Goal: Information Seeking & Learning: Check status

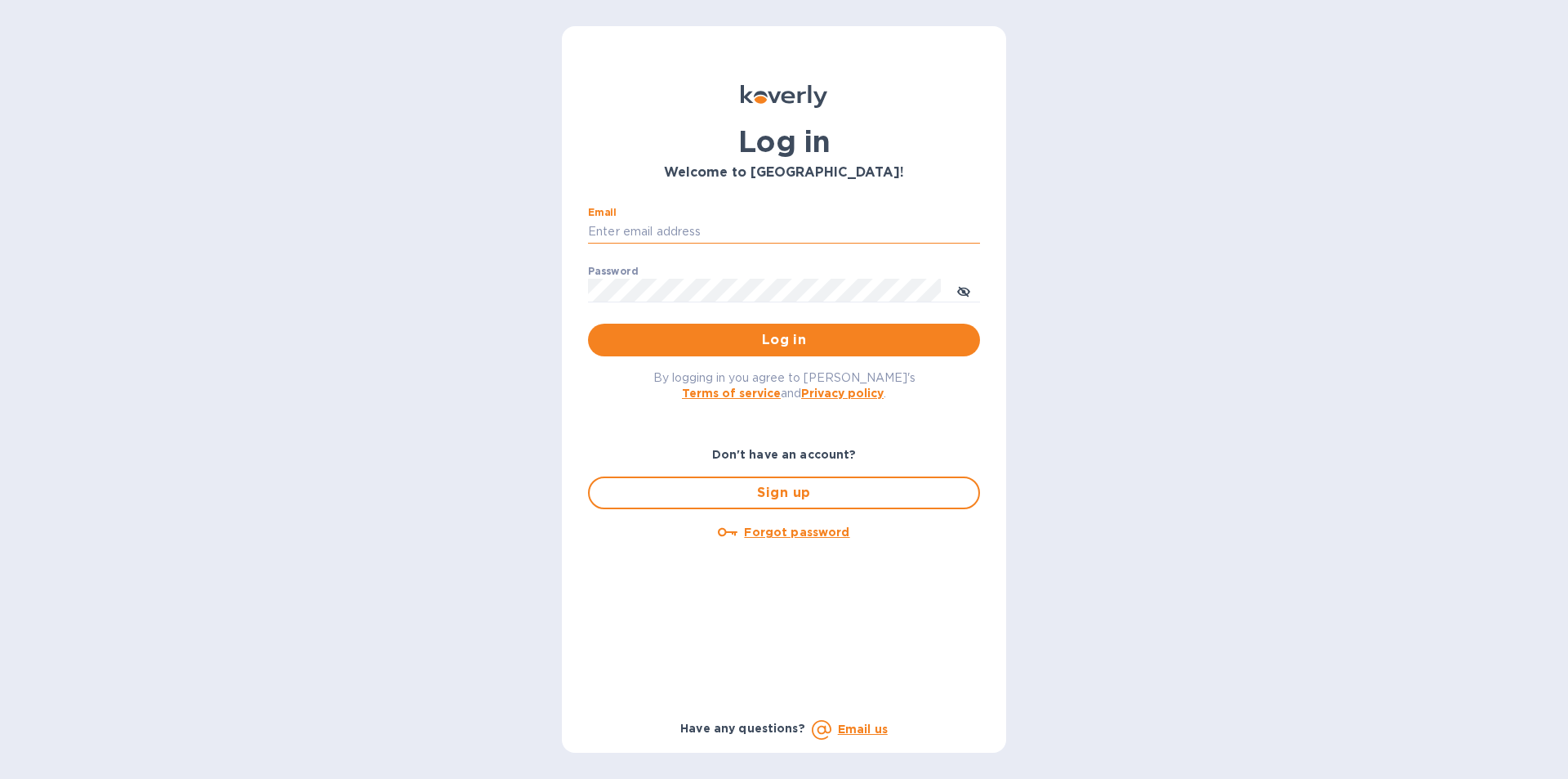
click at [661, 228] on input "Email" at bounding box center [784, 231] width 392 height 24
type input "[EMAIL_ADDRESS][DOMAIN_NAME]"
click at [926, 407] on div "By logging in you agree to Koverly's Terms of service and Privacy policy ." at bounding box center [784, 384] width 418 height 57
click at [784, 336] on span "Log in" at bounding box center [784, 339] width 366 height 19
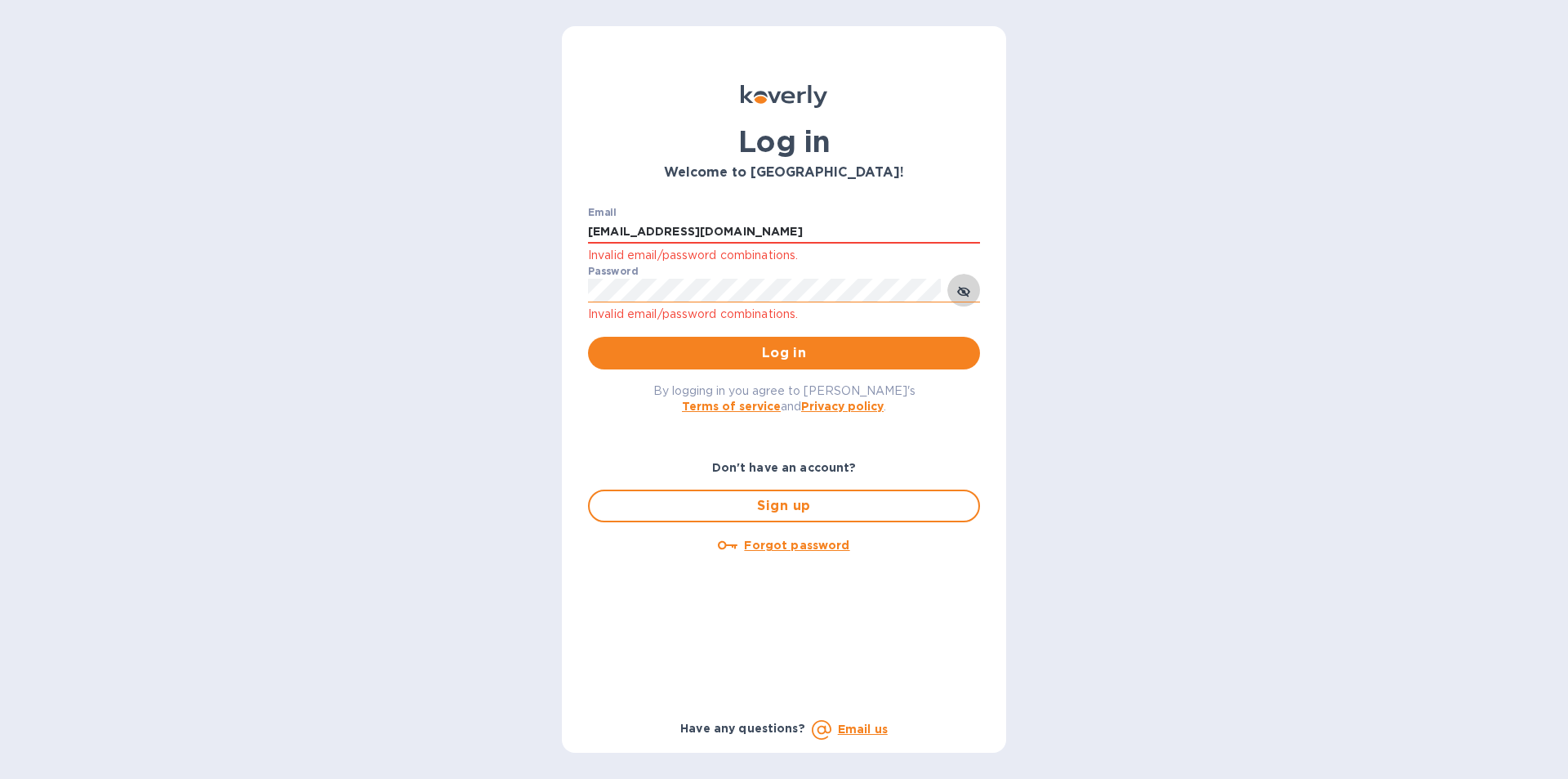
click at [960, 291] on icon "toggle password visibility" at bounding box center [964, 291] width 13 height 8
click at [625, 440] on div "Don't have an account? Sign up Forgot password Have any questions? Email us" at bounding box center [784, 582] width 405 height 300
click at [791, 347] on span "Log in" at bounding box center [784, 353] width 366 height 19
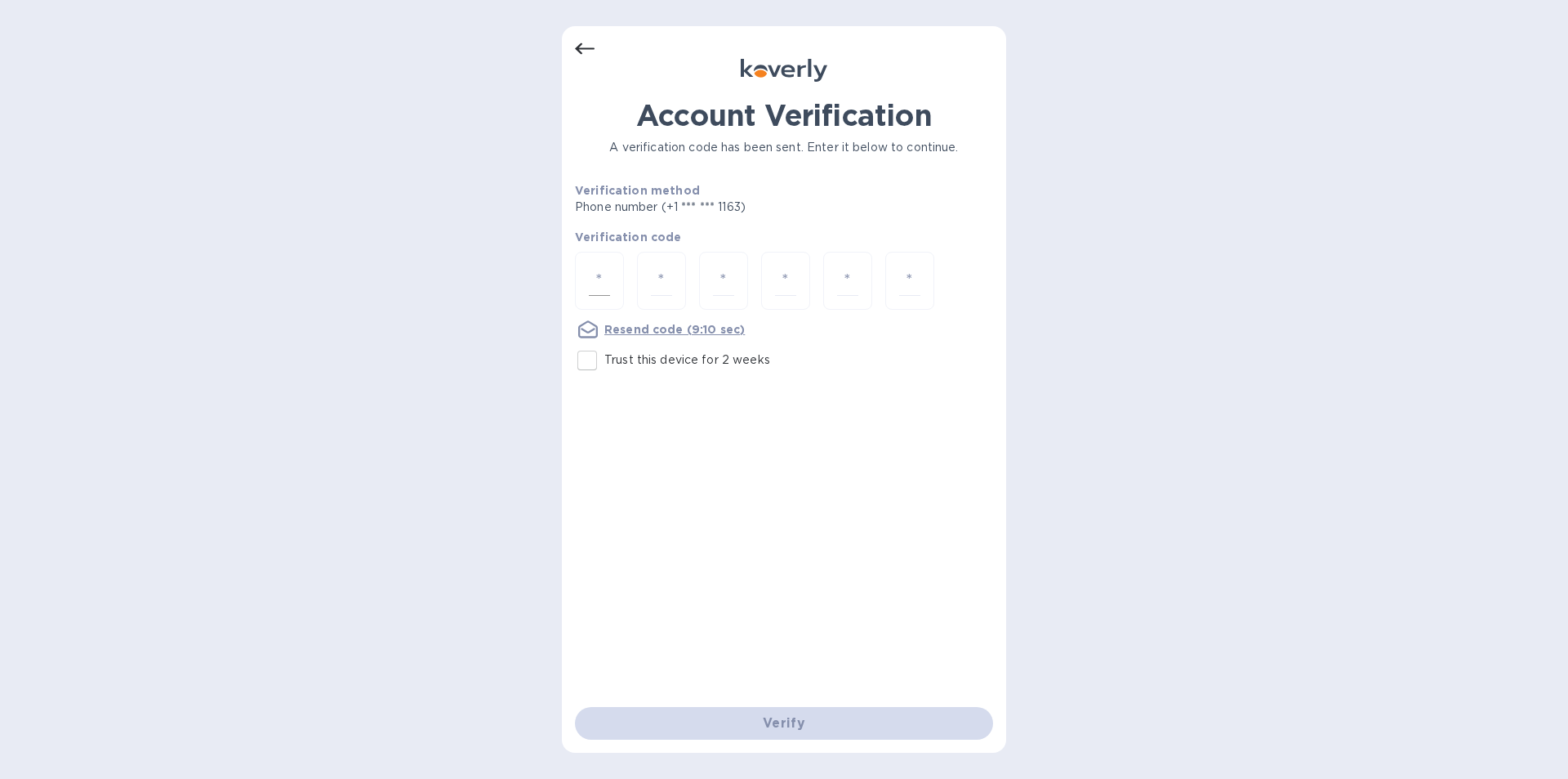
click at [599, 286] on input "number" at bounding box center [599, 280] width 21 height 30
type input "6"
type input "3"
type input "6"
type input "9"
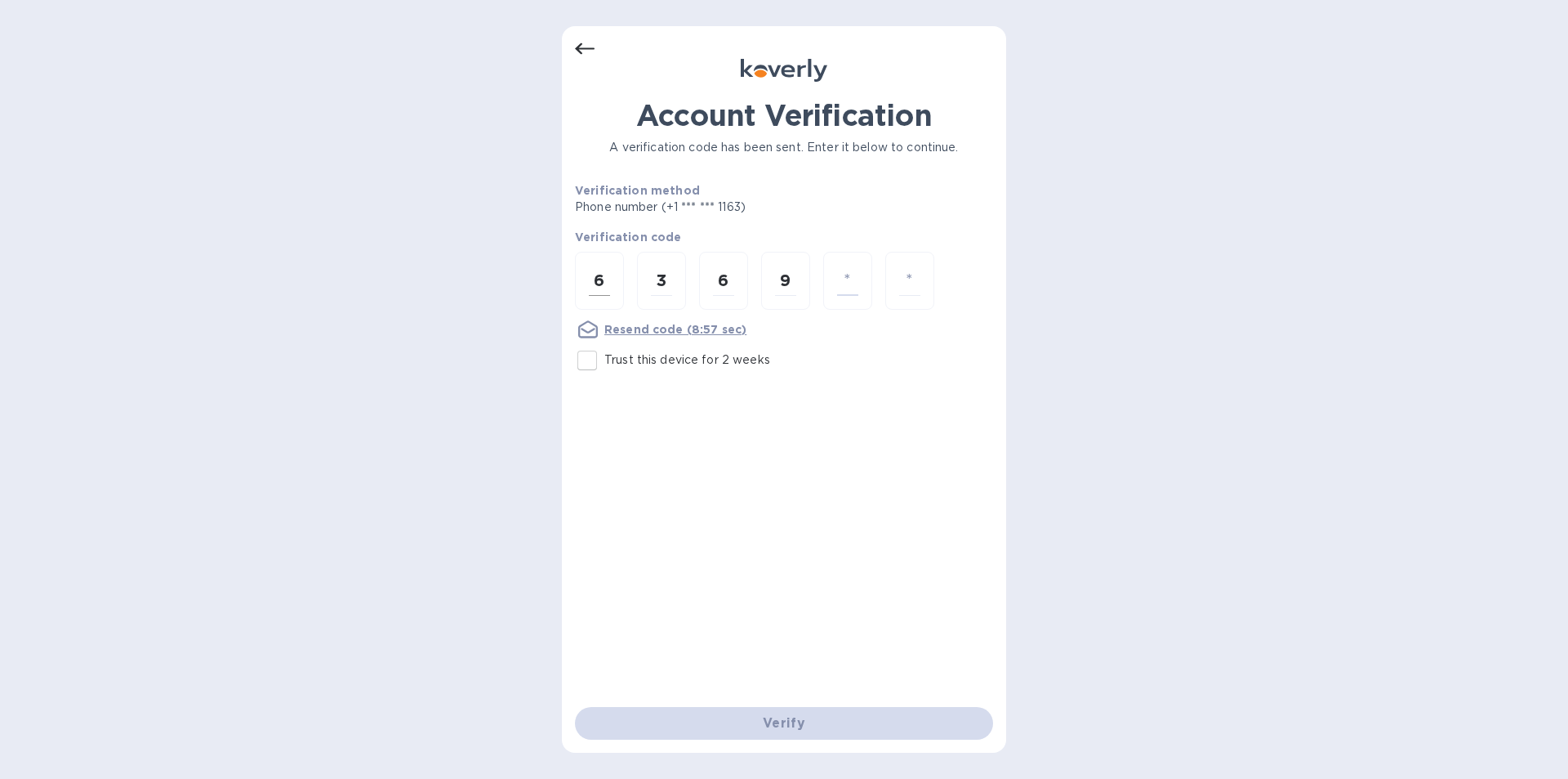
type input "0"
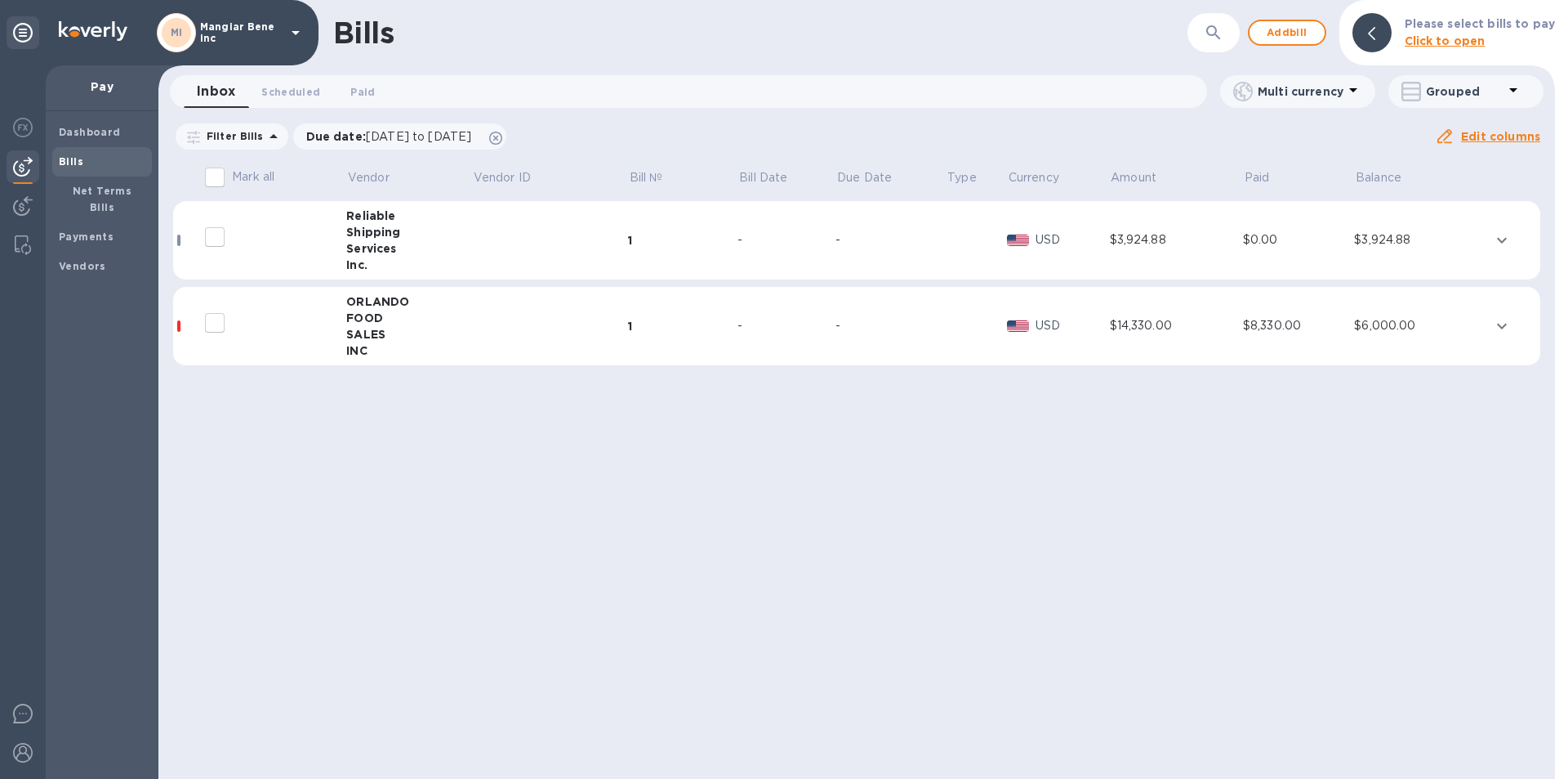
click at [295, 33] on icon at bounding box center [296, 33] width 8 height 4
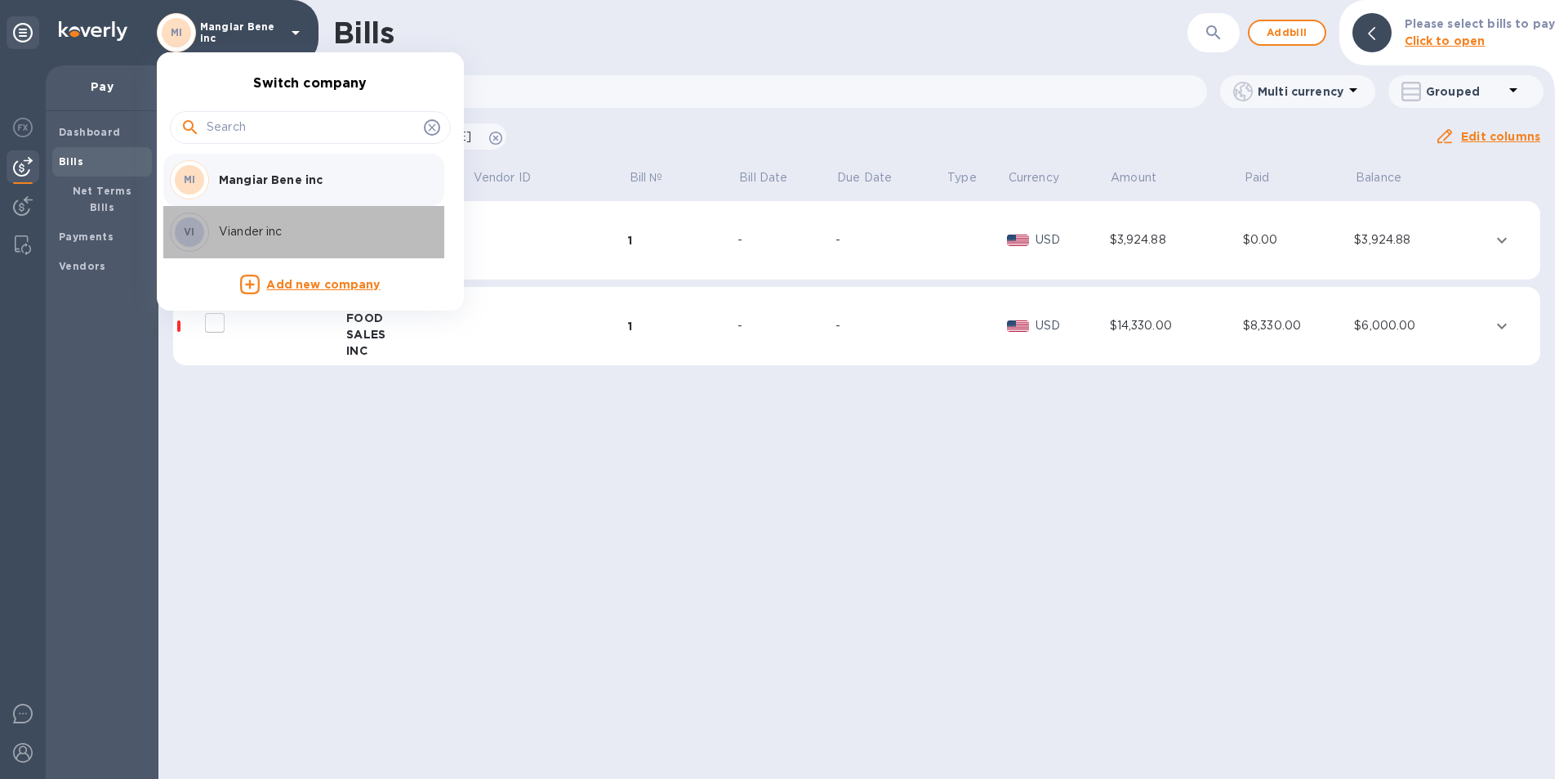
click at [249, 224] on p "Viander inc" at bounding box center [322, 231] width 206 height 17
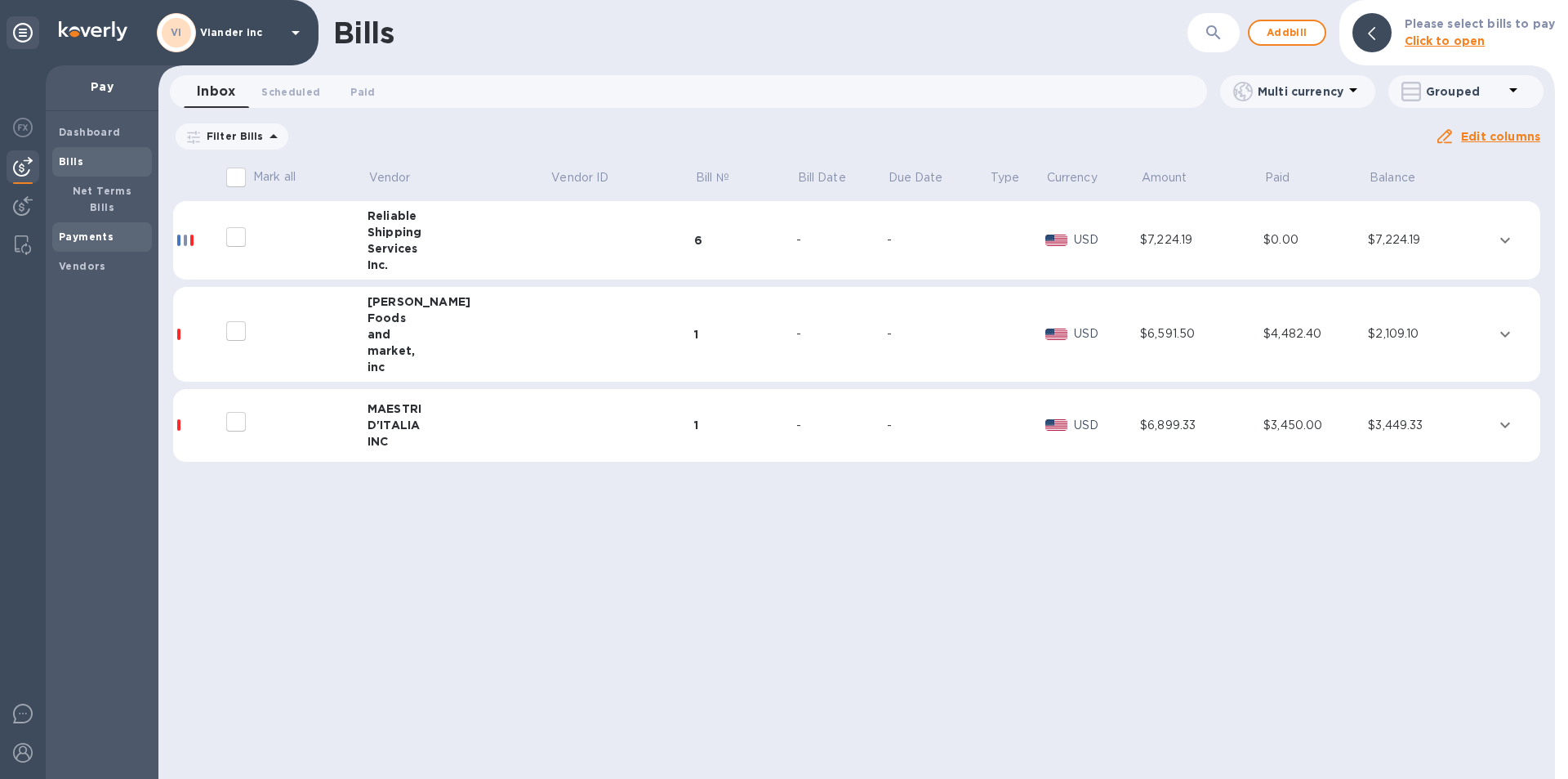
click at [98, 230] on b "Payments" at bounding box center [86, 236] width 55 height 13
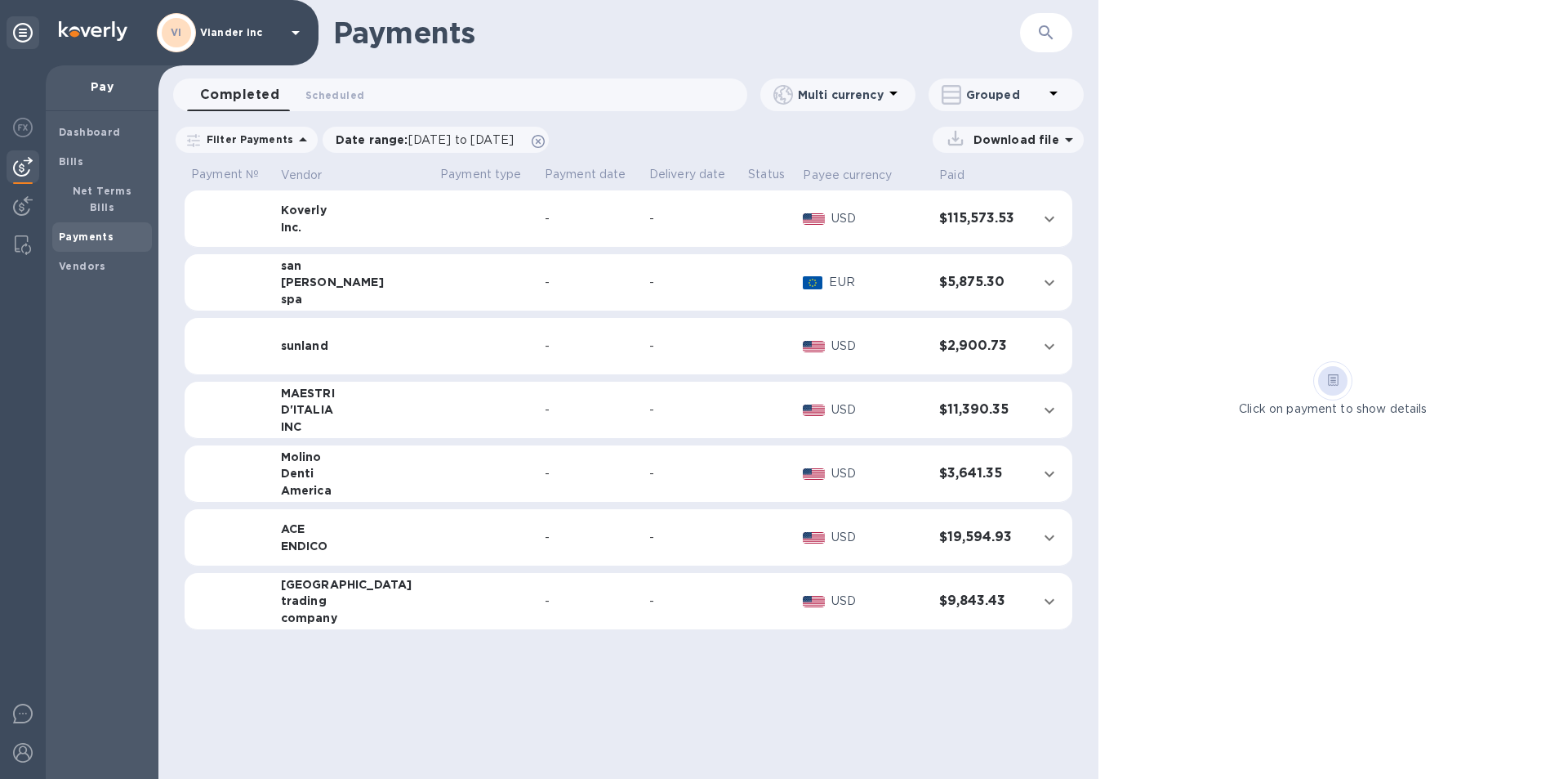
click at [247, 94] on span "Completed 0" at bounding box center [240, 94] width 79 height 23
click at [429, 133] on span "[DATE] to [DATE]" at bounding box center [461, 140] width 105 height 13
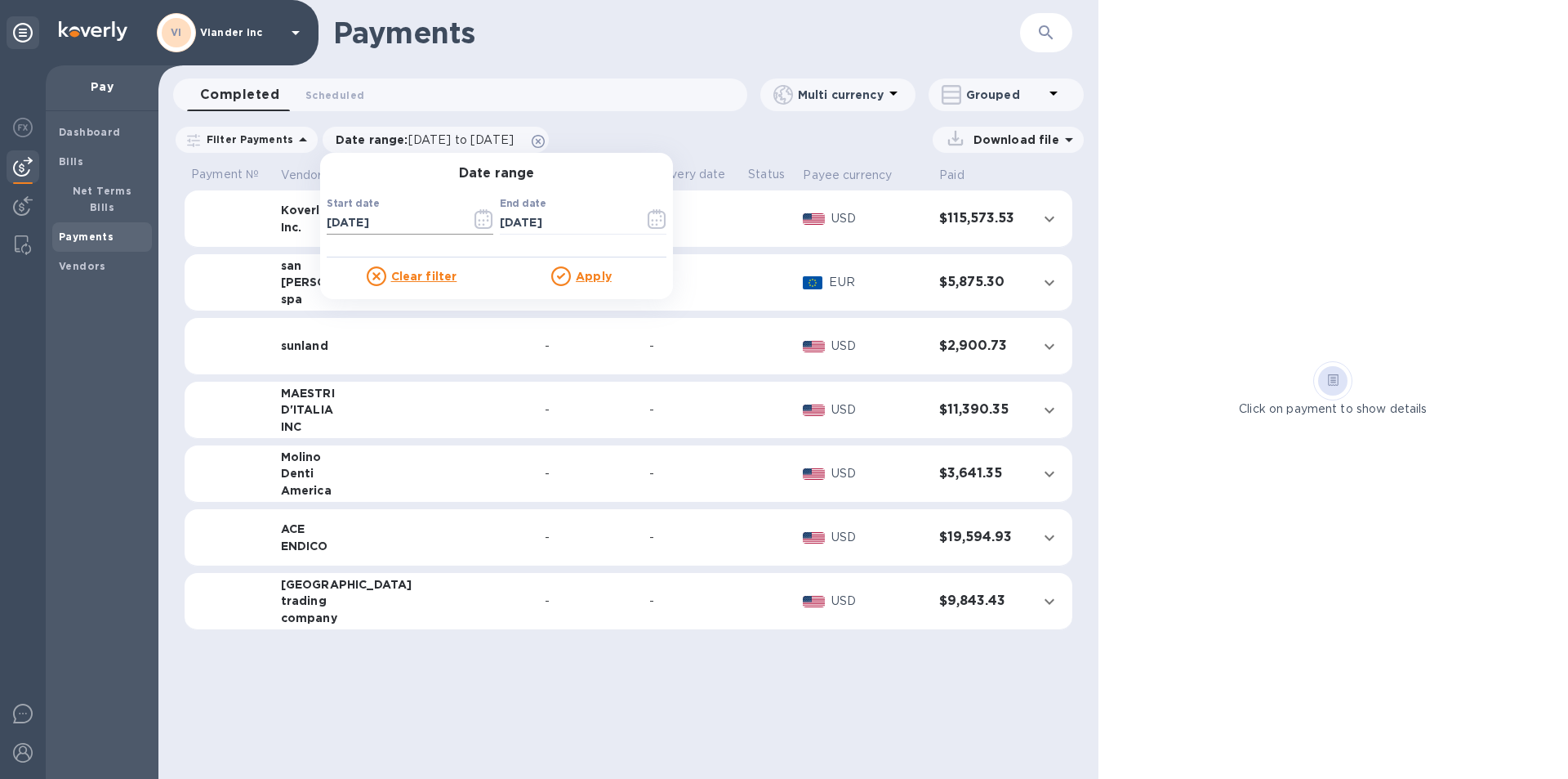
click at [329, 222] on input "[DATE]" at bounding box center [392, 223] width 131 height 24
click at [346, 218] on input "01/09/2025" at bounding box center [392, 223] width 131 height 24
click at [381, 226] on input "01/01/2025" at bounding box center [392, 223] width 131 height 24
type input "01/01/2024"
click at [586, 282] on u "Apply" at bounding box center [593, 277] width 36 height 13
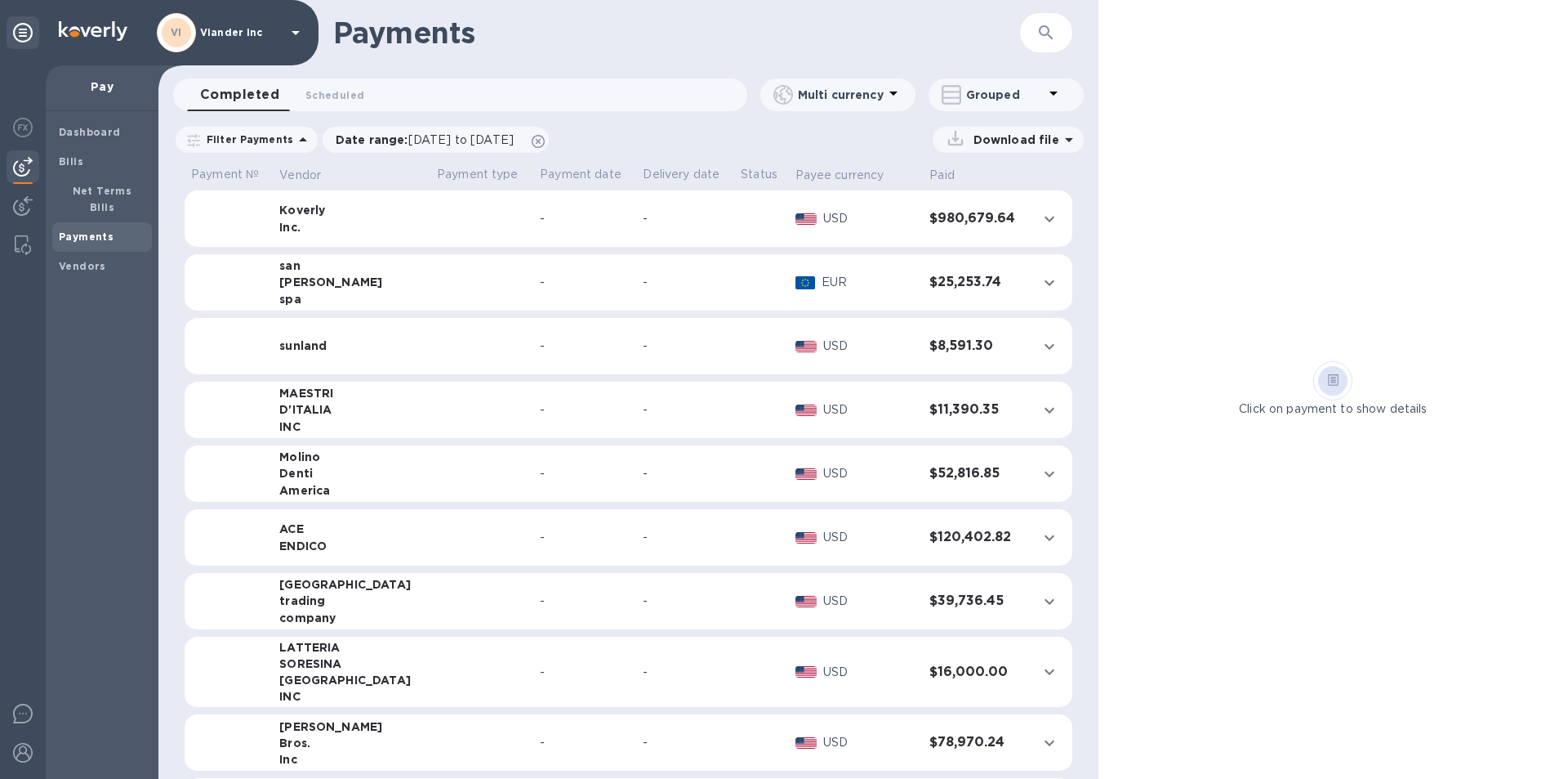
click at [1044, 280] on icon "expand row" at bounding box center [1050, 282] width 19 height 19
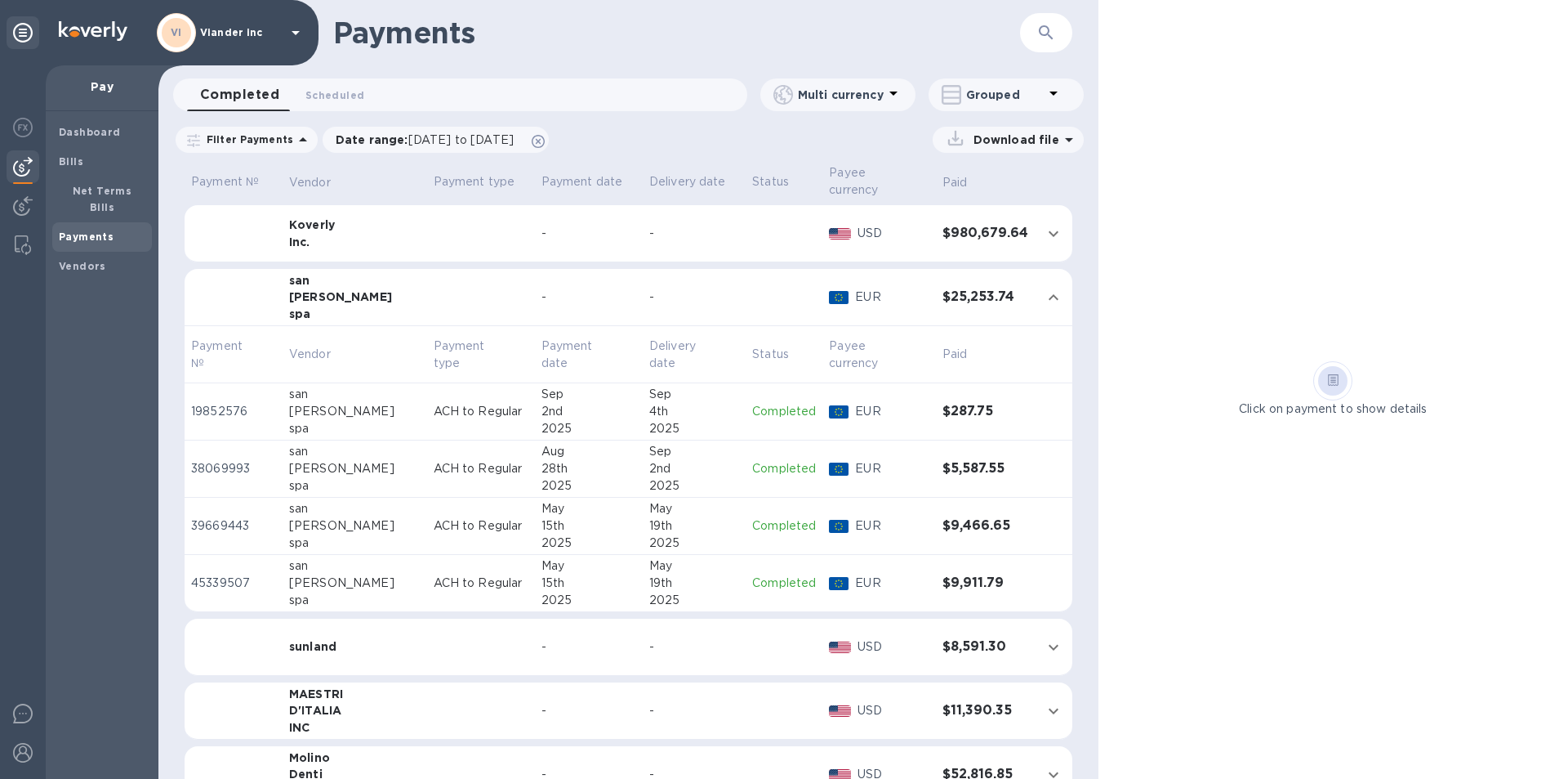
click at [761, 468] on p "Completed" at bounding box center [784, 469] width 64 height 17
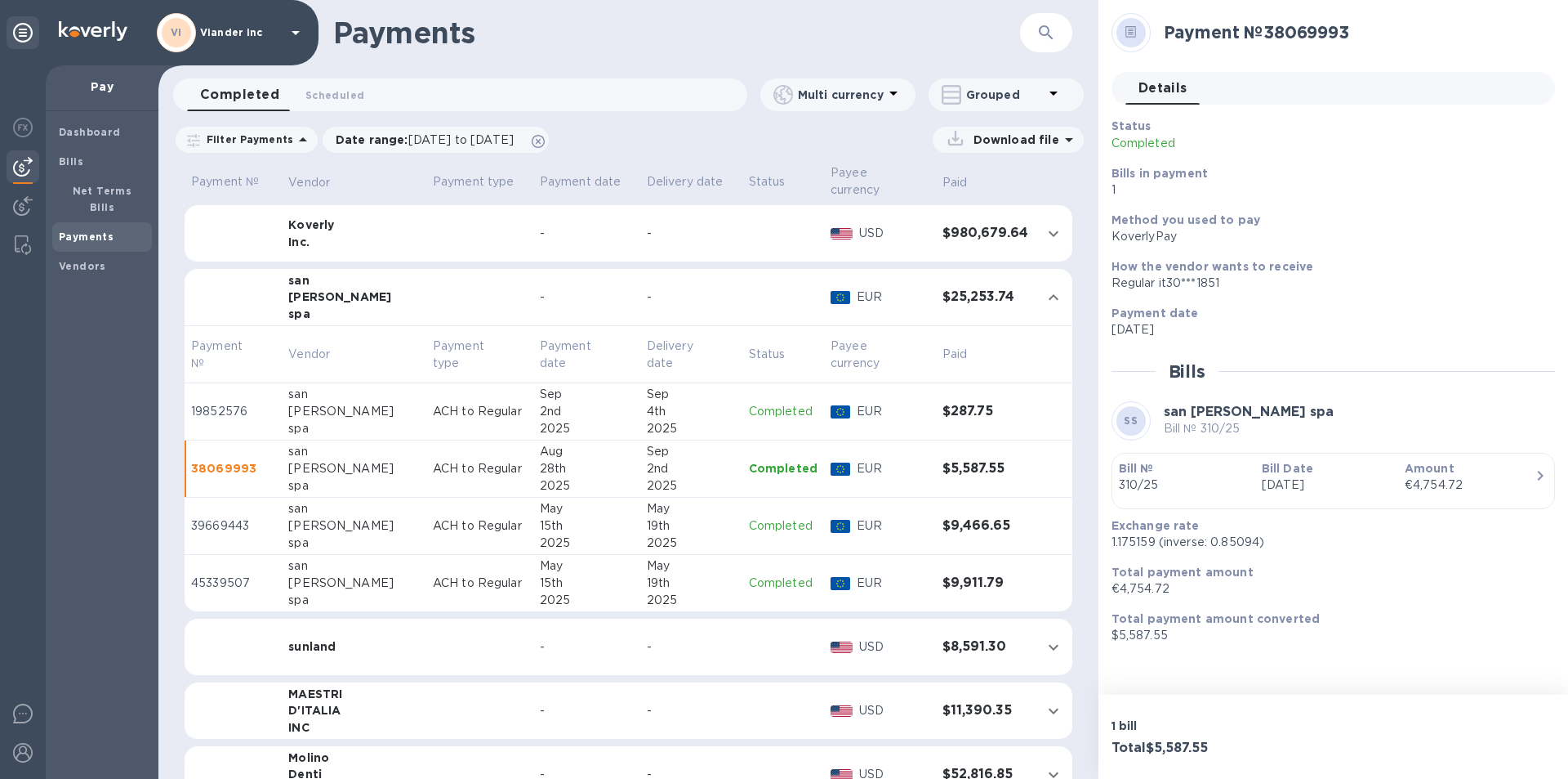
click at [297, 30] on icon at bounding box center [296, 33] width 19 height 19
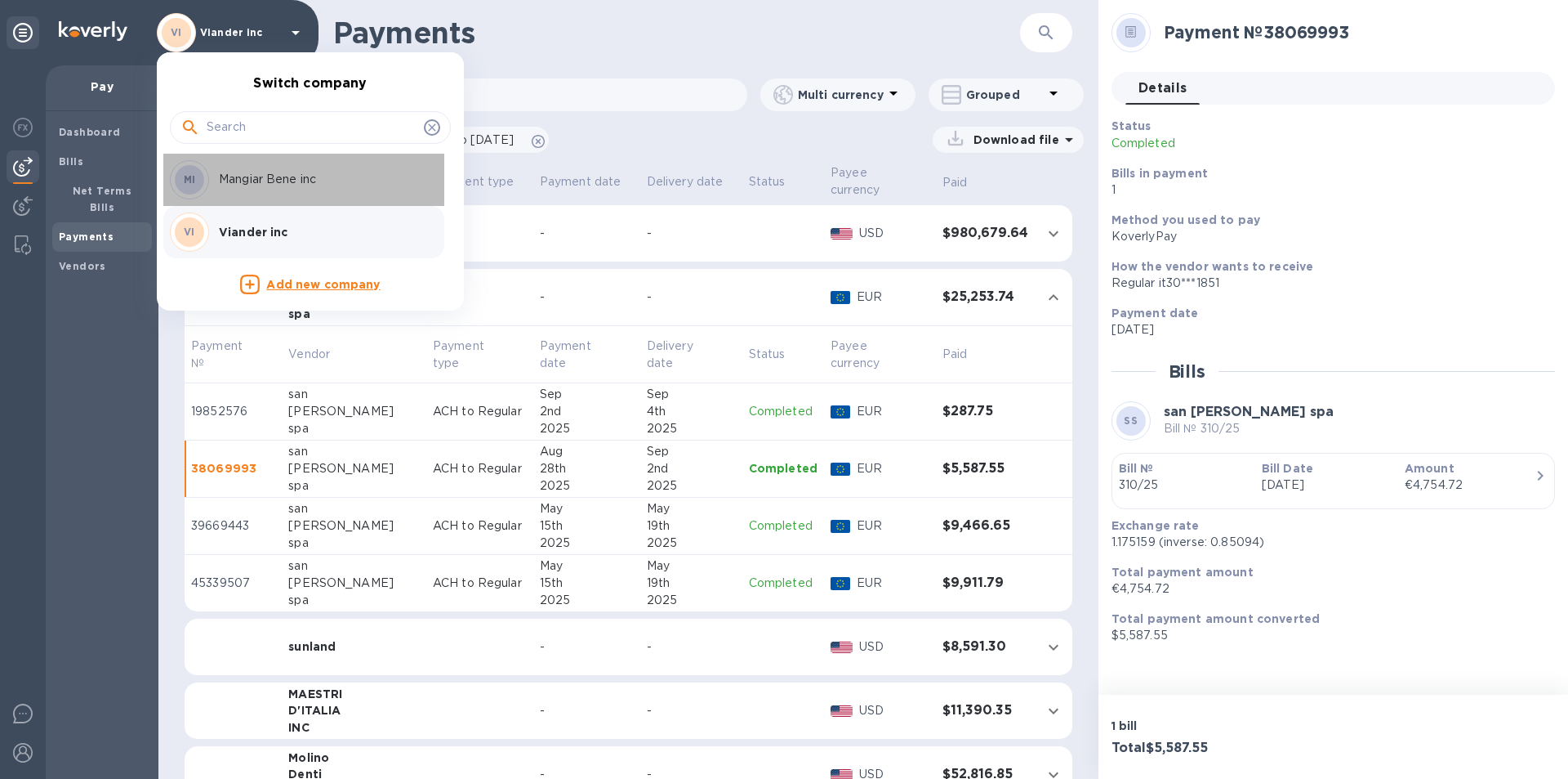
click at [284, 176] on p "Mangiar Bene inc" at bounding box center [322, 179] width 206 height 17
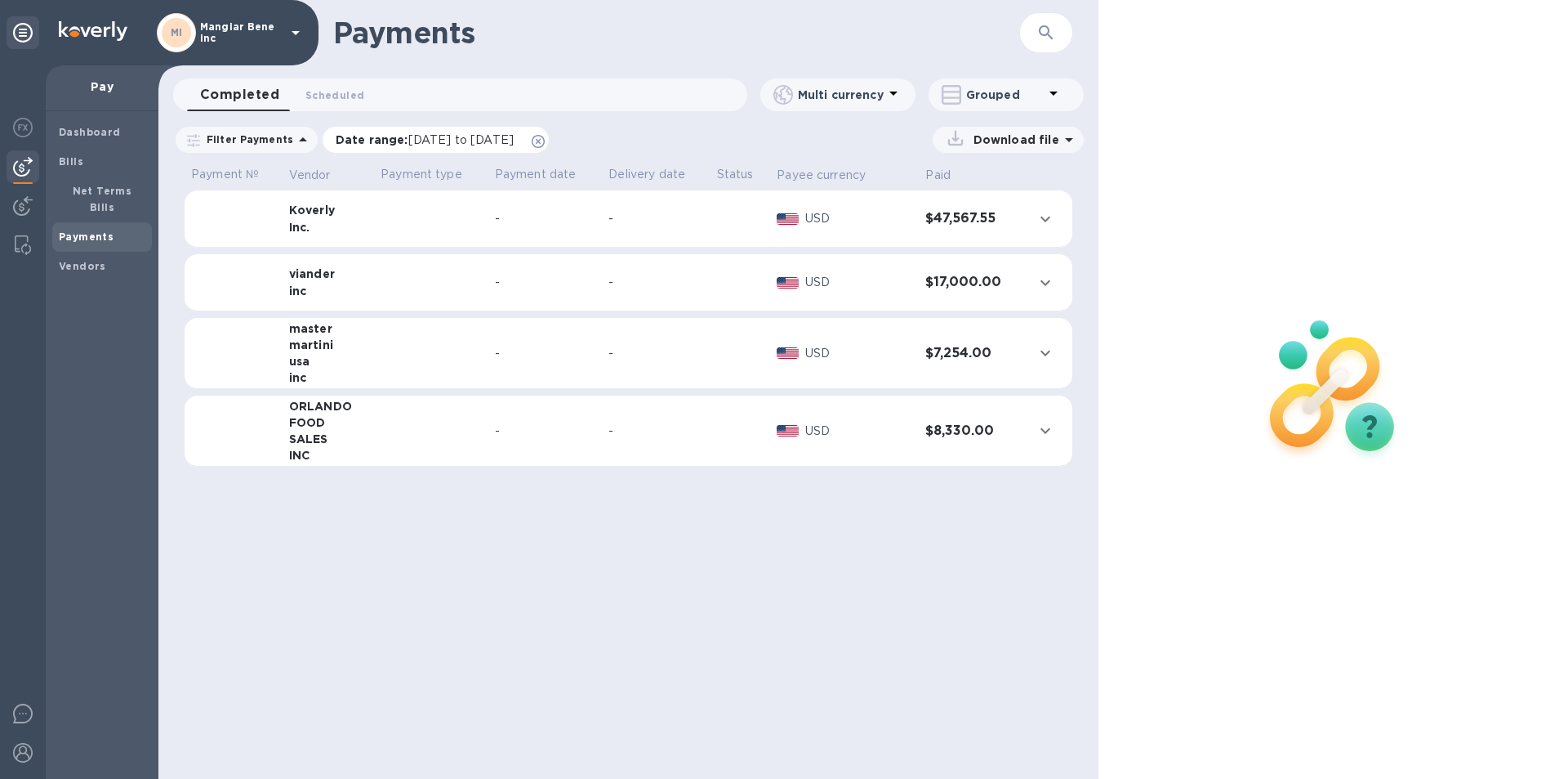
click at [501, 139] on span "[DATE] to [DATE]" at bounding box center [461, 140] width 105 height 13
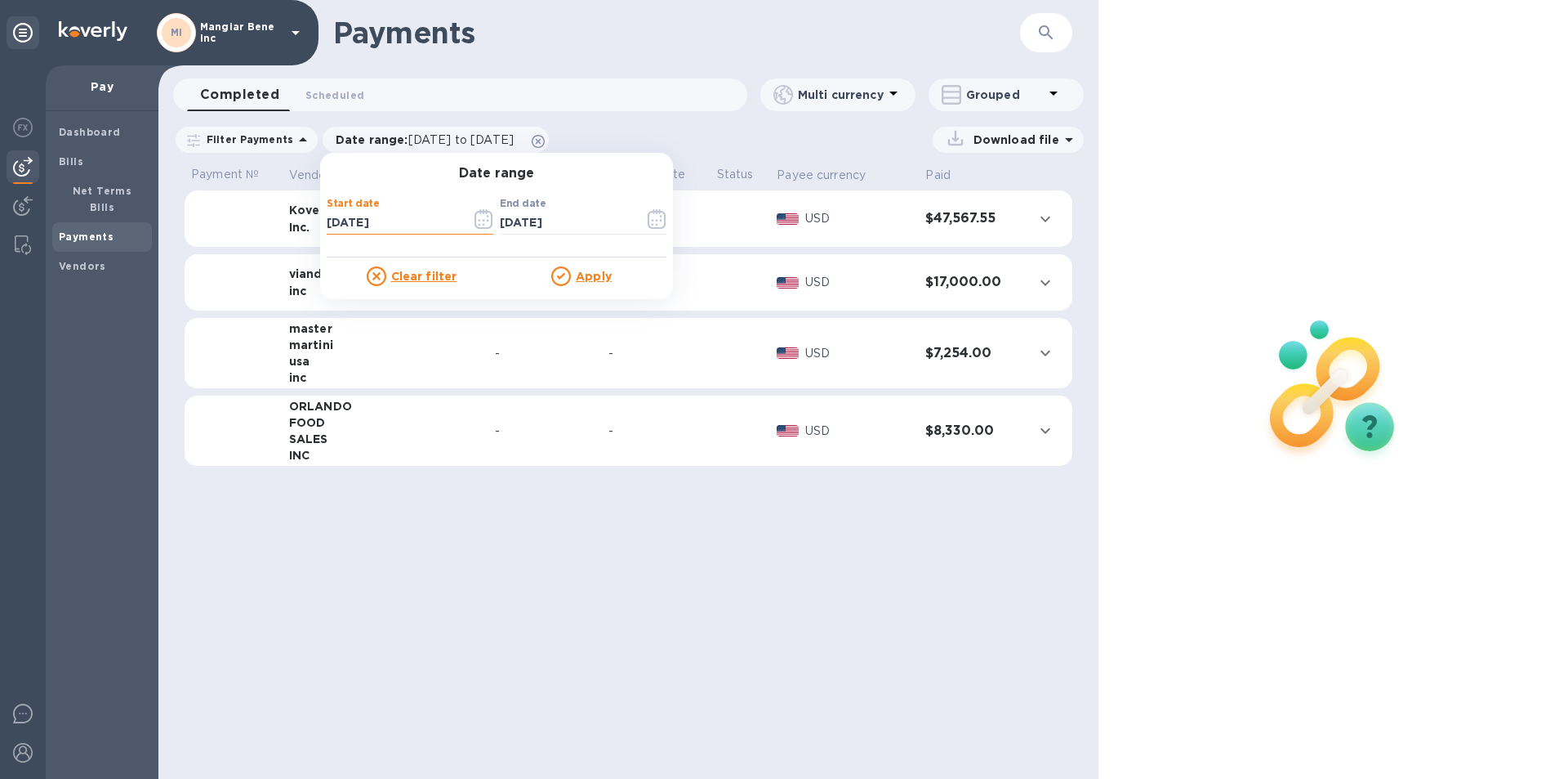
click at [385, 222] on input "[DATE]" at bounding box center [392, 223] width 131 height 24
type input "08/09/2024"
click at [593, 281] on u "Apply" at bounding box center [593, 277] width 36 height 13
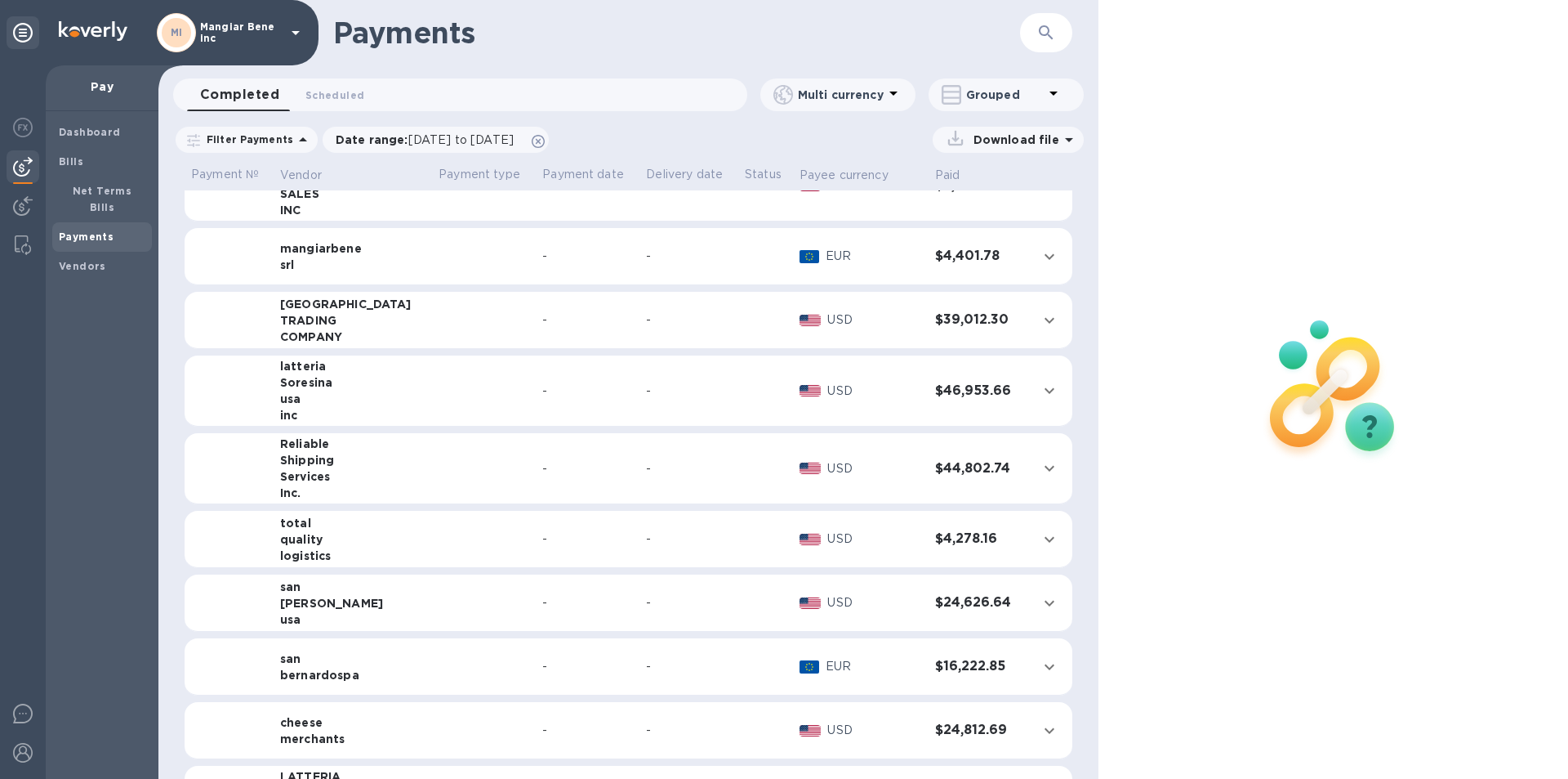
scroll to position [327, 0]
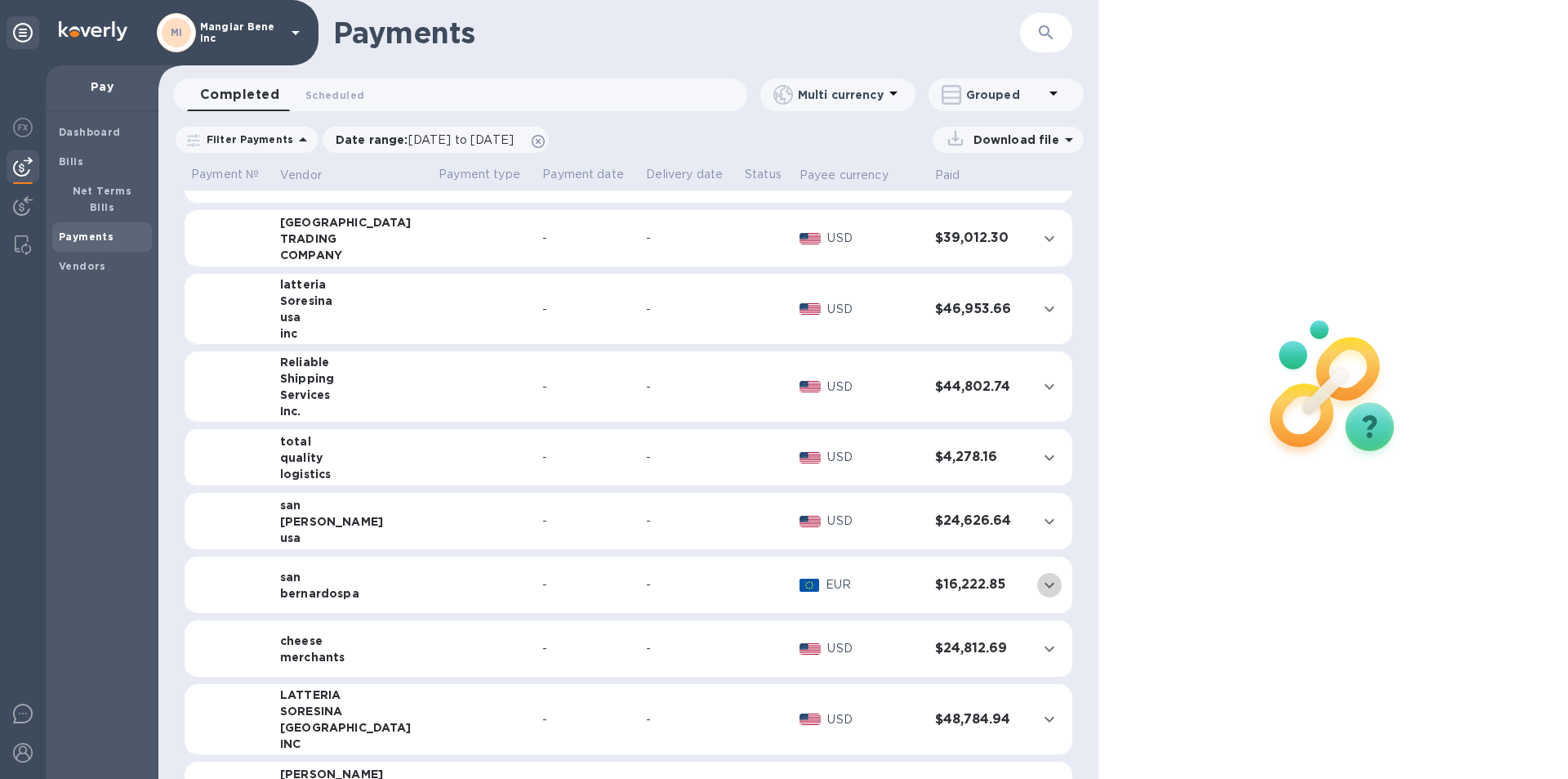
click at [1040, 587] on icon "expand row" at bounding box center [1050, 585] width 19 height 19
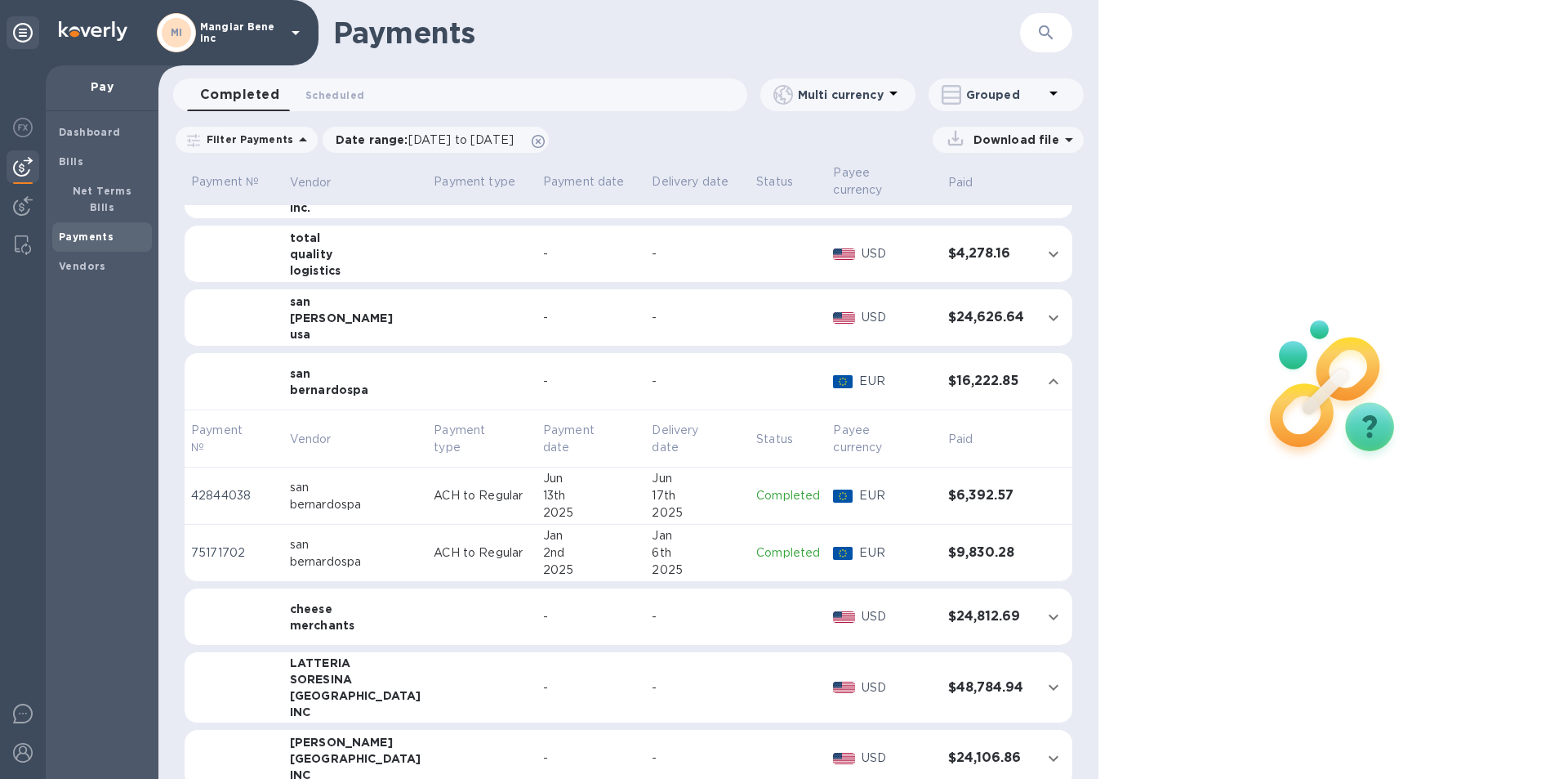
scroll to position [572, 0]
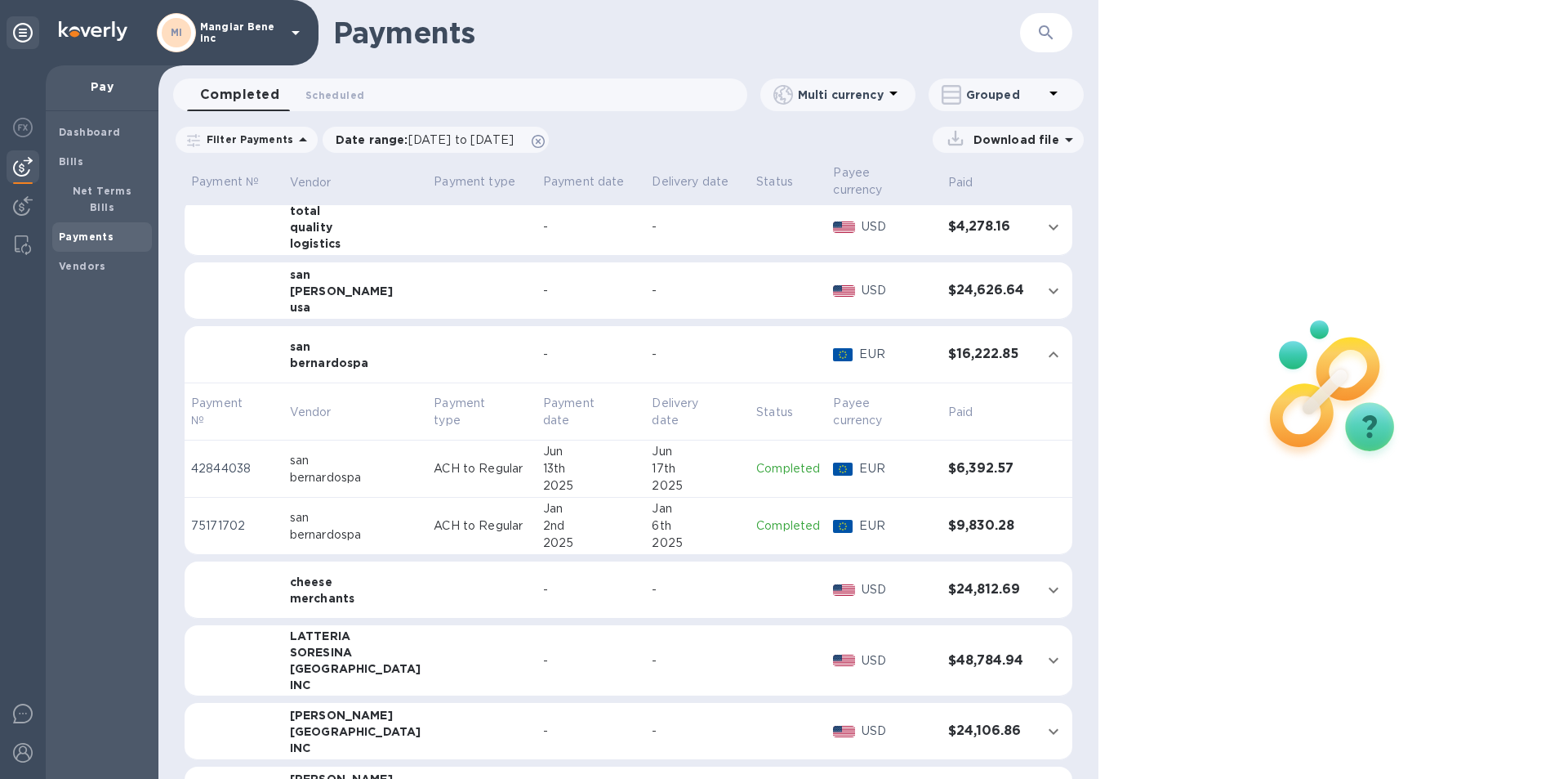
click at [296, 25] on icon at bounding box center [296, 33] width 19 height 19
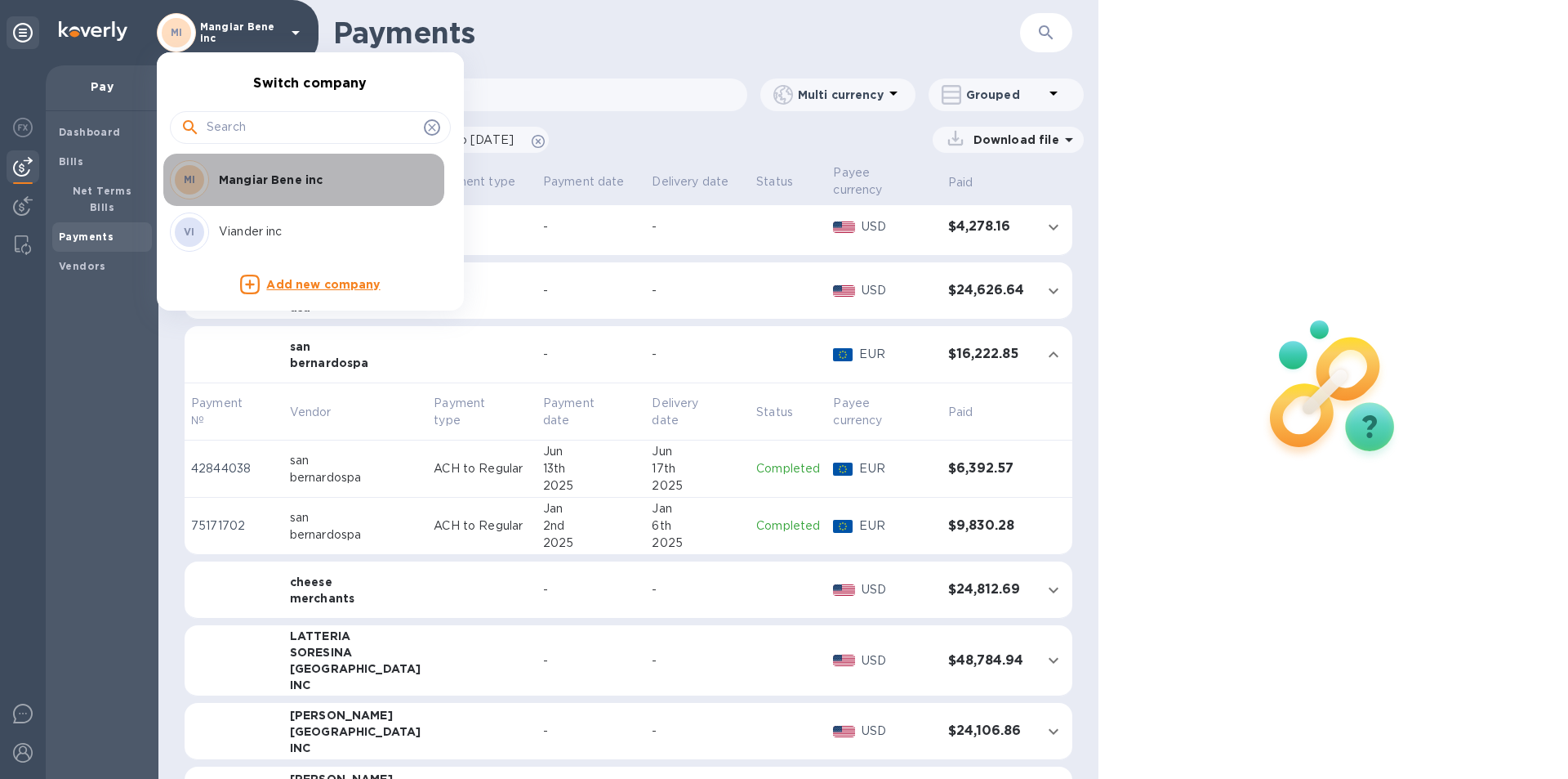
click at [269, 180] on p "Mangiar Bene inc" at bounding box center [322, 179] width 206 height 16
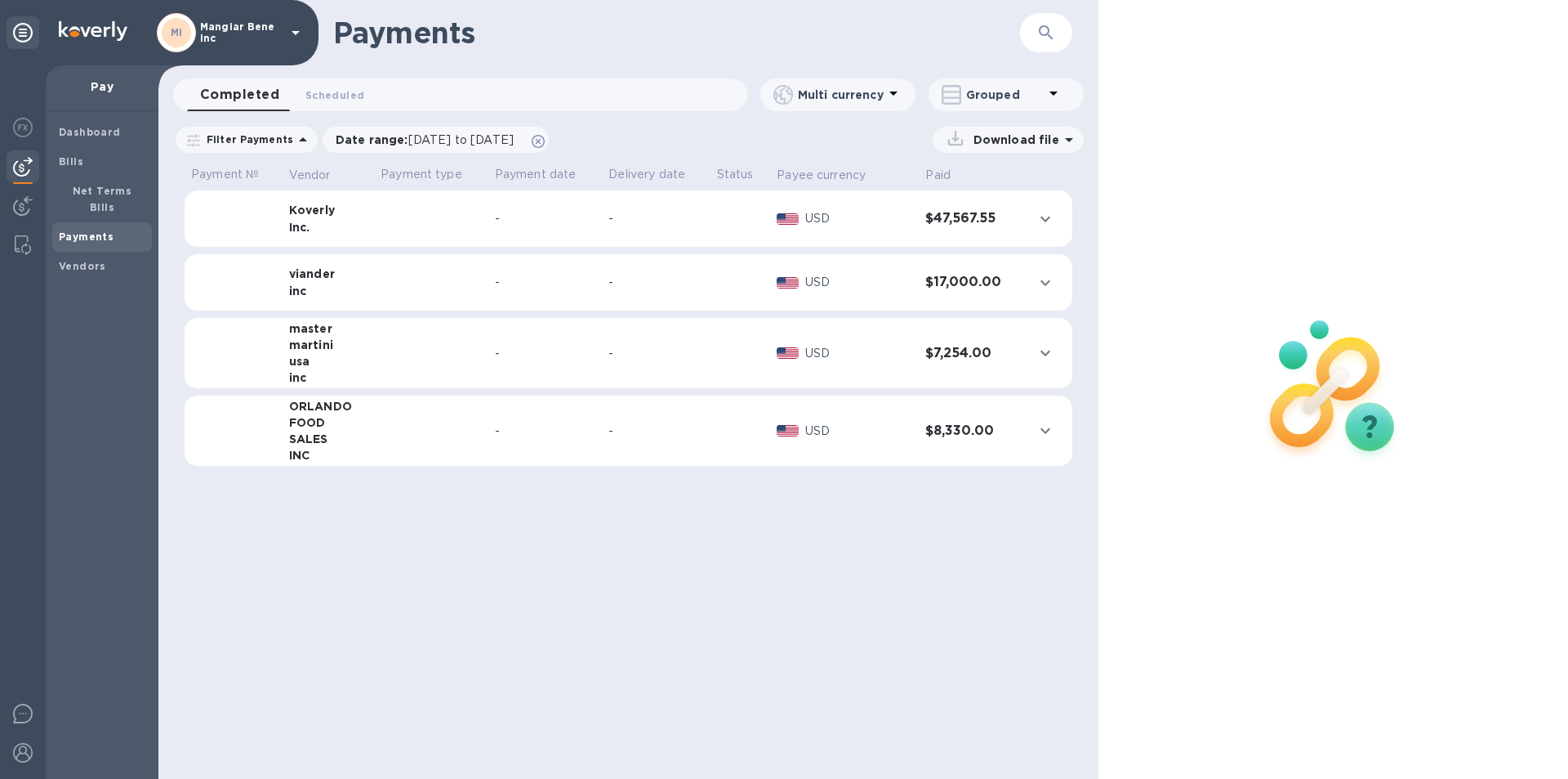
click at [294, 31] on icon at bounding box center [296, 33] width 8 height 4
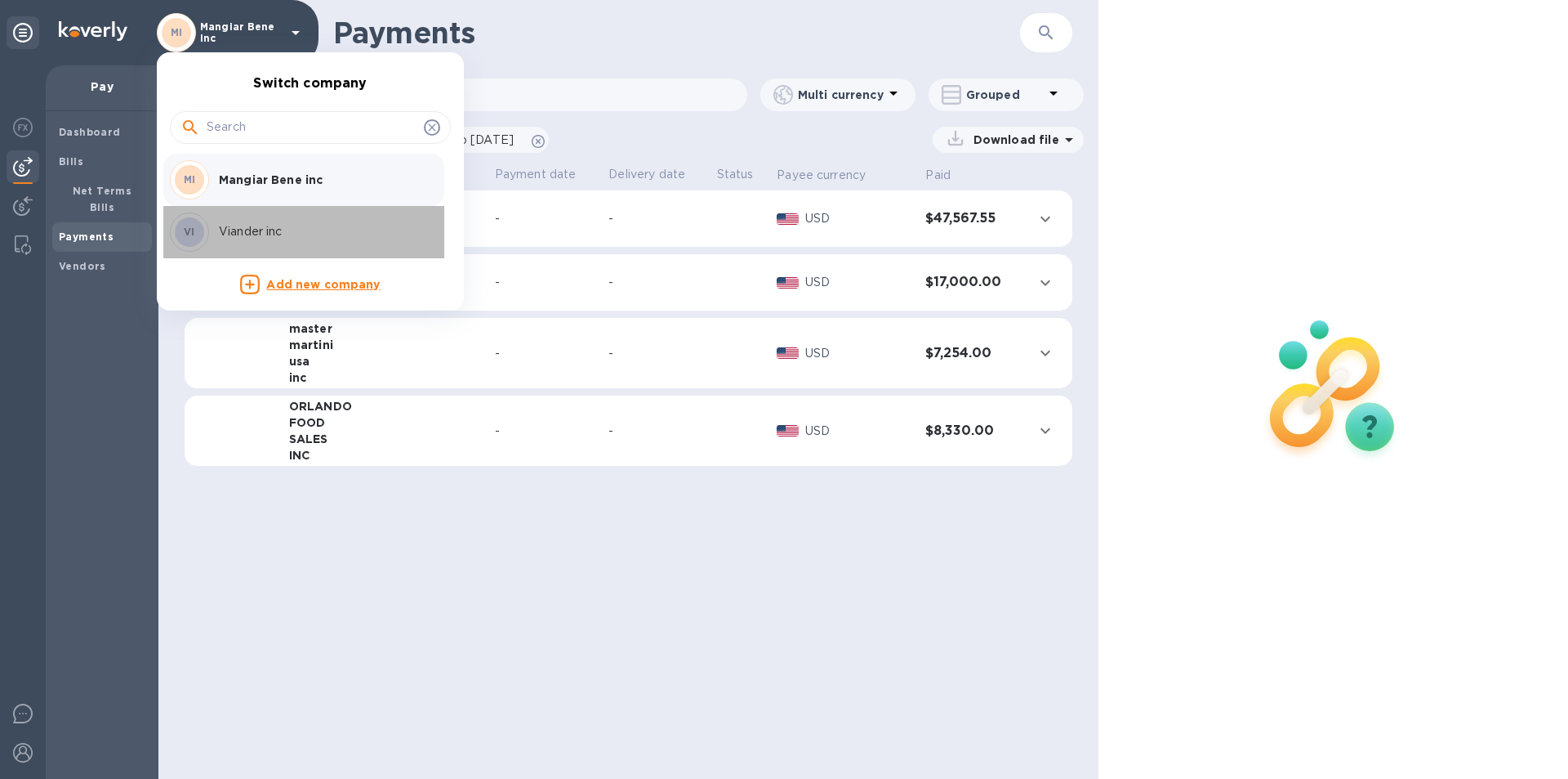
click at [253, 223] on p "Viander inc" at bounding box center [322, 231] width 206 height 17
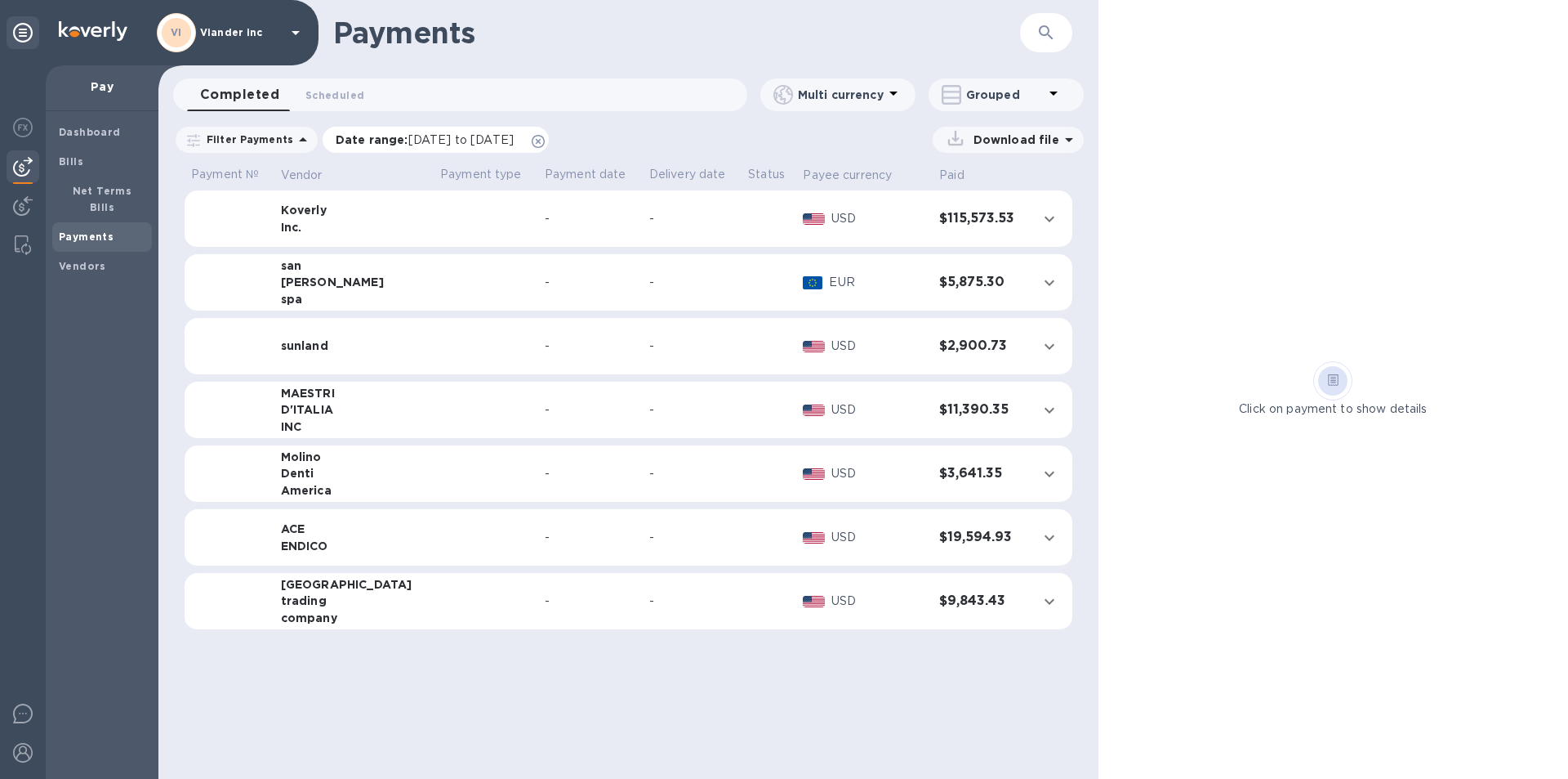
click at [473, 134] on span "[DATE] to [DATE]" at bounding box center [461, 140] width 105 height 13
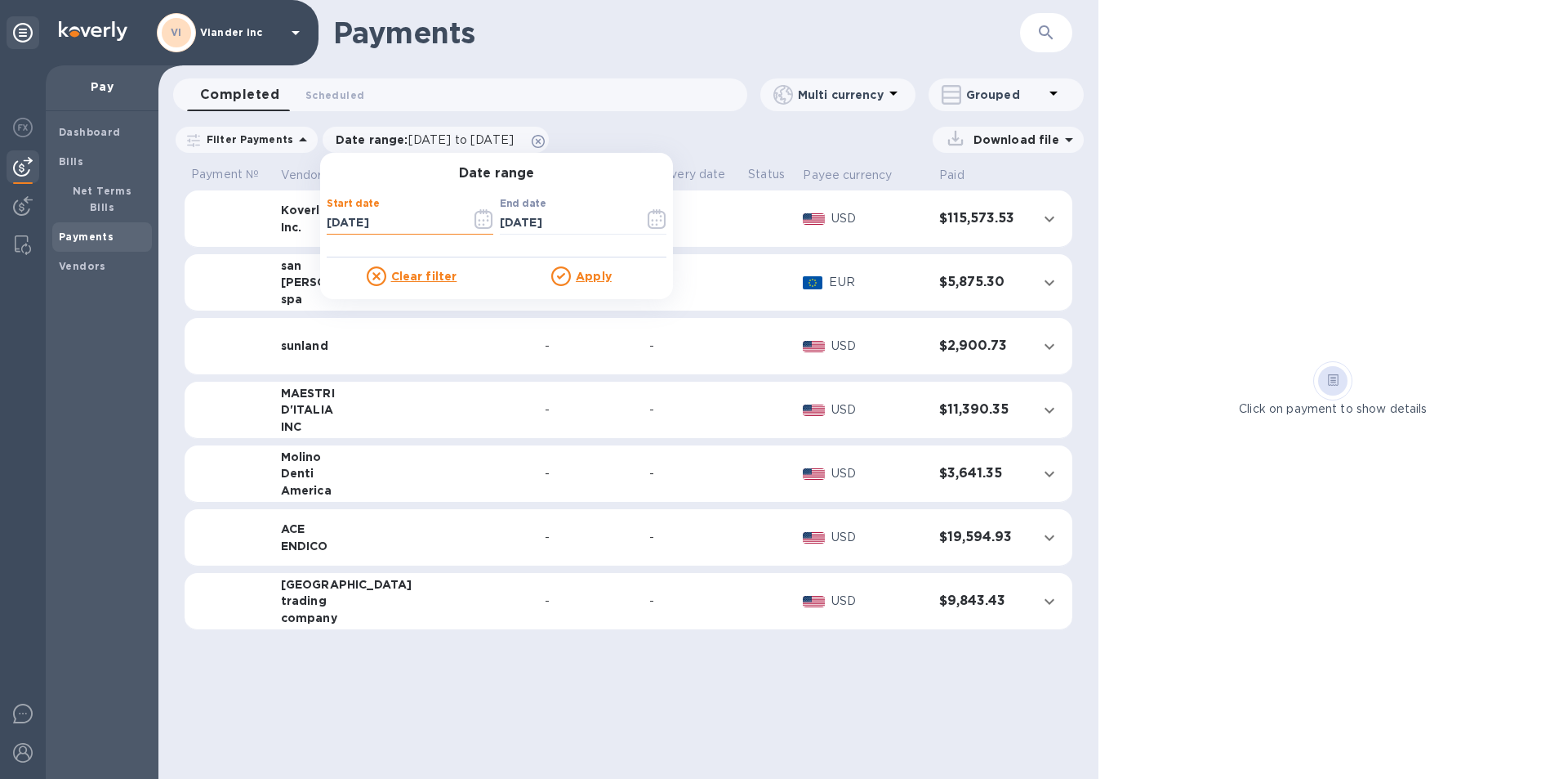
click at [329, 217] on input "[DATE]" at bounding box center [392, 223] width 131 height 24
click at [347, 221] on input "[DATE]" at bounding box center [392, 223] width 131 height 24
type input "[DATE]"
click at [590, 277] on u "Apply" at bounding box center [593, 277] width 36 height 13
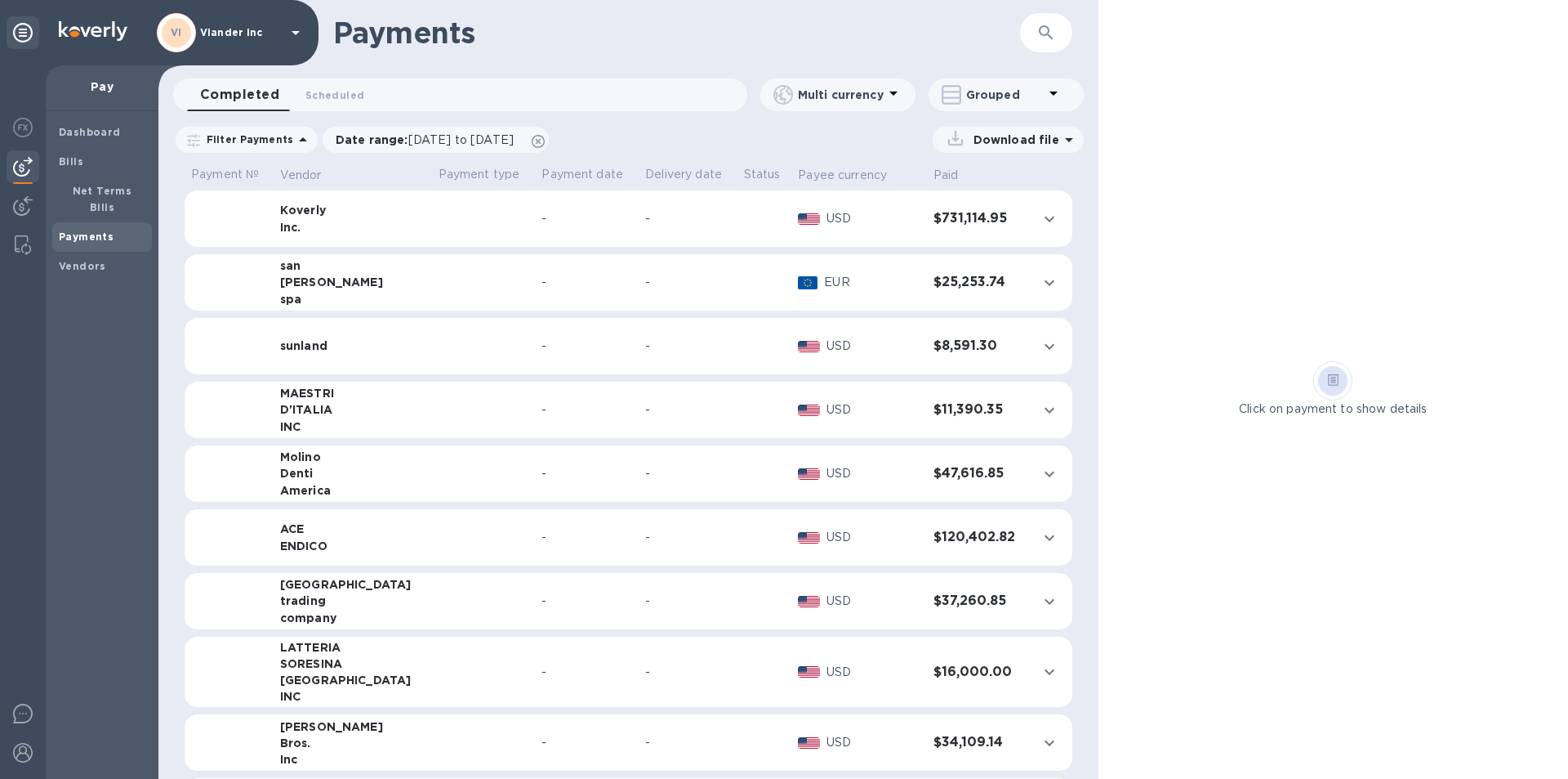
click at [1042, 342] on icon "expand row" at bounding box center [1050, 346] width 19 height 19
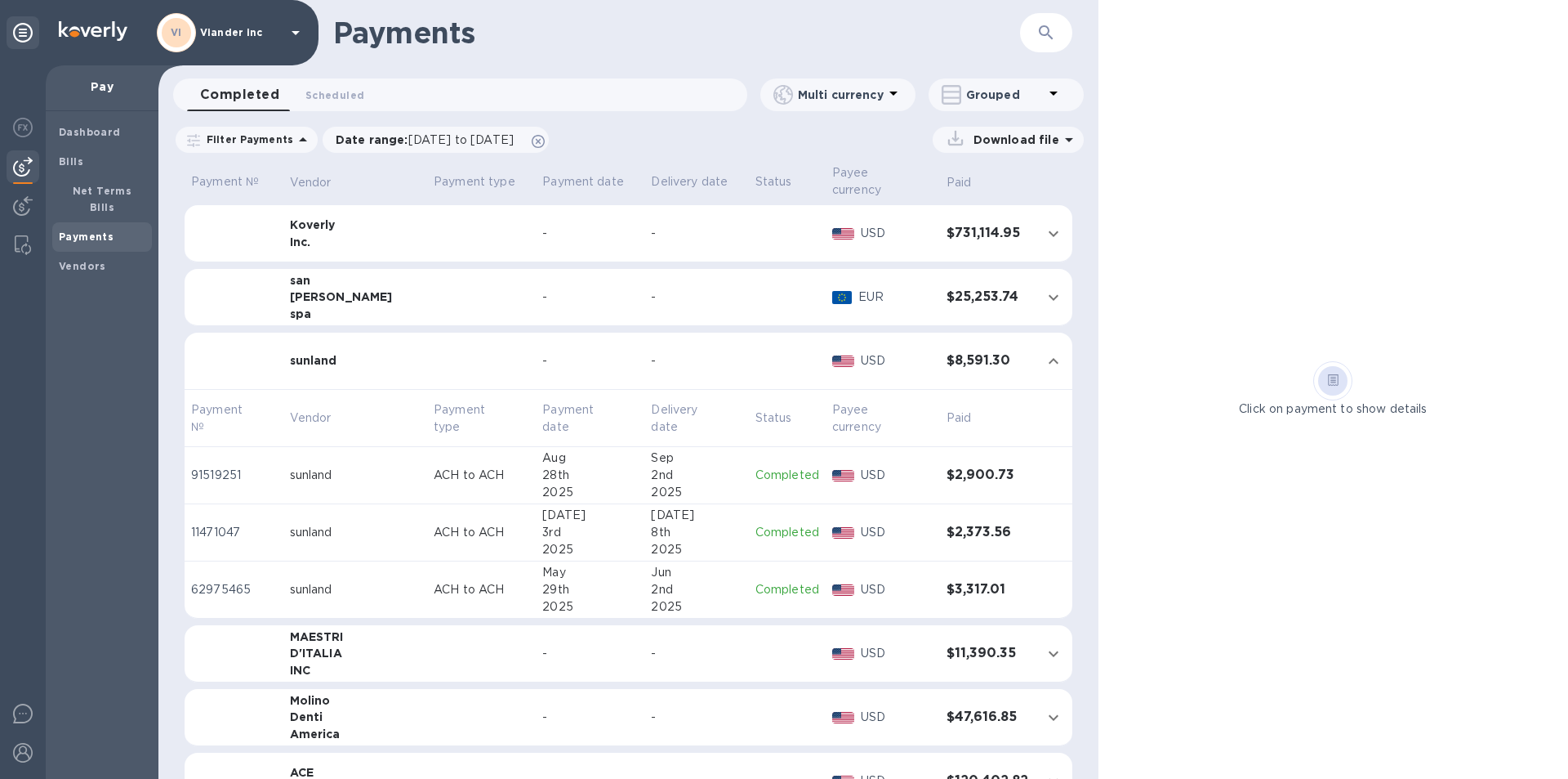
click at [773, 581] on p "Completed" at bounding box center [787, 590] width 64 height 17
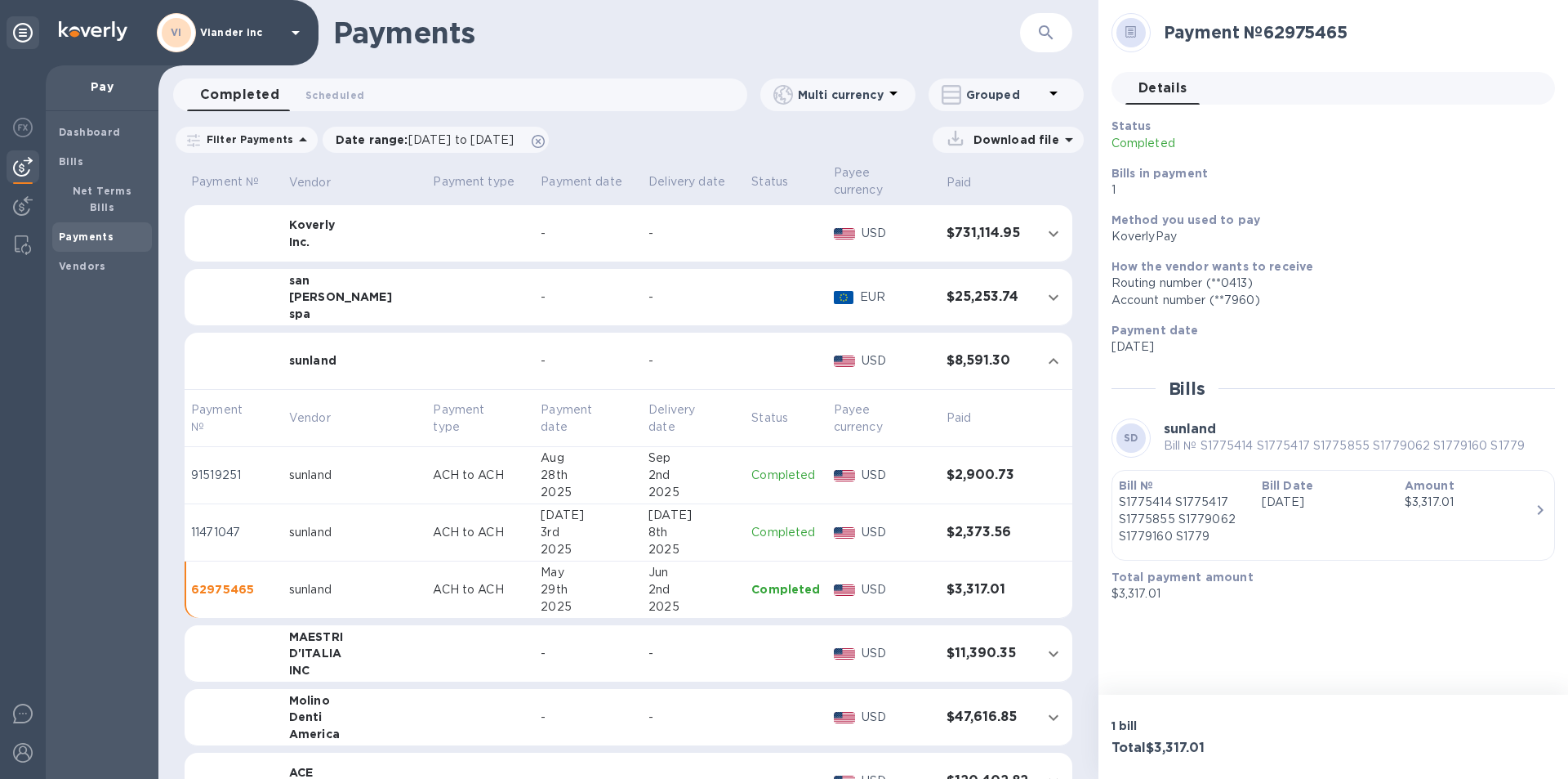
click at [763, 524] on p "Completed" at bounding box center [785, 532] width 68 height 17
click at [764, 467] on p "Completed" at bounding box center [785, 475] width 68 height 17
click at [759, 581] on p "Completed" at bounding box center [785, 590] width 68 height 17
click at [768, 467] on p "Completed" at bounding box center [785, 475] width 68 height 17
click at [784, 524] on p "Completed" at bounding box center [785, 532] width 68 height 17
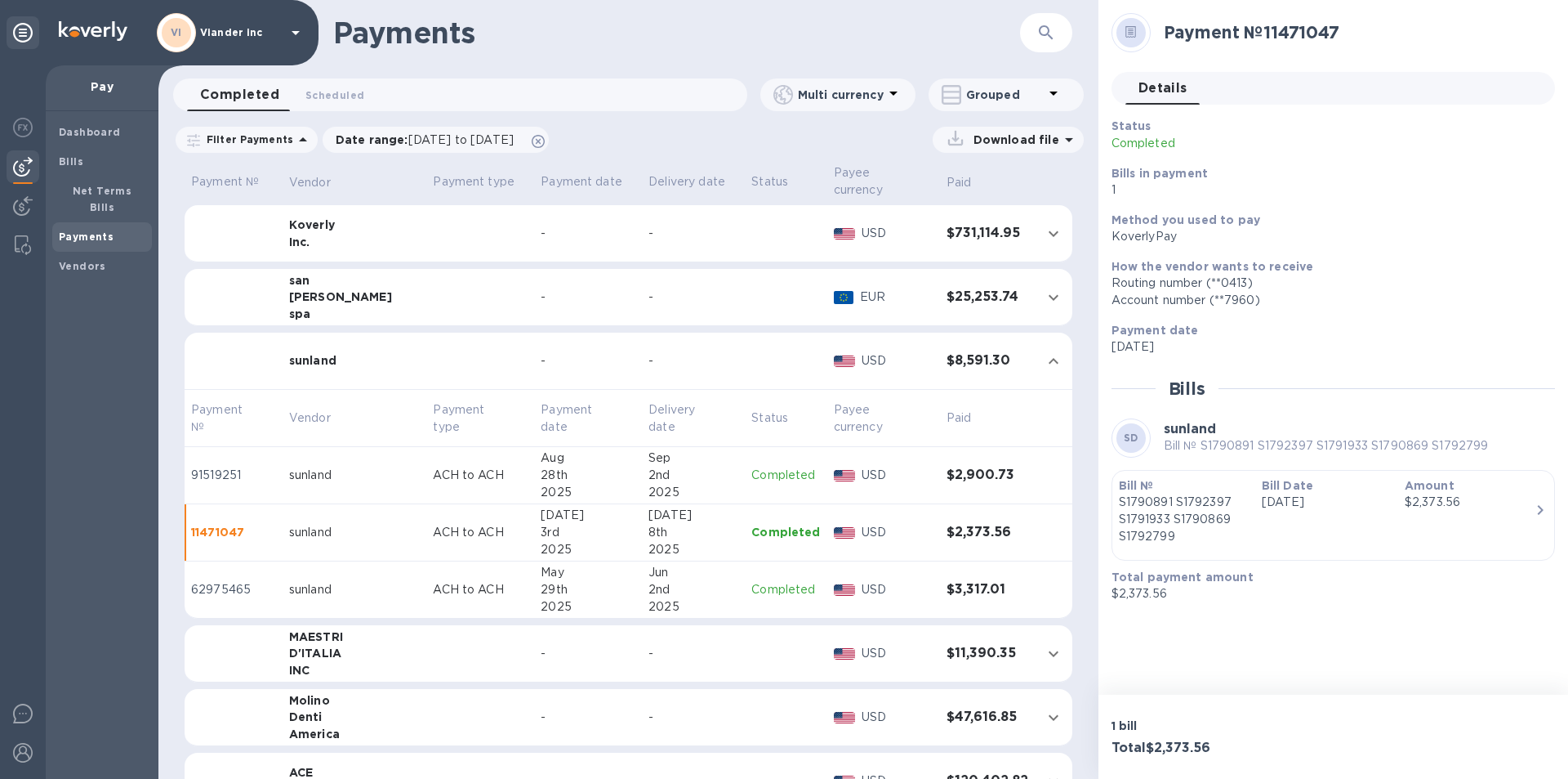
click at [296, 35] on icon at bounding box center [296, 33] width 8 height 4
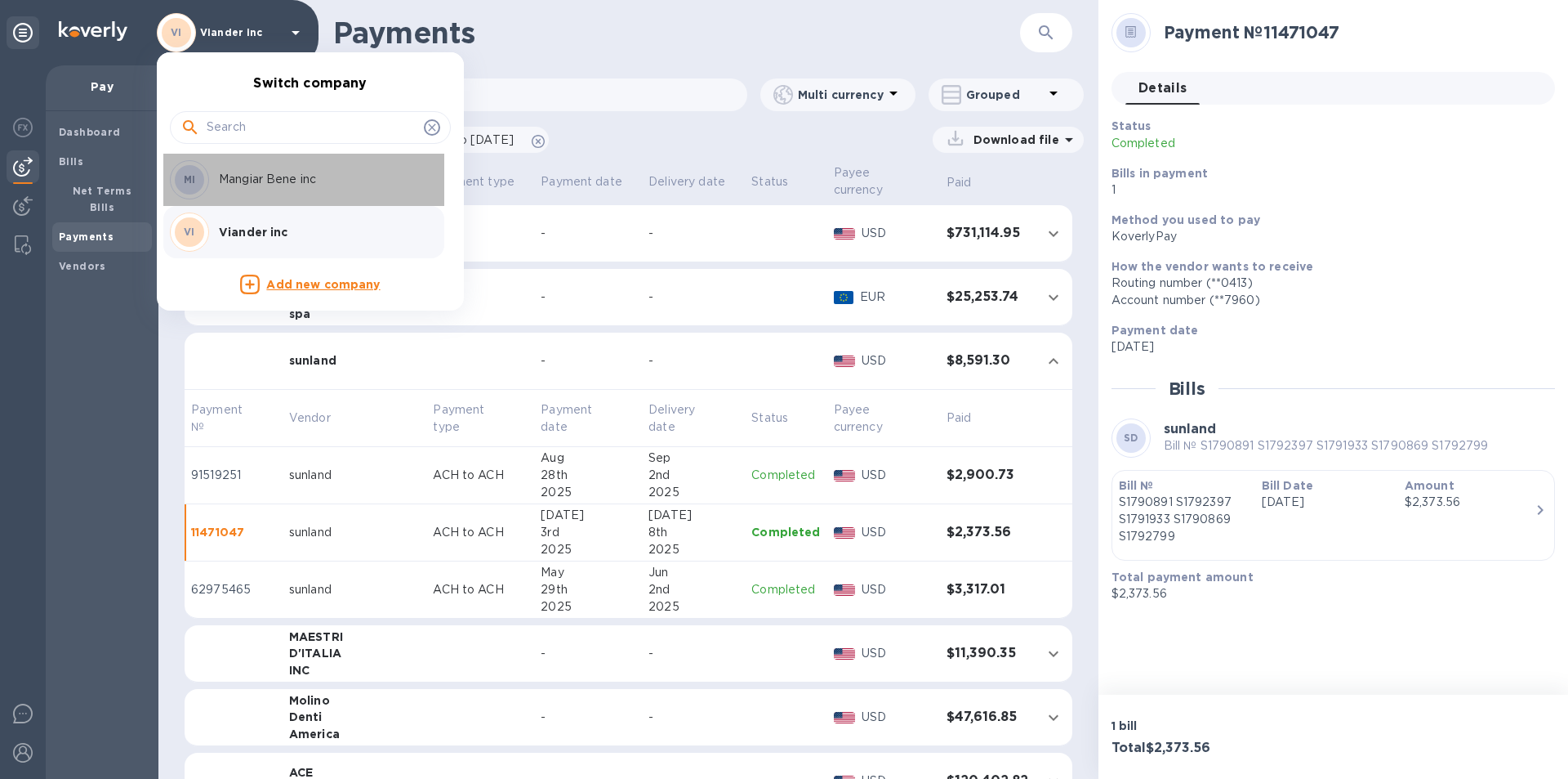
click at [280, 177] on p "Mangiar Bene inc" at bounding box center [322, 179] width 206 height 17
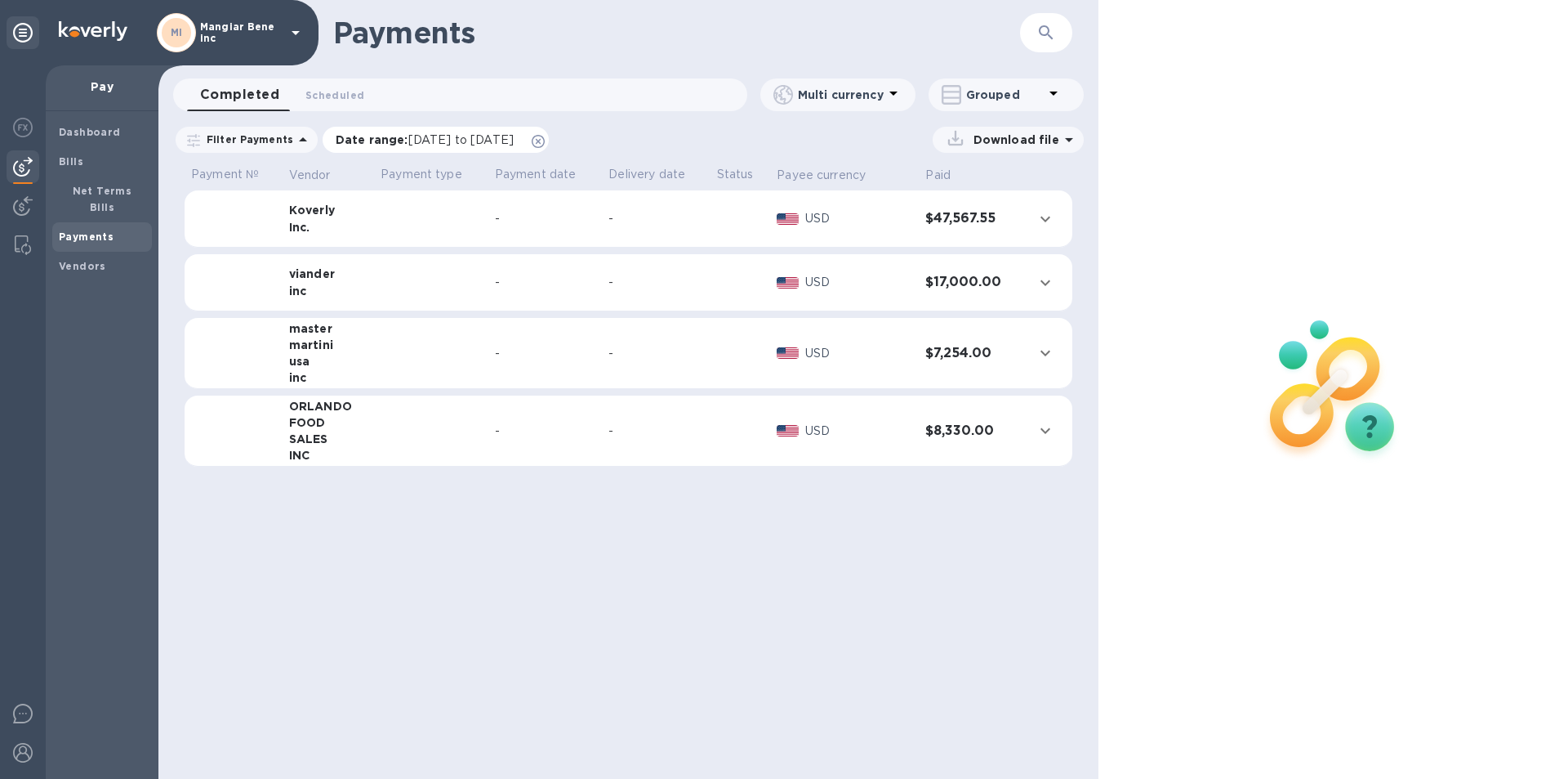
click at [413, 140] on span "[DATE] to [DATE]" at bounding box center [461, 140] width 105 height 13
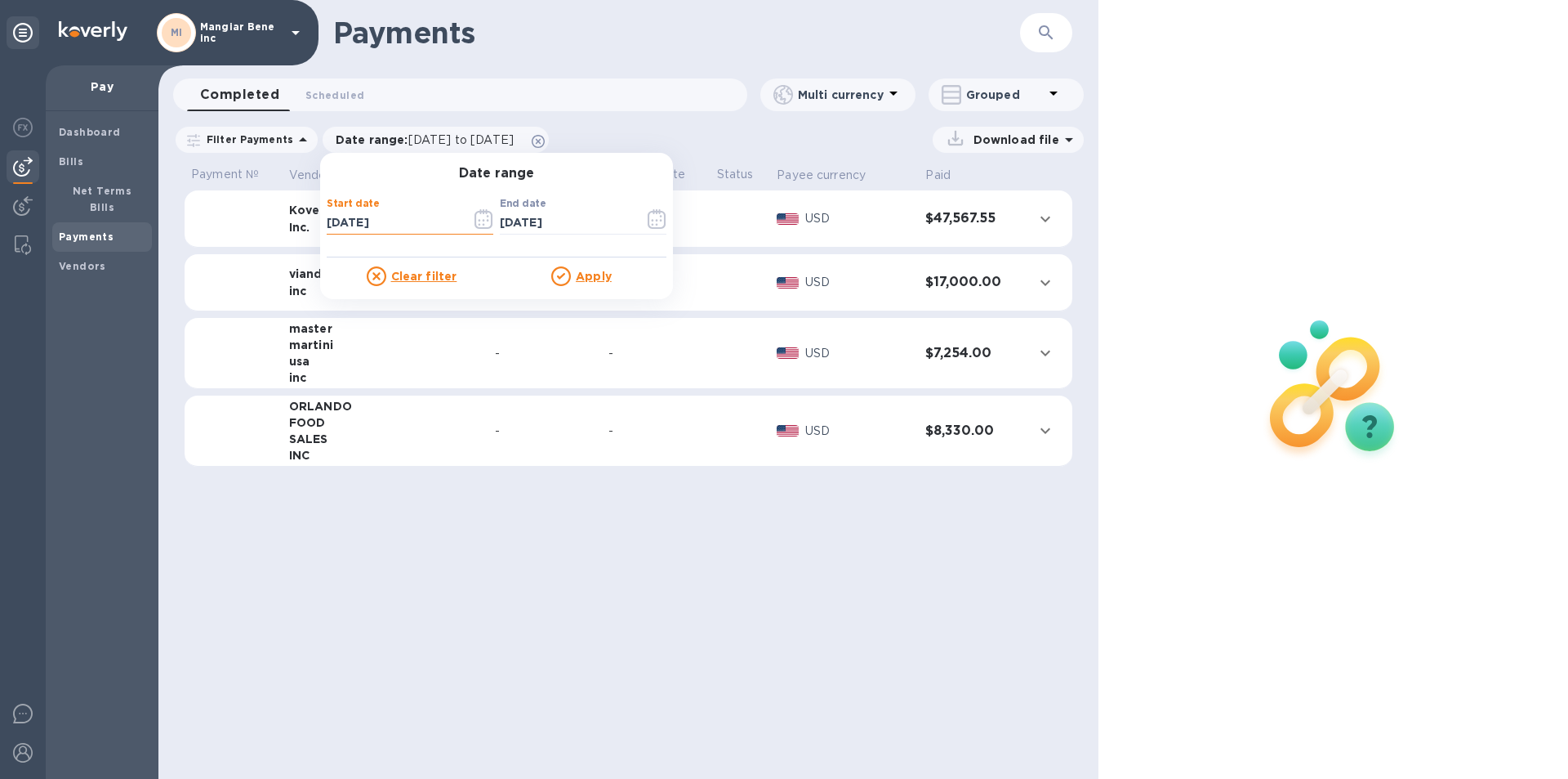
click at [328, 222] on input "[DATE]" at bounding box center [392, 223] width 131 height 24
click at [385, 217] on input "[DATE]" at bounding box center [392, 223] width 131 height 24
type input "[DATE]"
click at [578, 278] on u "Apply" at bounding box center [593, 277] width 36 height 13
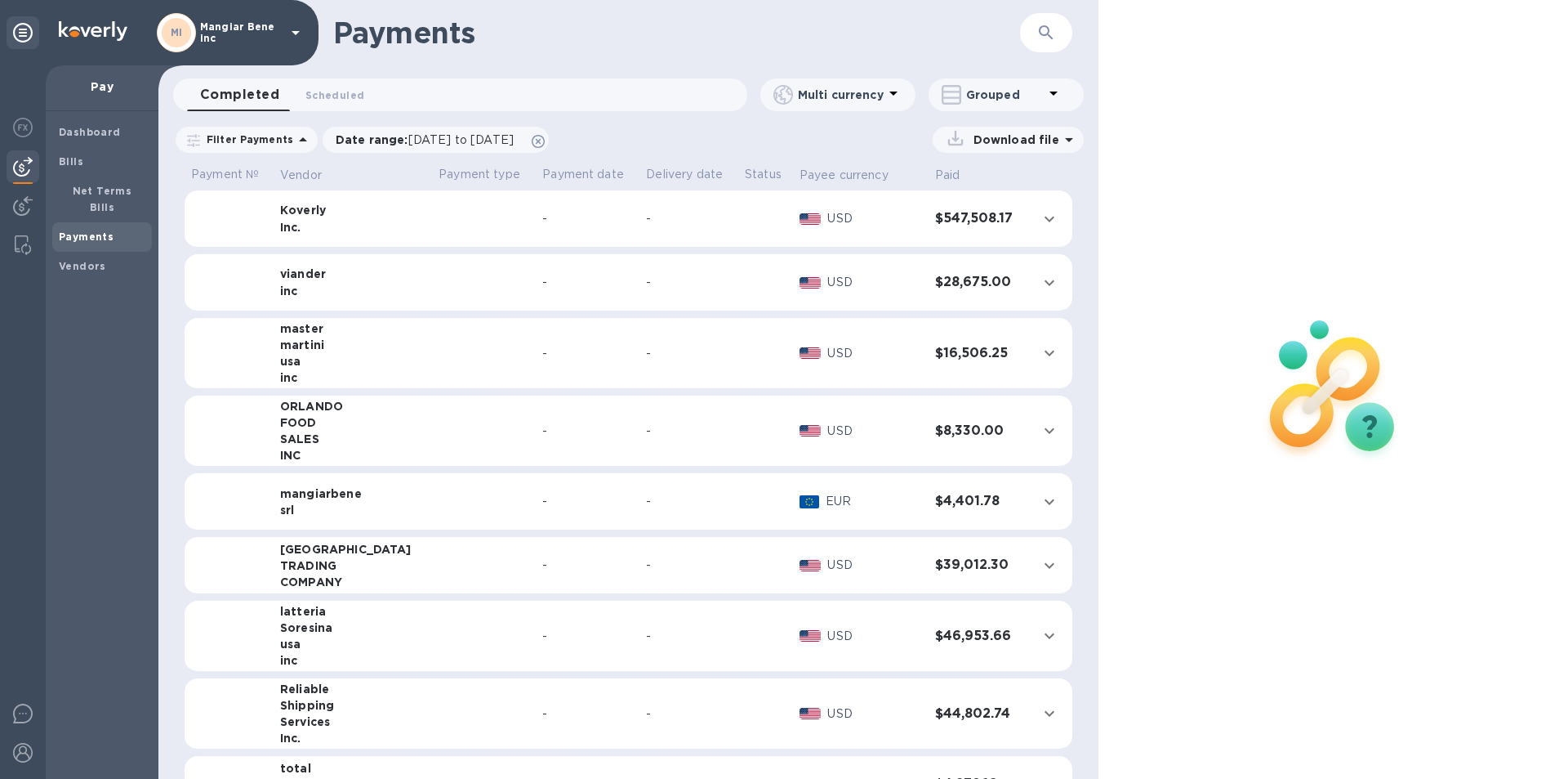
click at [294, 33] on icon at bounding box center [296, 33] width 8 height 4
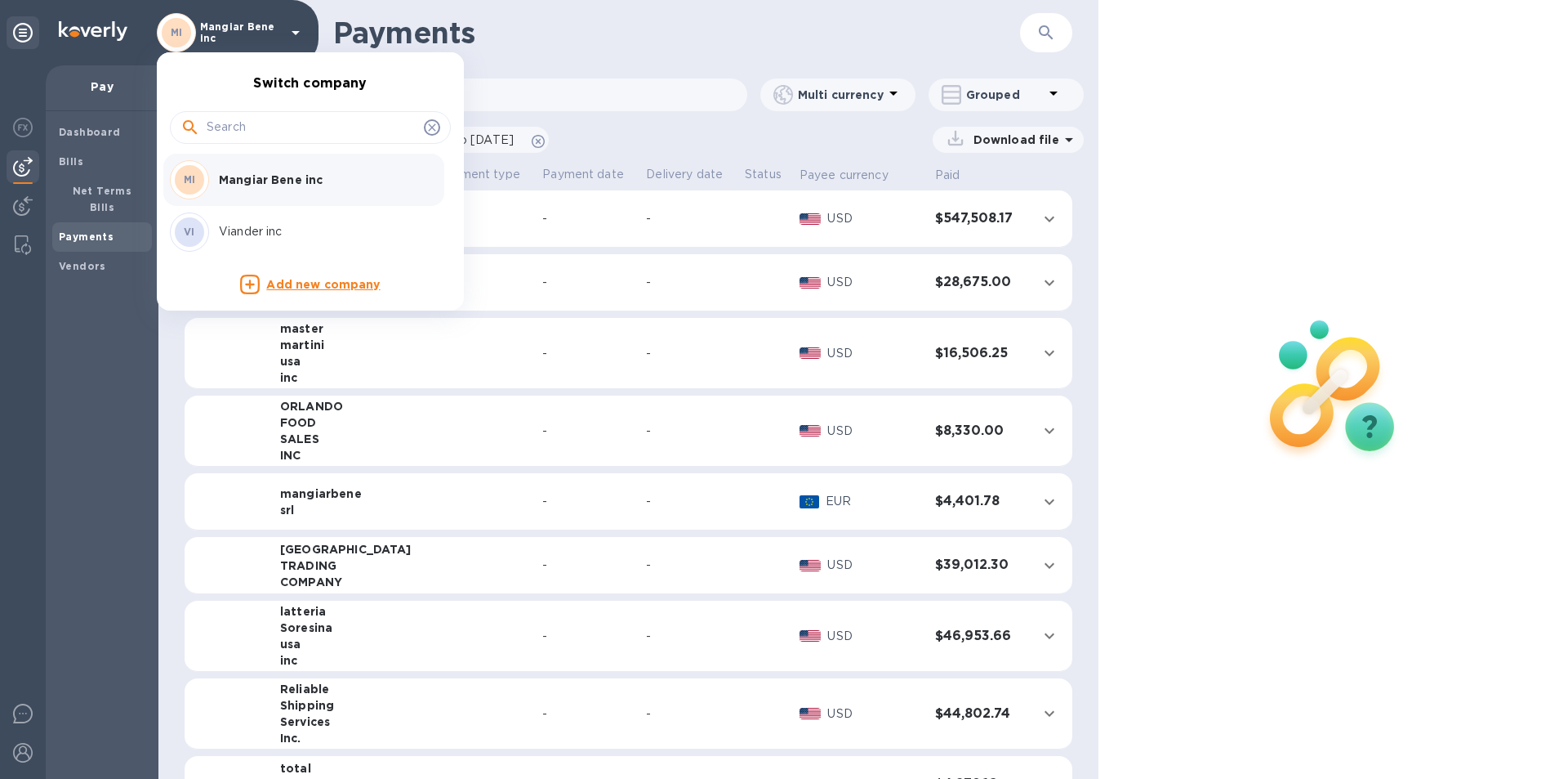
click at [250, 237] on p "Viander inc" at bounding box center [322, 231] width 206 height 17
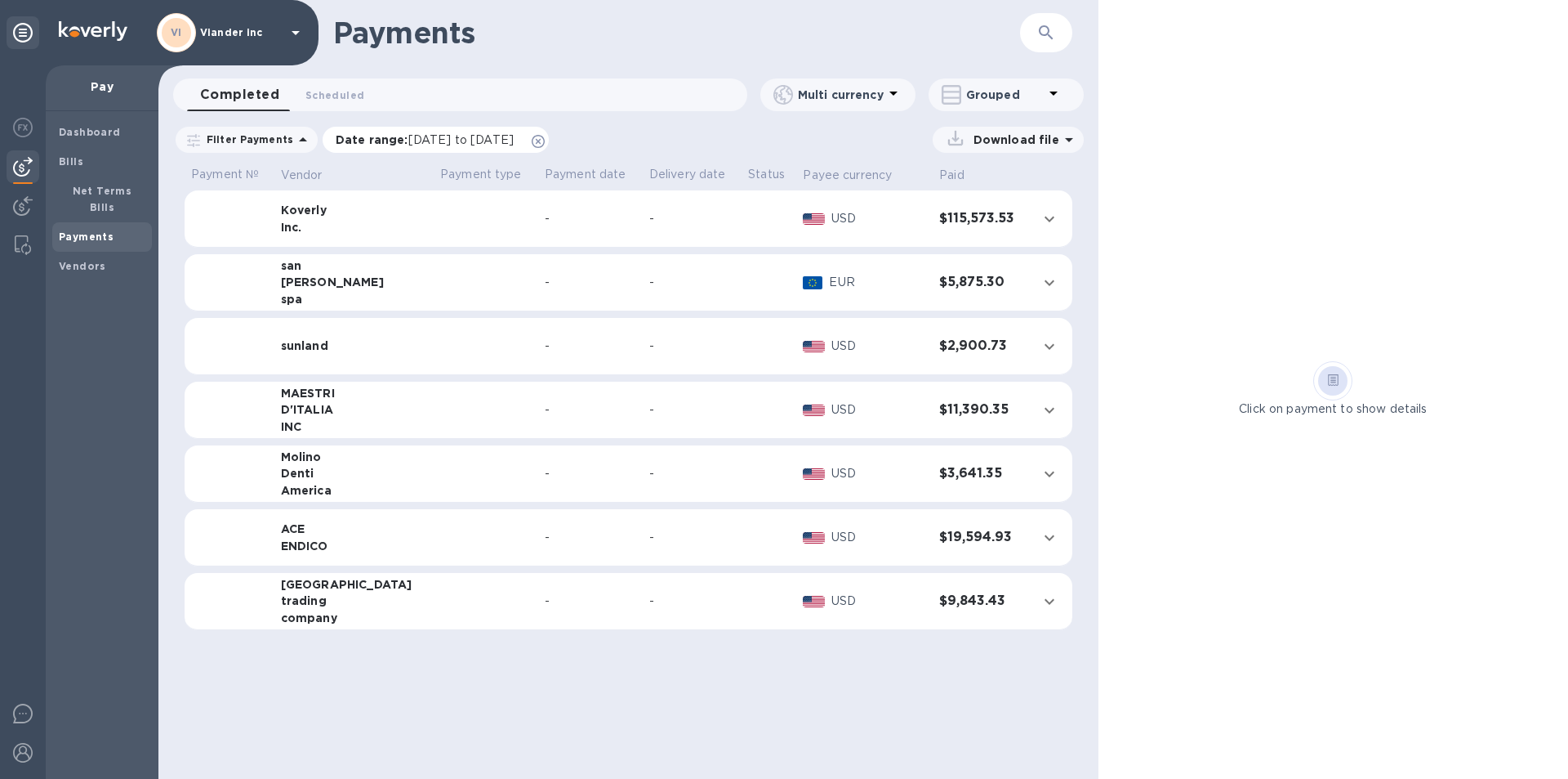
click at [505, 134] on span "[DATE] to [DATE]" at bounding box center [461, 140] width 105 height 13
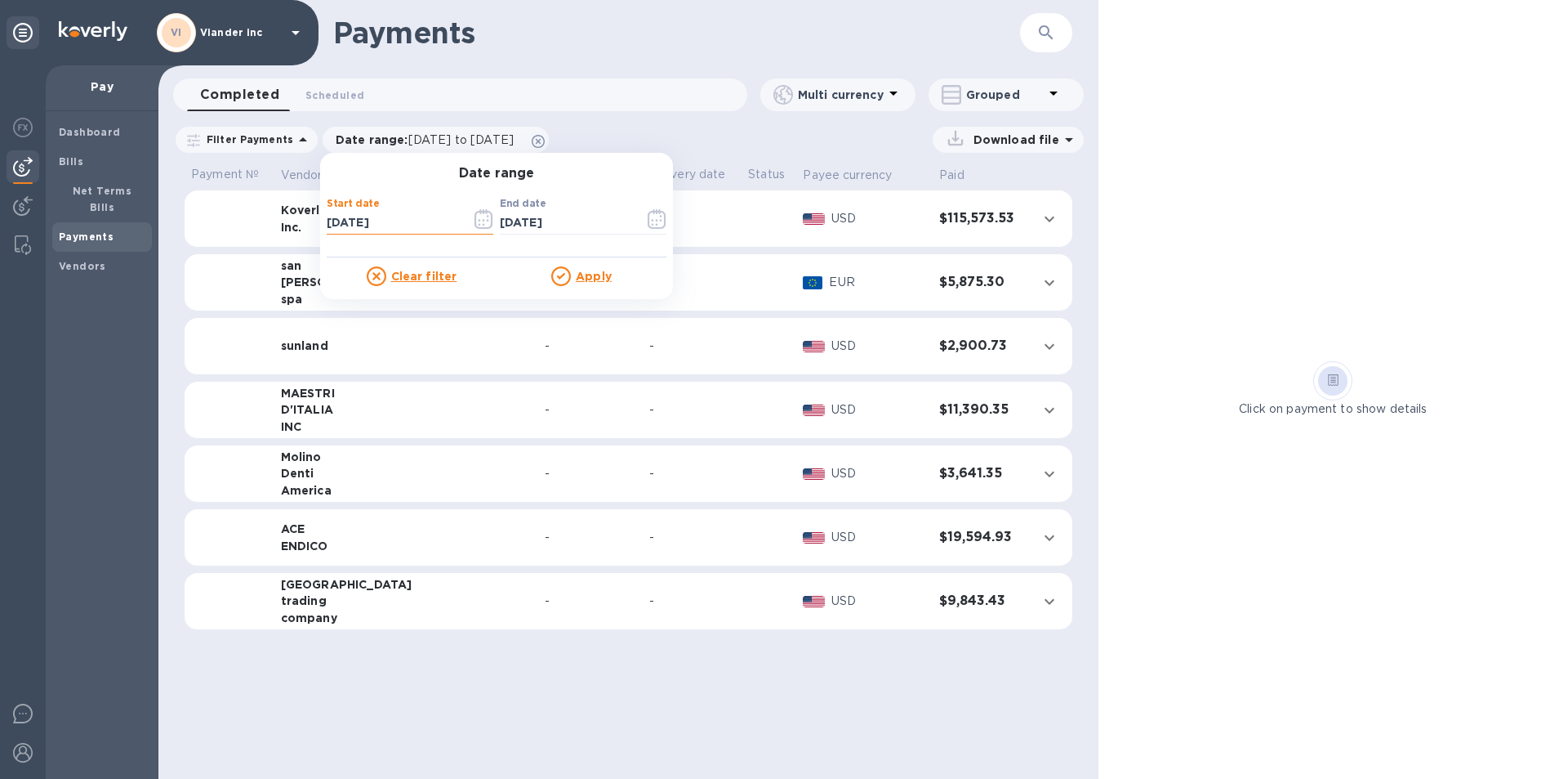
click at [386, 222] on input "[DATE]" at bounding box center [392, 223] width 131 height 24
click at [327, 222] on input "[DATE]" at bounding box center [392, 223] width 131 height 24
type input "[DATE]"
click at [578, 271] on u "Apply" at bounding box center [593, 277] width 36 height 13
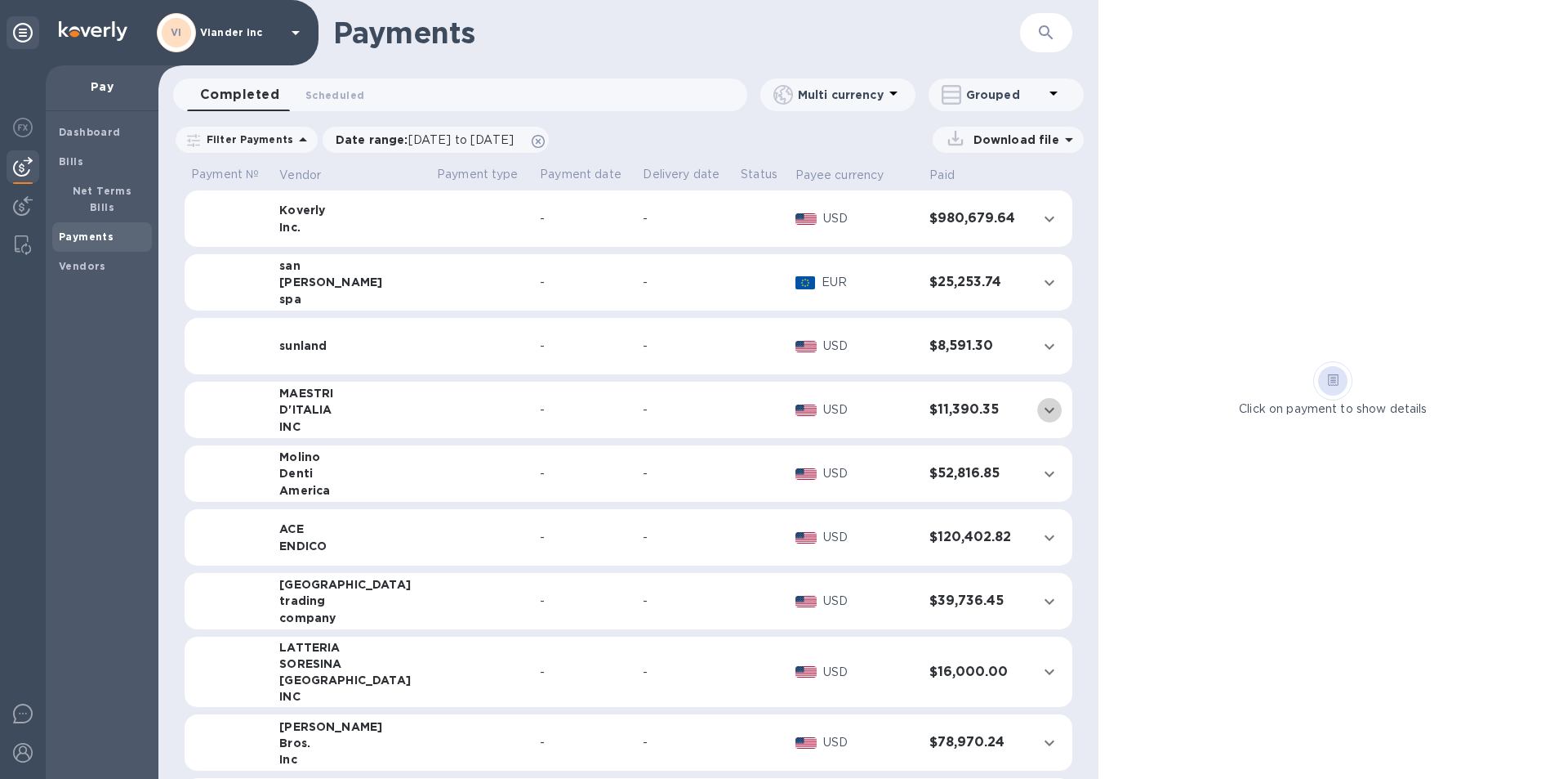
click at [1043, 407] on icon "expand row" at bounding box center [1050, 410] width 19 height 19
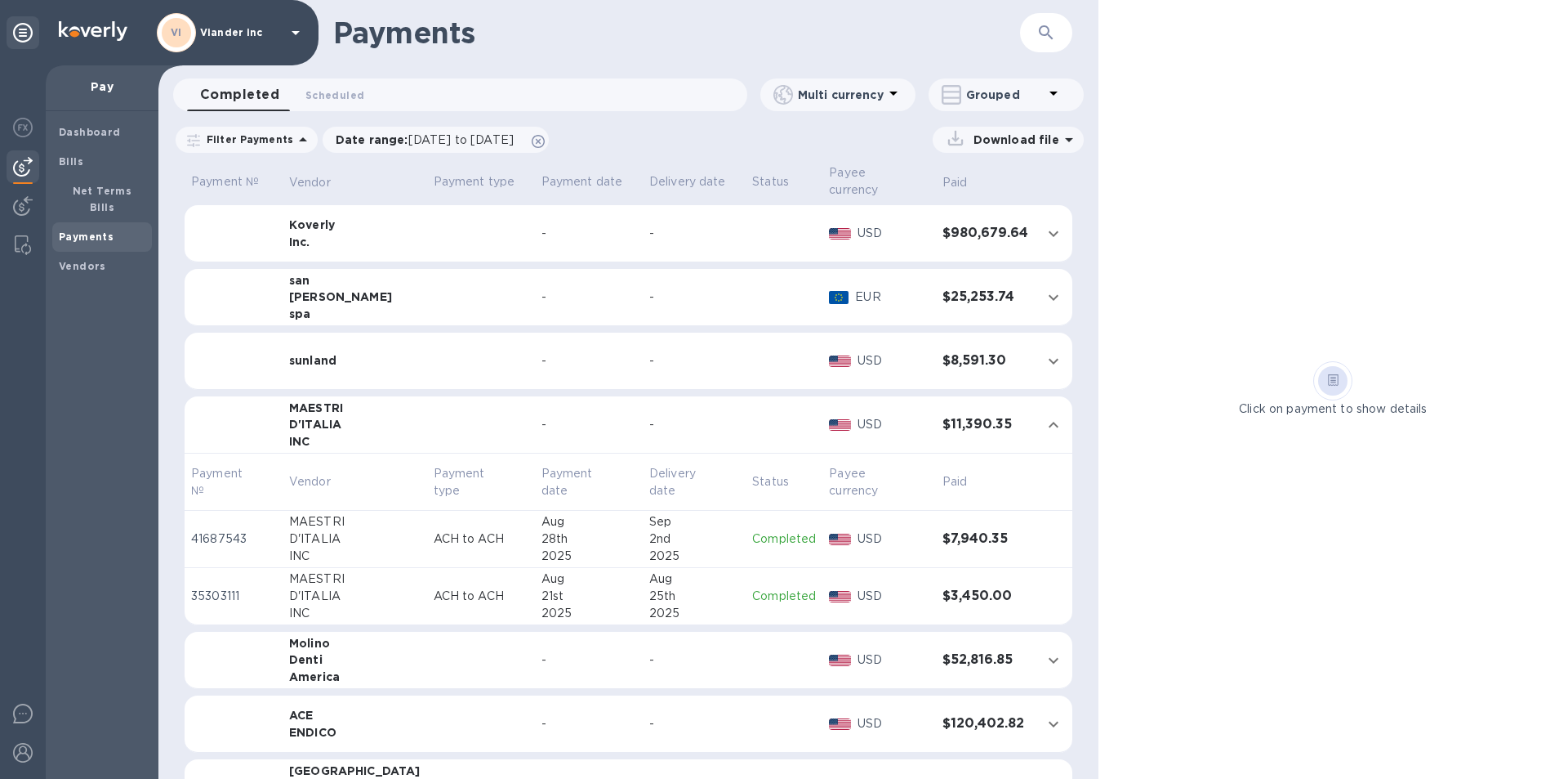
click at [755, 539] on p "Completed" at bounding box center [784, 539] width 64 height 17
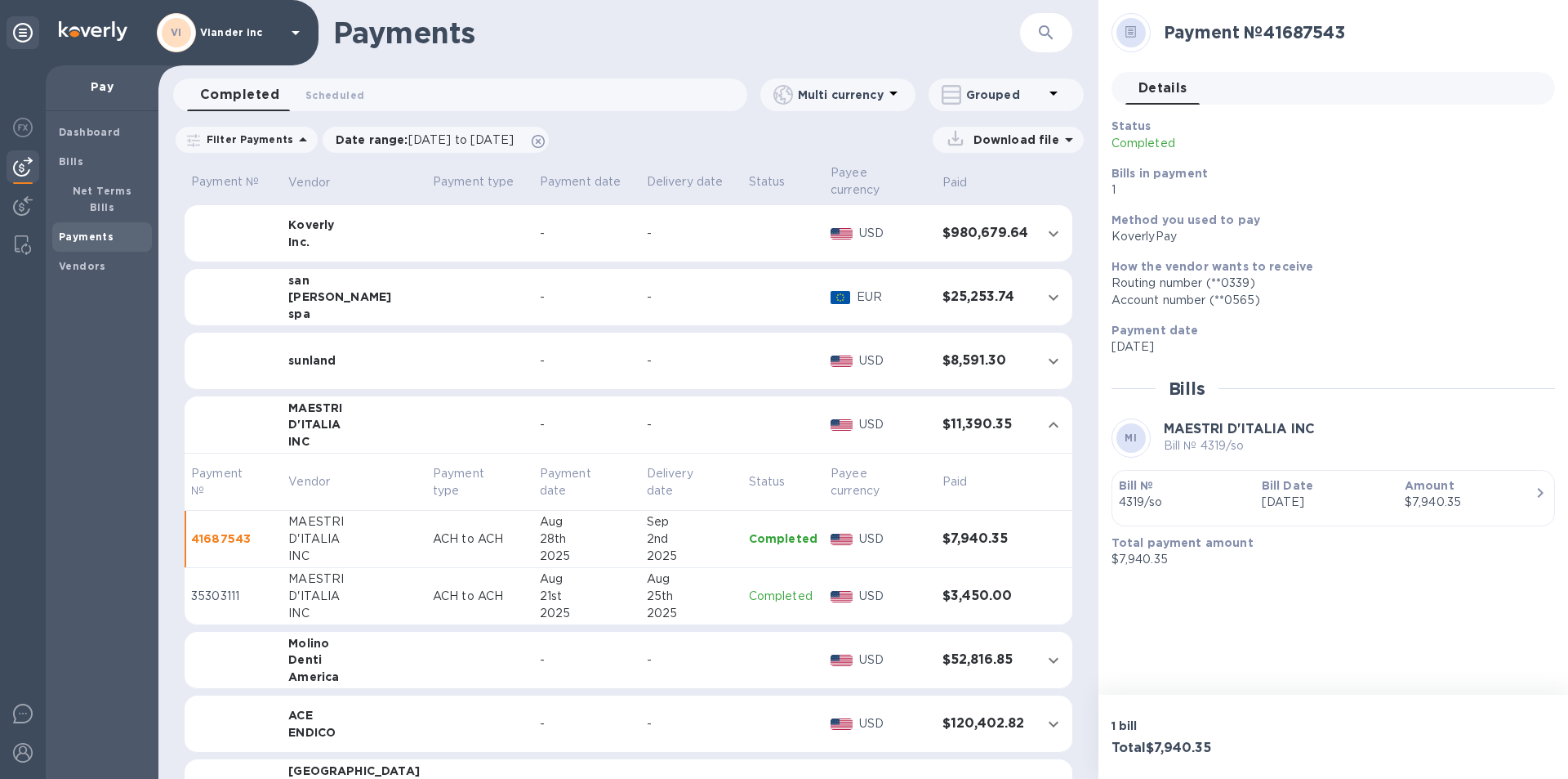
click at [757, 593] on p "Completed" at bounding box center [783, 596] width 68 height 17
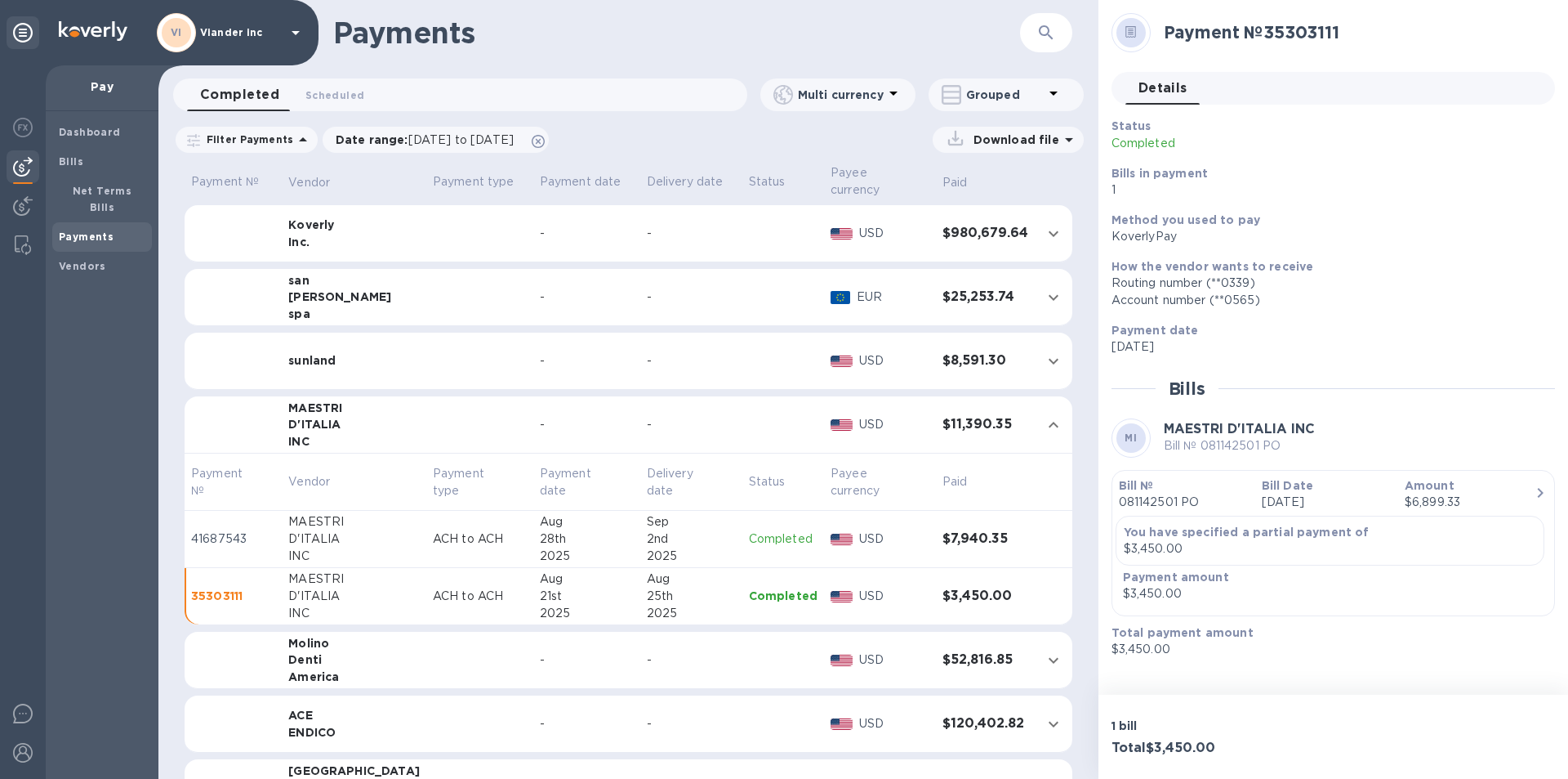
click at [291, 32] on icon at bounding box center [296, 33] width 19 height 19
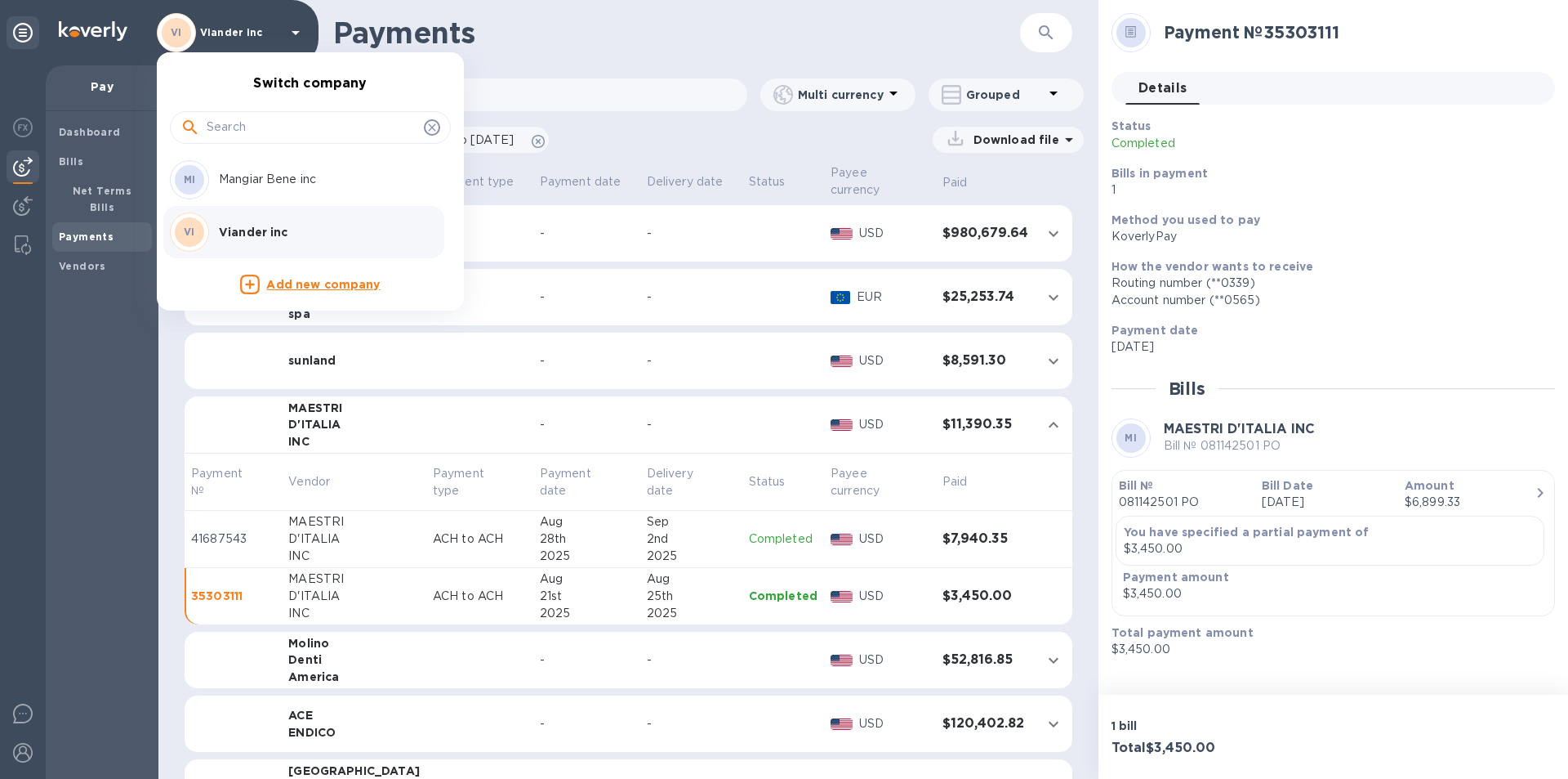
click at [285, 177] on p "Mangiar Bene inc" at bounding box center [322, 179] width 206 height 17
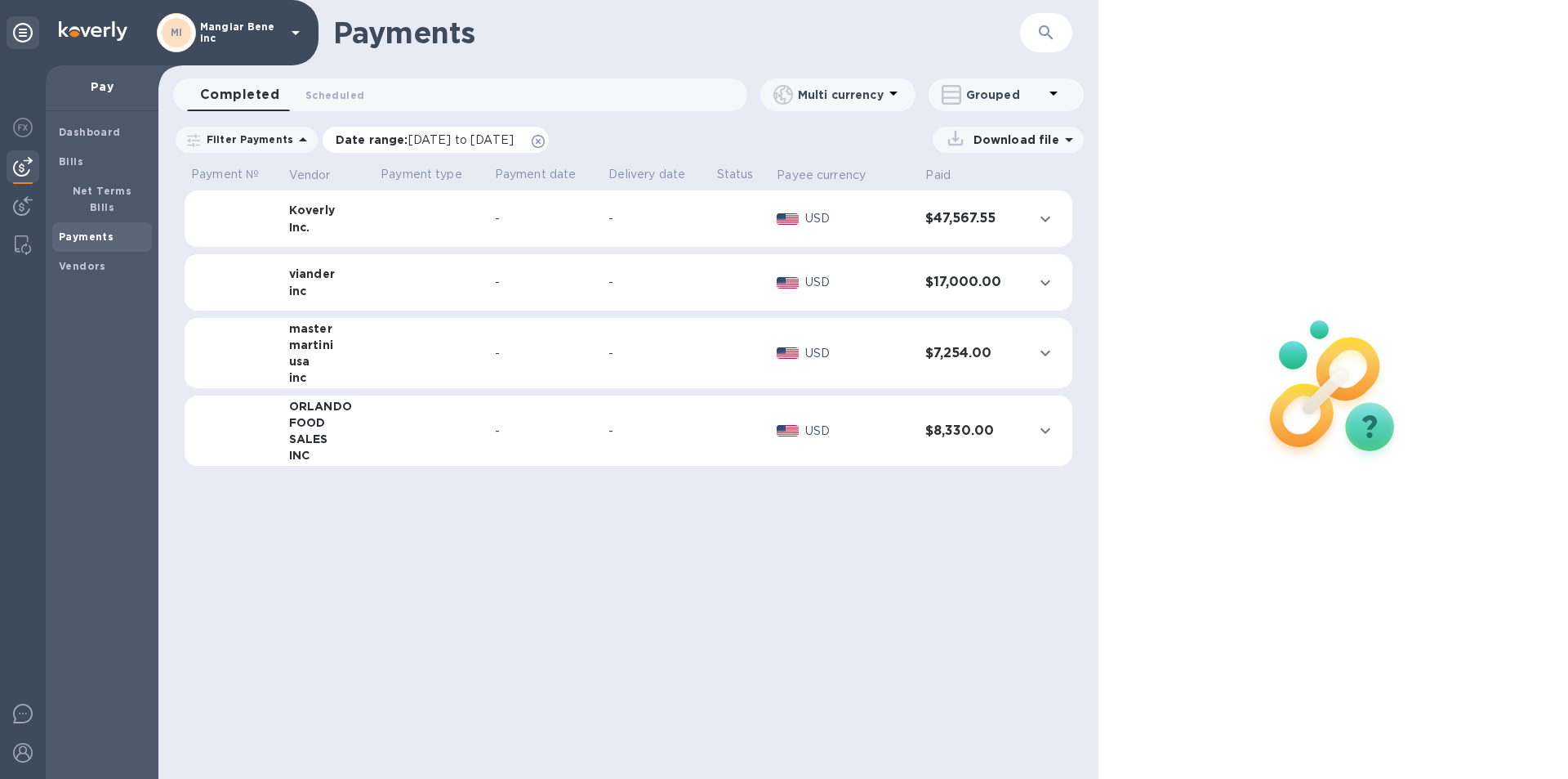
click at [417, 141] on span "[DATE] to [DATE]" at bounding box center [461, 140] width 105 height 13
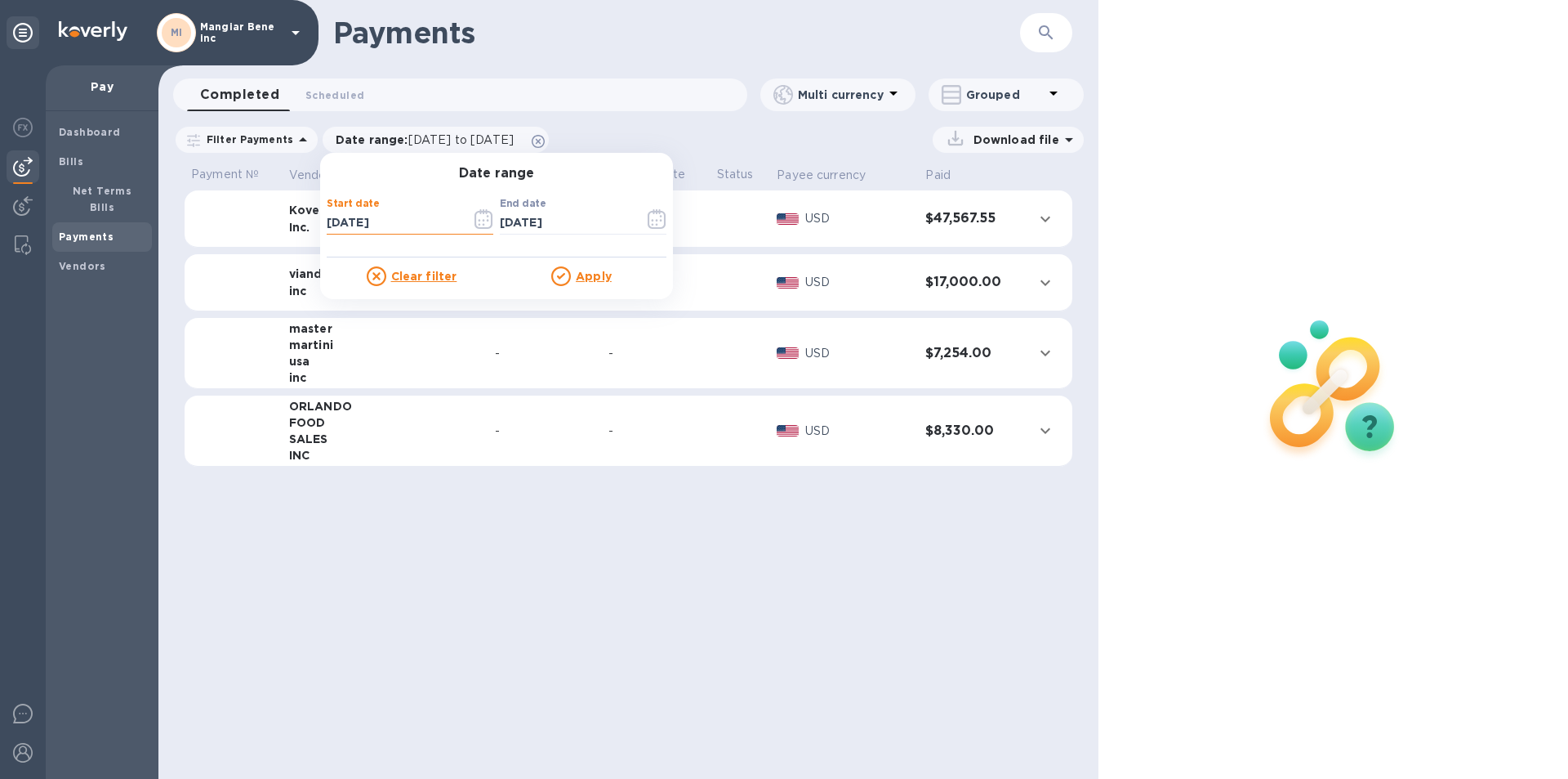
click at [385, 227] on input "[DATE]" at bounding box center [392, 223] width 131 height 24
click at [328, 226] on input "[DATE]" at bounding box center [392, 223] width 131 height 24
type input "[DATE]"
click at [595, 272] on u "Apply" at bounding box center [593, 277] width 36 height 13
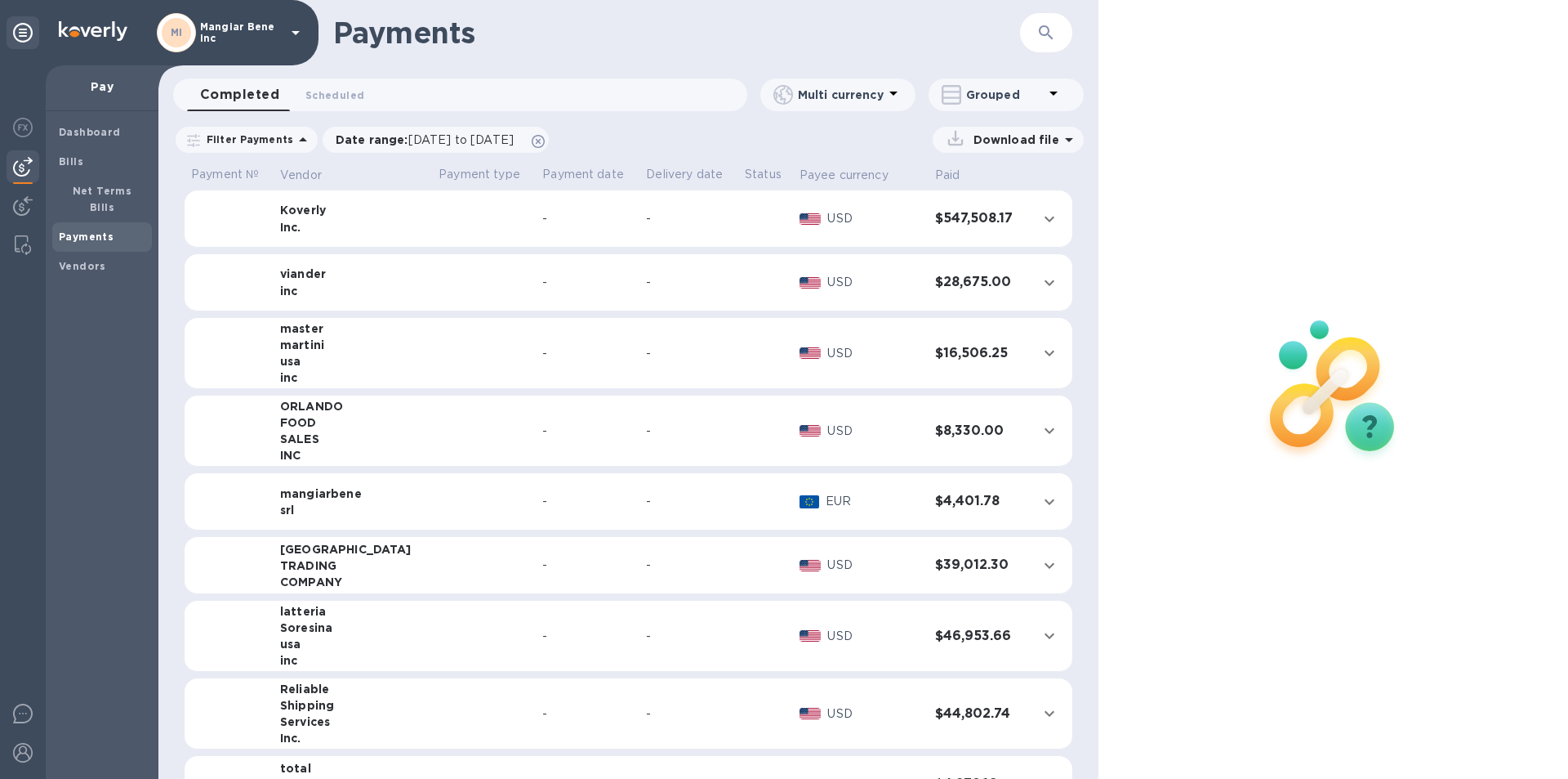
click at [297, 34] on icon at bounding box center [296, 33] width 8 height 4
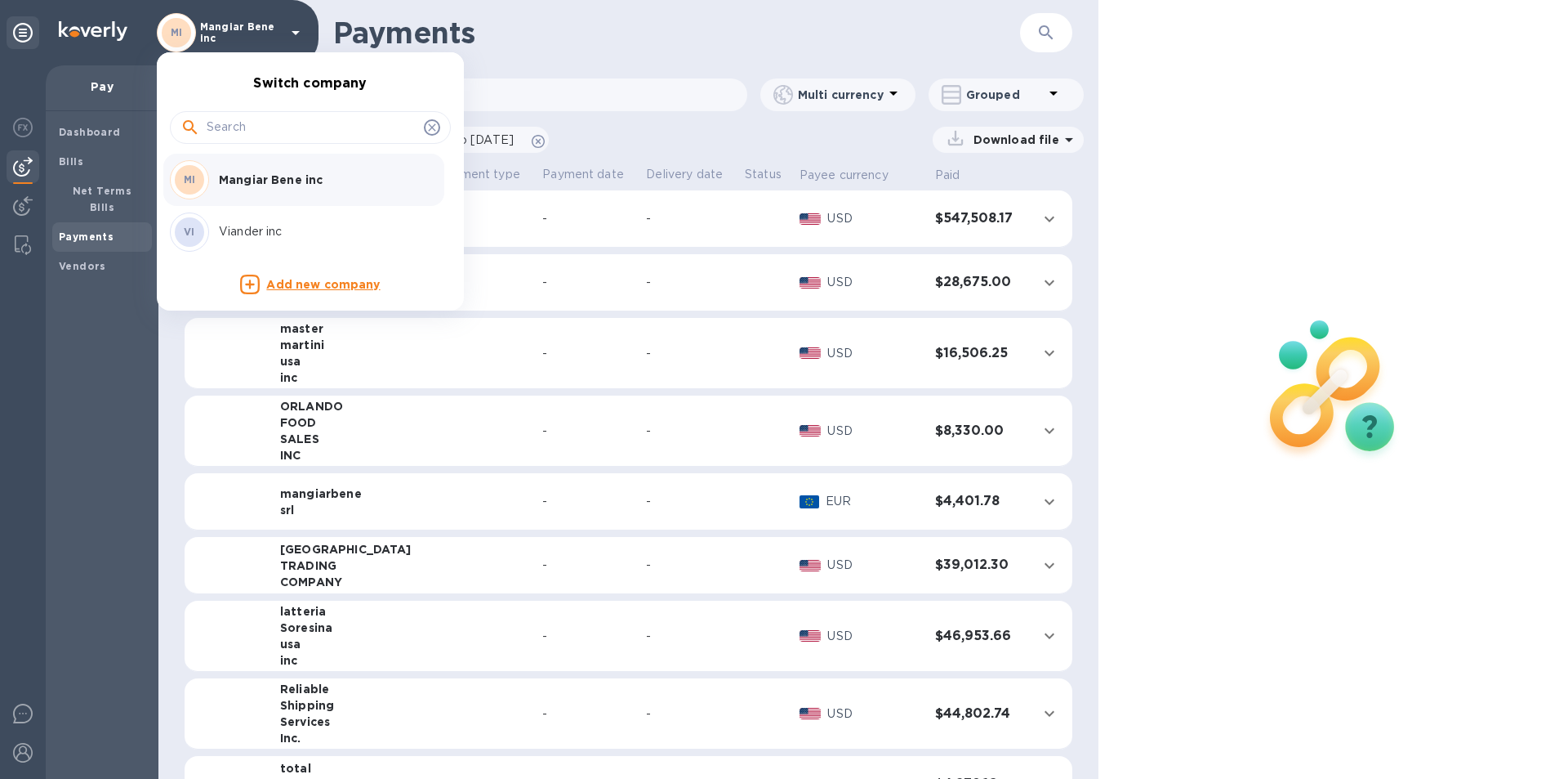
click at [244, 224] on p "Viander inc" at bounding box center [322, 231] width 206 height 17
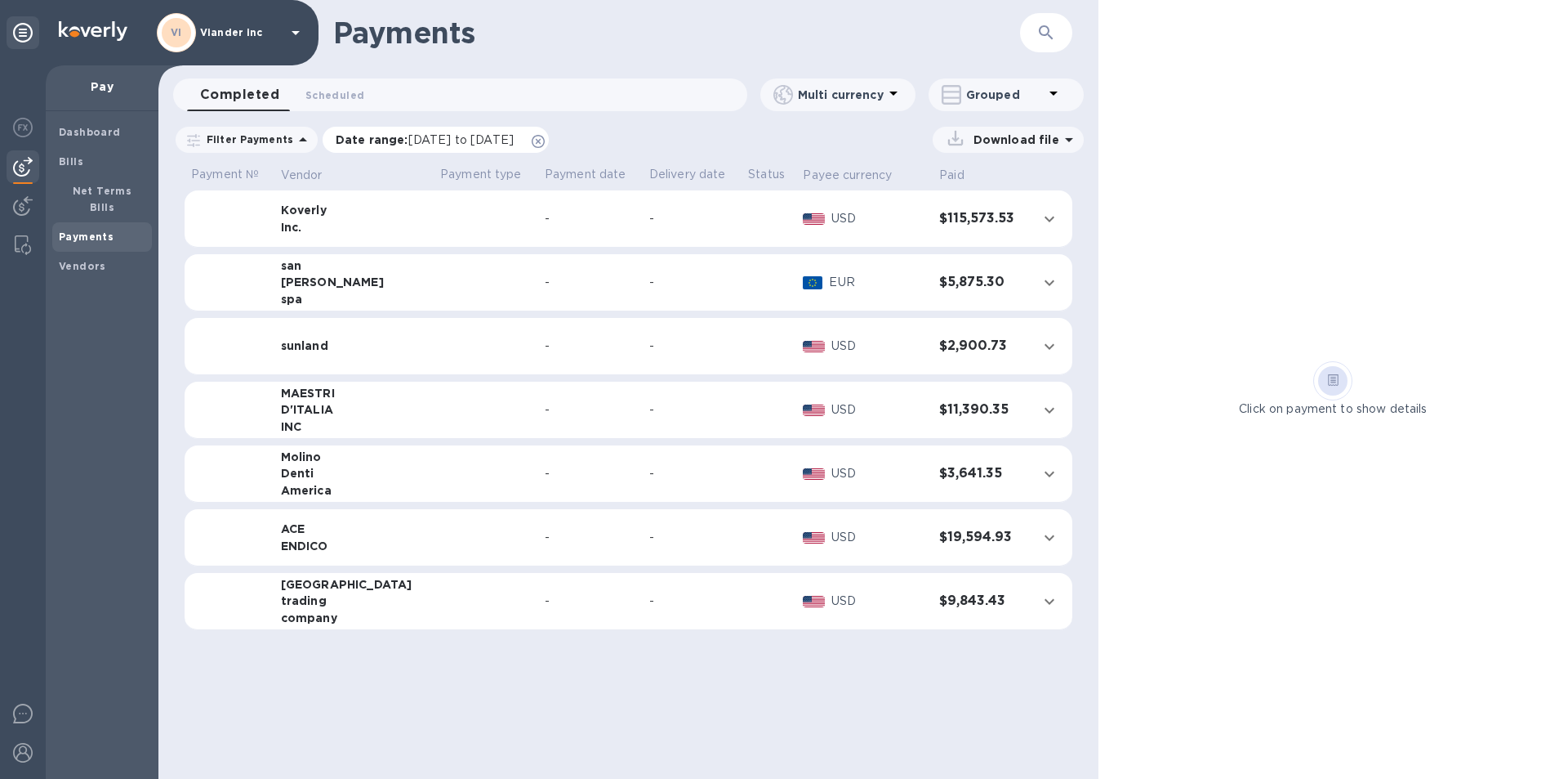
click at [438, 137] on span "[DATE] to [DATE]" at bounding box center [461, 140] width 105 height 13
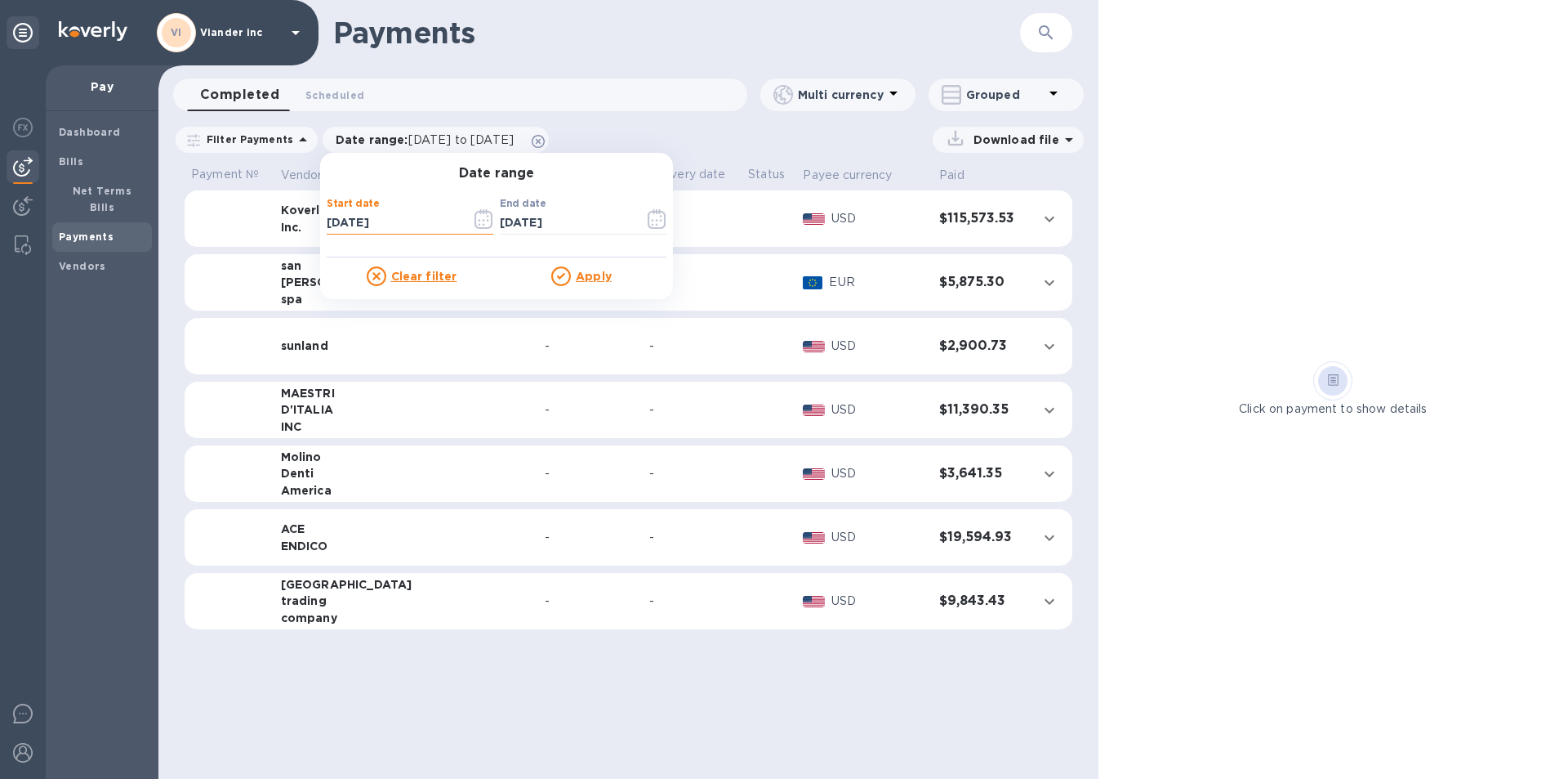
click at [330, 222] on input "[DATE]" at bounding box center [392, 223] width 131 height 24
click at [385, 217] on input "[DATE]" at bounding box center [392, 223] width 131 height 24
type input "[DATE]"
click at [592, 279] on u "Apply" at bounding box center [593, 277] width 36 height 13
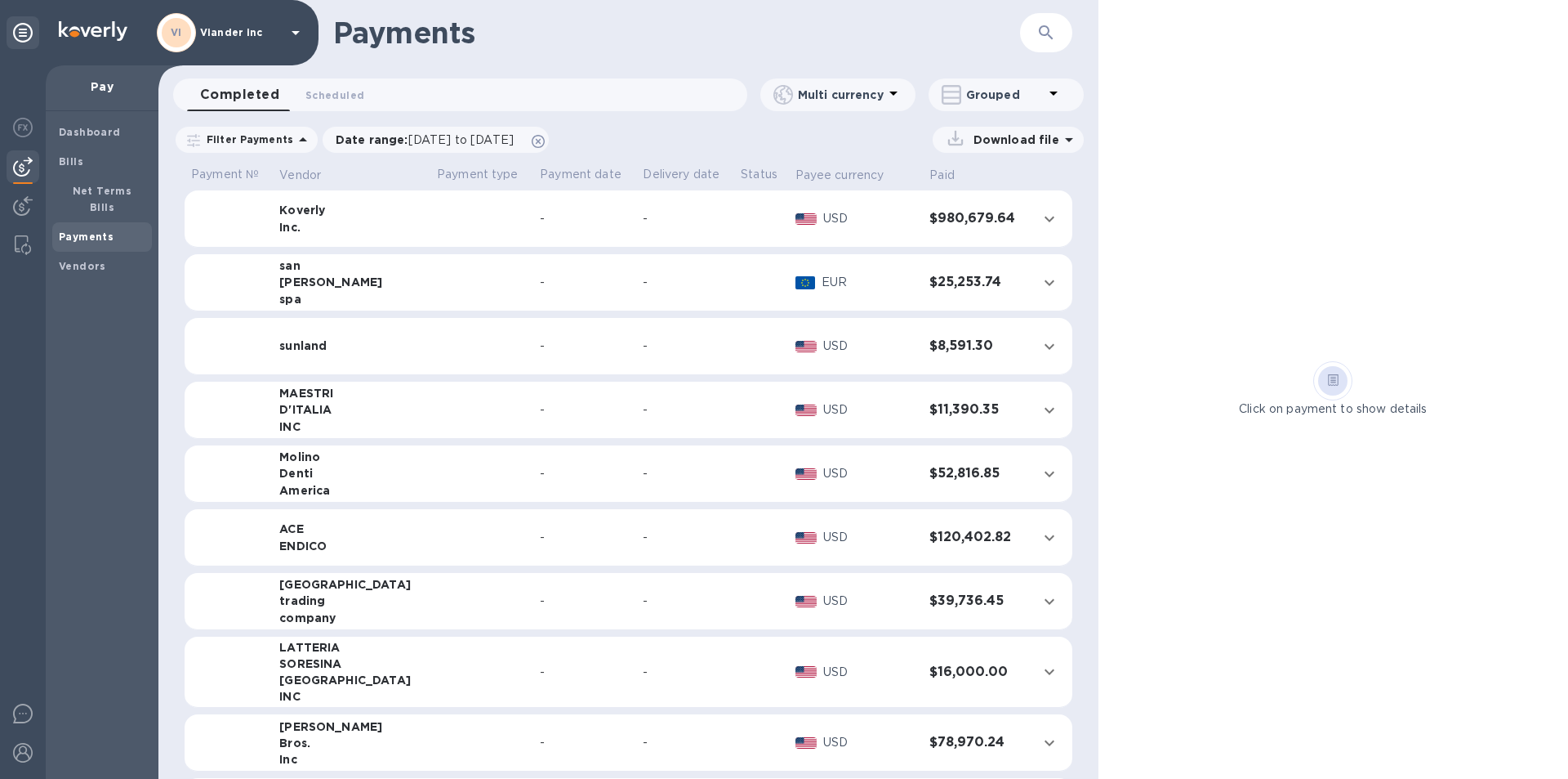
click at [1045, 411] on icon "expand row" at bounding box center [1050, 410] width 19 height 19
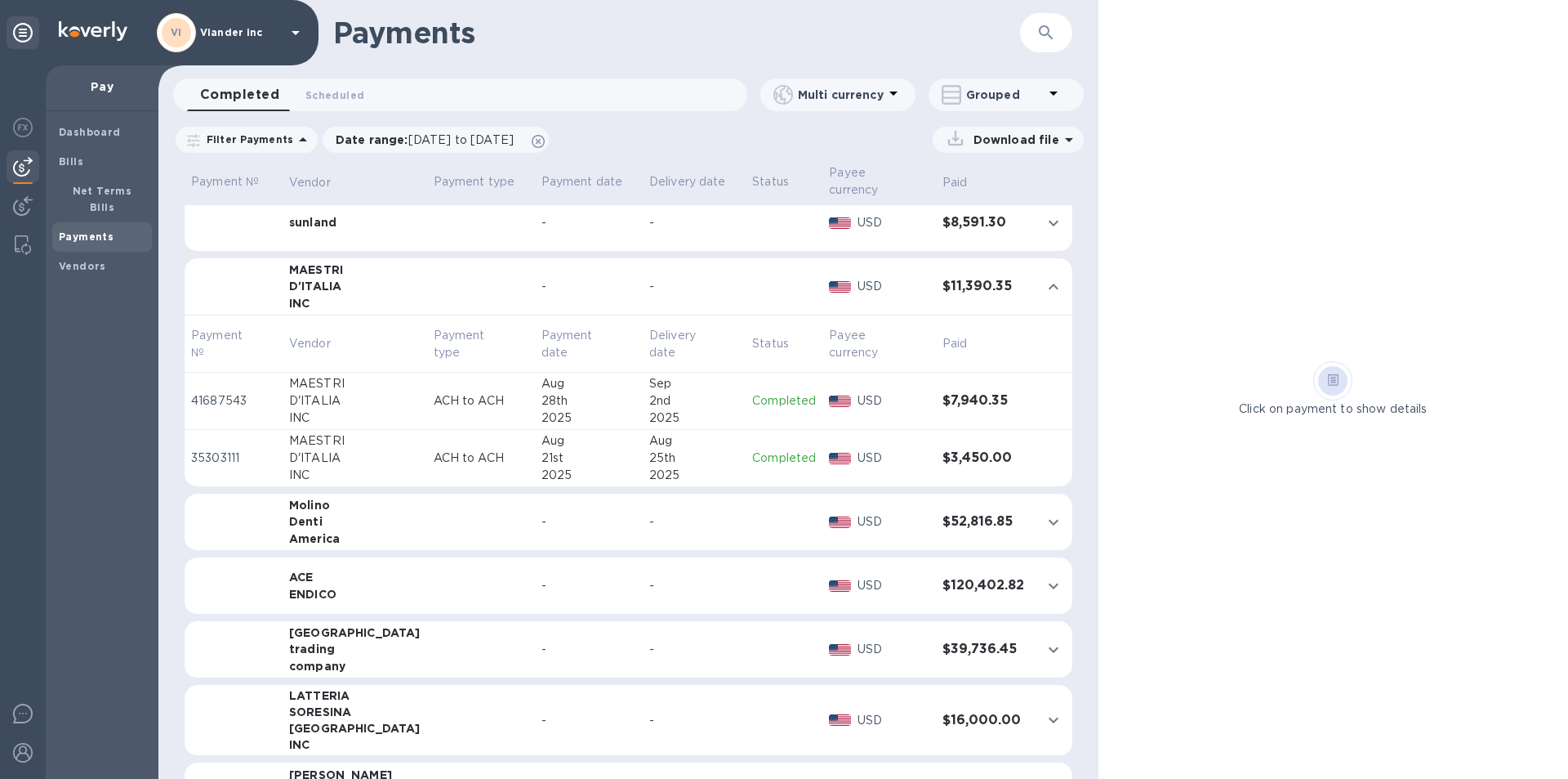
scroll to position [163, 0]
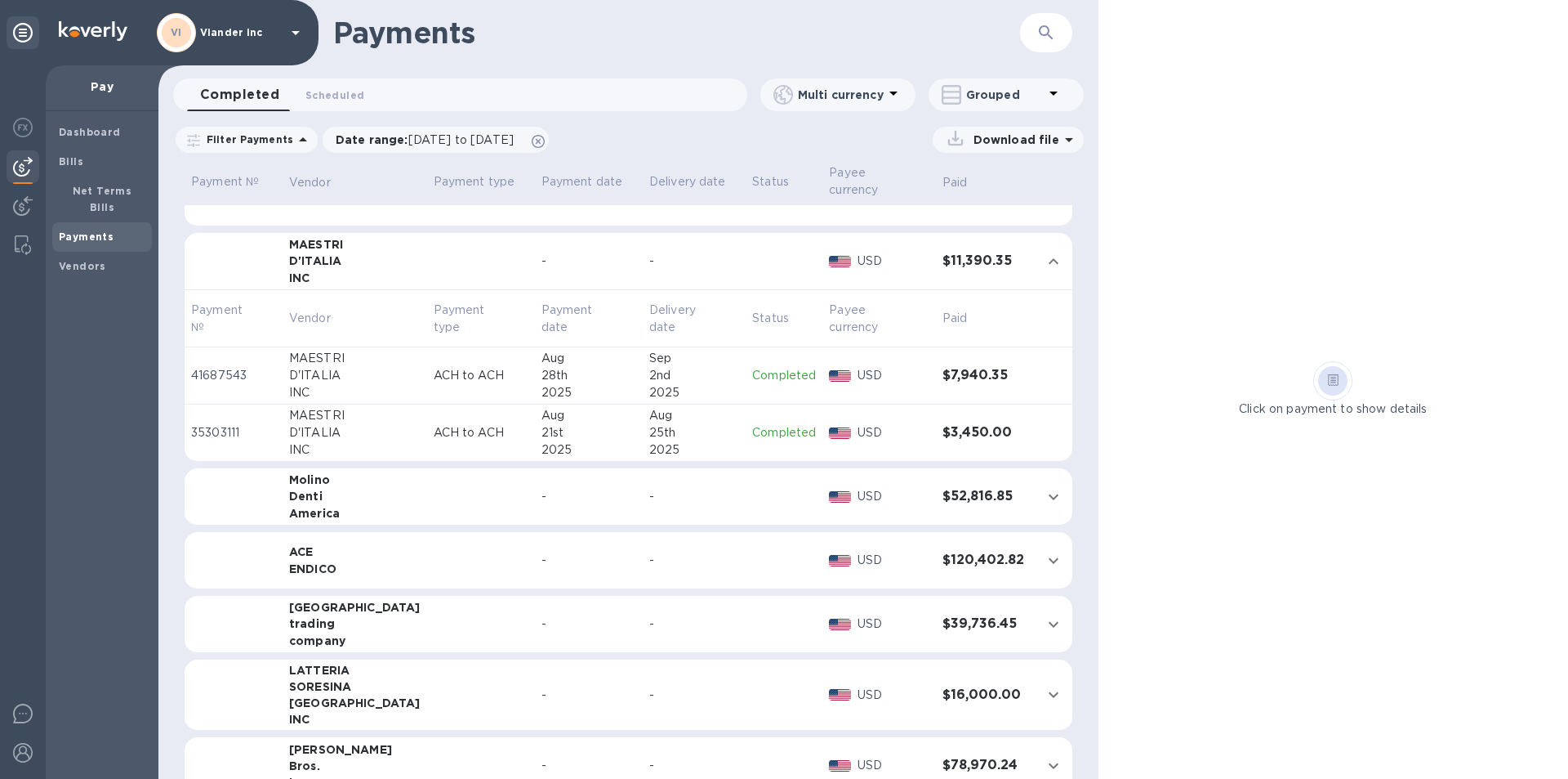
click at [1049, 497] on icon "expand row" at bounding box center [1053, 497] width 10 height 6
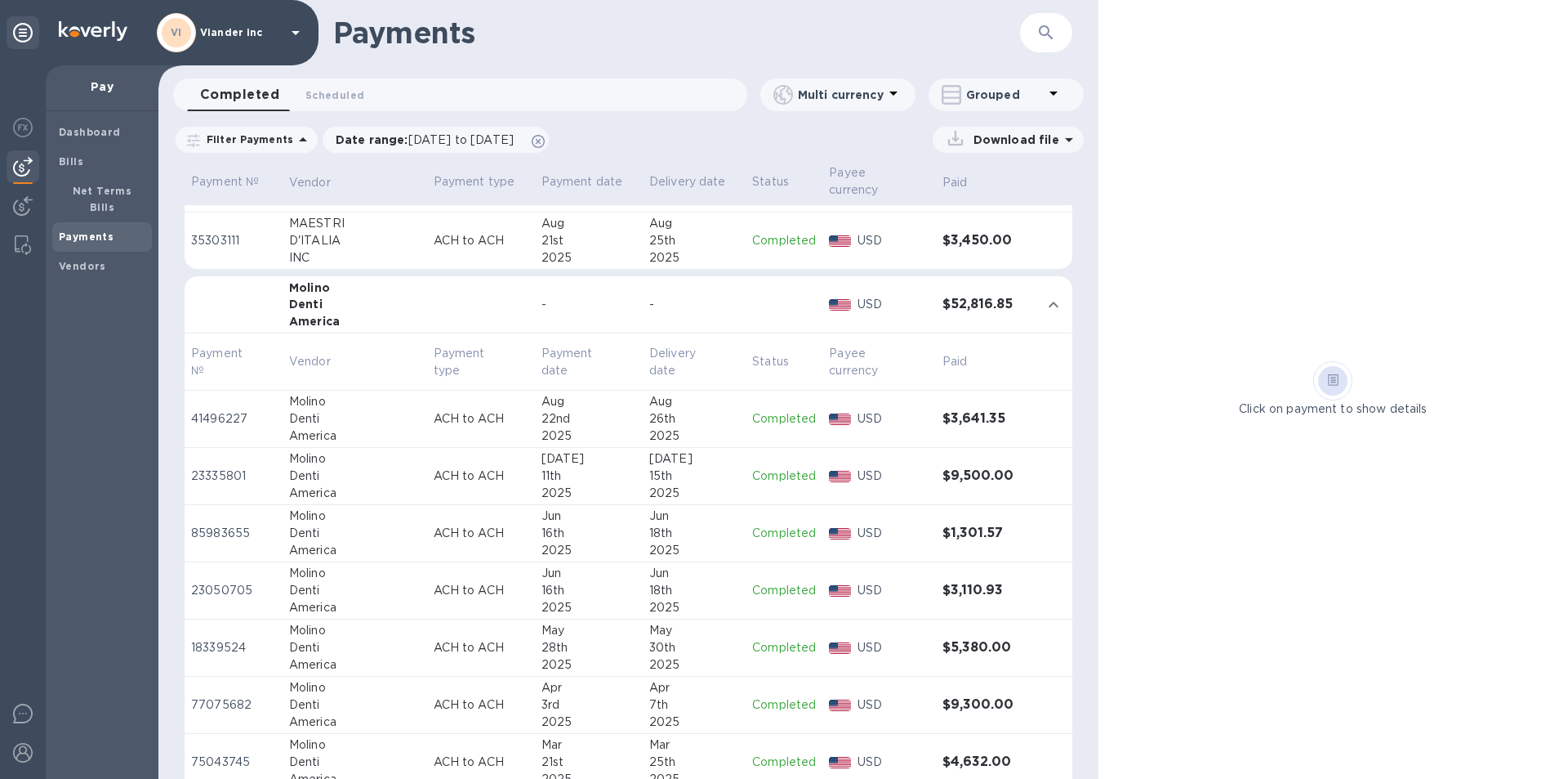
scroll to position [409, 0]
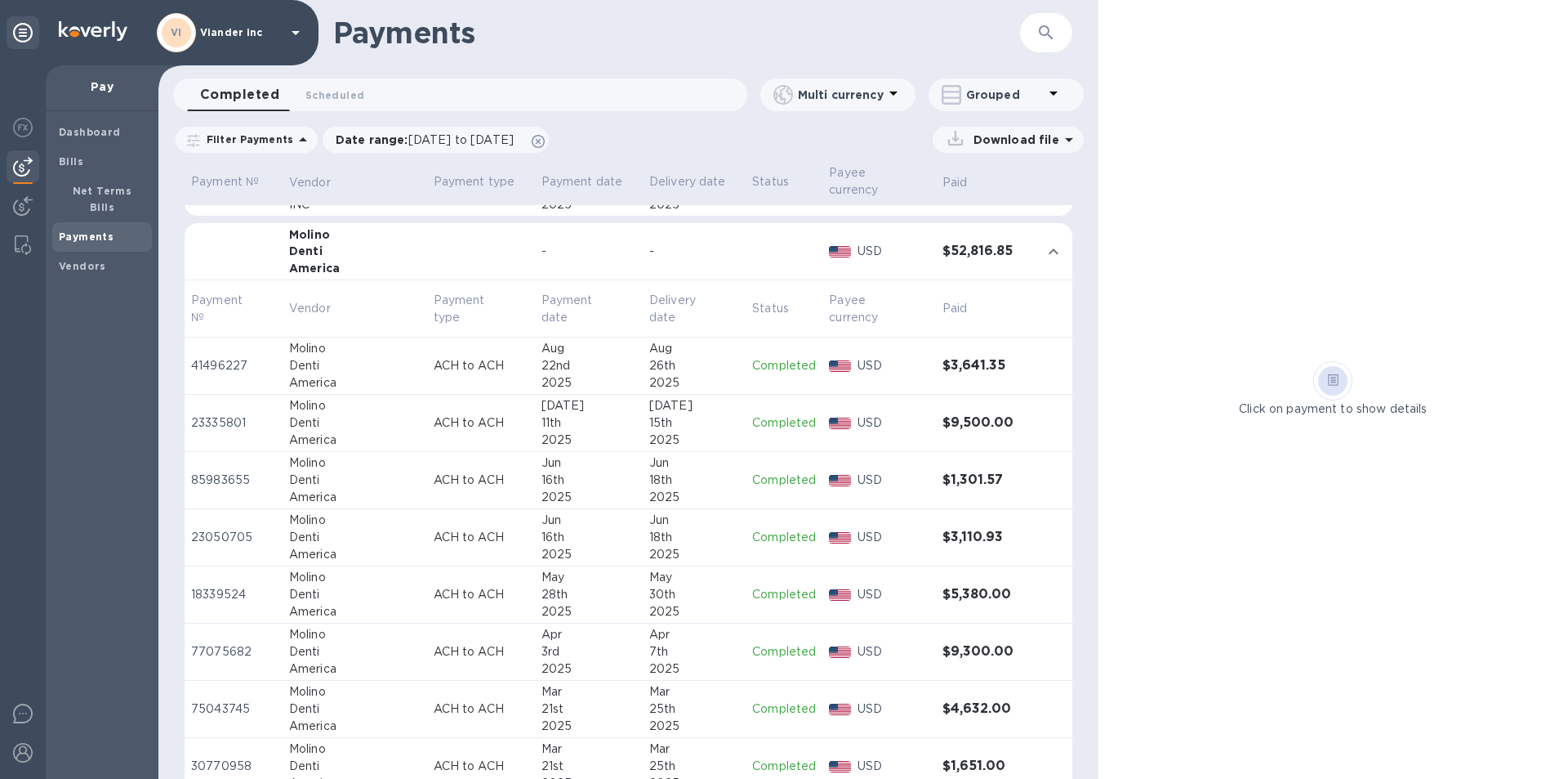
click at [767, 363] on p "Completed" at bounding box center [784, 365] width 64 height 17
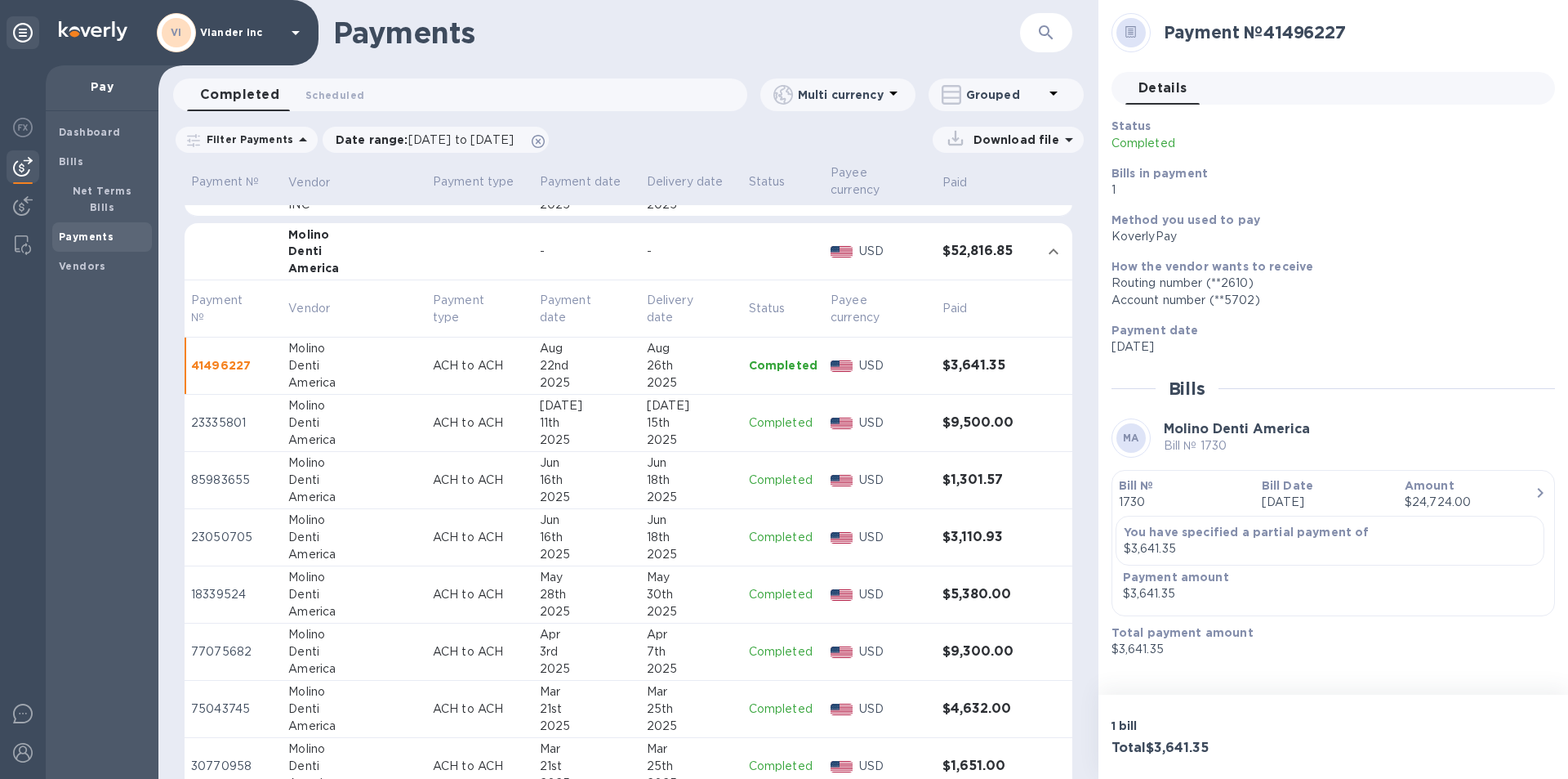
click at [766, 420] on p "Completed" at bounding box center [783, 423] width 68 height 17
click at [773, 479] on p "Completed" at bounding box center [783, 480] width 68 height 17
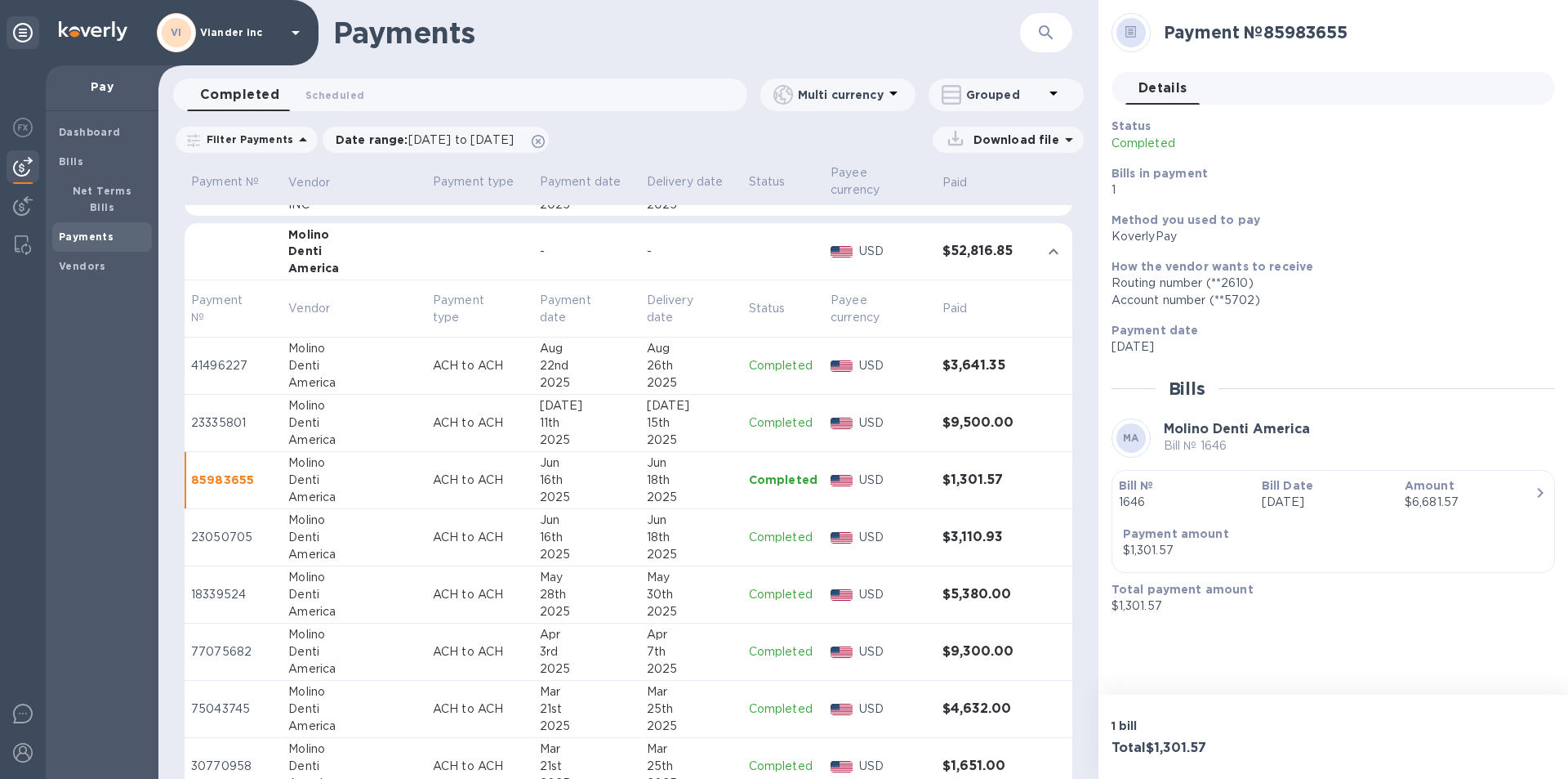
click at [763, 420] on p "Completed" at bounding box center [783, 423] width 68 height 17
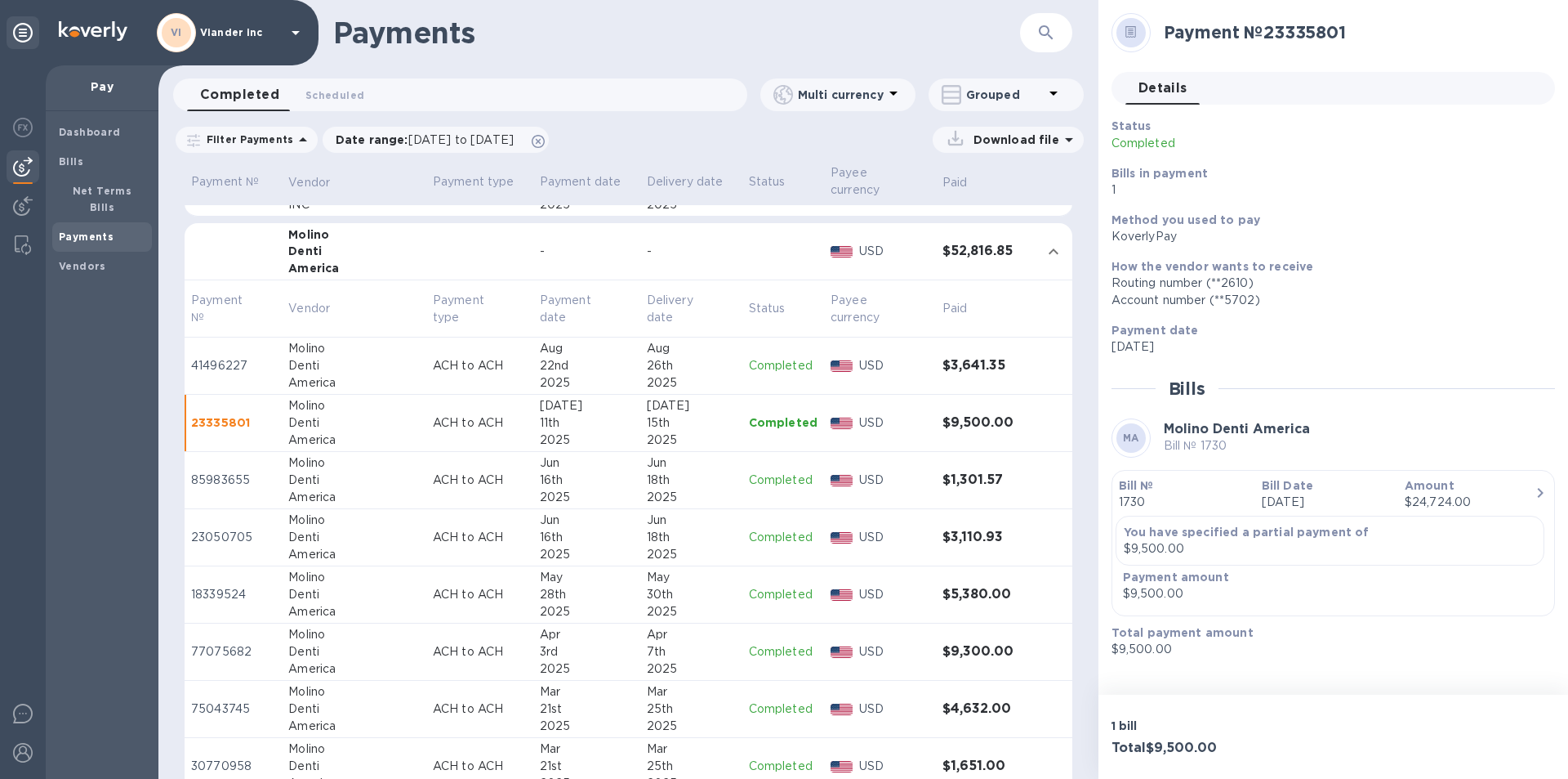
click at [772, 363] on p "Completed" at bounding box center [783, 365] width 68 height 17
click at [762, 423] on p "Completed" at bounding box center [783, 423] width 68 height 17
click at [771, 479] on p "Completed" at bounding box center [783, 480] width 68 height 17
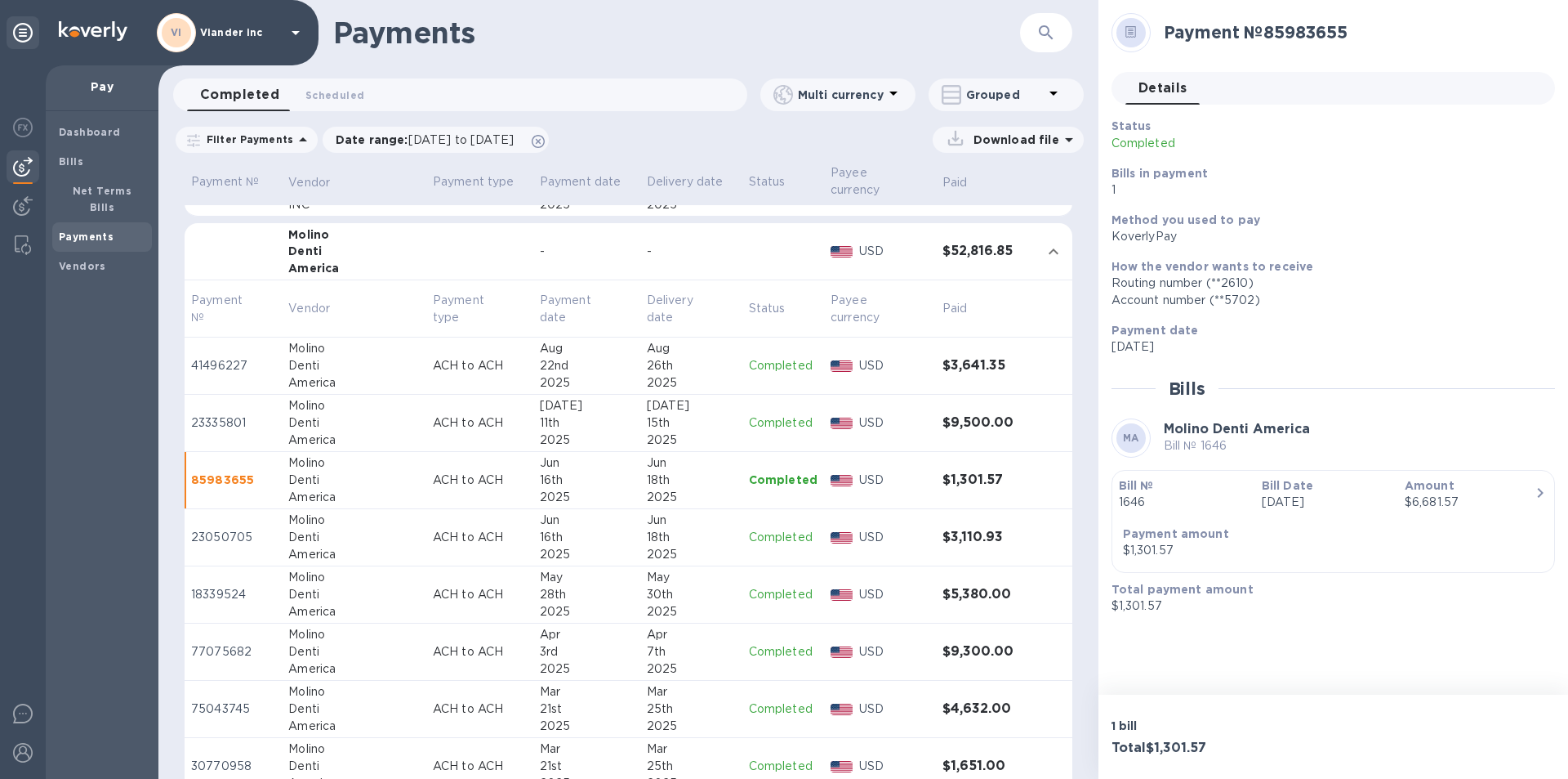
click at [762, 538] on p "Completed" at bounding box center [783, 537] width 68 height 17
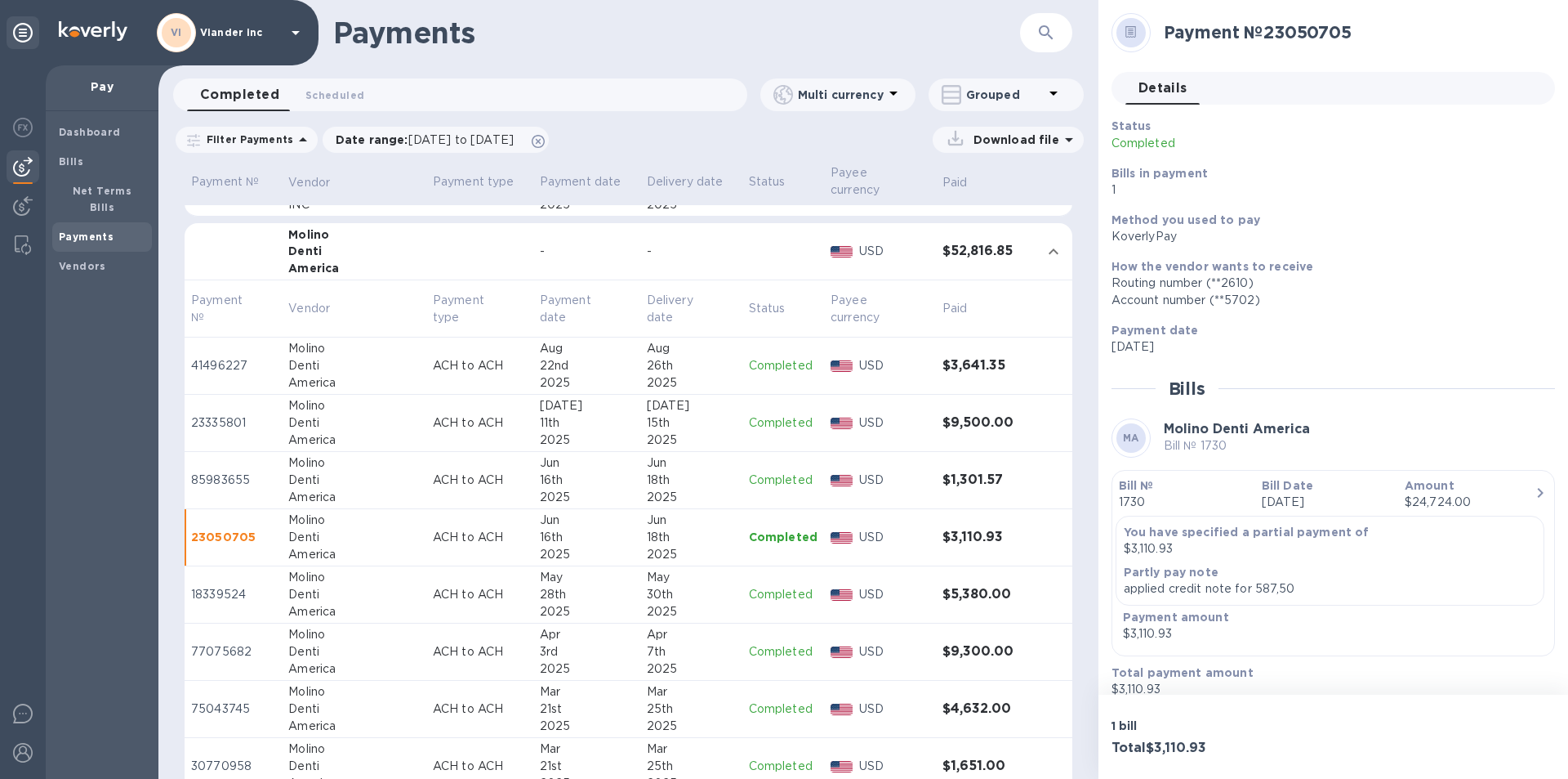
click at [758, 596] on p "Completed" at bounding box center [783, 595] width 68 height 17
click at [750, 658] on p "Completed" at bounding box center [783, 652] width 68 height 17
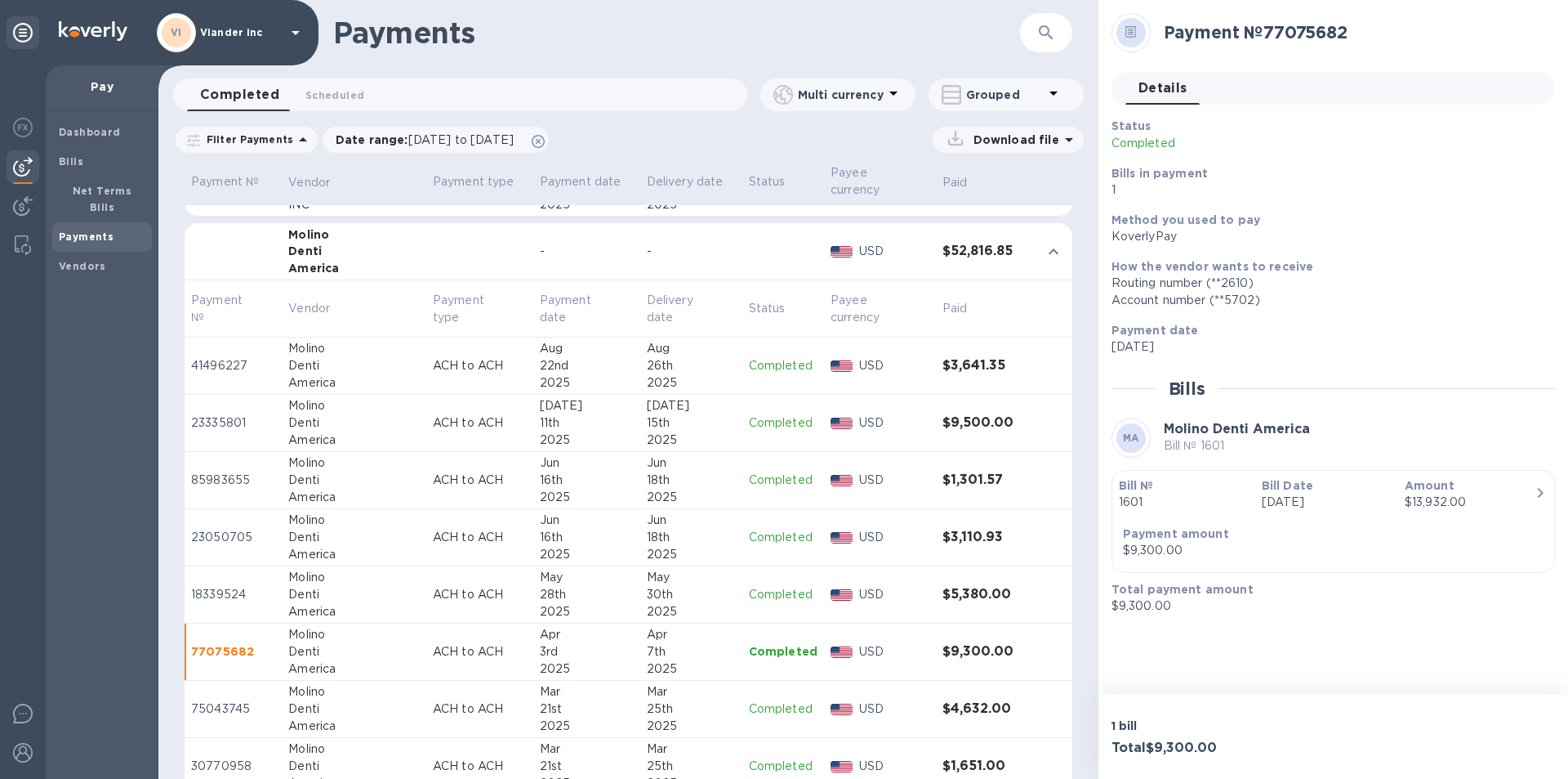
click at [761, 707] on p "Completed" at bounding box center [783, 709] width 68 height 17
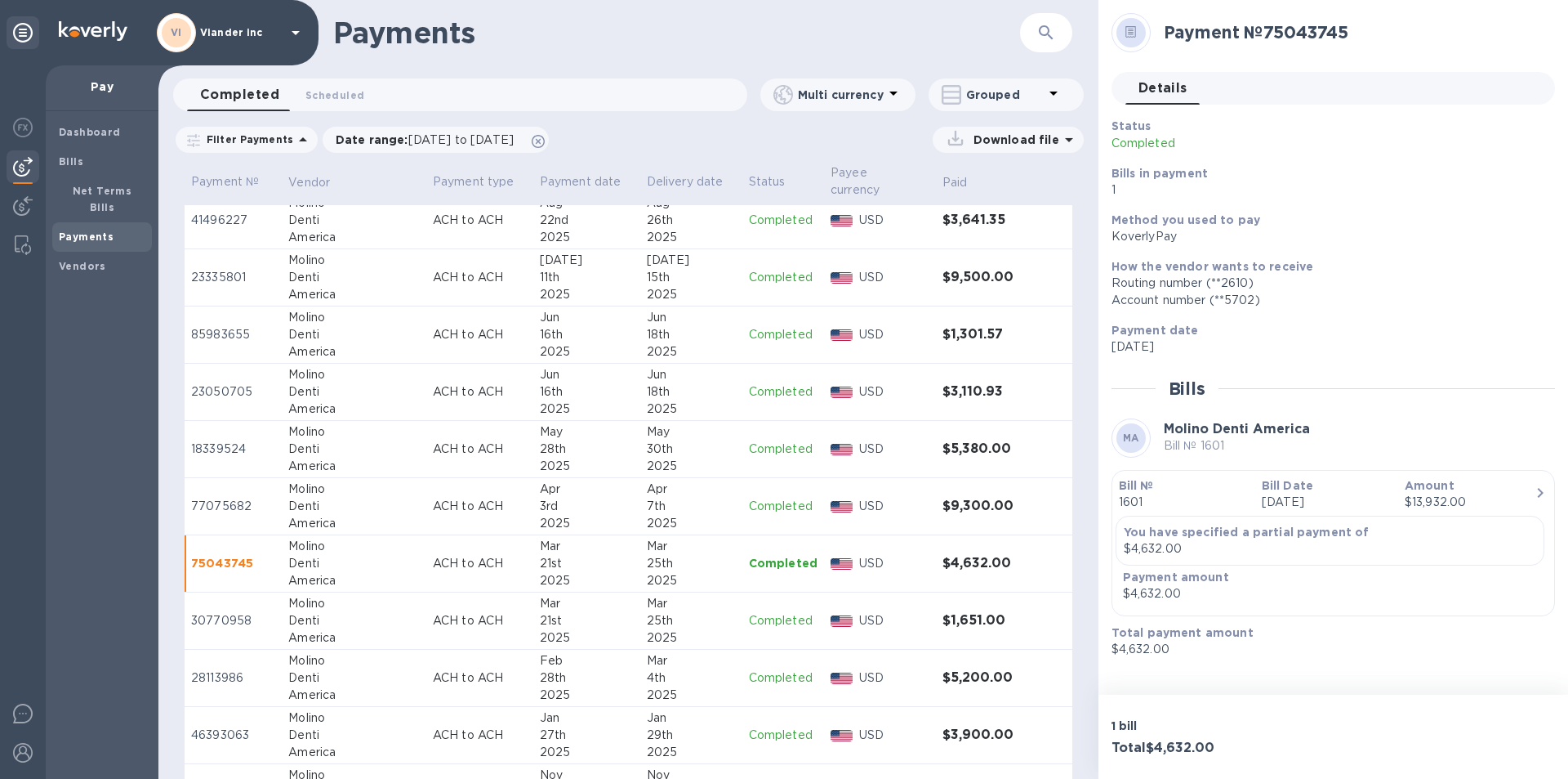
scroll to position [572, 0]
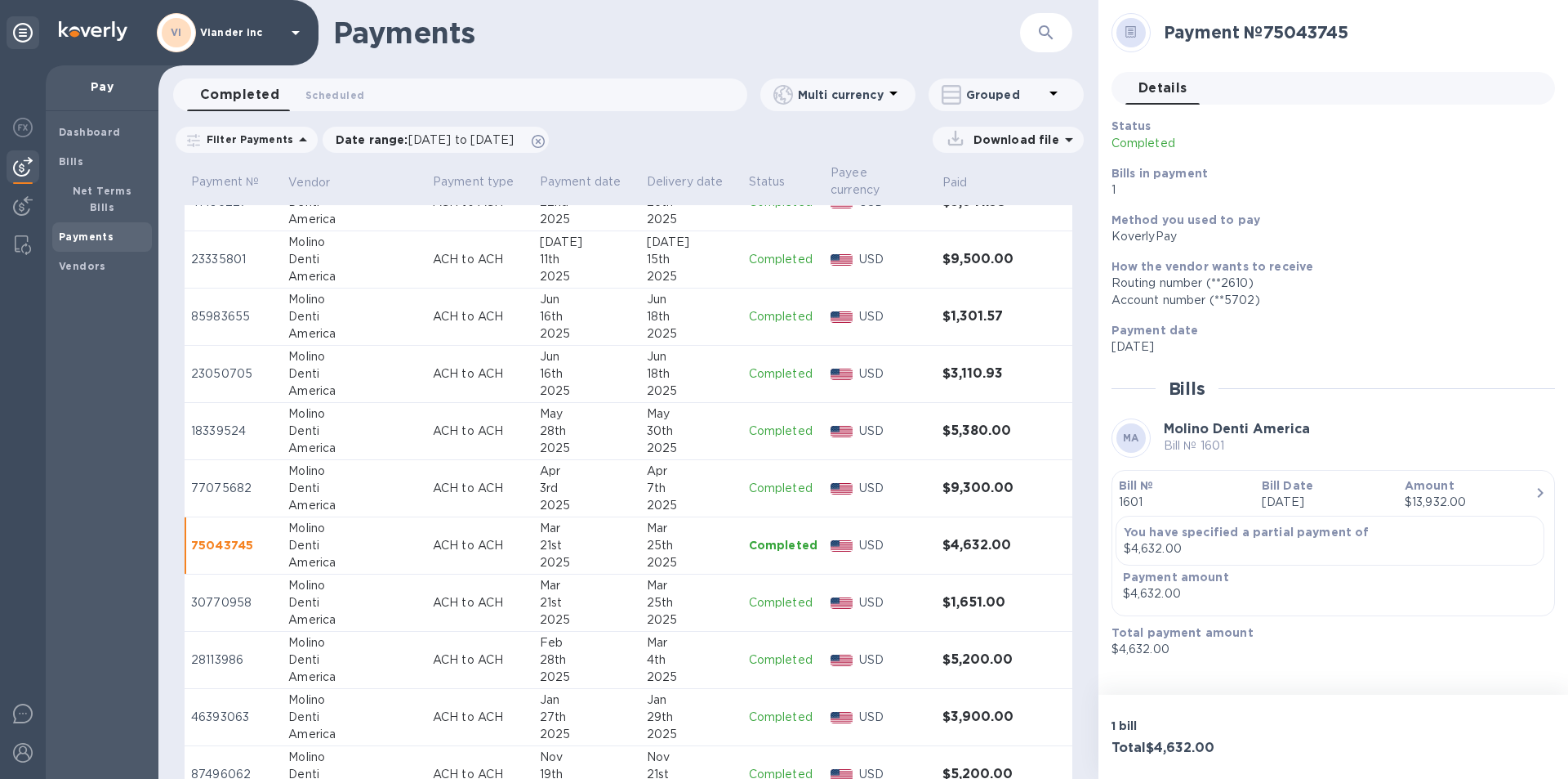
click at [759, 605] on p "Completed" at bounding box center [783, 603] width 68 height 17
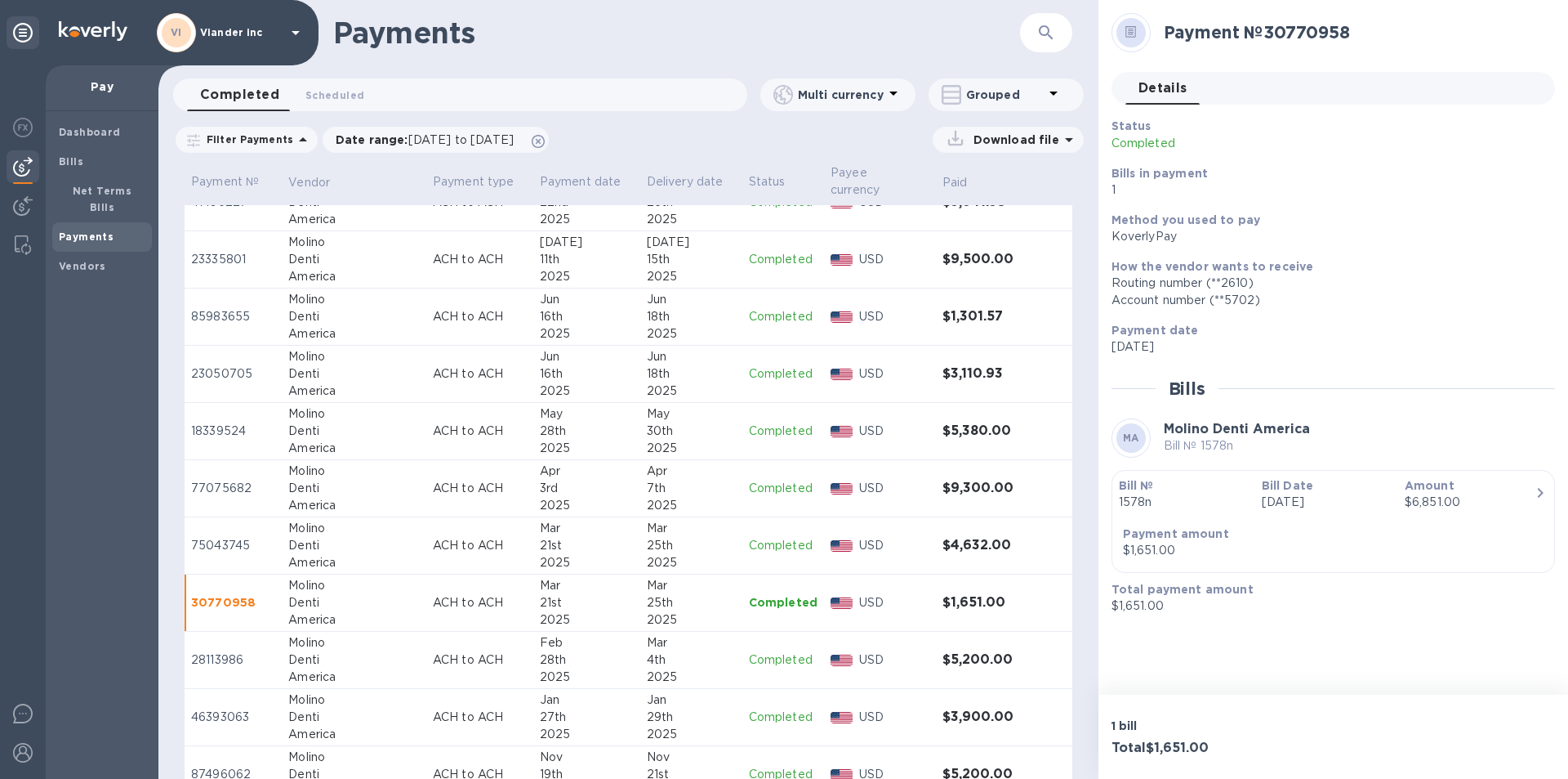
click at [773, 661] on p "Completed" at bounding box center [783, 659] width 68 height 17
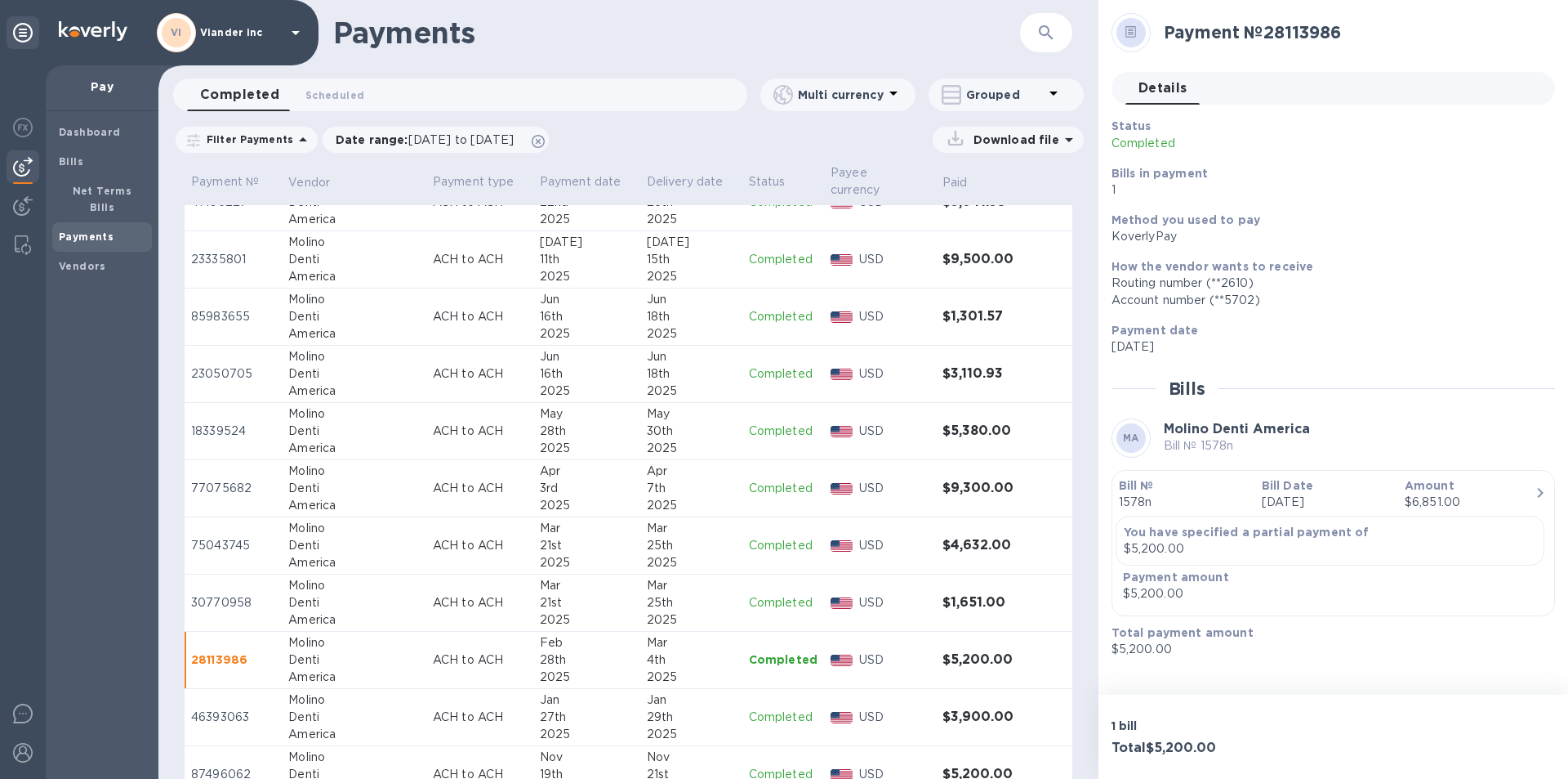
click at [770, 719] on p "Completed" at bounding box center [783, 717] width 68 height 17
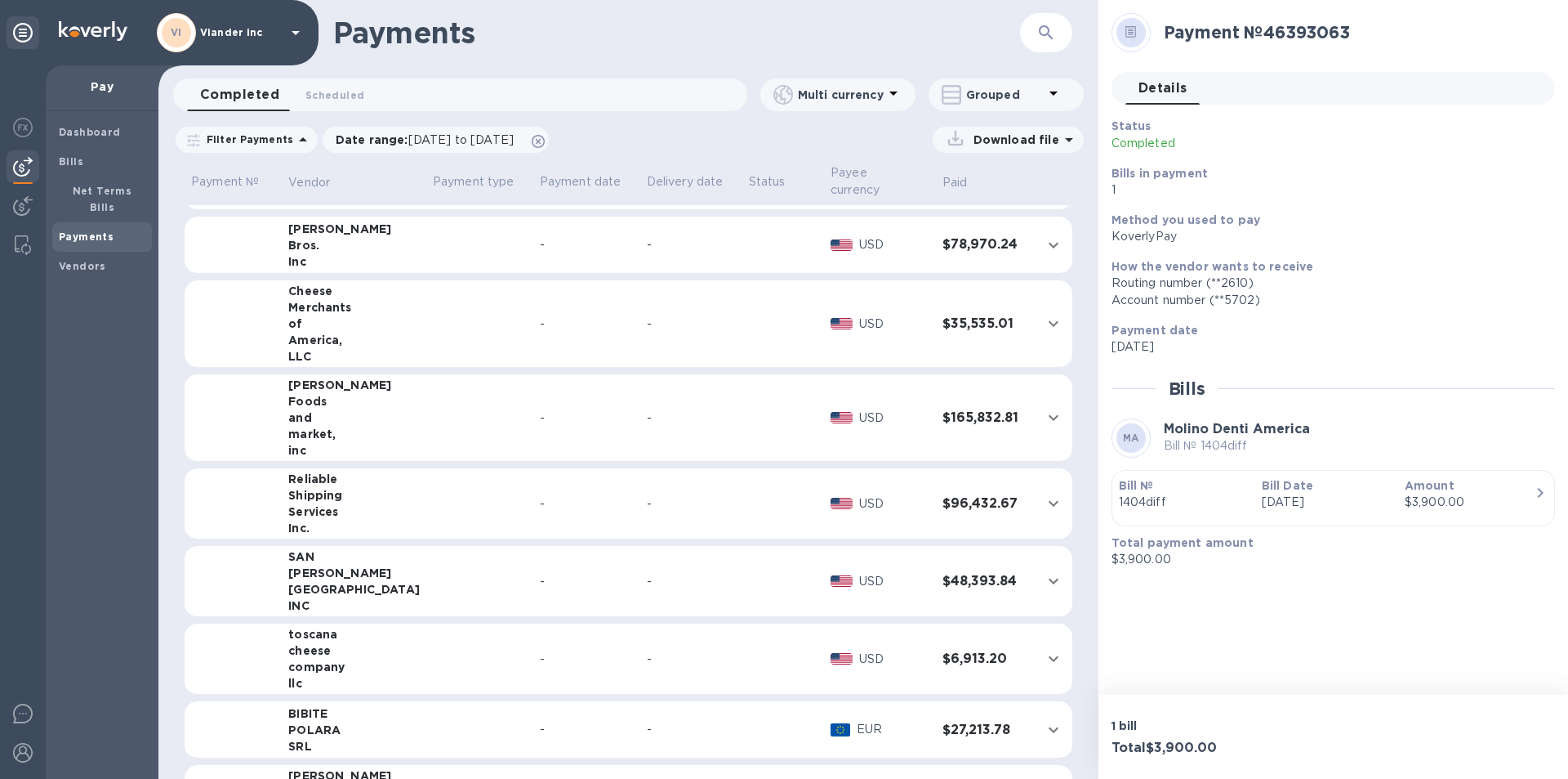
scroll to position [1389, 0]
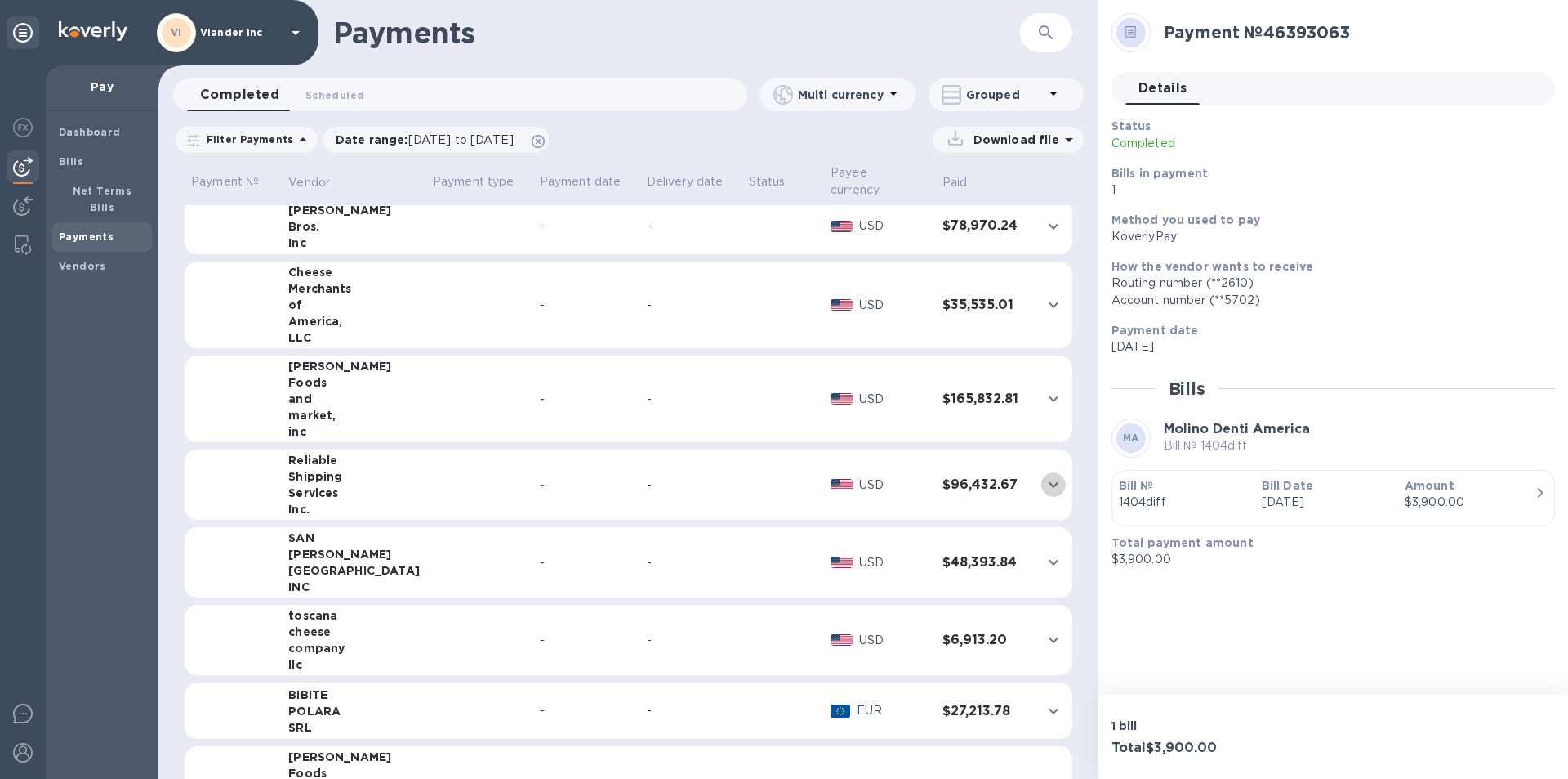
click at [1044, 486] on icon "expand row" at bounding box center [1053, 484] width 19 height 19
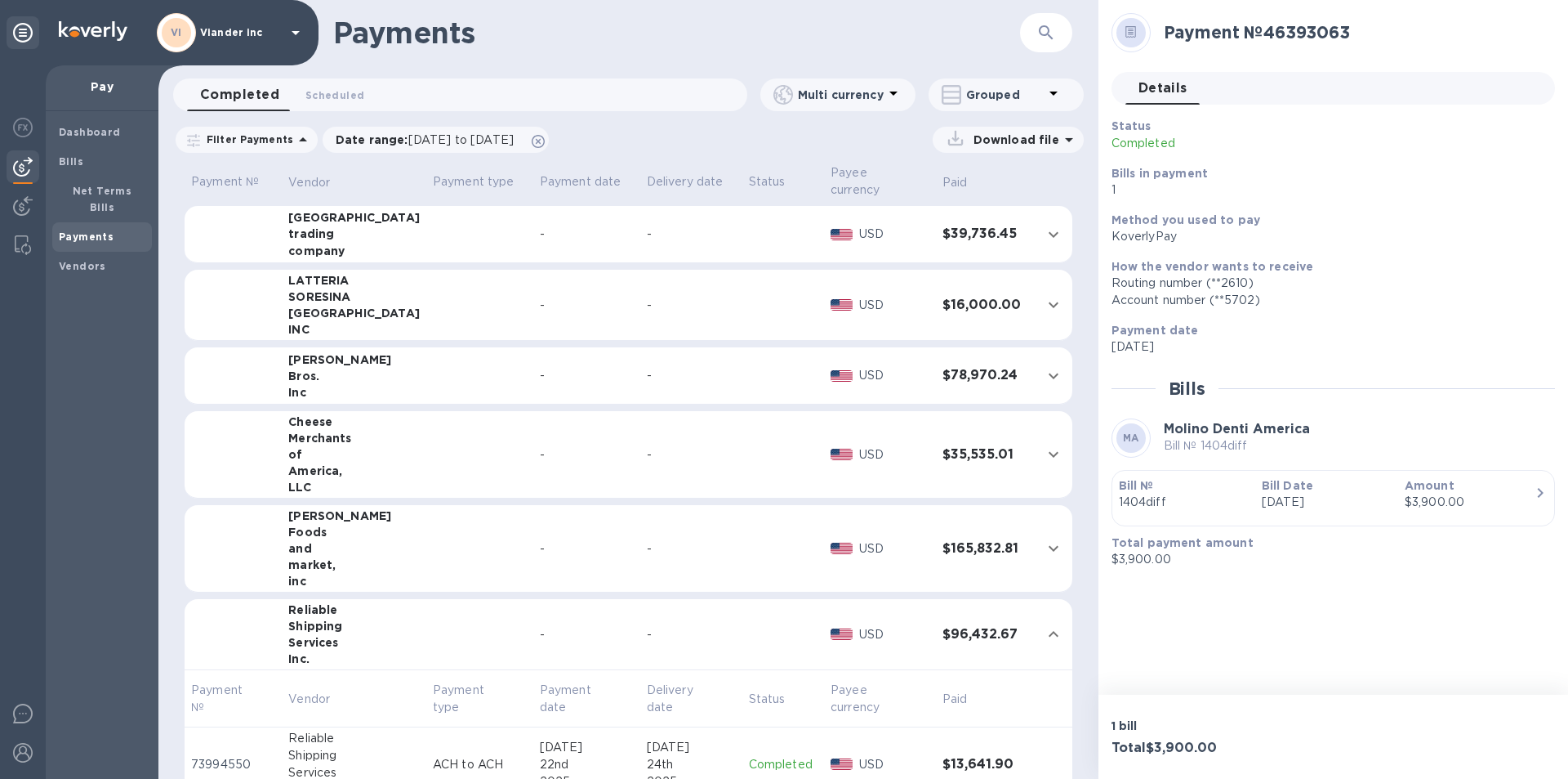
scroll to position [1403, 0]
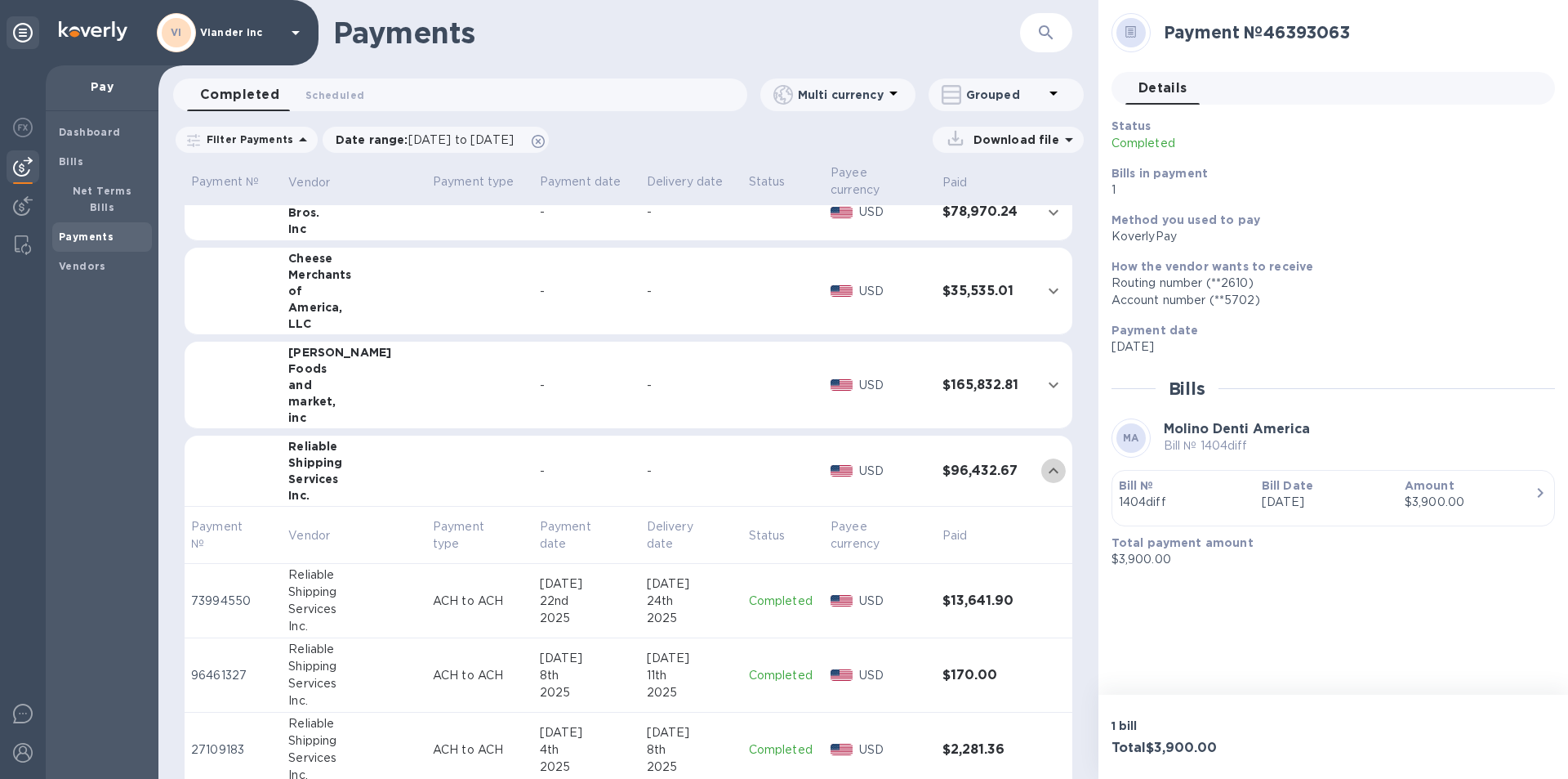
click at [1046, 469] on icon "expand row" at bounding box center [1053, 470] width 19 height 19
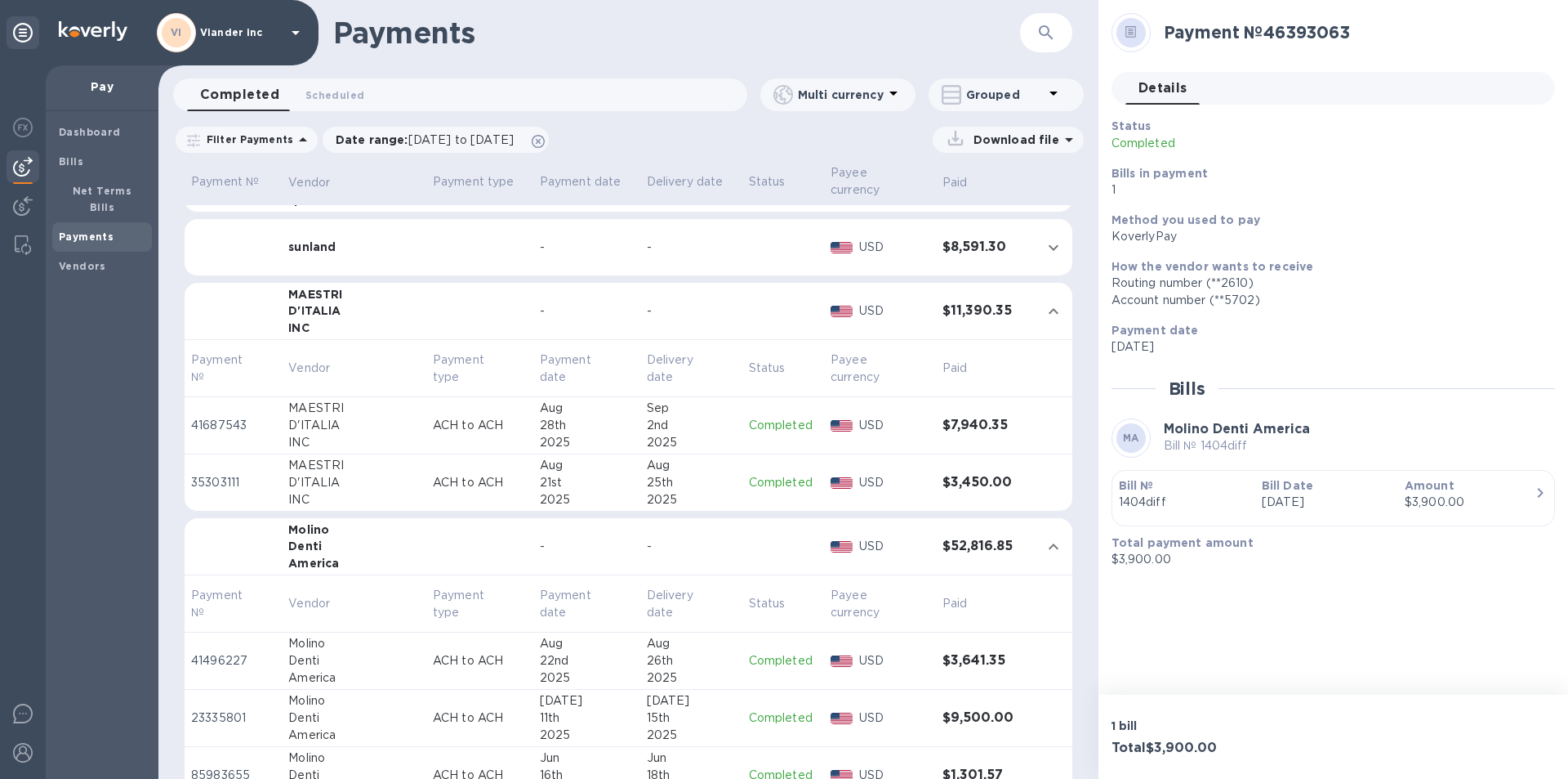
scroll to position [163, 0]
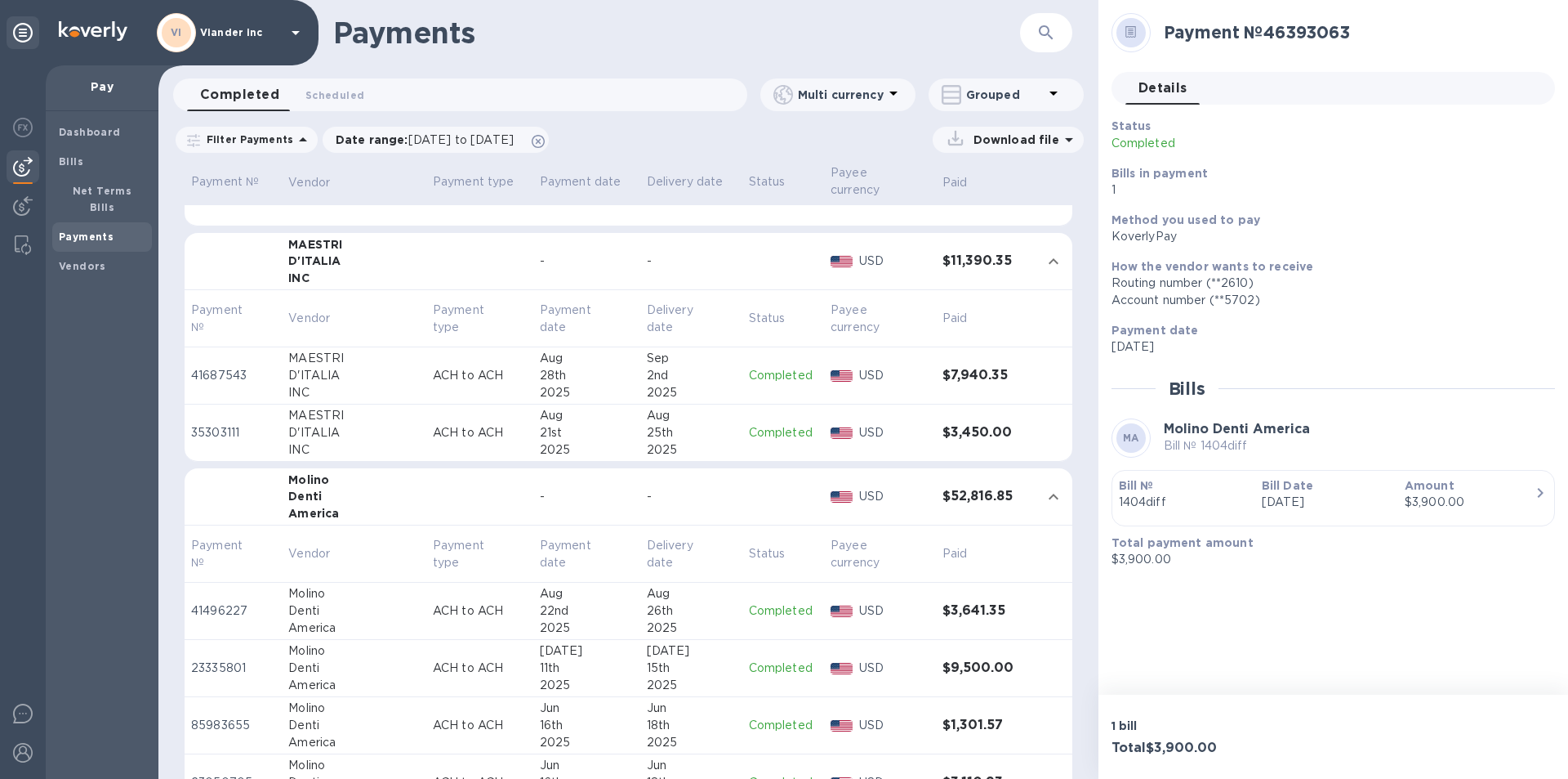
click at [1045, 263] on icon "expand row" at bounding box center [1053, 261] width 19 height 19
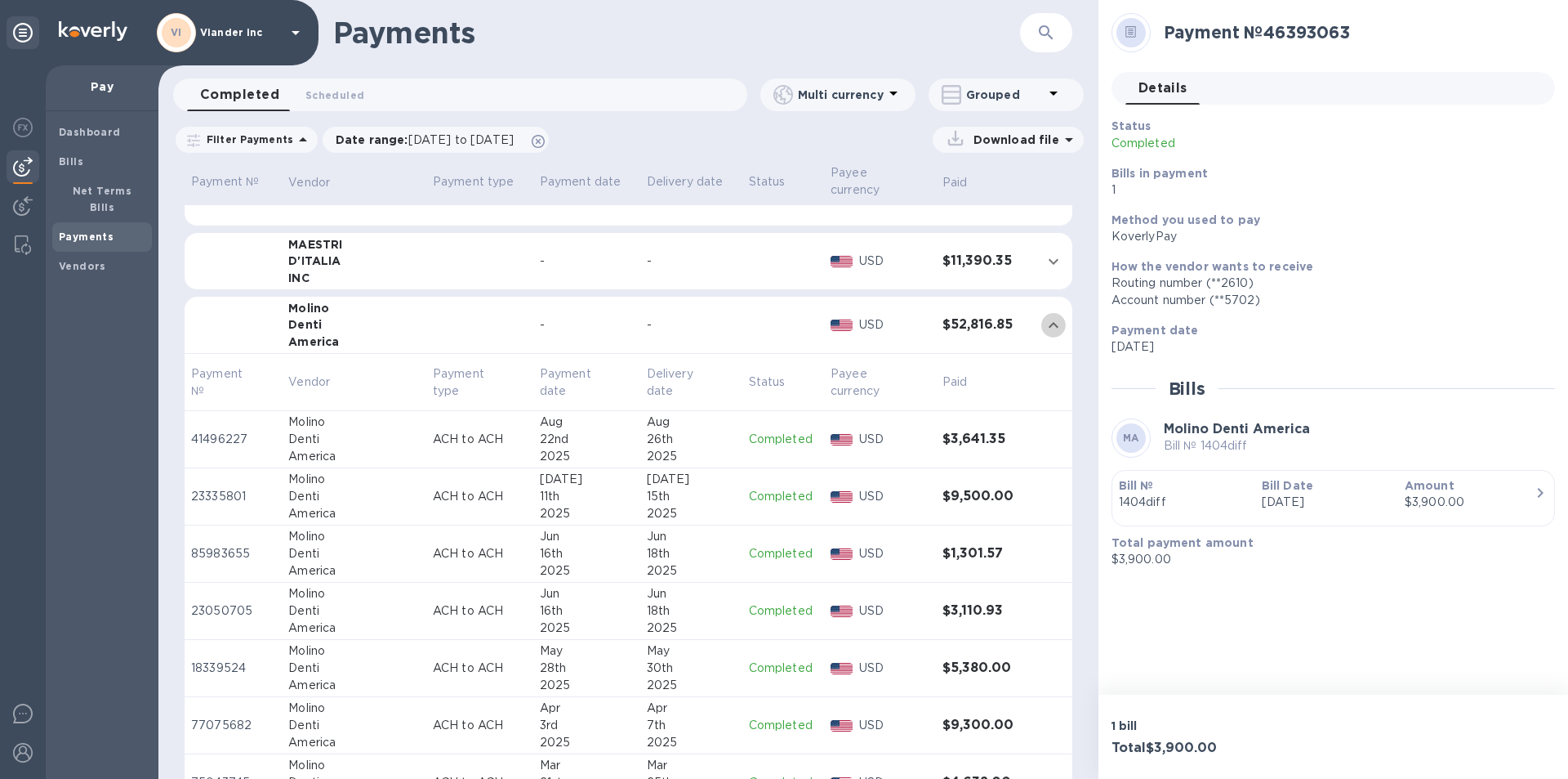
click at [1047, 322] on icon "expand row" at bounding box center [1053, 325] width 19 height 19
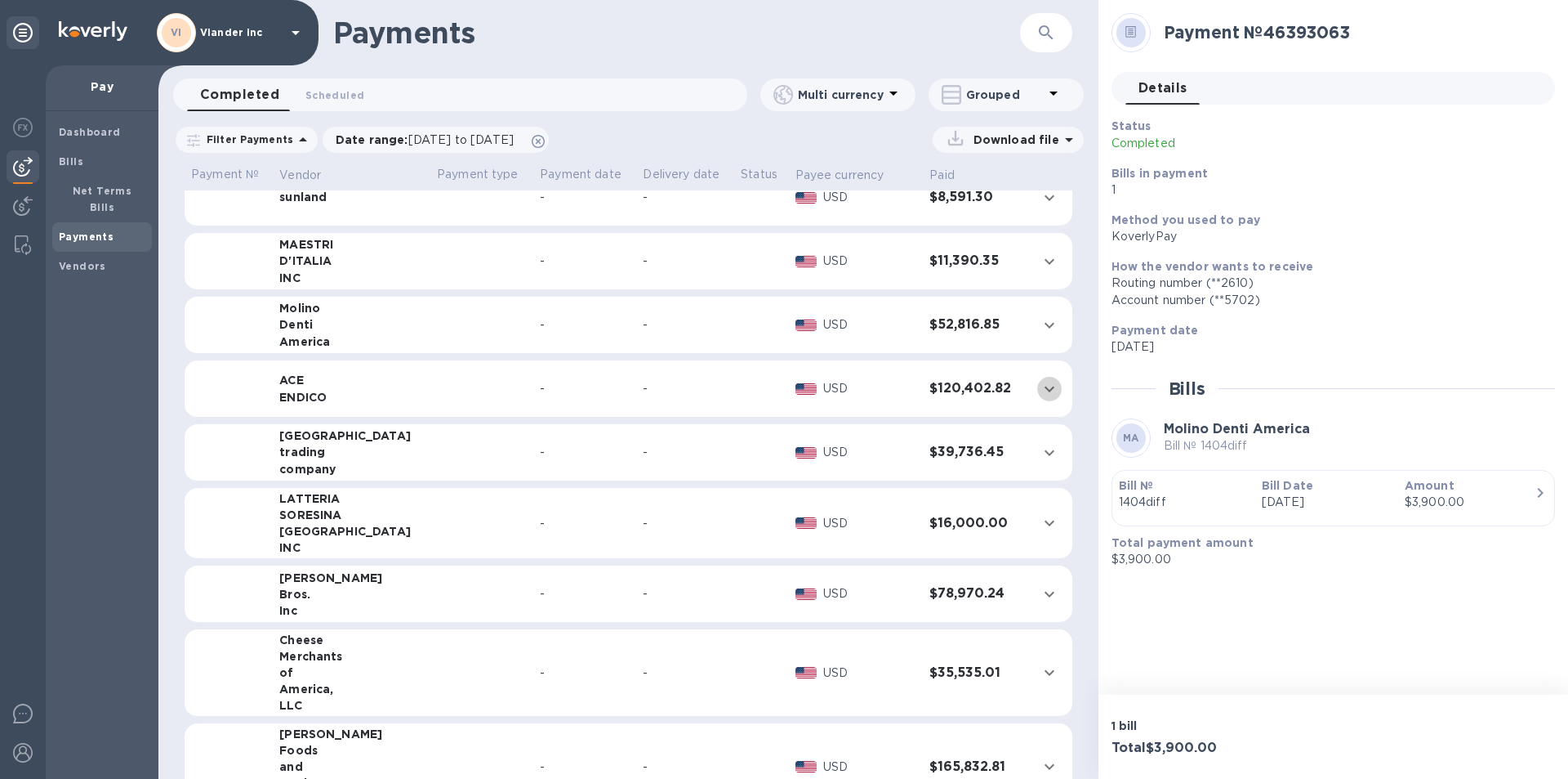
click at [1045, 389] on icon "expand row" at bounding box center [1050, 389] width 10 height 6
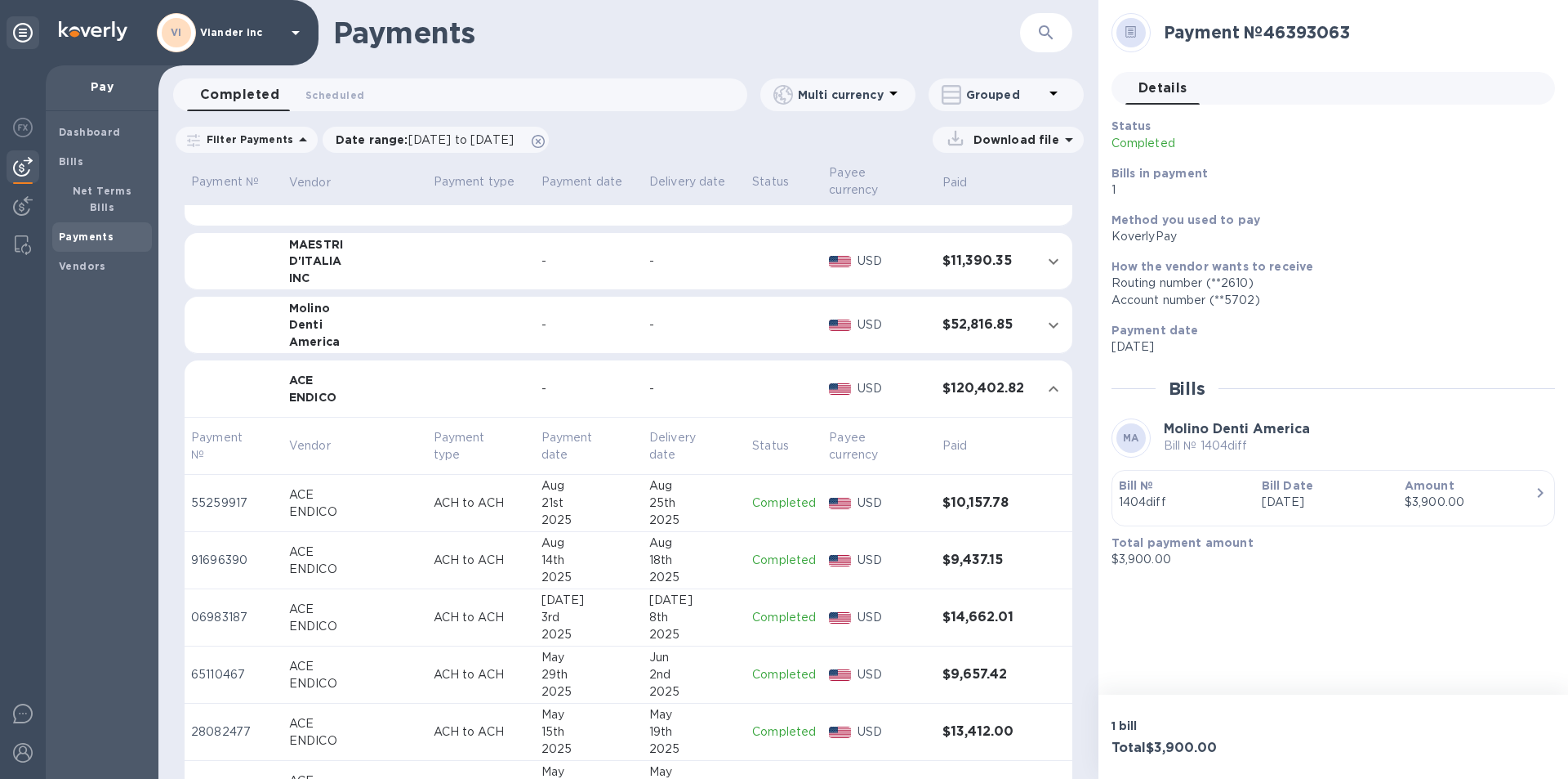
click at [773, 503] on p "Completed" at bounding box center [784, 503] width 64 height 17
click at [294, 26] on icon at bounding box center [296, 33] width 19 height 19
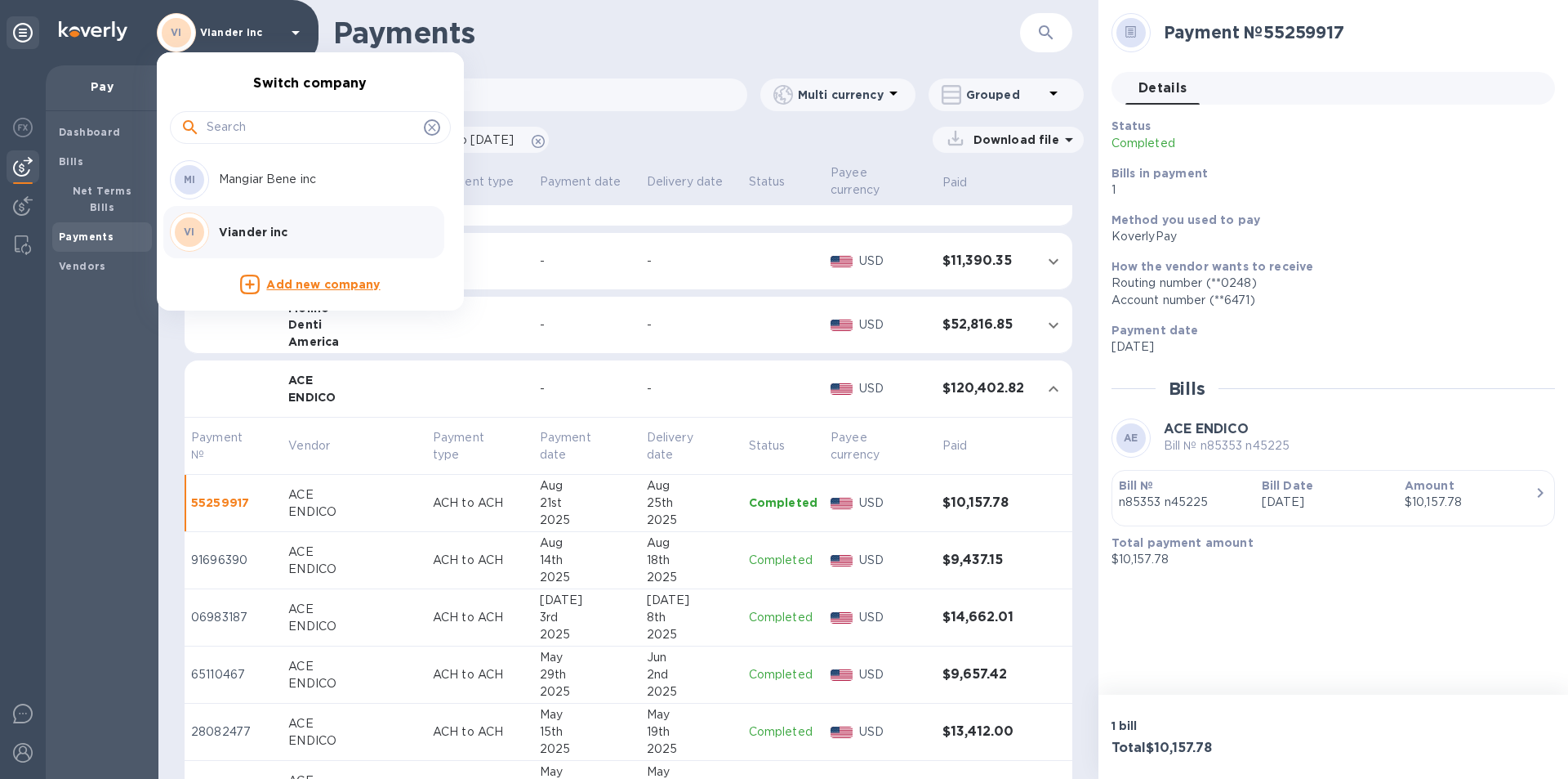
click at [250, 178] on p "Mangiar Bene inc" at bounding box center [322, 179] width 206 height 17
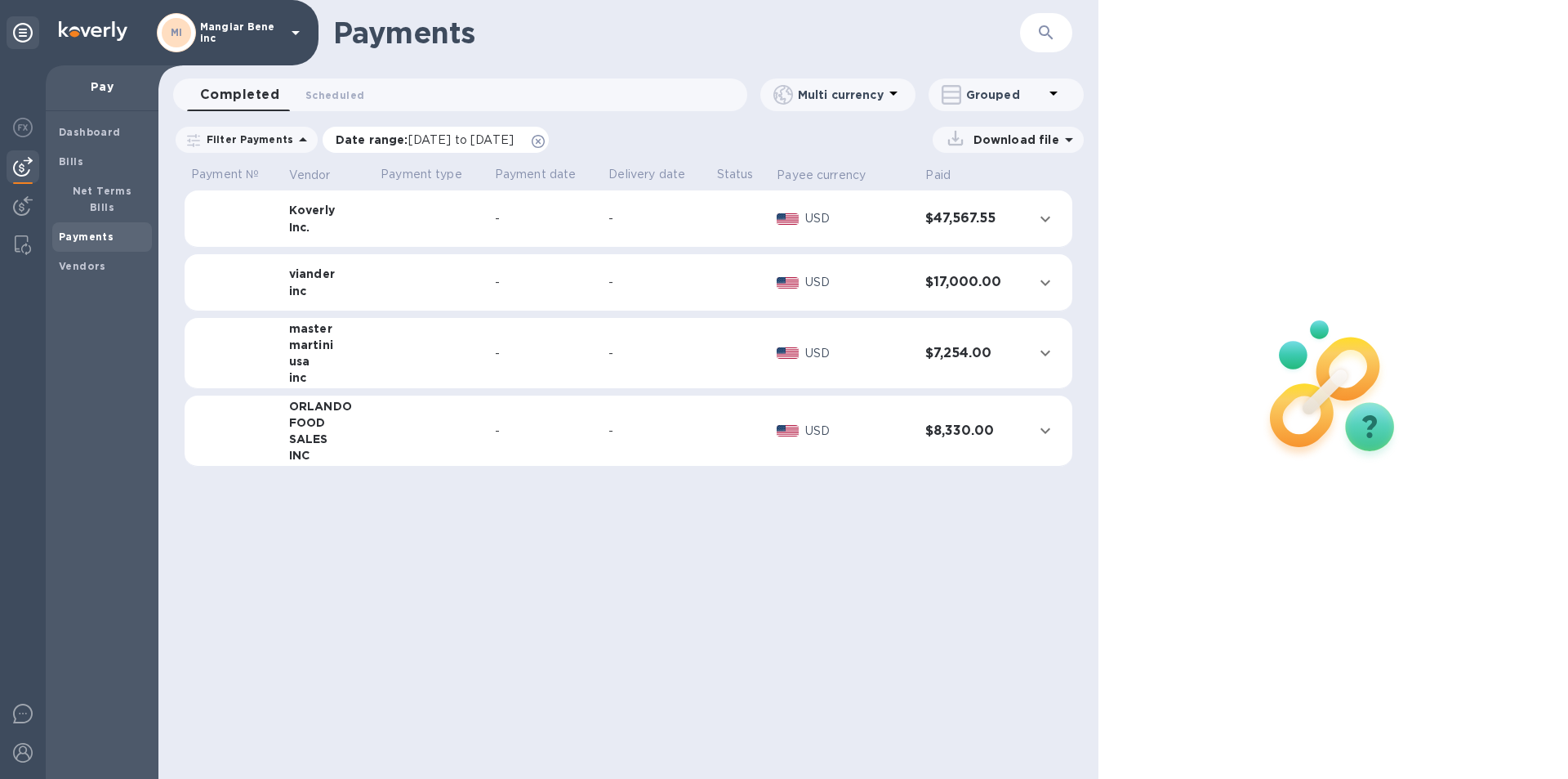
click at [492, 143] on span "[DATE] to [DATE]" at bounding box center [461, 140] width 105 height 13
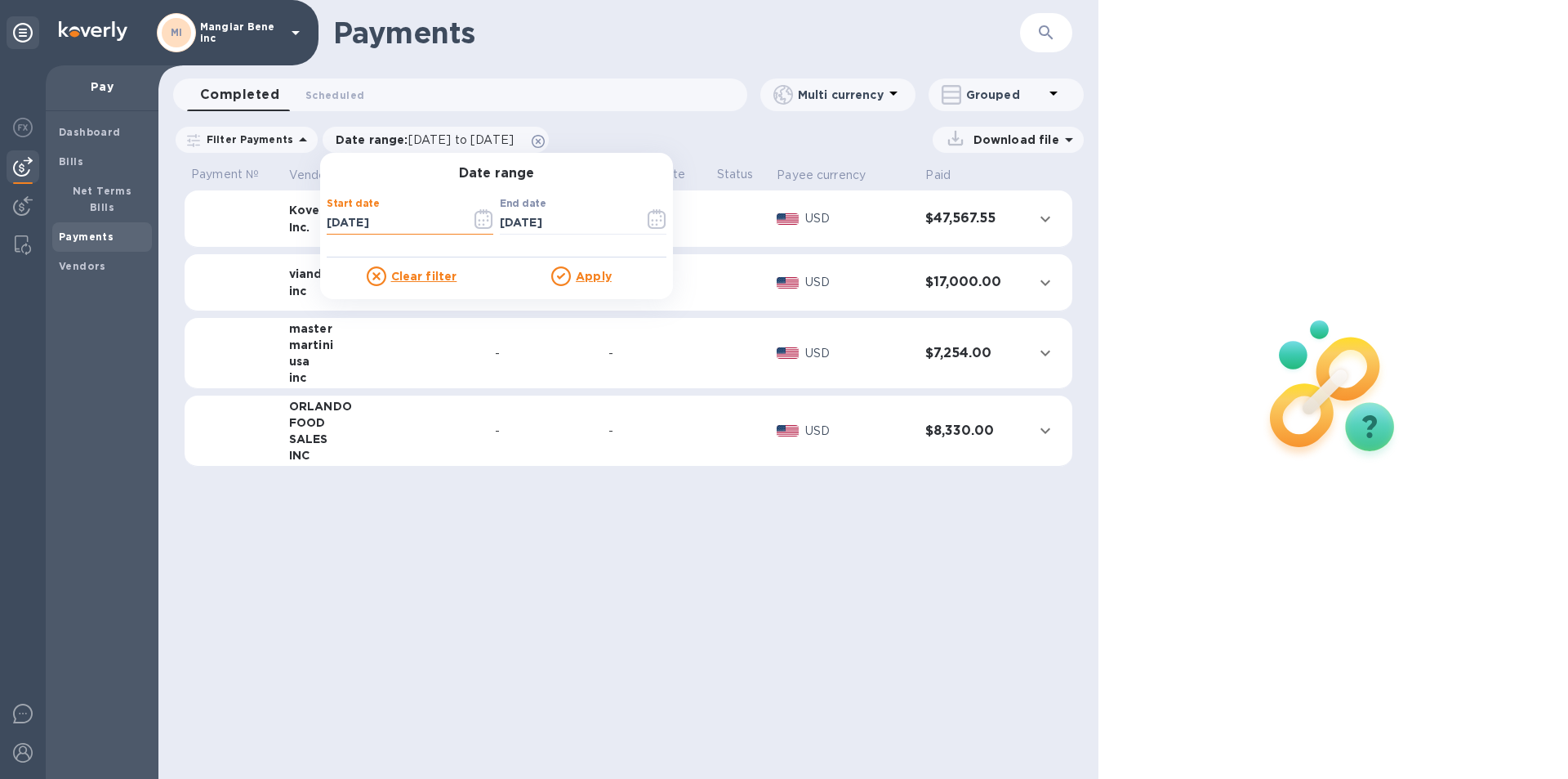
click at [385, 222] on input "[DATE]" at bounding box center [392, 223] width 131 height 24
click at [327, 224] on input "[DATE]" at bounding box center [392, 223] width 131 height 24
type input "[DATE]"
click at [590, 276] on u "Apply" at bounding box center [593, 277] width 36 height 13
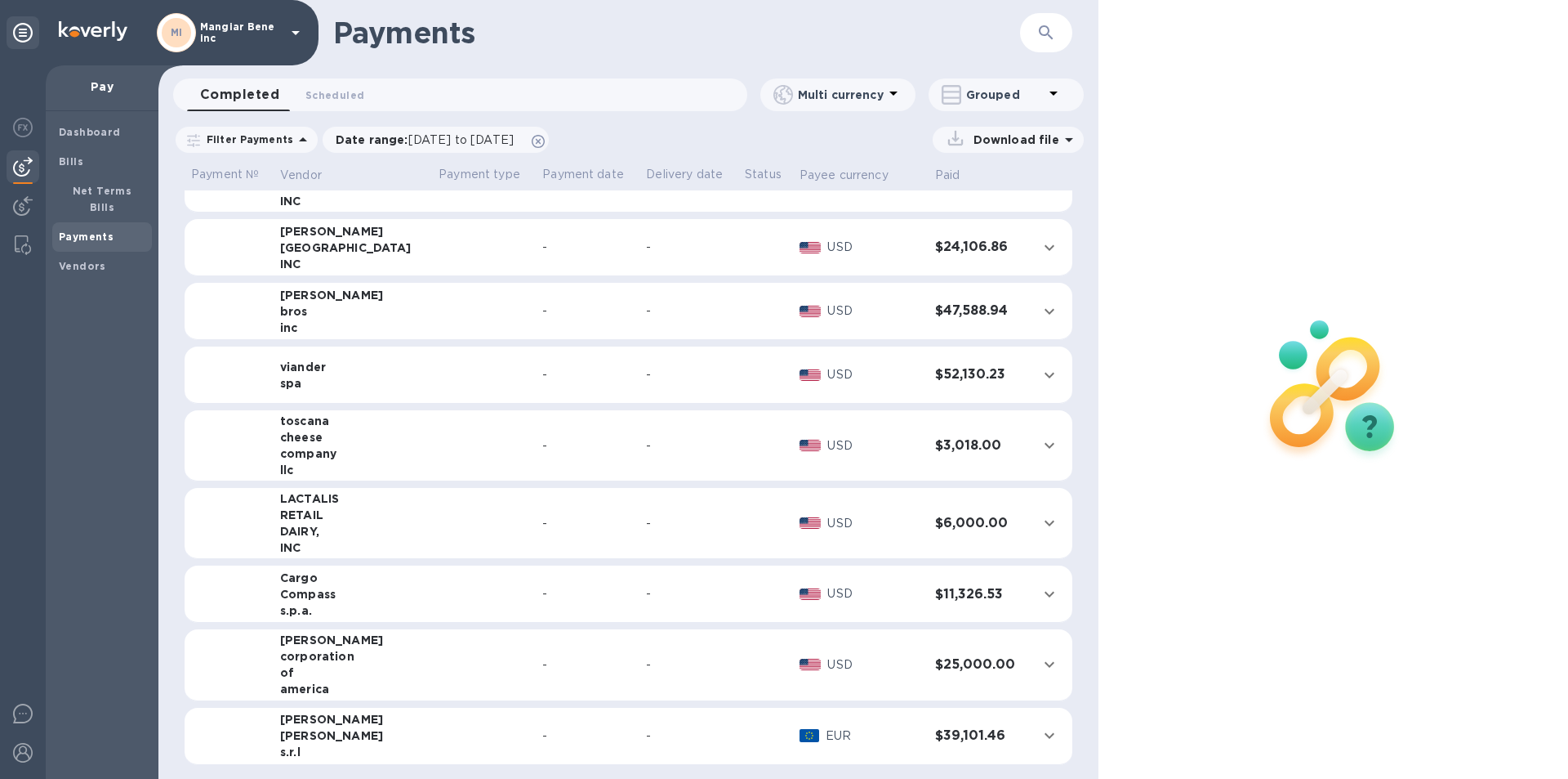
scroll to position [870, 0]
click at [290, 32] on icon at bounding box center [296, 33] width 19 height 19
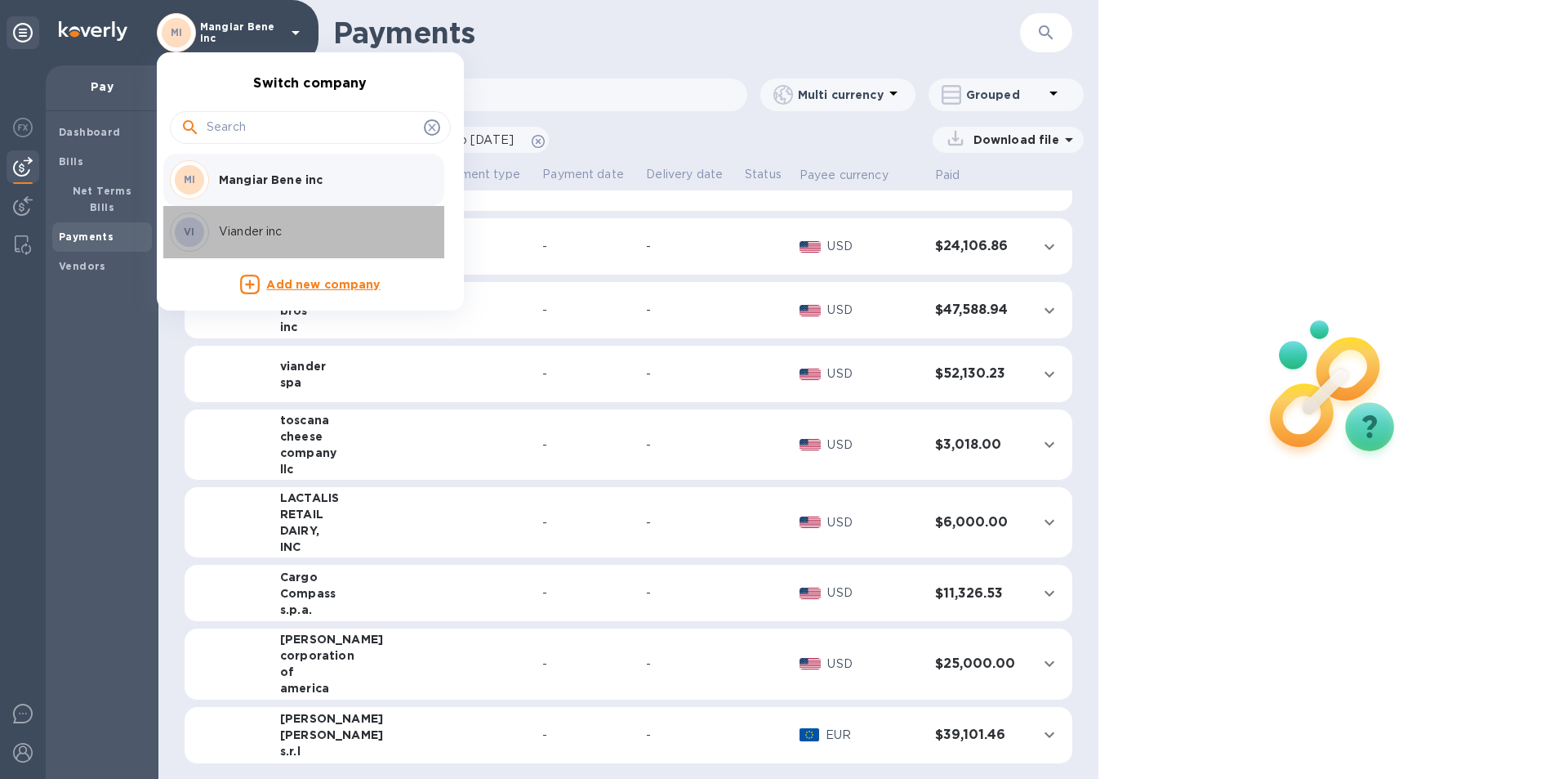
click at [252, 233] on p "Viander inc" at bounding box center [322, 231] width 206 height 17
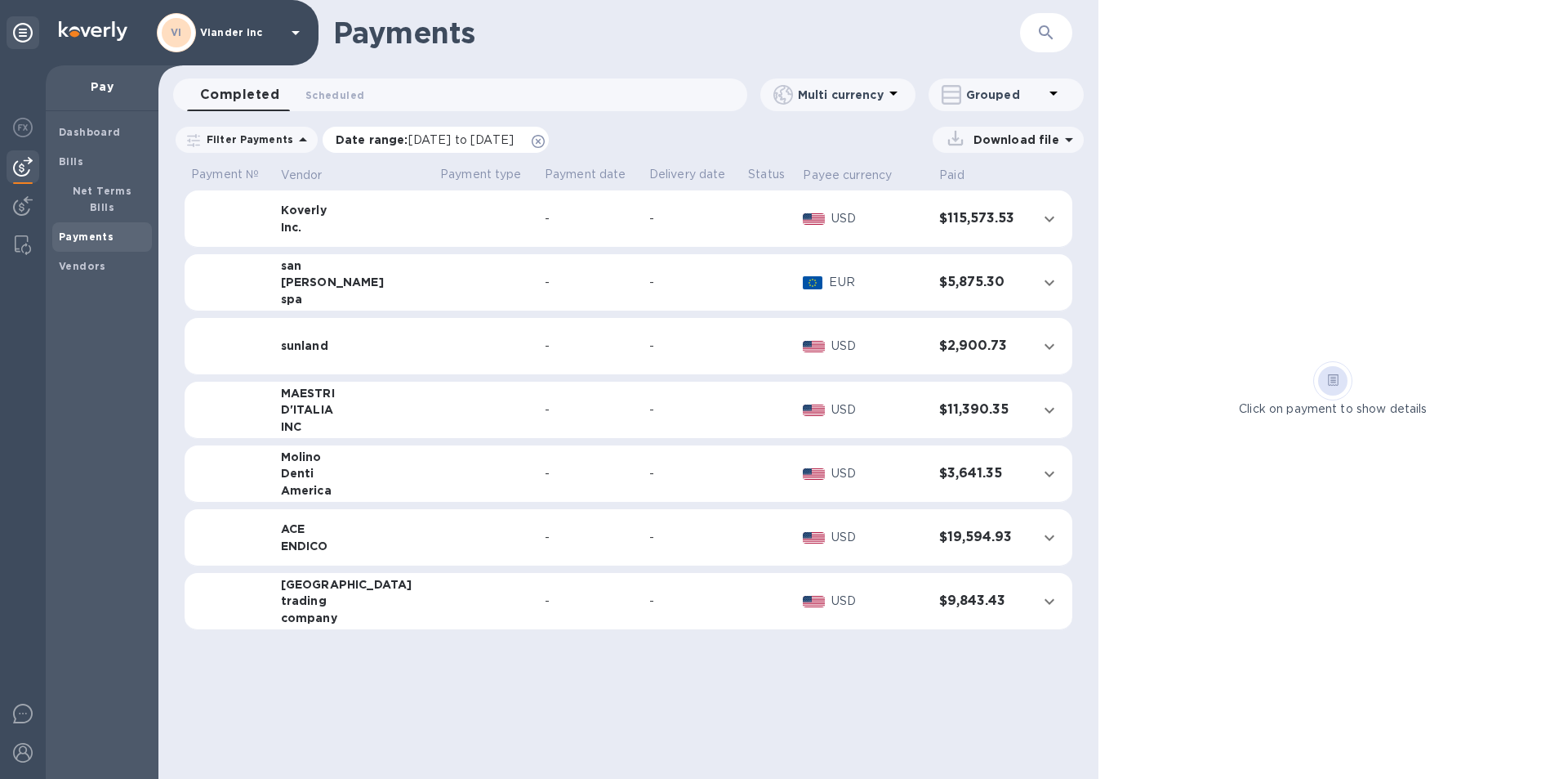
click at [425, 132] on p "Date range : [DATE] to [DATE]" at bounding box center [428, 139] width 186 height 16
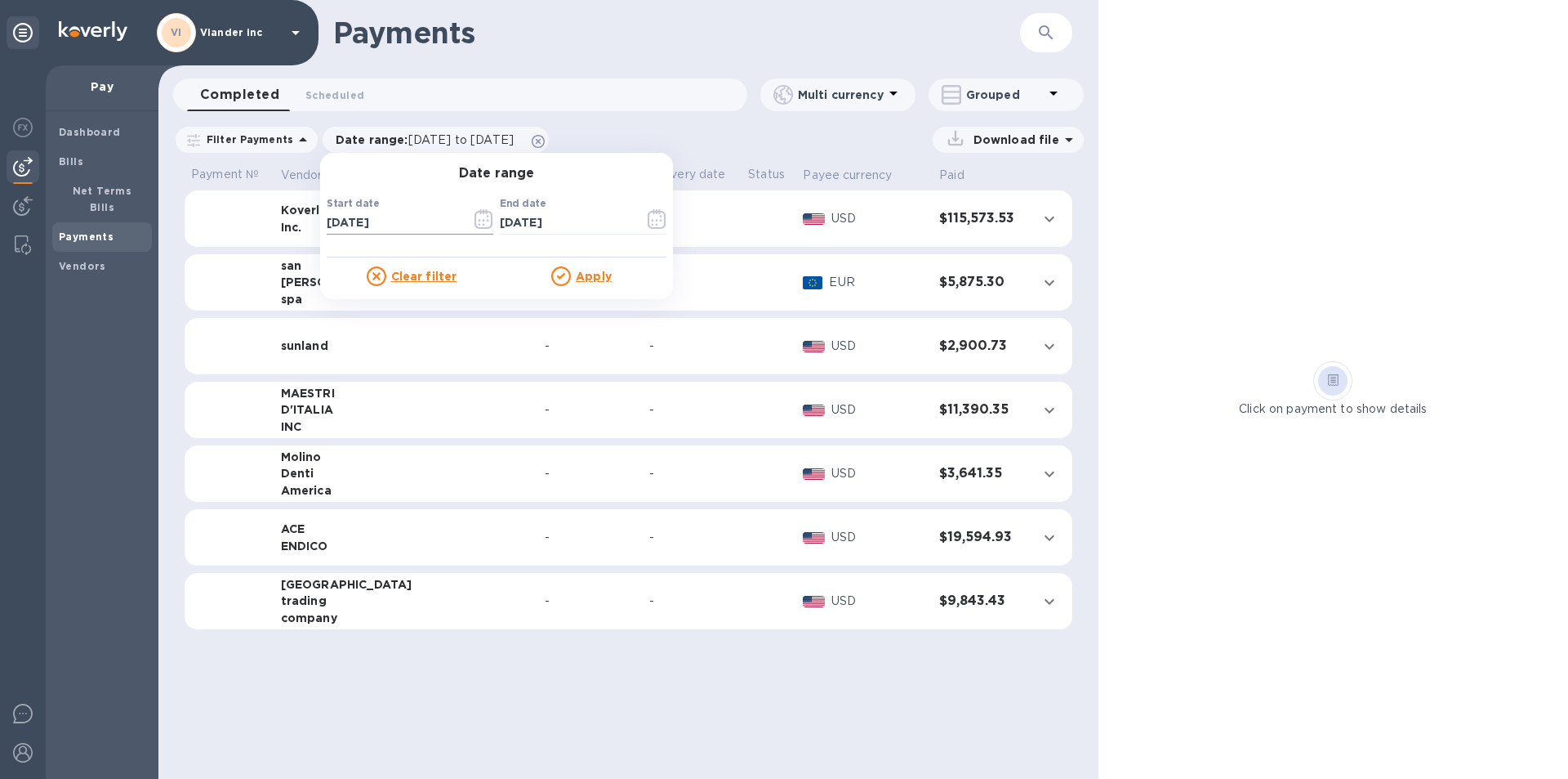
click at [327, 219] on input "[DATE]" at bounding box center [392, 223] width 131 height 24
click at [384, 228] on input "[DATE]" at bounding box center [392, 223] width 131 height 24
type input "[DATE]"
click at [581, 277] on u "Apply" at bounding box center [593, 277] width 36 height 13
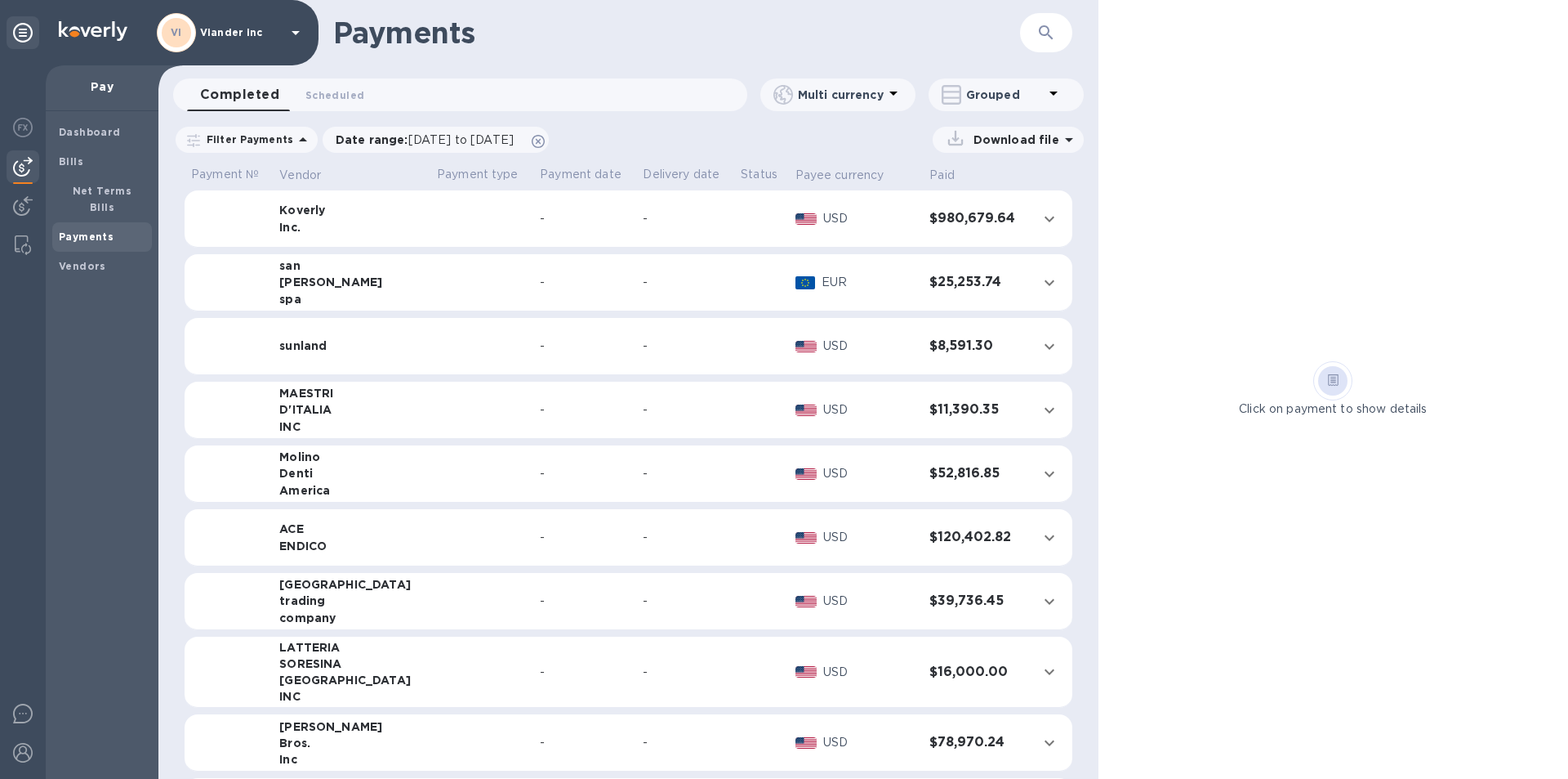
click at [1040, 538] on icon "expand row" at bounding box center [1050, 537] width 19 height 19
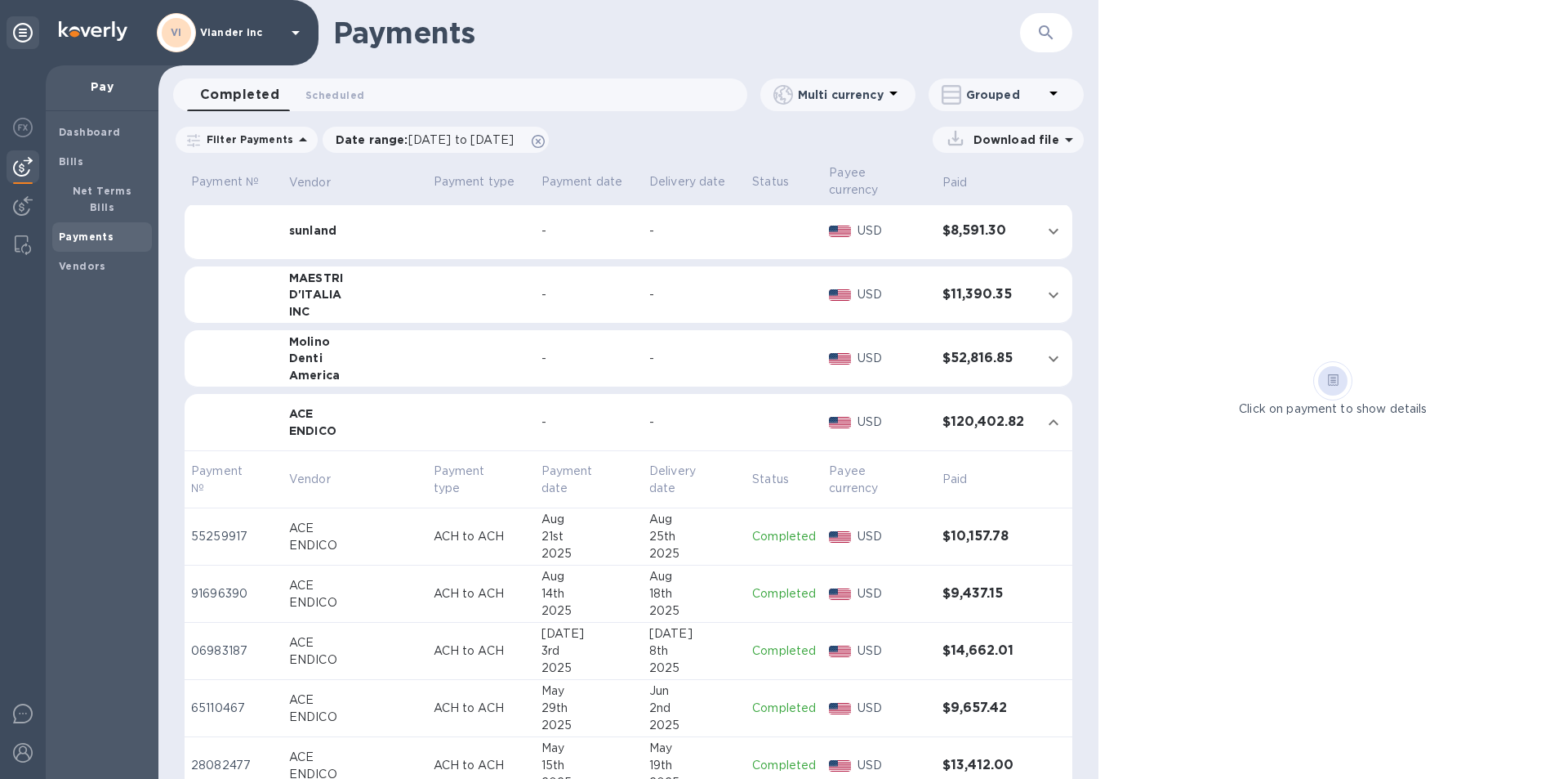
scroll to position [163, 0]
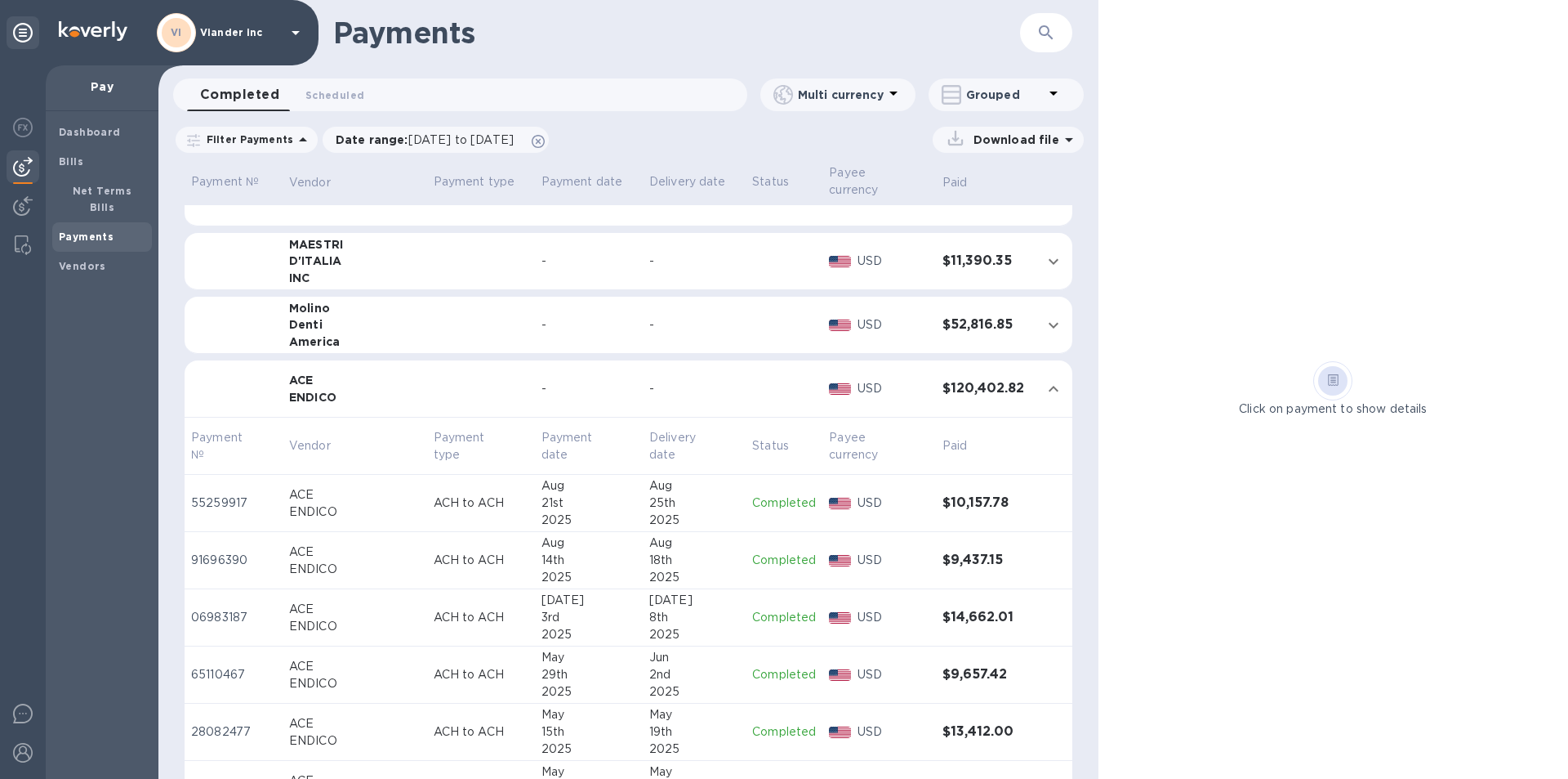
click at [756, 506] on p "Completed" at bounding box center [784, 503] width 64 height 17
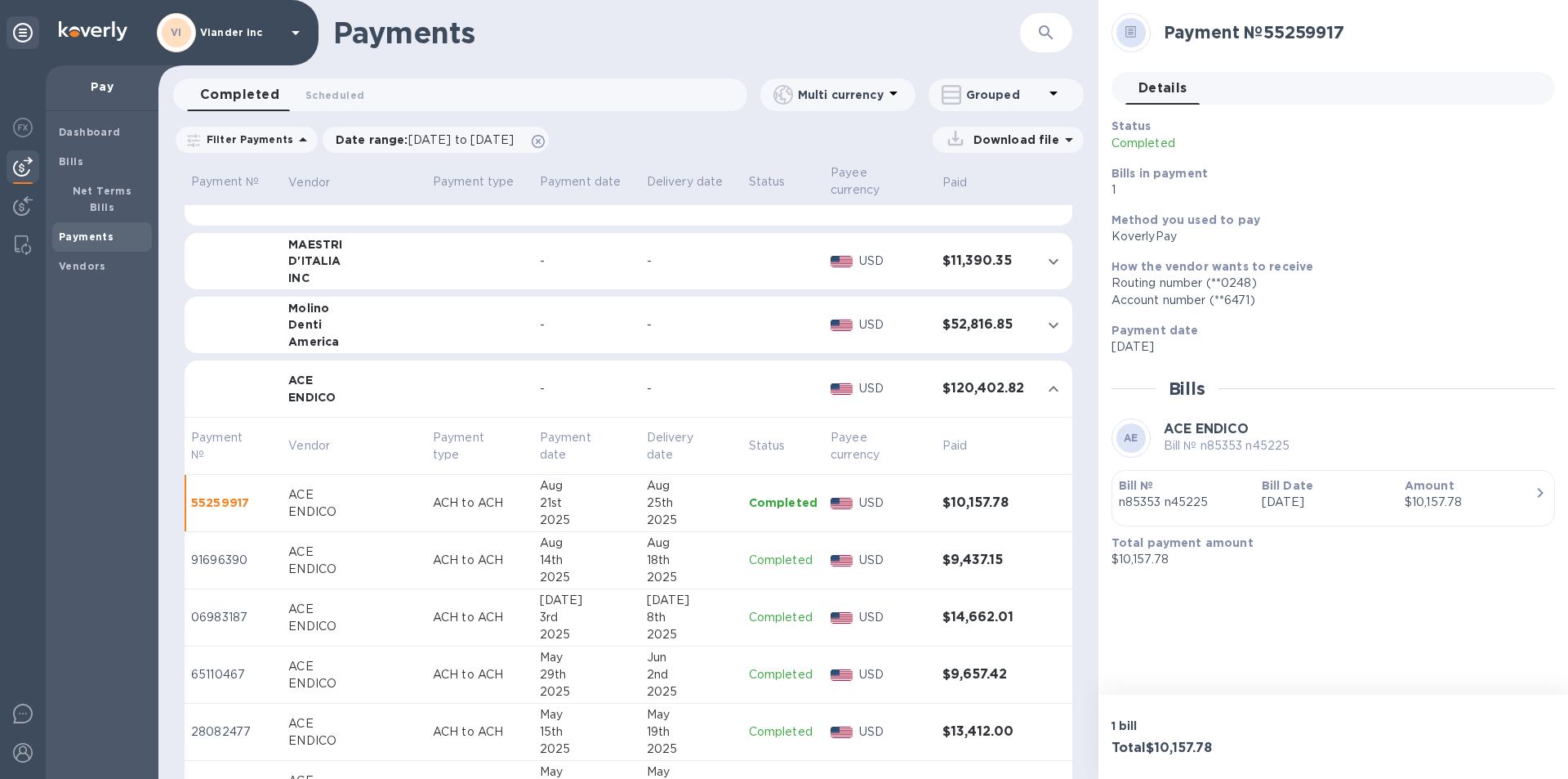
click at [763, 558] on p "Completed" at bounding box center [783, 560] width 68 height 17
click at [760, 617] on p "Completed" at bounding box center [783, 617] width 68 height 17
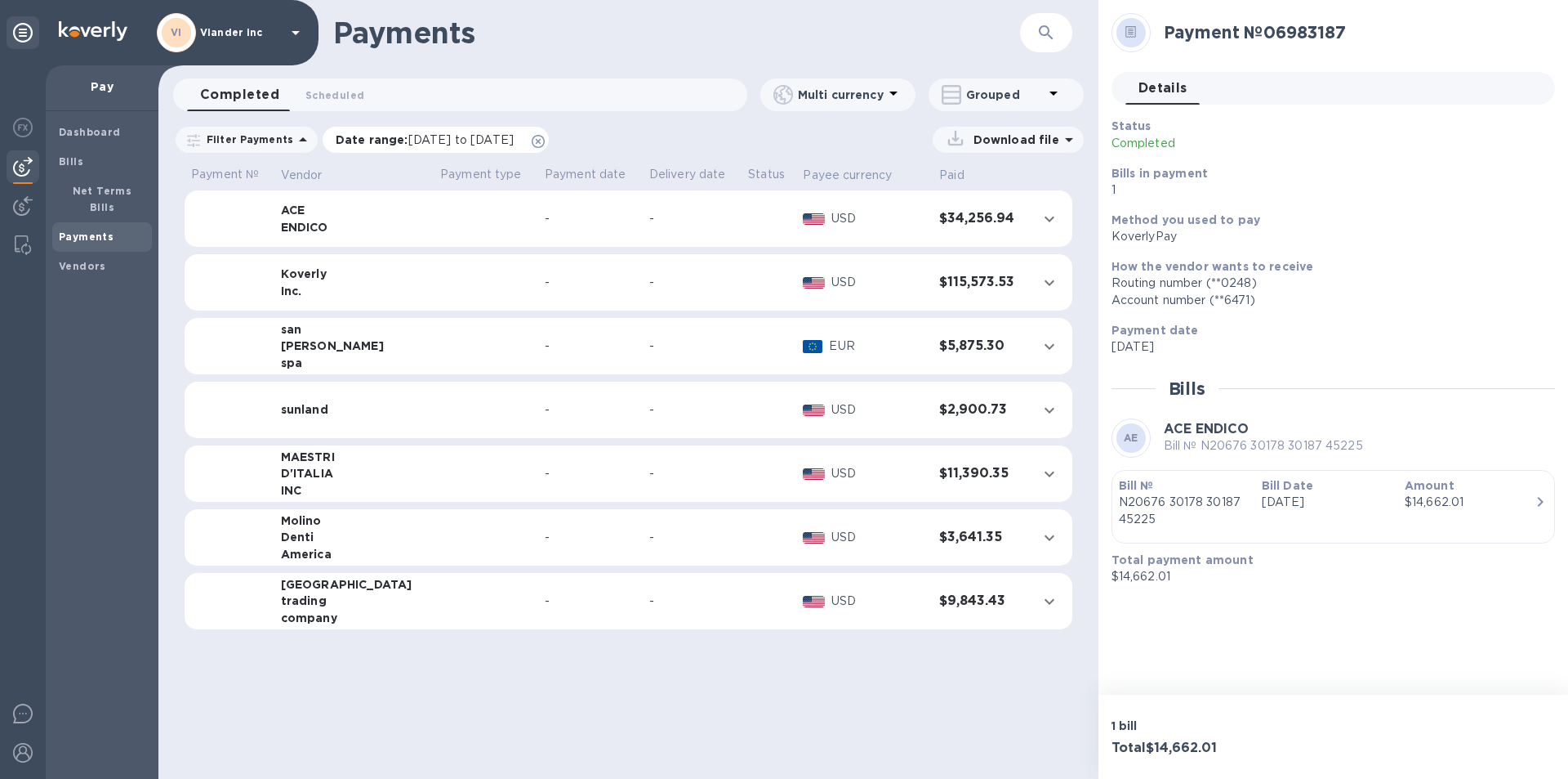
click at [455, 139] on span "[DATE] to [DATE]" at bounding box center [461, 140] width 105 height 13
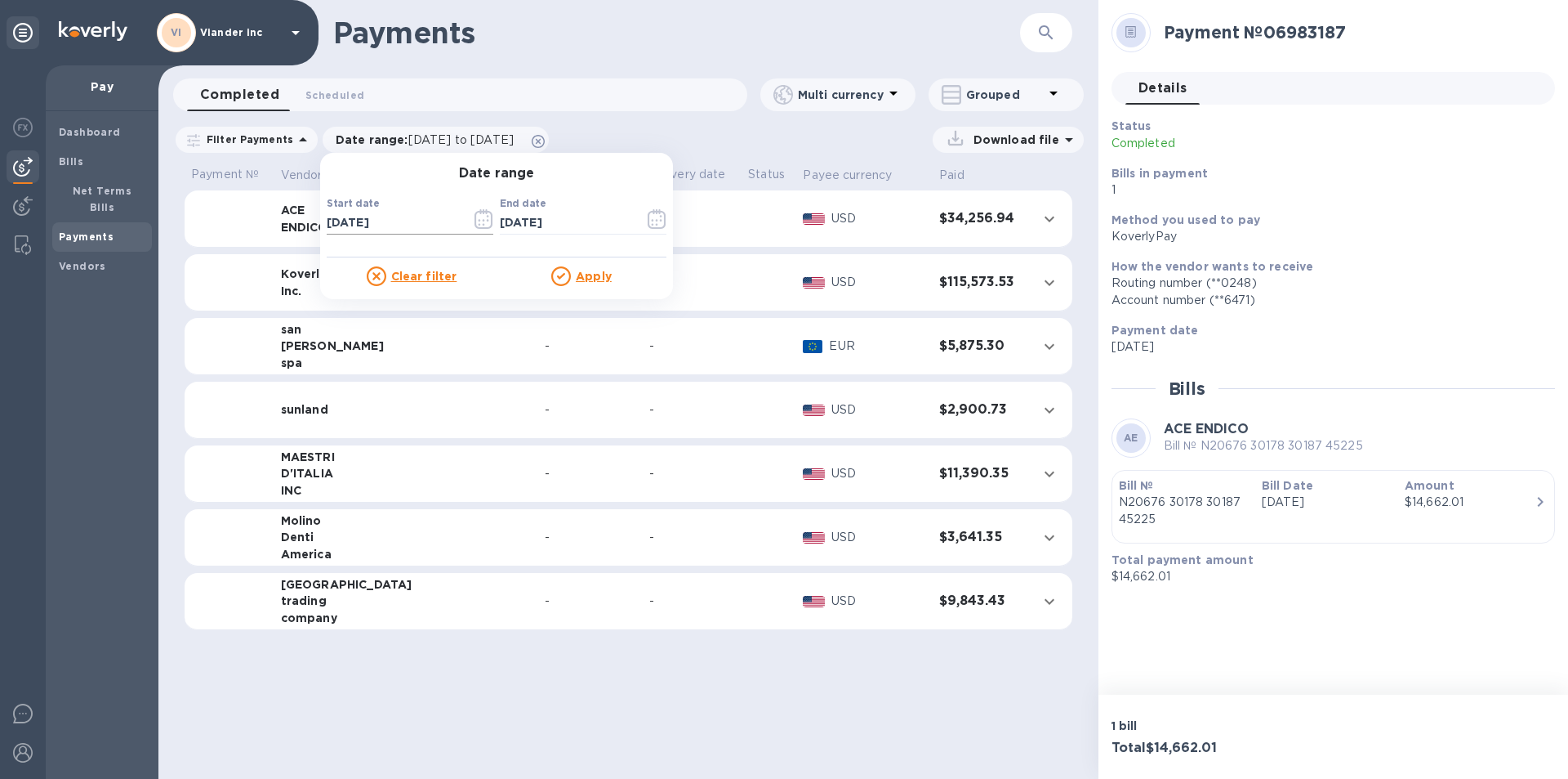
click at [330, 220] on input "[DATE]" at bounding box center [392, 223] width 131 height 24
click at [382, 221] on input "01/09/2025" at bounding box center [392, 223] width 131 height 24
type input "[DATE]"
click at [593, 281] on u "Apply" at bounding box center [593, 277] width 36 height 13
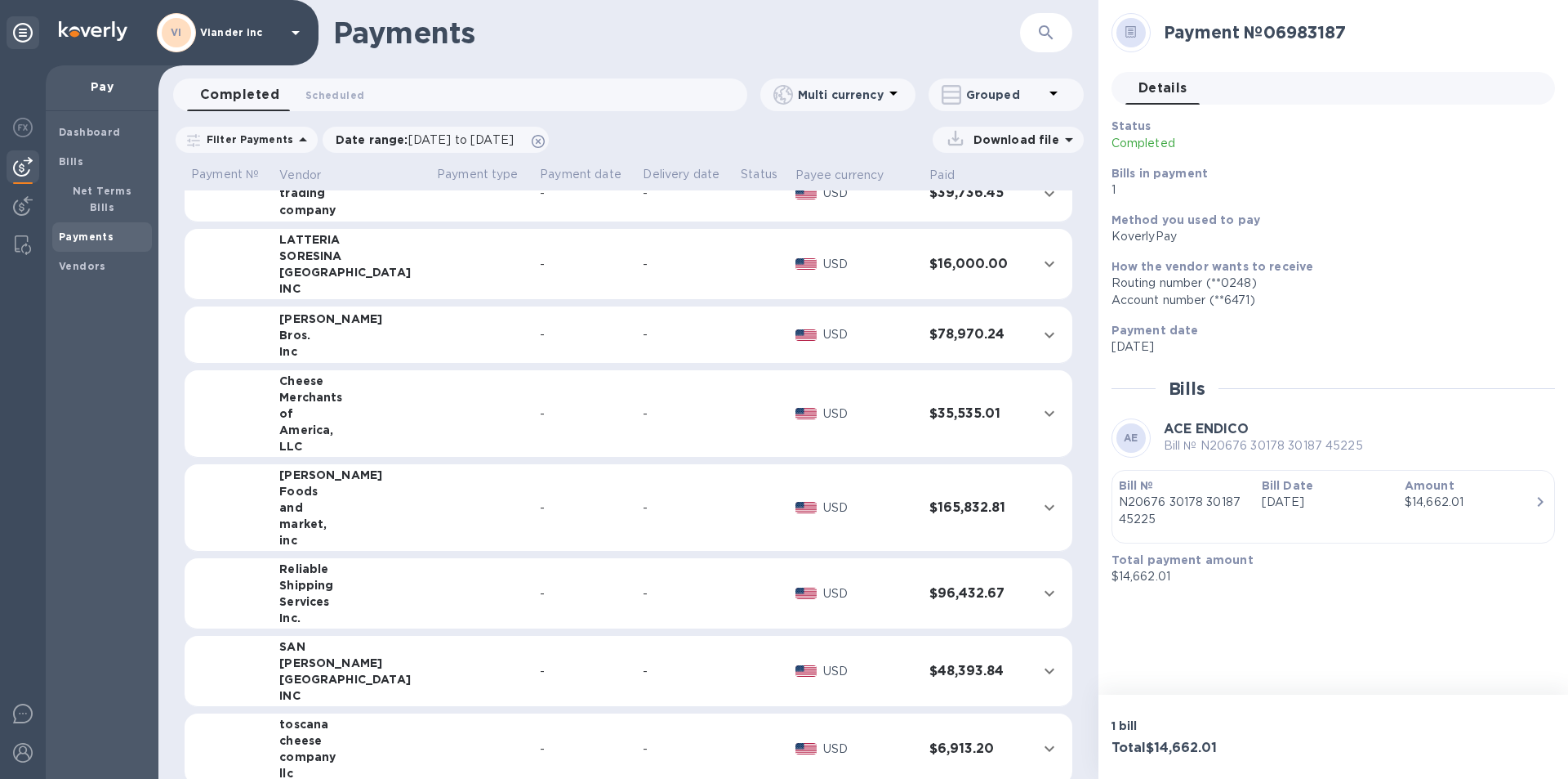
scroll to position [409, 0]
click at [1040, 589] on icon "expand row" at bounding box center [1050, 592] width 19 height 19
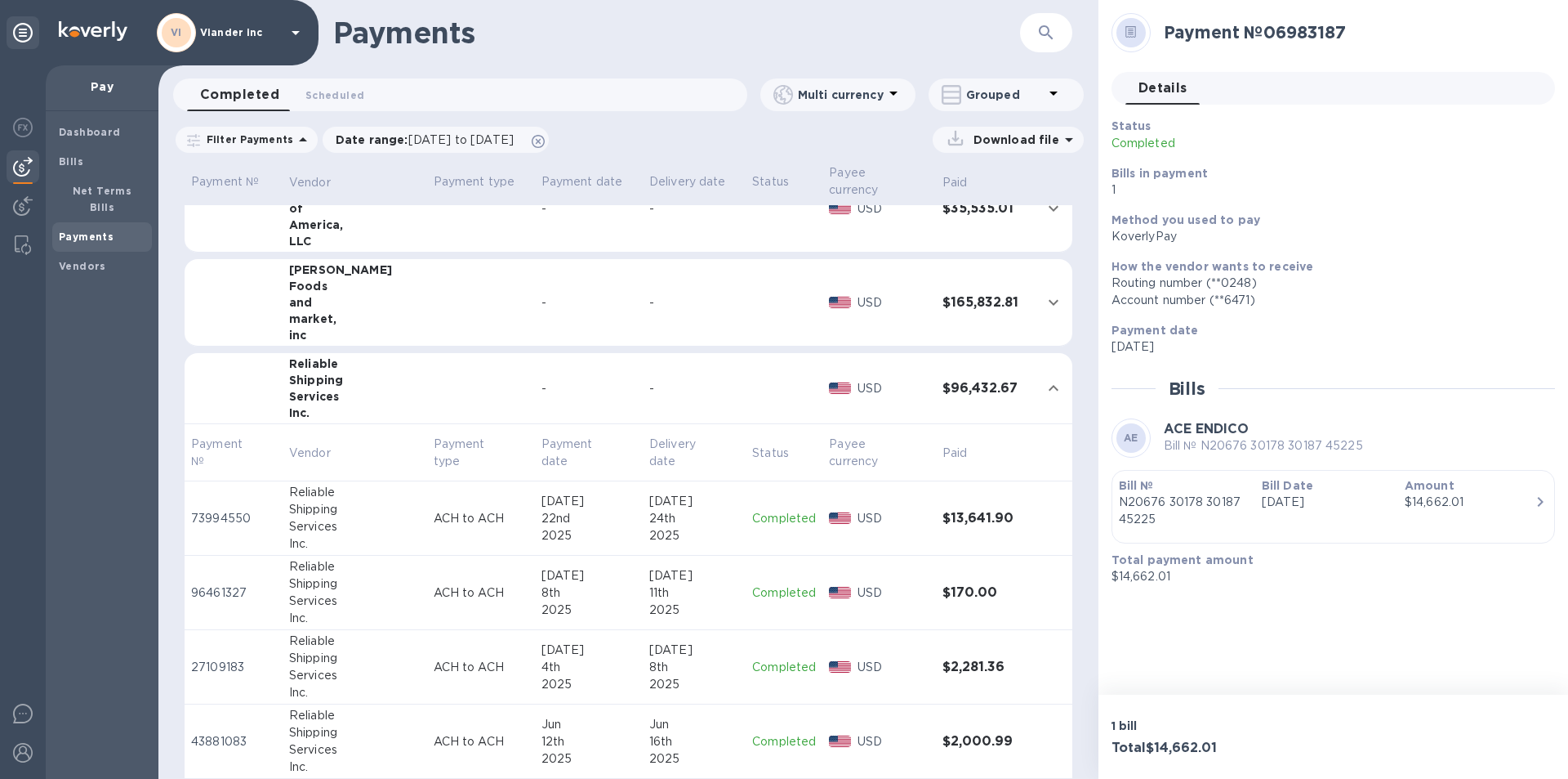
scroll to position [750, 0]
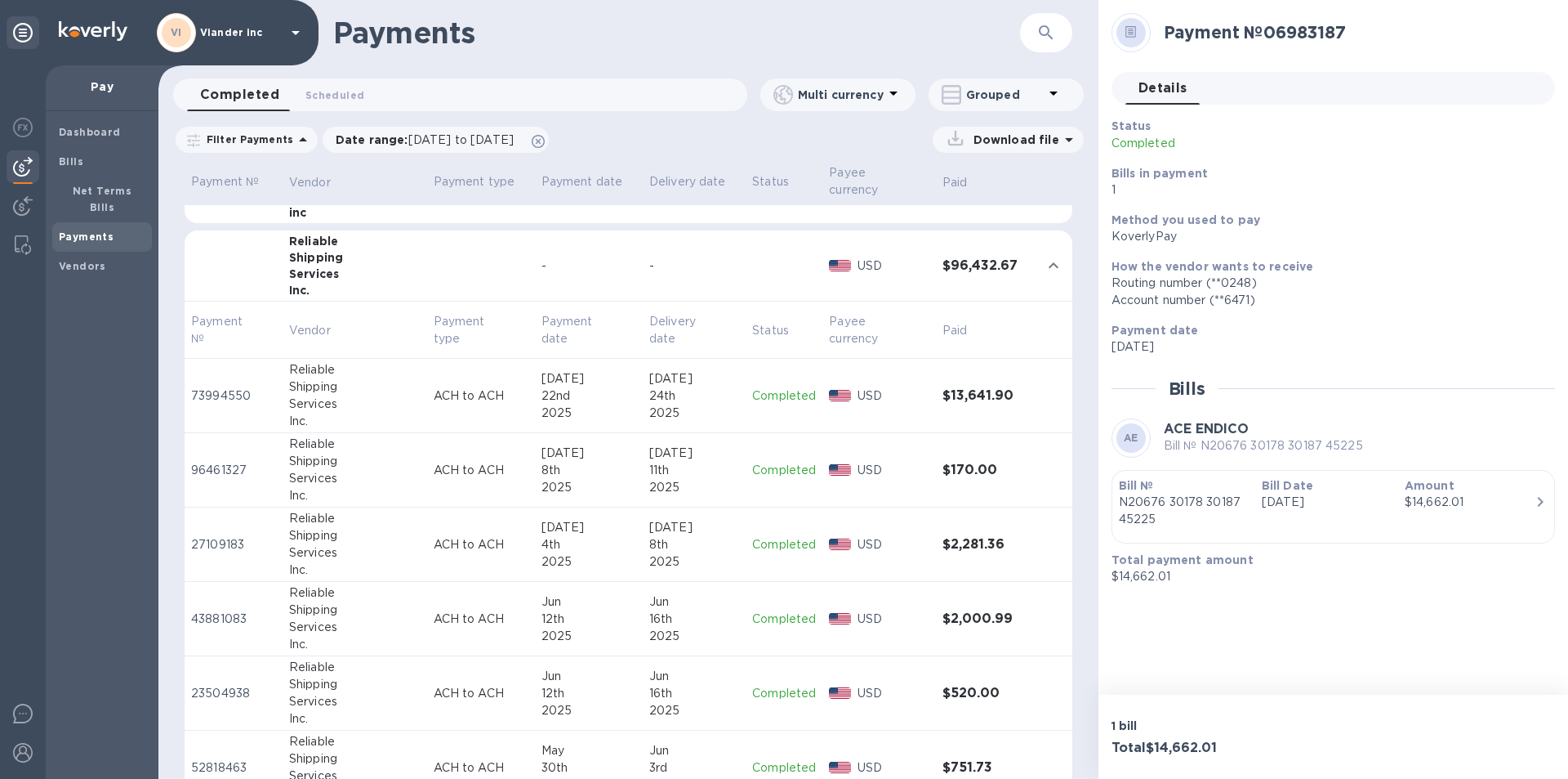
click at [760, 402] on p "Completed" at bounding box center [784, 396] width 64 height 17
click at [780, 470] on p "Completed" at bounding box center [783, 470] width 68 height 17
click at [762, 547] on p "Completed" at bounding box center [783, 545] width 68 height 17
click at [768, 616] on p "Completed" at bounding box center [783, 619] width 68 height 17
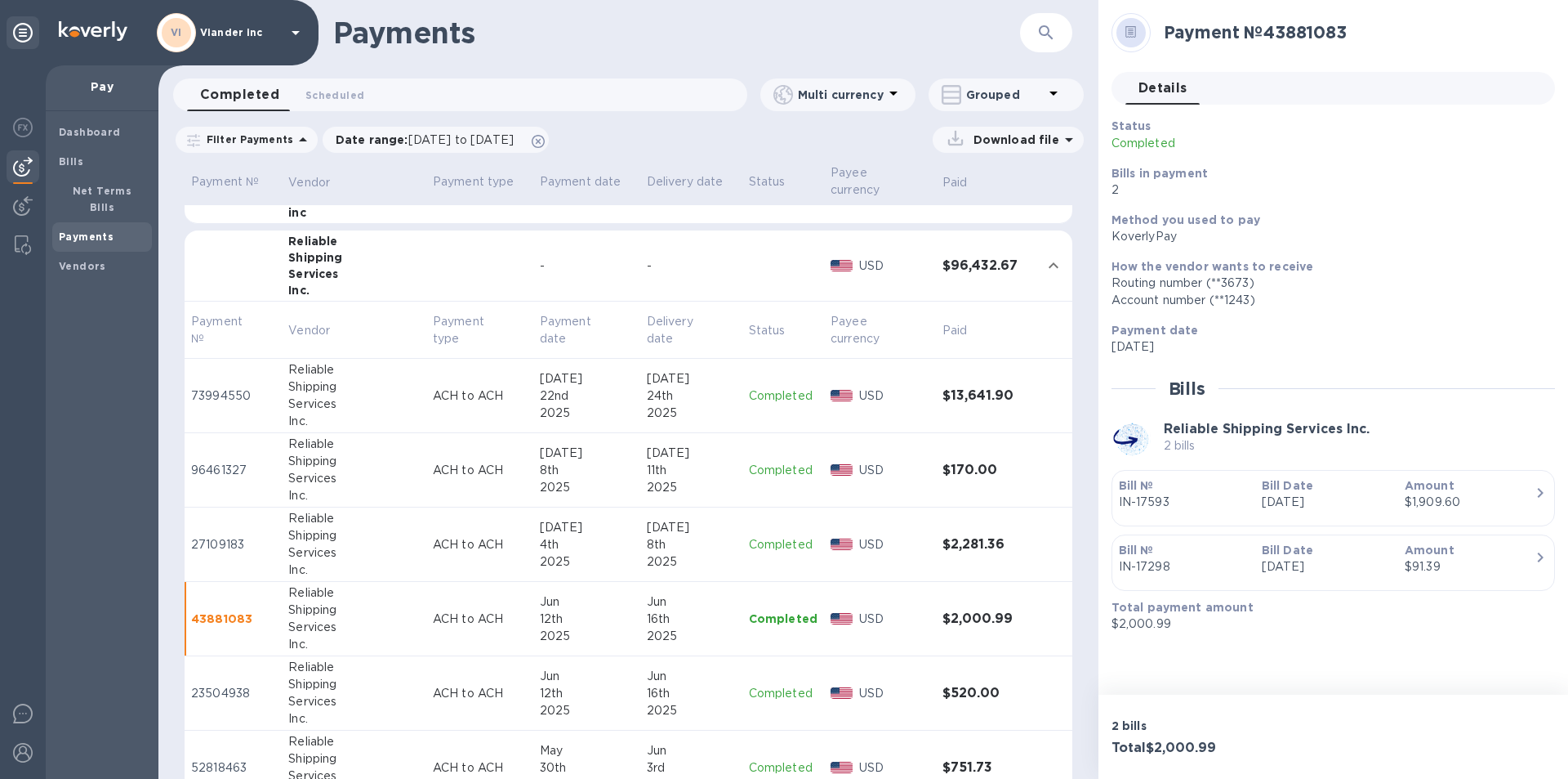
click at [771, 690] on p "Completed" at bounding box center [783, 693] width 68 height 17
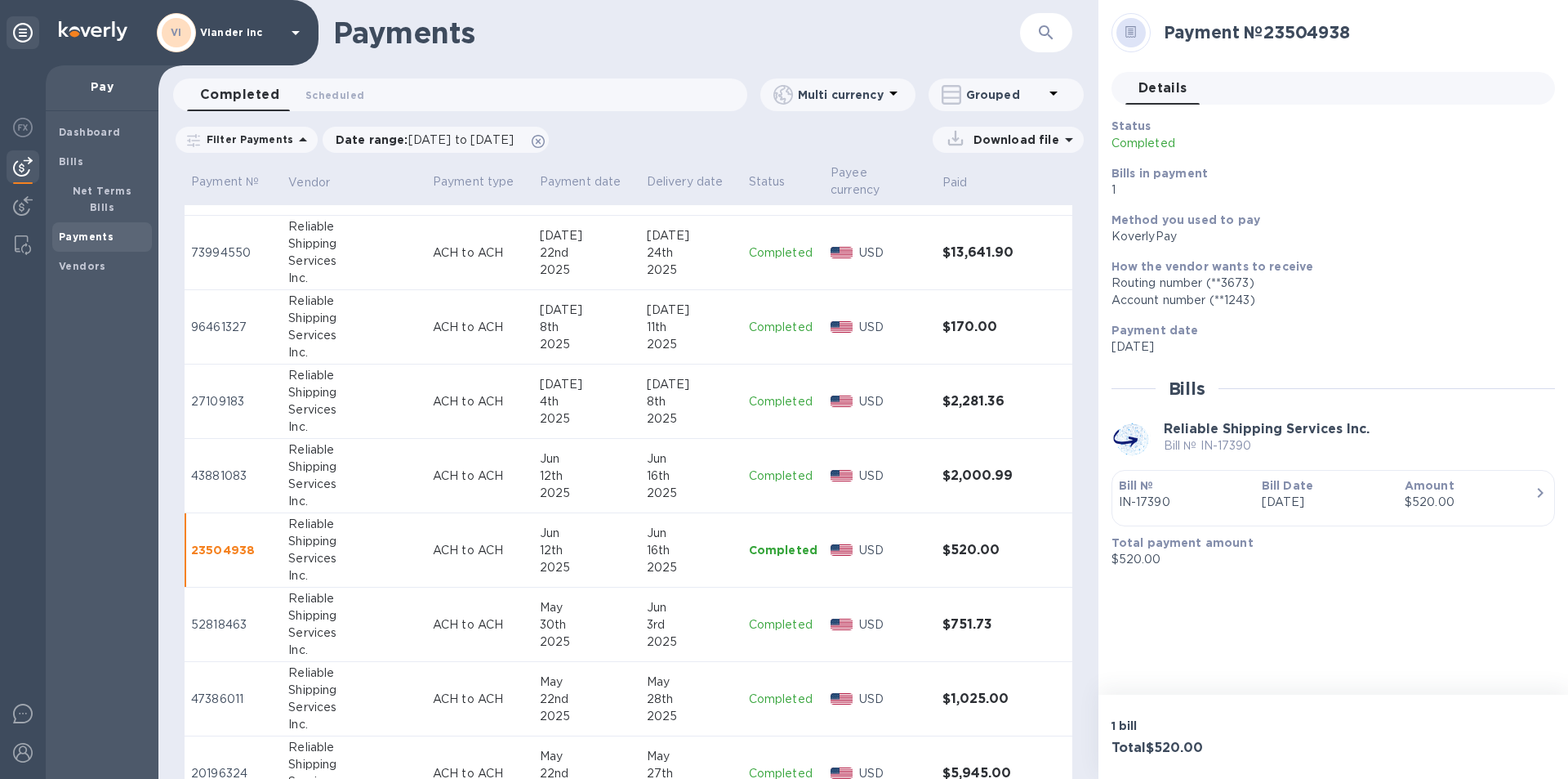
scroll to position [913, 0]
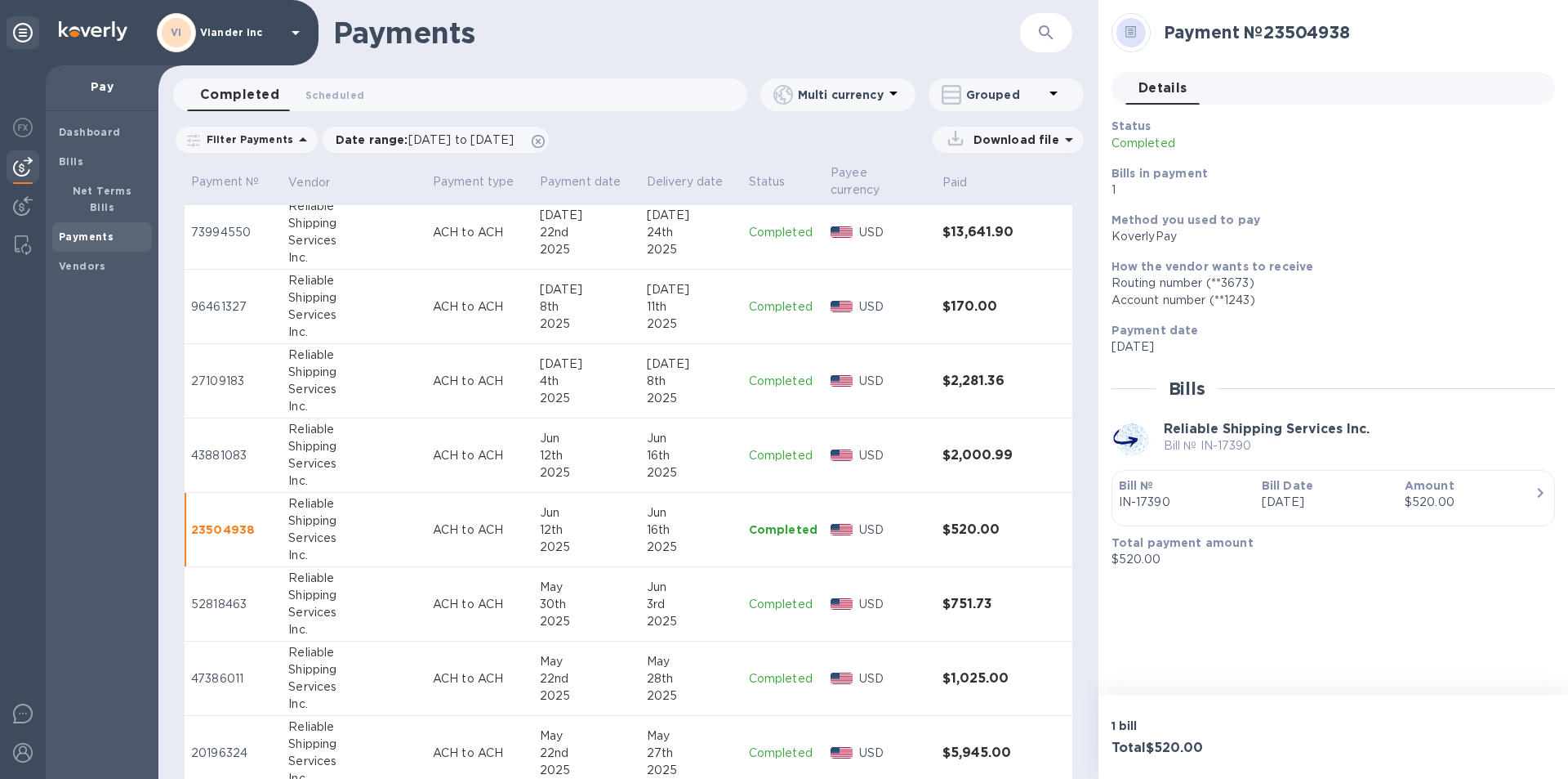
click at [763, 599] on p "Completed" at bounding box center [783, 604] width 68 height 17
click at [758, 674] on p "Completed" at bounding box center [783, 679] width 68 height 17
click at [761, 752] on p "Completed" at bounding box center [783, 753] width 68 height 17
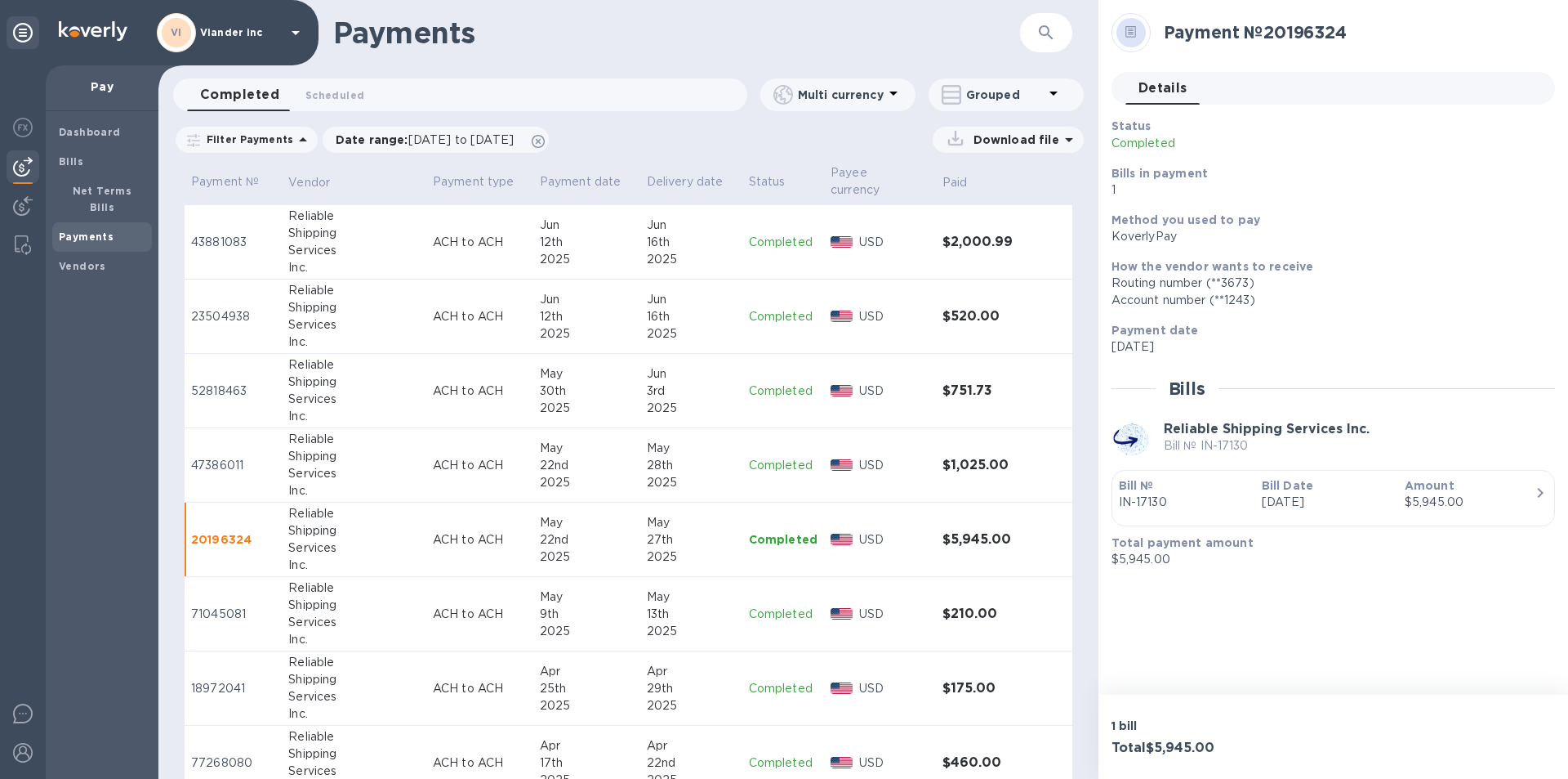
scroll to position [1159, 0]
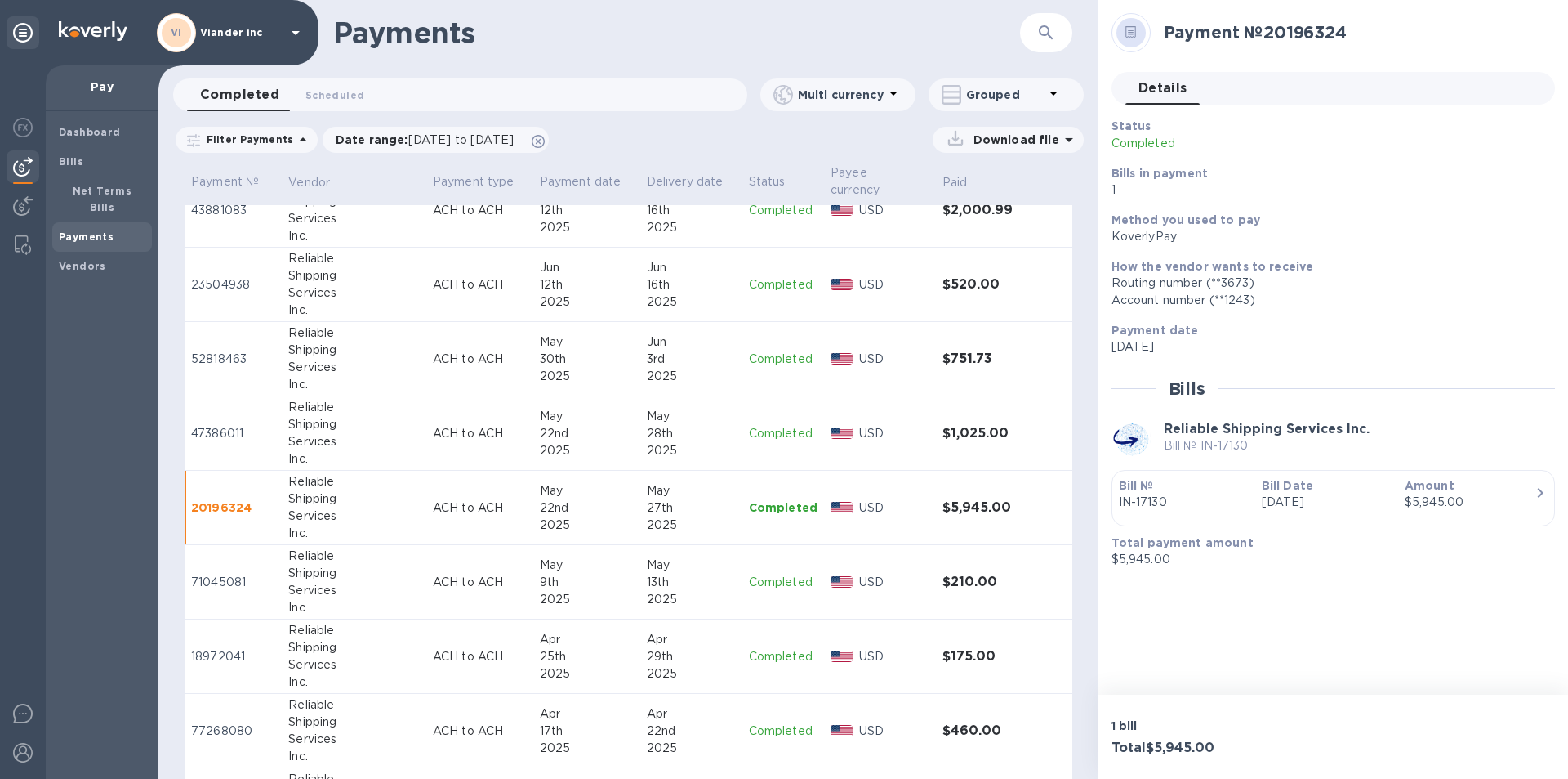
click at [768, 586] on p "Completed" at bounding box center [783, 582] width 68 height 17
click at [777, 648] on p "Completed" at bounding box center [783, 657] width 68 height 17
click at [762, 725] on p "Completed" at bounding box center [783, 731] width 68 height 17
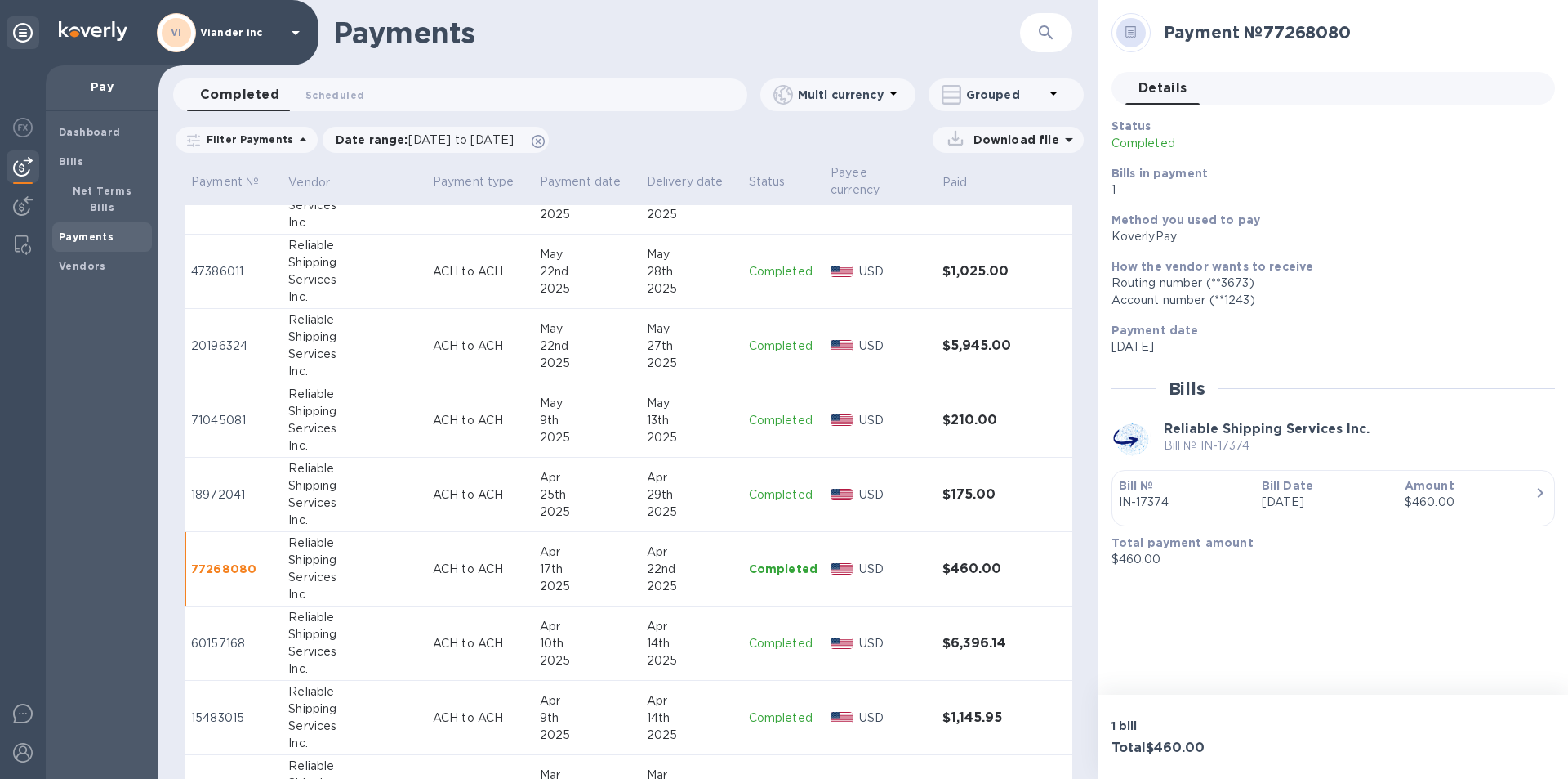
scroll to position [1322, 0]
click at [760, 646] on p "Completed" at bounding box center [783, 642] width 68 height 17
click at [759, 709] on p "Completed" at bounding box center [783, 716] width 68 height 17
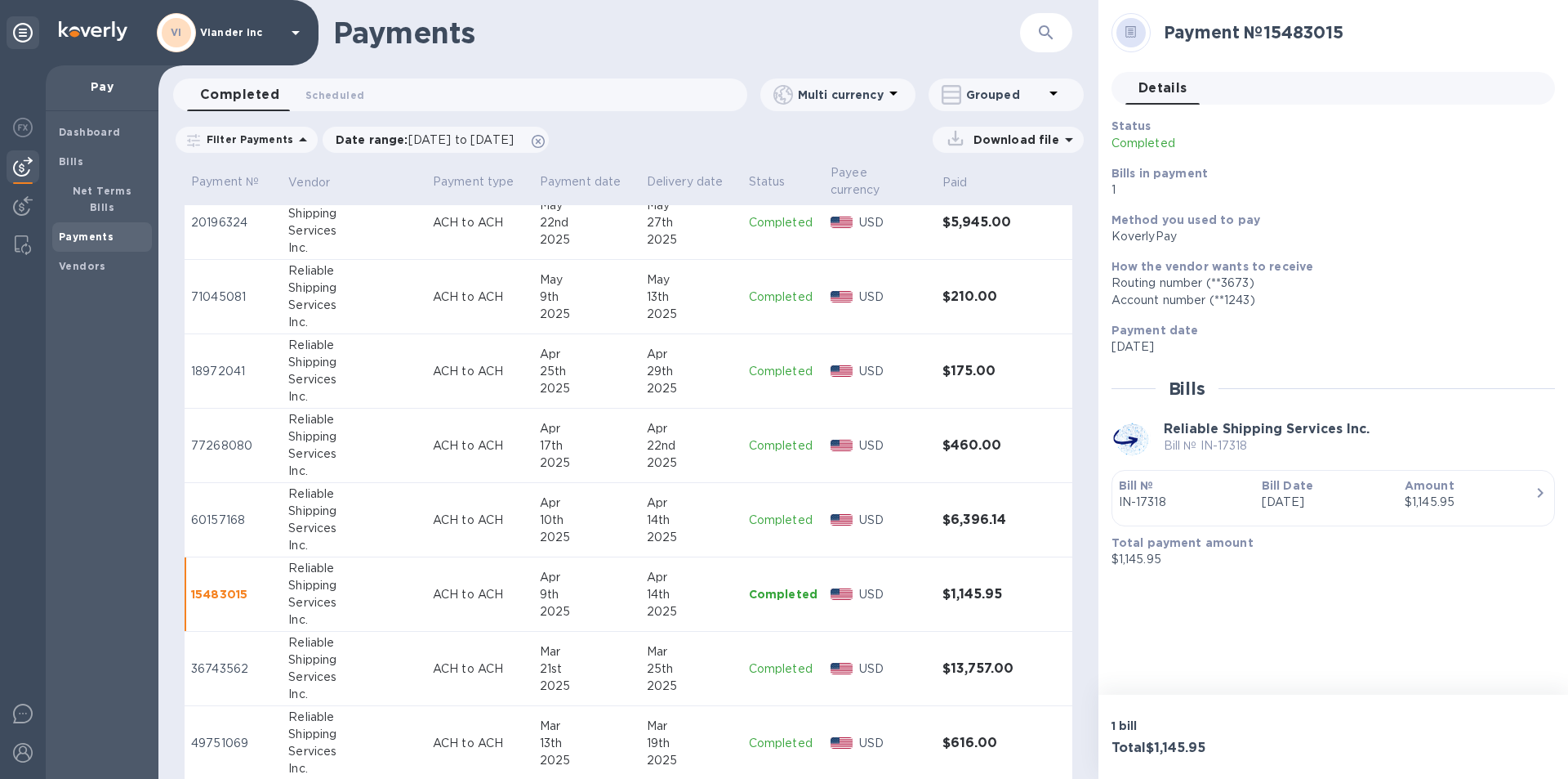
scroll to position [1486, 0]
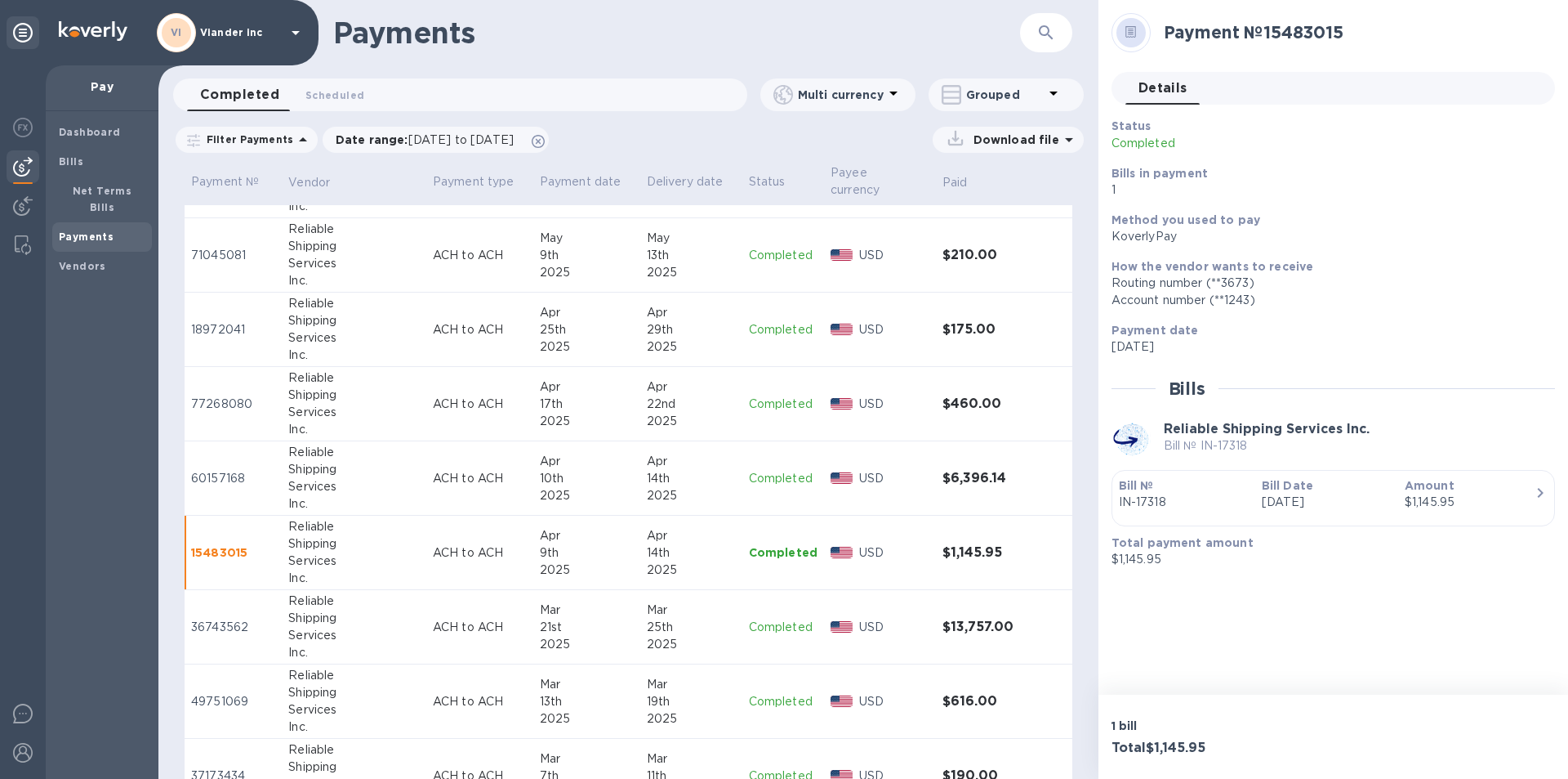
click at [762, 629] on p "Completed" at bounding box center [783, 627] width 68 height 17
click at [770, 699] on p "Completed" at bounding box center [783, 702] width 68 height 17
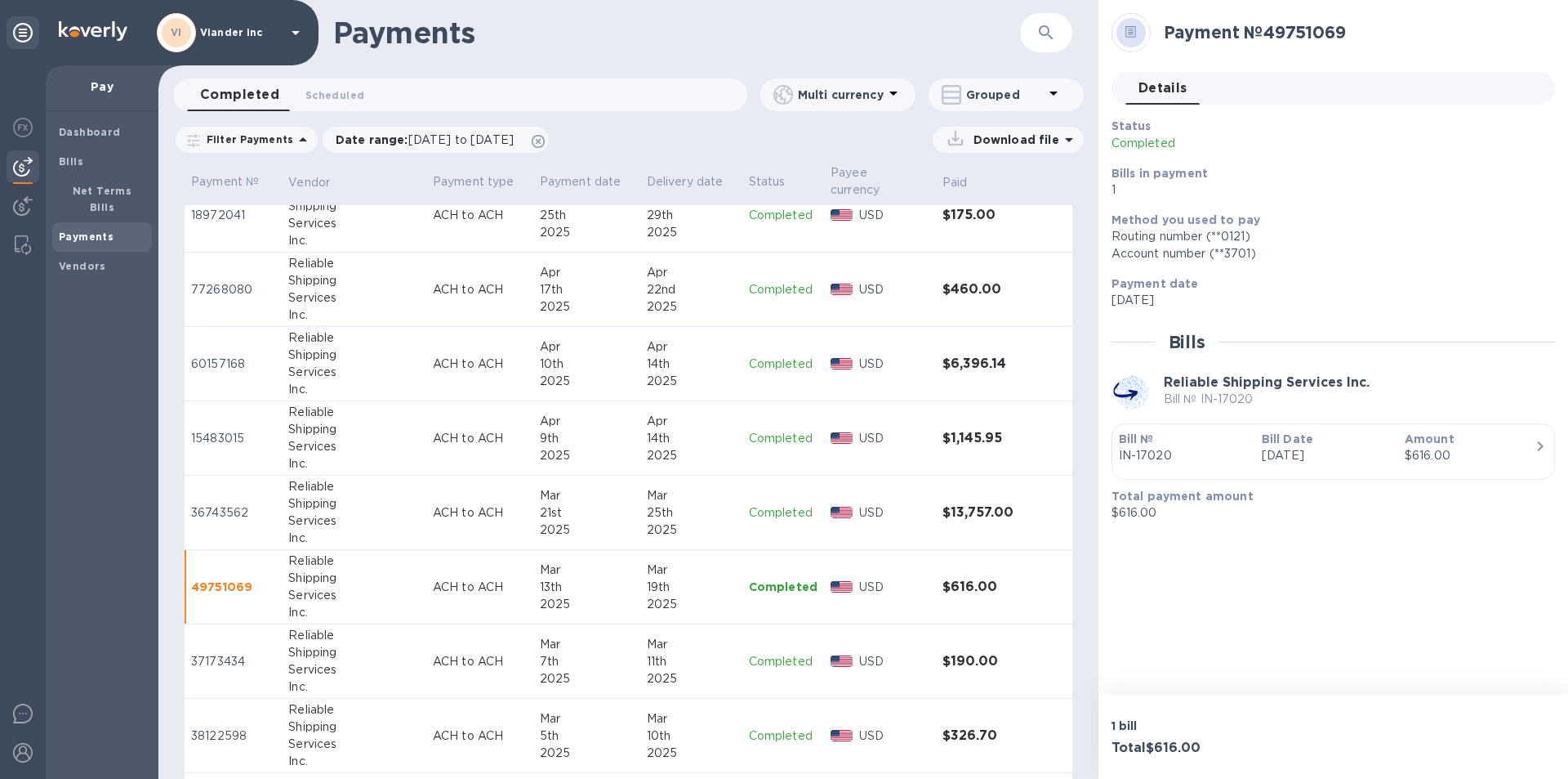
scroll to position [1649, 0]
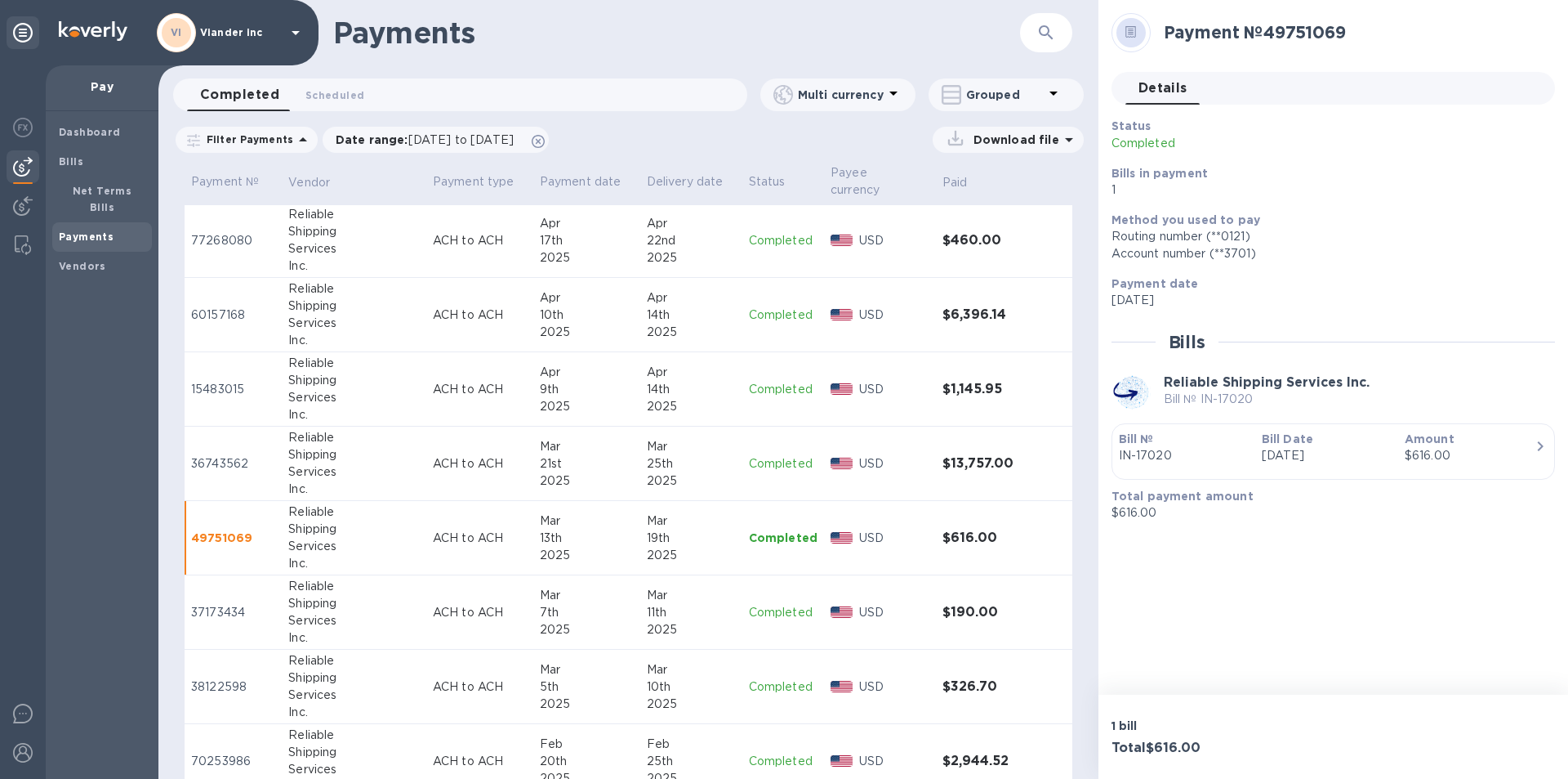
click at [762, 613] on p "Completed" at bounding box center [783, 612] width 68 height 17
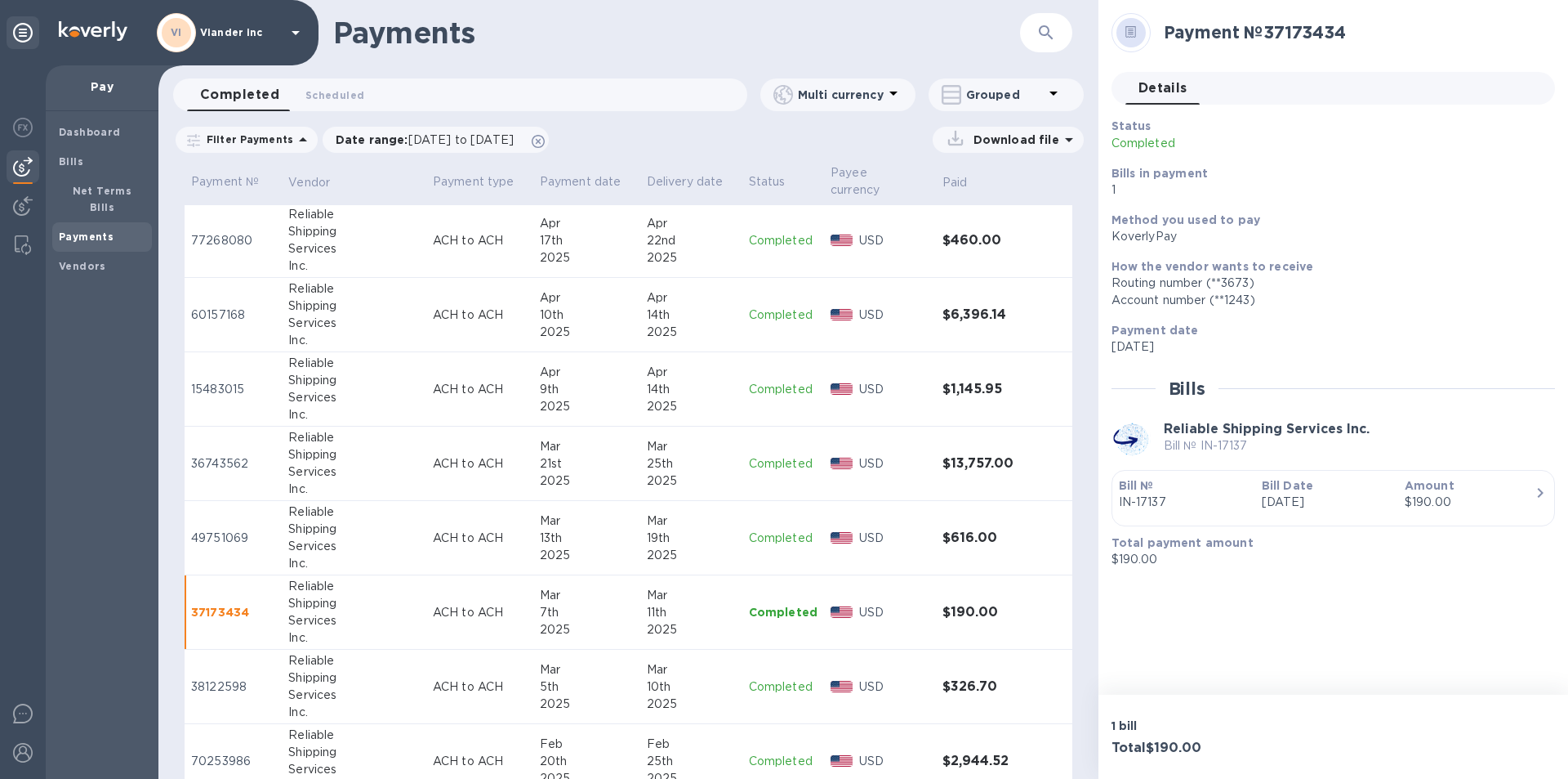
click at [770, 684] on p "Completed" at bounding box center [783, 686] width 68 height 17
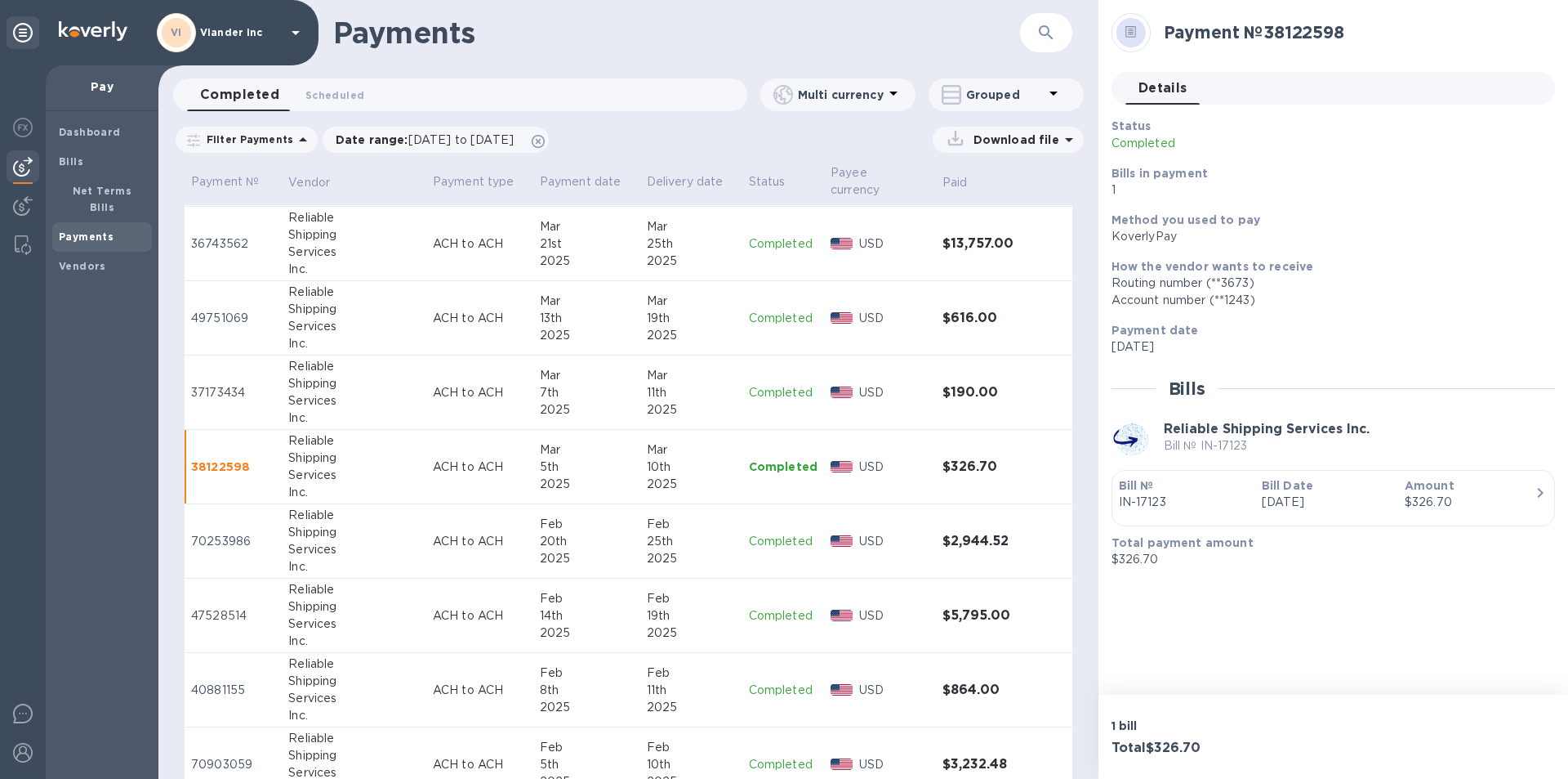
scroll to position [1894, 0]
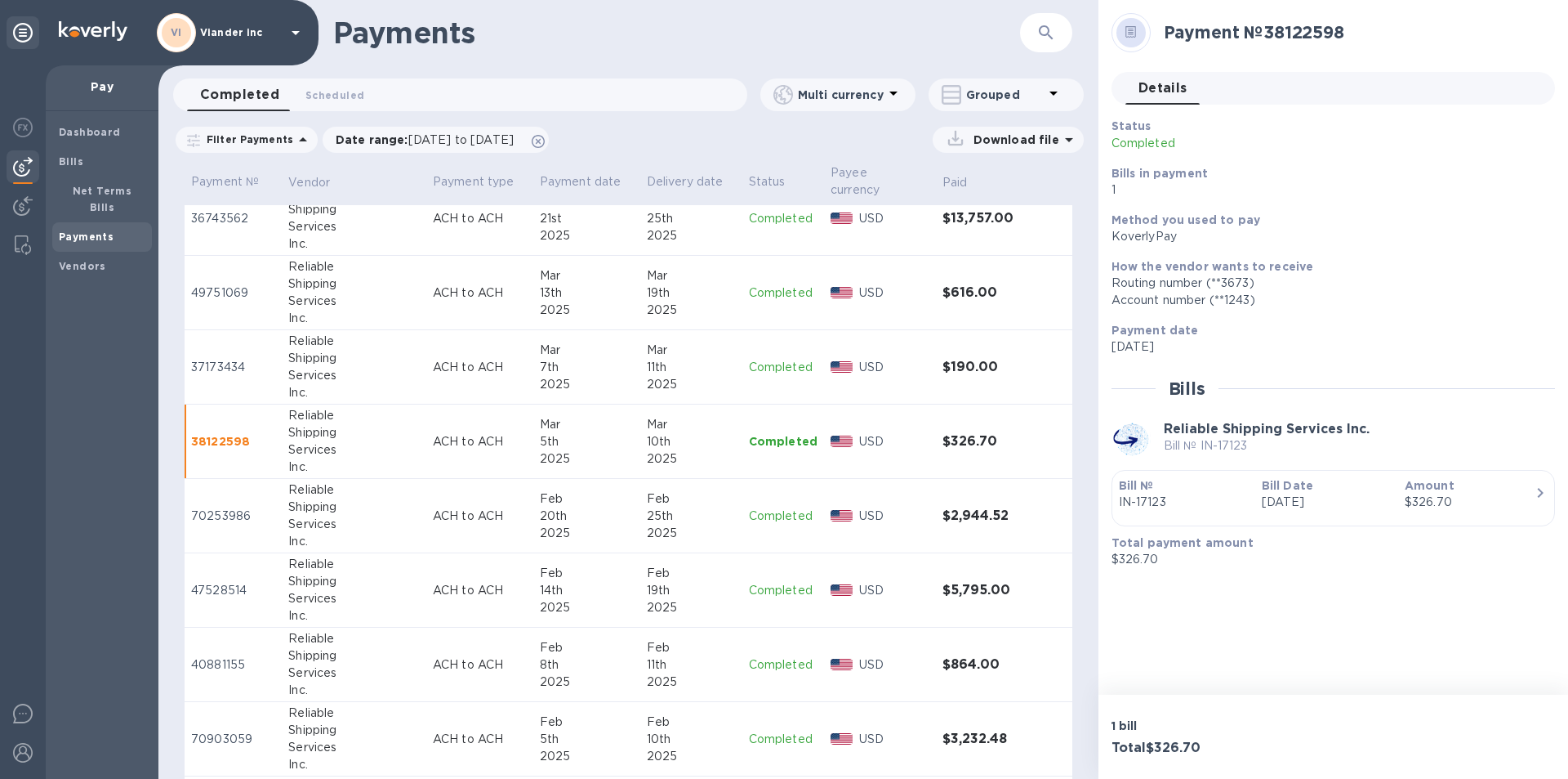
click at [749, 517] on p "Completed" at bounding box center [783, 516] width 68 height 17
click at [767, 586] on p "Completed" at bounding box center [783, 590] width 68 height 17
click at [762, 667] on p "Completed" at bounding box center [783, 664] width 68 height 17
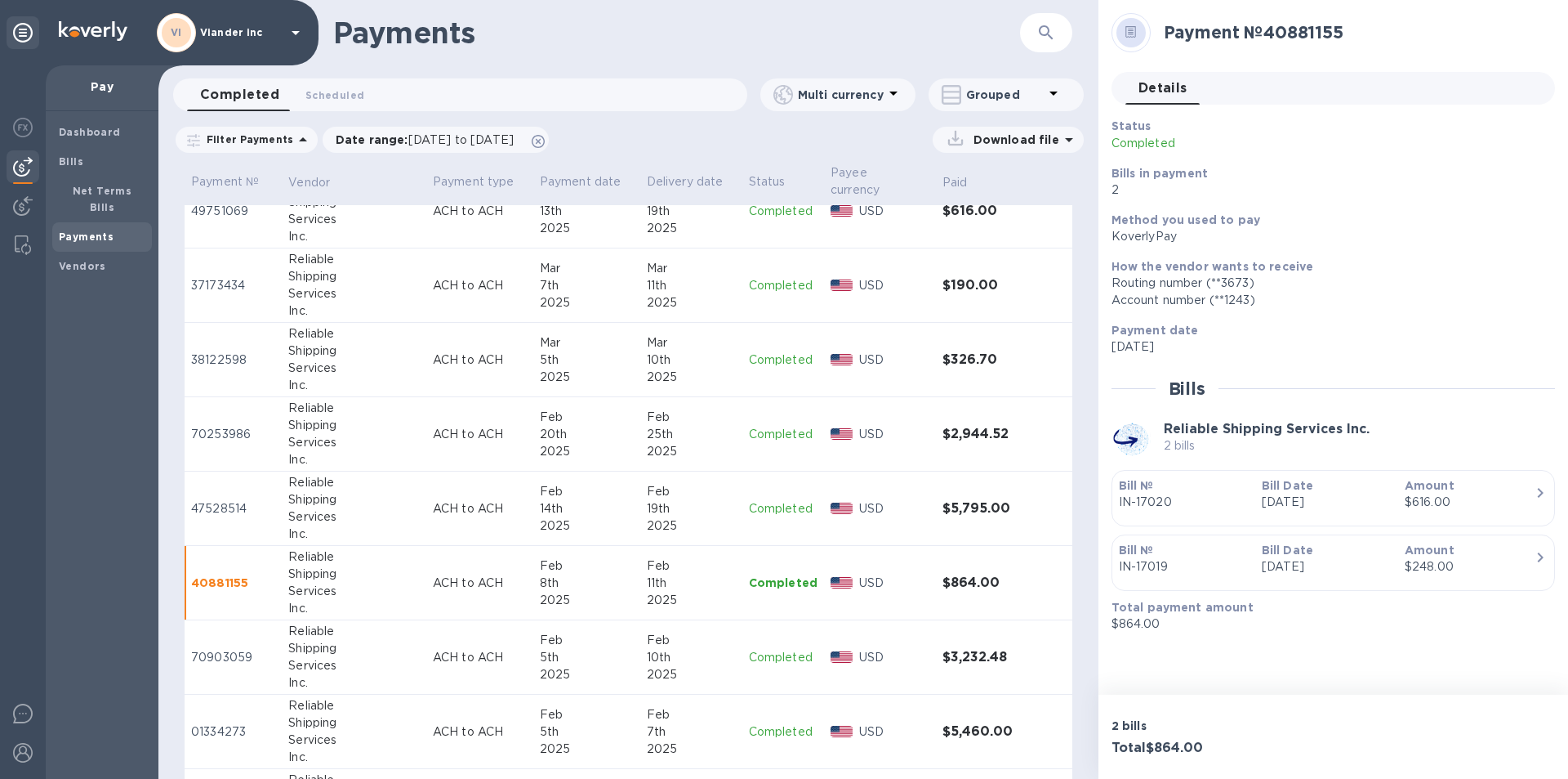
click at [757, 661] on p "Completed" at bounding box center [783, 658] width 68 height 17
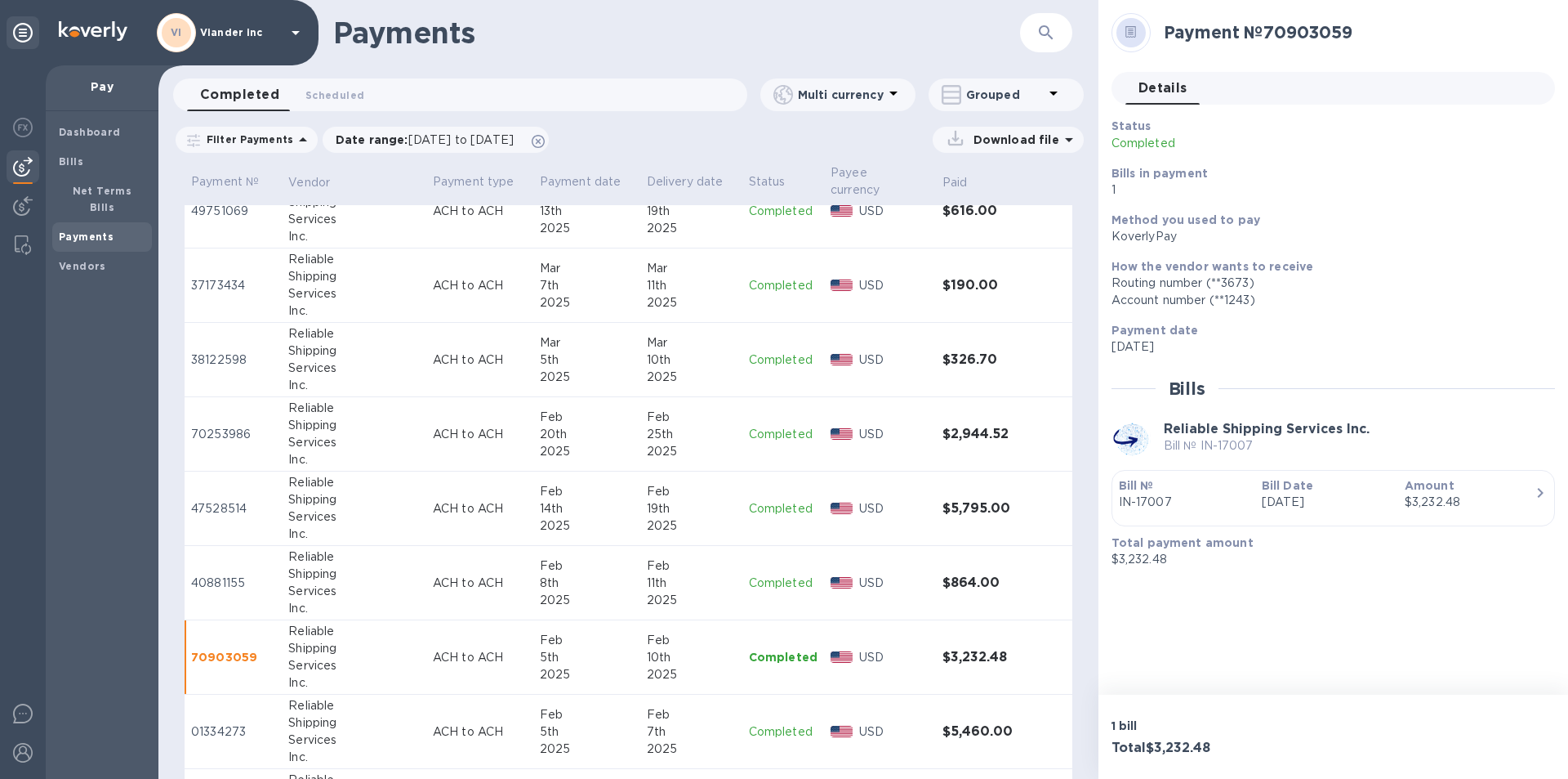
click at [760, 727] on p "Completed" at bounding box center [783, 732] width 68 height 17
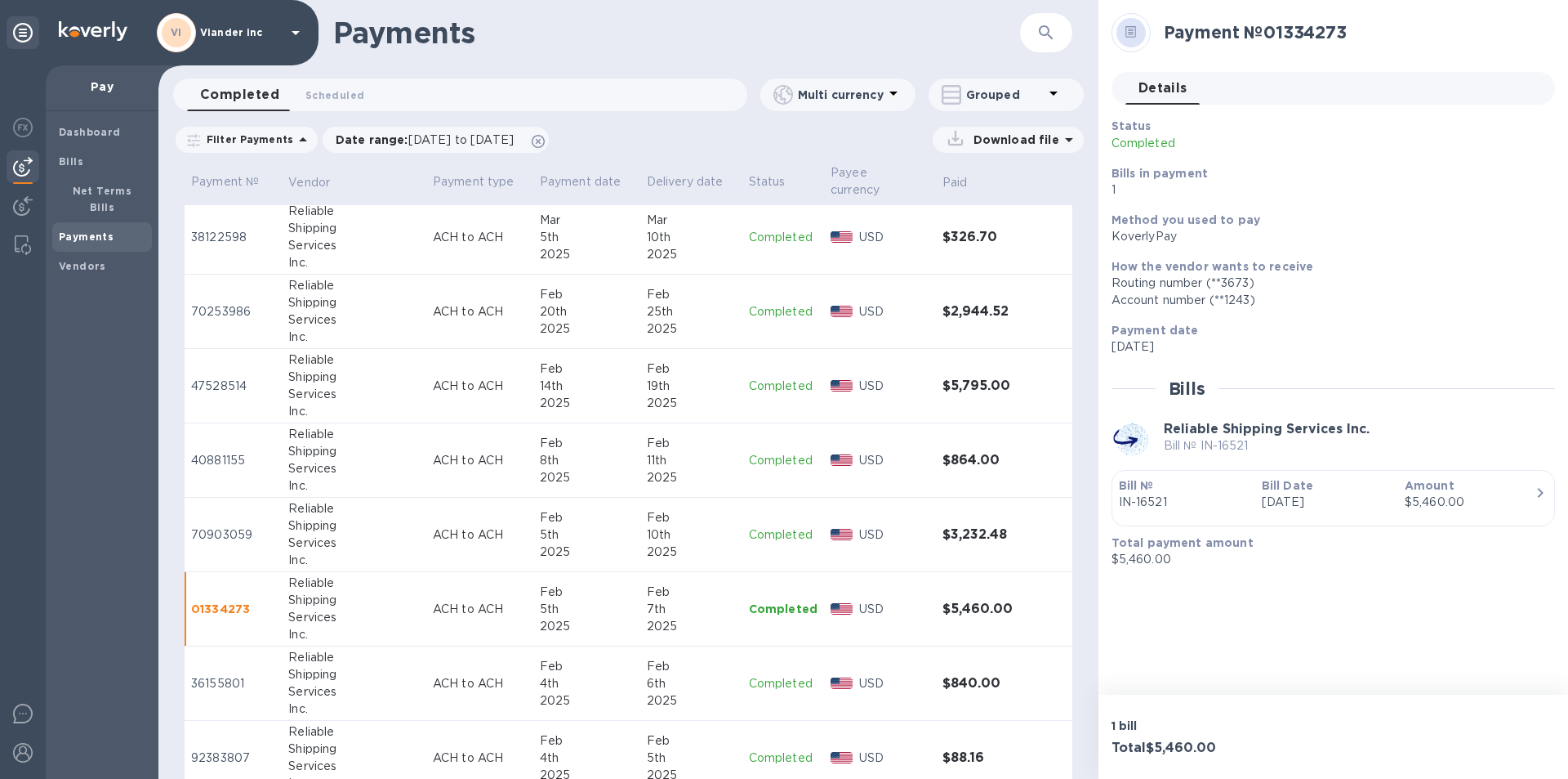
scroll to position [2138, 0]
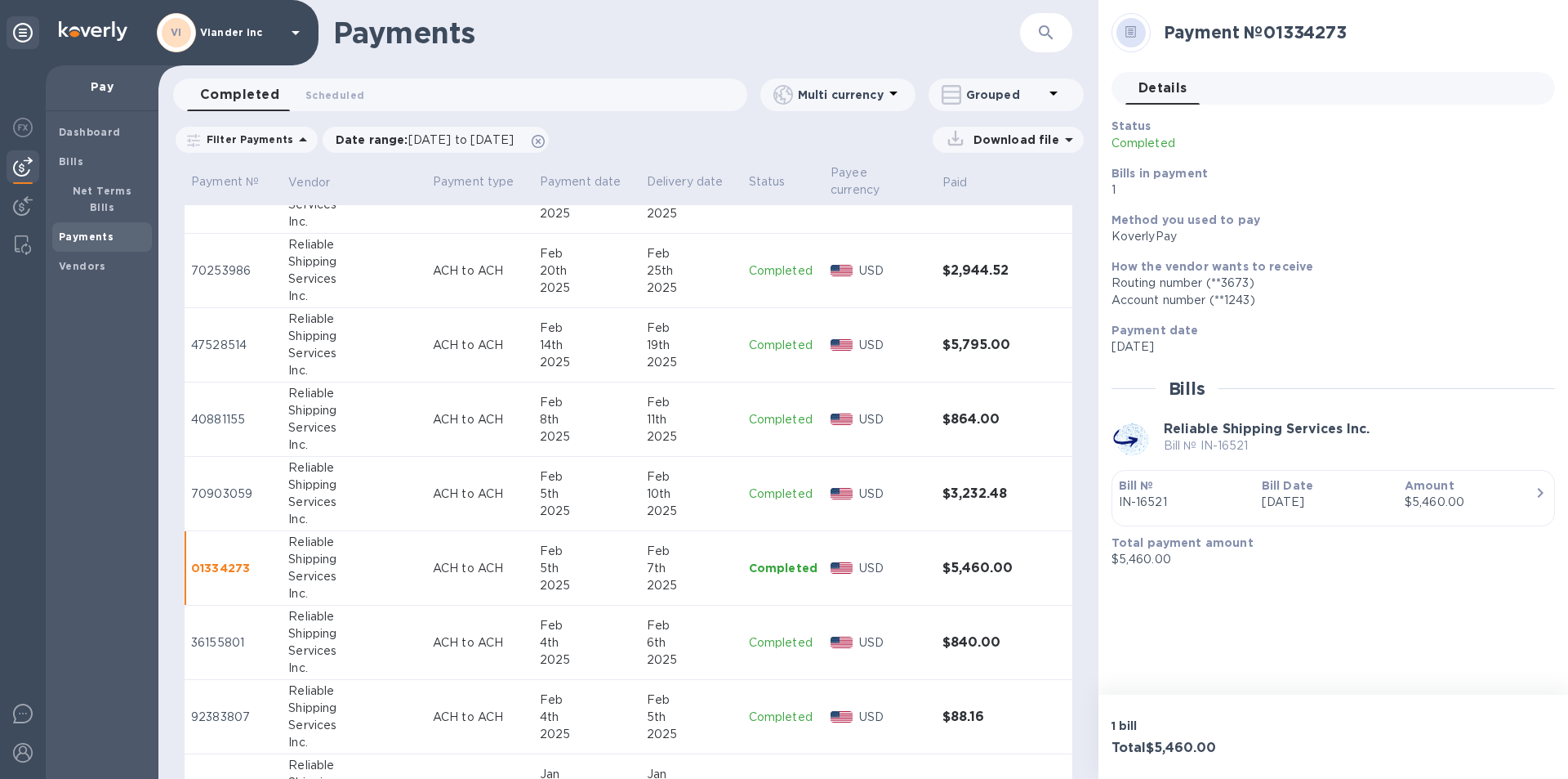
click at [751, 639] on p "Completed" at bounding box center [783, 643] width 68 height 17
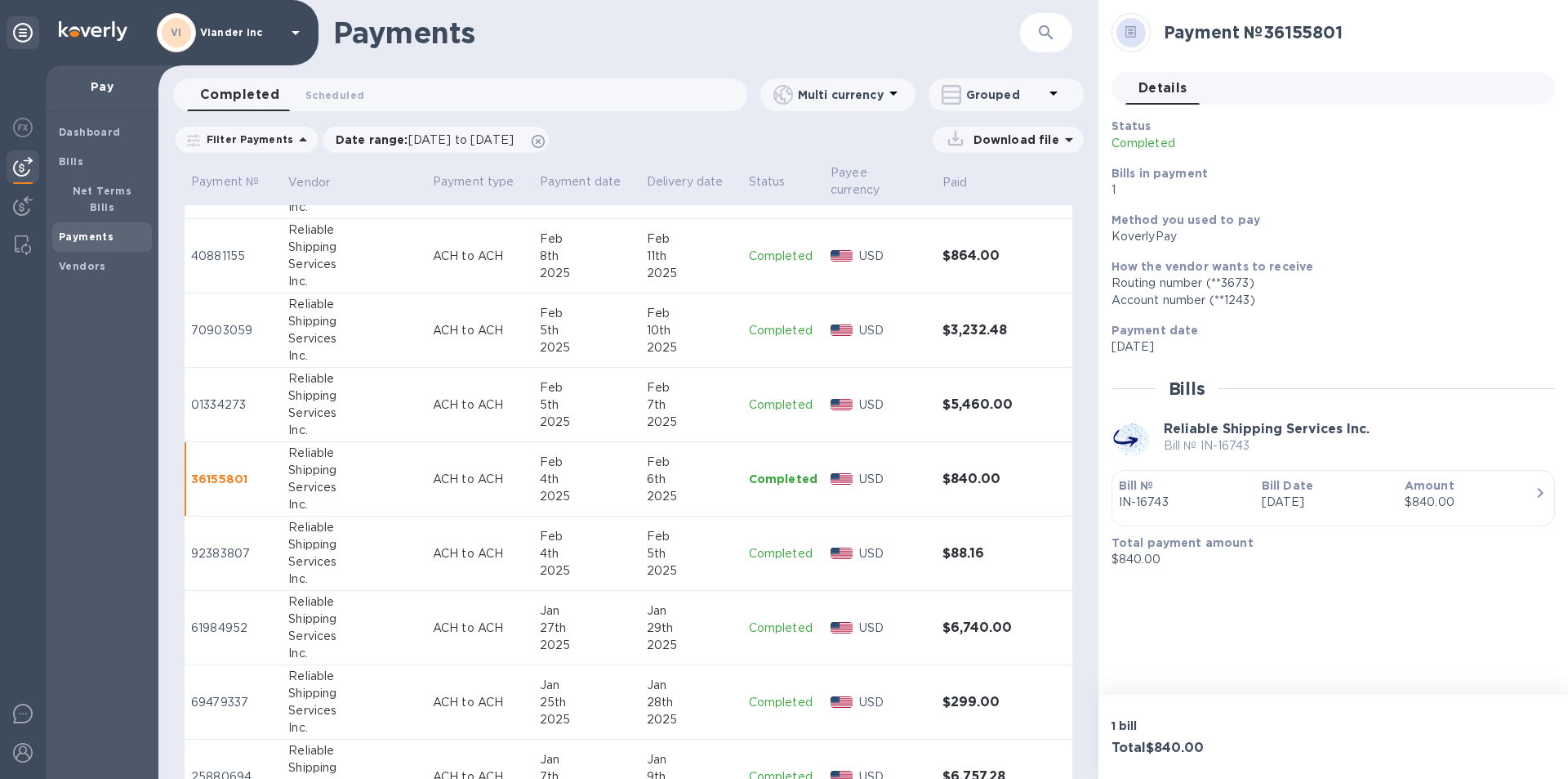
click at [756, 551] on p "Completed" at bounding box center [783, 553] width 68 height 17
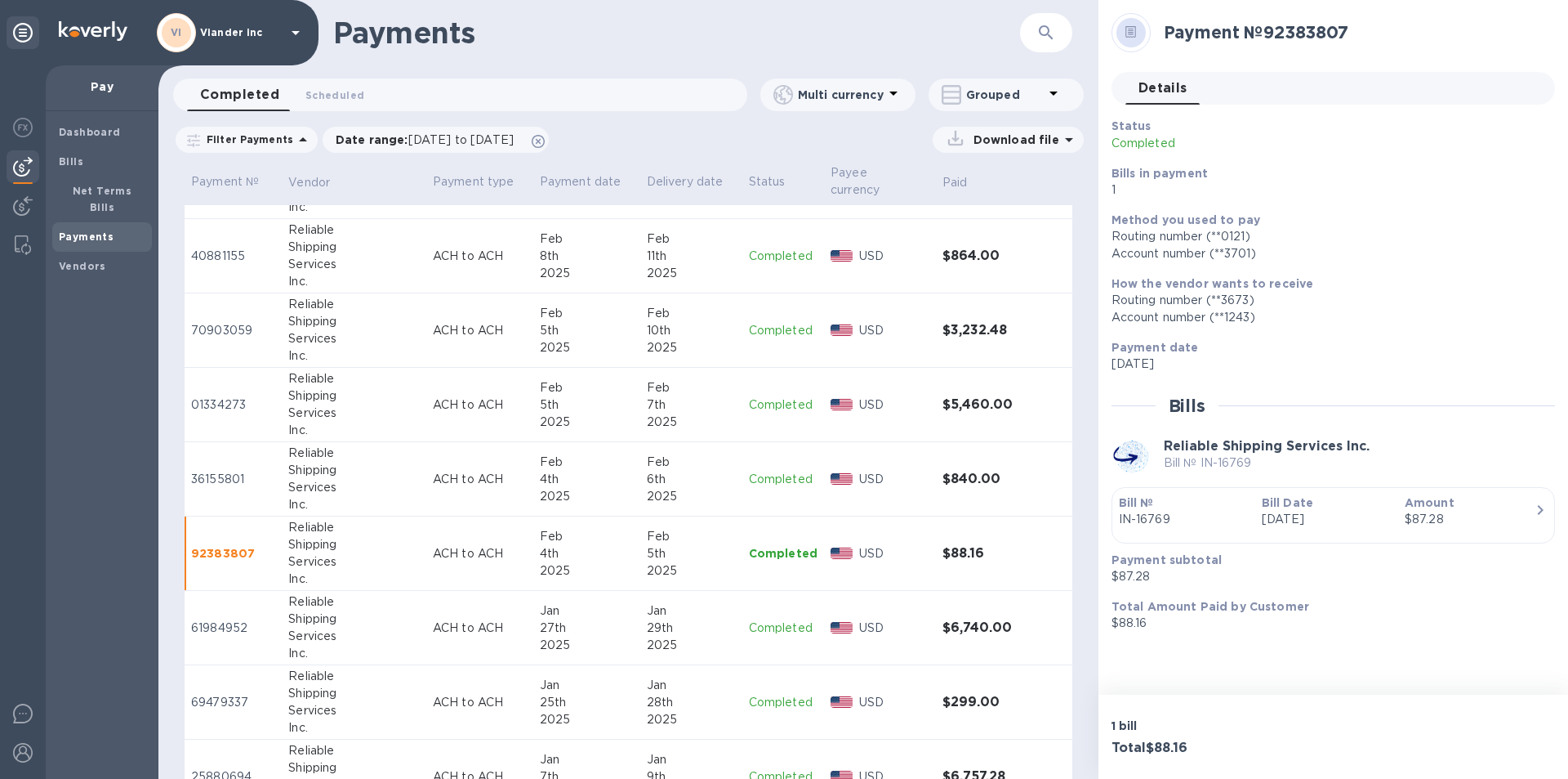
click at [754, 629] on p "Completed" at bounding box center [783, 628] width 68 height 17
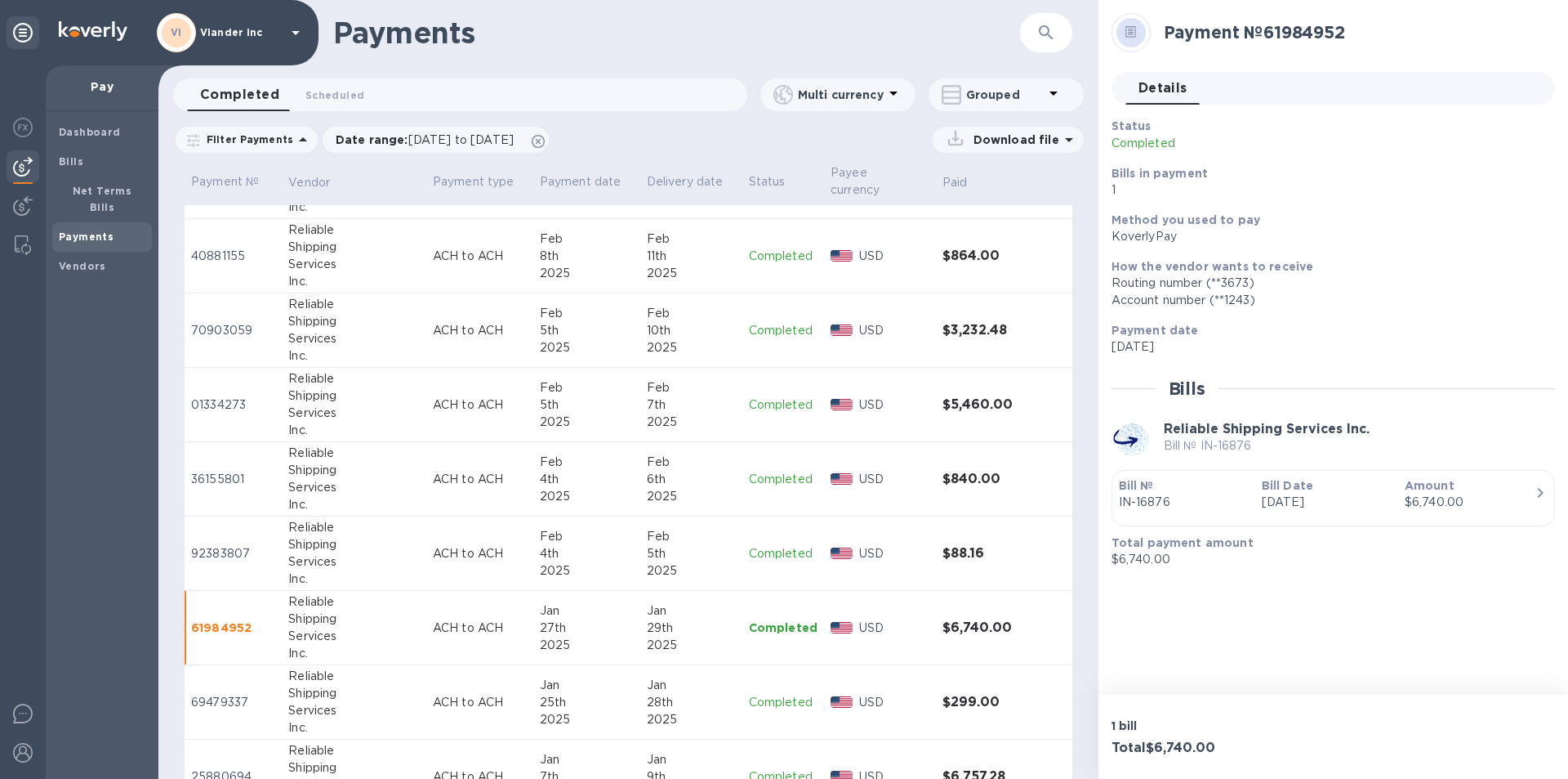
click at [765, 699] on p "Completed" at bounding box center [783, 702] width 68 height 17
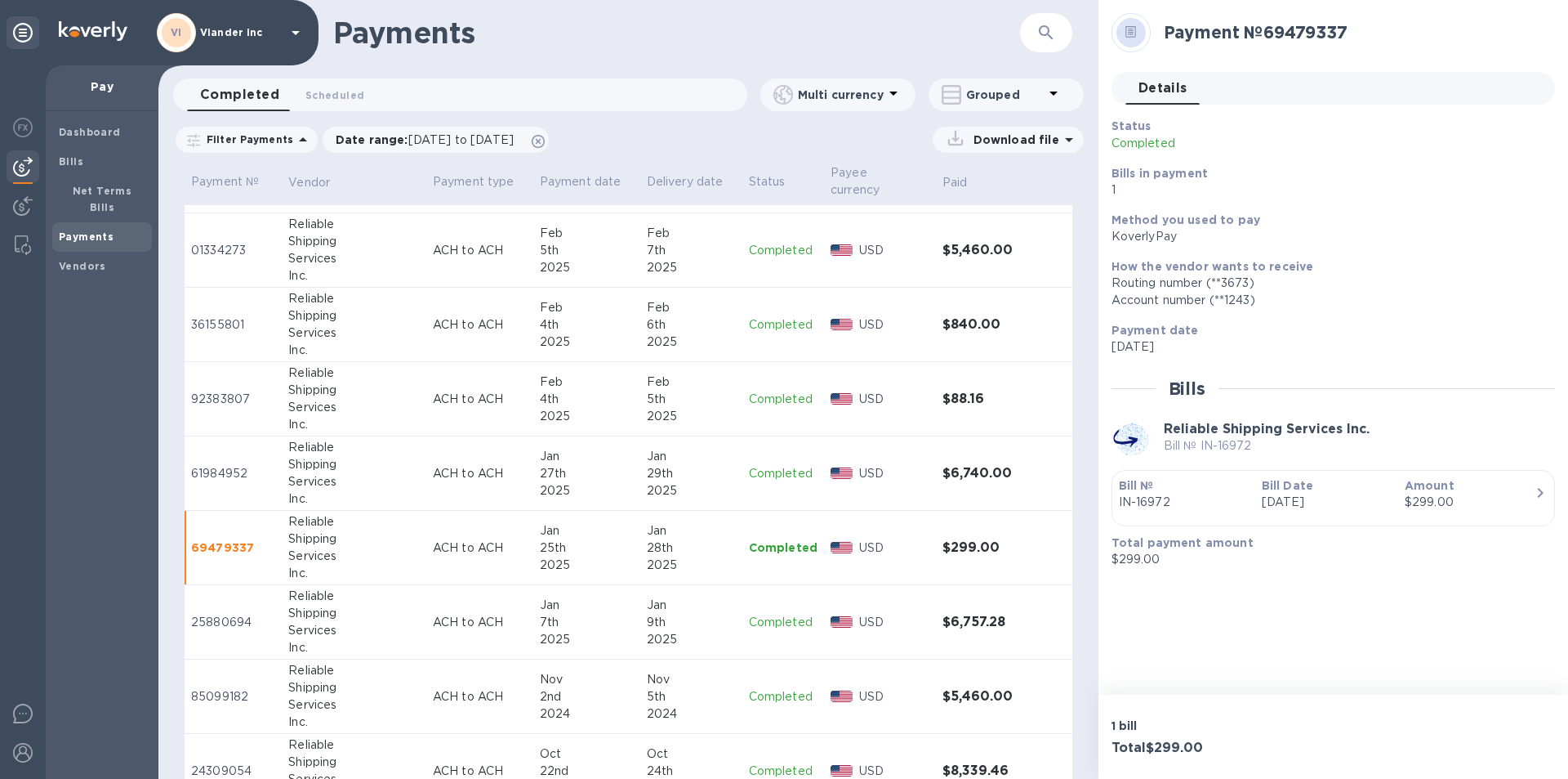
scroll to position [2465, 0]
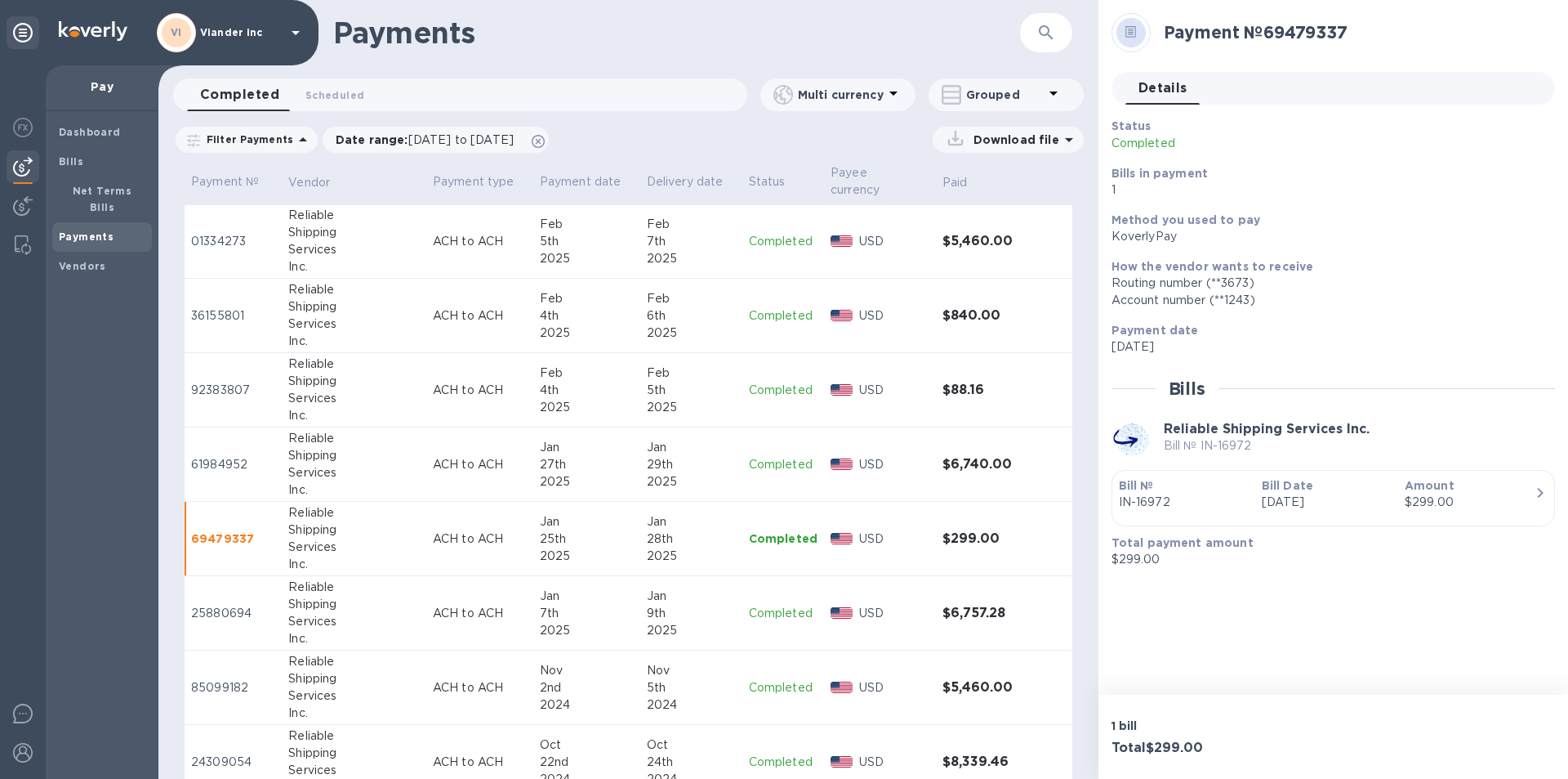
click at [757, 615] on p "Completed" at bounding box center [783, 613] width 68 height 17
click at [777, 687] on p "Completed" at bounding box center [783, 687] width 68 height 17
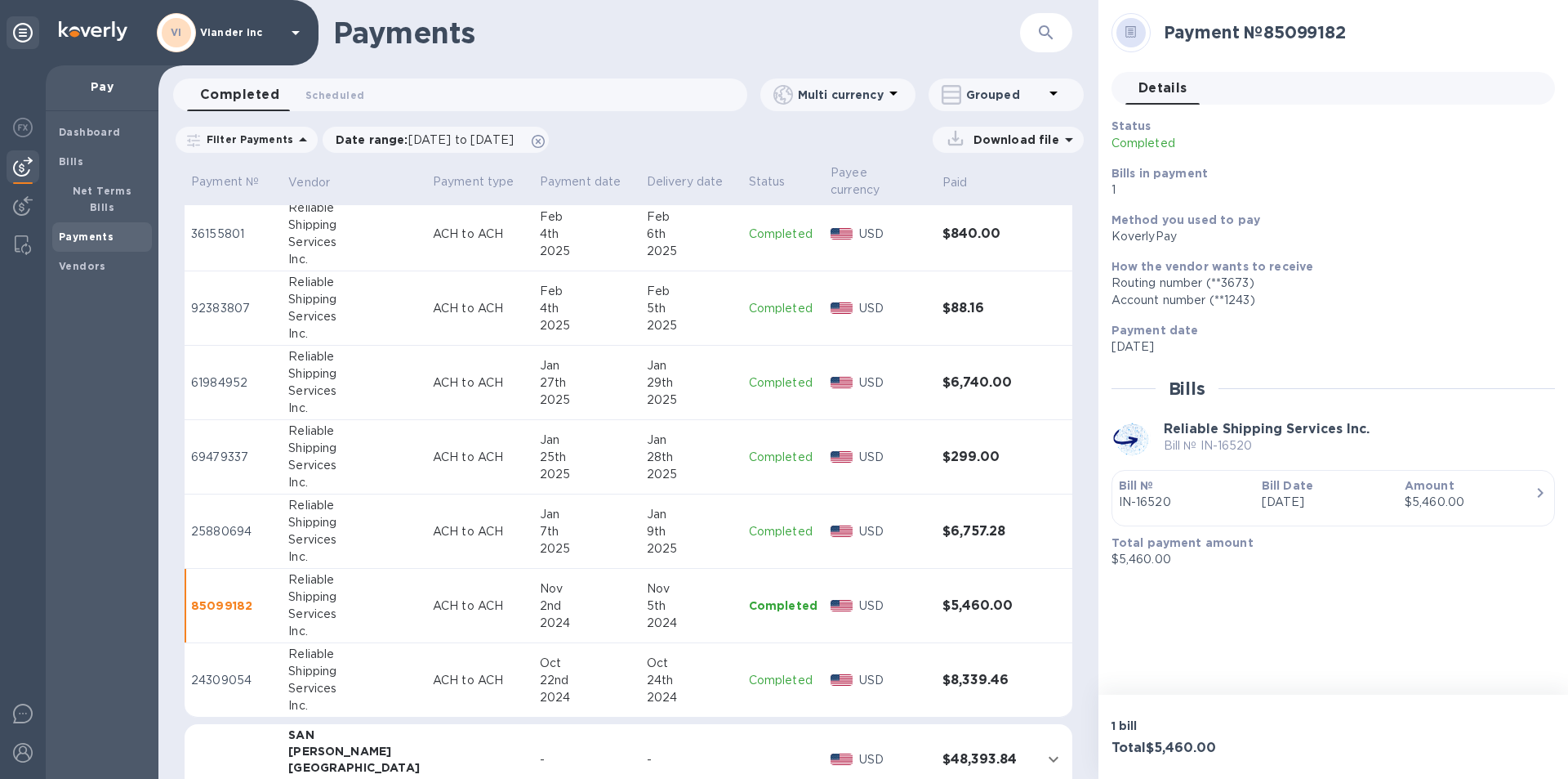
click at [773, 682] on p "Completed" at bounding box center [783, 681] width 68 height 17
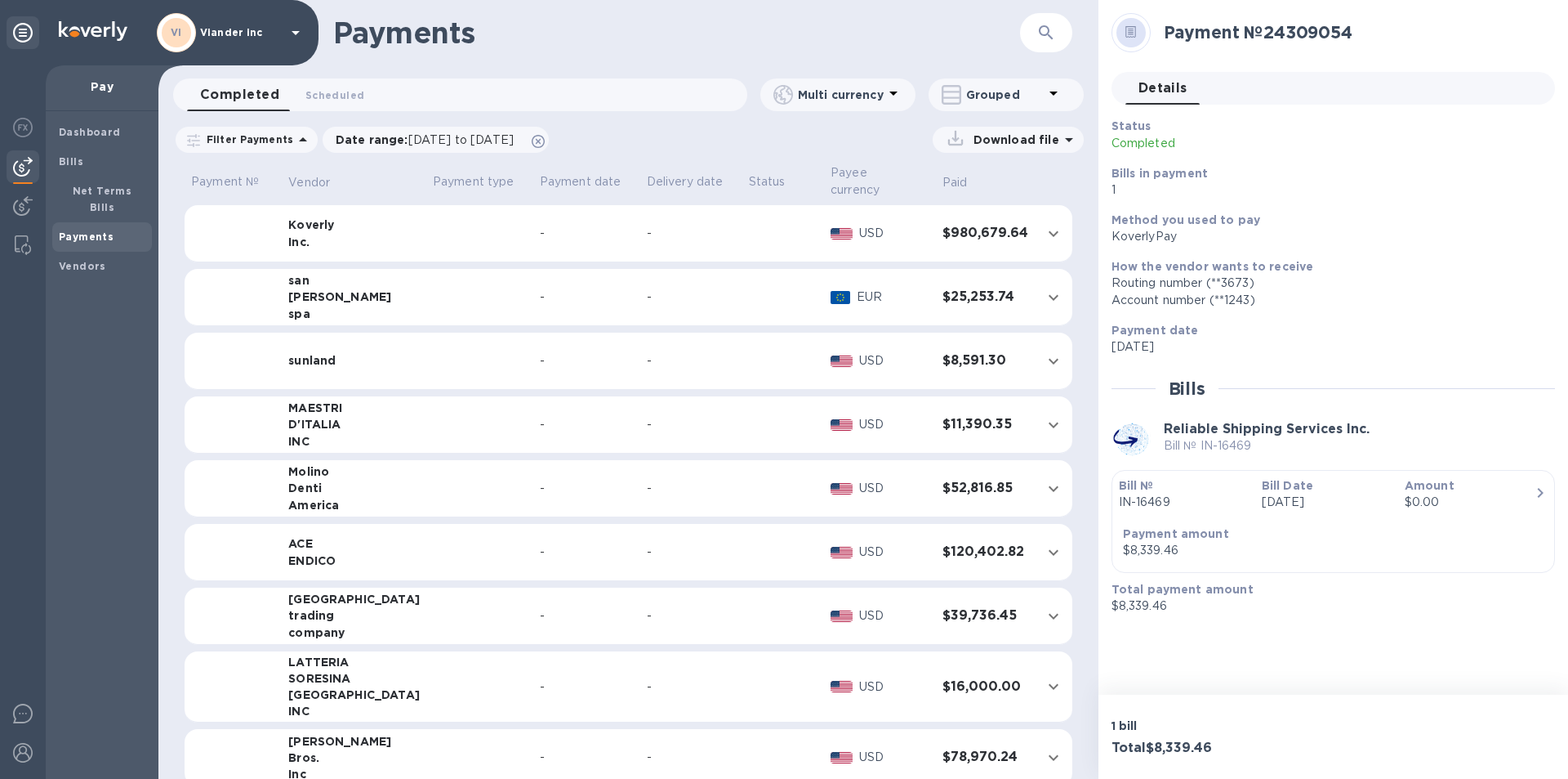
click at [292, 32] on icon at bounding box center [296, 33] width 19 height 19
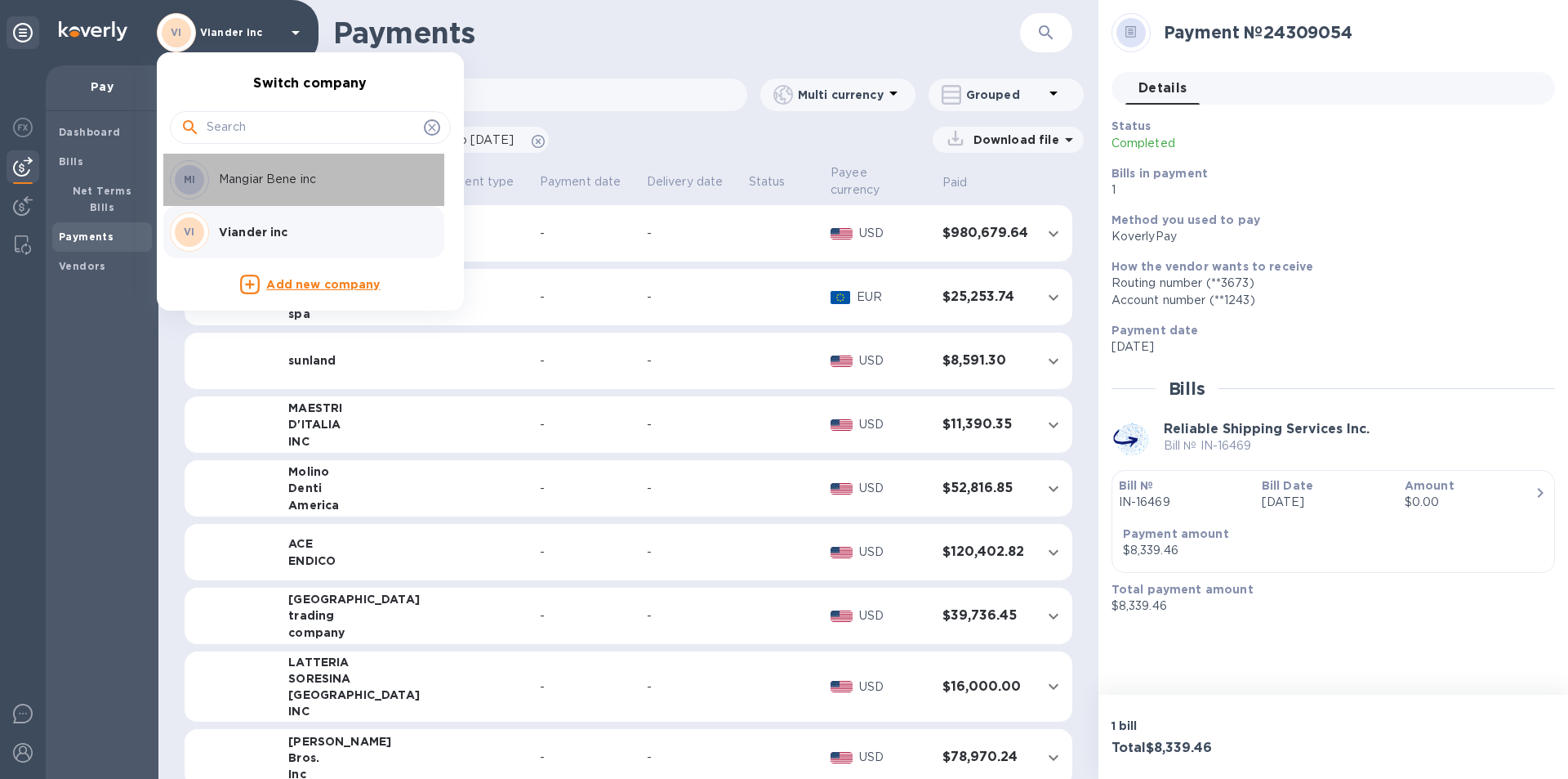
click at [270, 174] on p "Mangiar Bene inc" at bounding box center [322, 179] width 206 height 17
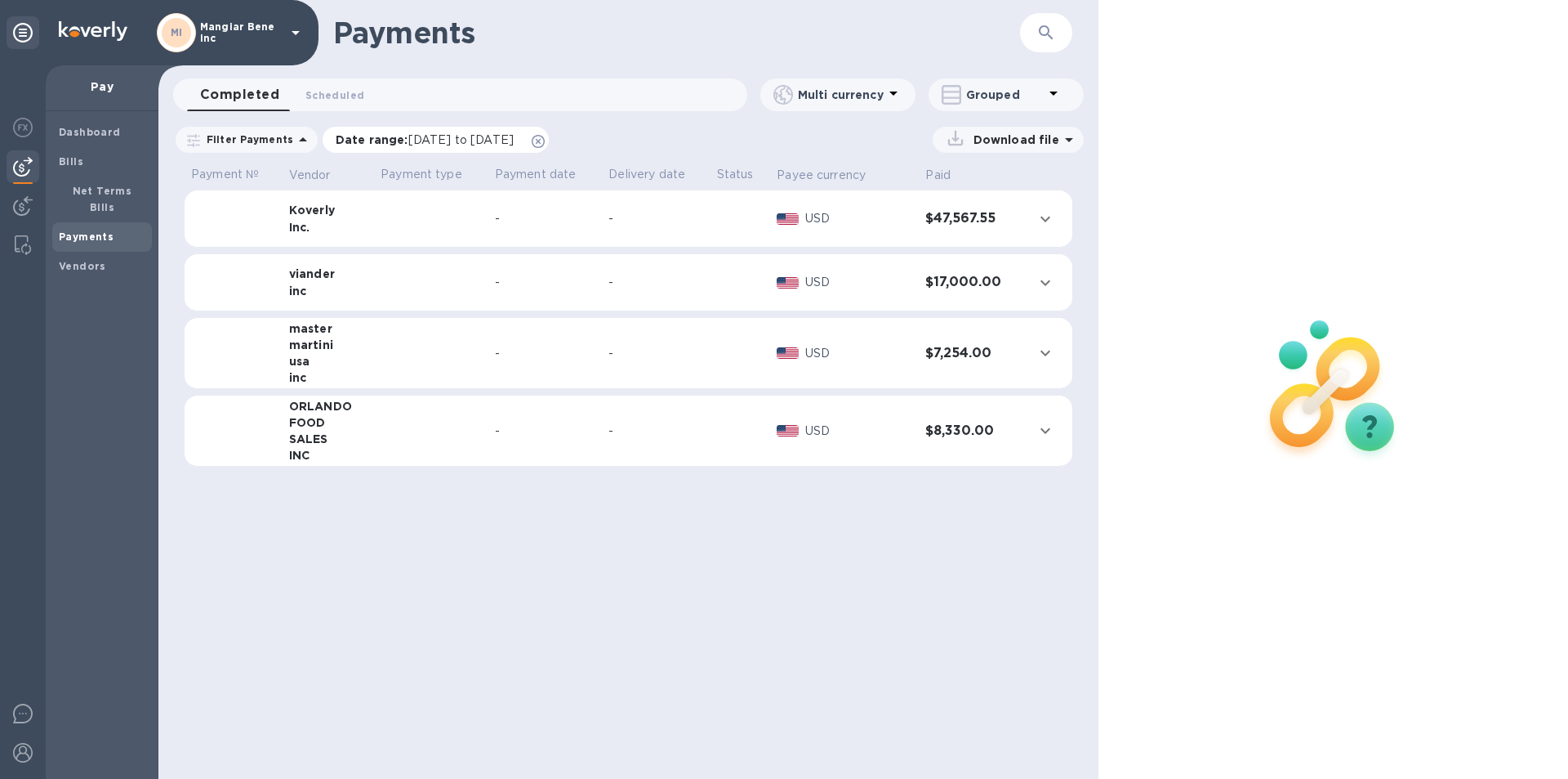
click at [464, 139] on span "[DATE] to [DATE]" at bounding box center [461, 140] width 105 height 13
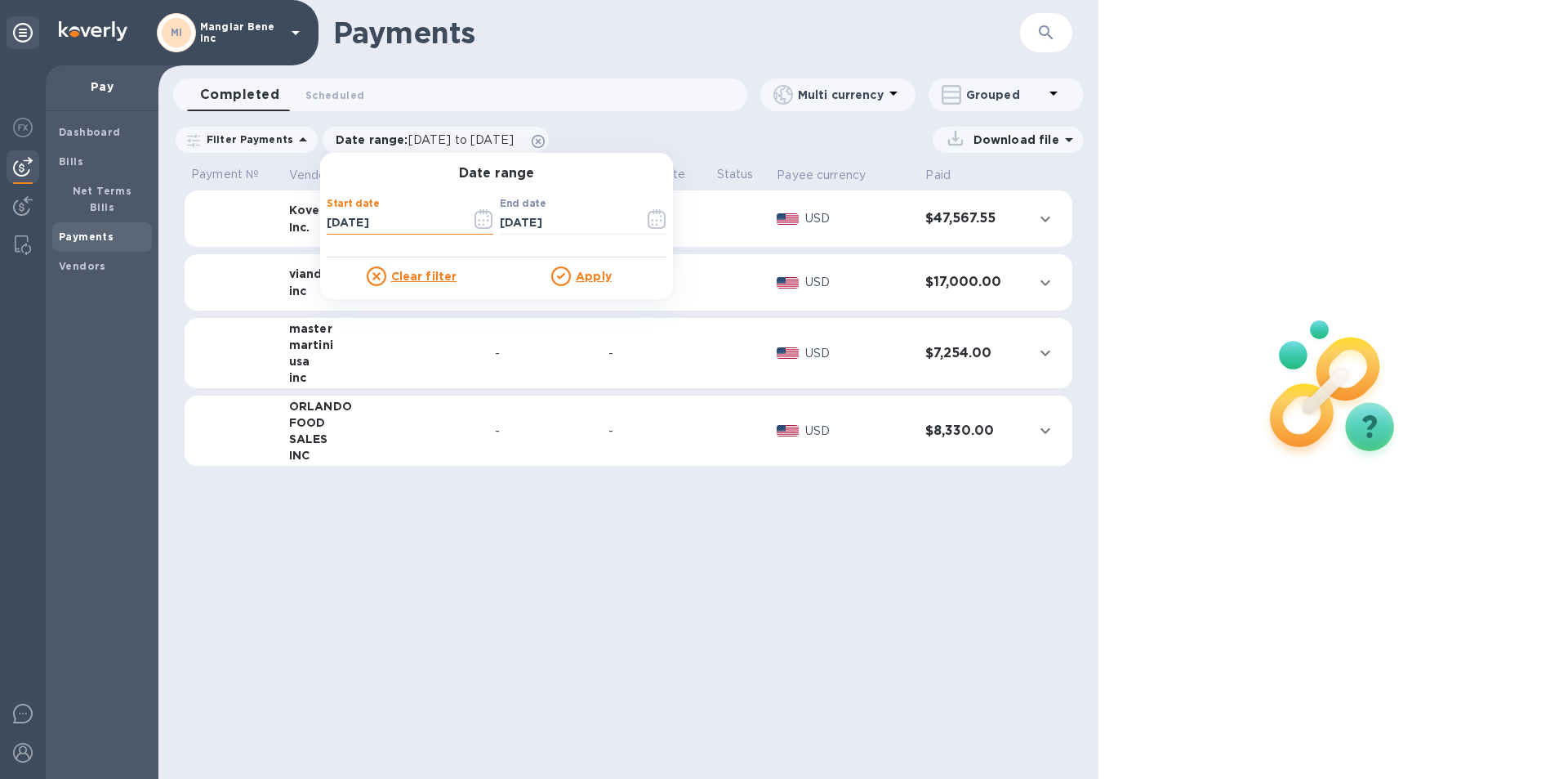
drag, startPoint x: 388, startPoint y: 226, endPoint x: 399, endPoint y: 228, distance: 11.2
click at [388, 226] on input "[DATE]" at bounding box center [392, 223] width 131 height 24
click at [330, 222] on input "[DATE]" at bounding box center [392, 223] width 131 height 24
type input "[DATE]"
click at [590, 279] on u "Apply" at bounding box center [593, 277] width 36 height 13
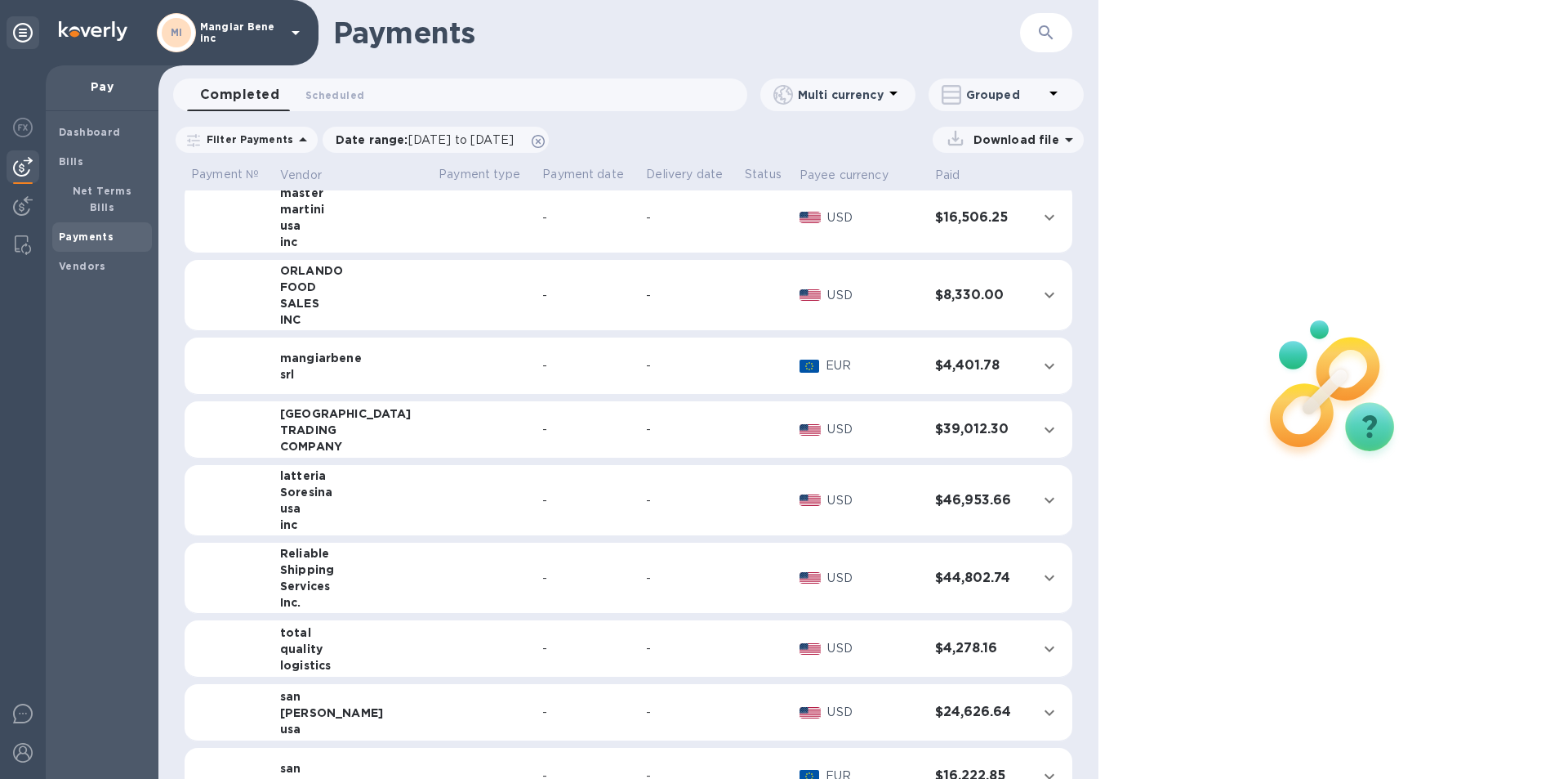
scroll to position [163, 0]
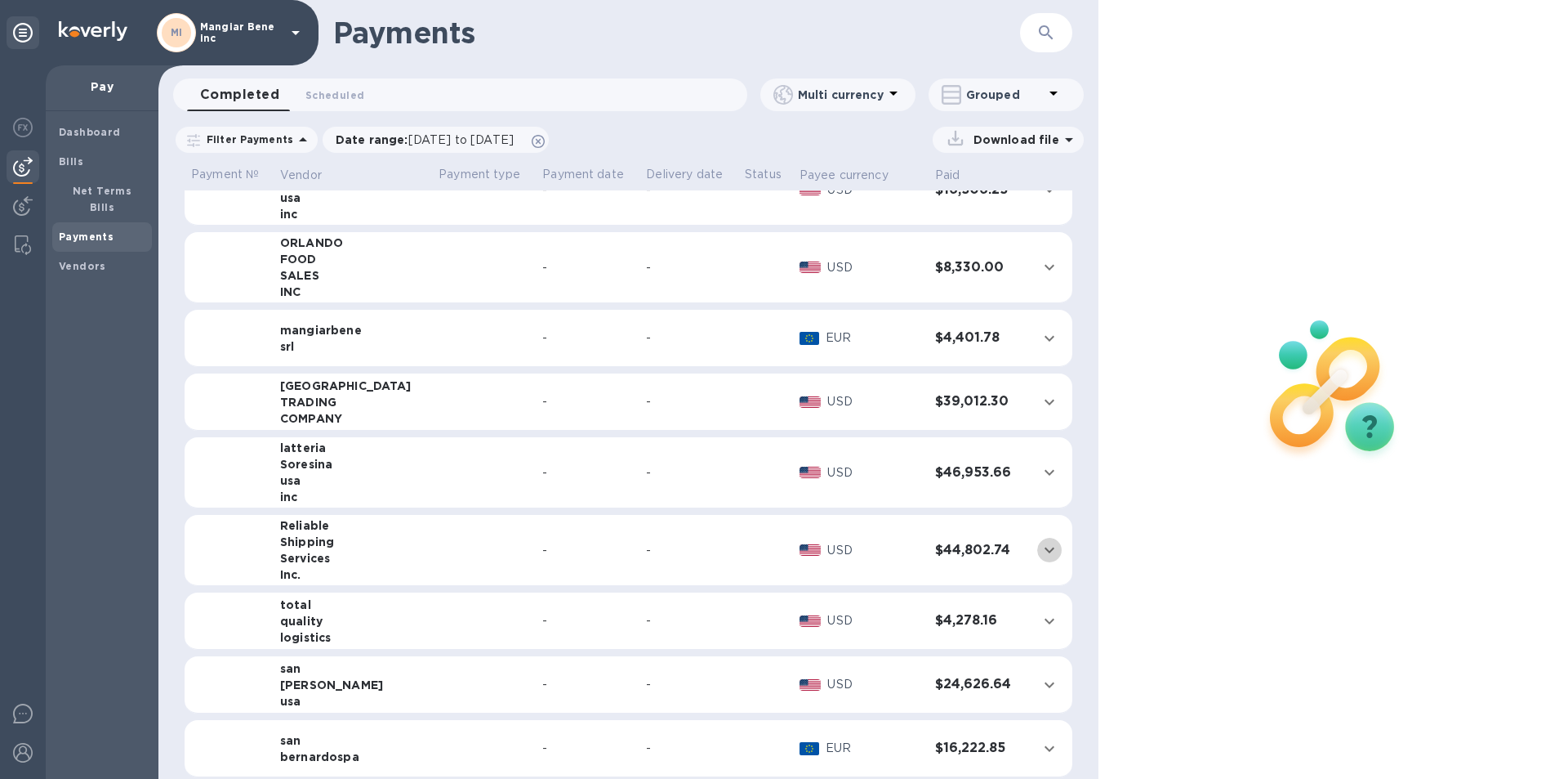
click at [1040, 548] on icon "expand row" at bounding box center [1050, 550] width 19 height 19
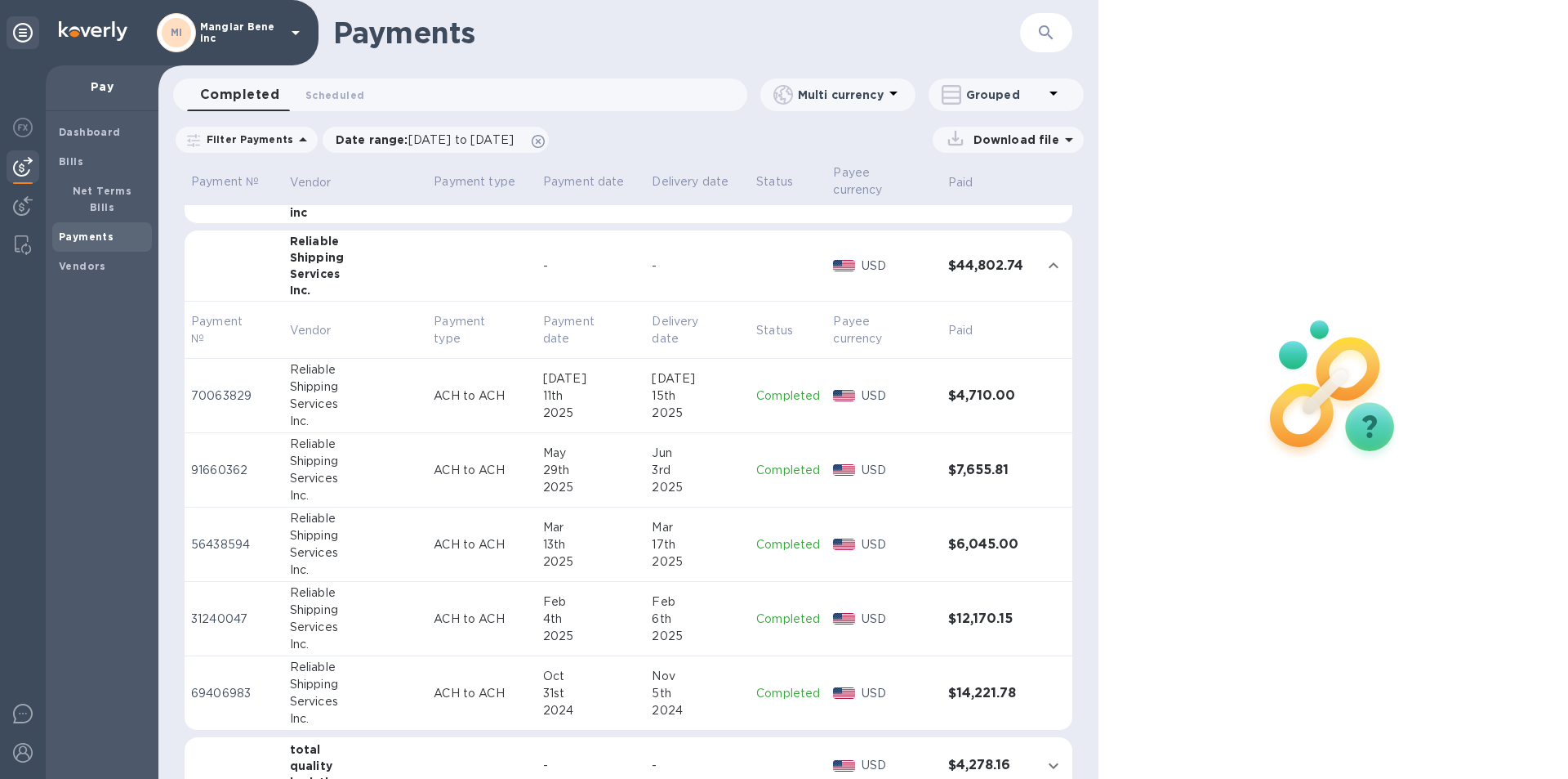
scroll to position [490, 0]
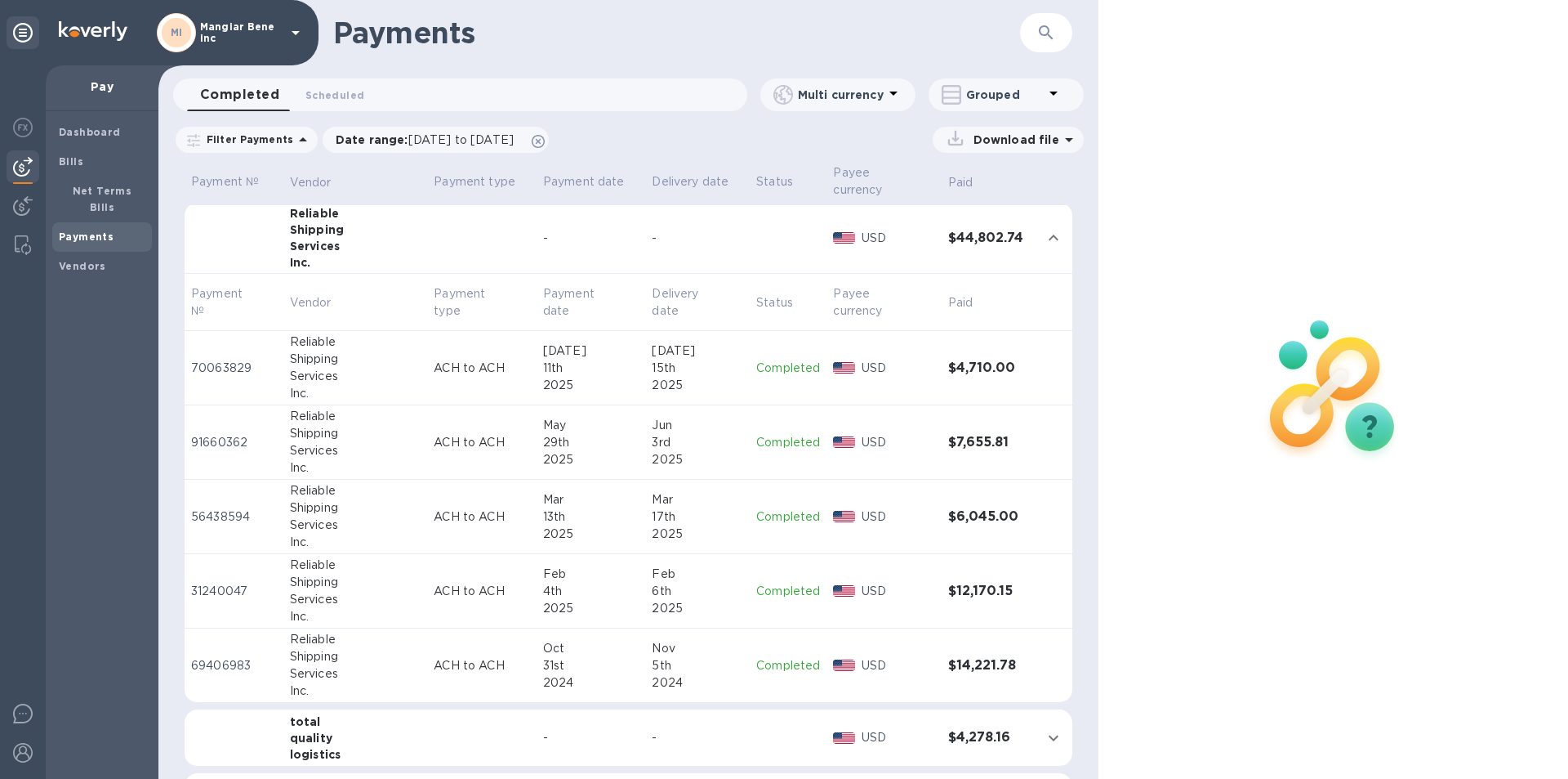
click at [763, 360] on p "Completed" at bounding box center [788, 368] width 64 height 17
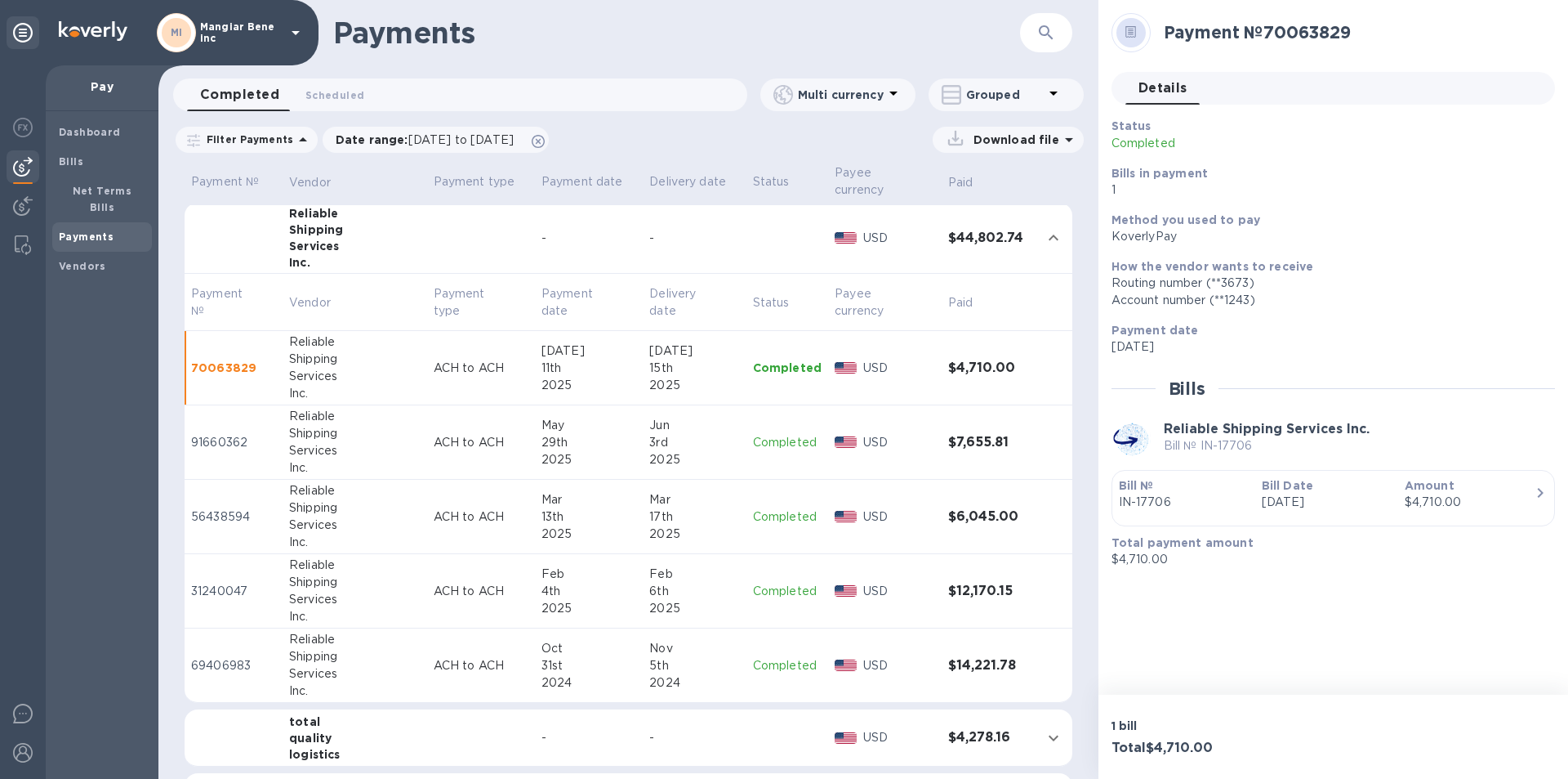
click at [771, 434] on p "Completed" at bounding box center [786, 443] width 68 height 17
click at [768, 508] on p "Completed" at bounding box center [786, 517] width 68 height 17
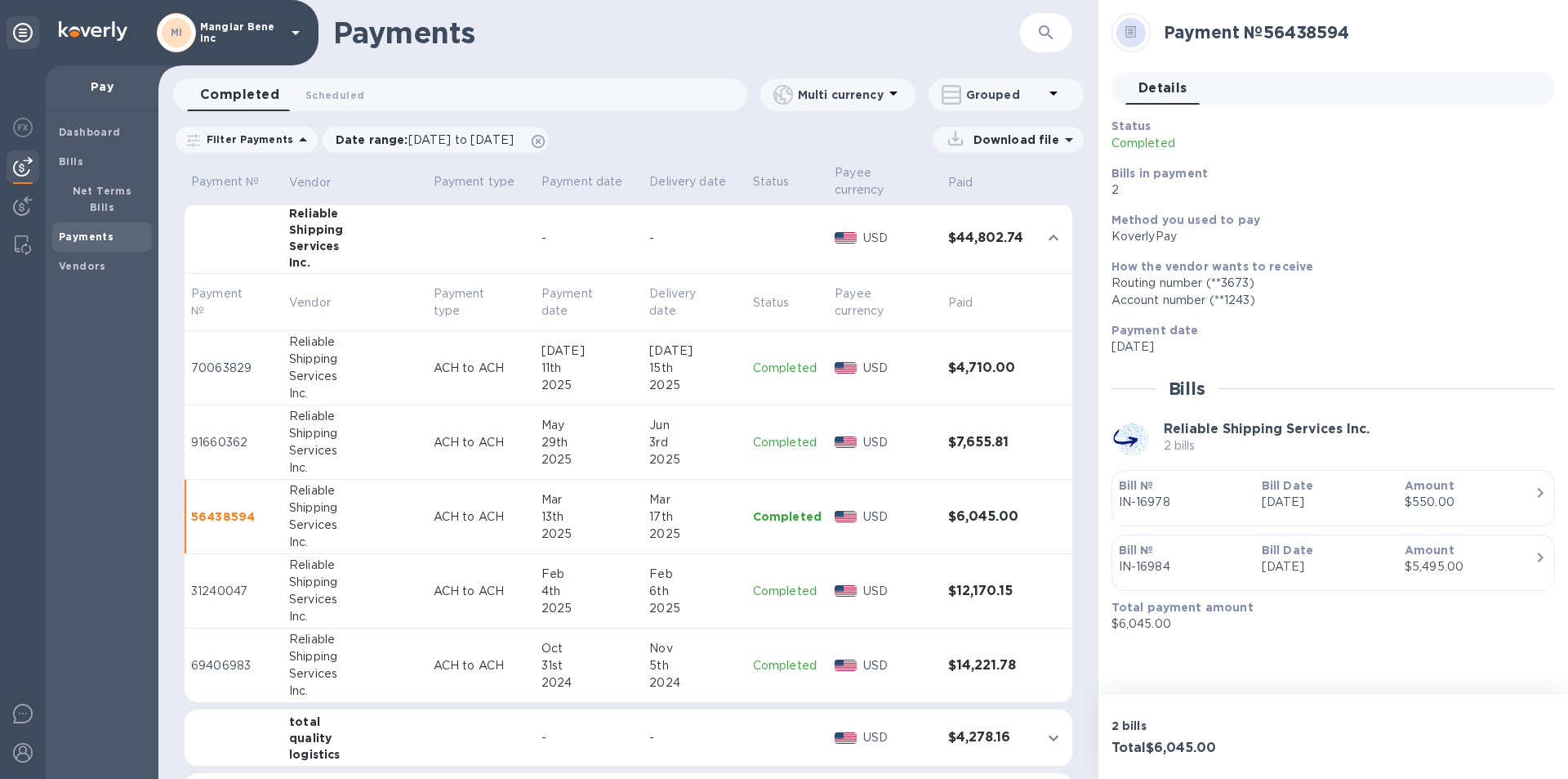
click at [762, 582] on p "Completed" at bounding box center [786, 591] width 68 height 17
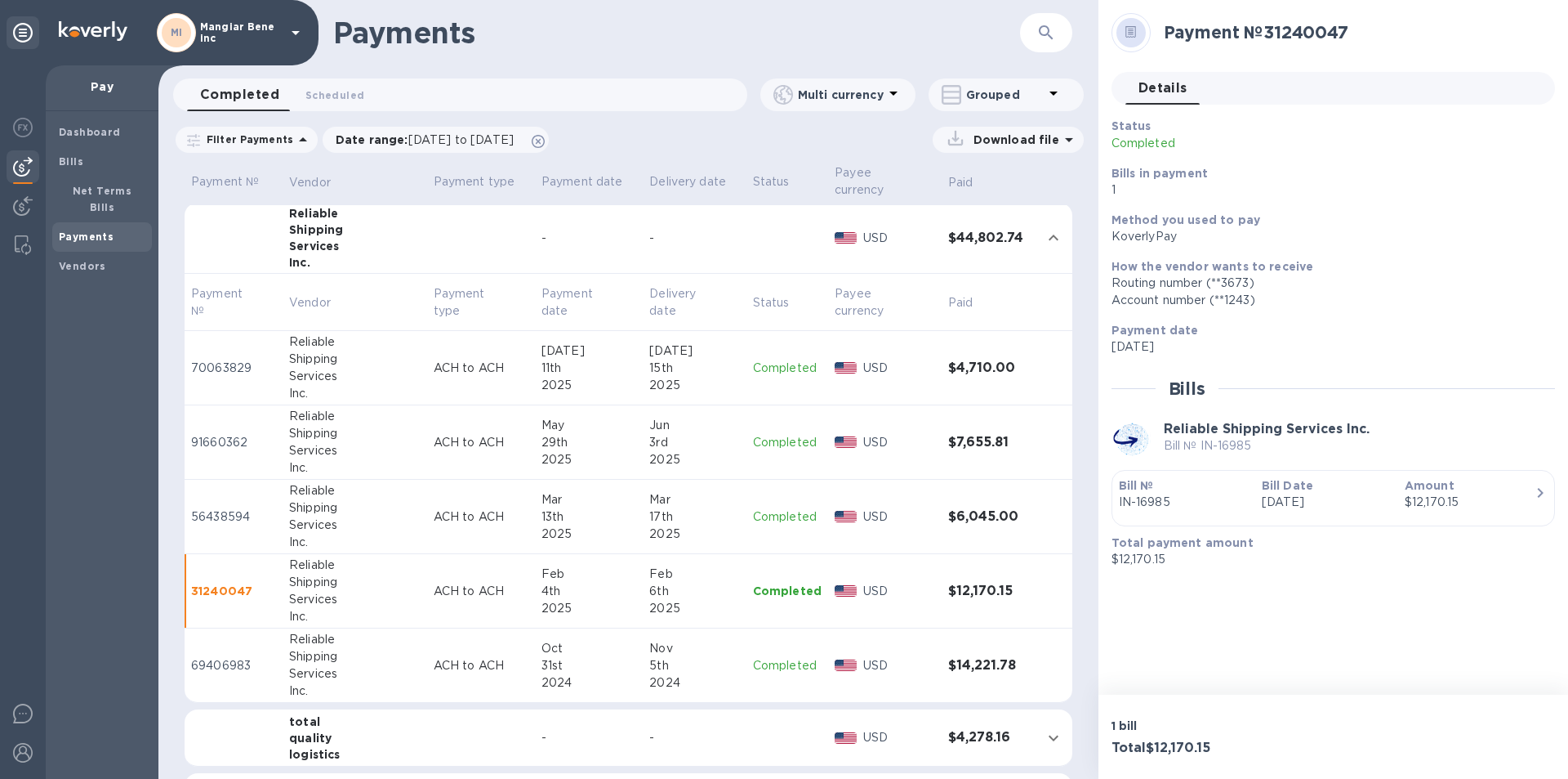
click at [772, 657] on p "Completed" at bounding box center [786, 665] width 68 height 17
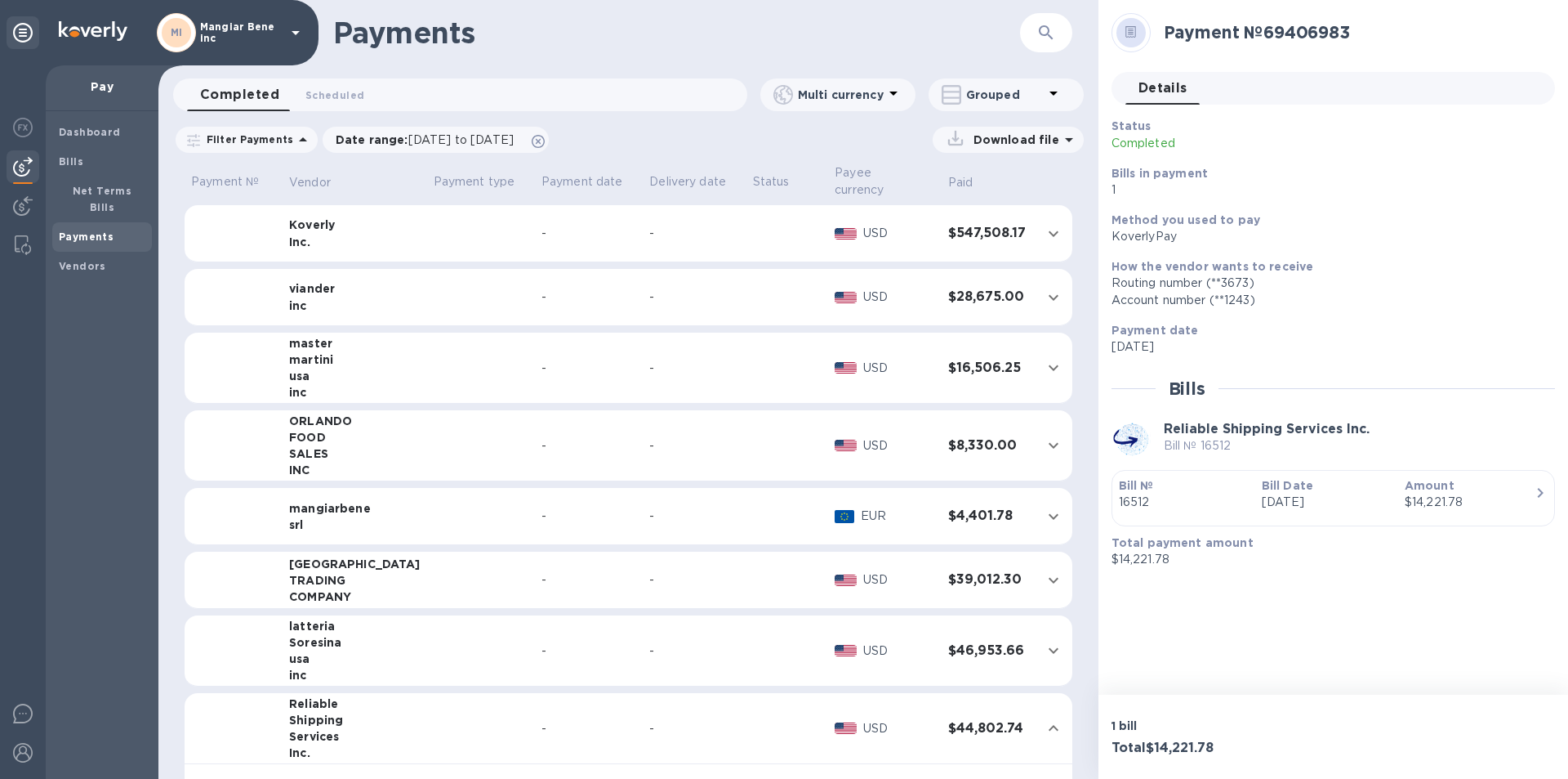
click at [295, 31] on icon at bounding box center [296, 33] width 8 height 4
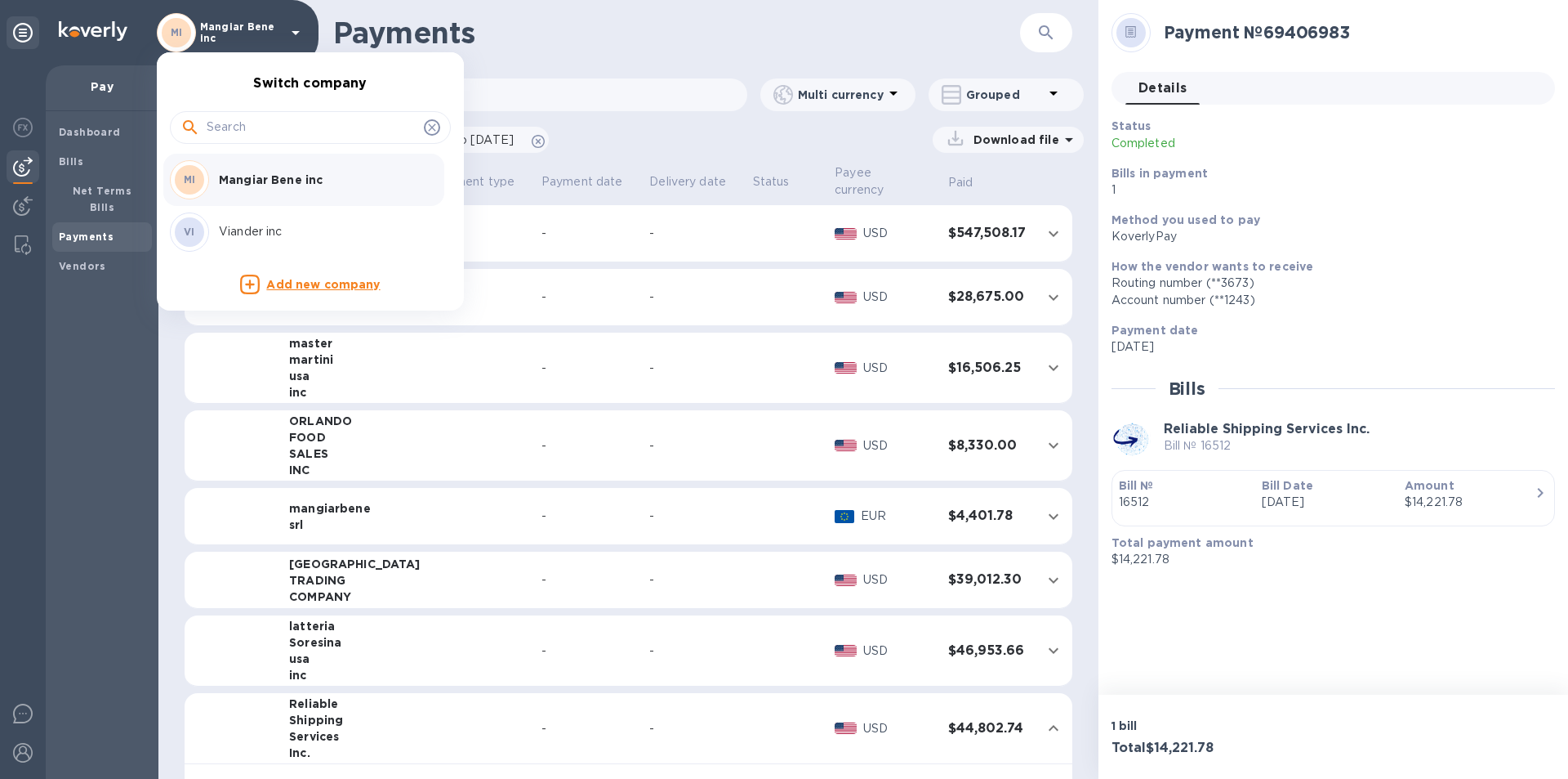
click at [655, 51] on div at bounding box center [784, 390] width 1568 height 779
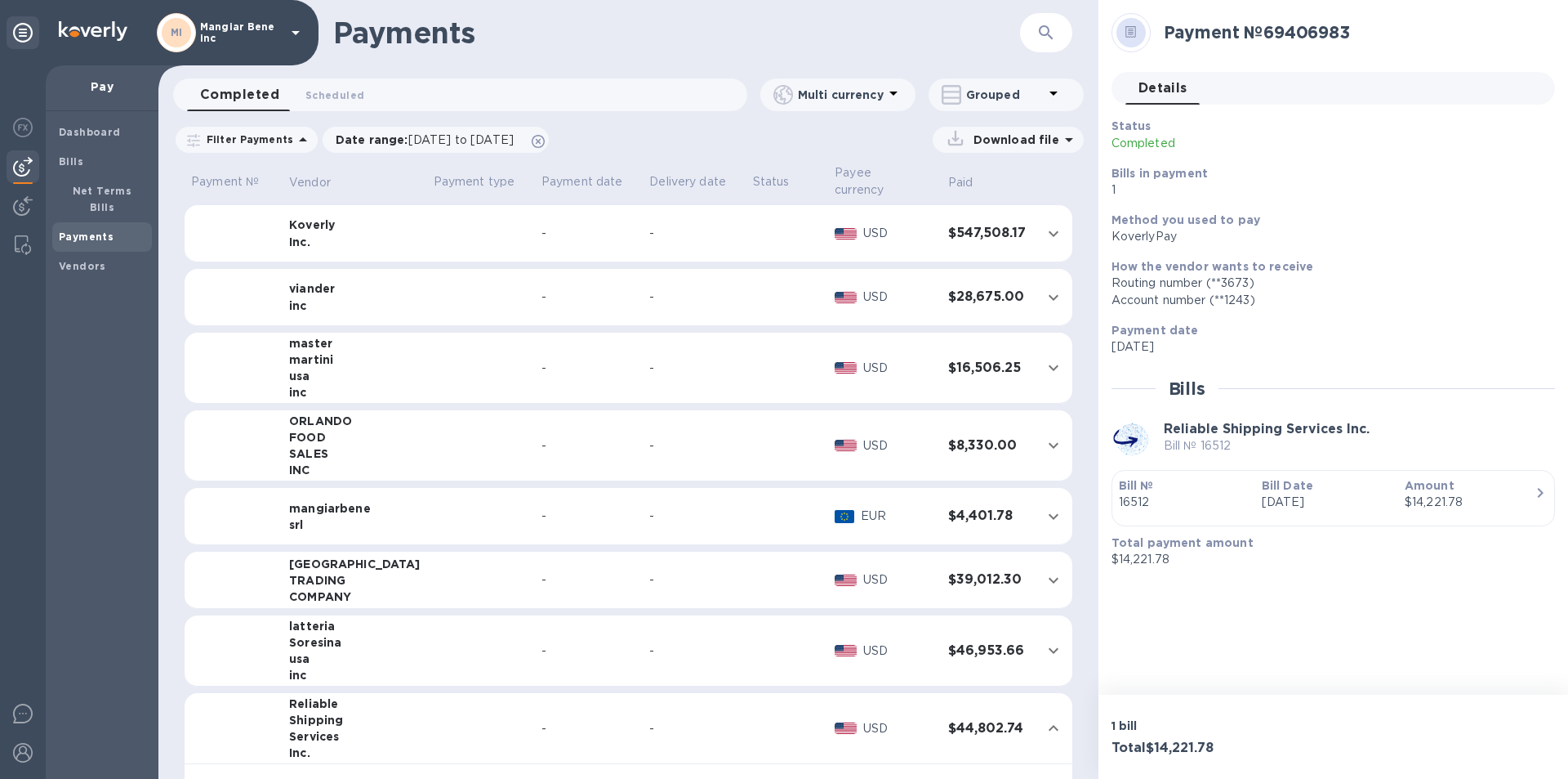
click at [293, 30] on icon at bounding box center [296, 33] width 19 height 19
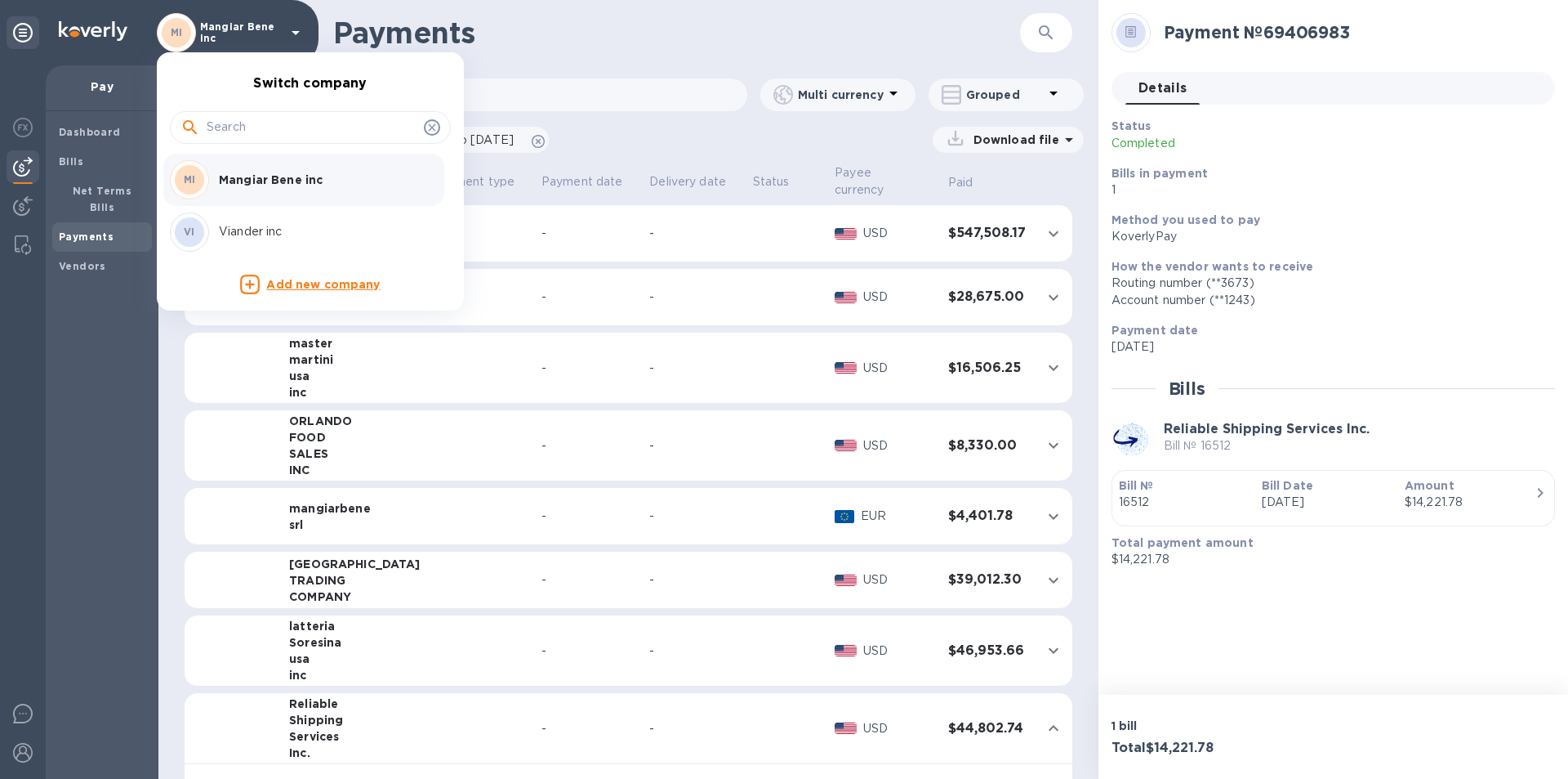
click at [245, 232] on p "Viander inc" at bounding box center [322, 231] width 206 height 17
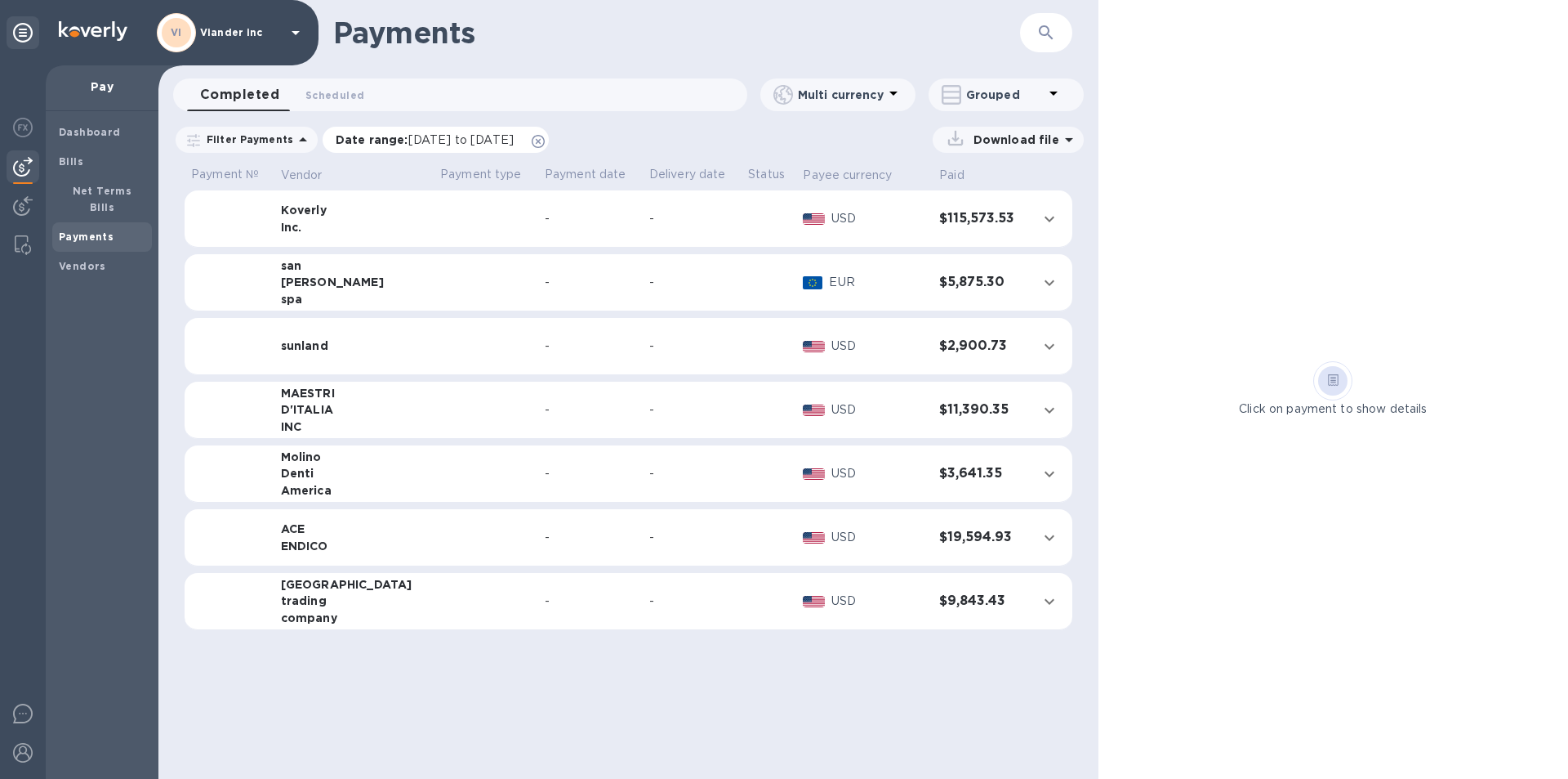
click at [445, 136] on span "[DATE] to [DATE]" at bounding box center [461, 140] width 105 height 13
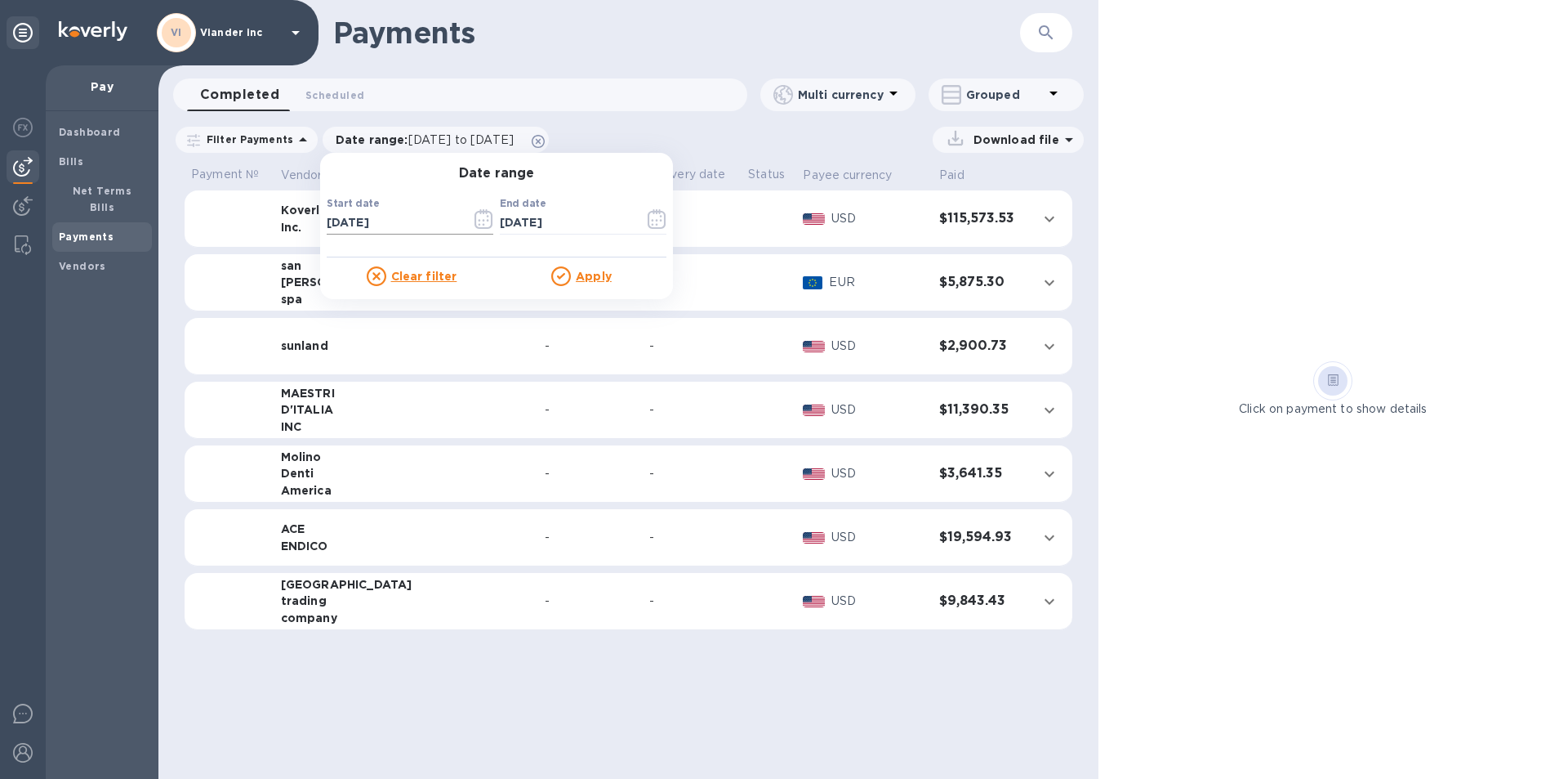
click at [384, 222] on input "[DATE]" at bounding box center [392, 223] width 131 height 24
click at [327, 224] on input "[DATE]" at bounding box center [392, 223] width 131 height 24
click at [350, 223] on input "[DATE]" at bounding box center [392, 223] width 131 height 24
type input "[DATE]"
click at [586, 282] on u "Apply" at bounding box center [593, 277] width 36 height 13
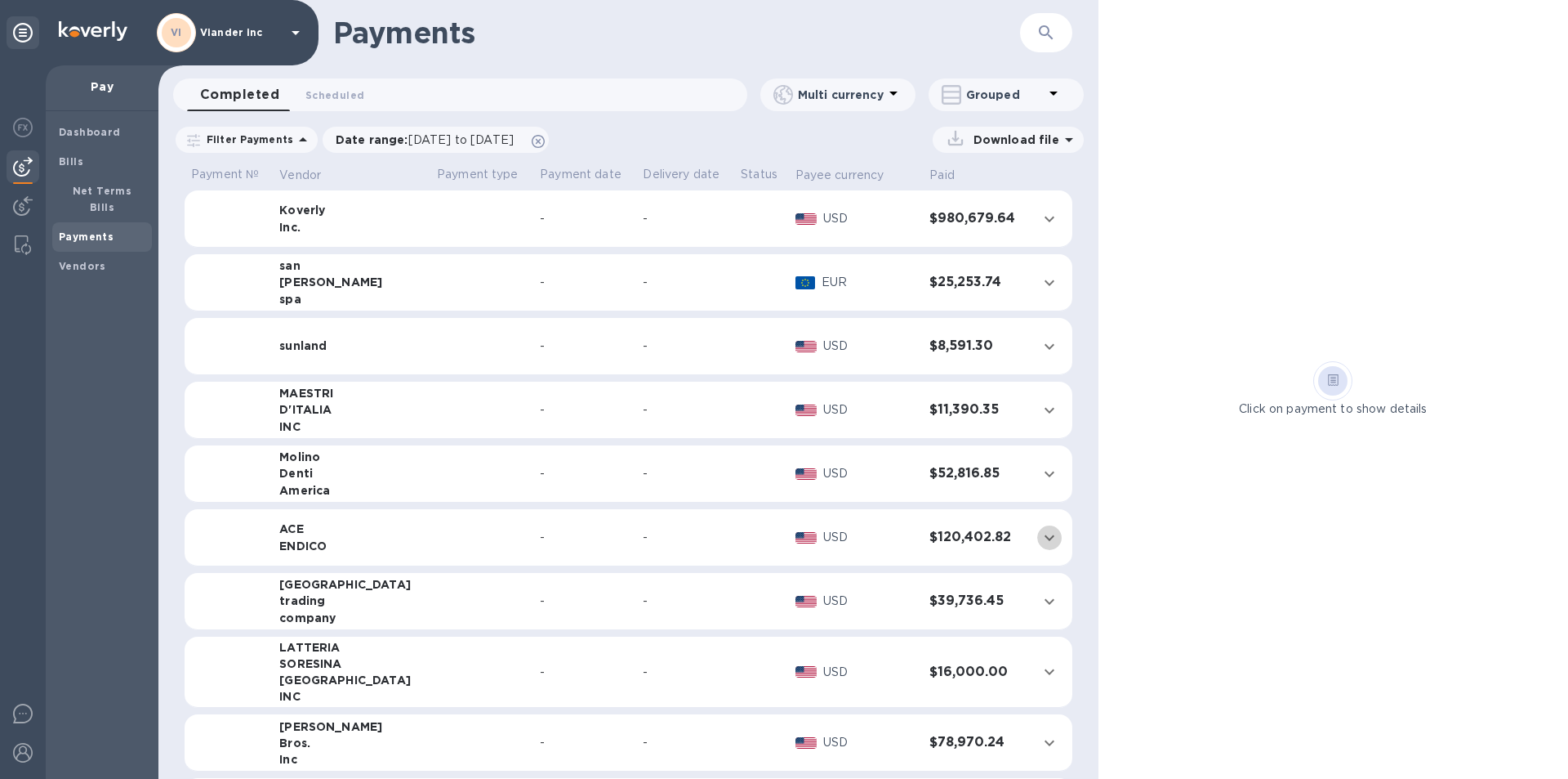
click at [1045, 538] on icon "expand row" at bounding box center [1050, 537] width 10 height 6
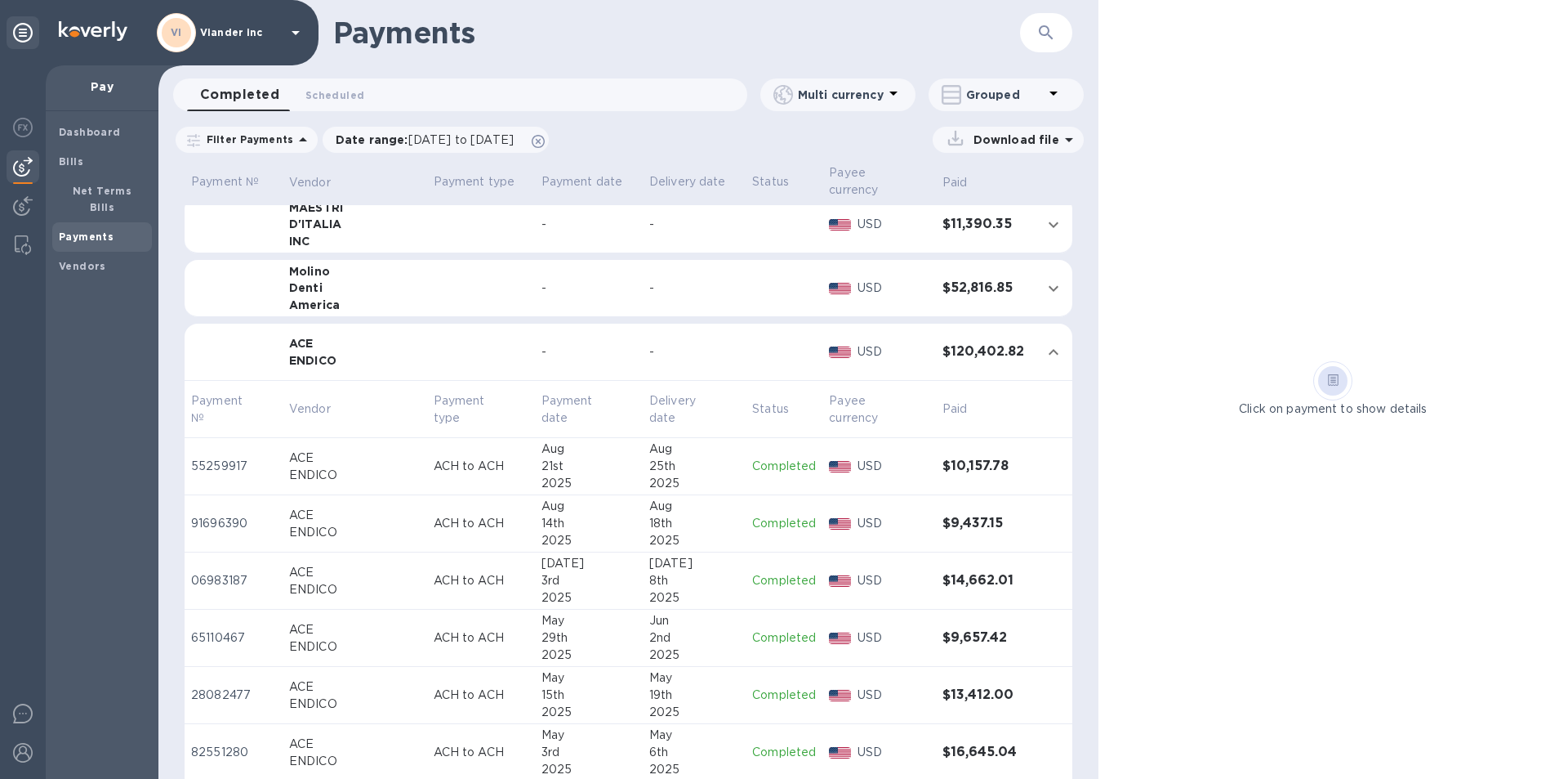
scroll to position [327, 0]
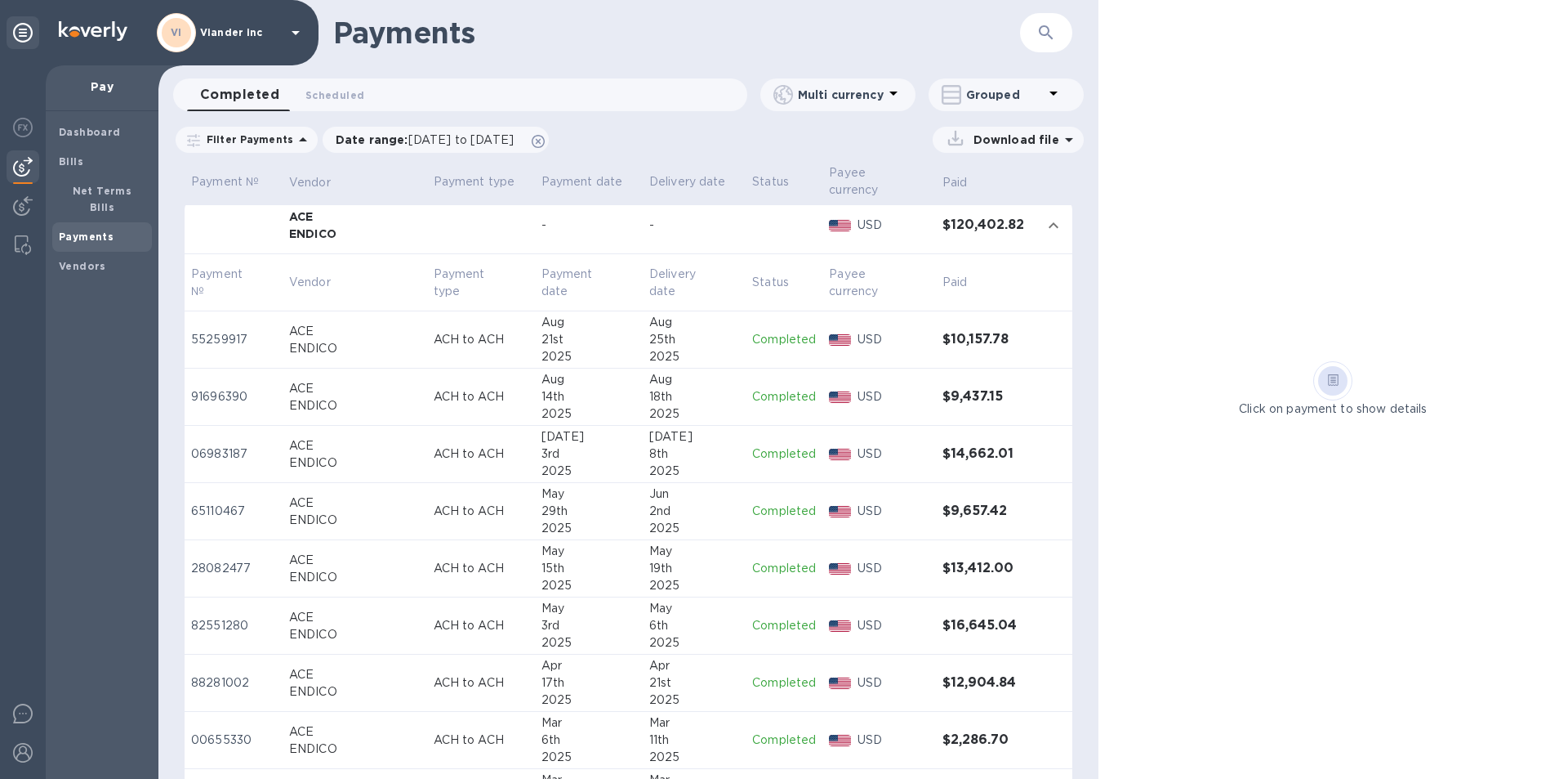
click at [773, 454] on p "Completed" at bounding box center [784, 454] width 64 height 17
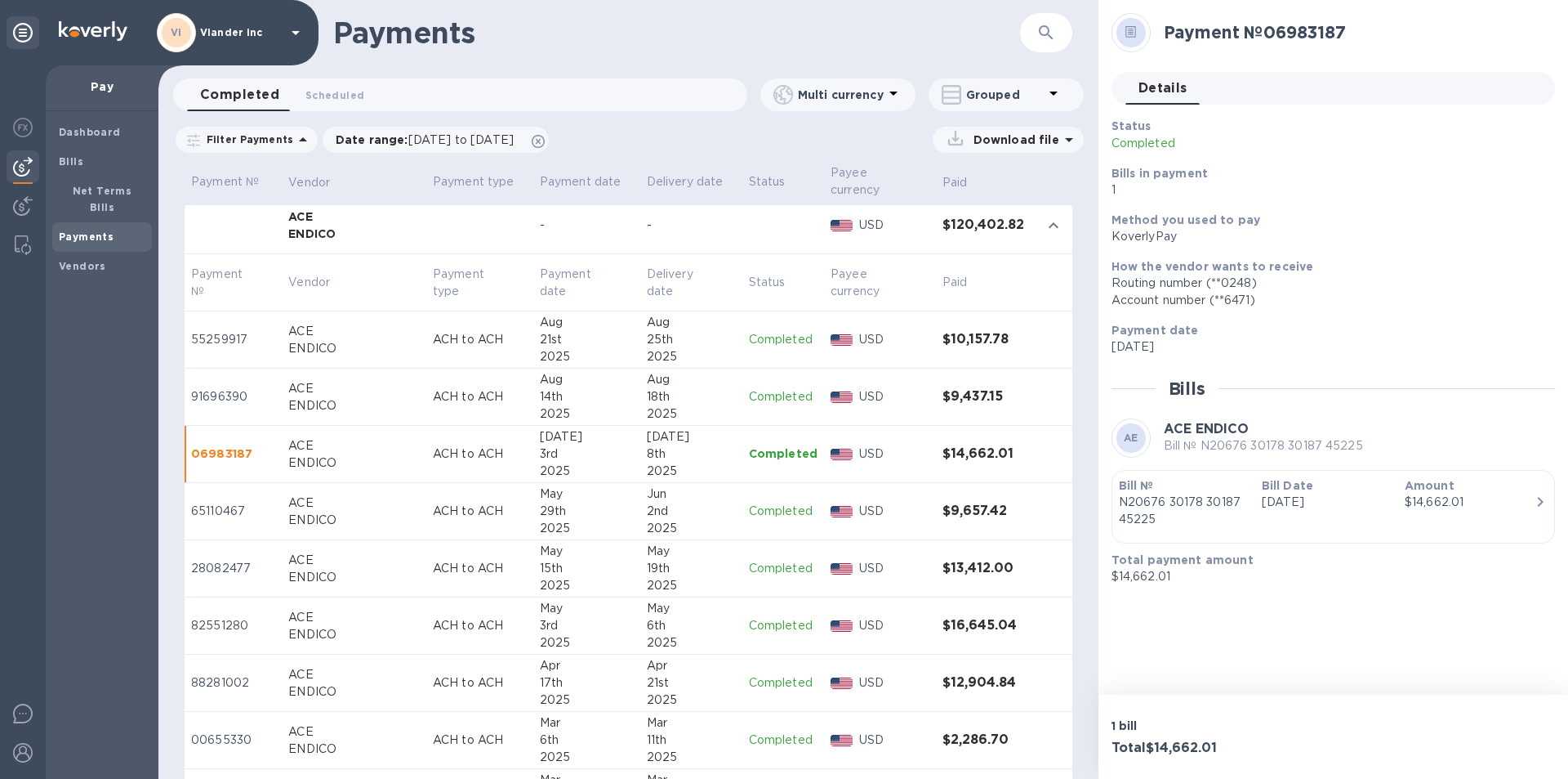
click at [779, 397] on p "Completed" at bounding box center [783, 397] width 68 height 17
click at [757, 448] on p "Completed" at bounding box center [783, 454] width 68 height 17
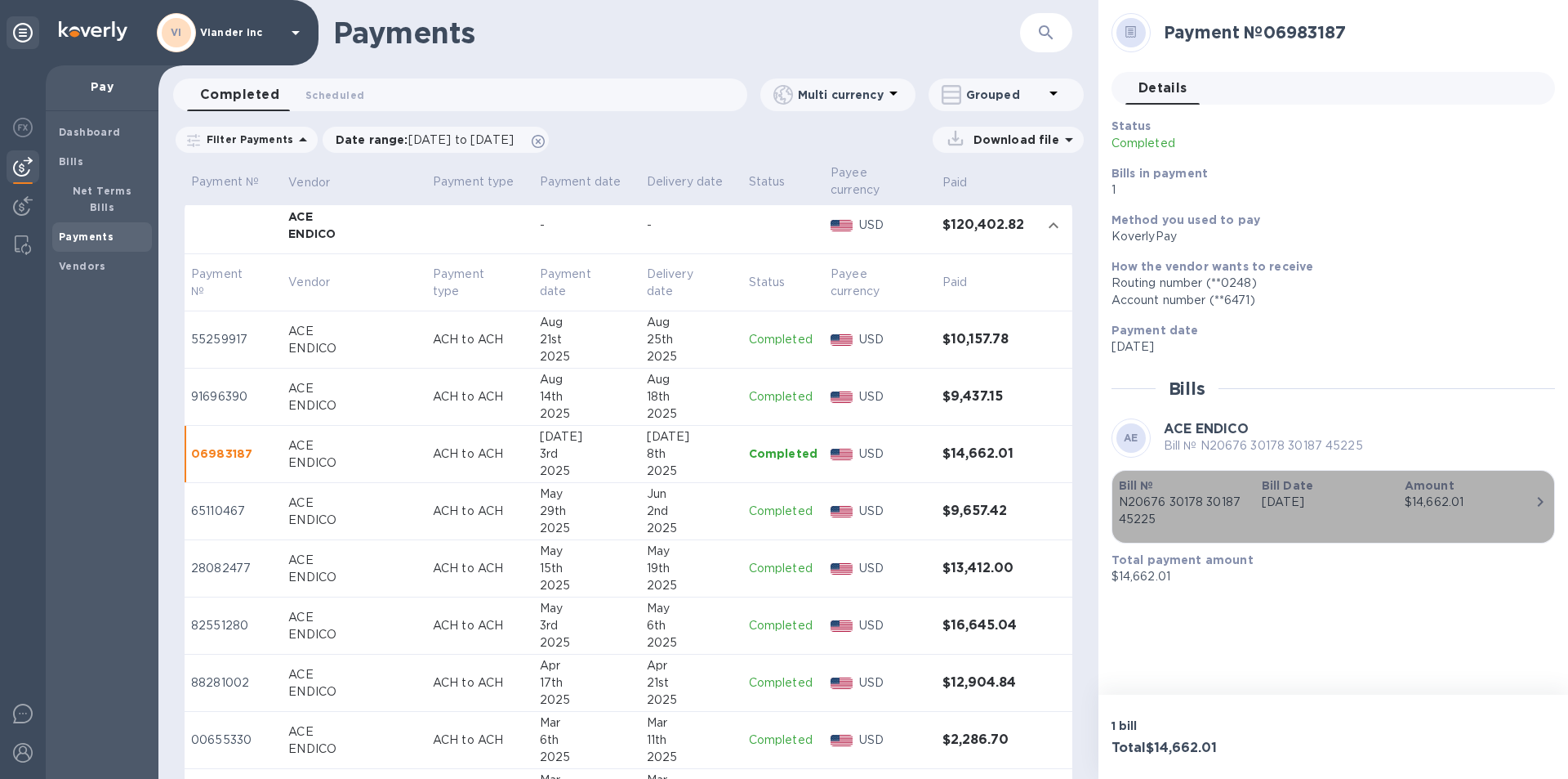
click at [1138, 483] on b "Bill №" at bounding box center [1136, 486] width 35 height 13
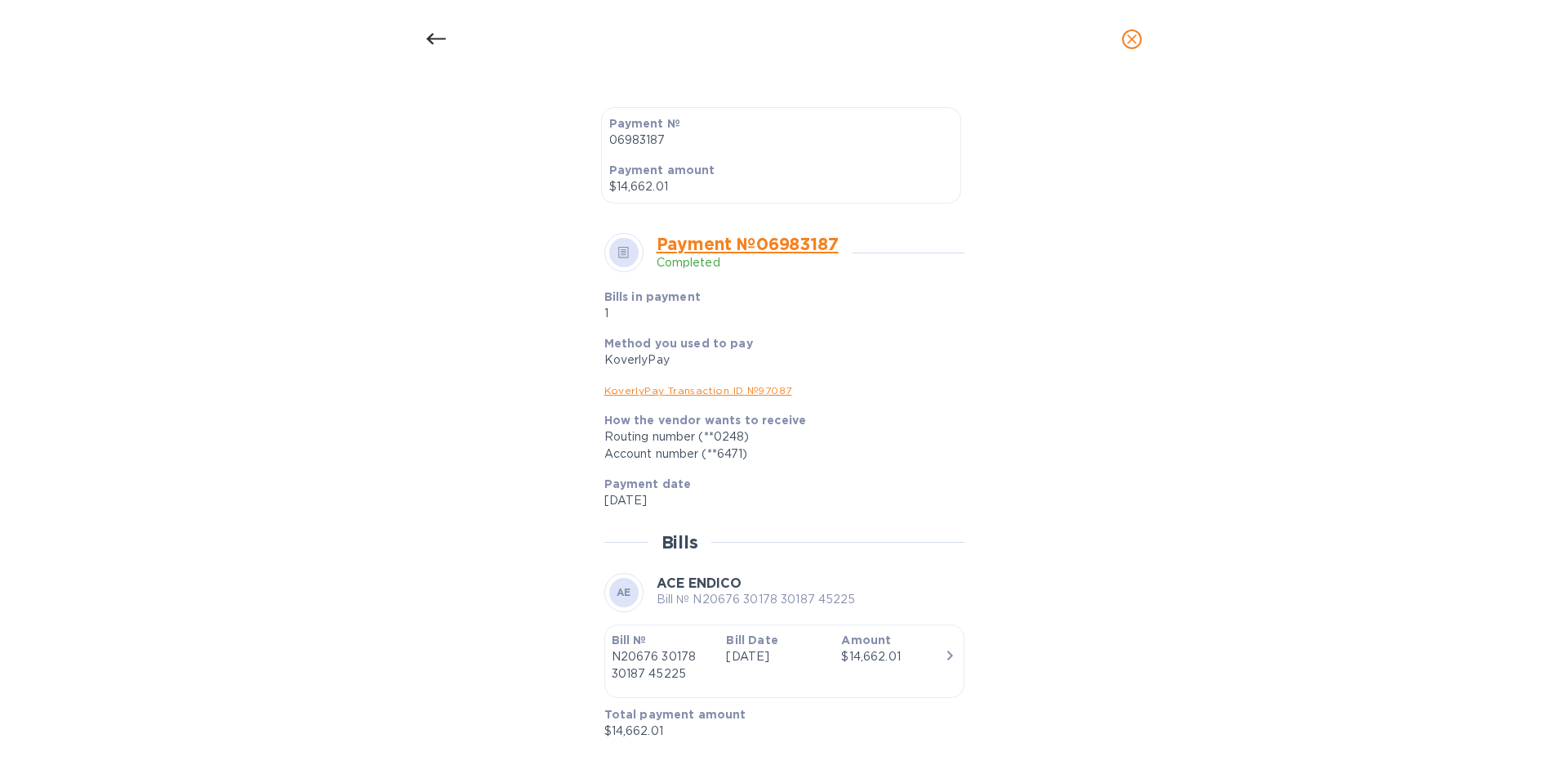
scroll to position [454, 0]
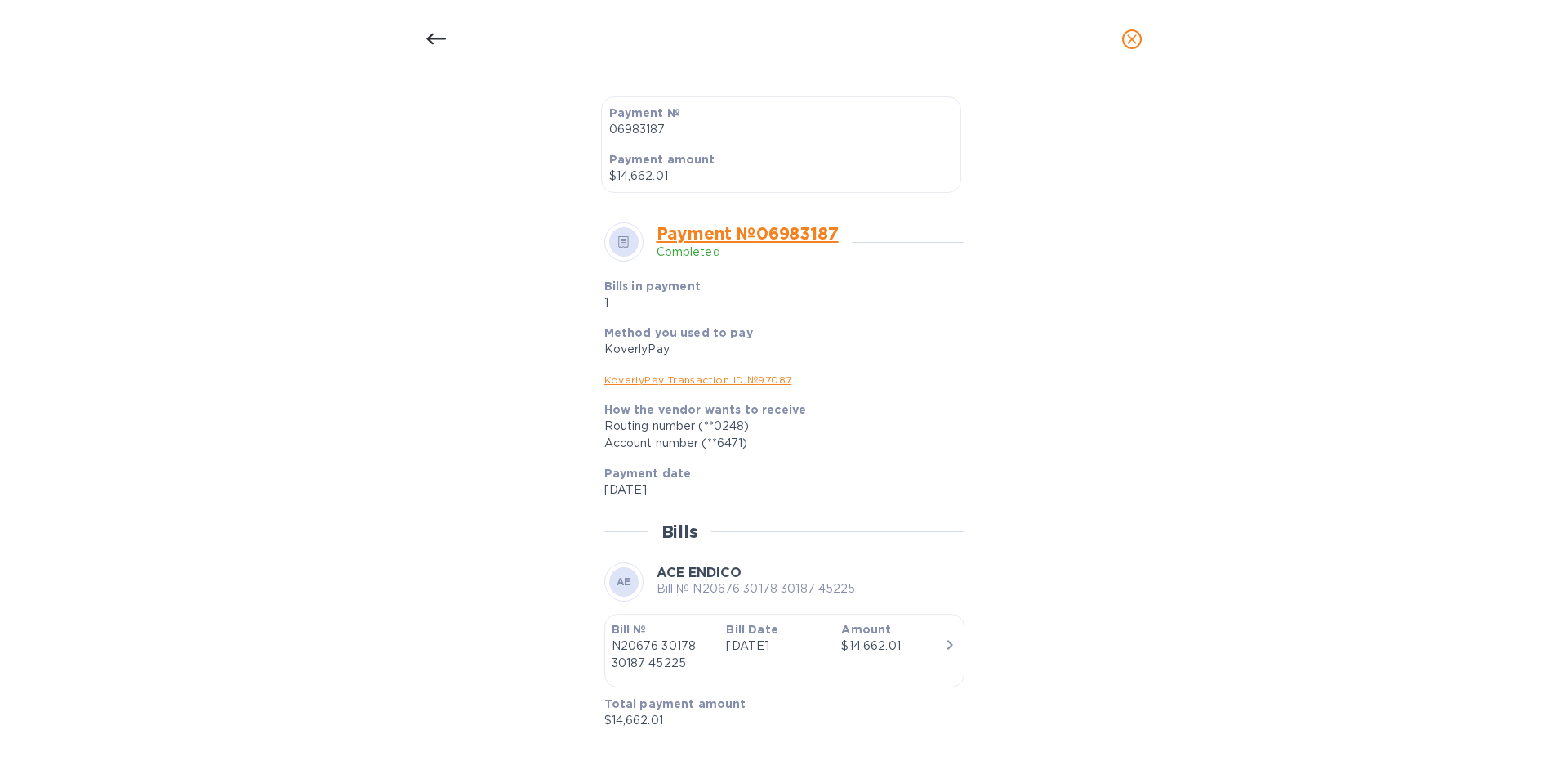
click at [434, 42] on icon at bounding box center [436, 40] width 19 height 19
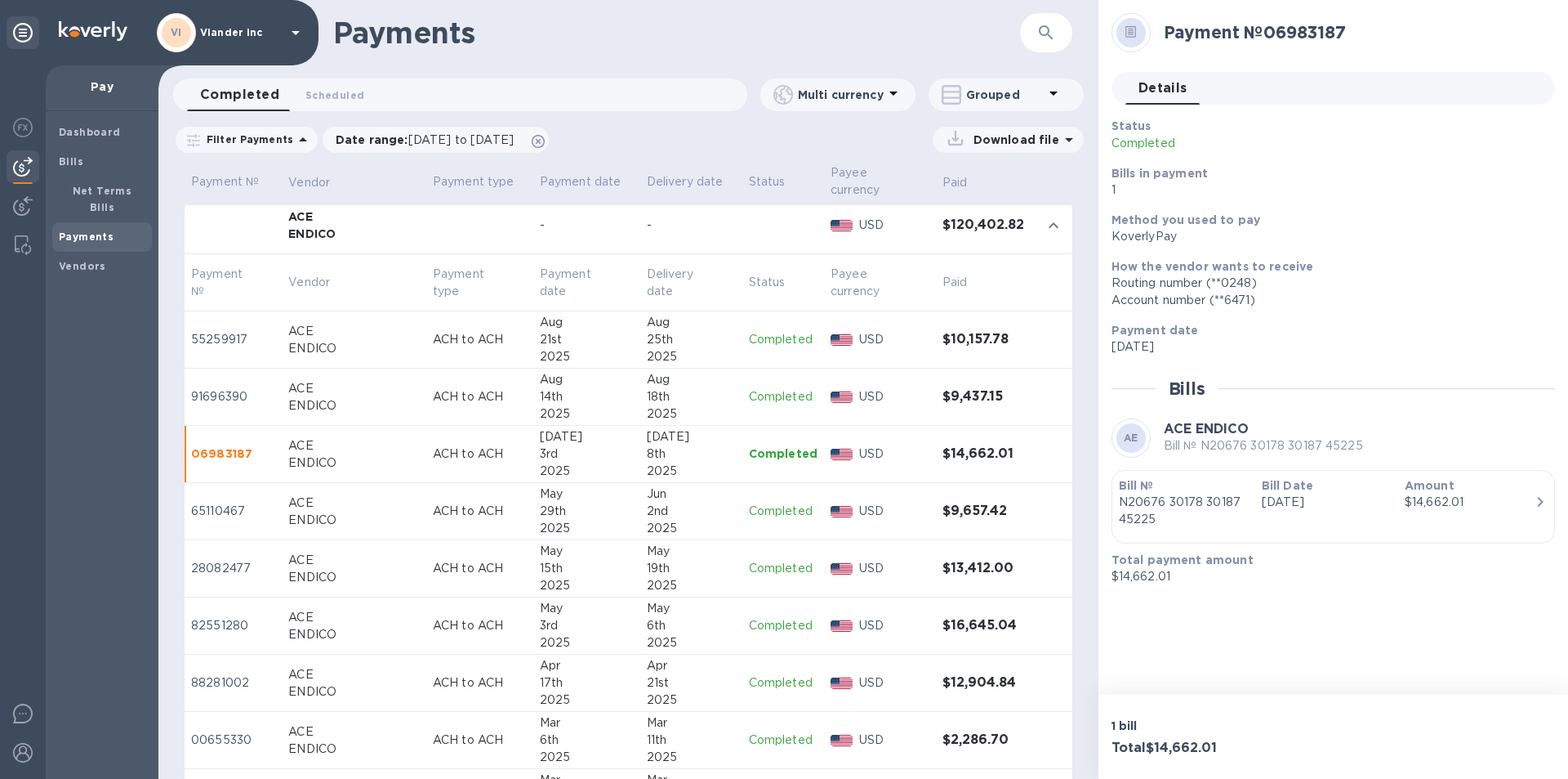
click at [768, 509] on p "Completed" at bounding box center [783, 511] width 68 height 17
click at [772, 568] on p "Completed" at bounding box center [783, 568] width 68 height 17
click at [757, 629] on p "Completed" at bounding box center [783, 626] width 68 height 17
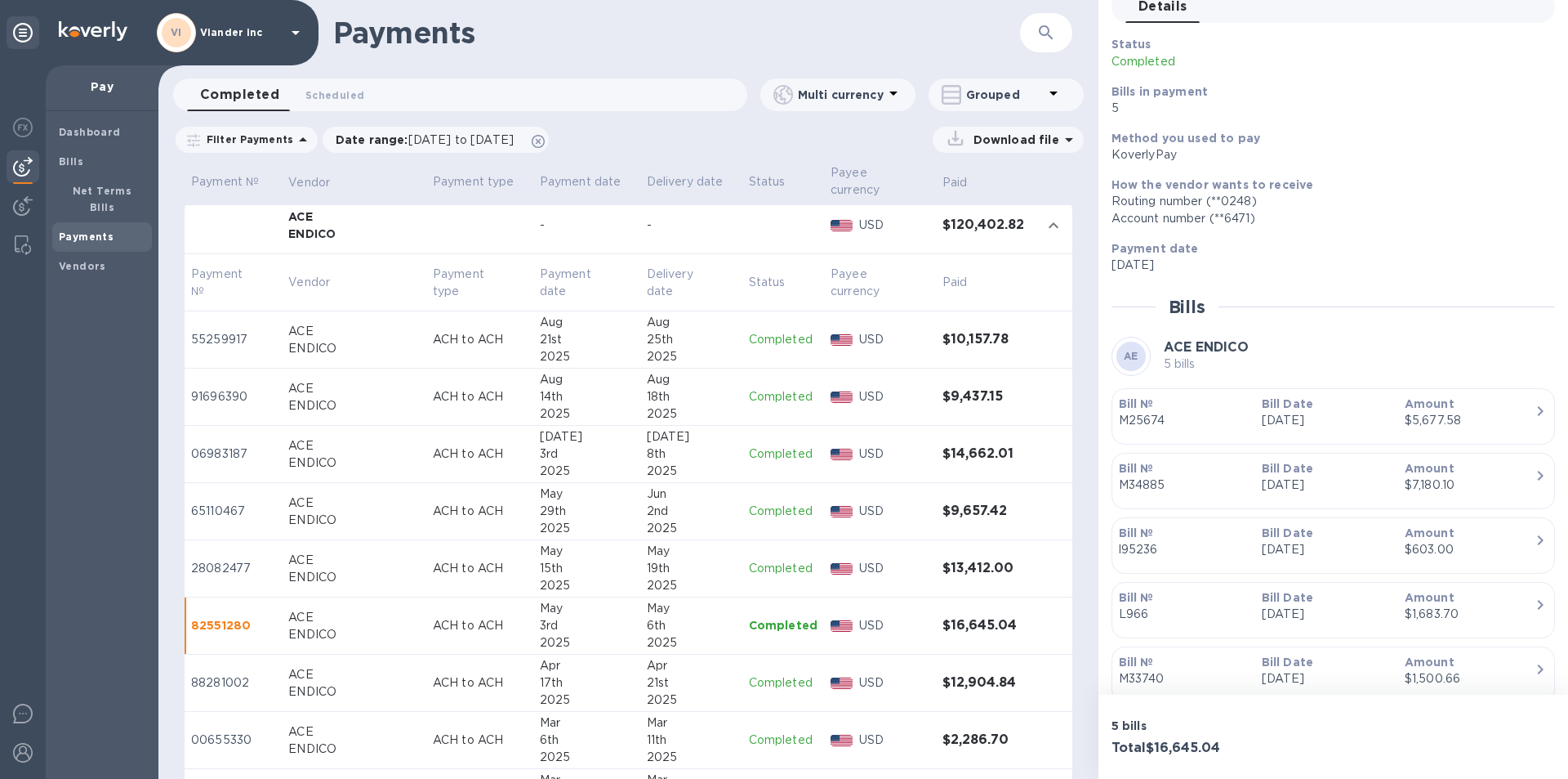
scroll to position [145, 0]
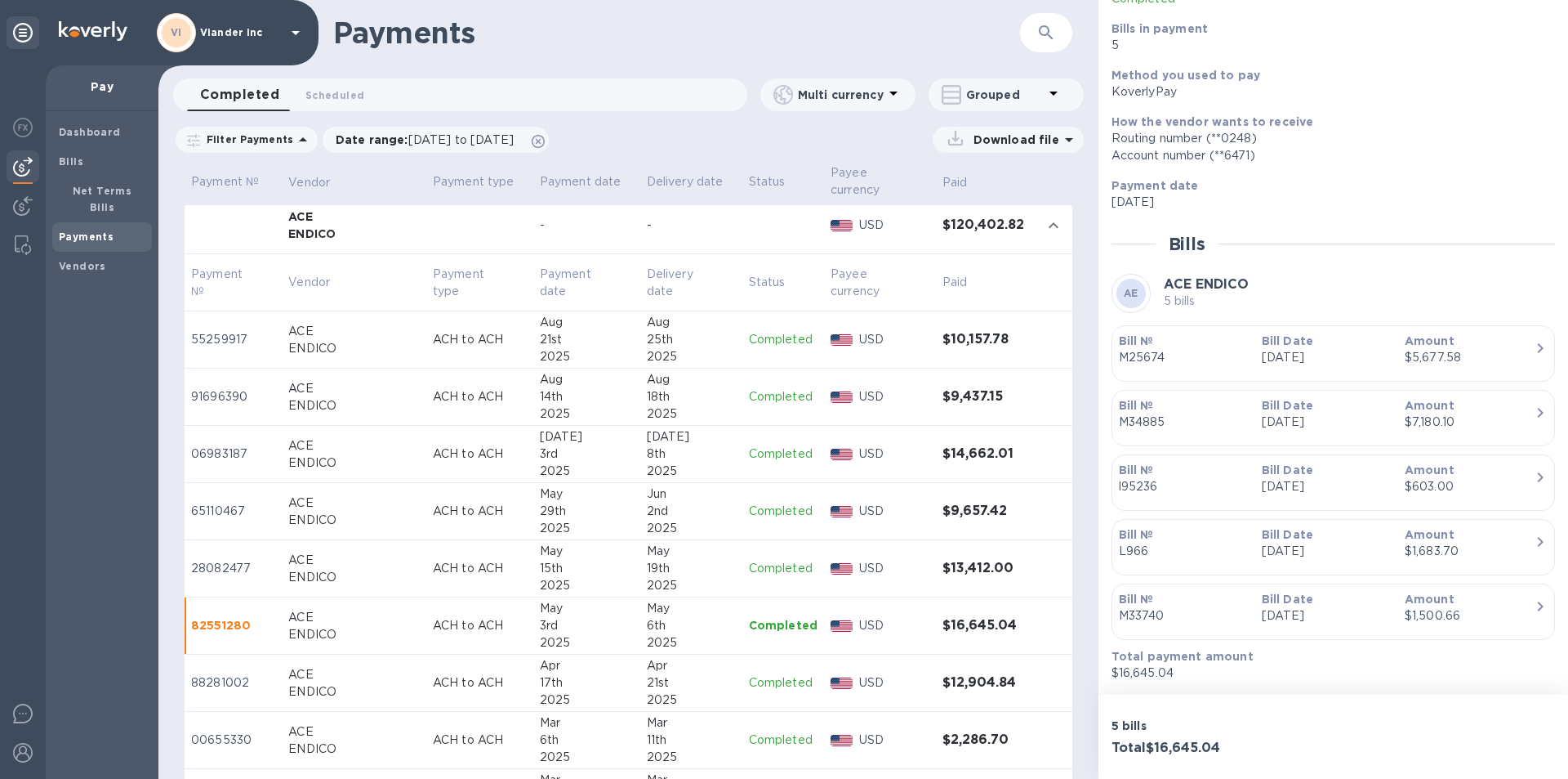
click at [776, 684] on p "Completed" at bounding box center [783, 683] width 68 height 17
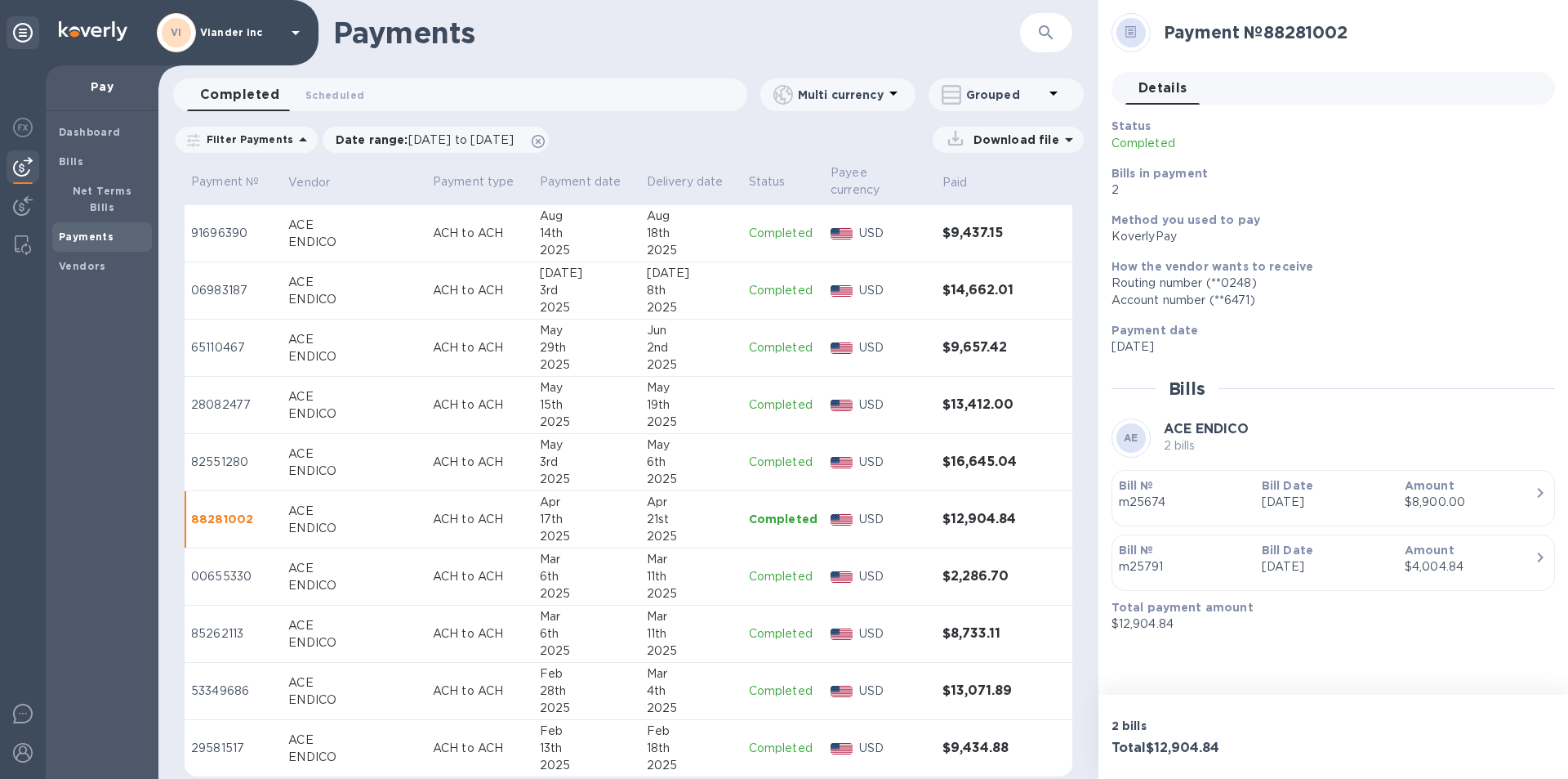
scroll to position [572, 0]
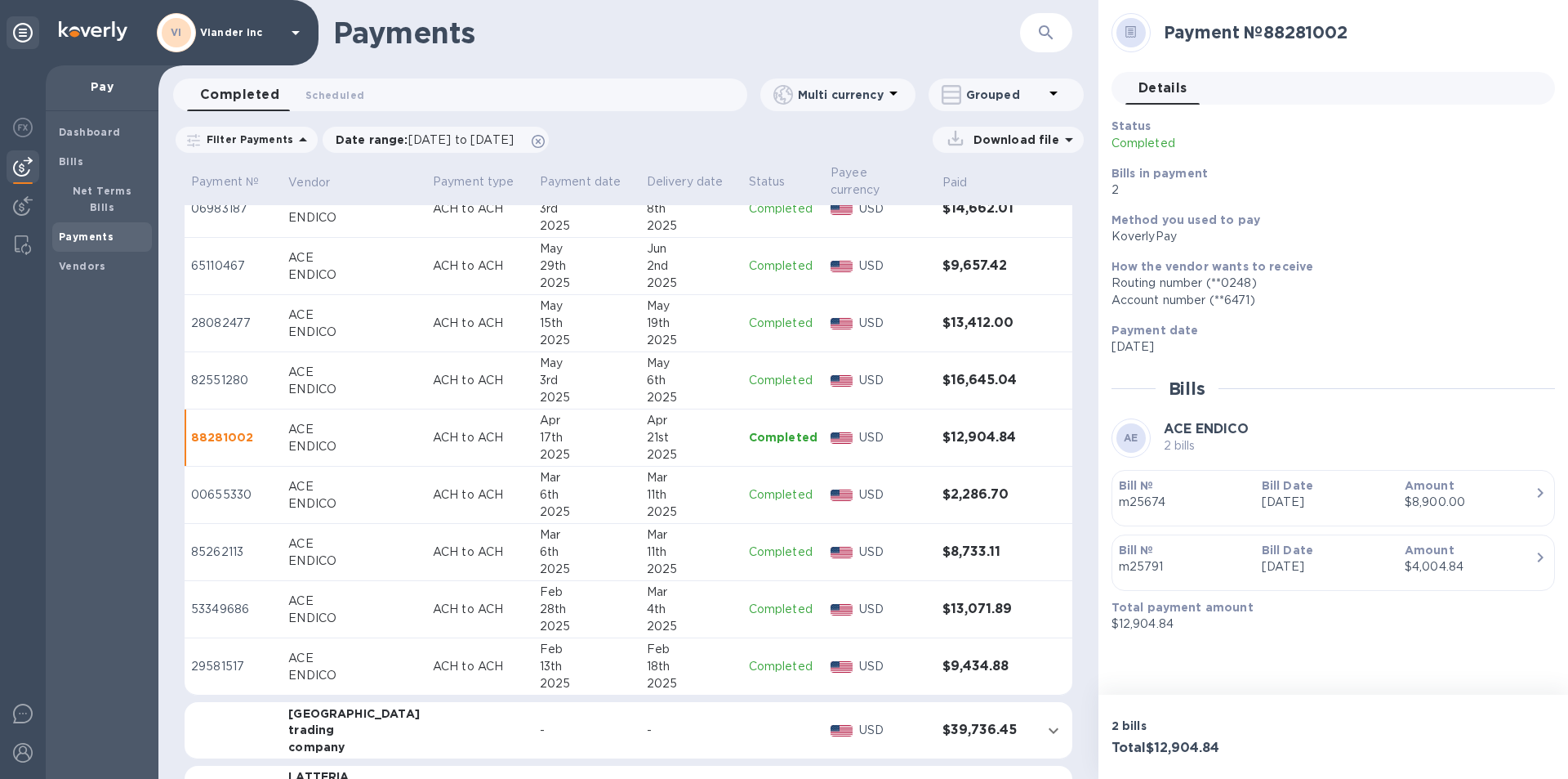
click at [288, 31] on icon at bounding box center [296, 33] width 19 height 19
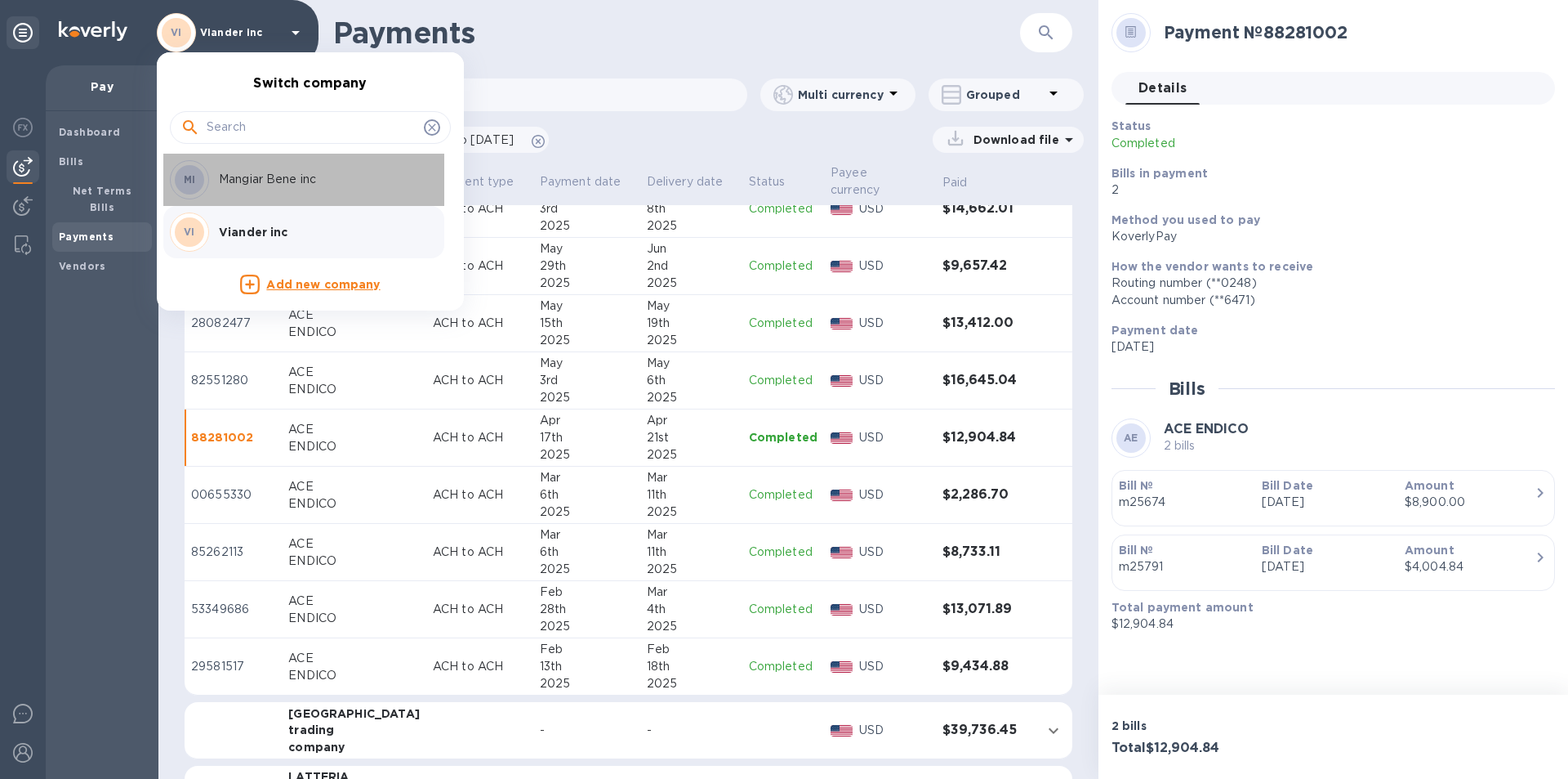
click at [260, 180] on p "Mangiar Bene inc" at bounding box center [322, 179] width 206 height 17
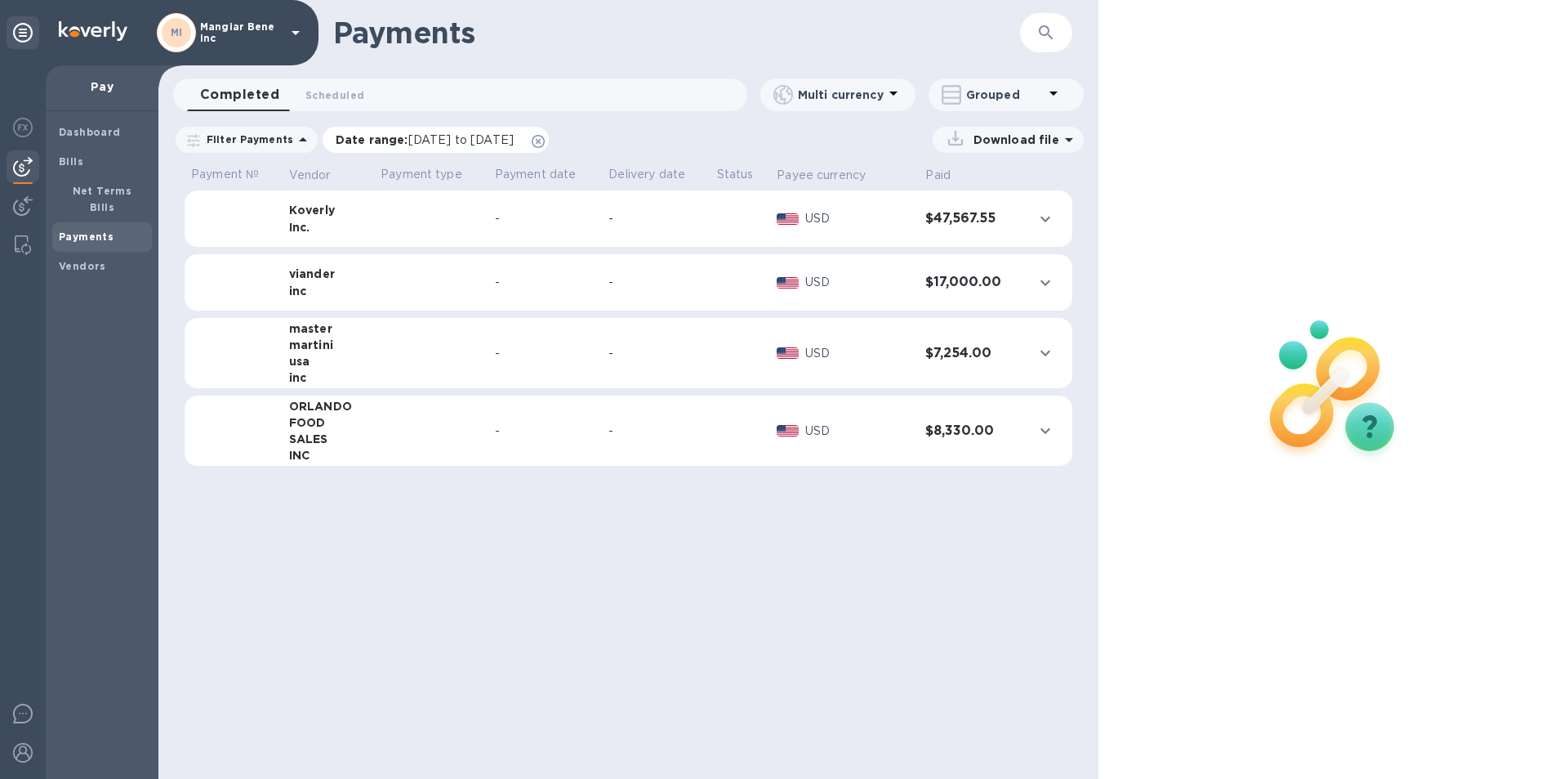
click at [437, 138] on span "[DATE] to [DATE]" at bounding box center [461, 140] width 105 height 13
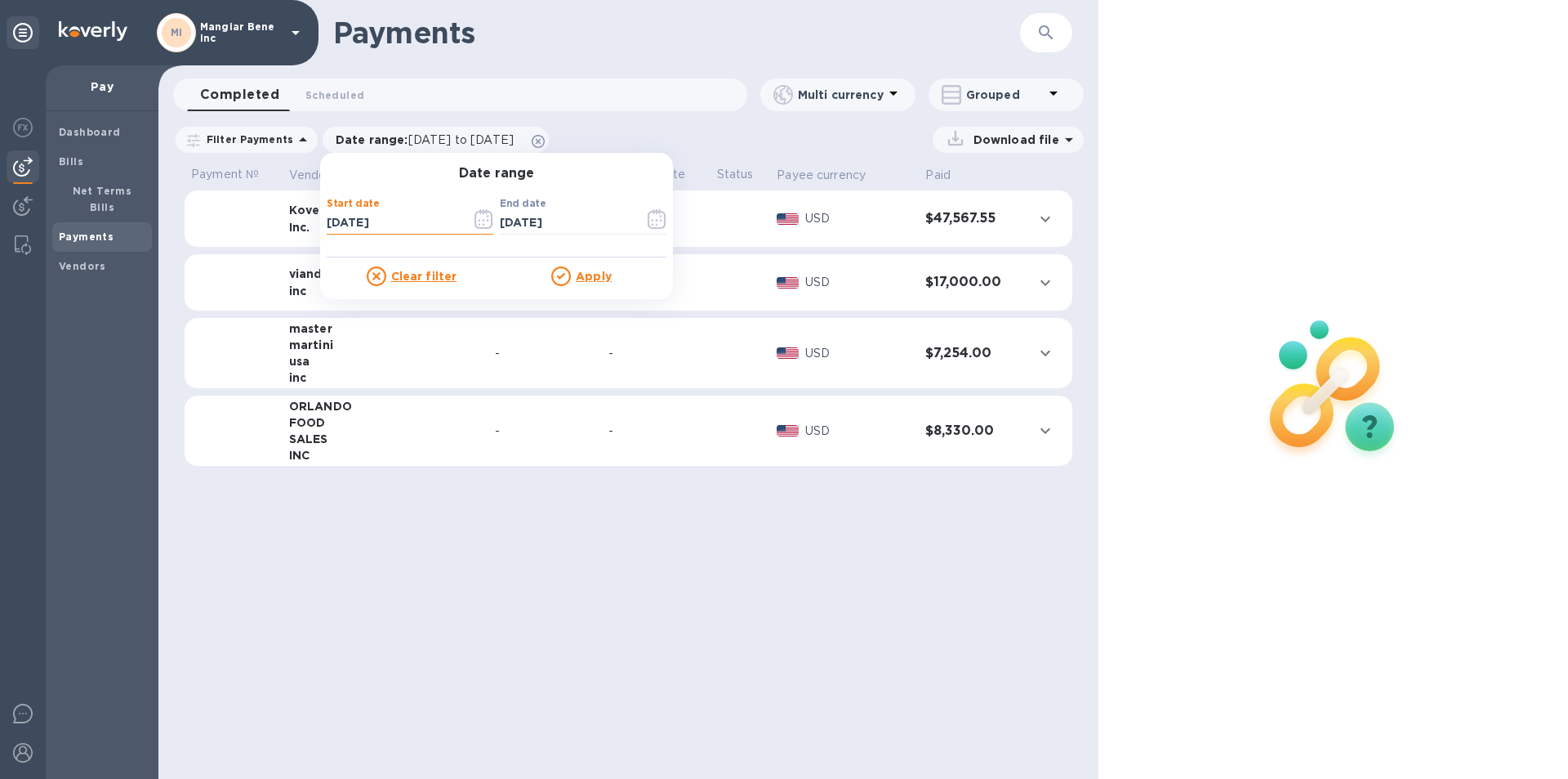
click at [385, 222] on input "[DATE]" at bounding box center [392, 223] width 131 height 24
type input "[DATE]"
click at [577, 275] on u "Apply" at bounding box center [593, 277] width 36 height 13
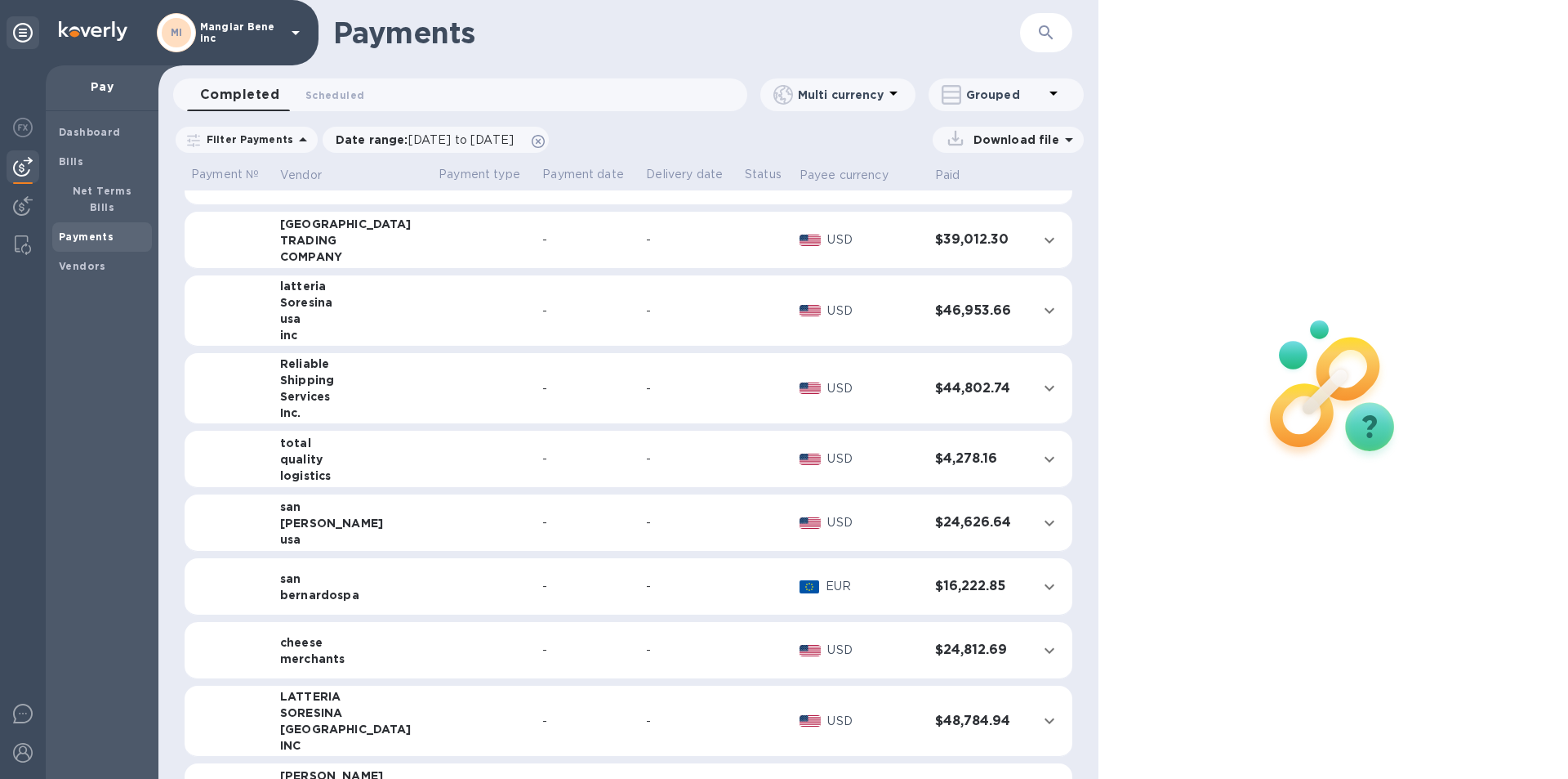
scroll to position [327, 0]
click at [1040, 389] on icon "expand row" at bounding box center [1050, 387] width 19 height 19
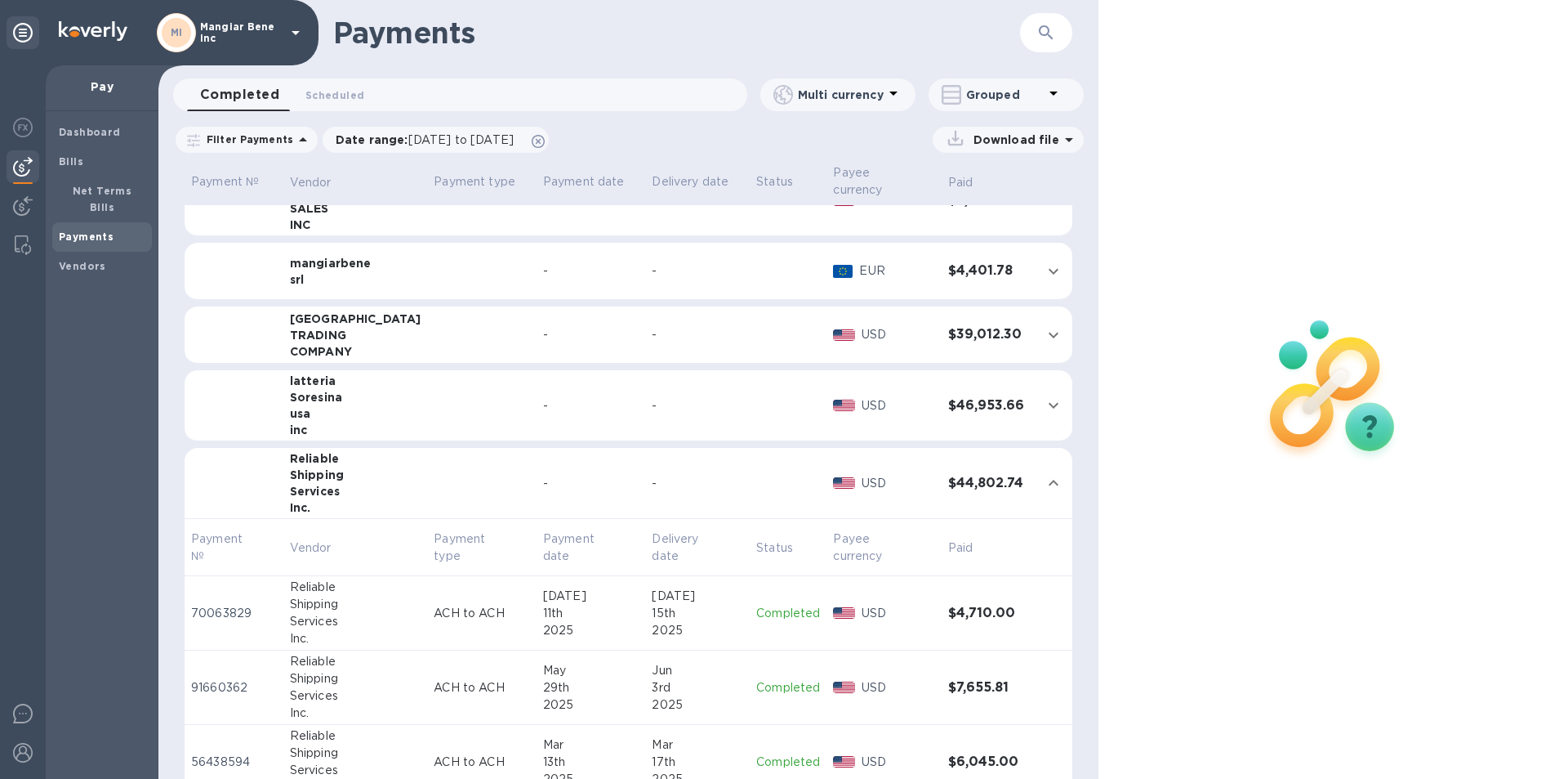
scroll to position [0, 0]
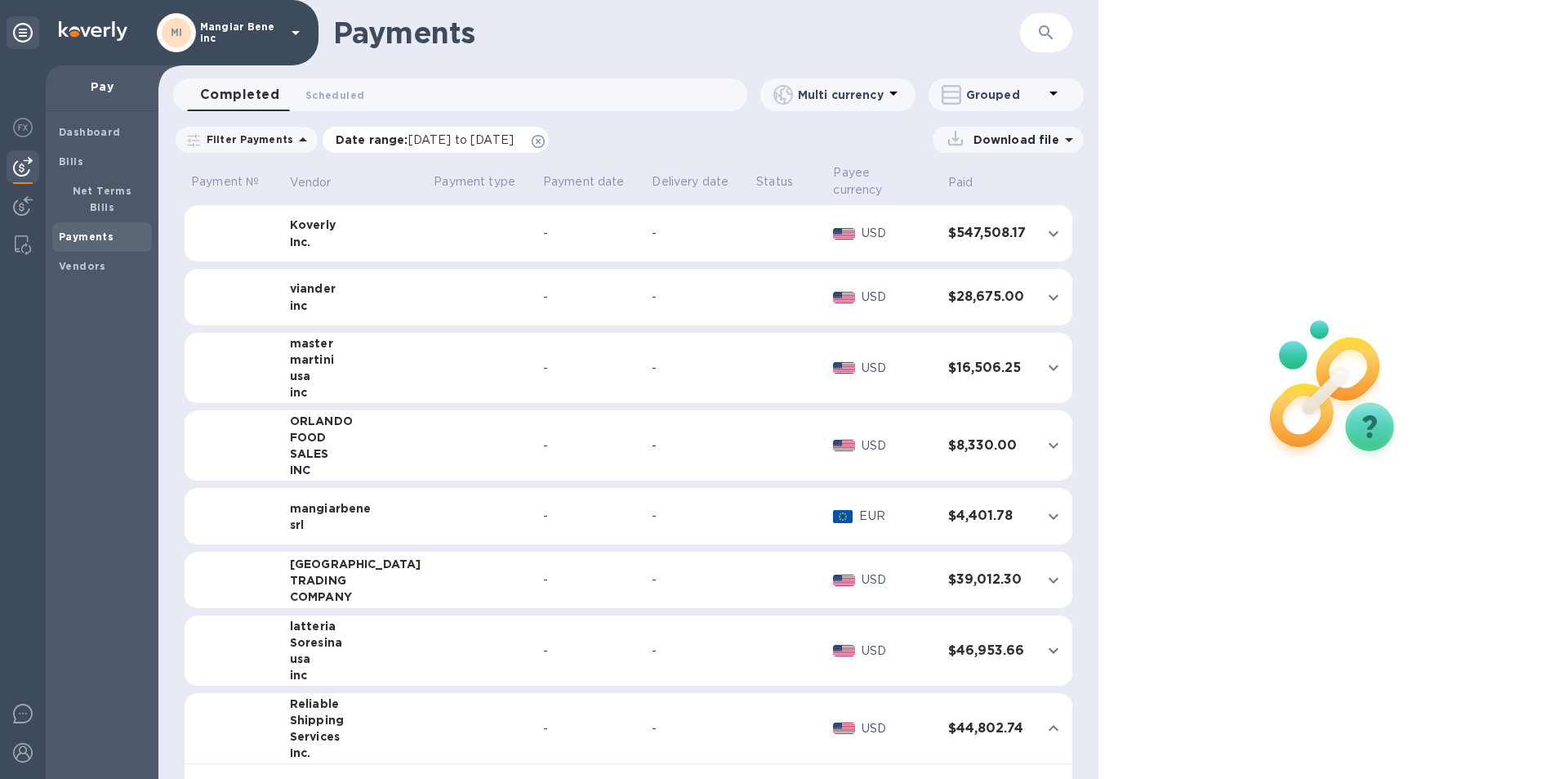
click at [413, 138] on span "[DATE] to [DATE]" at bounding box center [461, 140] width 105 height 13
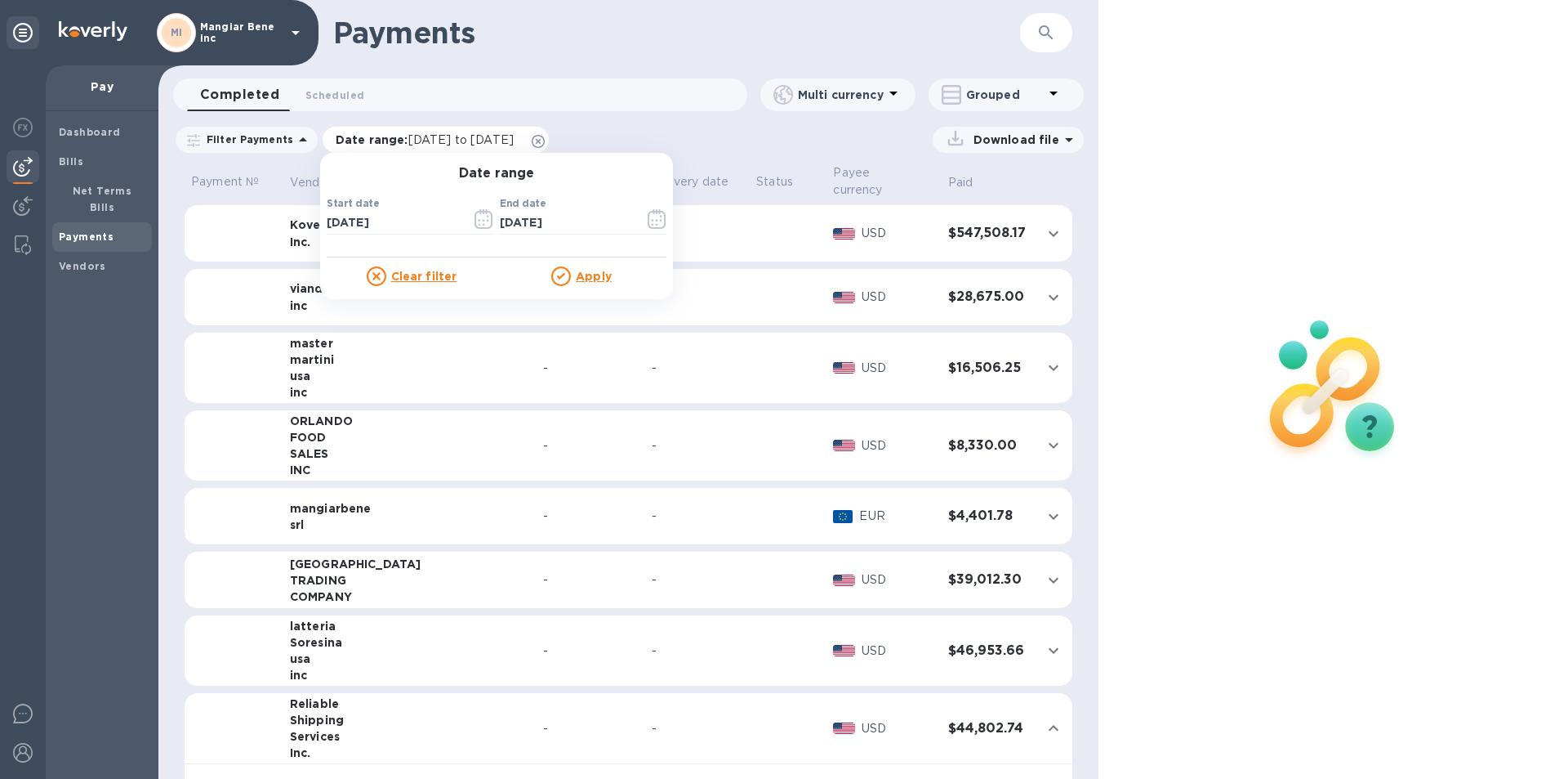
click at [409, 139] on span "[DATE] to [DATE]" at bounding box center [461, 140] width 105 height 13
click at [327, 217] on input "[DATE]" at bounding box center [392, 223] width 131 height 24
type input "[DATE]"
click at [588, 281] on u "Apply" at bounding box center [593, 277] width 36 height 13
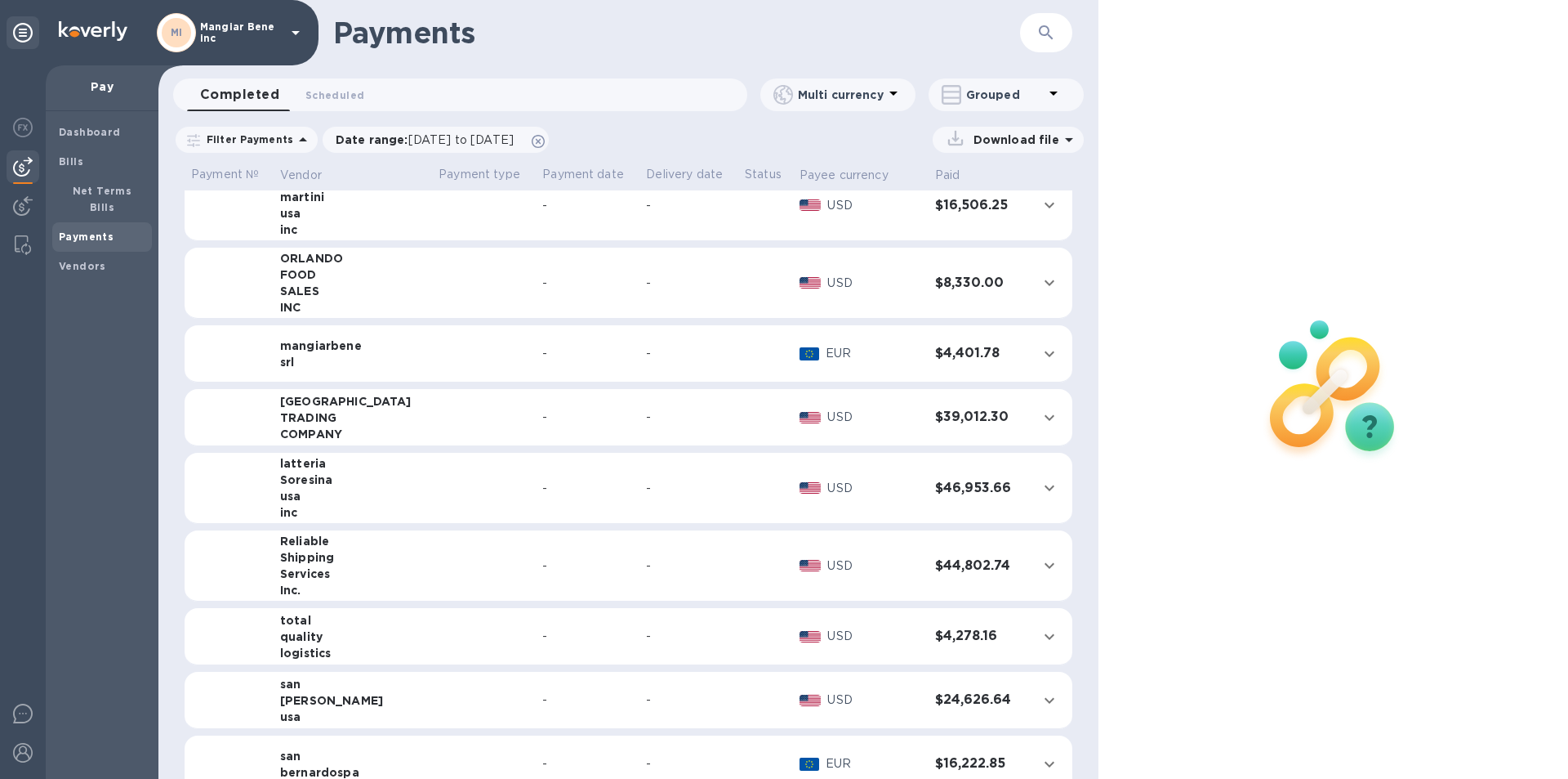
scroll to position [327, 0]
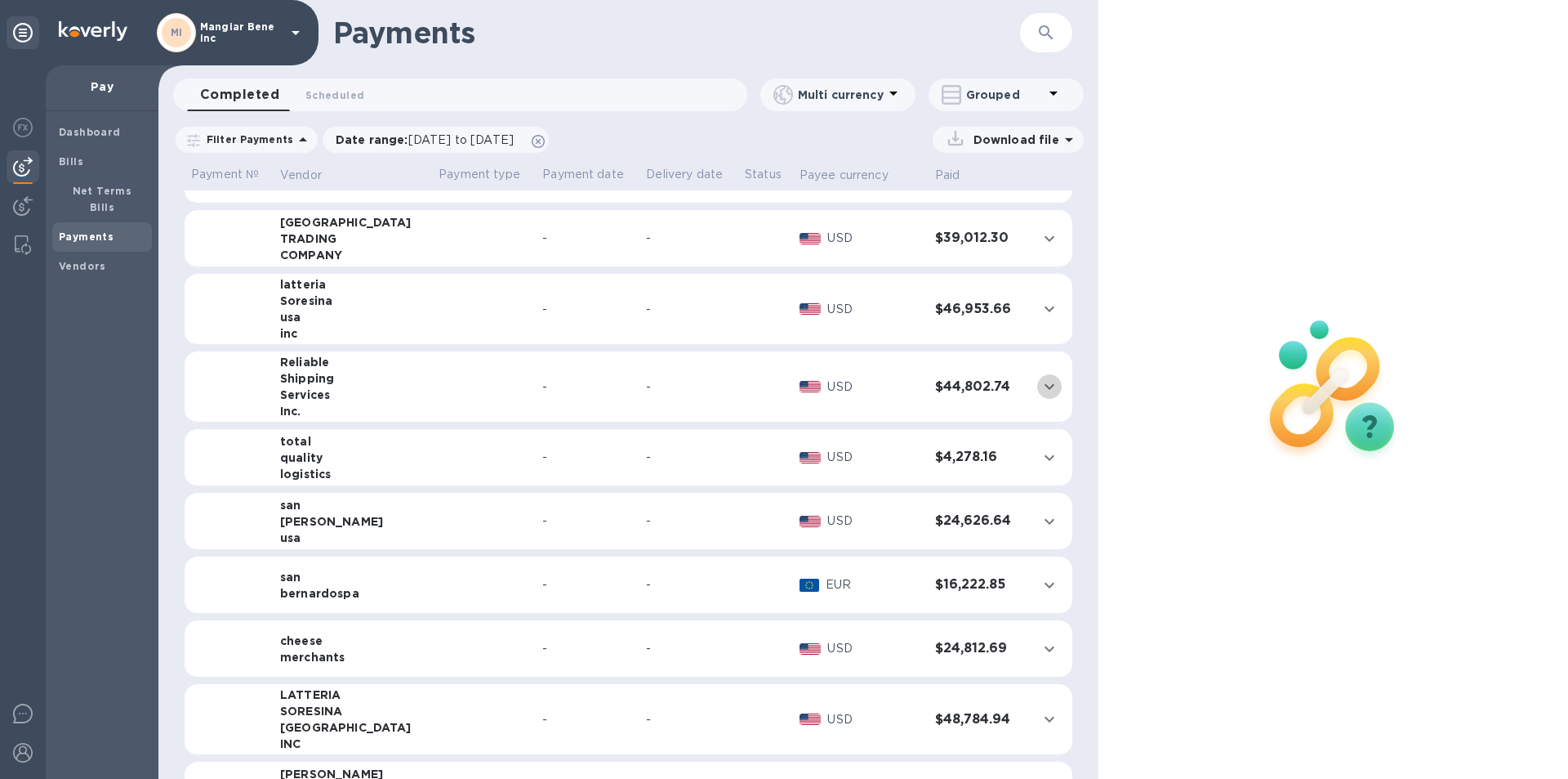
click at [1045, 386] on icon "expand row" at bounding box center [1050, 387] width 10 height 6
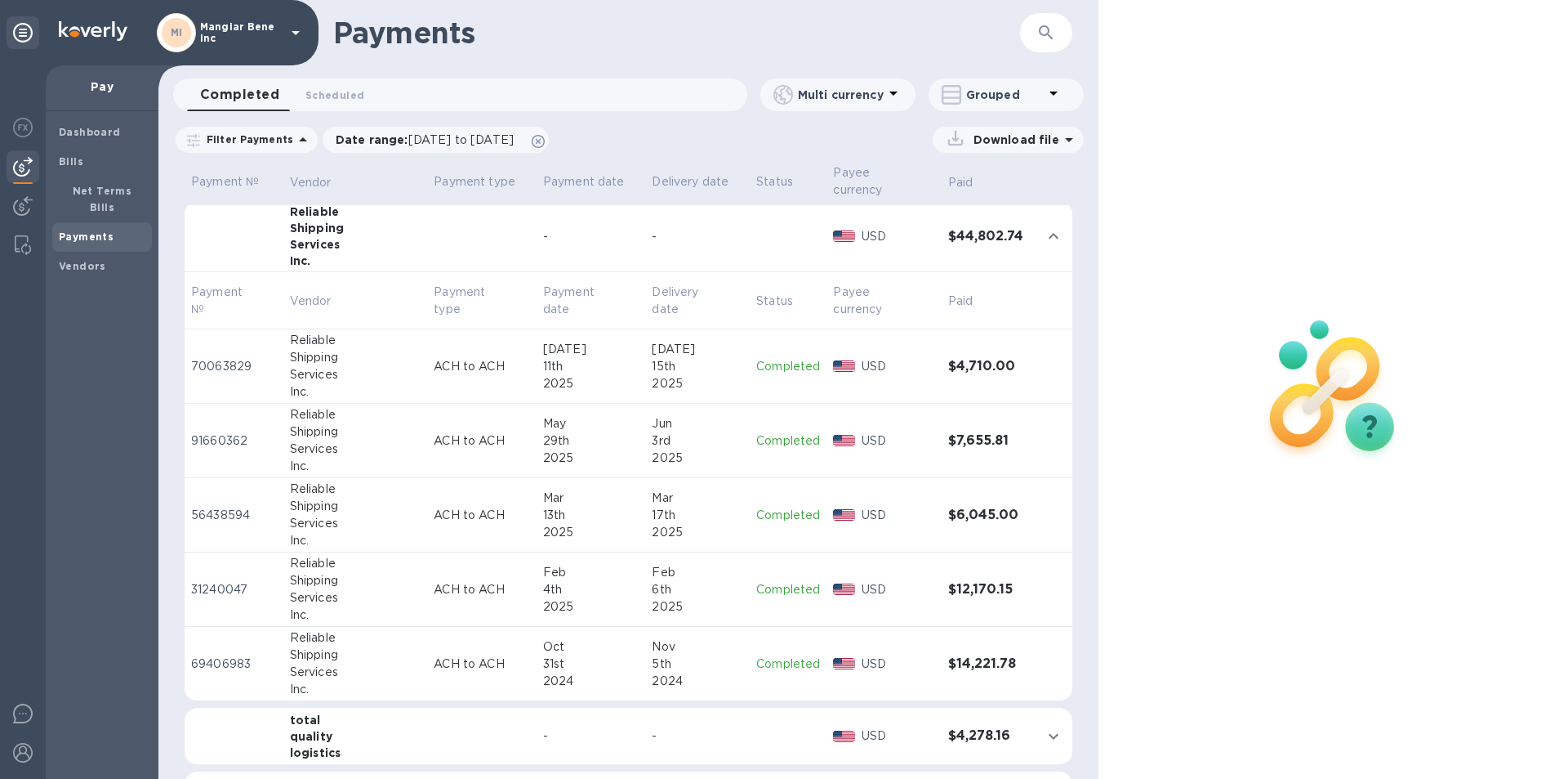
scroll to position [490, 0]
click at [772, 360] on p "Completed" at bounding box center [788, 368] width 64 height 17
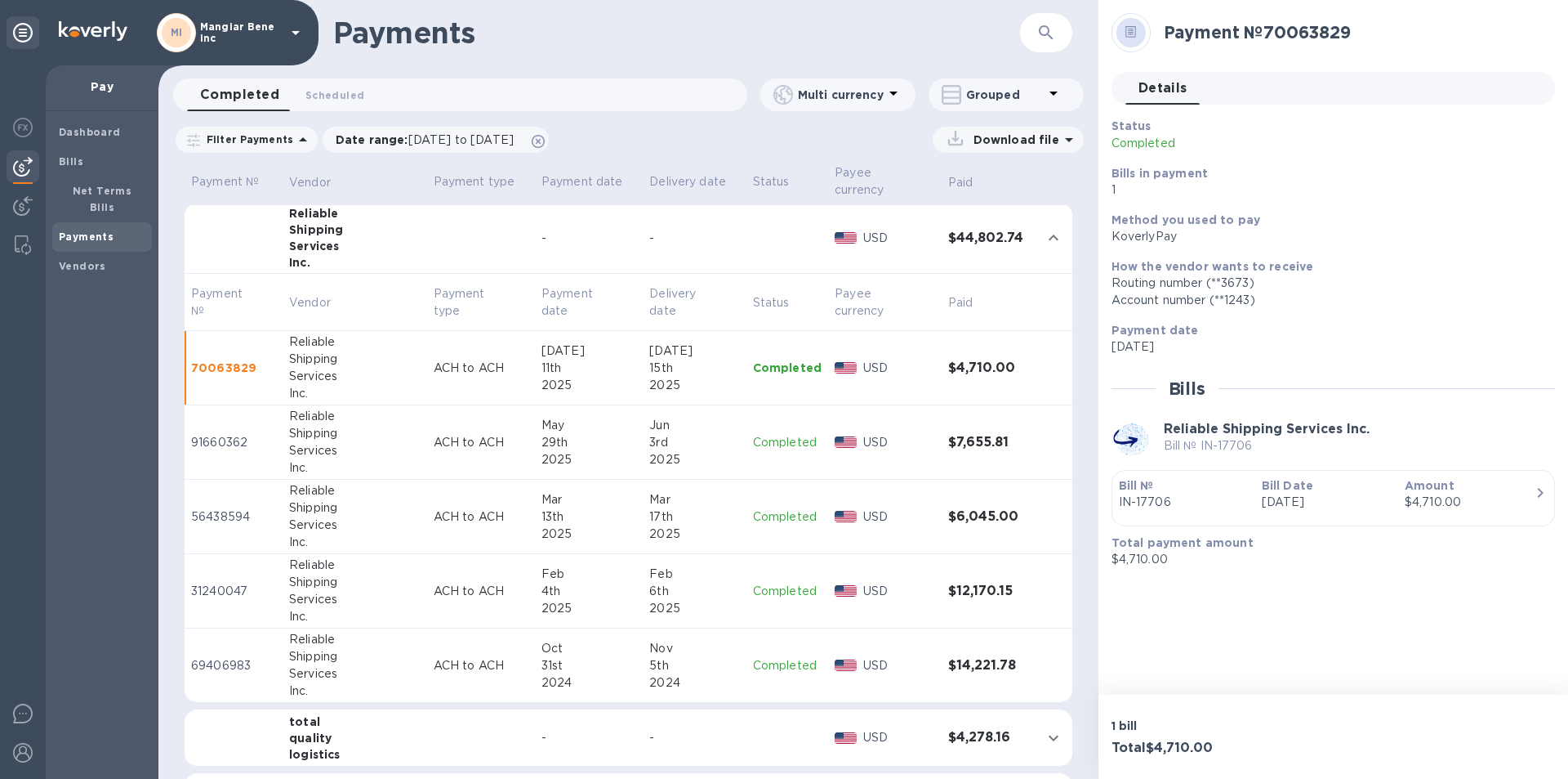
click at [774, 434] on p "Completed" at bounding box center [786, 443] width 68 height 17
click at [762, 508] on p "Completed" at bounding box center [786, 517] width 68 height 17
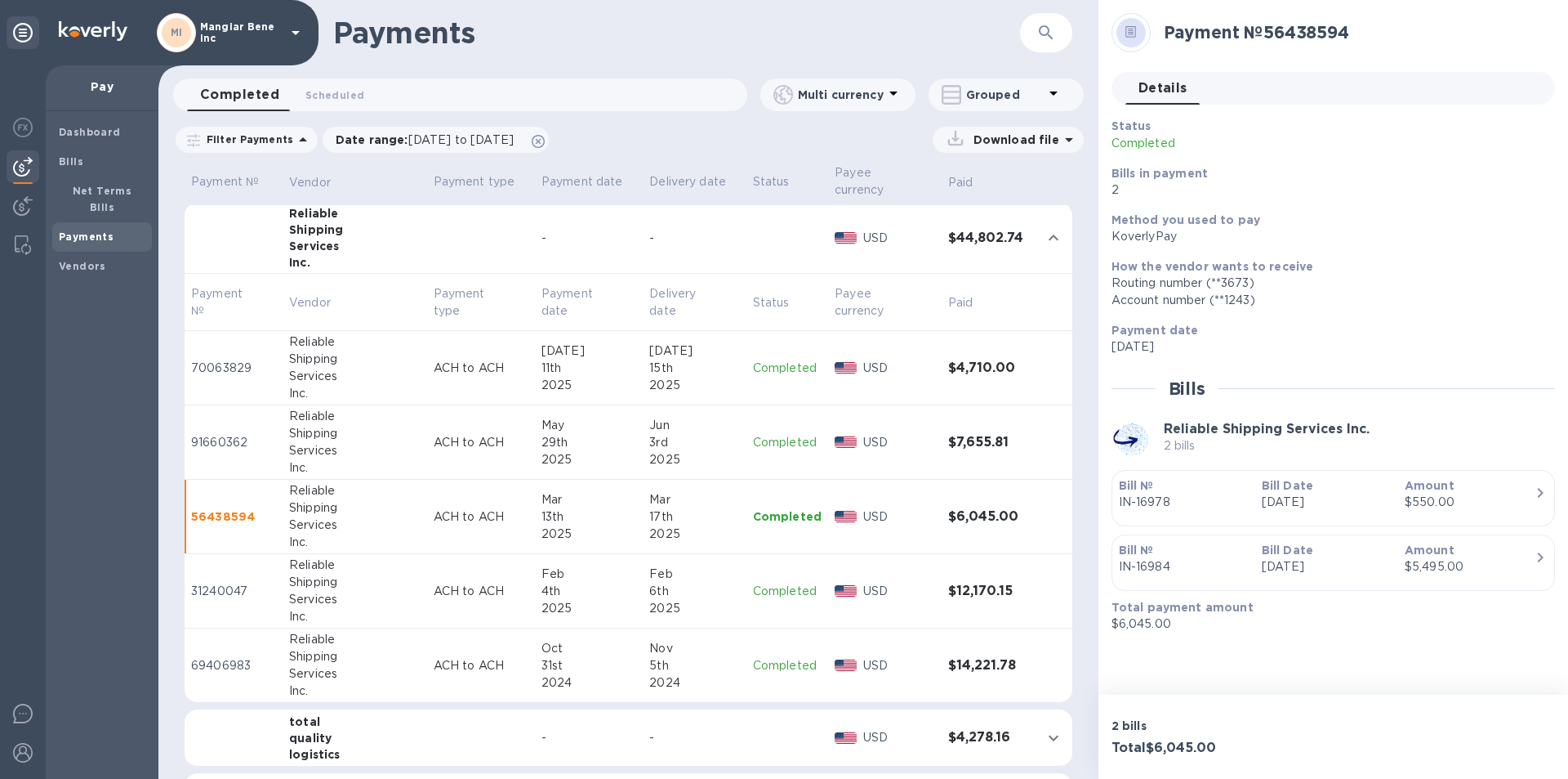
click at [757, 582] on p "Completed" at bounding box center [786, 591] width 68 height 17
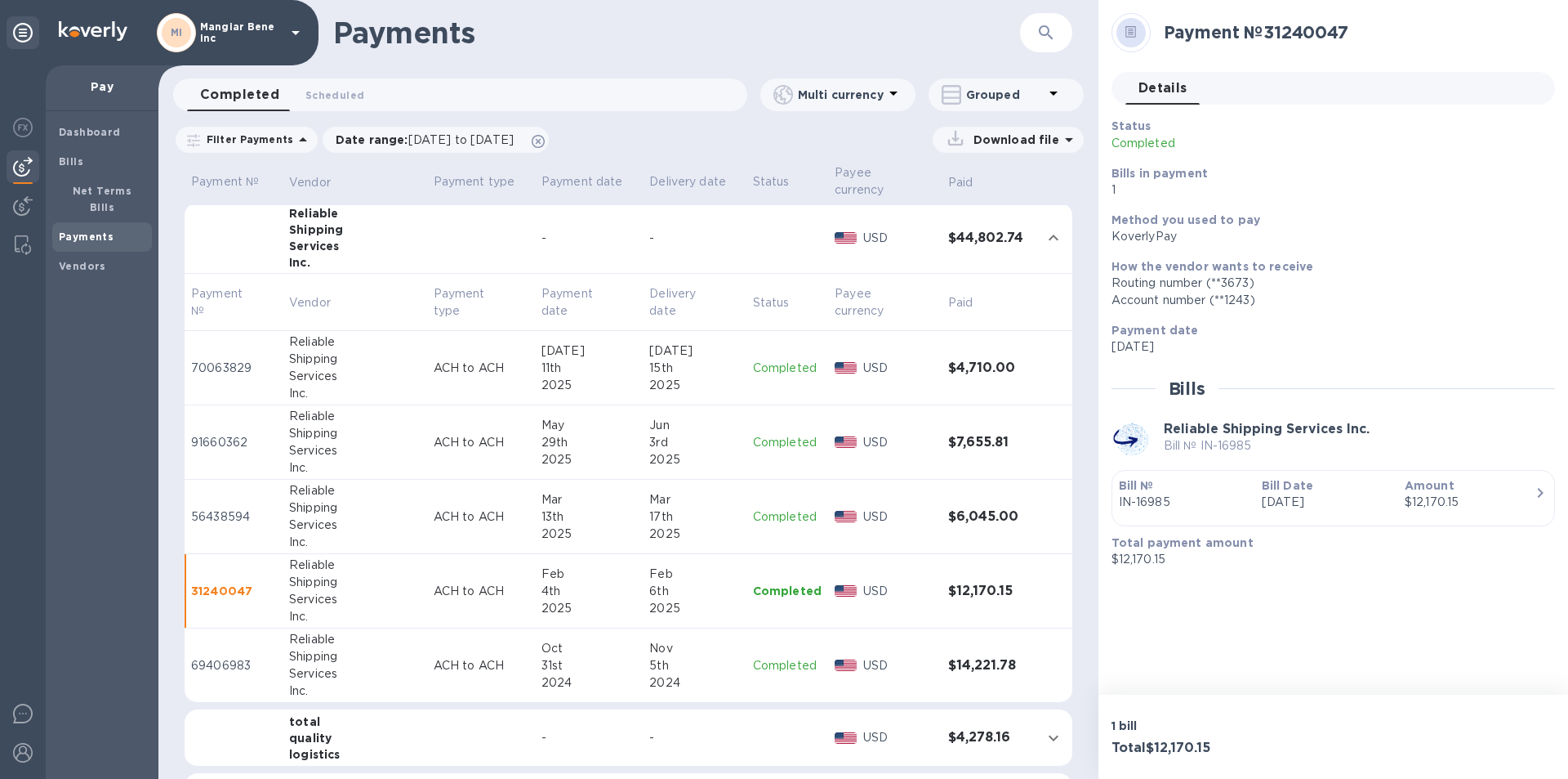
click at [762, 657] on p "Completed" at bounding box center [786, 665] width 68 height 17
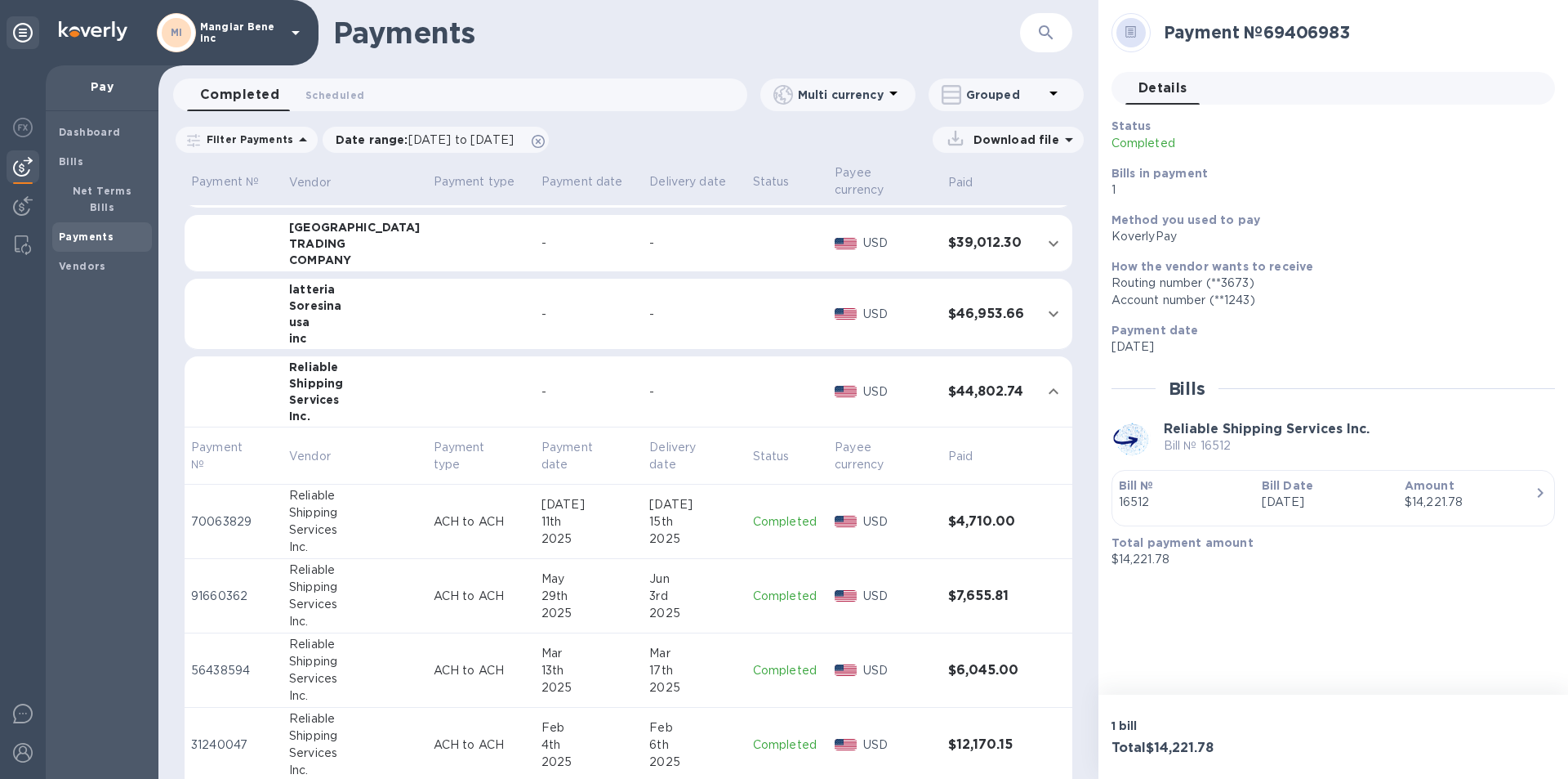
scroll to position [409, 0]
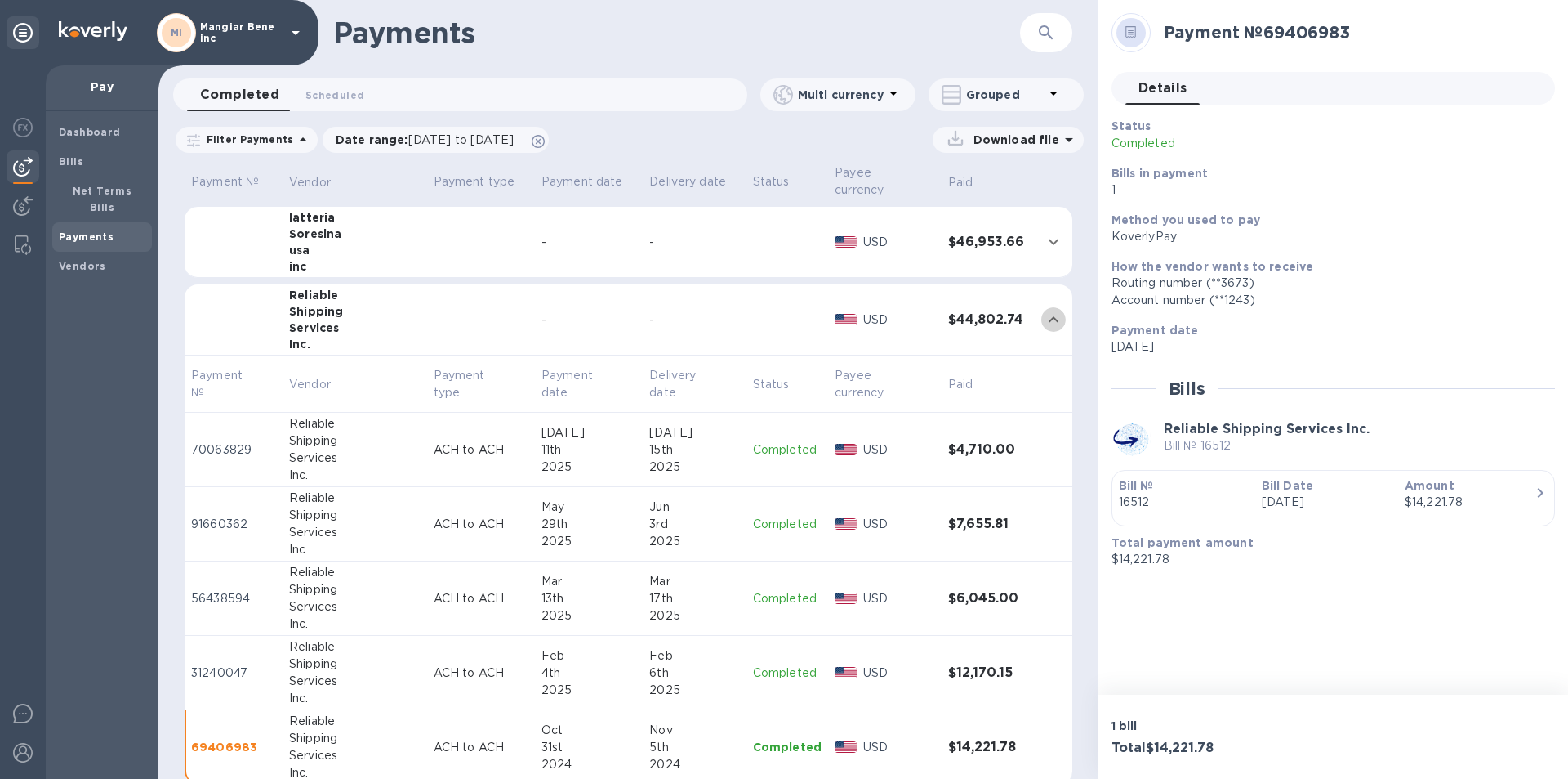
click at [1046, 309] on icon "expand row" at bounding box center [1053, 319] width 19 height 19
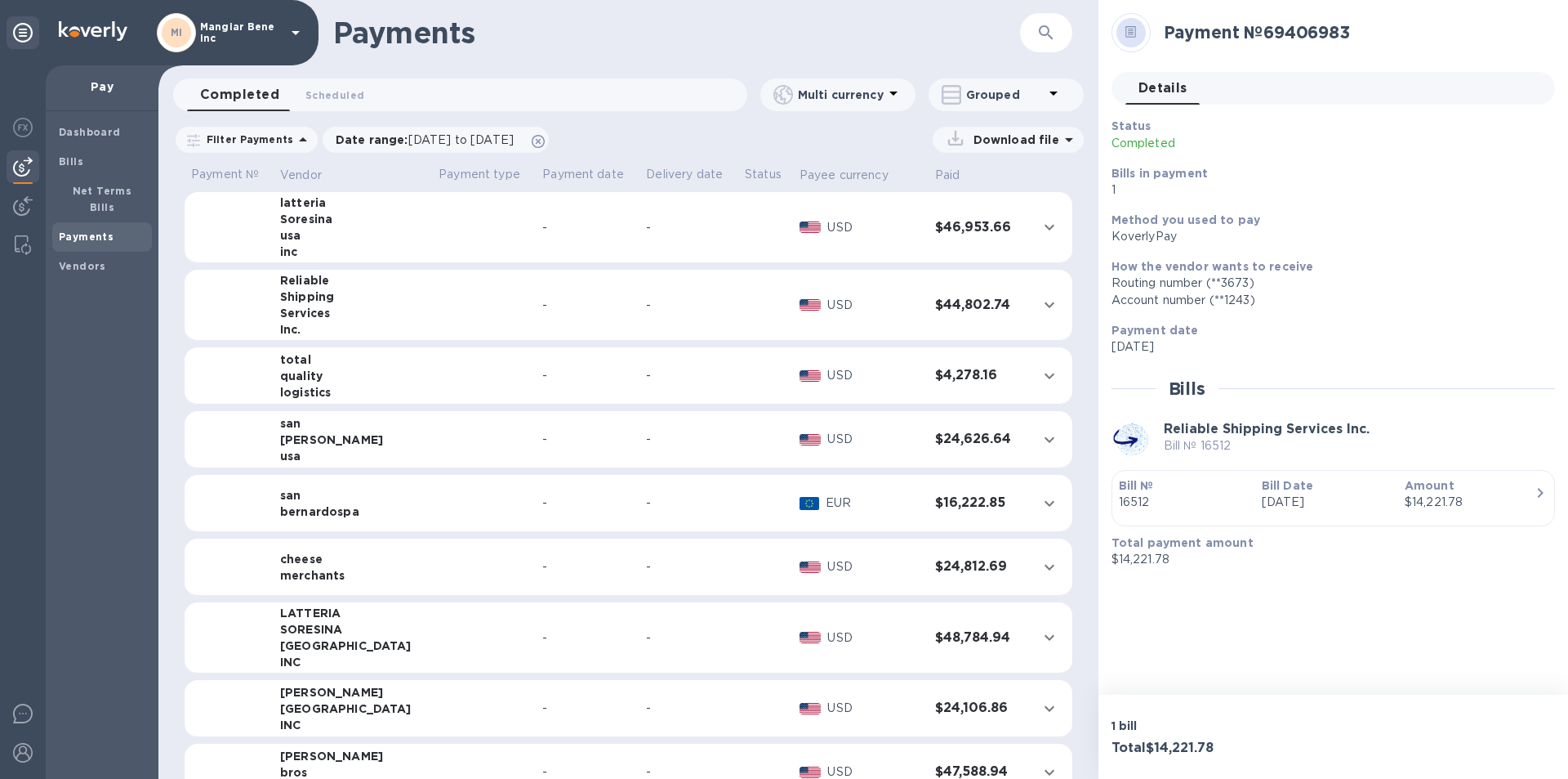
click at [294, 29] on icon at bounding box center [296, 33] width 19 height 19
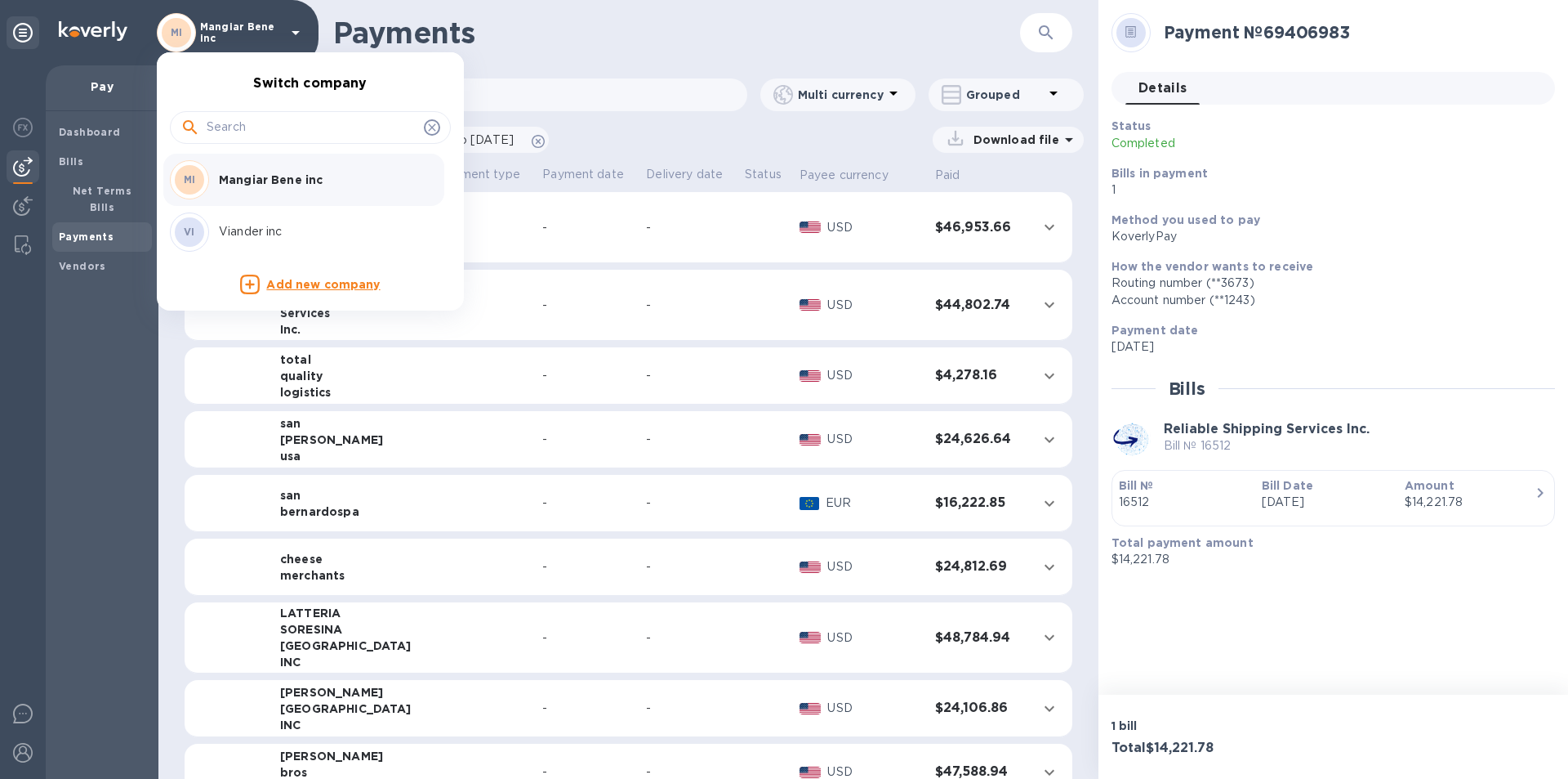
click at [237, 227] on p "Viander inc" at bounding box center [322, 231] width 206 height 17
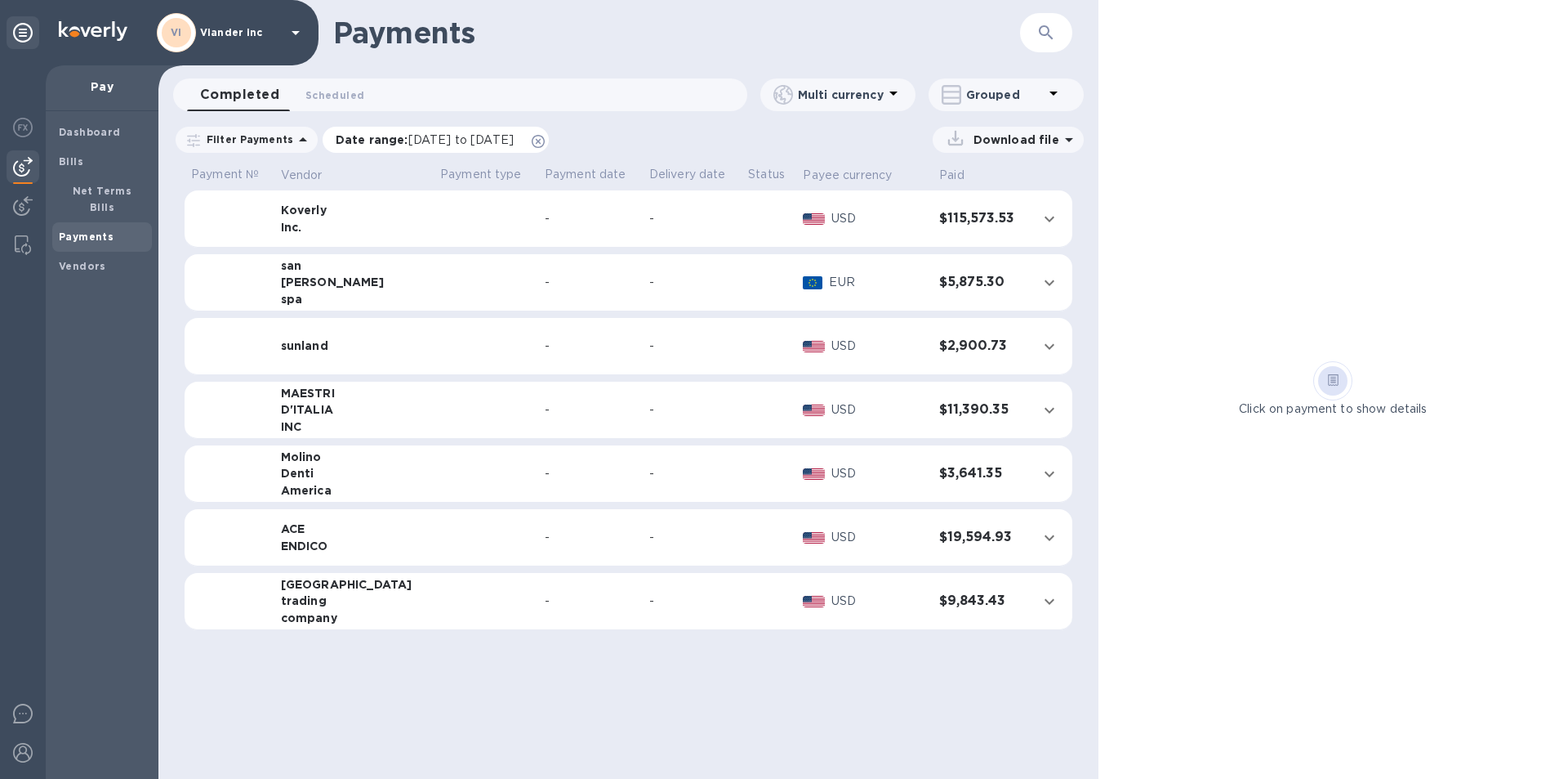
click at [423, 138] on span "[DATE] to [DATE]" at bounding box center [461, 140] width 105 height 13
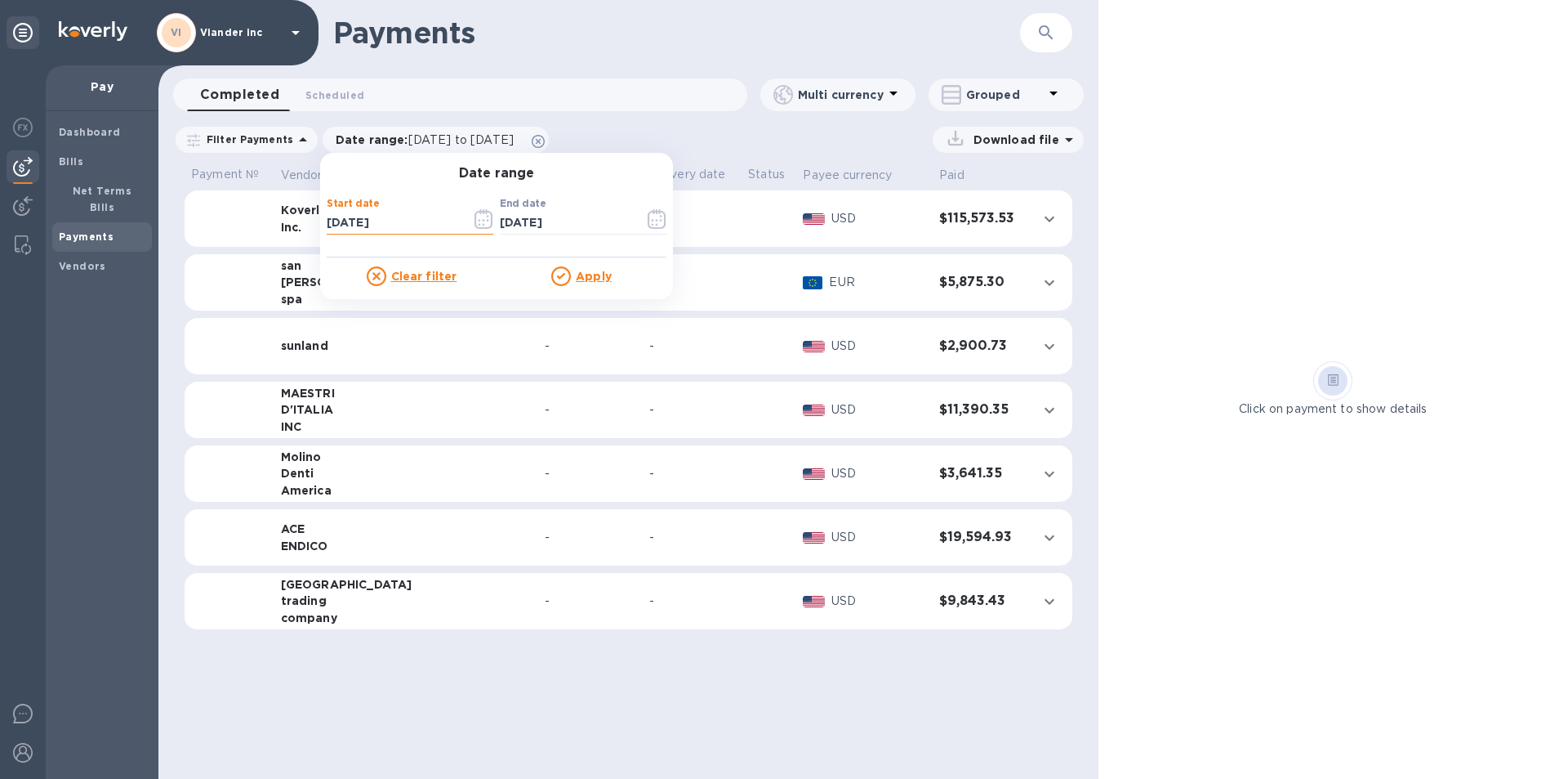
click at [385, 223] on input "[DATE]" at bounding box center [392, 223] width 131 height 24
click at [328, 222] on input "[DATE]" at bounding box center [392, 223] width 131 height 24
click at [348, 223] on input "[DATE]" at bounding box center [392, 223] width 131 height 24
type input "[DATE]"
click at [588, 282] on u "Apply" at bounding box center [593, 277] width 36 height 13
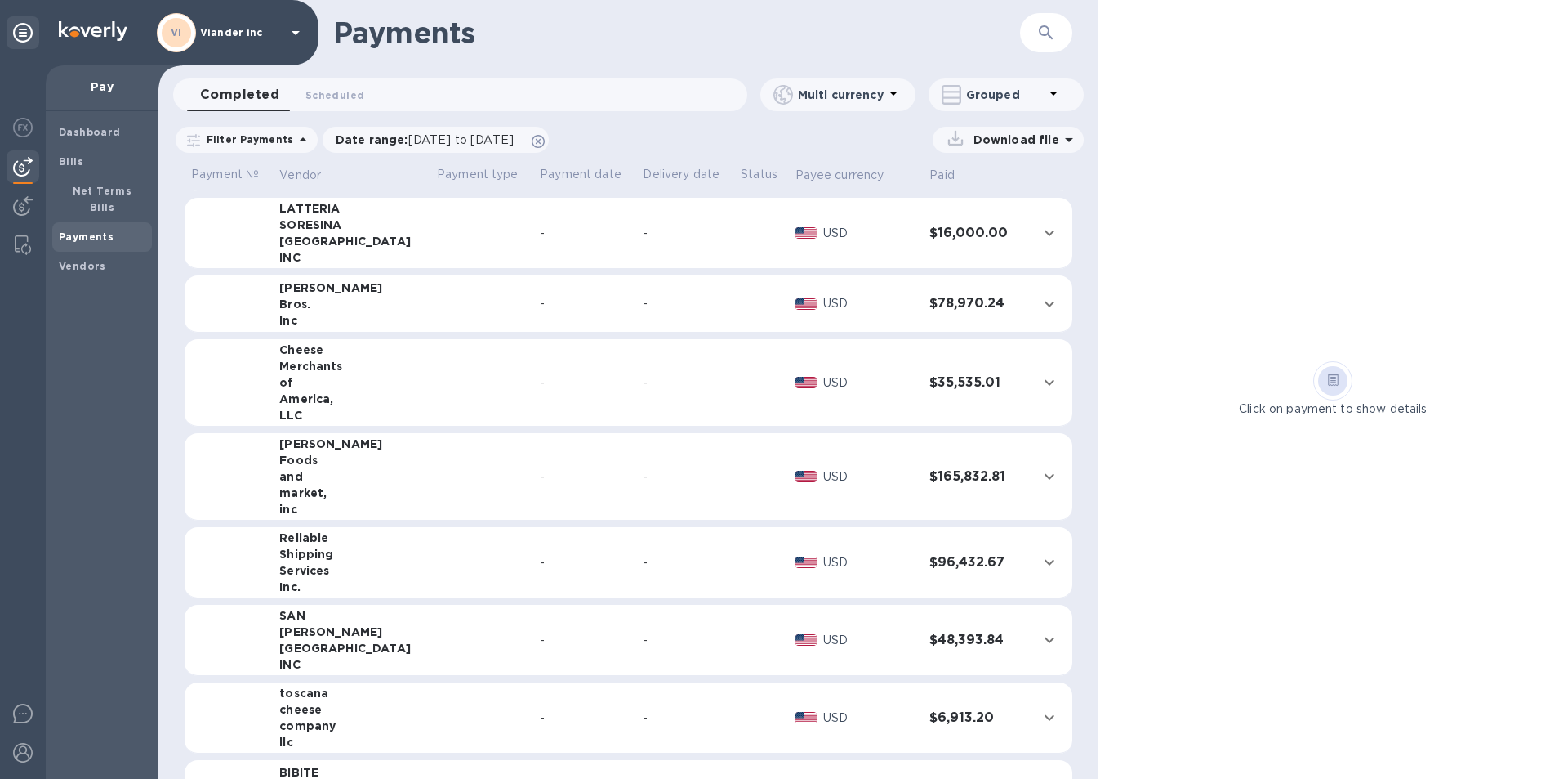
scroll to position [490, 0]
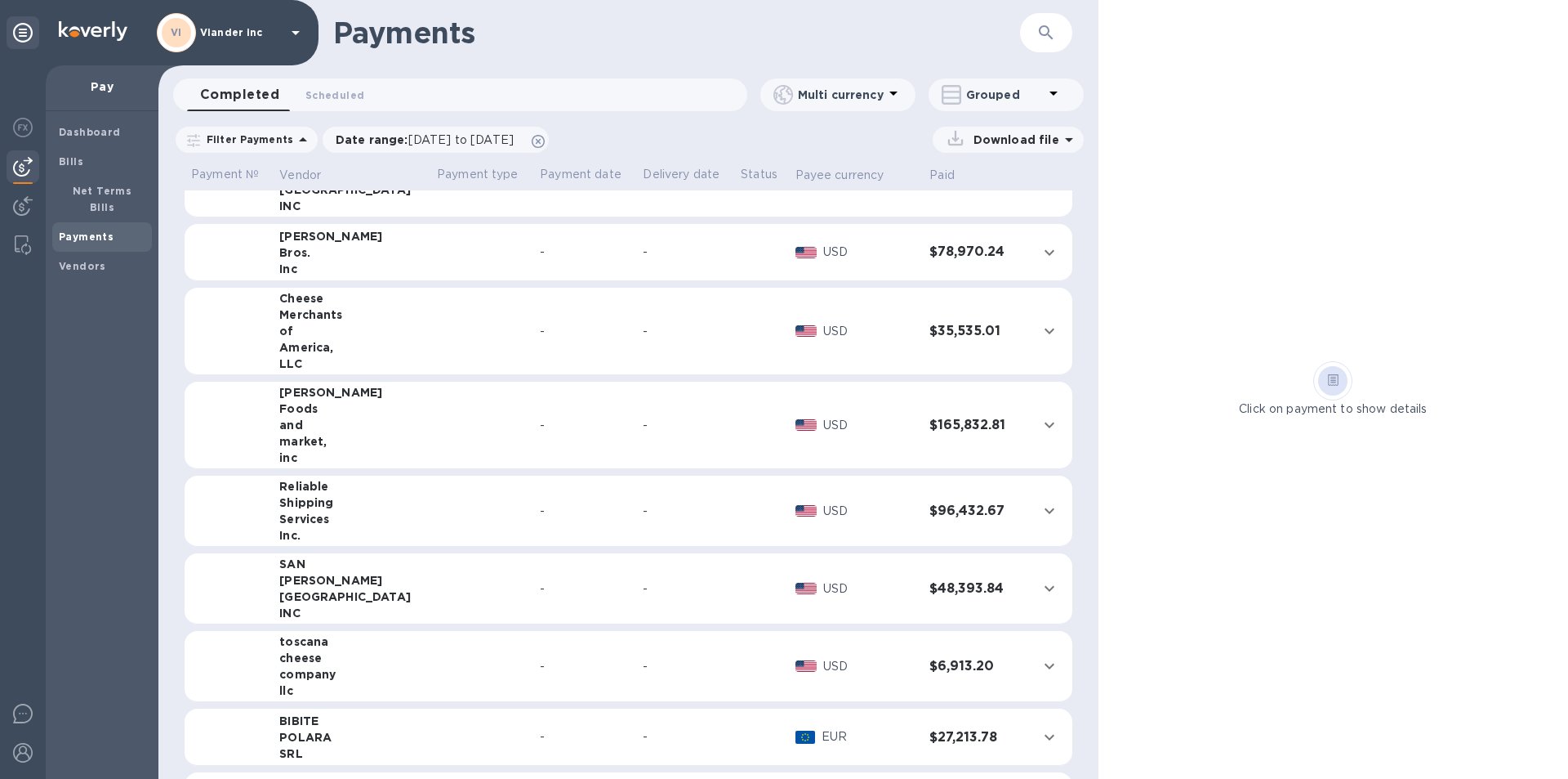
click at [1041, 511] on icon "expand row" at bounding box center [1050, 510] width 19 height 19
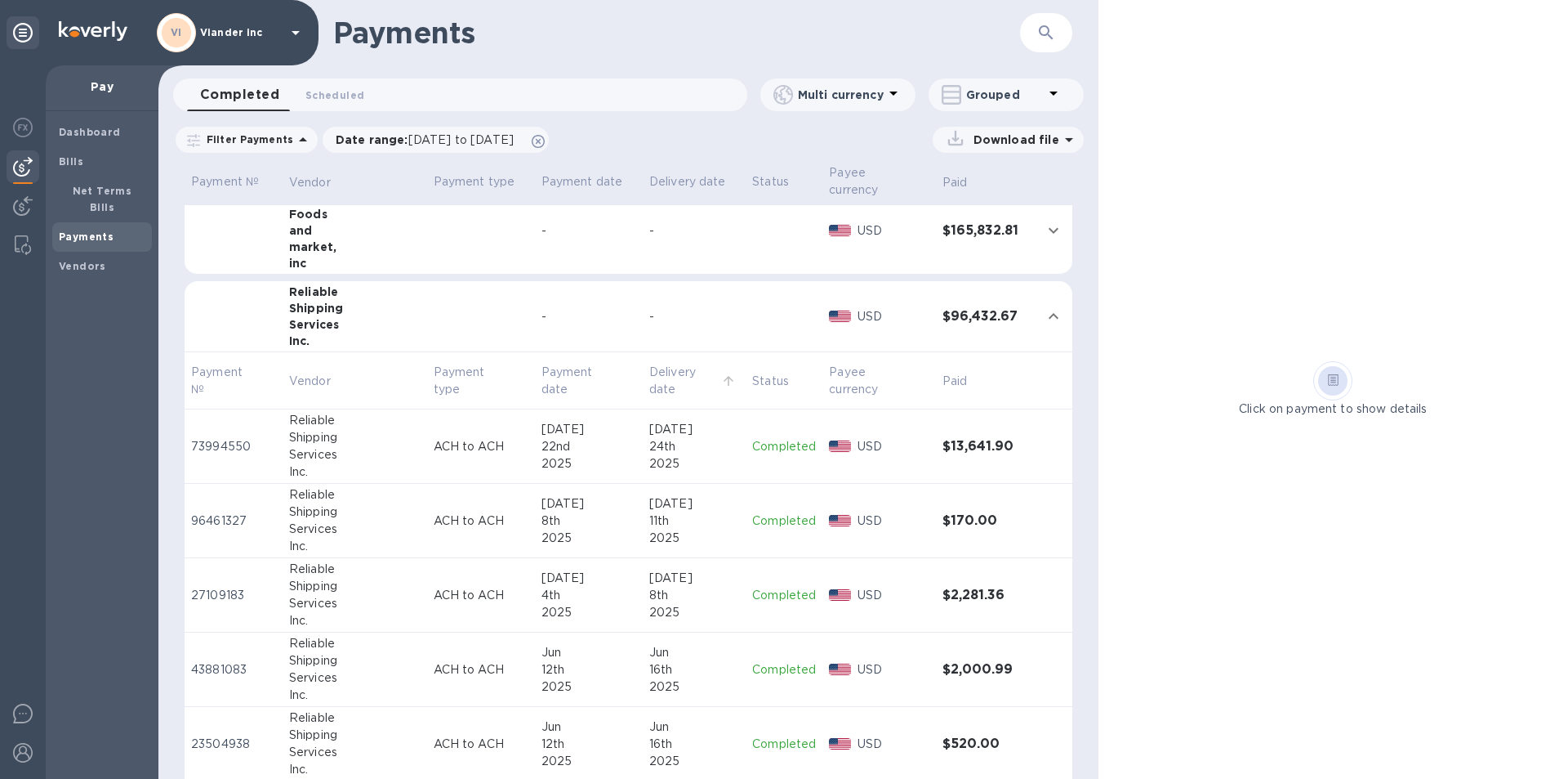
scroll to position [750, 0]
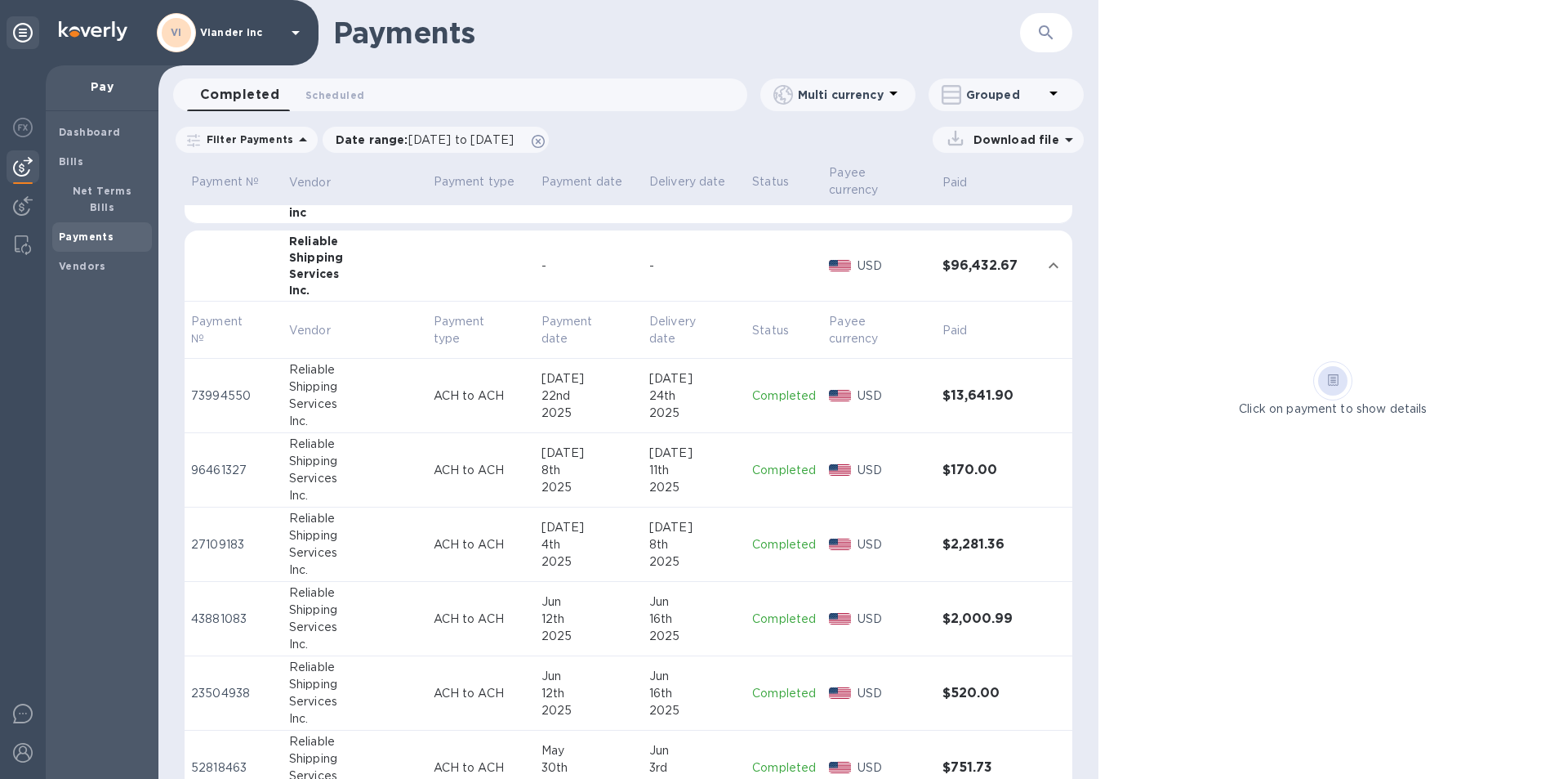
click at [765, 393] on p "Completed" at bounding box center [784, 396] width 64 height 17
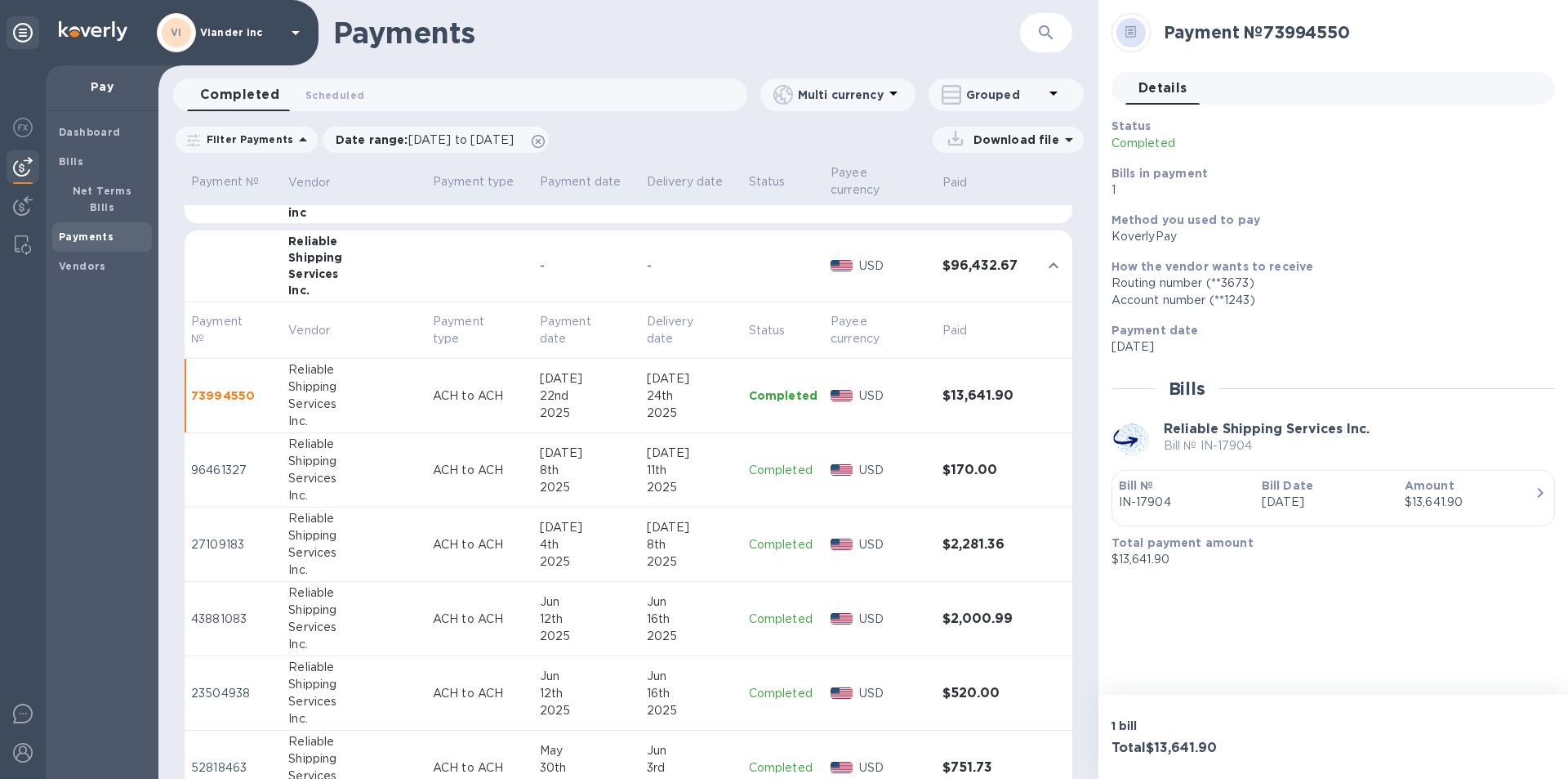
click at [775, 464] on p "Completed" at bounding box center [783, 470] width 68 height 17
click at [762, 539] on p "Completed" at bounding box center [783, 545] width 68 height 17
click at [778, 614] on p "Completed" at bounding box center [783, 619] width 68 height 17
click at [761, 692] on p "Completed" at bounding box center [783, 693] width 68 height 17
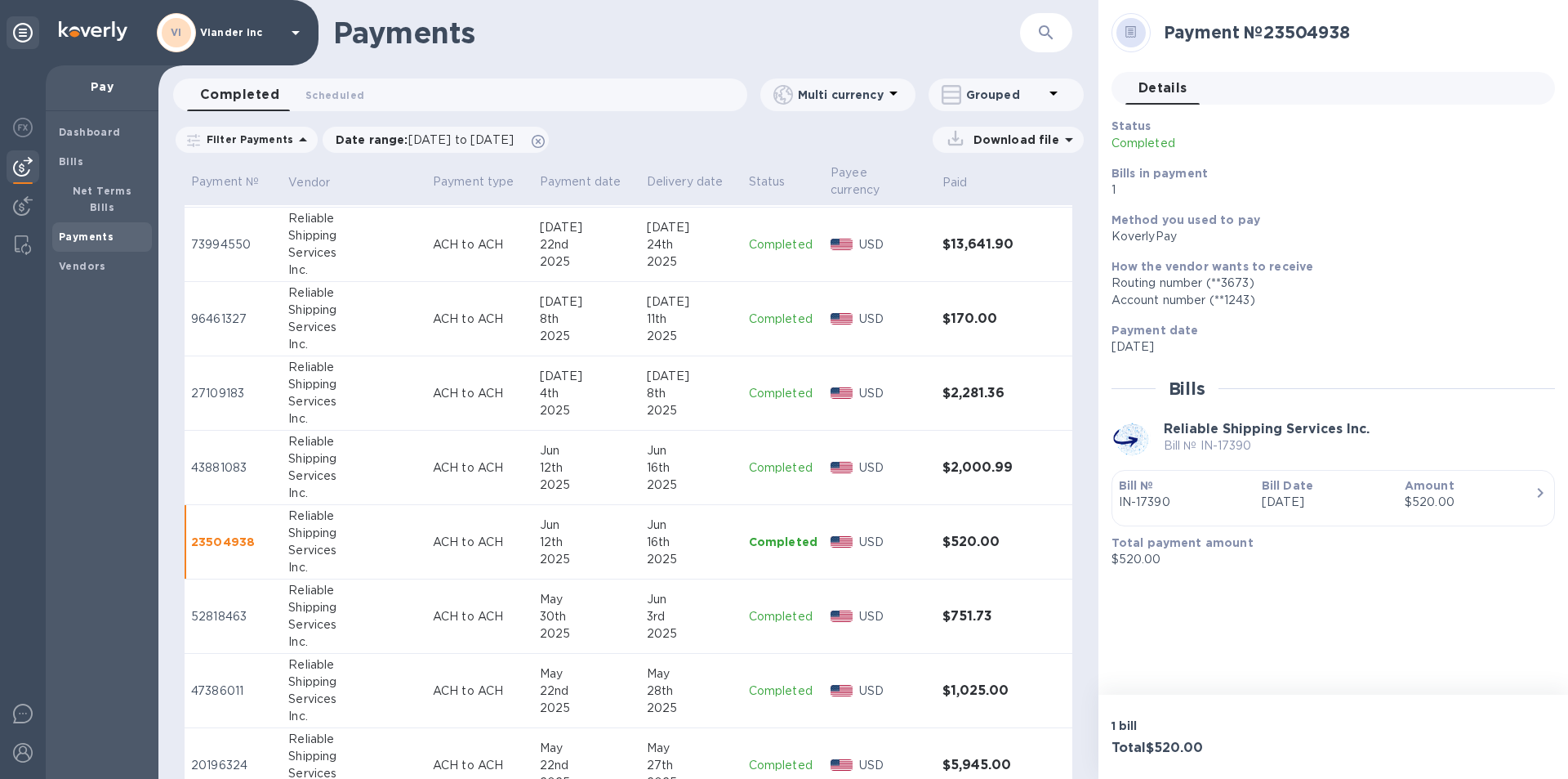
scroll to position [913, 0]
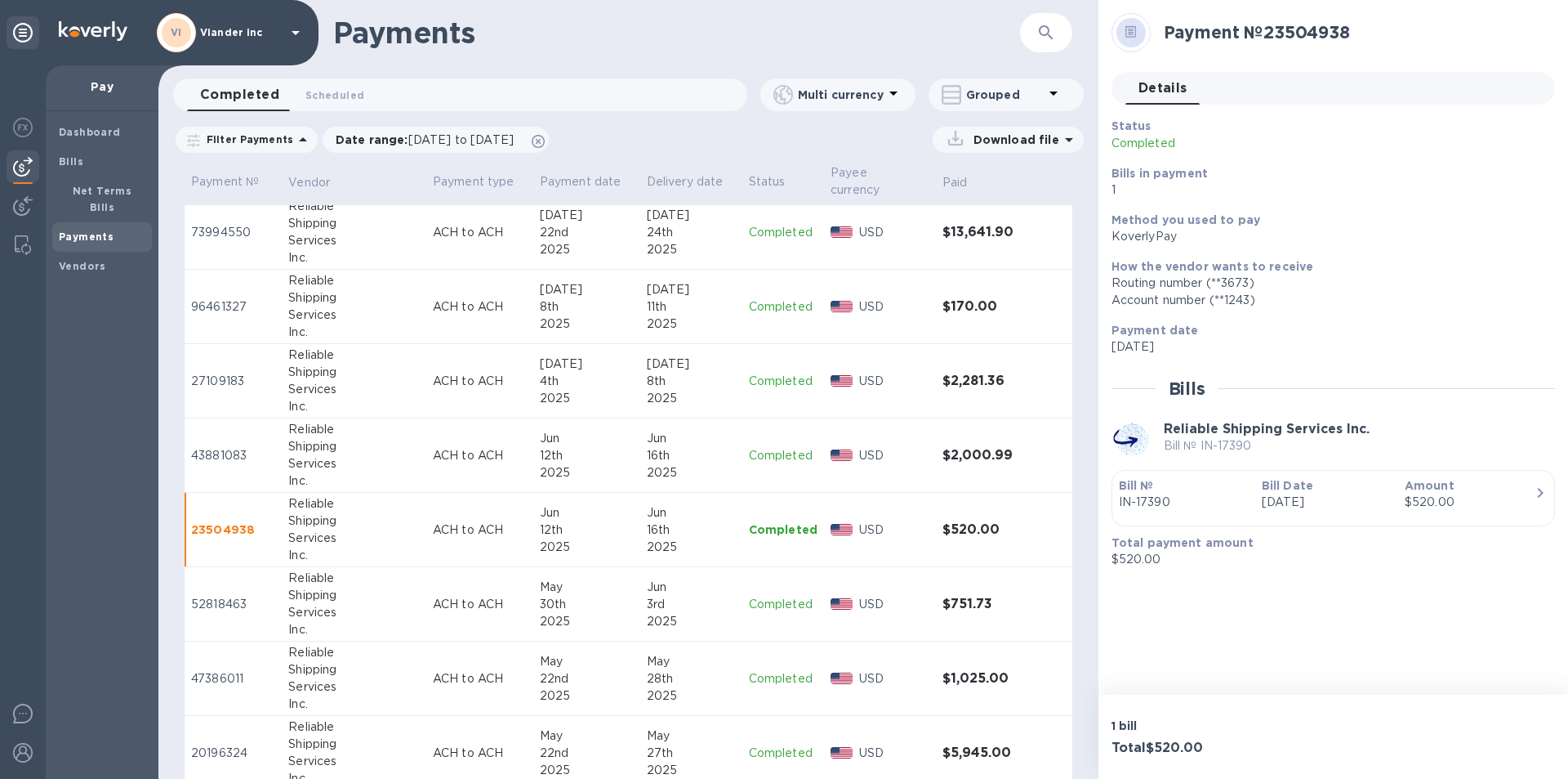
click at [769, 606] on p "Completed" at bounding box center [783, 604] width 68 height 17
click at [765, 676] on p "Completed" at bounding box center [783, 679] width 68 height 17
click at [763, 757] on p "Completed" at bounding box center [783, 753] width 68 height 17
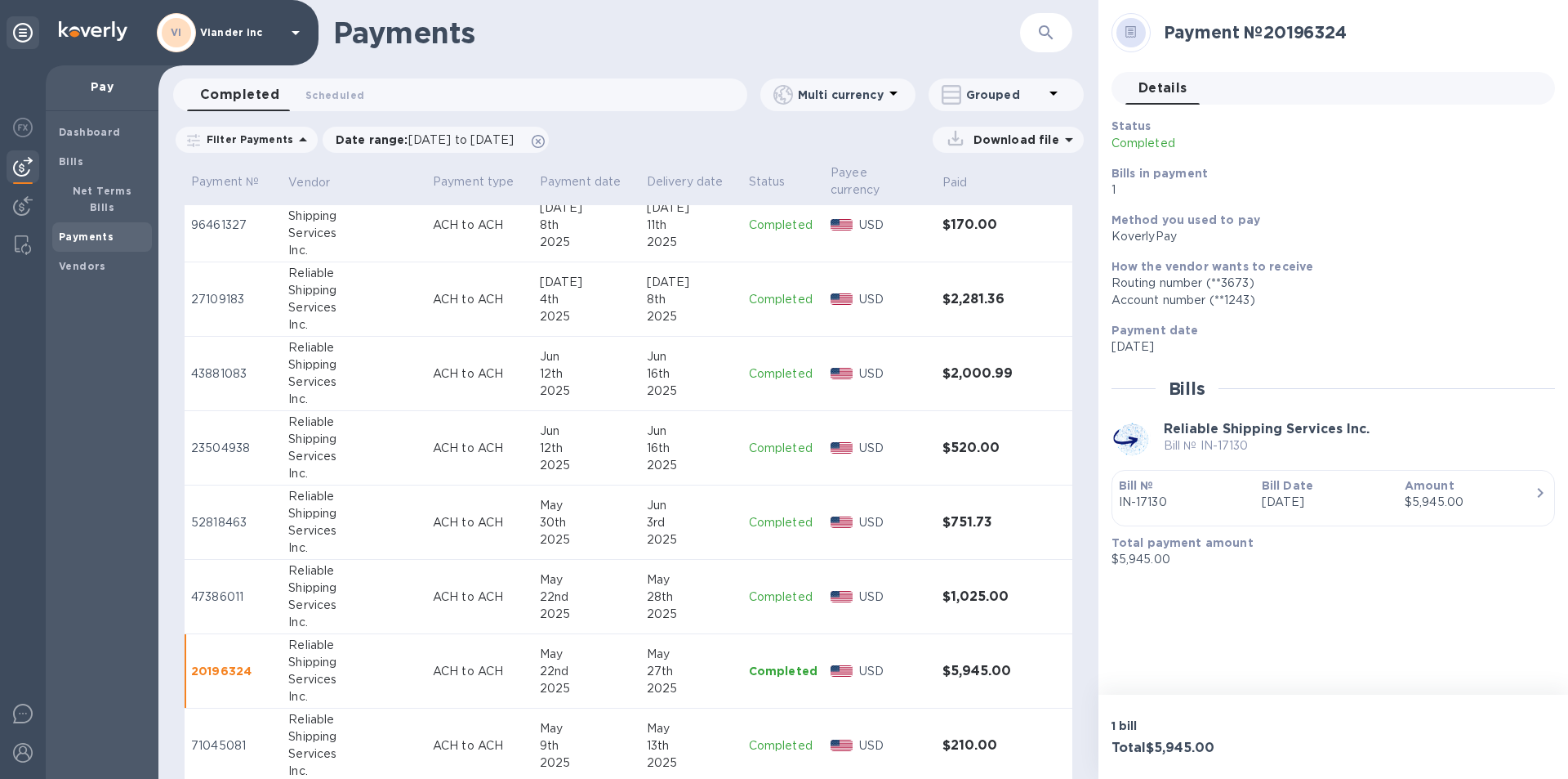
scroll to position [1077, 0]
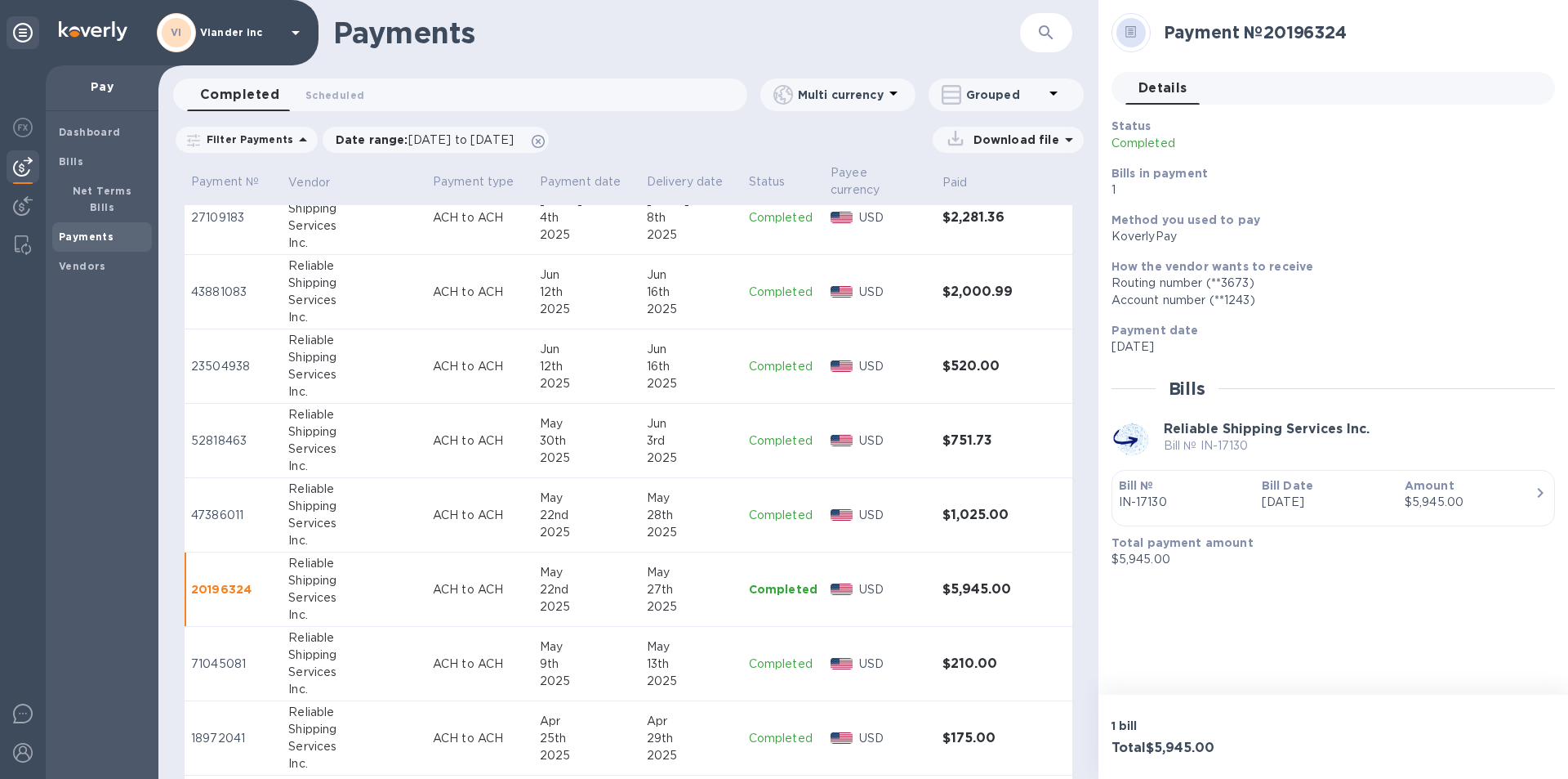
click at [773, 664] on p "Completed" at bounding box center [783, 664] width 68 height 17
click at [760, 738] on p "Completed" at bounding box center [783, 739] width 68 height 17
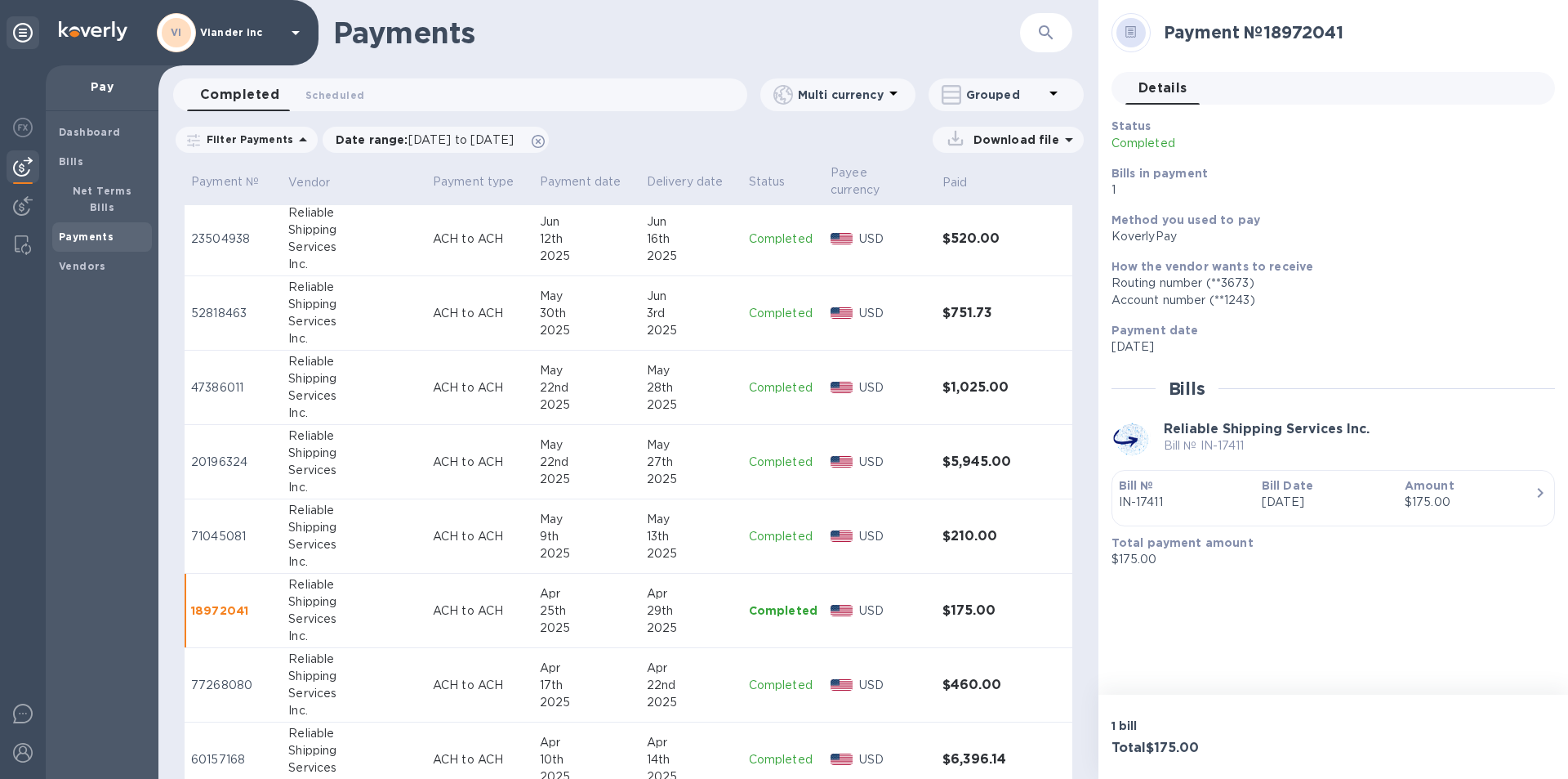
scroll to position [1240, 0]
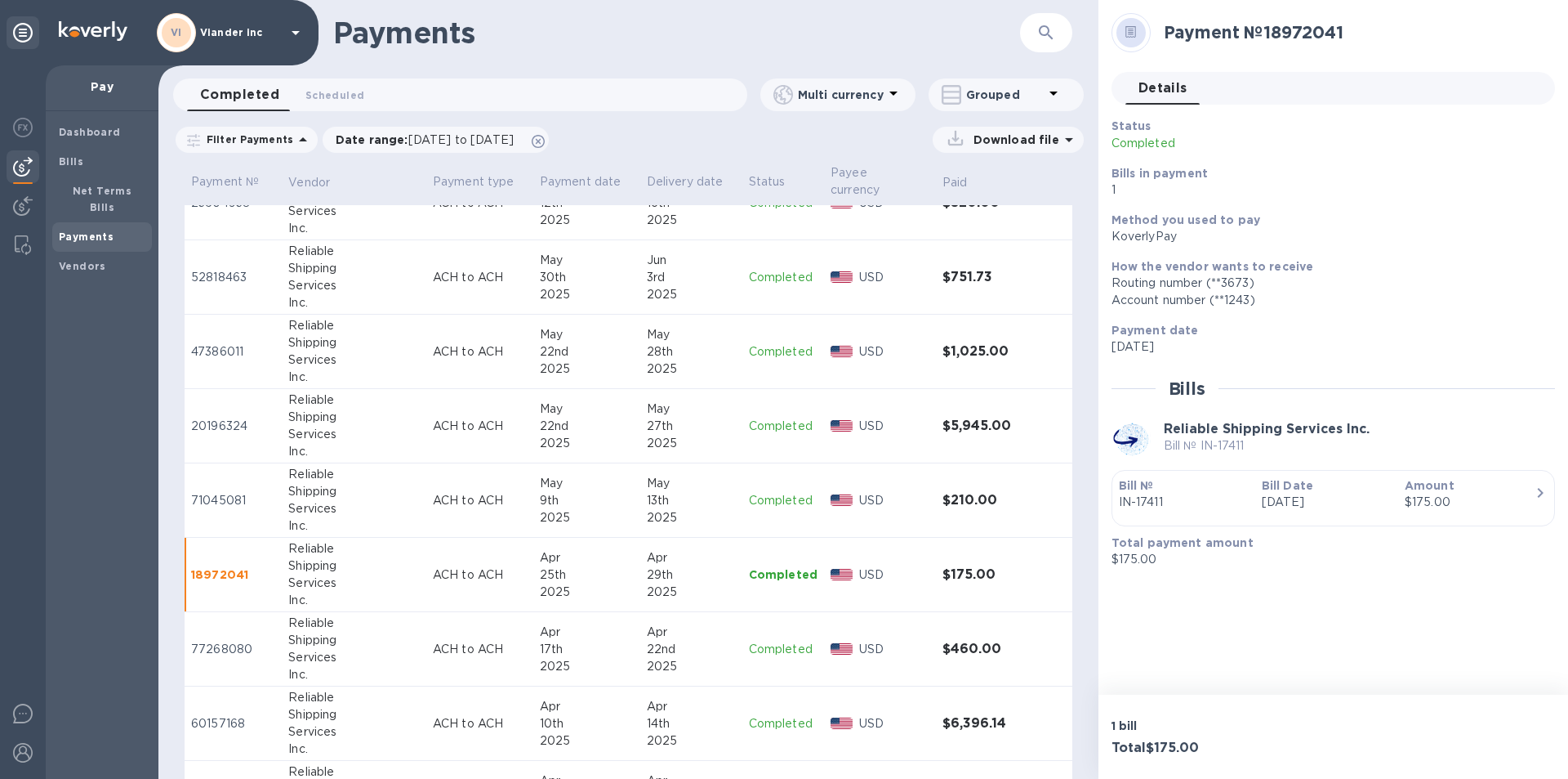
click at [769, 648] on p "Completed" at bounding box center [783, 649] width 68 height 17
click at [780, 572] on p "Completed" at bounding box center [783, 575] width 68 height 17
click at [759, 494] on p "Completed" at bounding box center [783, 500] width 68 height 17
click at [771, 420] on p "Completed" at bounding box center [783, 426] width 68 height 17
click at [778, 354] on p "Completed" at bounding box center [783, 352] width 68 height 17
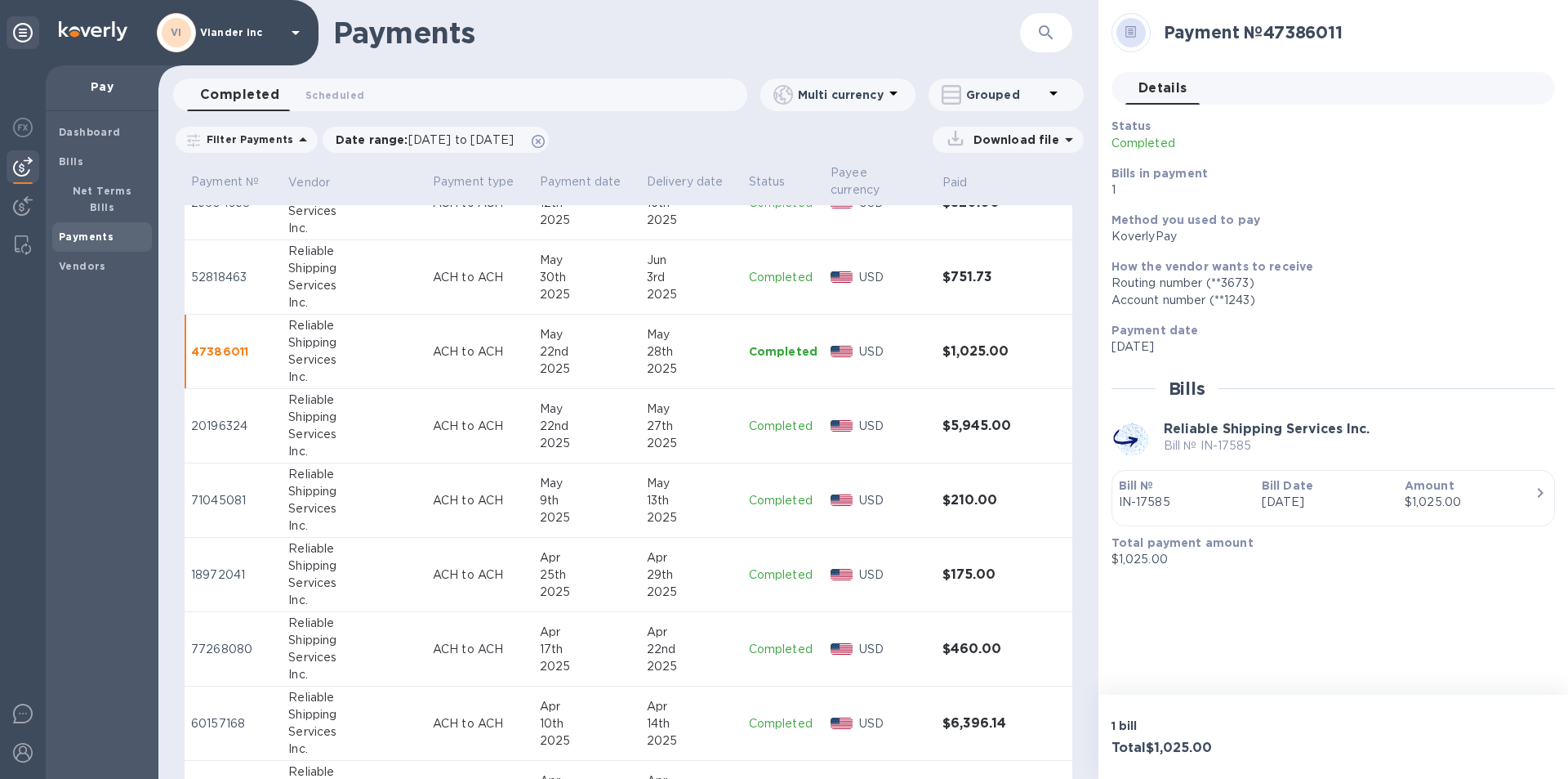
click at [774, 282] on p "Completed" at bounding box center [783, 278] width 68 height 17
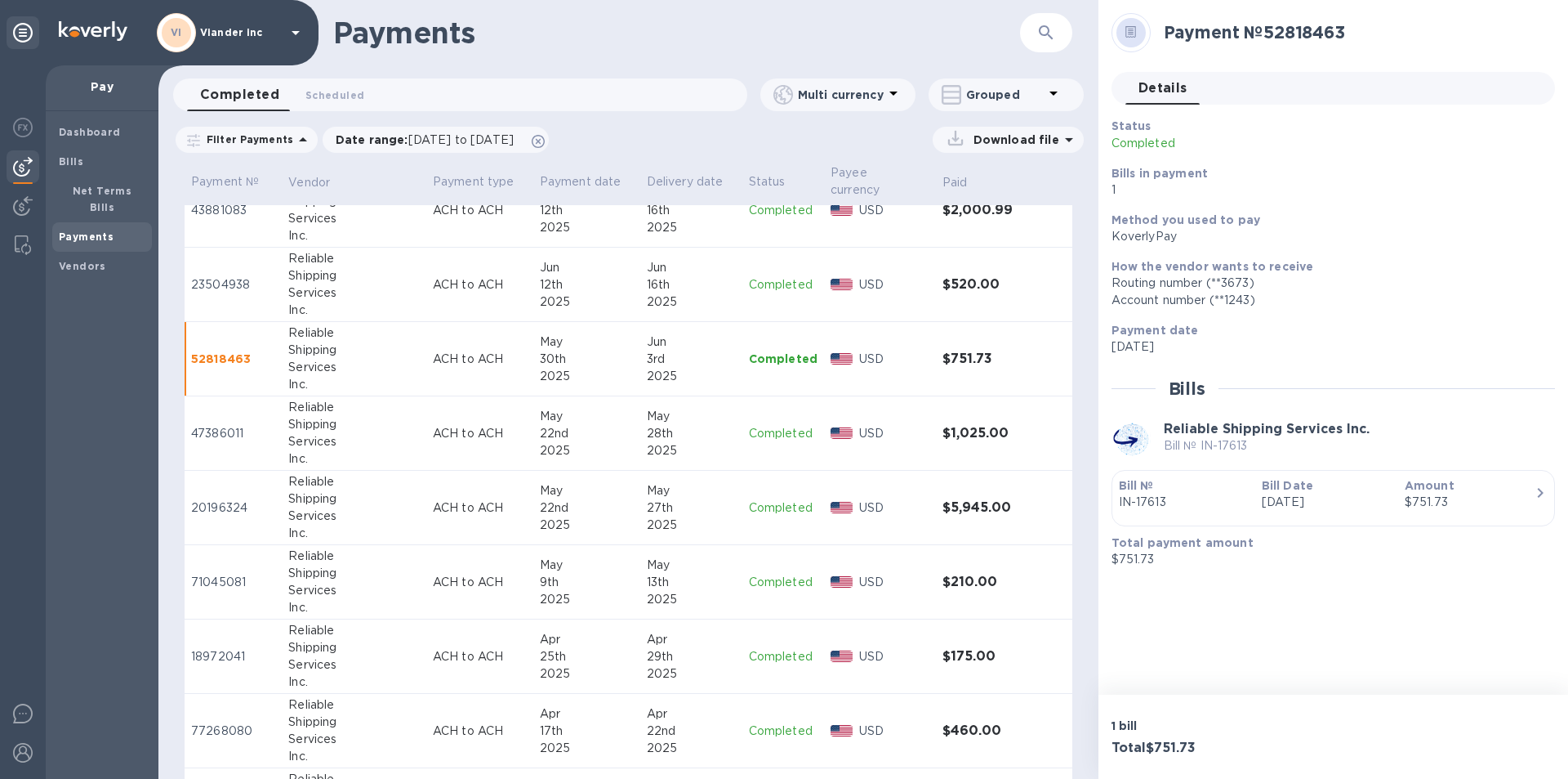
click at [772, 282] on p "Completed" at bounding box center [783, 284] width 68 height 17
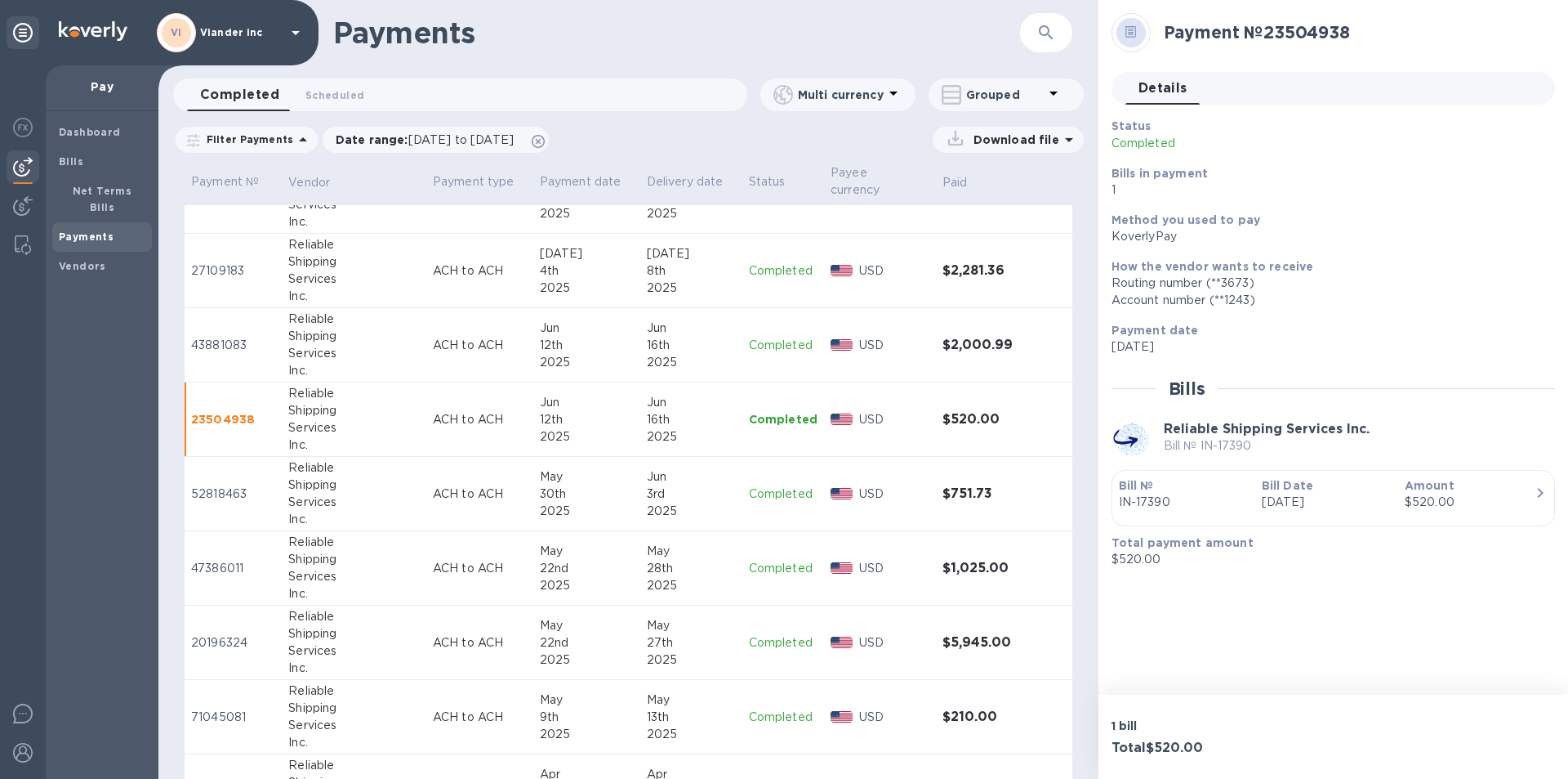
scroll to position [995, 0]
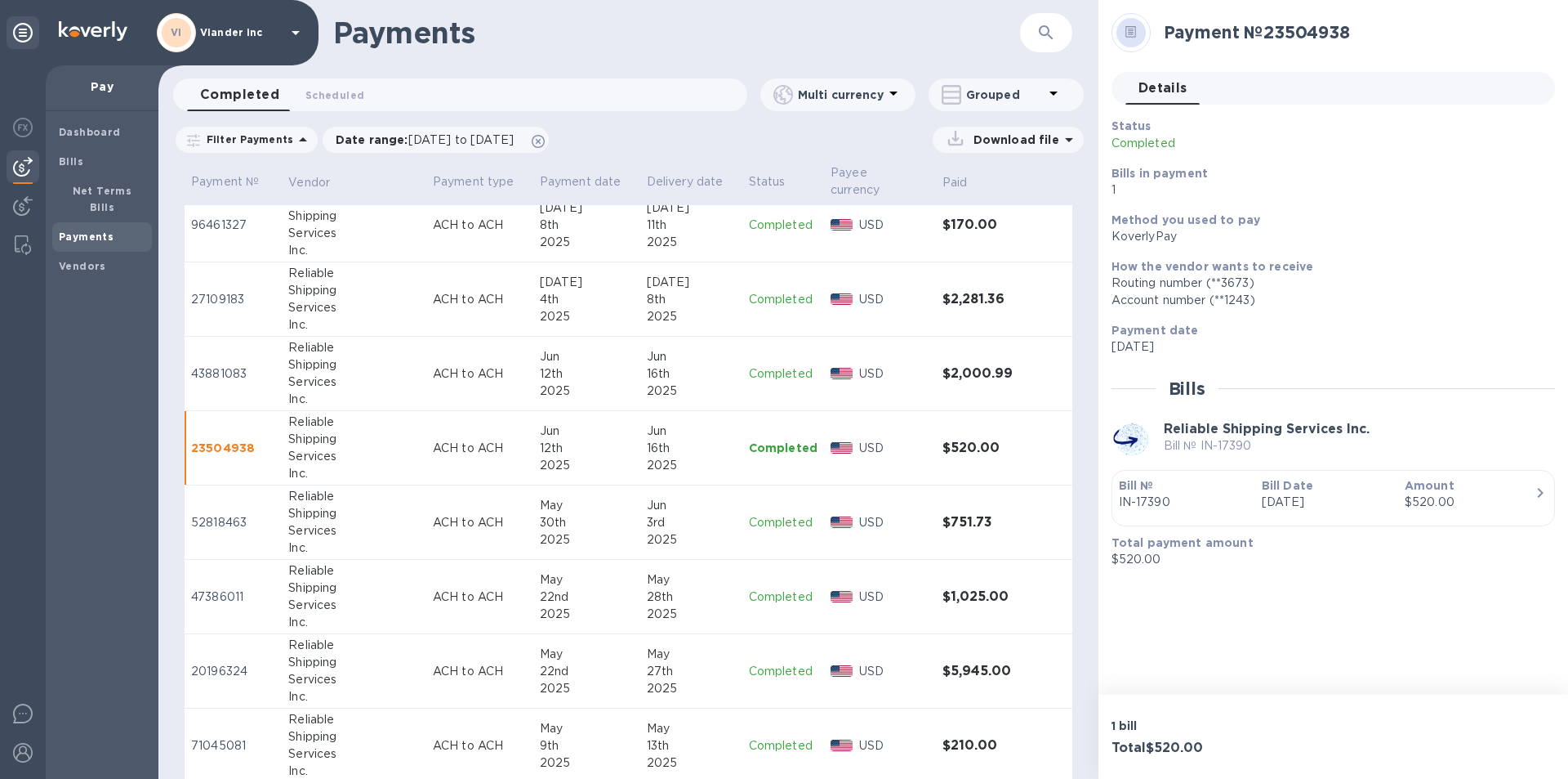
click at [768, 377] on p "Completed" at bounding box center [783, 374] width 68 height 17
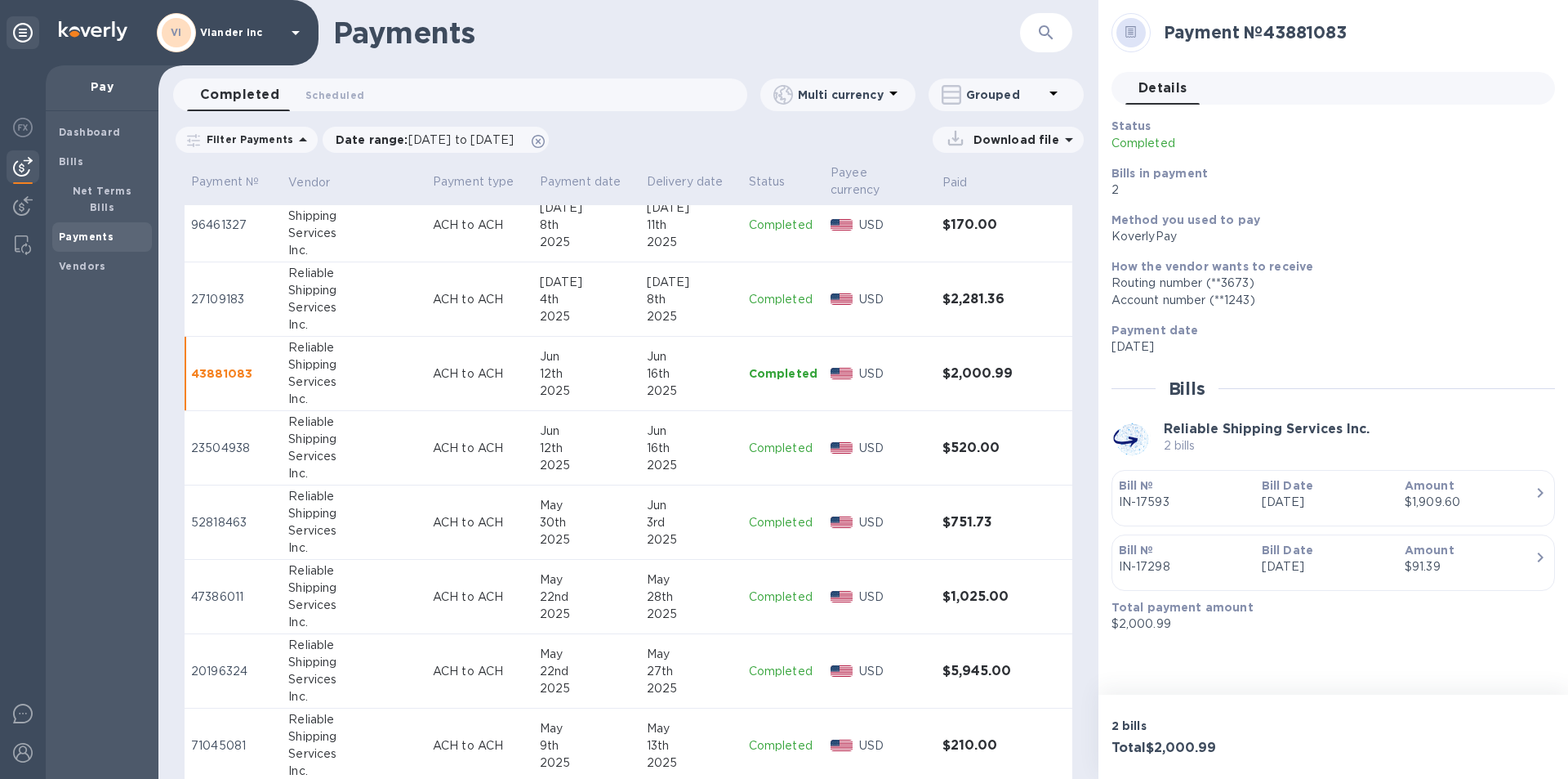
click at [759, 297] on p "Completed" at bounding box center [783, 300] width 68 height 17
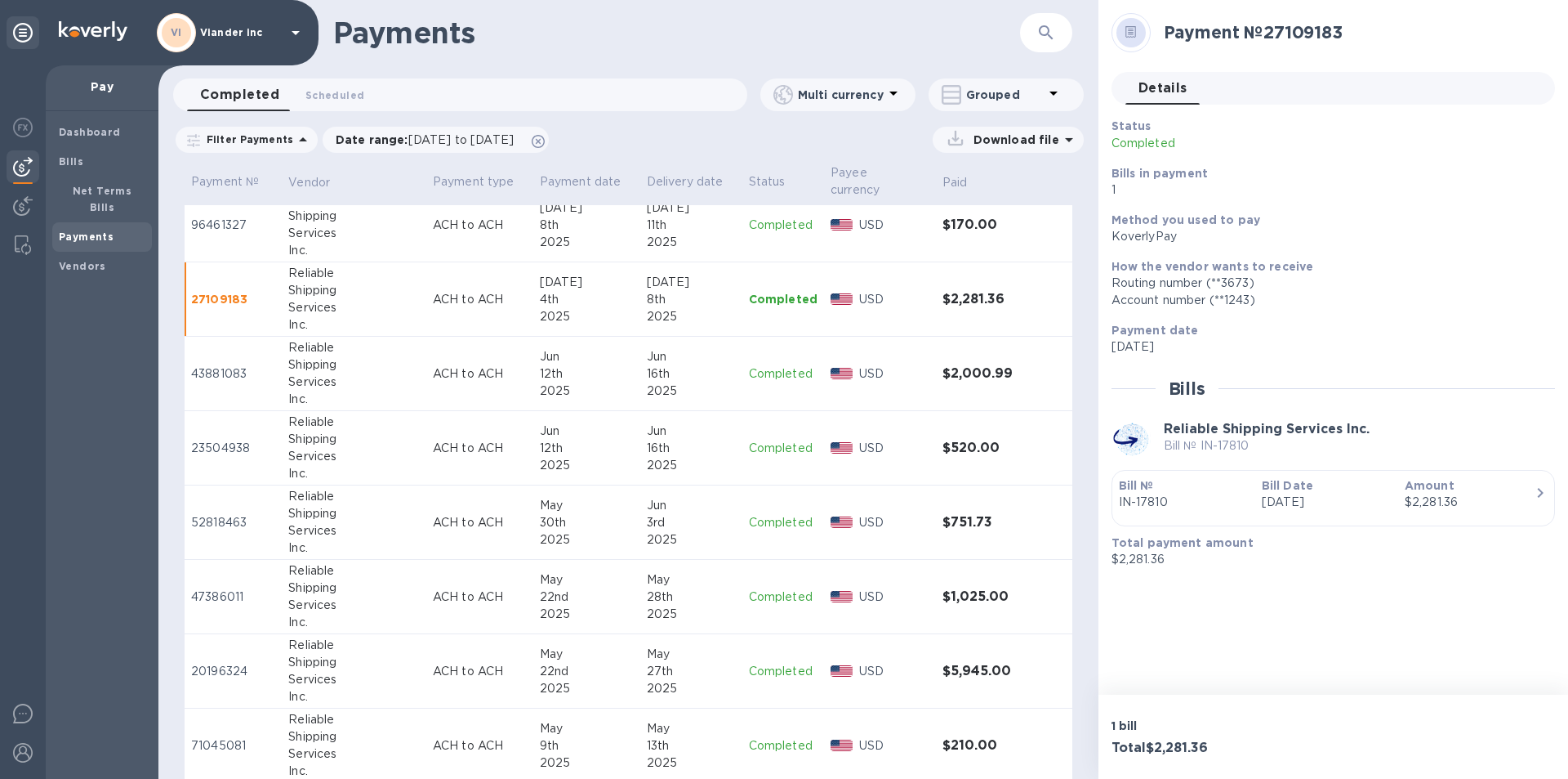
click at [784, 223] on p "Completed" at bounding box center [783, 226] width 68 height 17
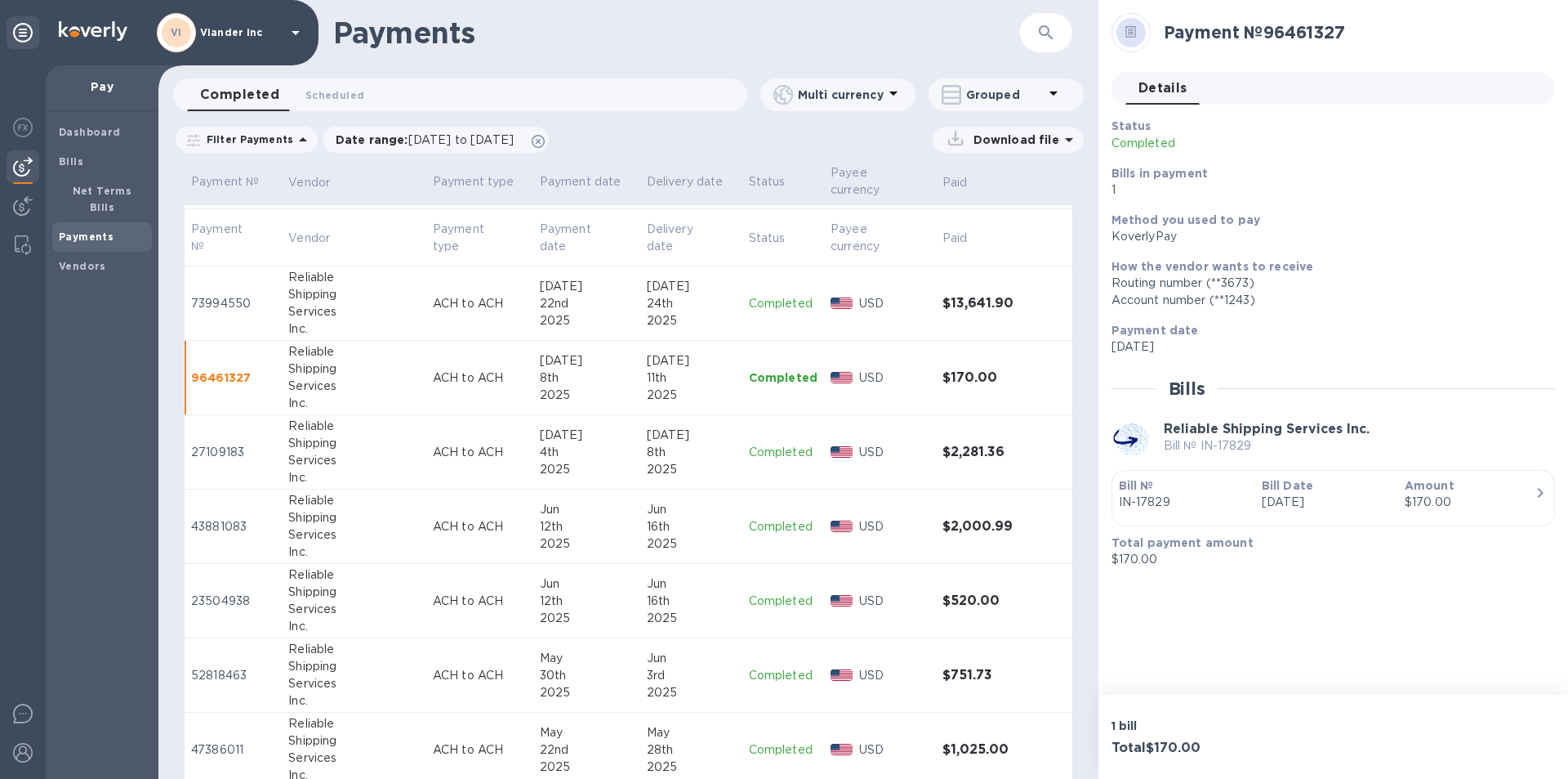
scroll to position [832, 0]
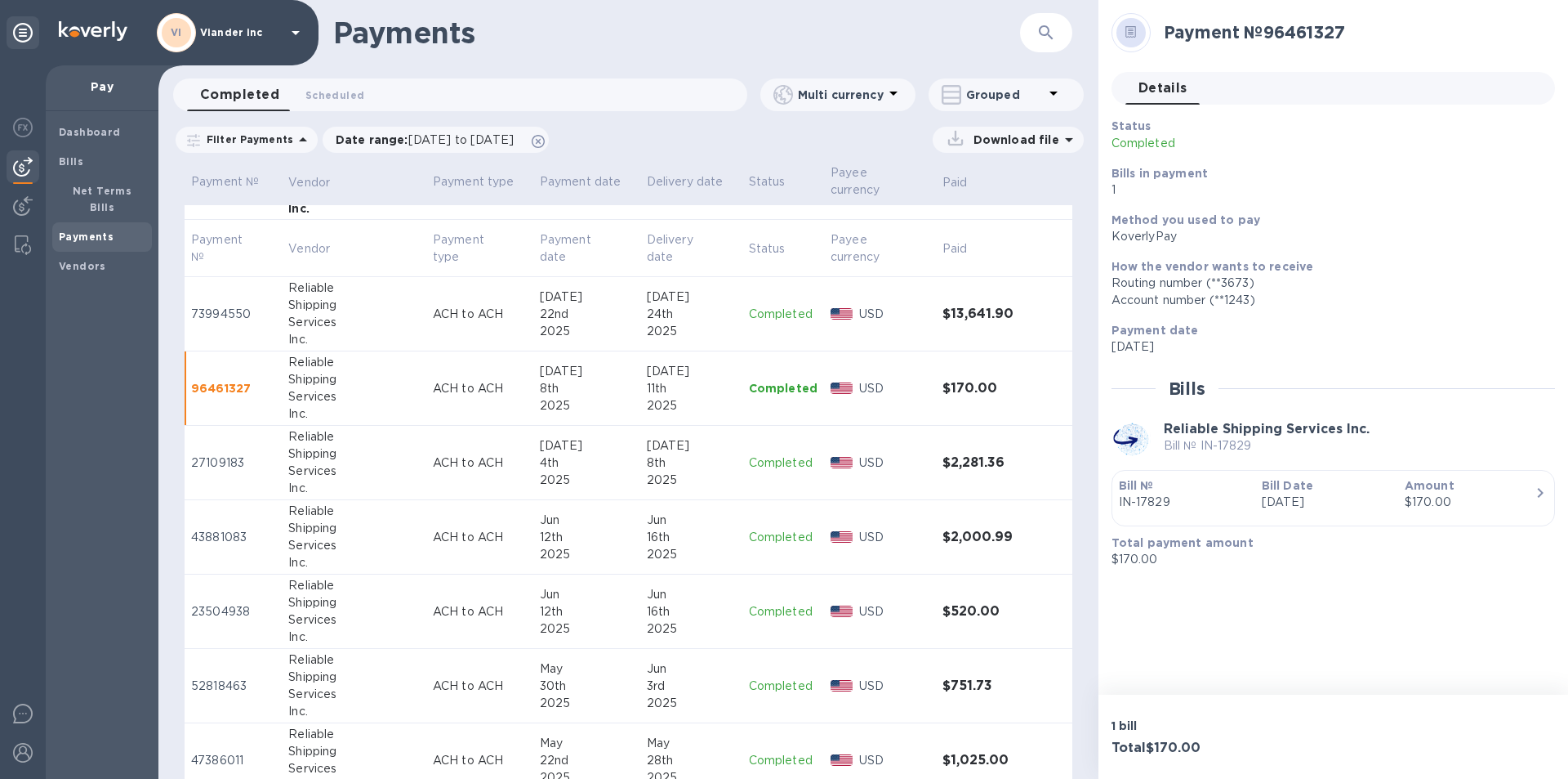
click at [778, 310] on p "Completed" at bounding box center [783, 314] width 68 height 17
click at [772, 394] on p "Completed" at bounding box center [783, 389] width 68 height 17
click at [757, 460] on p "Completed" at bounding box center [783, 463] width 68 height 17
click at [779, 539] on p "Completed" at bounding box center [783, 537] width 68 height 17
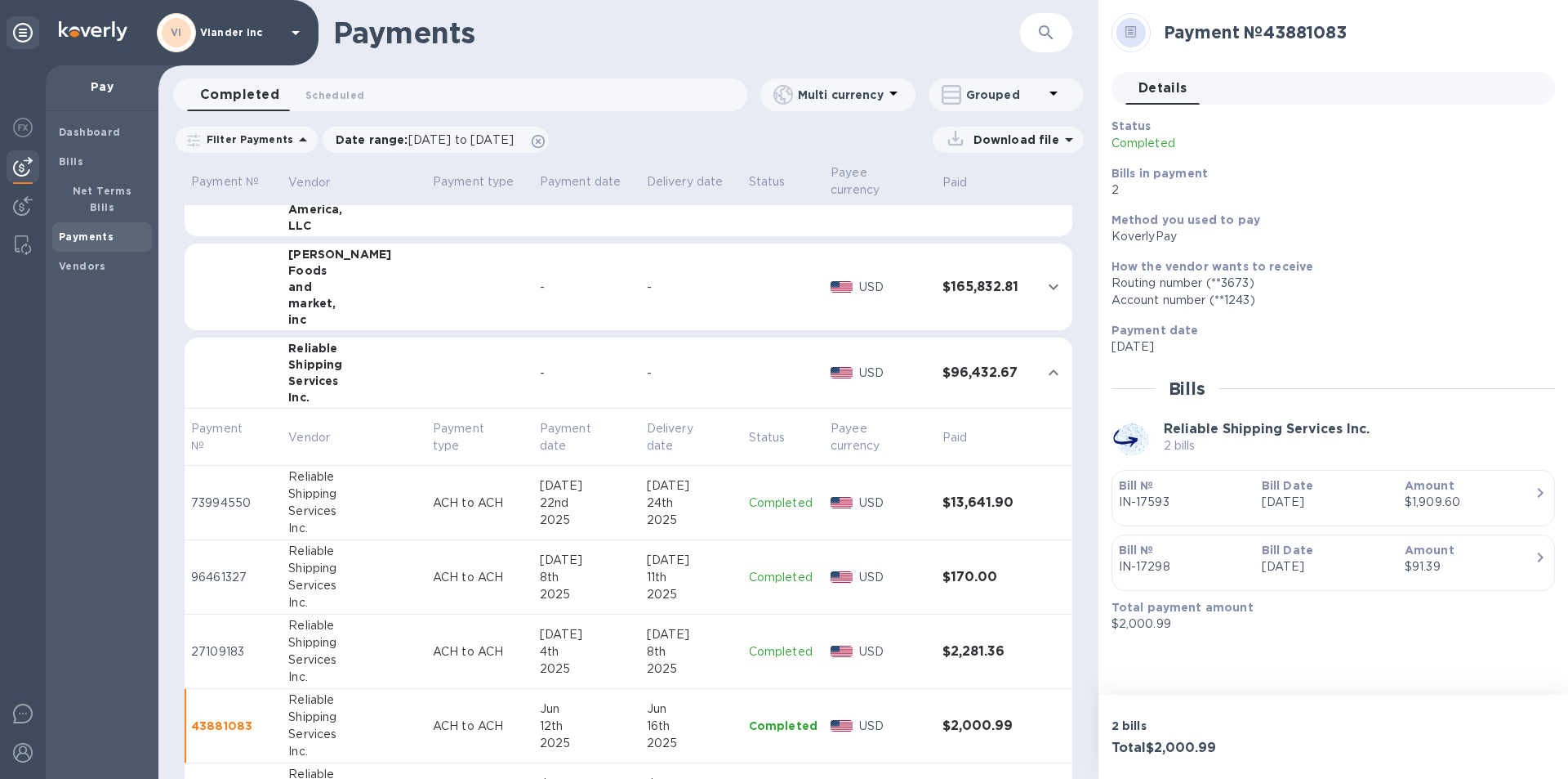
scroll to position [736, 0]
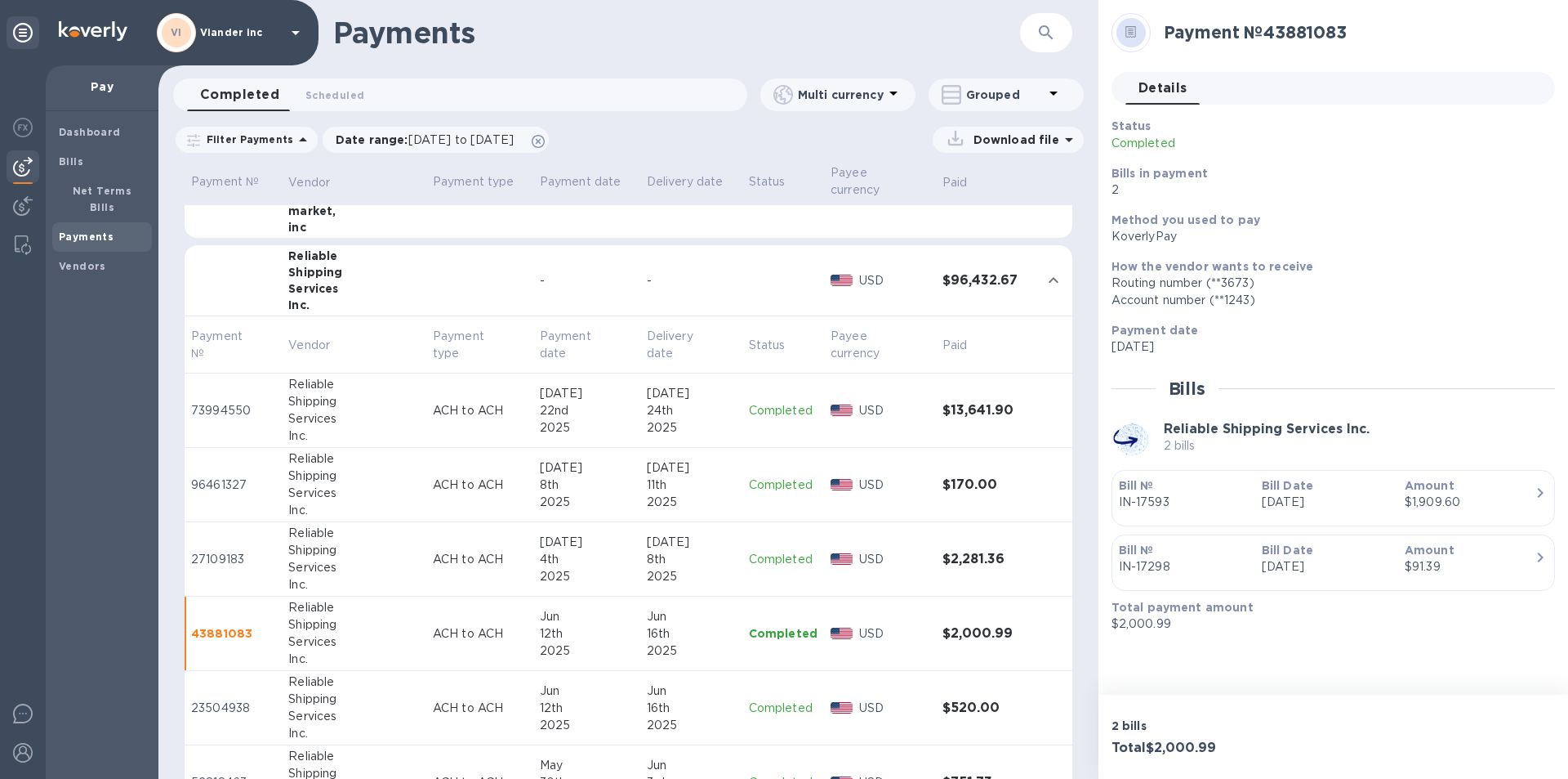
click at [770, 410] on p "Completed" at bounding box center [783, 411] width 68 height 17
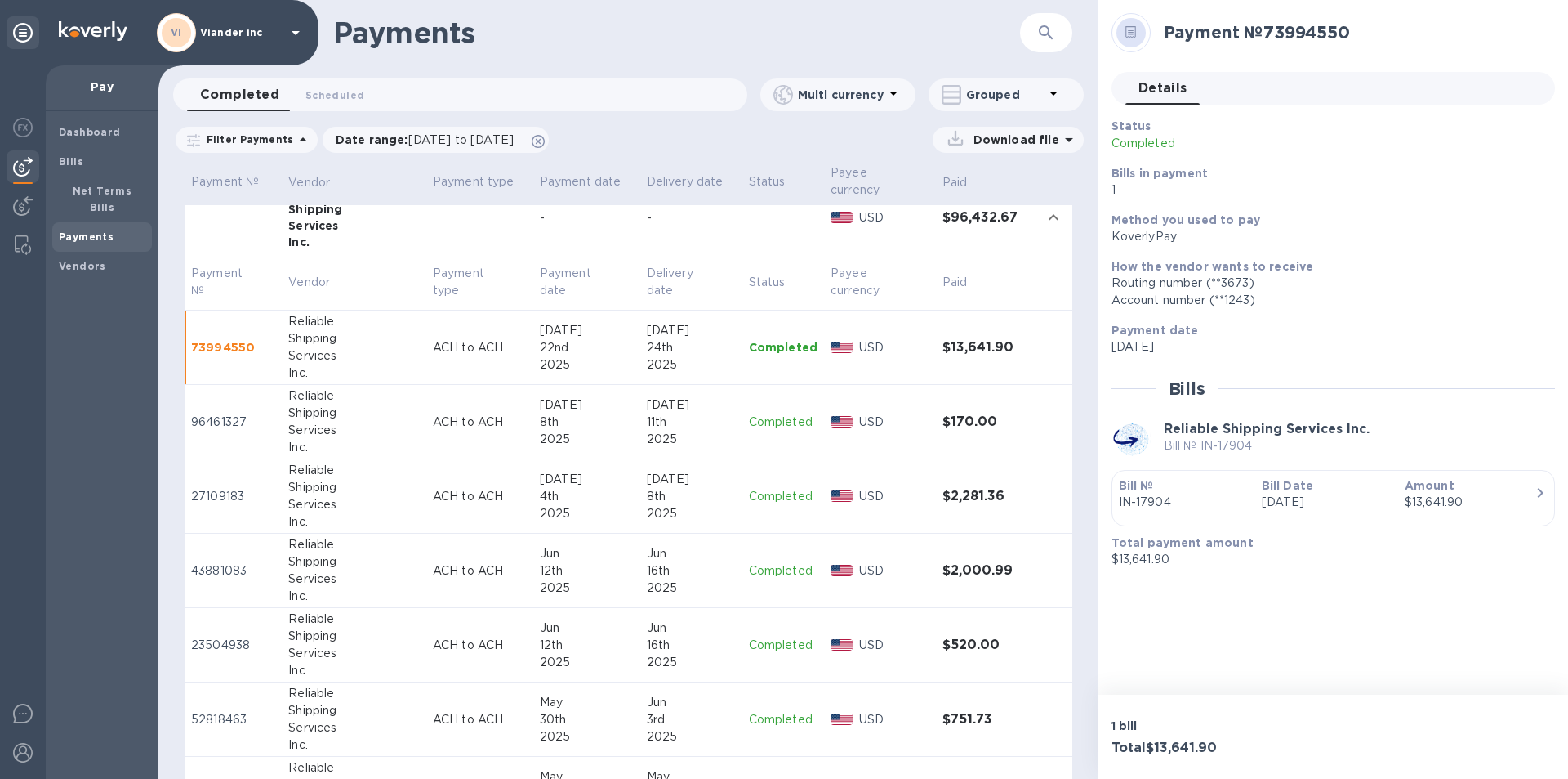
scroll to position [817, 0]
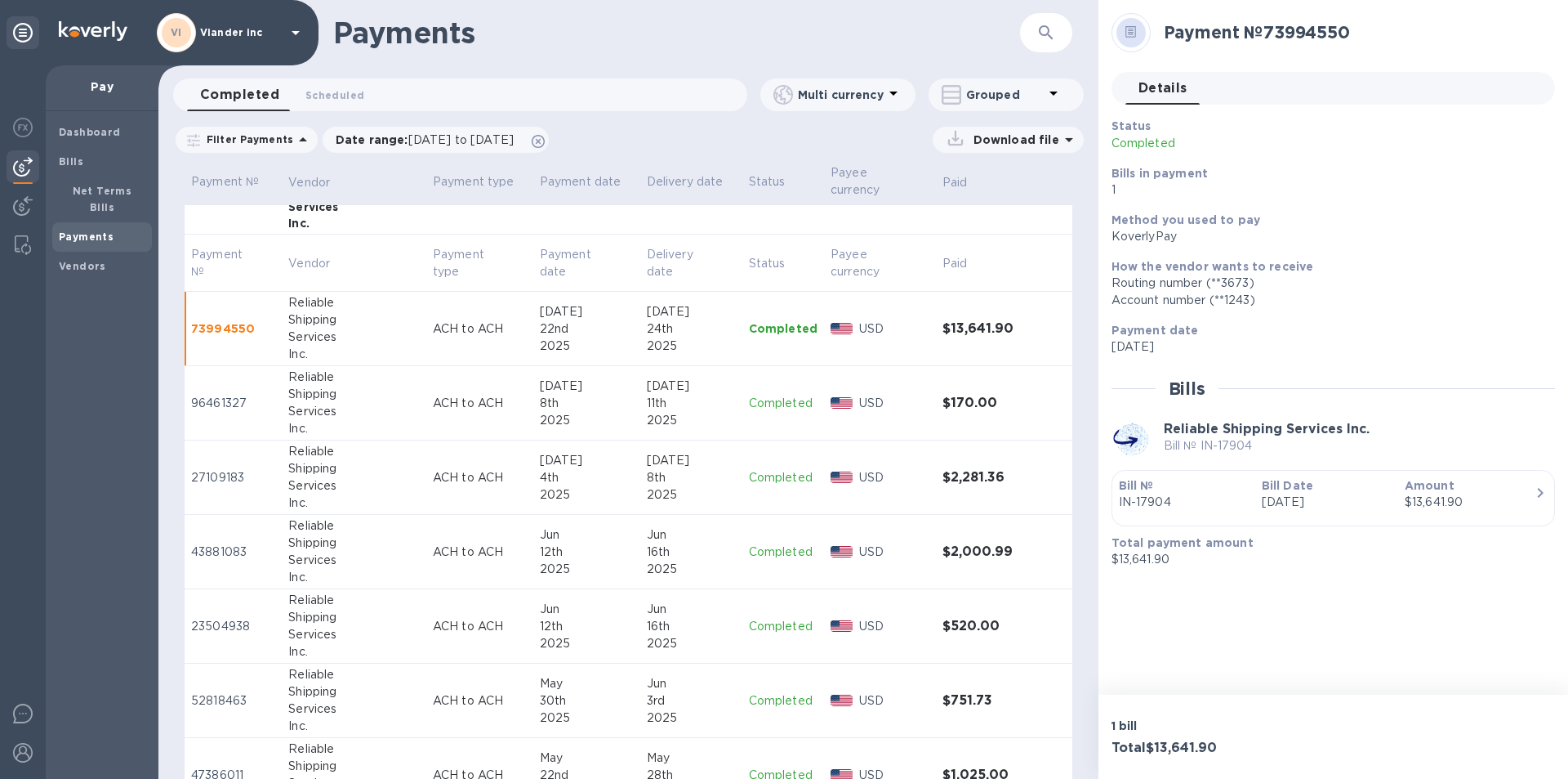
click at [775, 404] on p "Completed" at bounding box center [783, 403] width 68 height 17
click at [757, 478] on p "Completed" at bounding box center [783, 477] width 68 height 17
click at [778, 325] on p "Completed" at bounding box center [783, 329] width 68 height 17
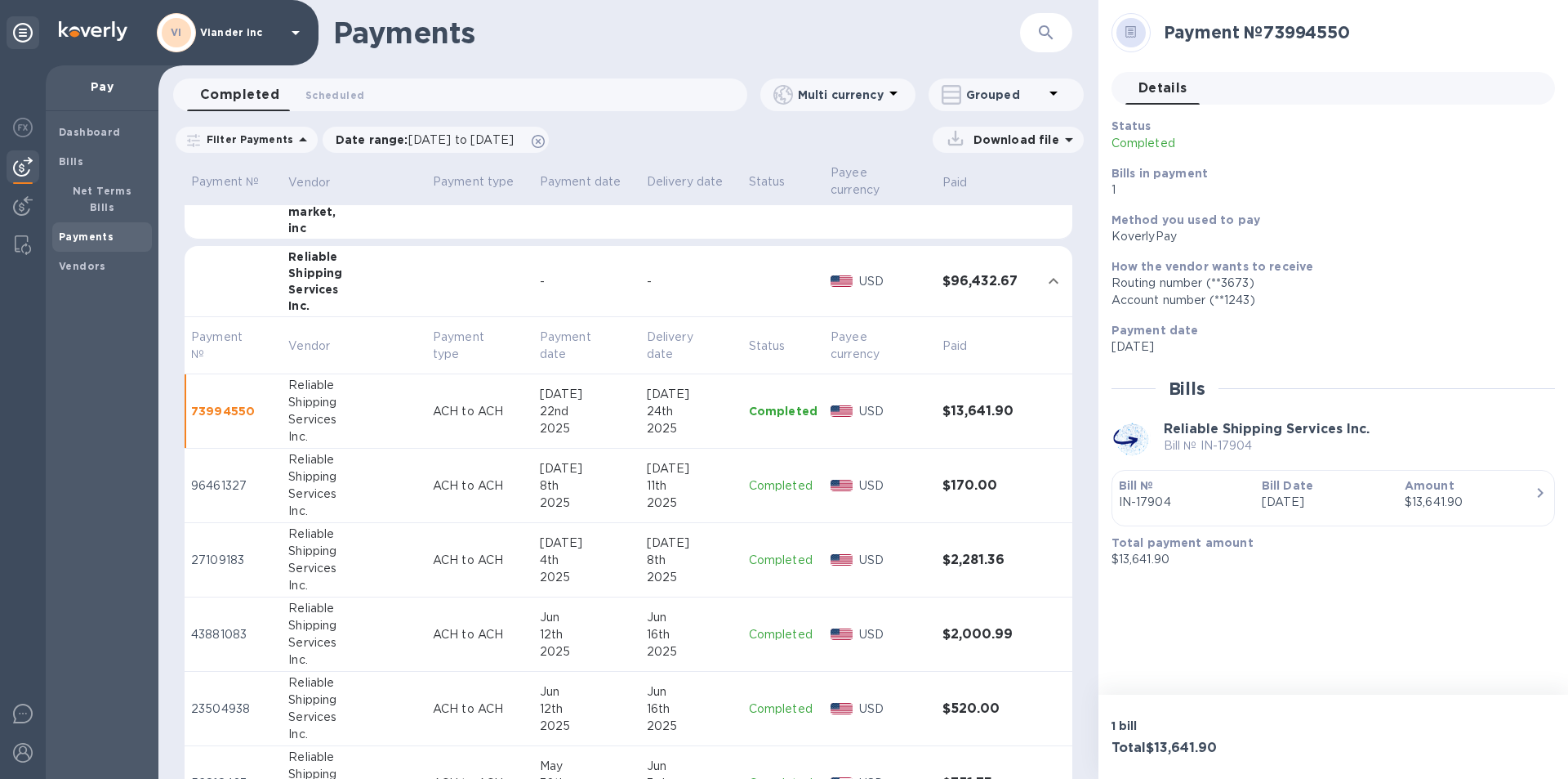
scroll to position [654, 0]
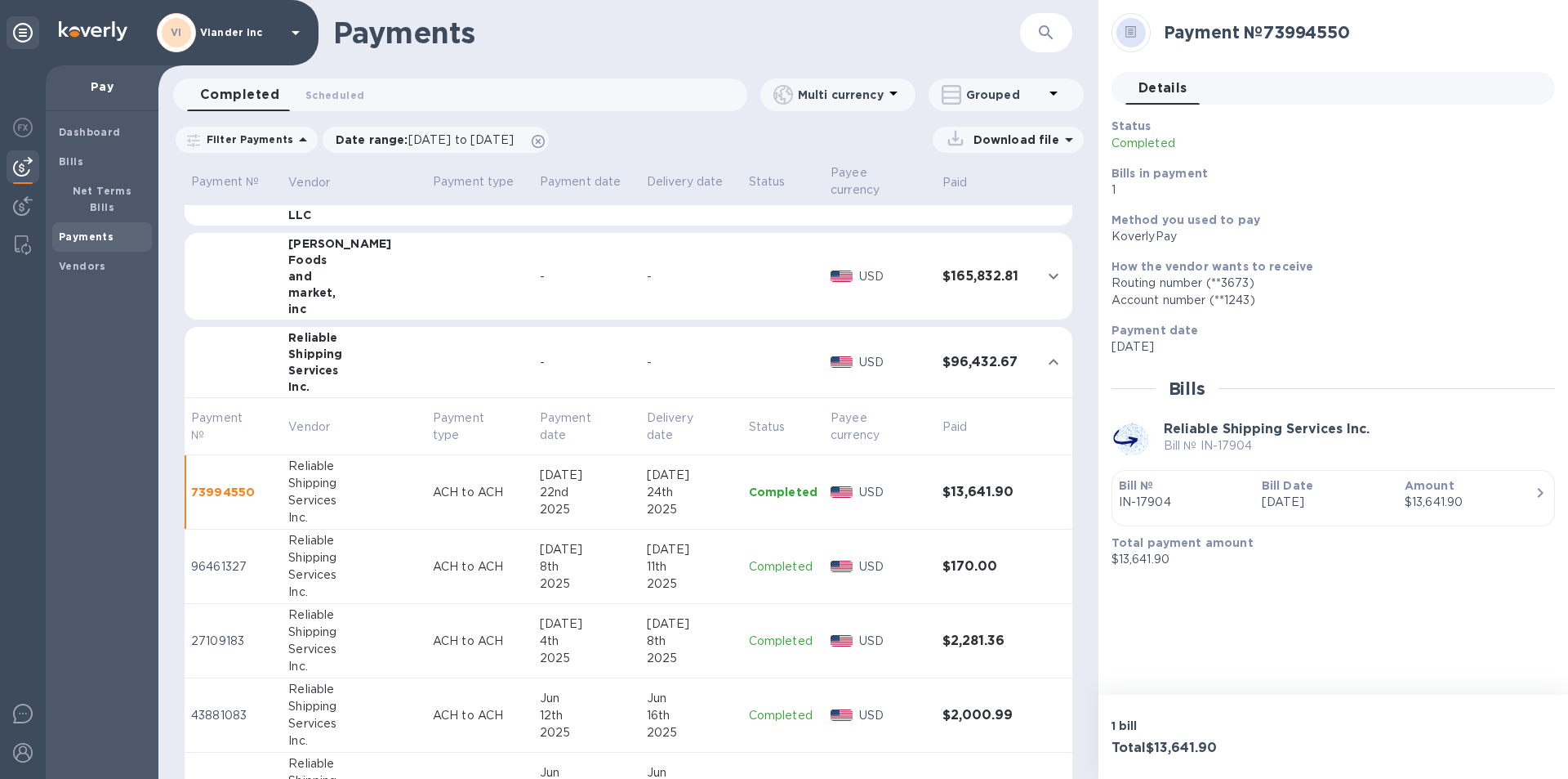
click at [761, 575] on p "Completed" at bounding box center [783, 567] width 68 height 17
click at [756, 643] on p "Completed" at bounding box center [783, 641] width 68 height 17
click at [757, 720] on p "Completed" at bounding box center [783, 715] width 68 height 17
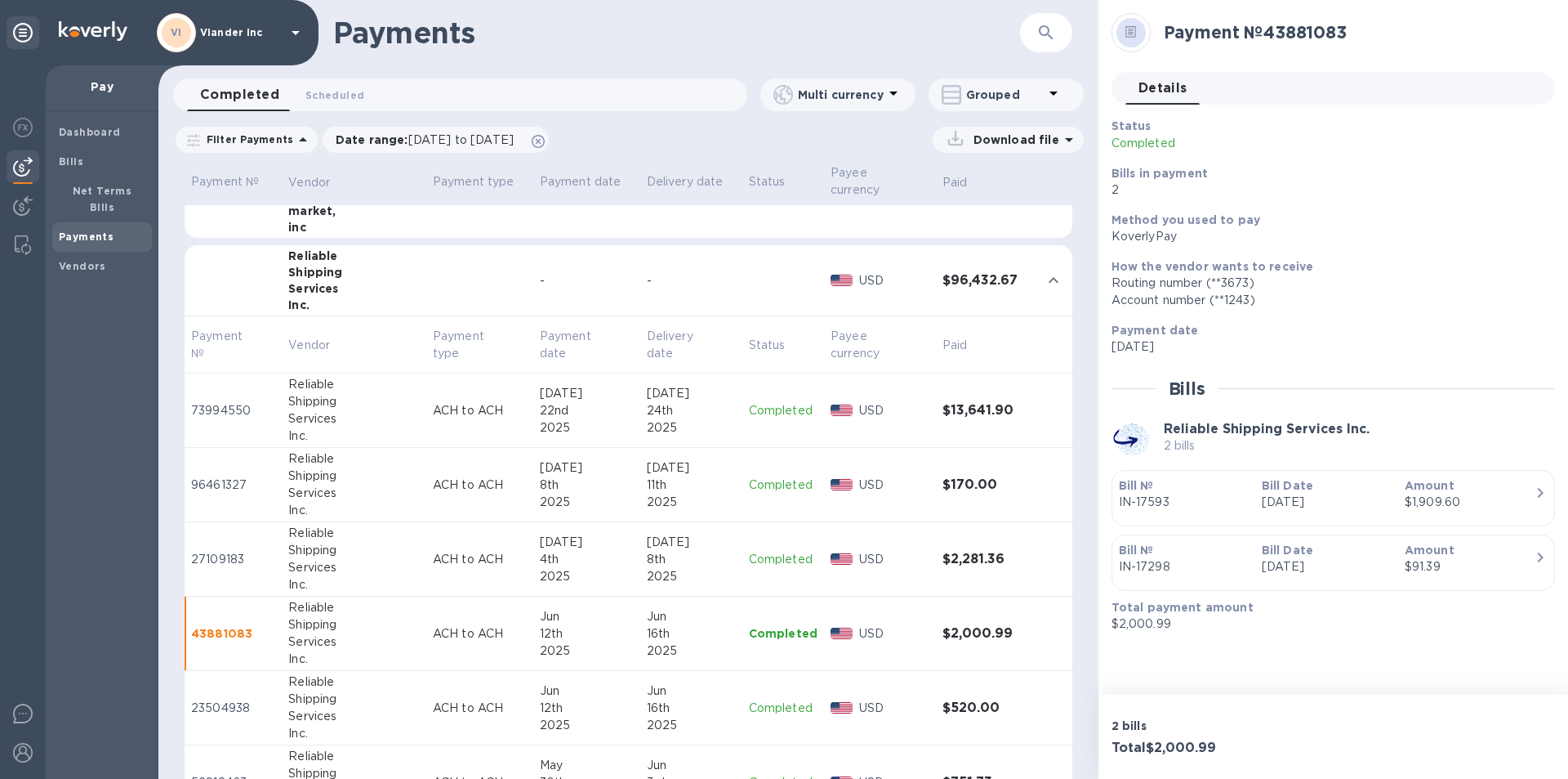
click at [769, 706] on p "Completed" at bounding box center [783, 708] width 68 height 17
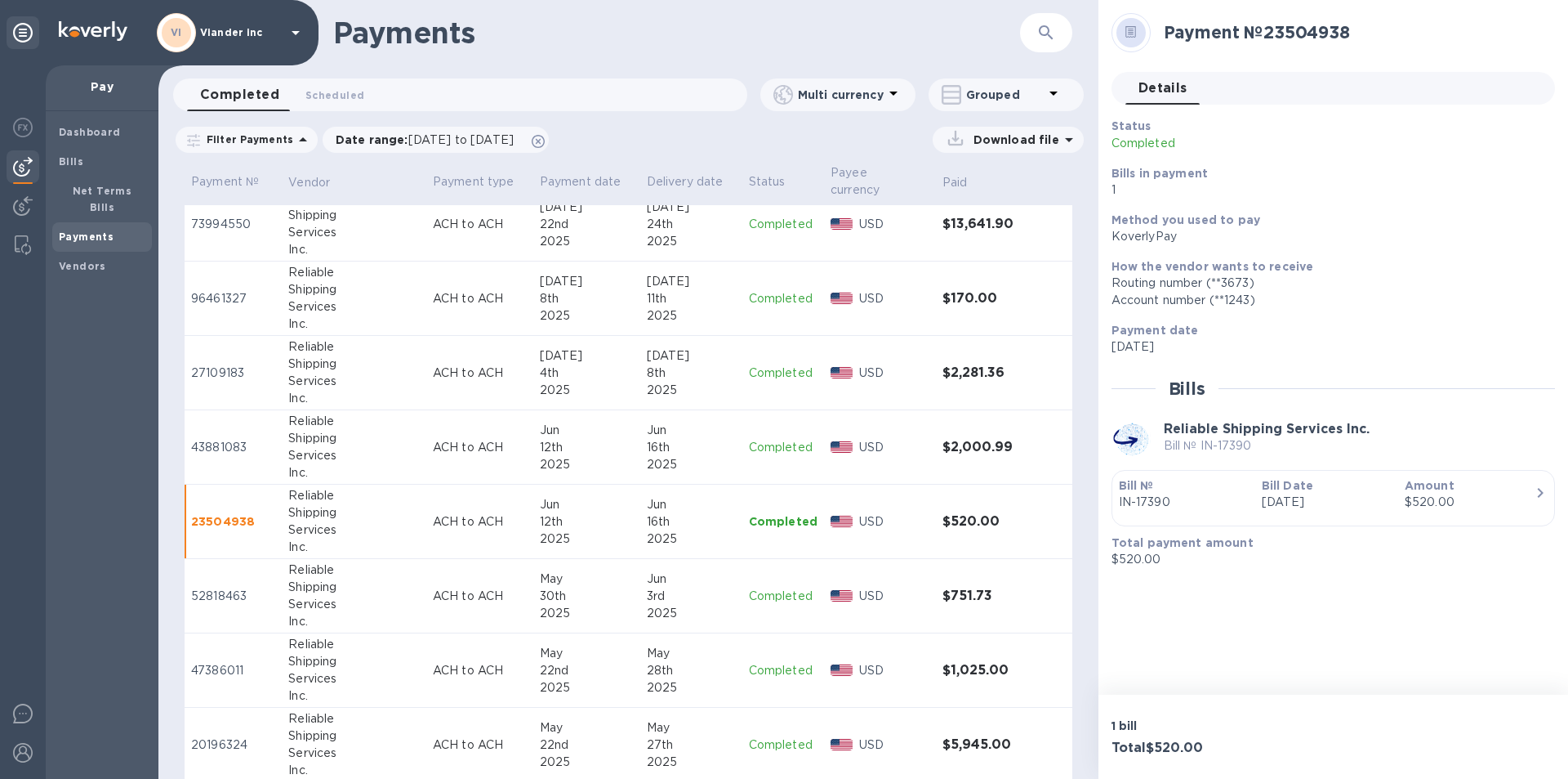
scroll to position [980, 0]
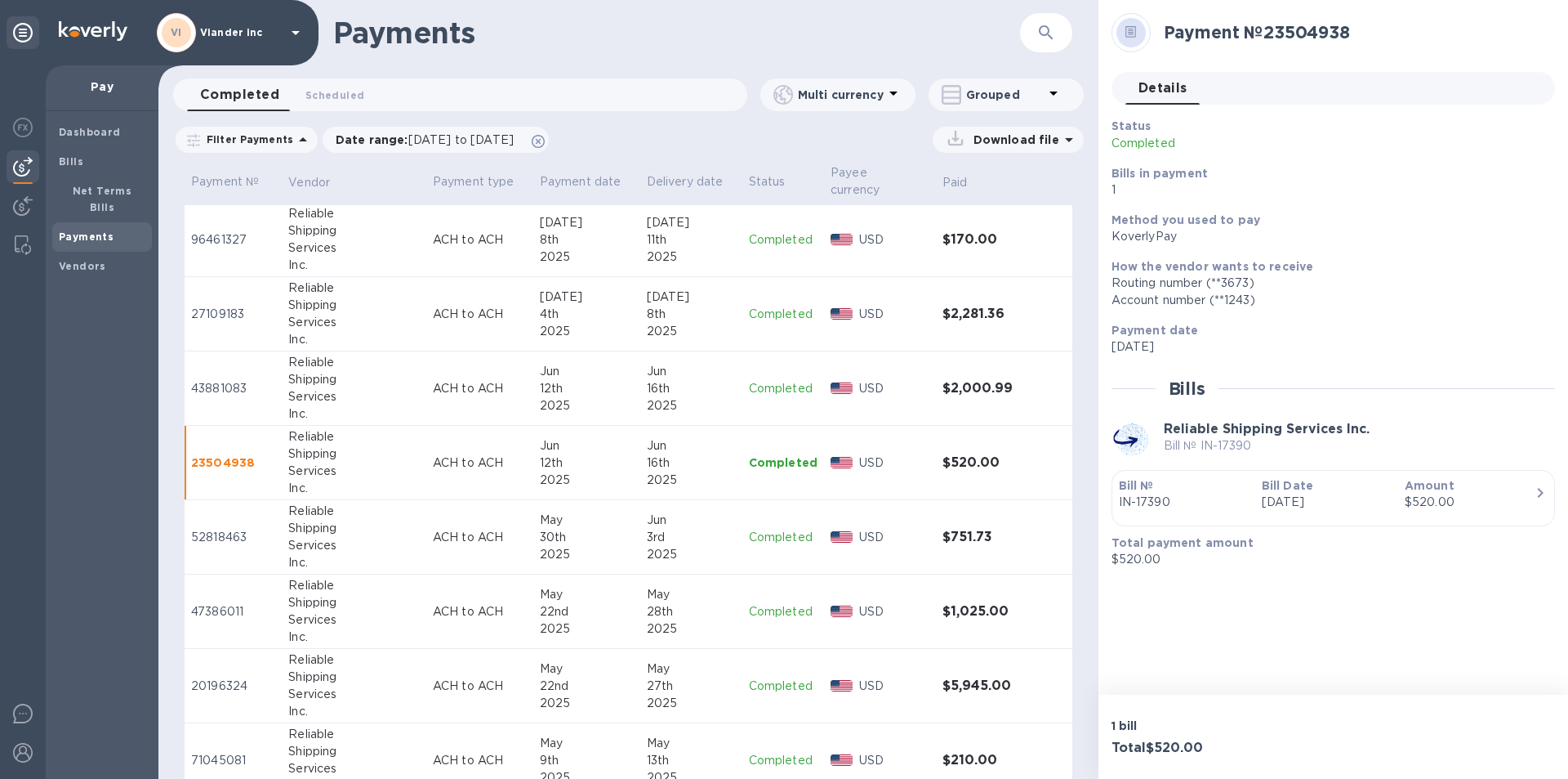
click at [767, 687] on p "Completed" at bounding box center [783, 685] width 68 height 17
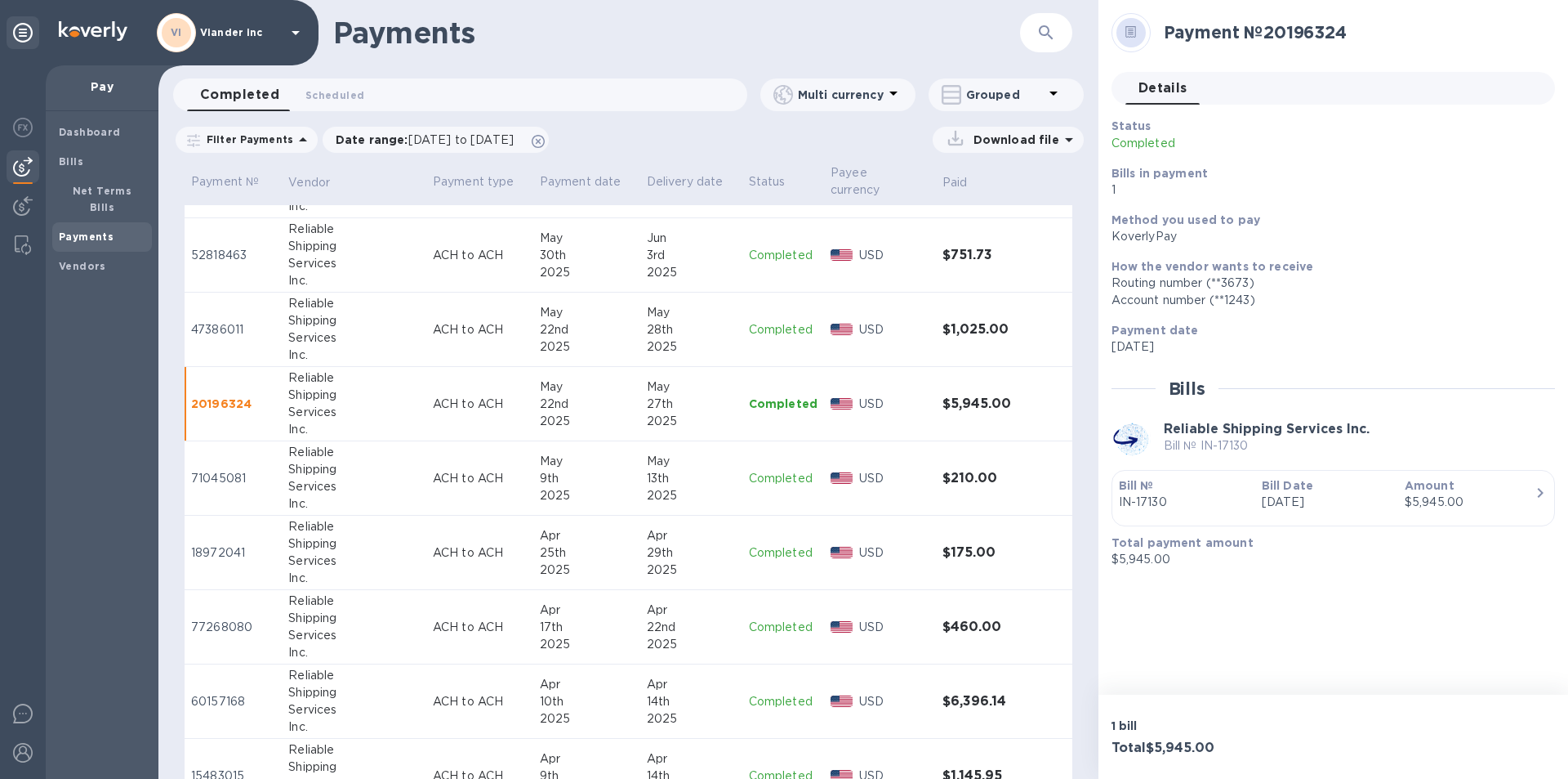
scroll to position [1307, 0]
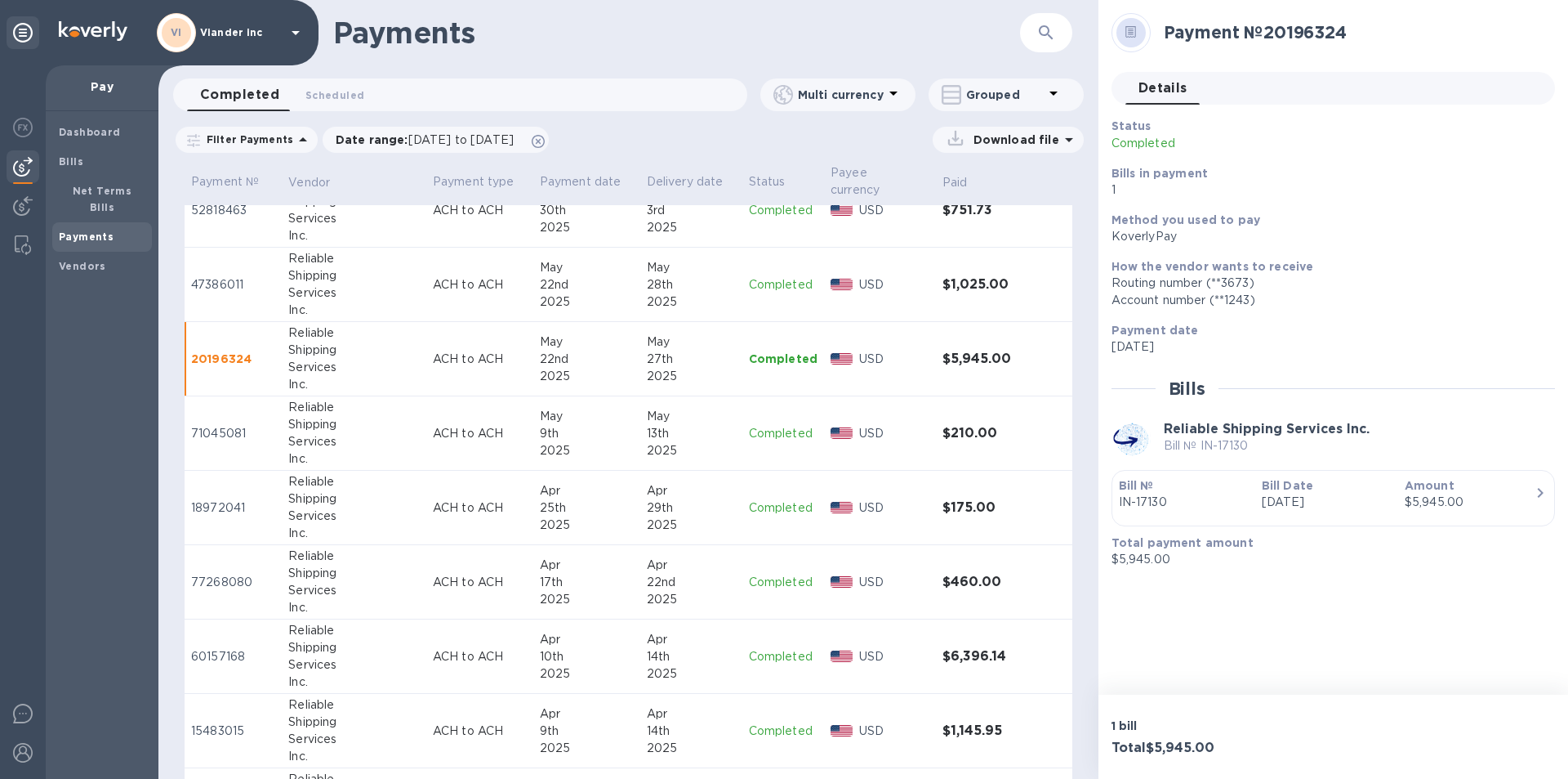
click at [773, 656] on p "Completed" at bounding box center [783, 657] width 68 height 17
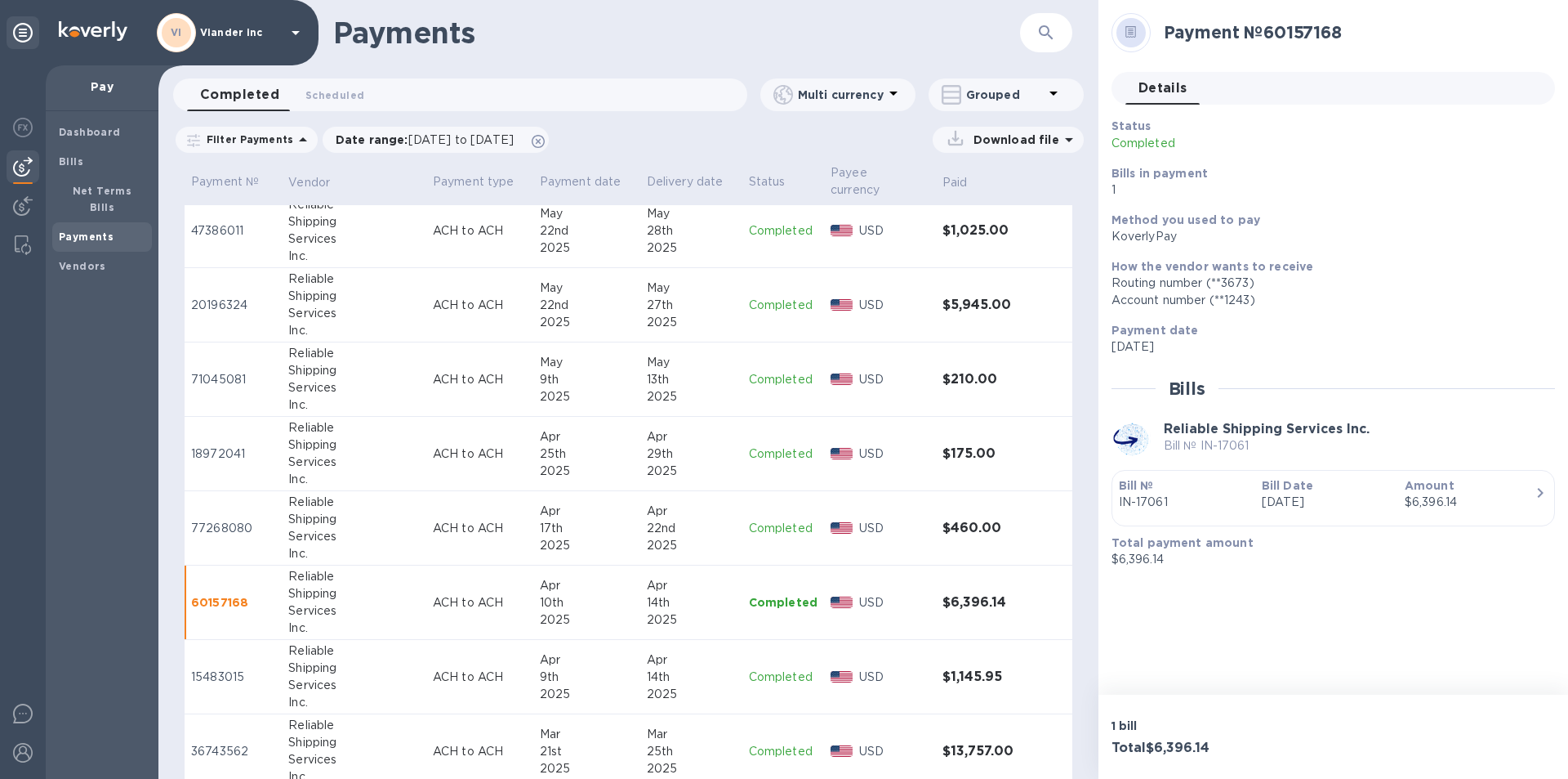
scroll to position [1389, 0]
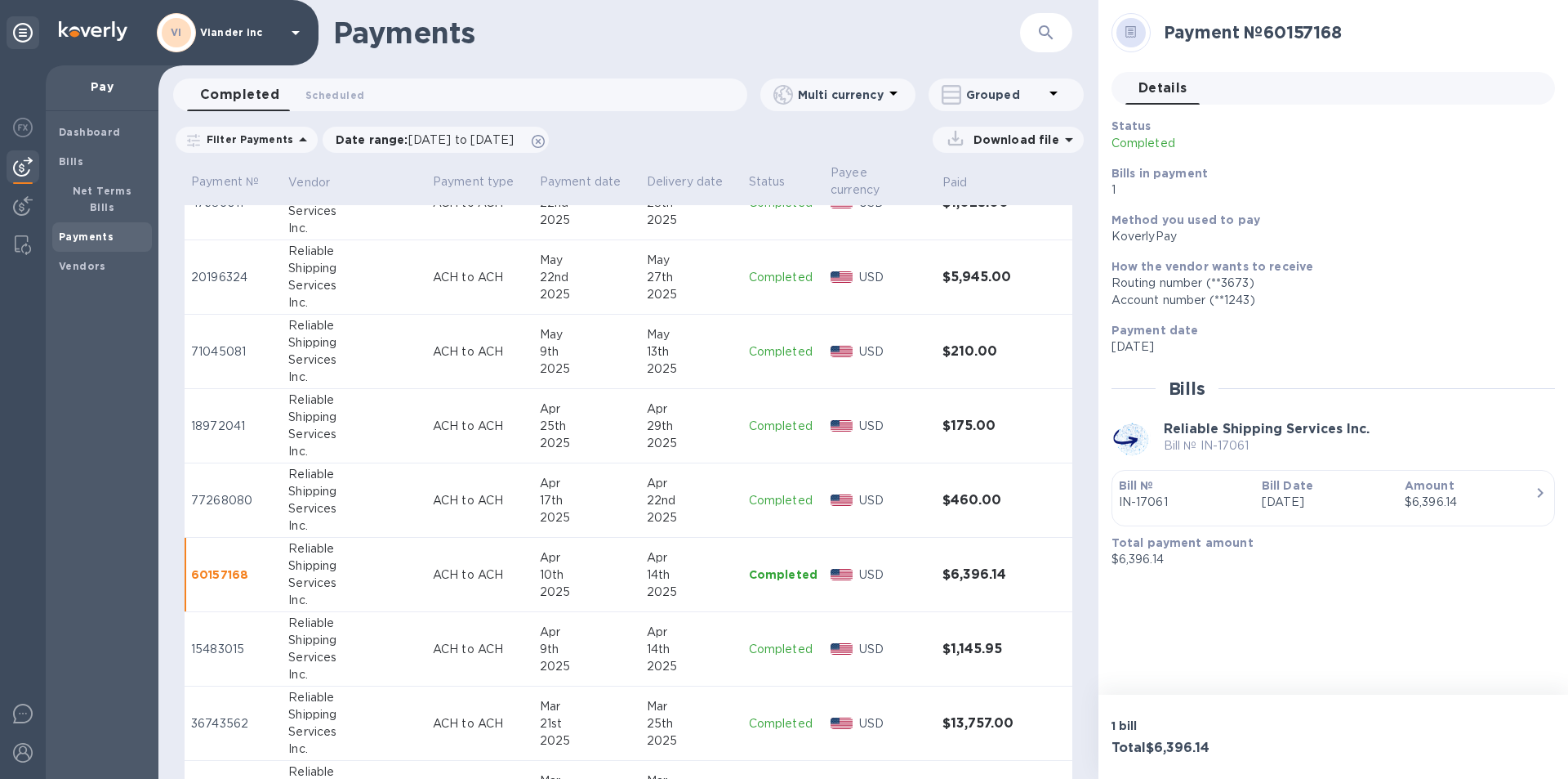
click at [784, 651] on p "Completed" at bounding box center [783, 649] width 68 height 17
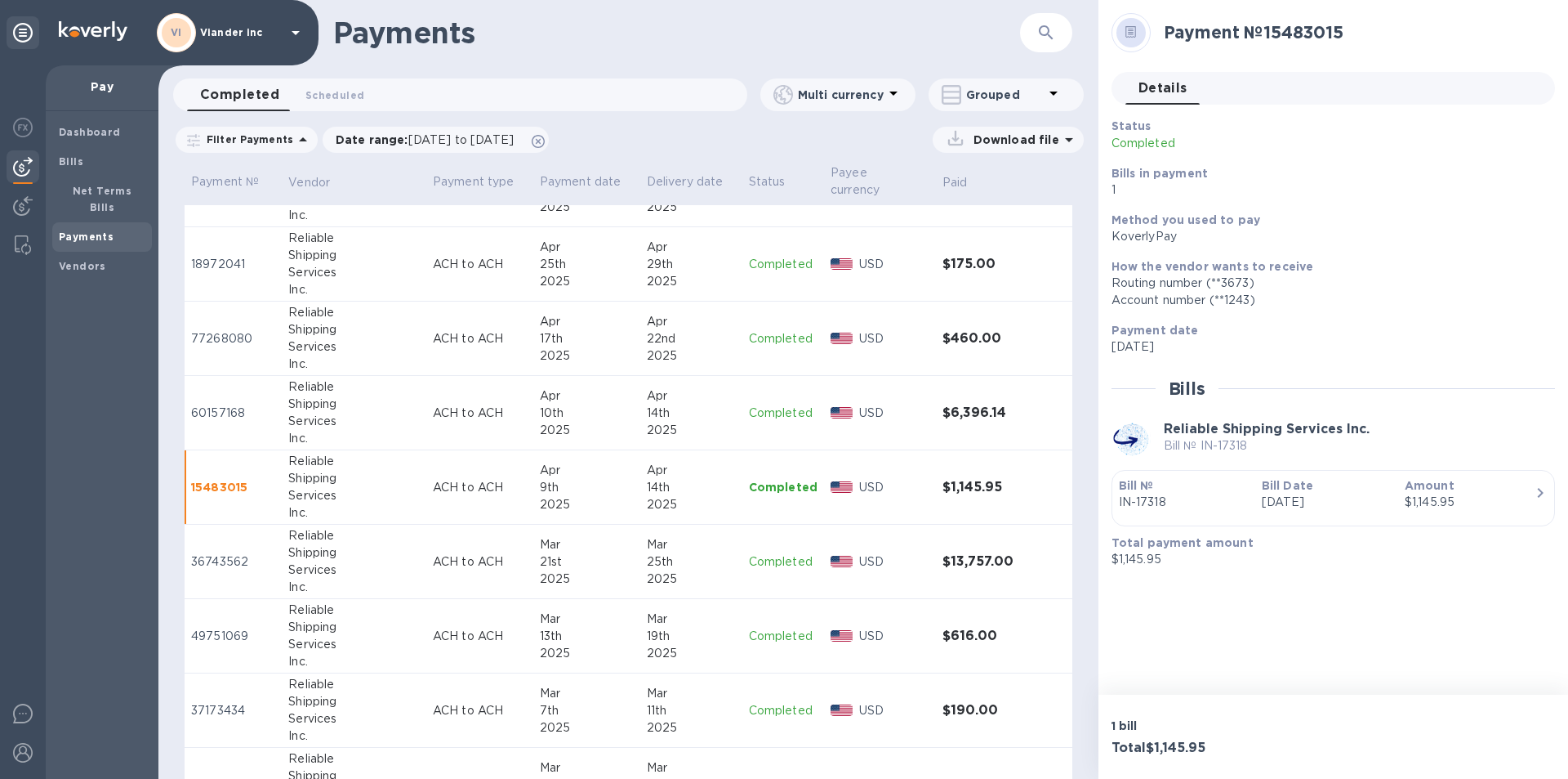
scroll to position [1552, 0]
click at [768, 561] on p "Completed" at bounding box center [783, 560] width 68 height 17
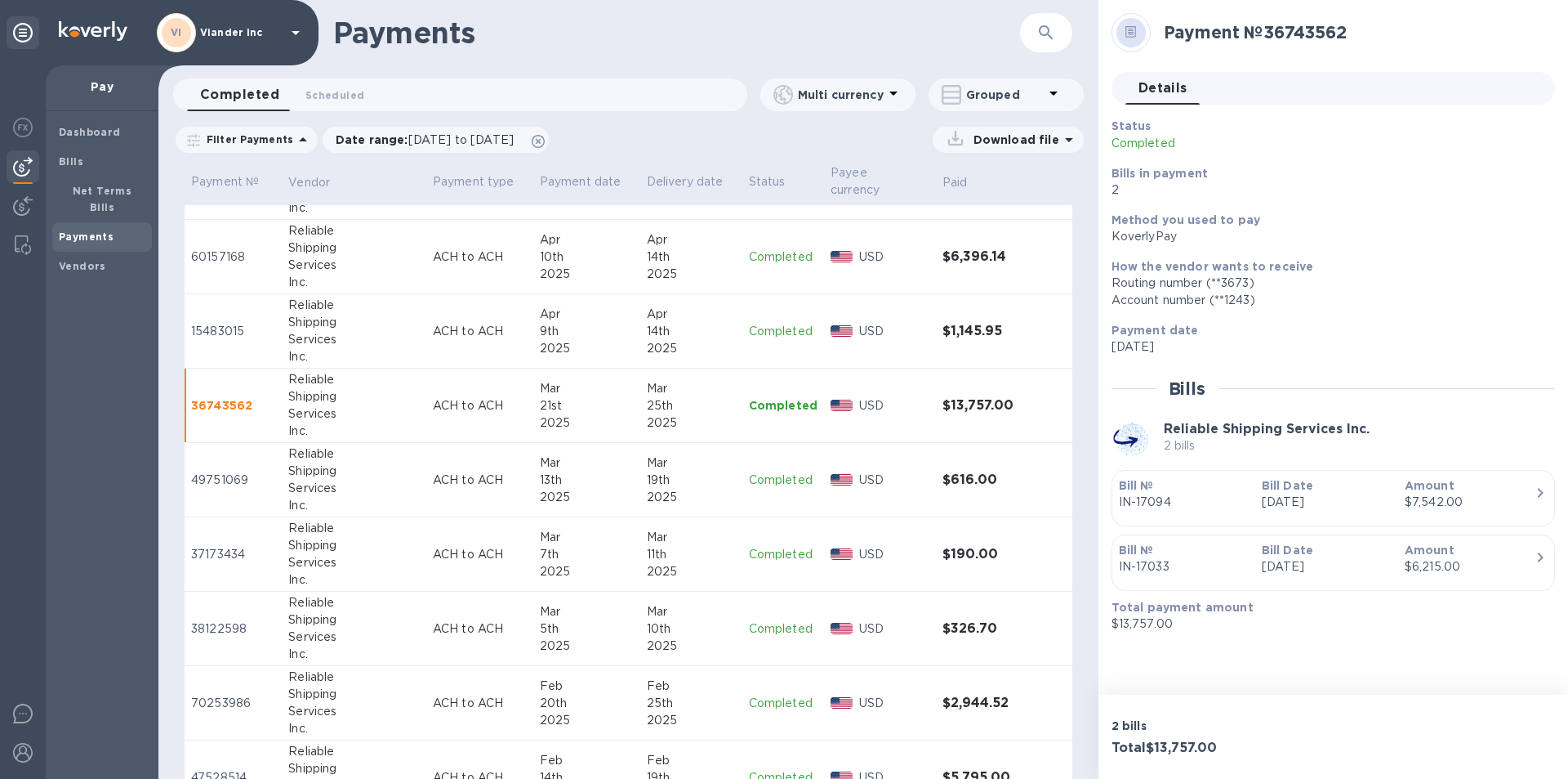
scroll to position [1716, 0]
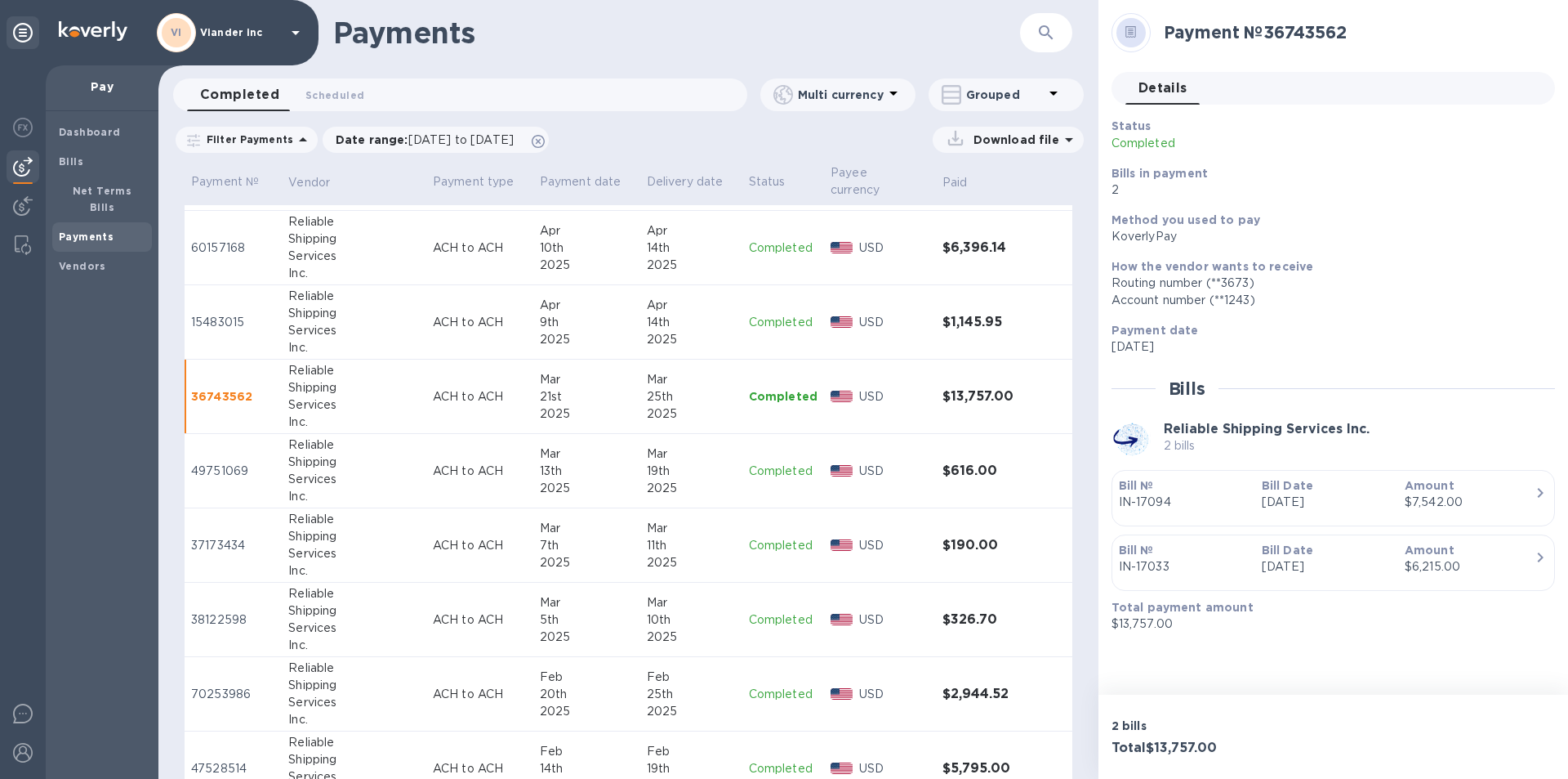
click at [772, 696] on p "Completed" at bounding box center [783, 694] width 68 height 17
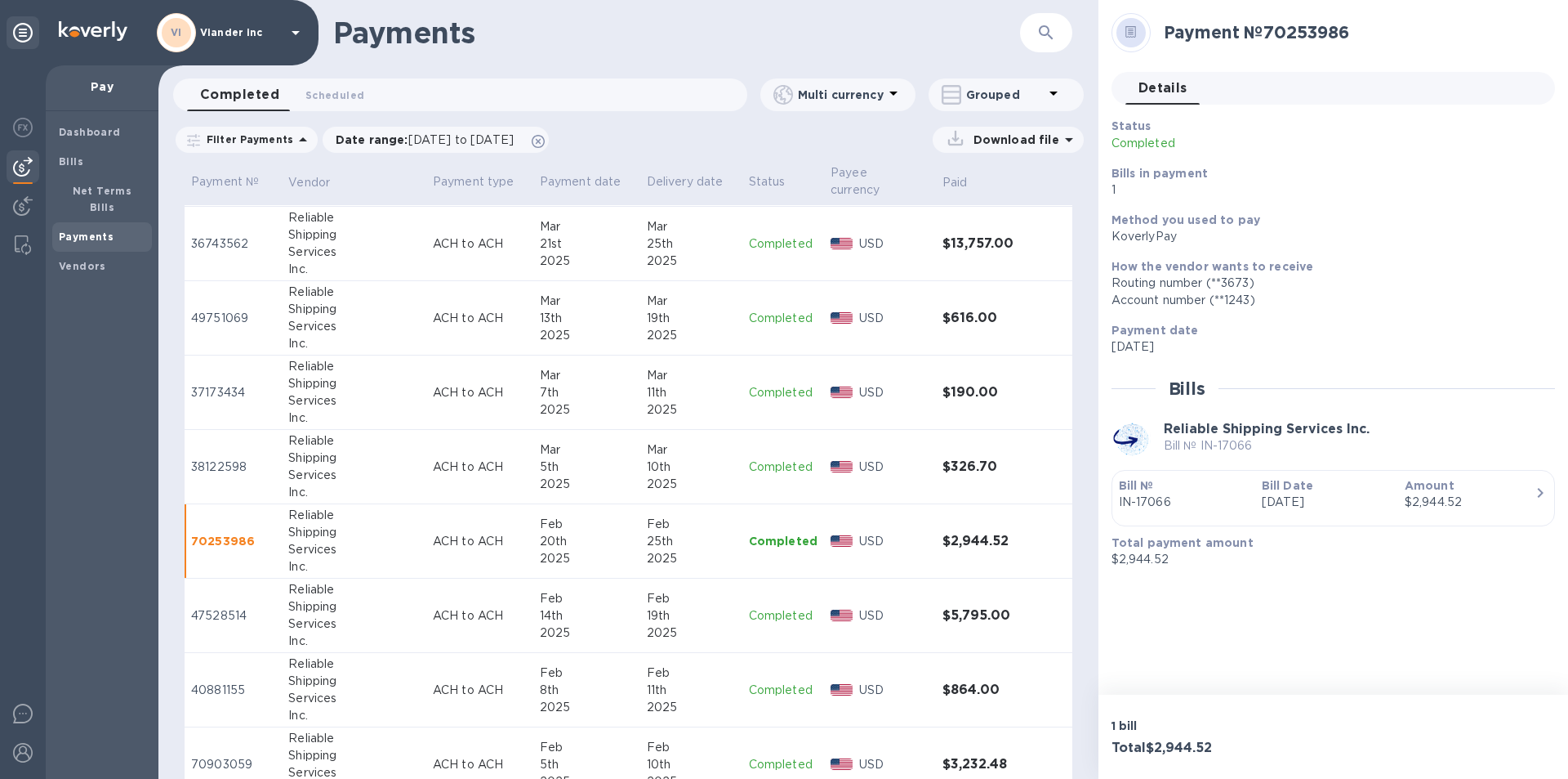
scroll to position [1879, 0]
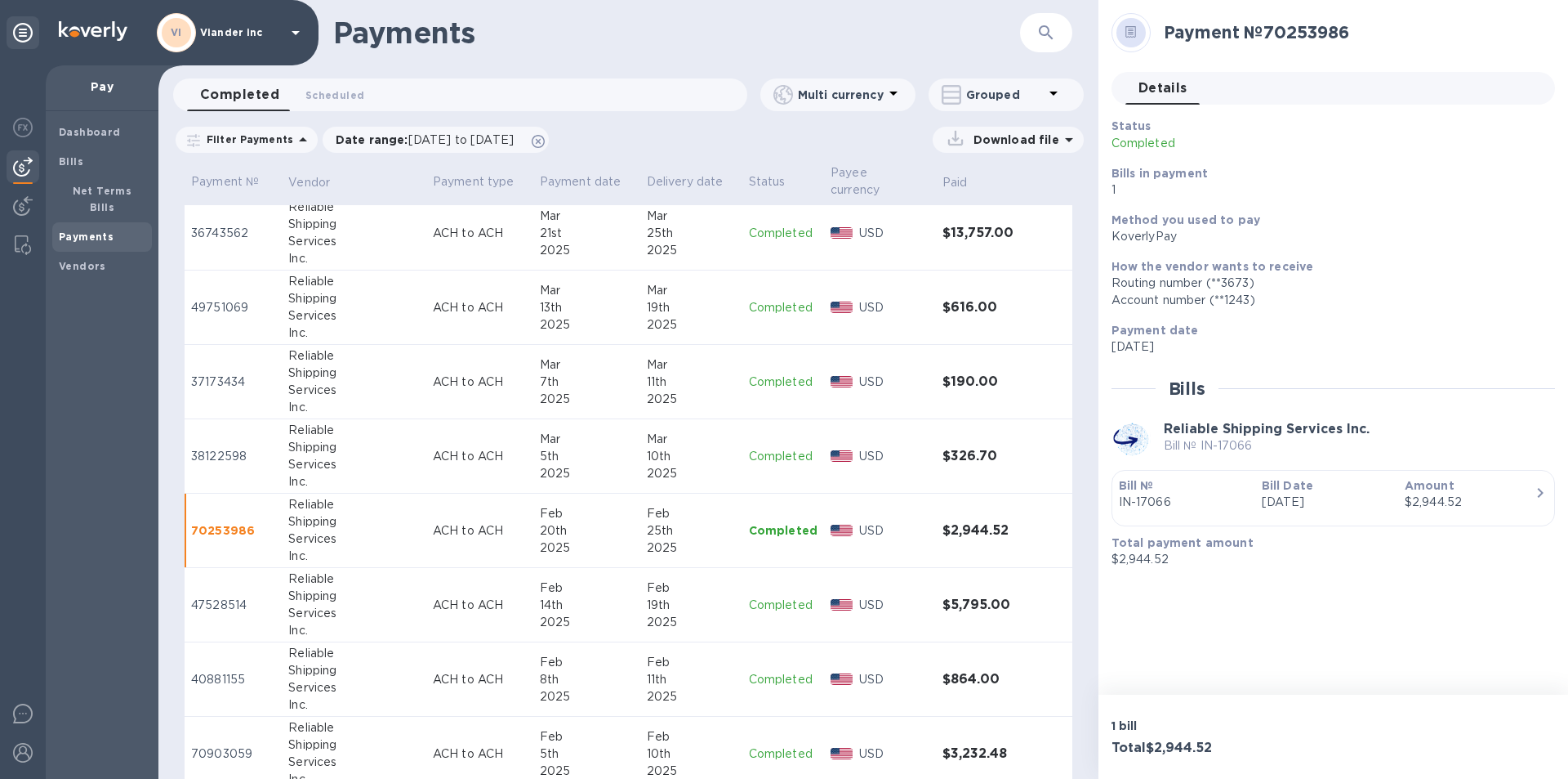
click at [770, 603] on p "Completed" at bounding box center [783, 605] width 68 height 17
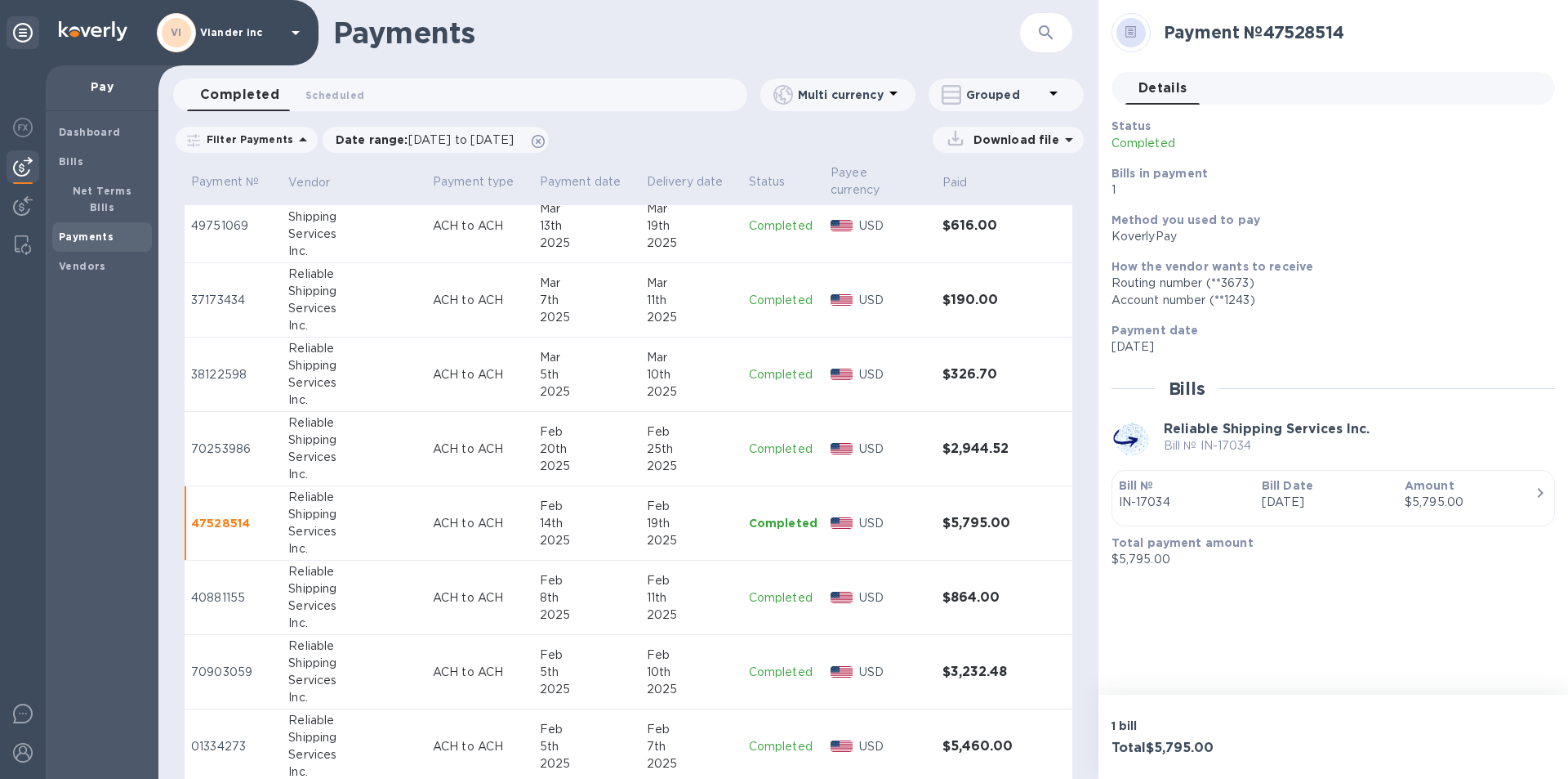
click at [768, 672] on p "Completed" at bounding box center [783, 672] width 68 height 17
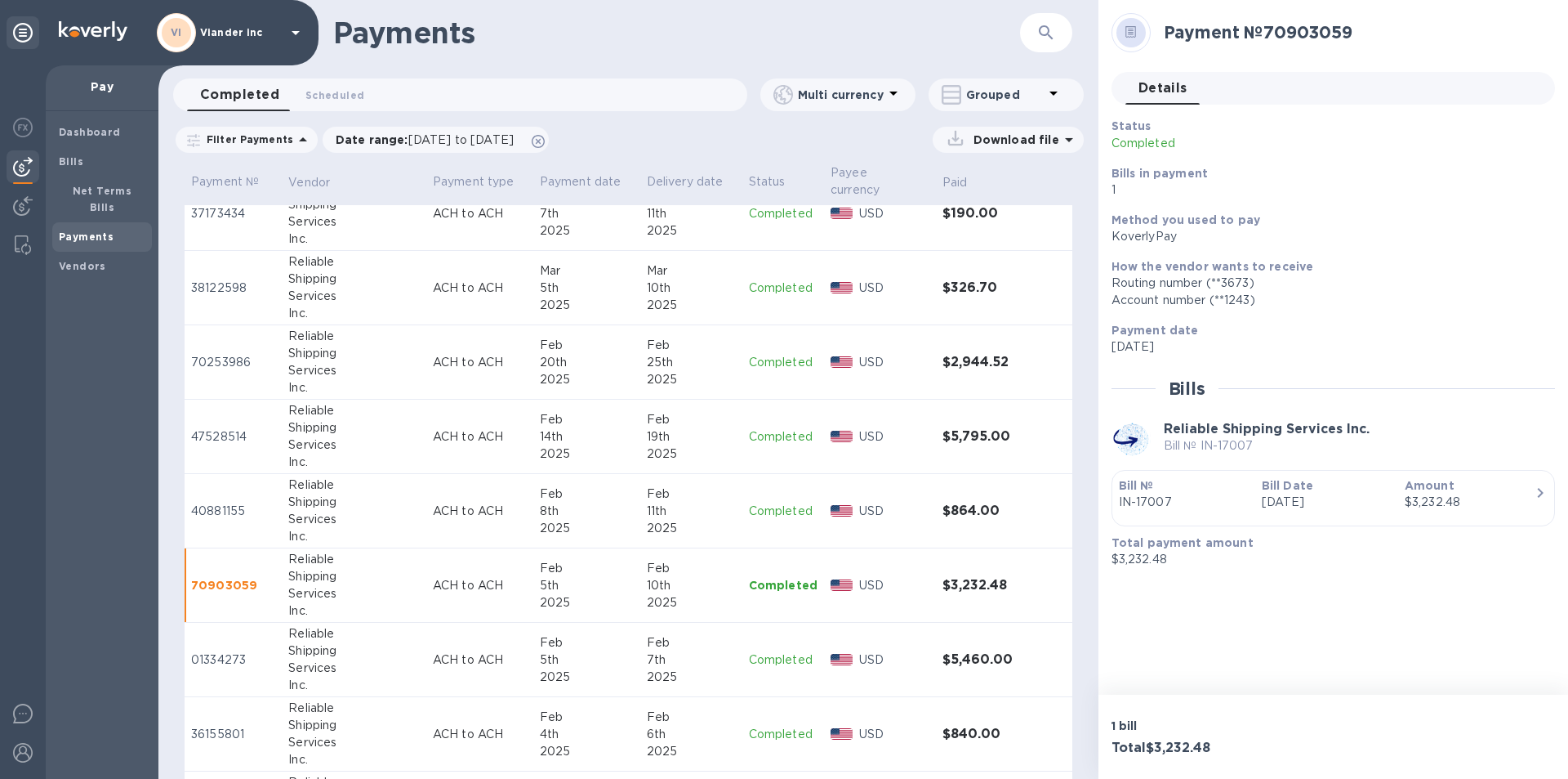
scroll to position [2124, 0]
click at [774, 582] on p "Completed" at bounding box center [783, 583] width 68 height 17
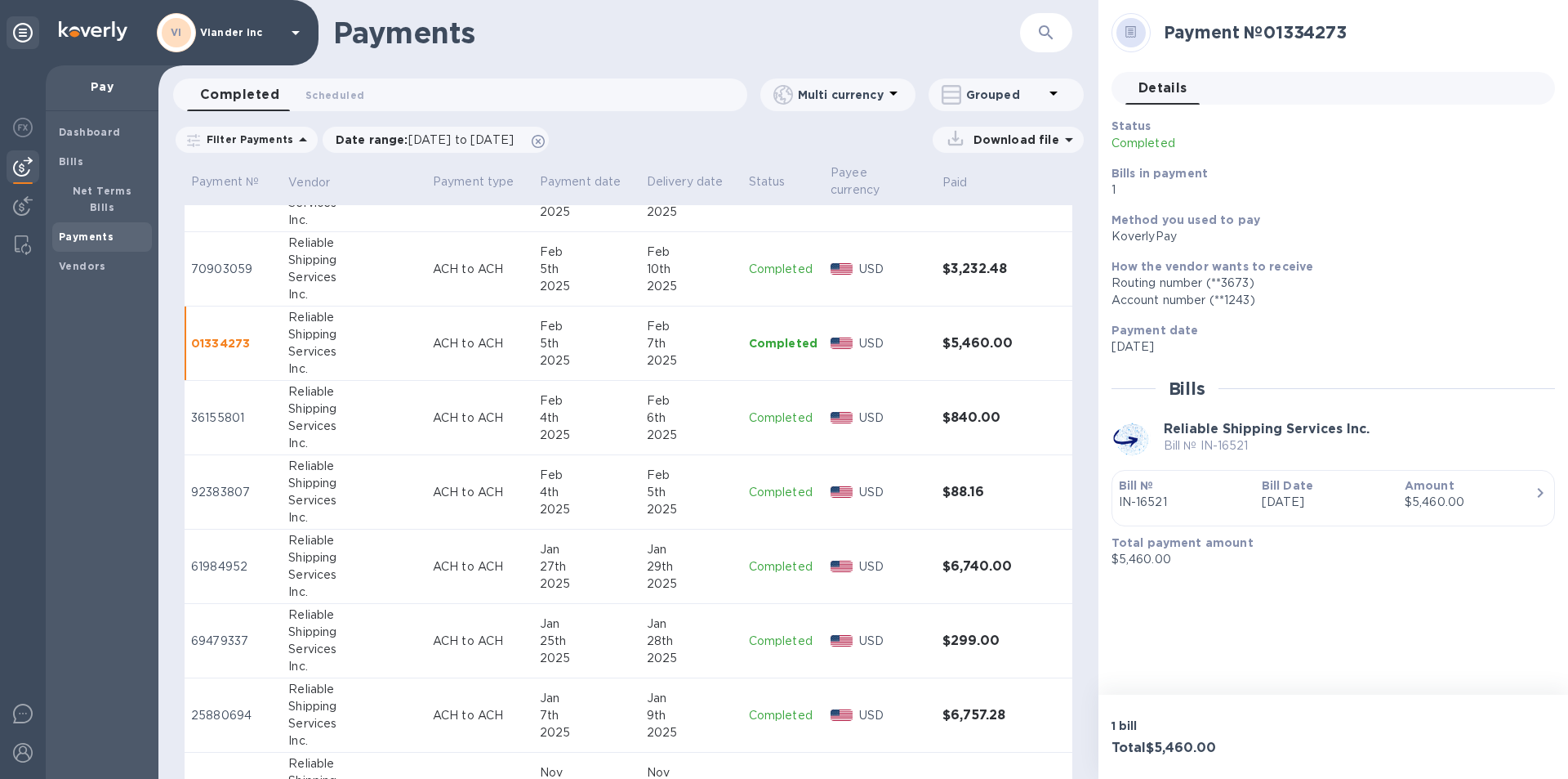
scroll to position [2369, 0]
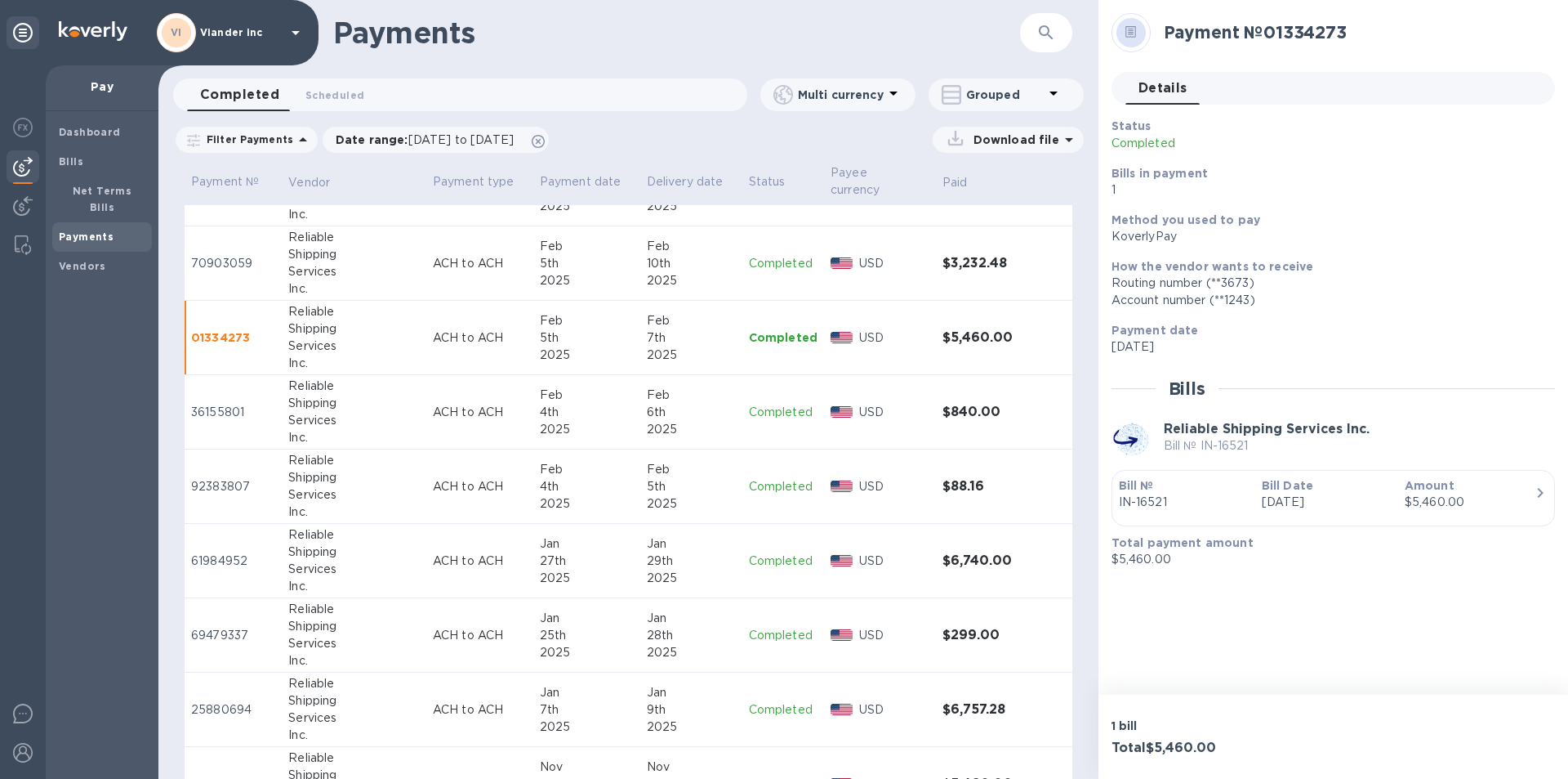
click at [770, 564] on p "Completed" at bounding box center [783, 561] width 68 height 17
click at [773, 710] on p "Completed" at bounding box center [783, 710] width 68 height 17
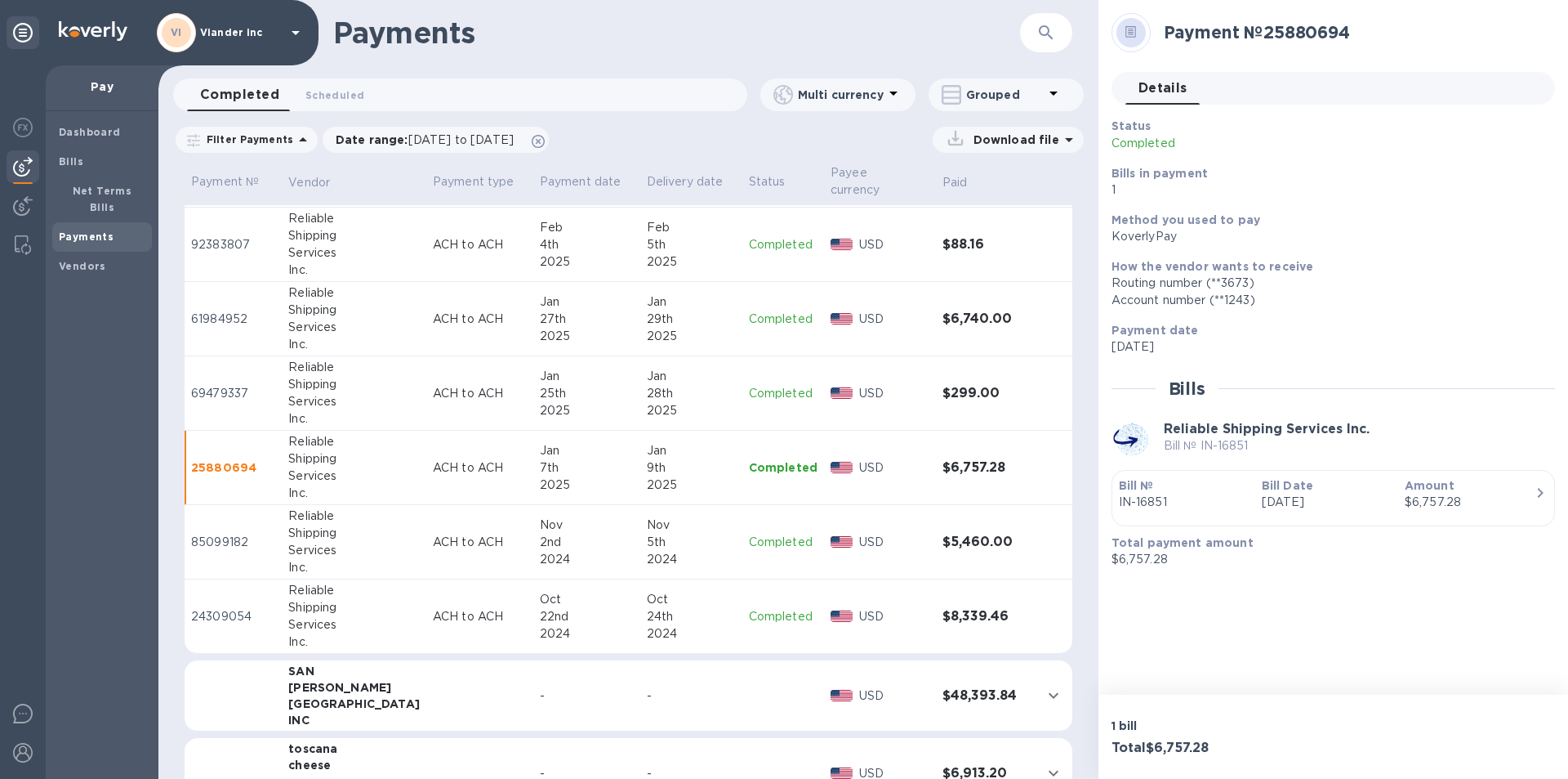
scroll to position [2615, 0]
click at [787, 539] on p "Completed" at bounding box center [783, 539] width 68 height 17
click at [763, 615] on p "Completed" at bounding box center [783, 613] width 68 height 17
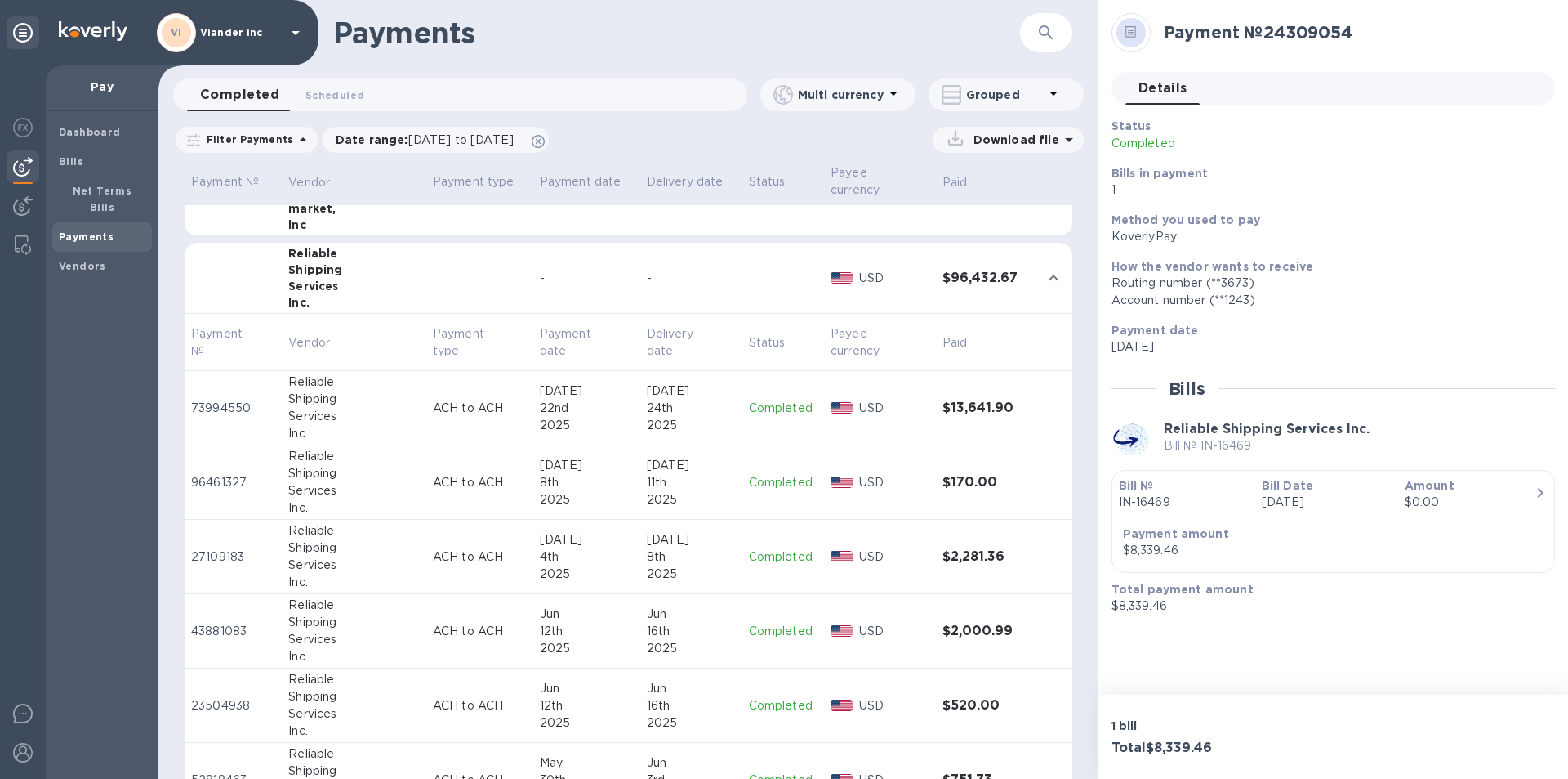
scroll to position [817, 0]
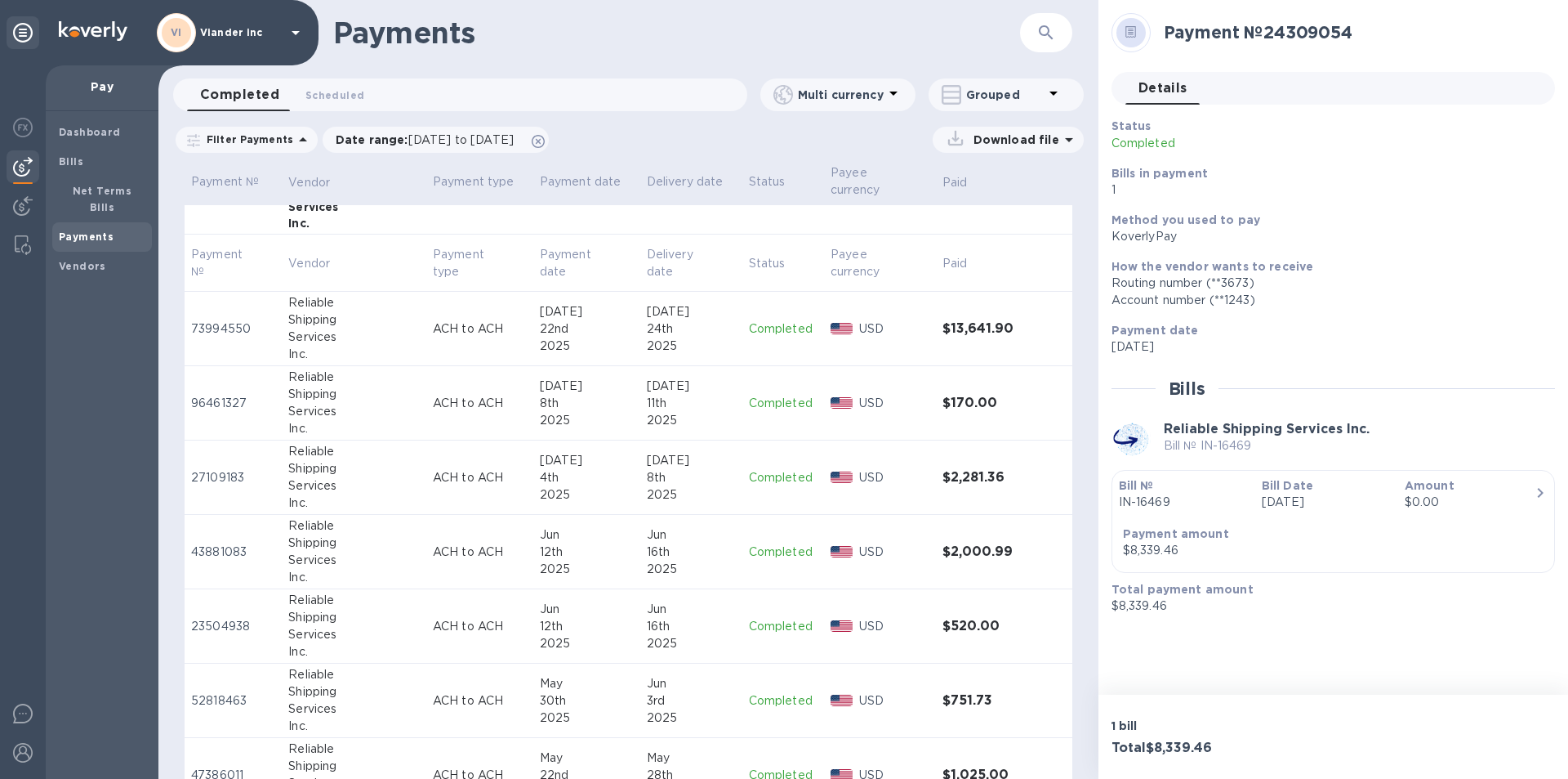
click at [767, 325] on p "Completed" at bounding box center [783, 329] width 68 height 17
click at [784, 403] on p "Completed" at bounding box center [783, 403] width 68 height 17
click at [768, 471] on p "Completed" at bounding box center [783, 477] width 68 height 17
click at [764, 553] on p "Completed" at bounding box center [783, 552] width 68 height 17
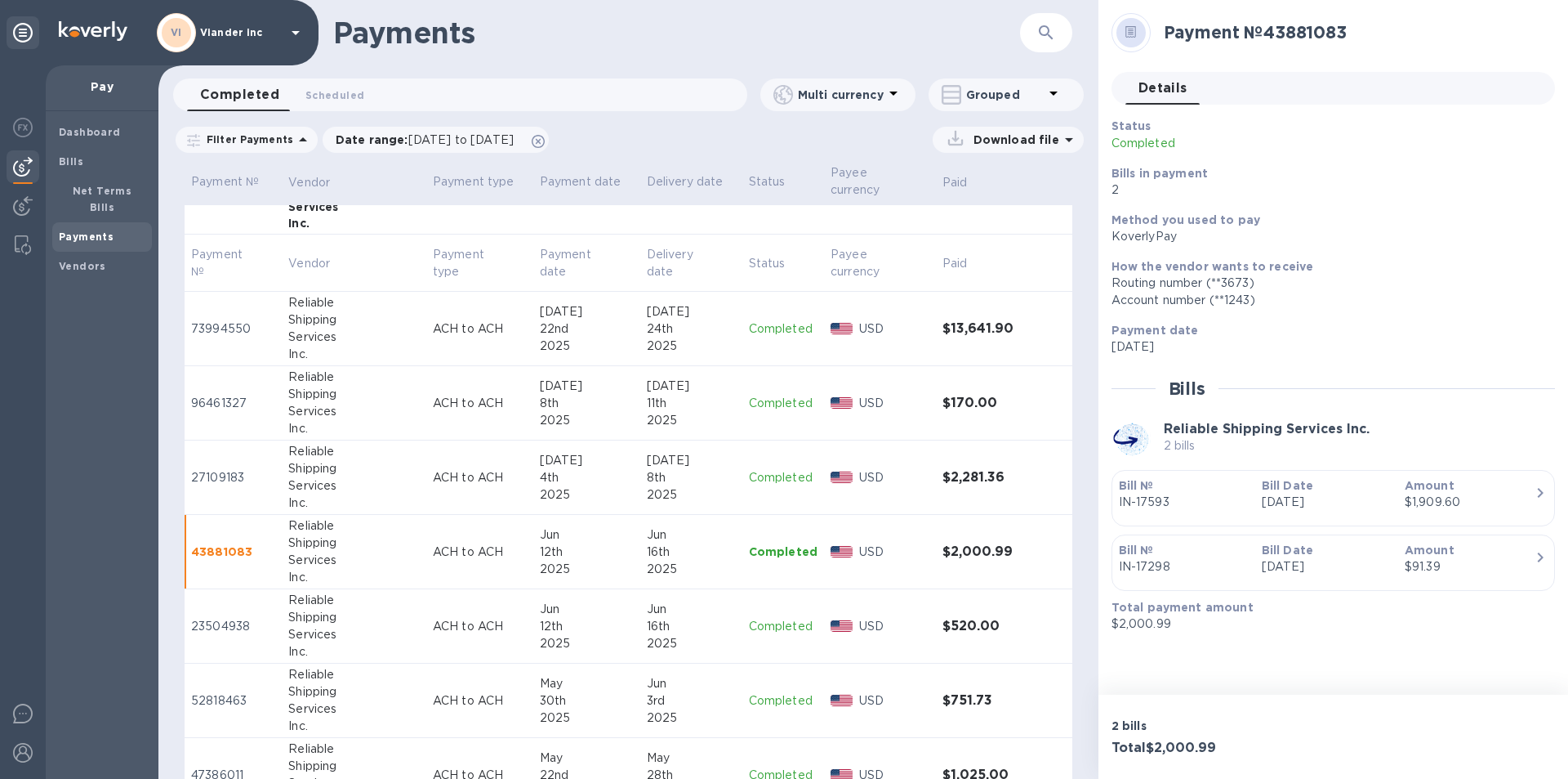
click at [754, 623] on p "Completed" at bounding box center [783, 627] width 68 height 17
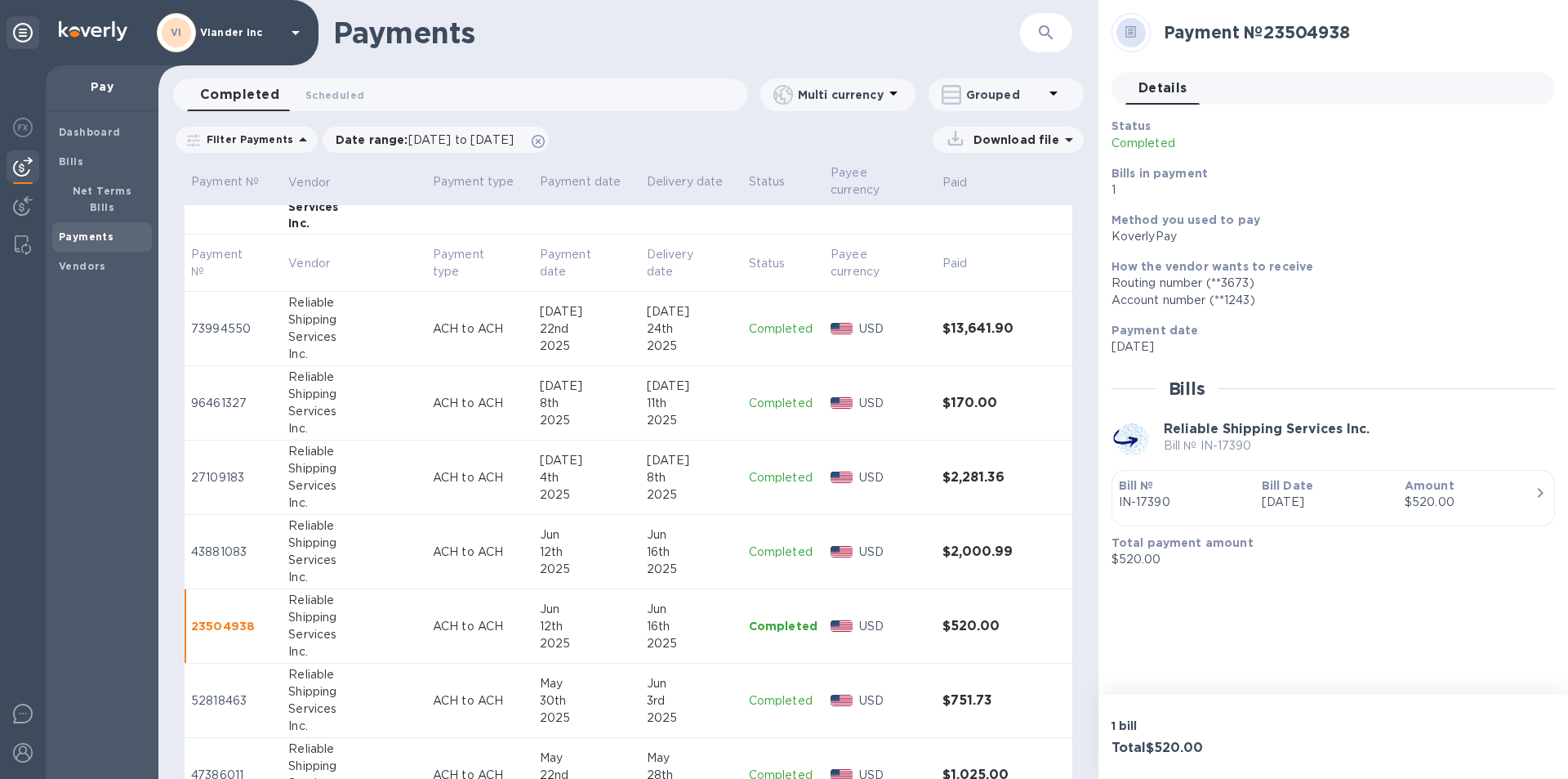
click at [758, 701] on p "Completed" at bounding box center [783, 701] width 68 height 17
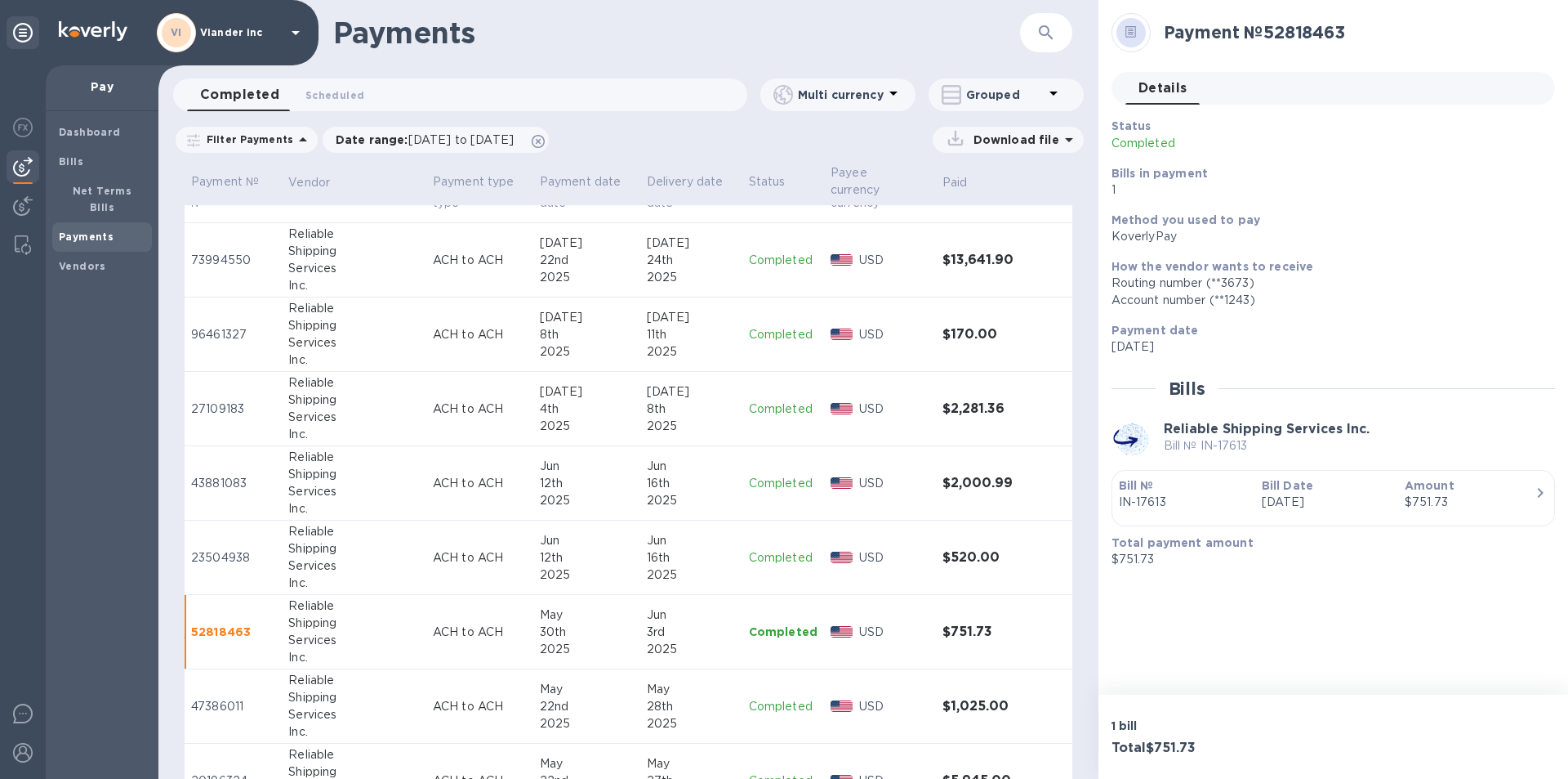
scroll to position [980, 0]
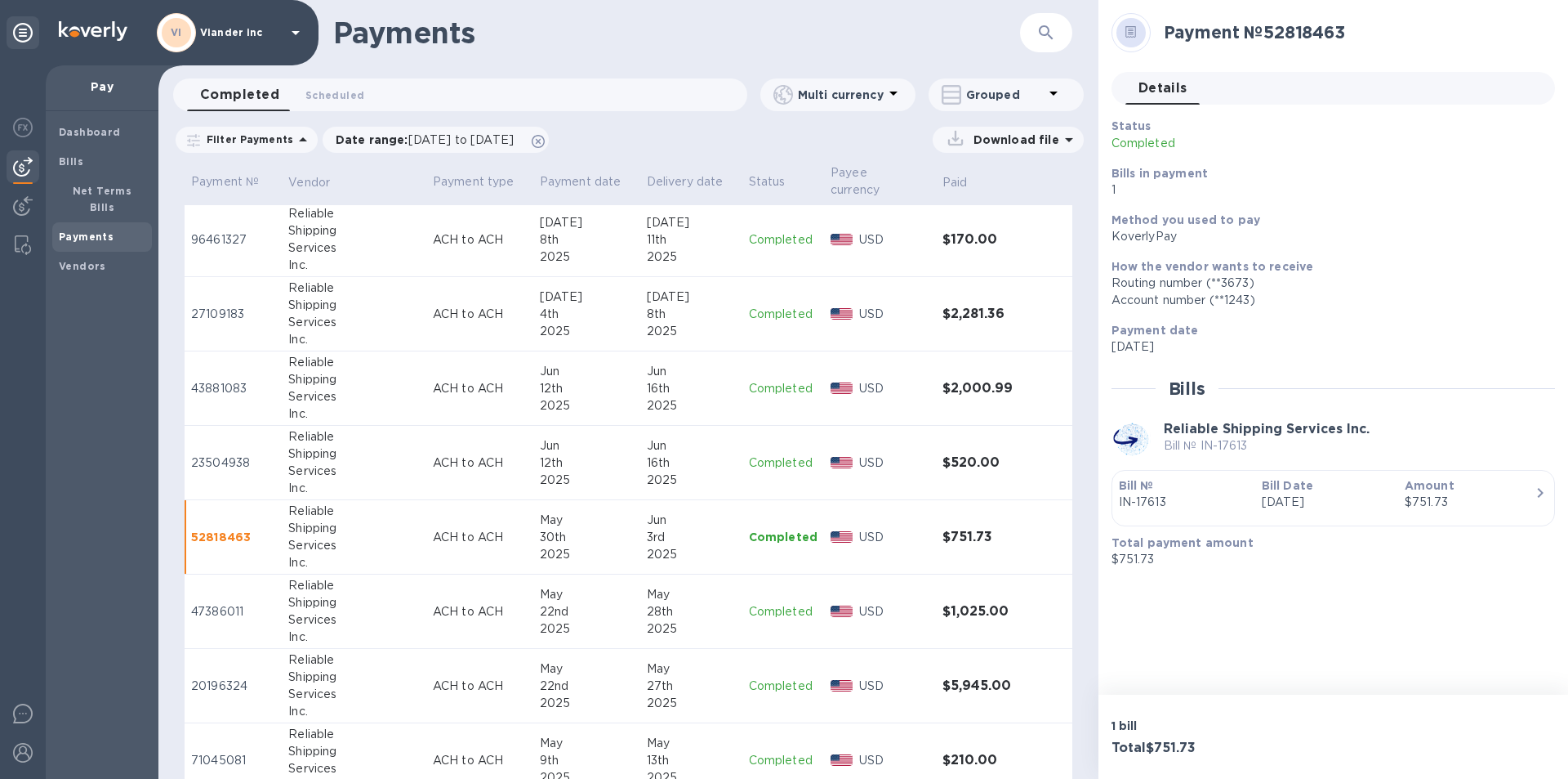
click at [757, 609] on p "Completed" at bounding box center [783, 611] width 68 height 17
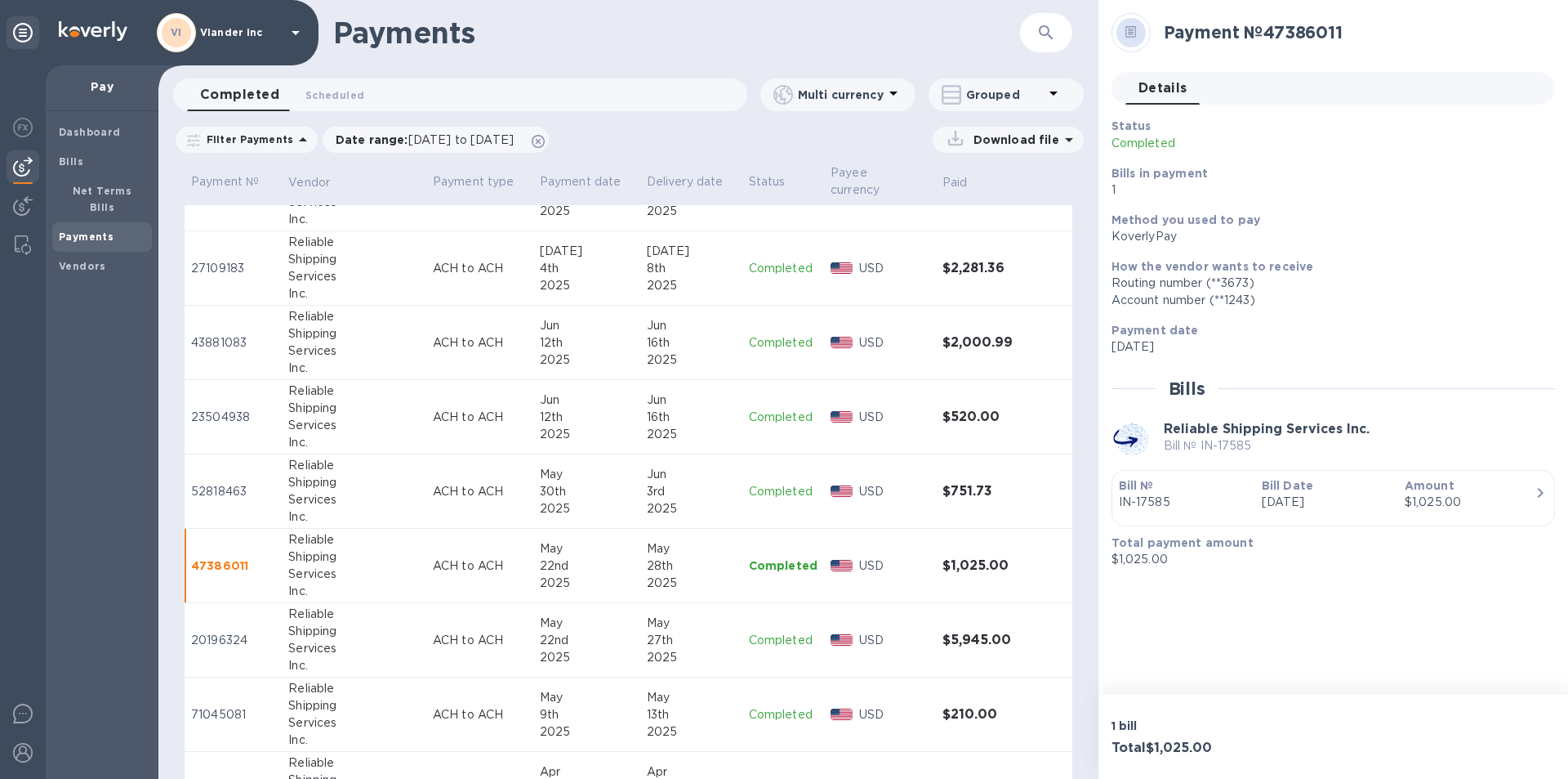
scroll to position [1062, 0]
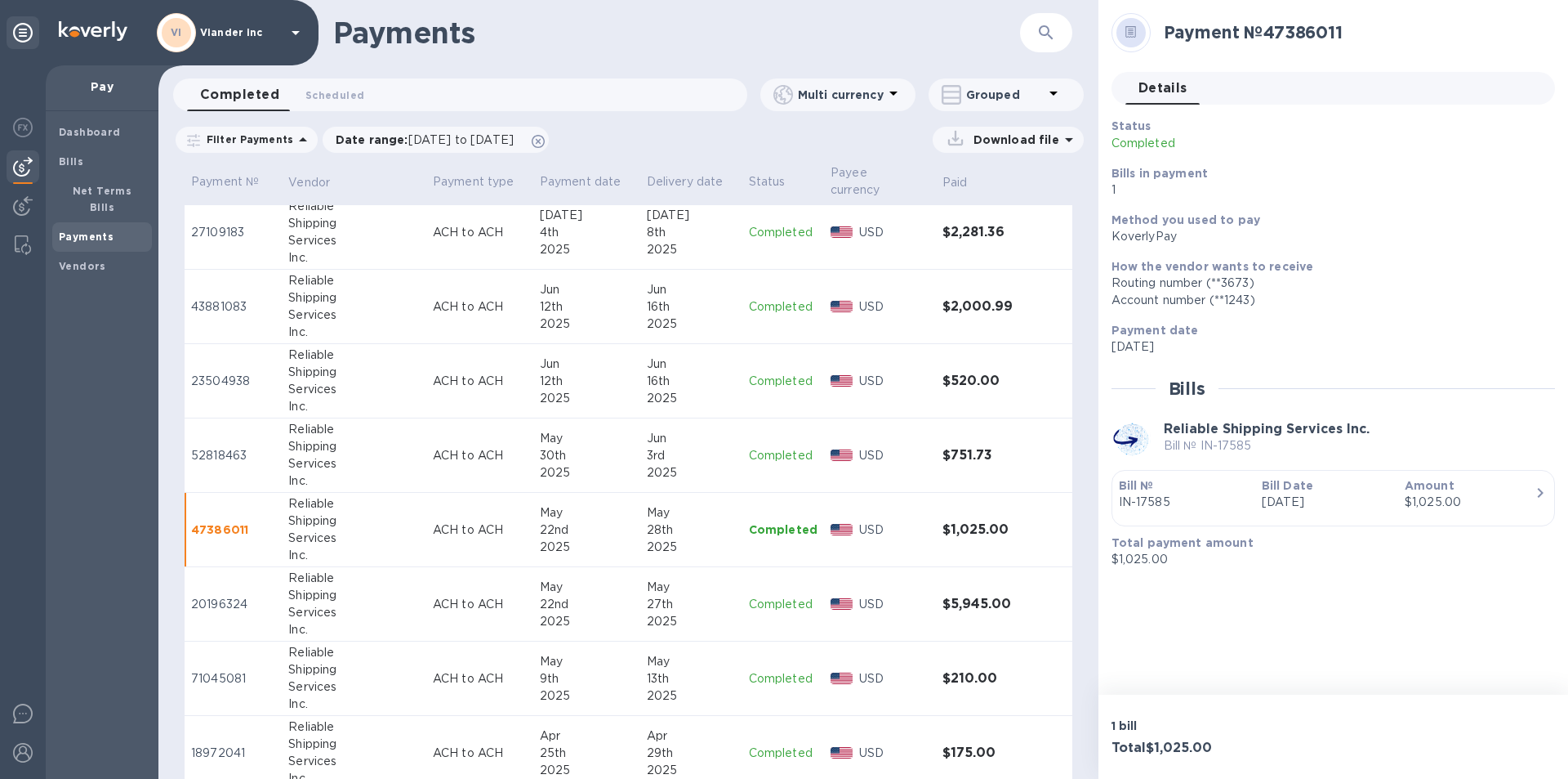
click at [778, 603] on p "Completed" at bounding box center [783, 604] width 68 height 17
click at [769, 678] on p "Completed" at bounding box center [783, 679] width 68 height 17
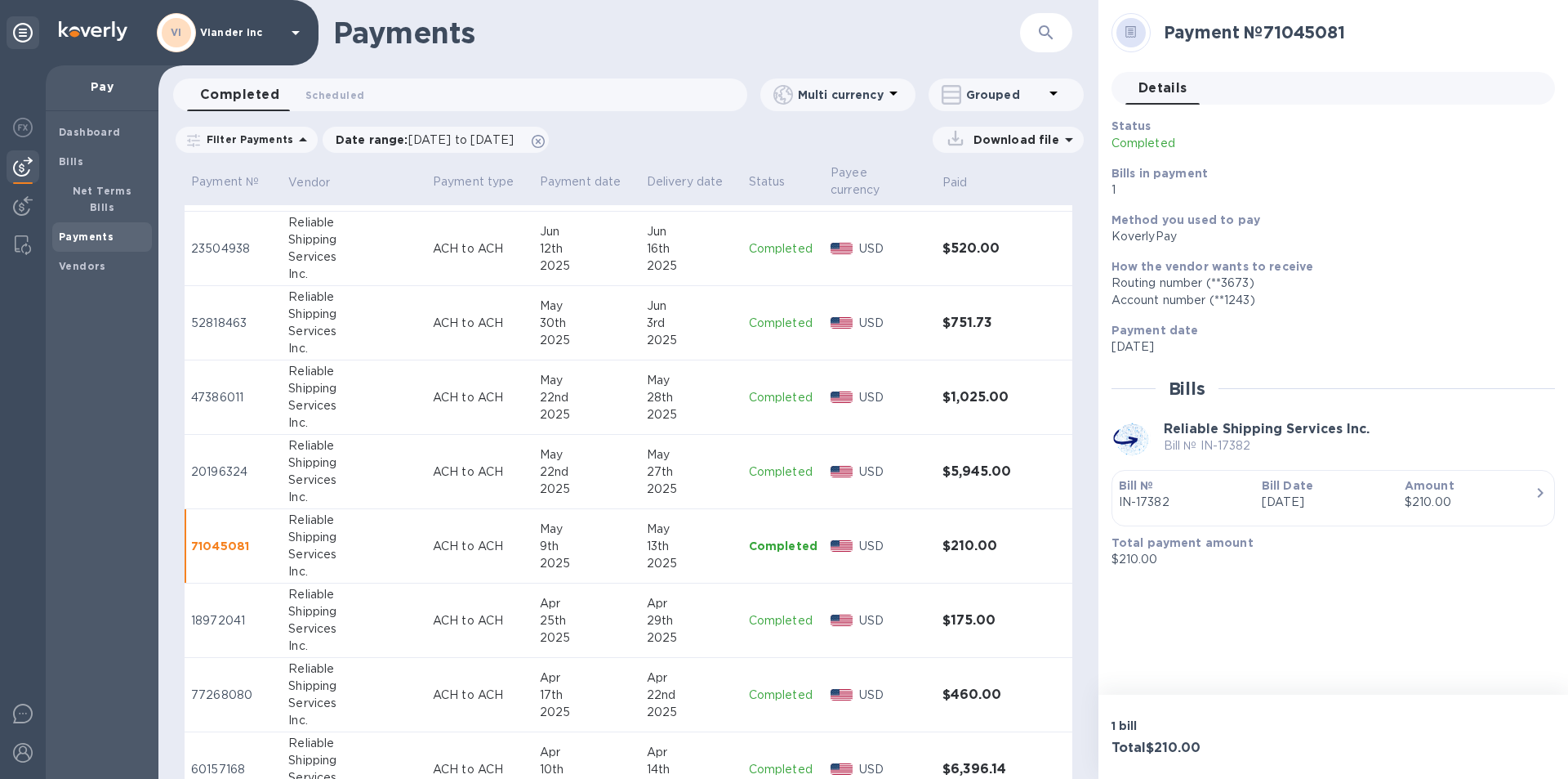
scroll to position [1225, 0]
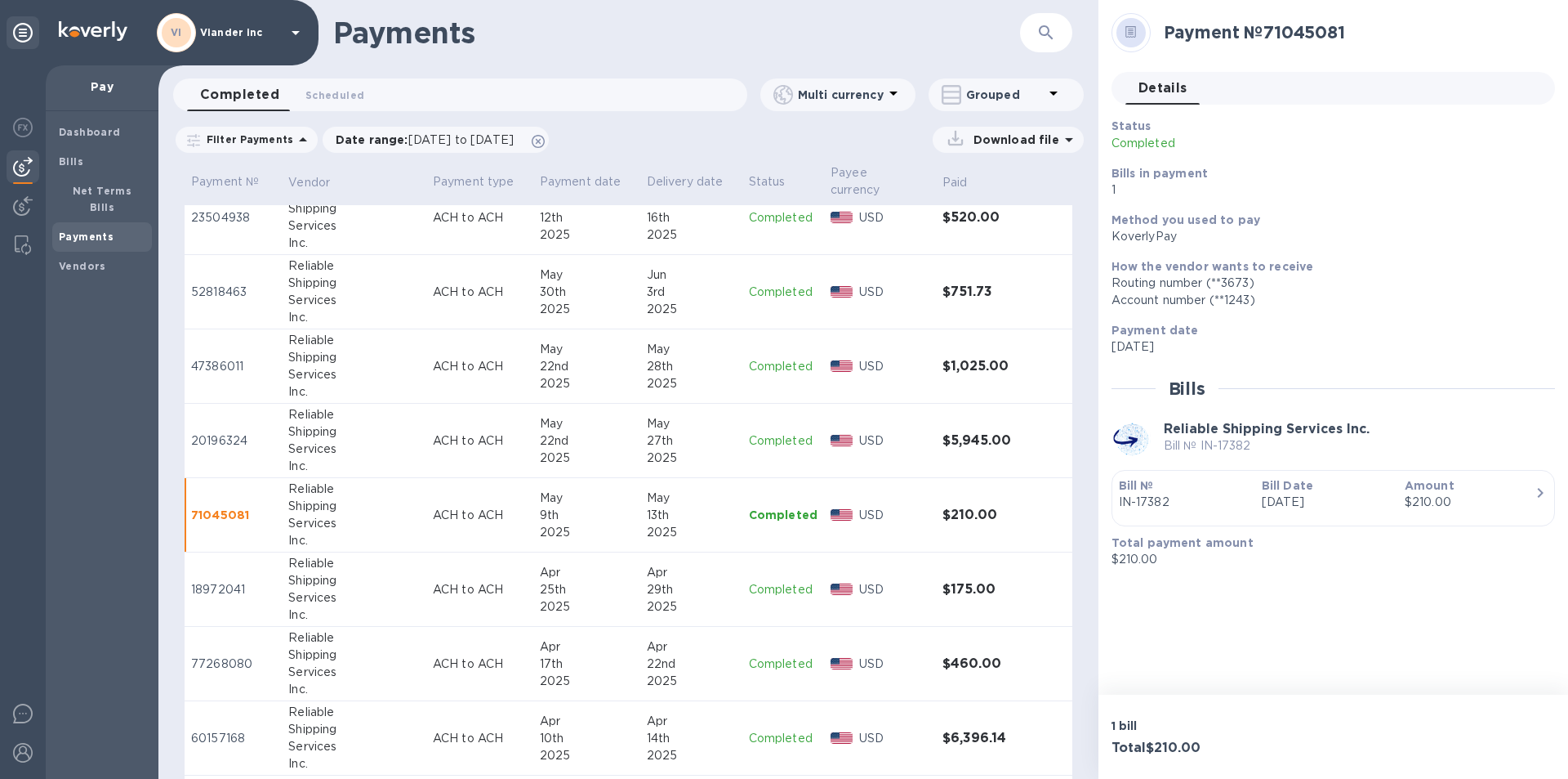
click at [765, 587] on p "Completed" at bounding box center [783, 590] width 68 height 17
click at [768, 666] on p "Completed" at bounding box center [783, 664] width 68 height 17
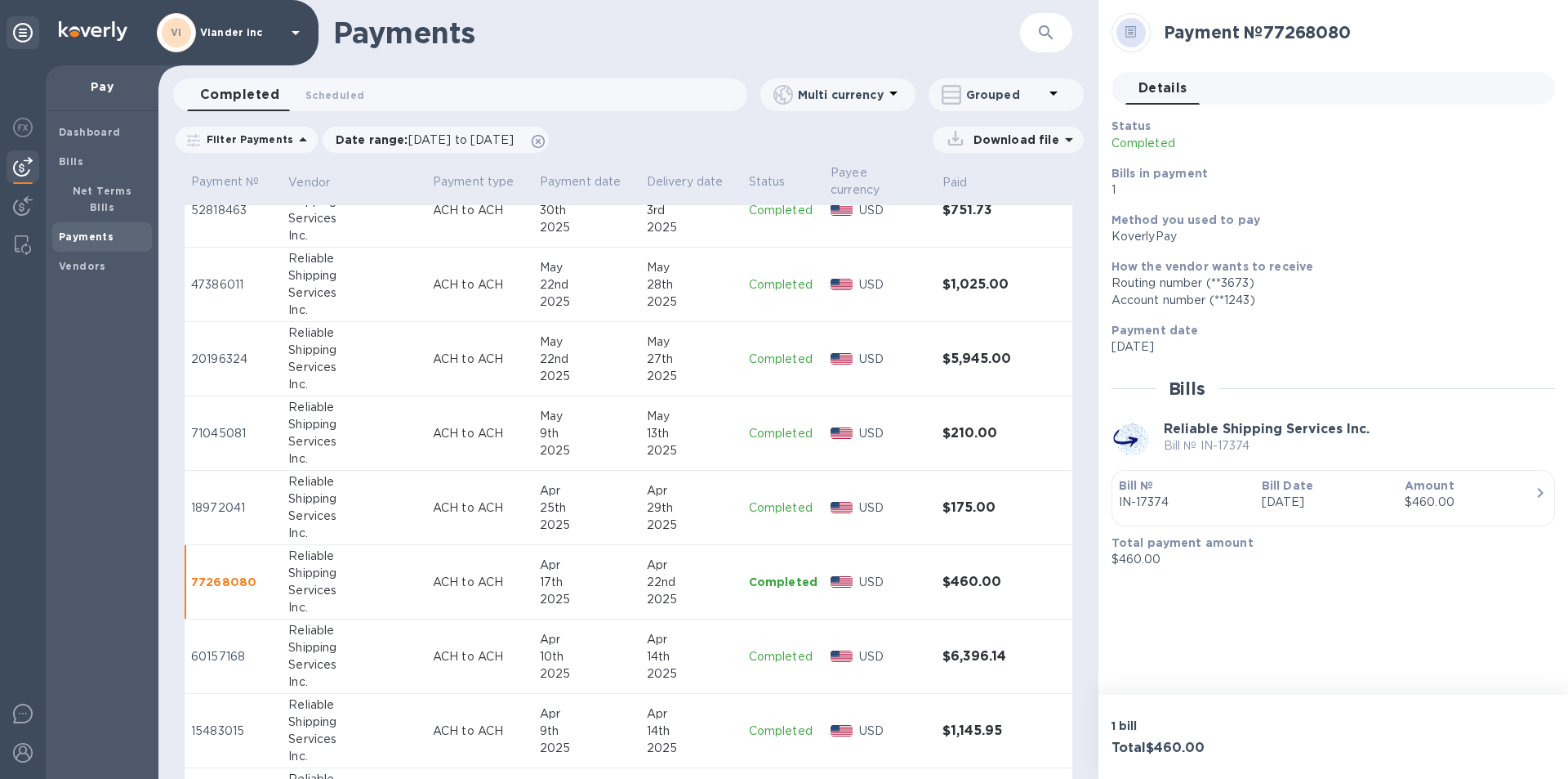
click at [775, 653] on p "Completed" at bounding box center [783, 657] width 68 height 17
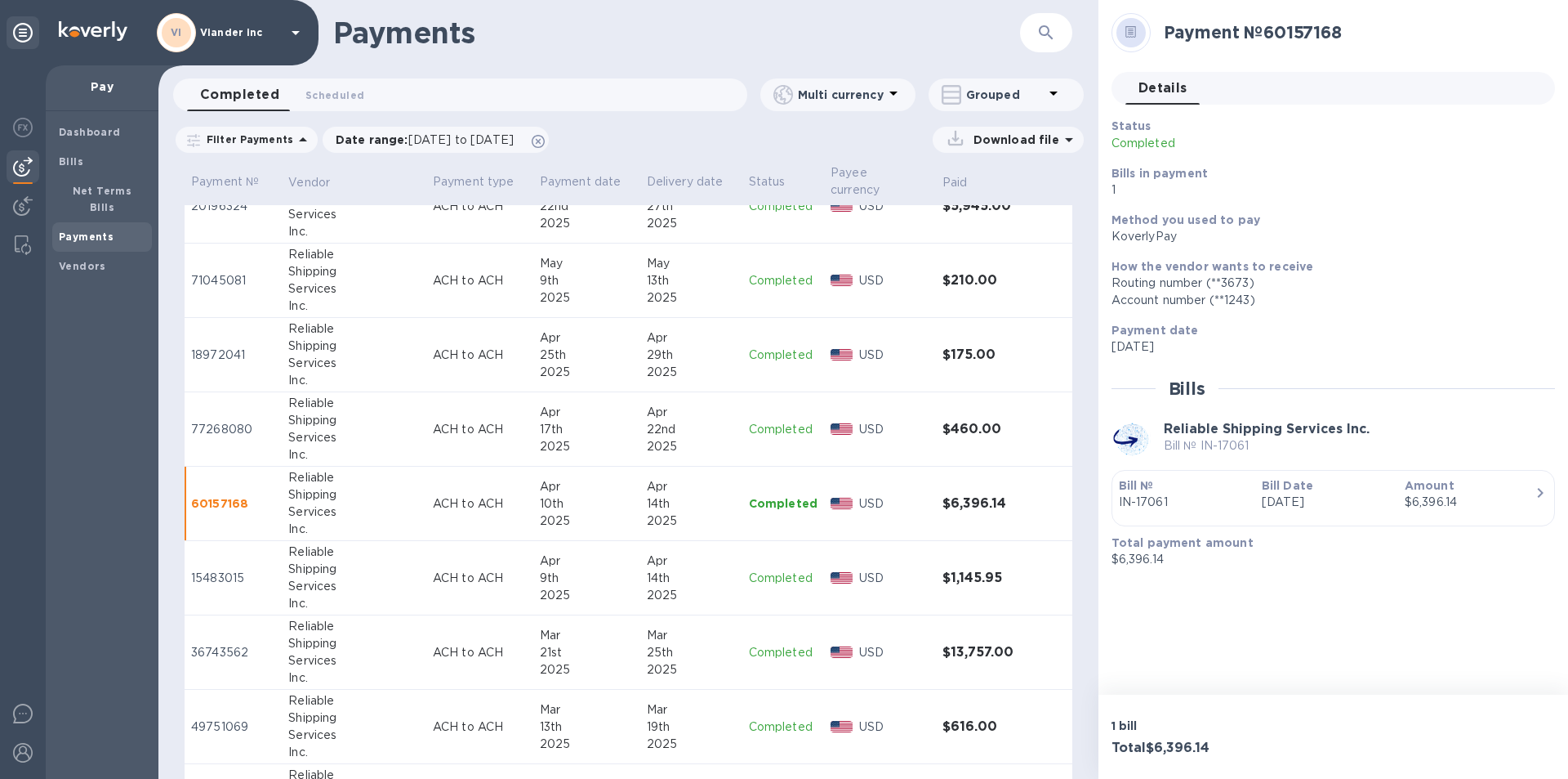
scroll to position [1470, 0]
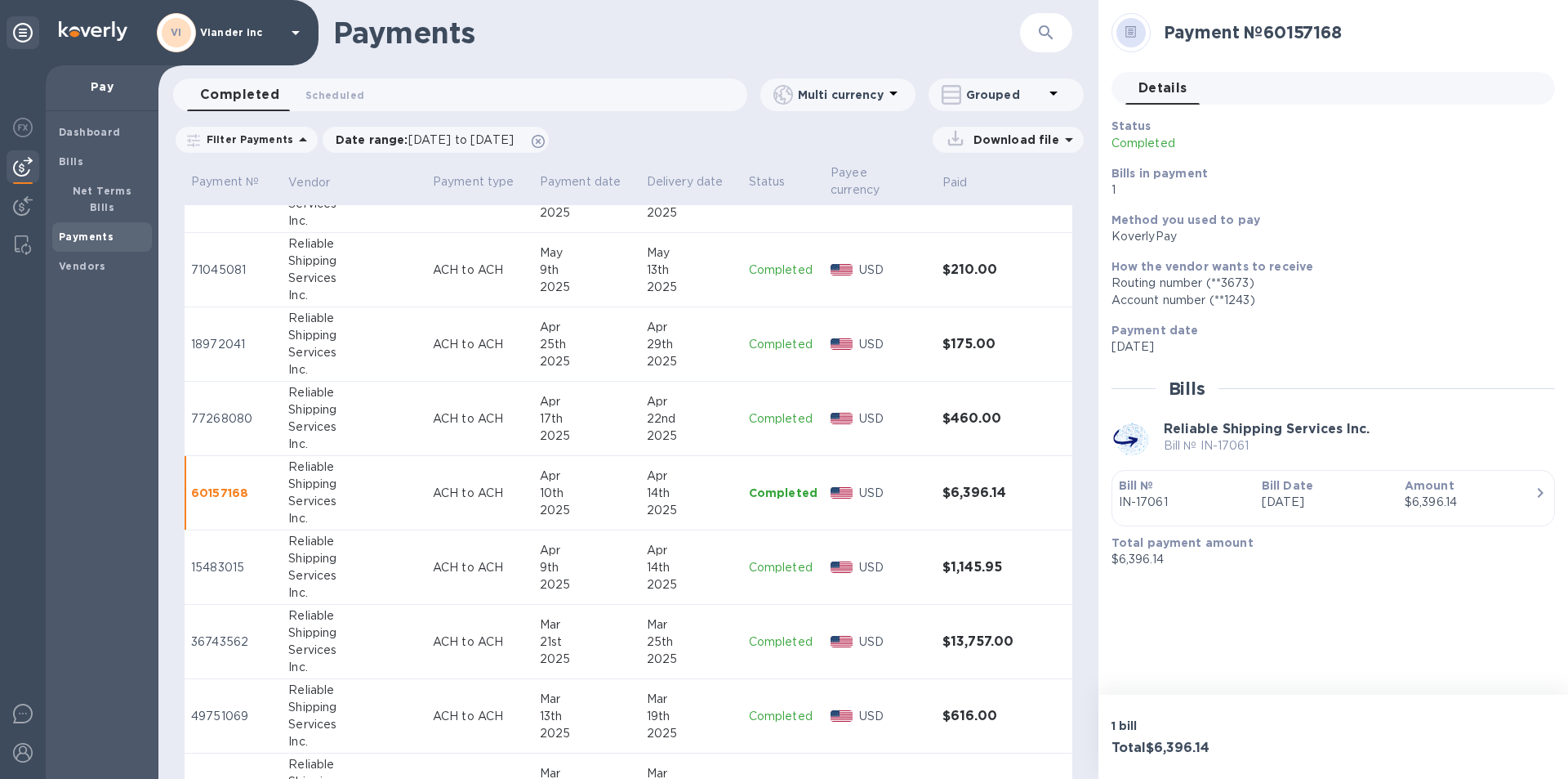
click at [755, 565] on p "Completed" at bounding box center [783, 568] width 68 height 17
click at [756, 640] on p "Completed" at bounding box center [783, 642] width 68 height 17
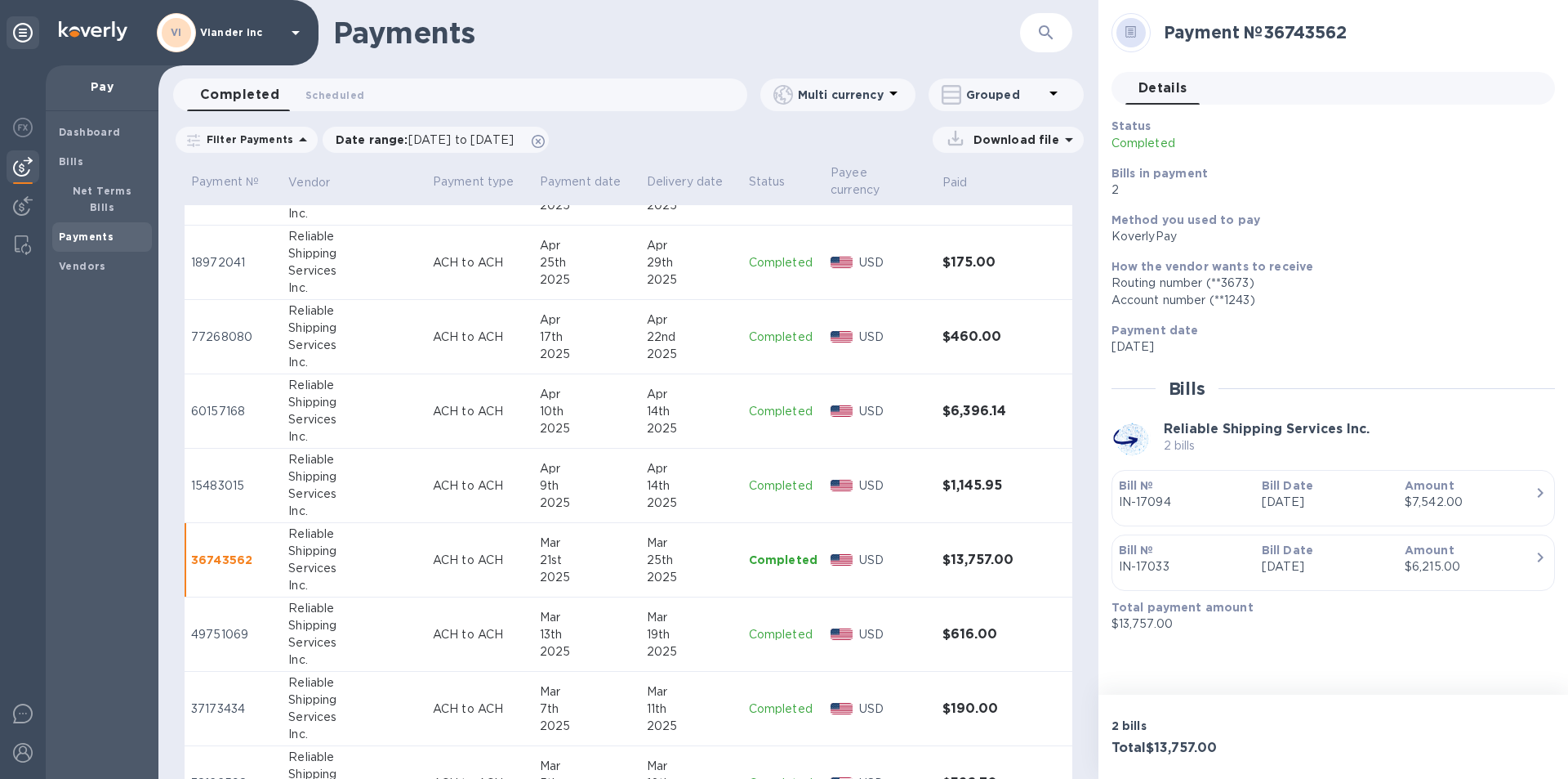
click at [777, 631] on p "Completed" at bounding box center [783, 634] width 68 height 17
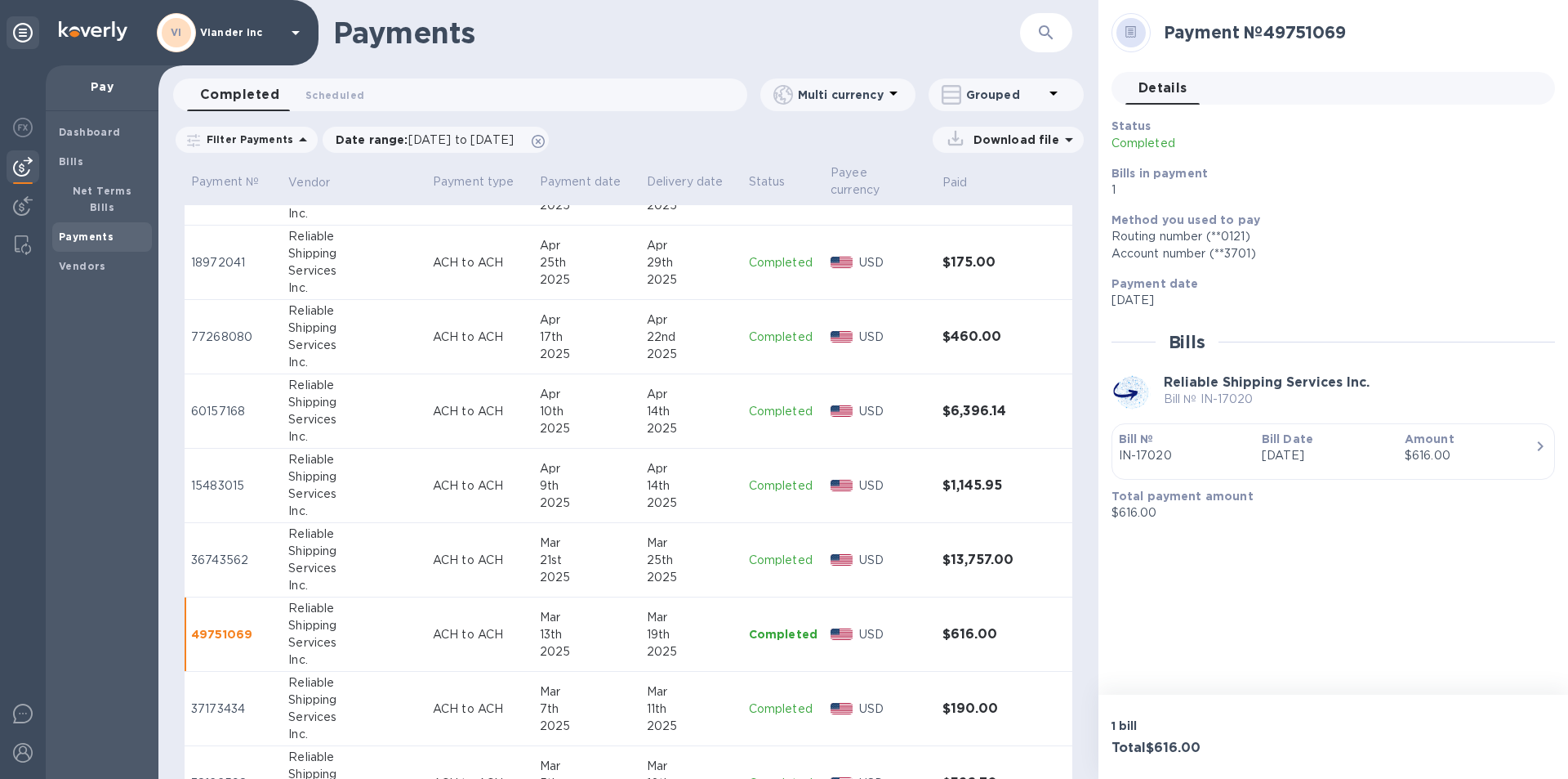
click at [781, 707] on p "Completed" at bounding box center [783, 709] width 68 height 17
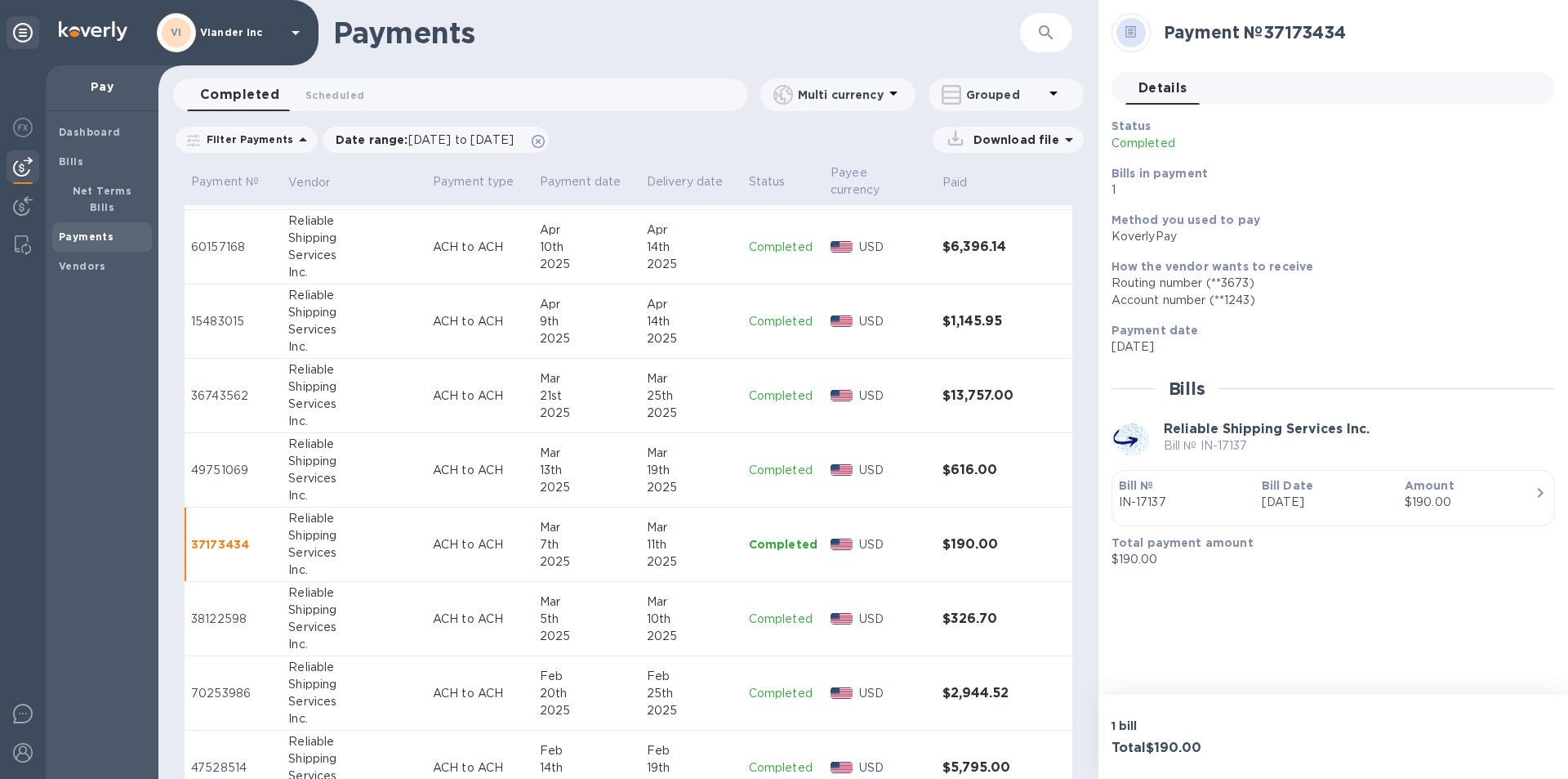
scroll to position [1797, 0]
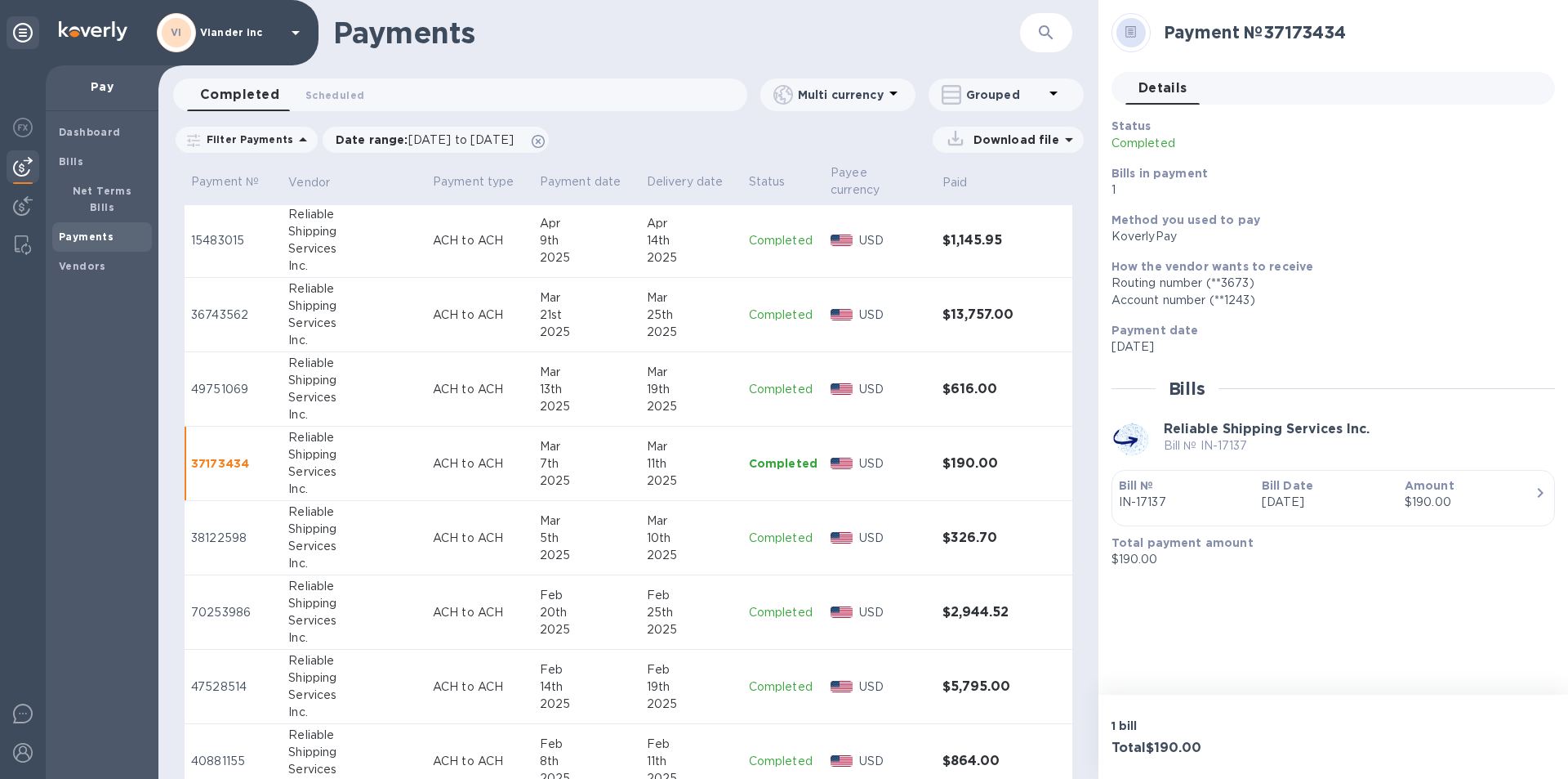
click at [776, 536] on p "Completed" at bounding box center [783, 538] width 68 height 17
click at [765, 609] on p "Completed" at bounding box center [783, 612] width 68 height 17
click at [771, 687] on p "Completed" at bounding box center [783, 686] width 68 height 17
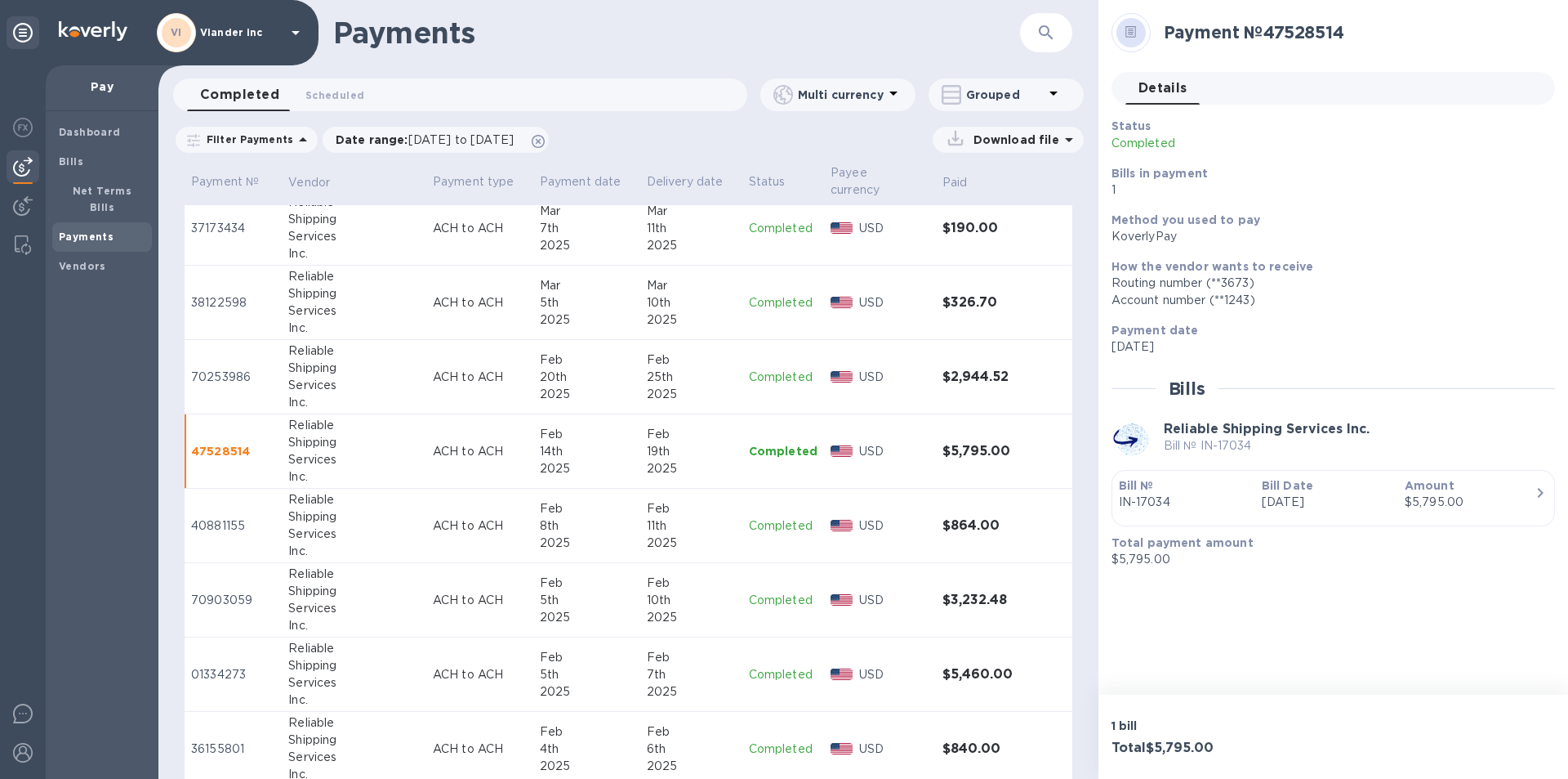
scroll to position [2043, 0]
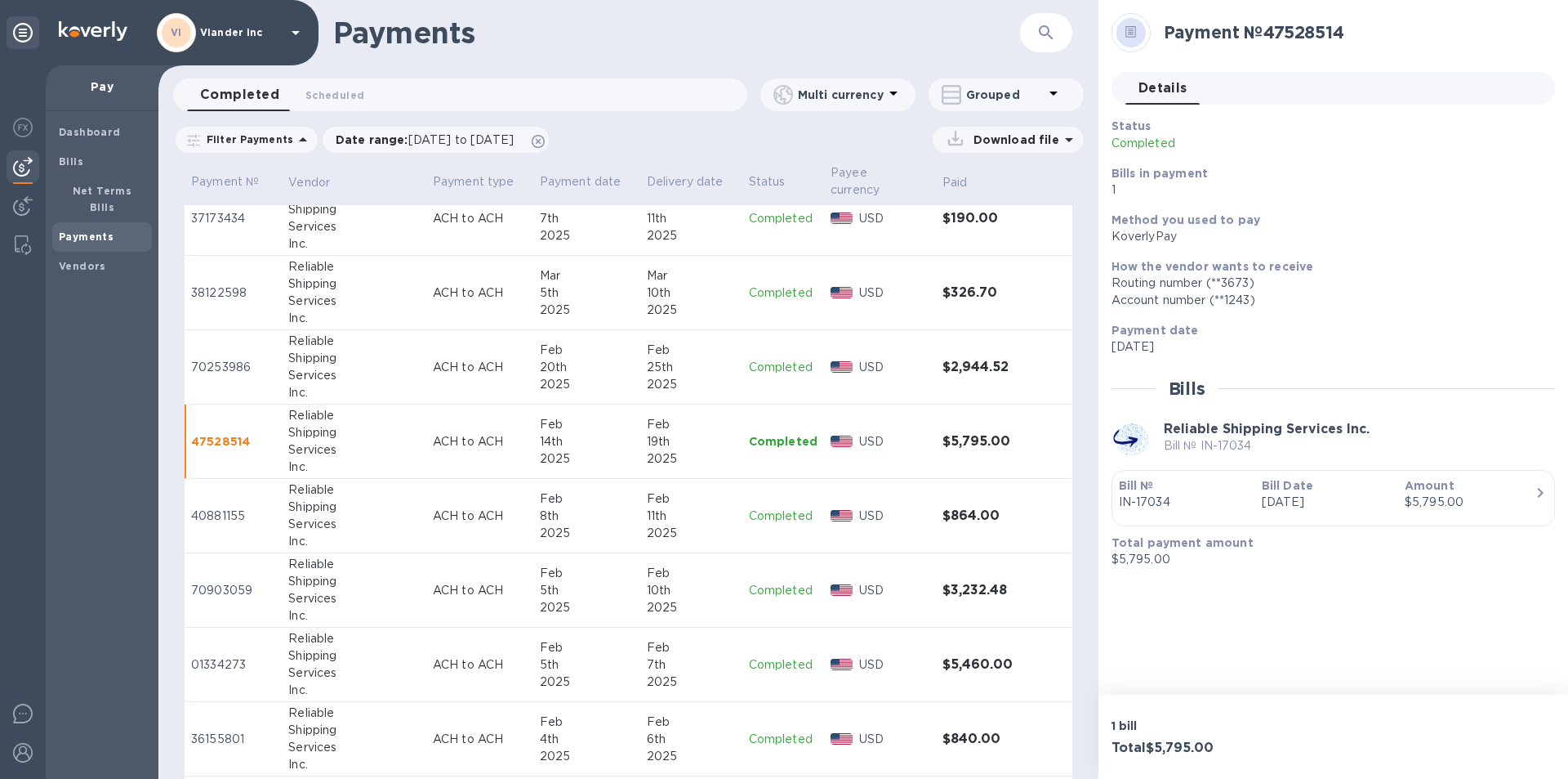
click at [769, 515] on p "Completed" at bounding box center [783, 516] width 68 height 17
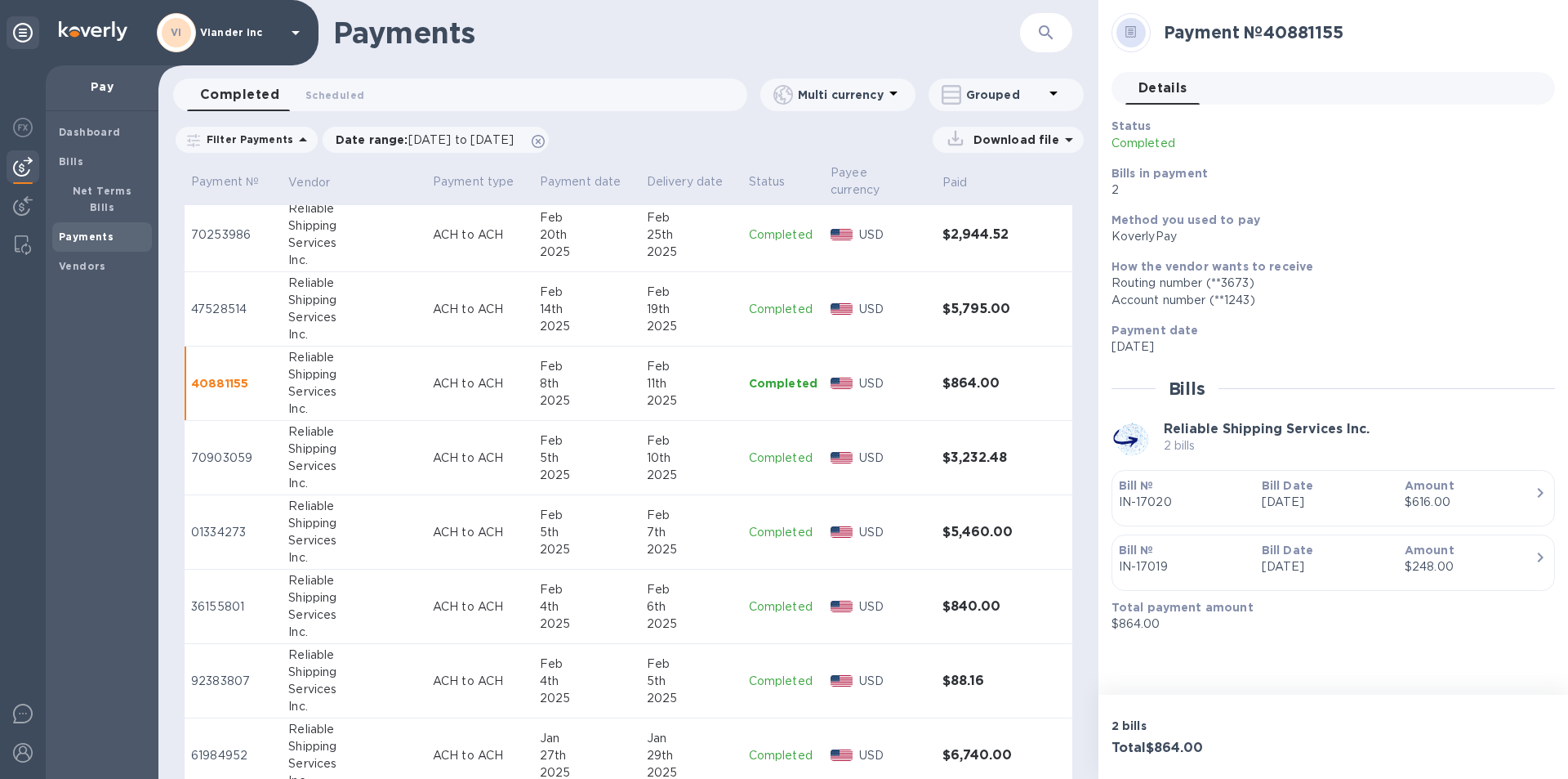
scroll to position [2206, 0]
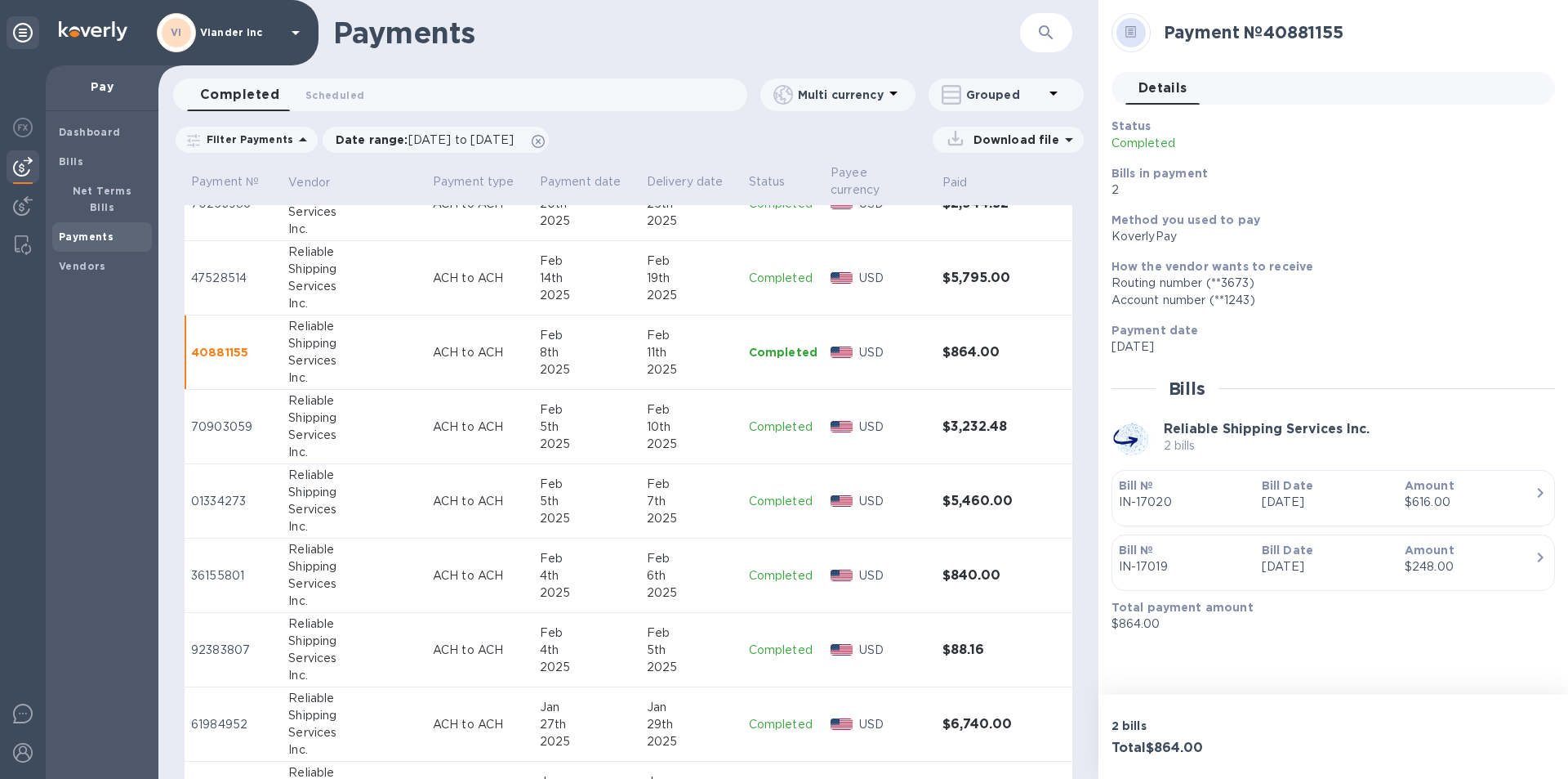
click at [756, 578] on p "Completed" at bounding box center [783, 576] width 68 height 17
click at [762, 356] on p "Completed" at bounding box center [783, 353] width 68 height 17
click at [762, 423] on p "Completed" at bounding box center [783, 427] width 68 height 17
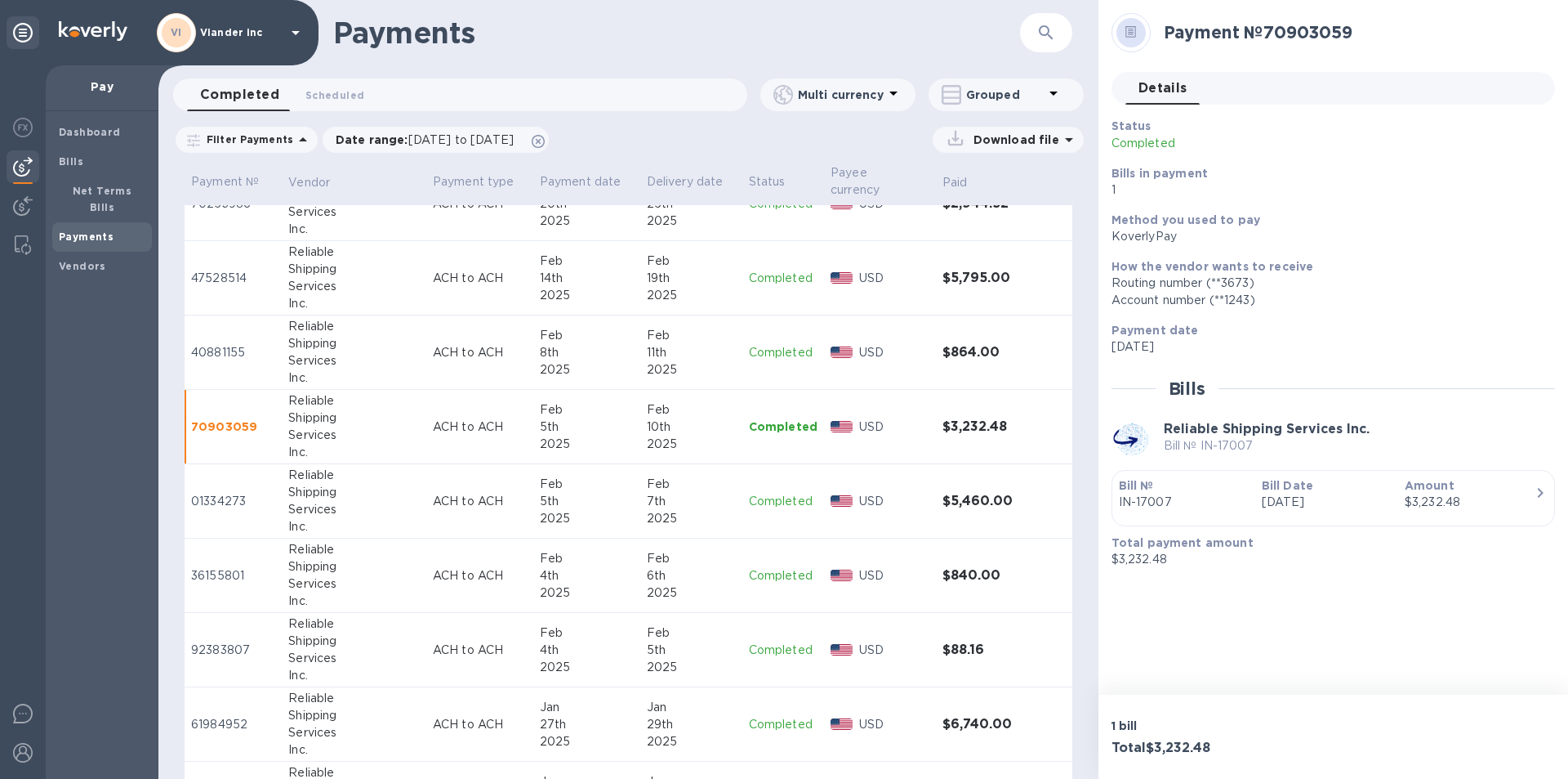
click at [771, 500] on p "Completed" at bounding box center [783, 501] width 68 height 17
click at [763, 574] on p "Completed" at bounding box center [783, 576] width 68 height 17
click at [755, 653] on p "Completed" at bounding box center [783, 650] width 68 height 17
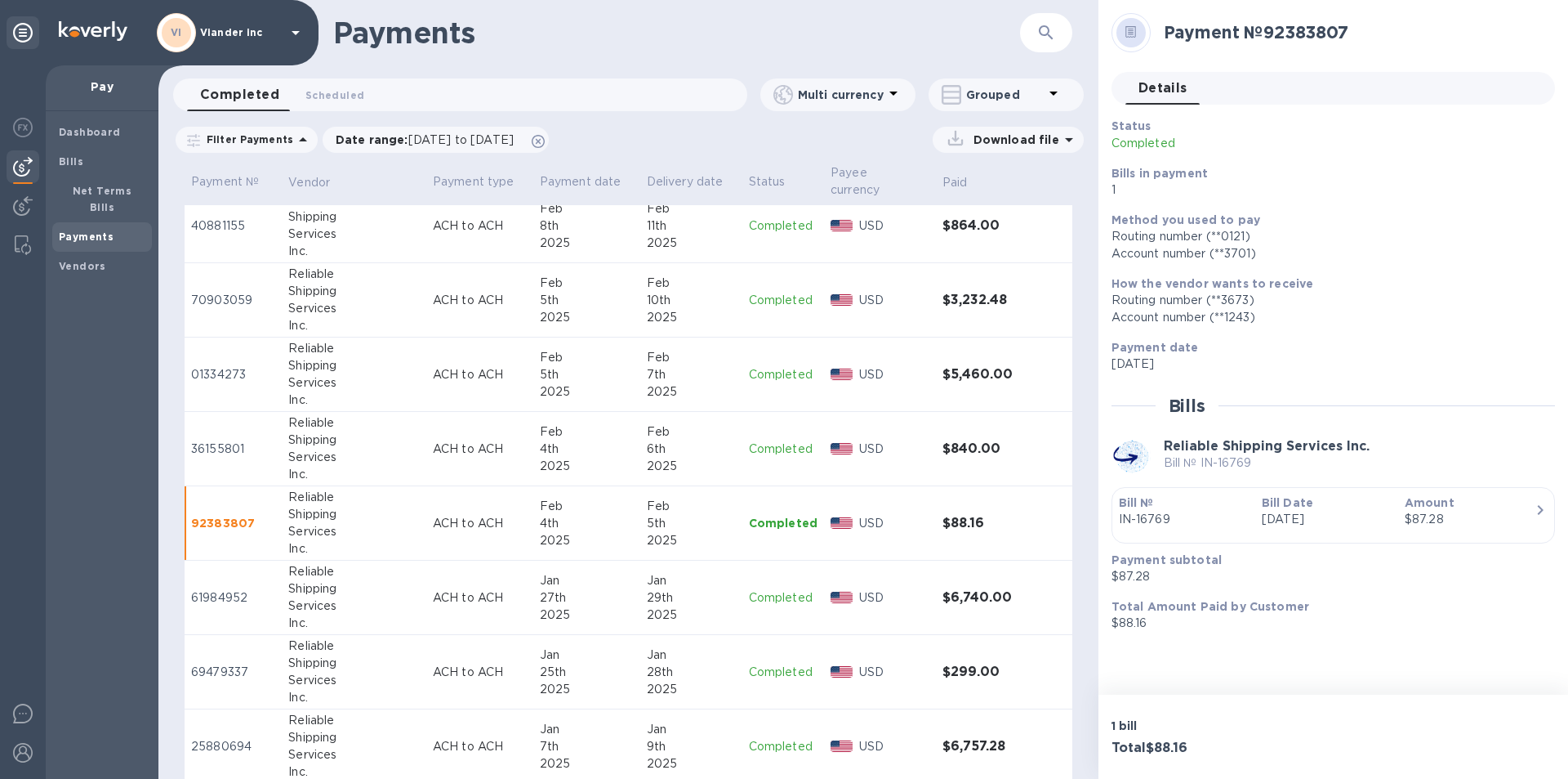
scroll to position [2369, 0]
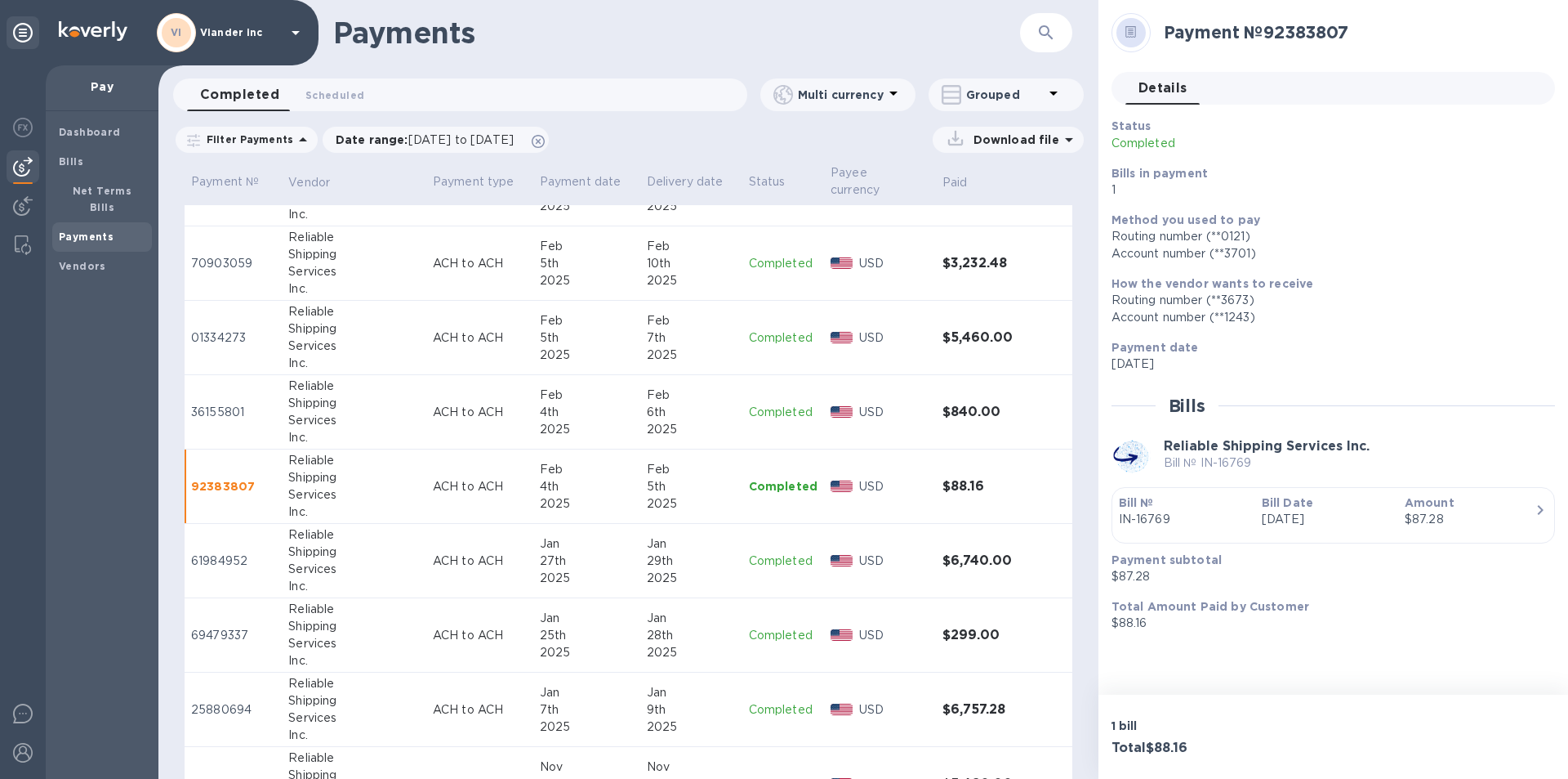
click at [769, 565] on p "Completed" at bounding box center [783, 561] width 68 height 17
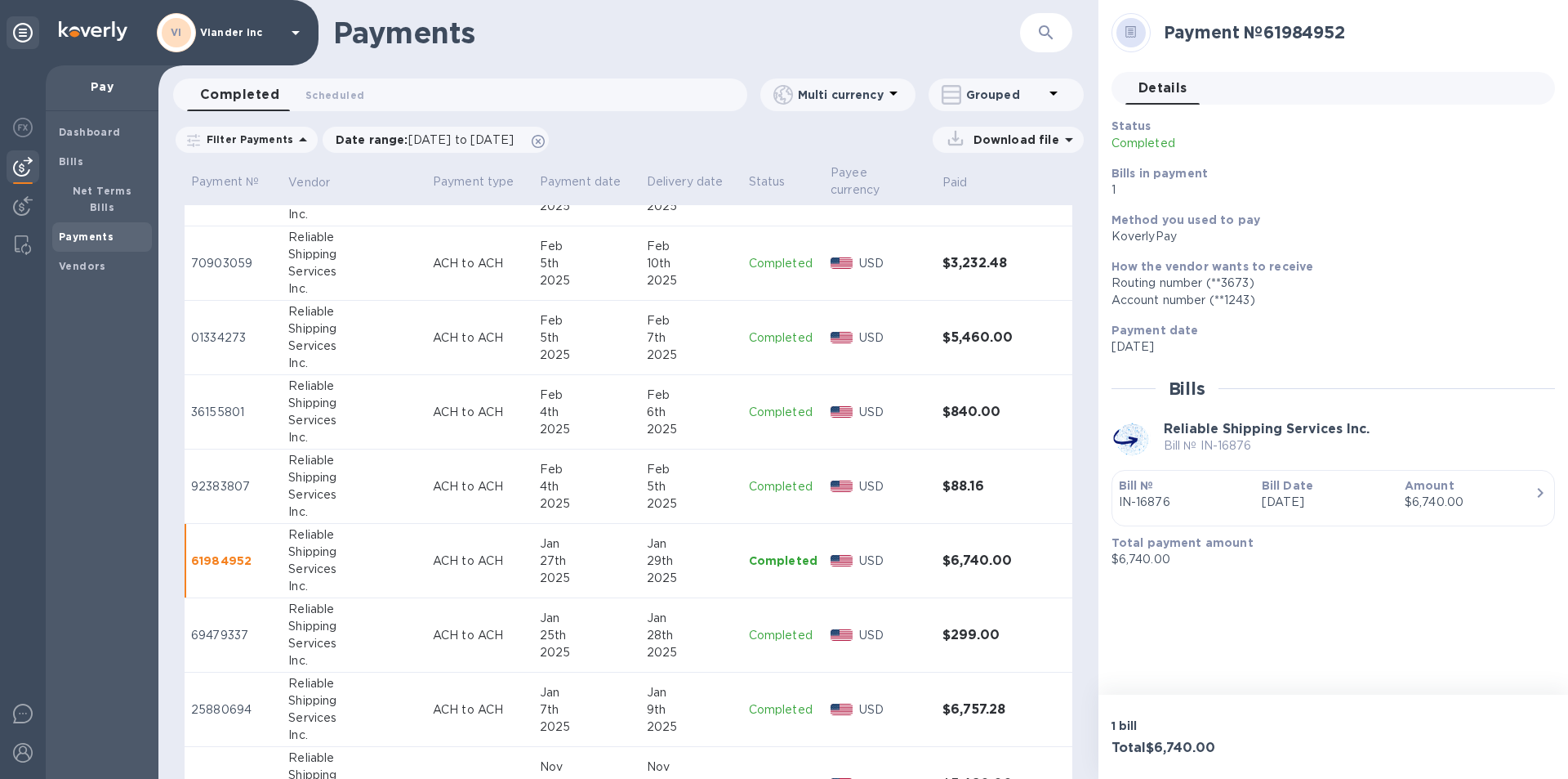
click at [768, 631] on p "Completed" at bounding box center [783, 635] width 68 height 17
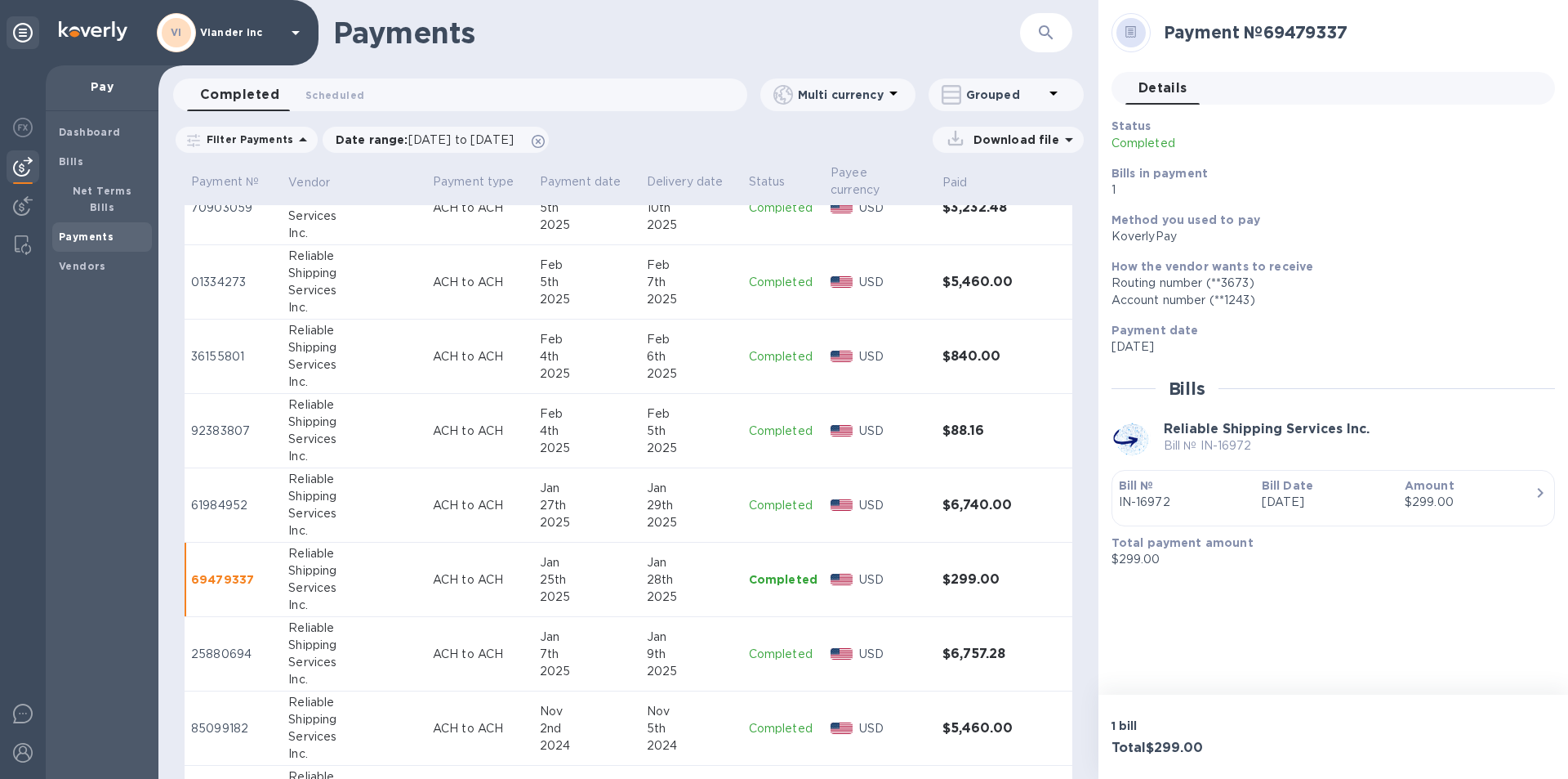
scroll to position [2451, 0]
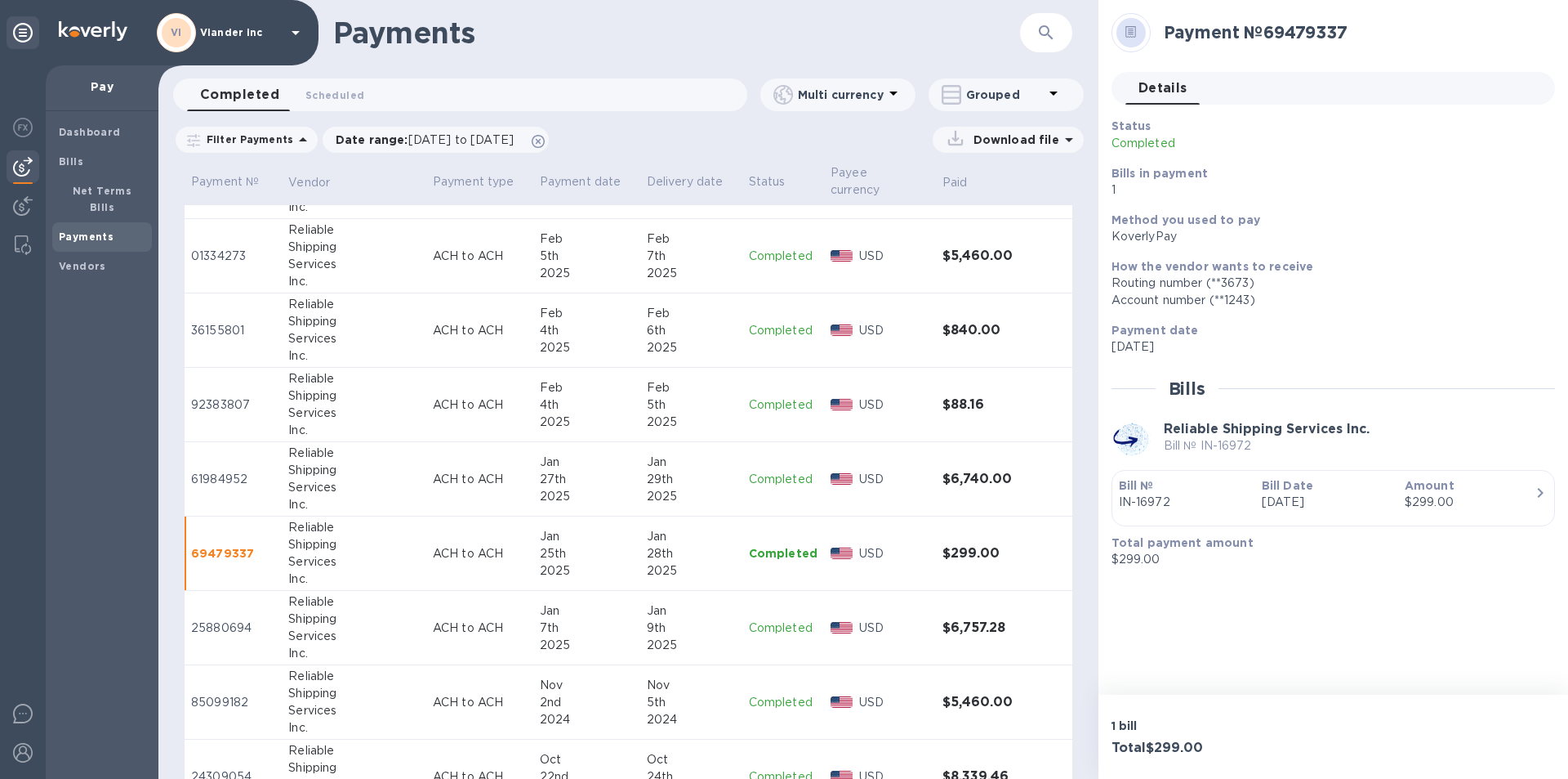
click at [775, 630] on p "Completed" at bounding box center [783, 628] width 68 height 17
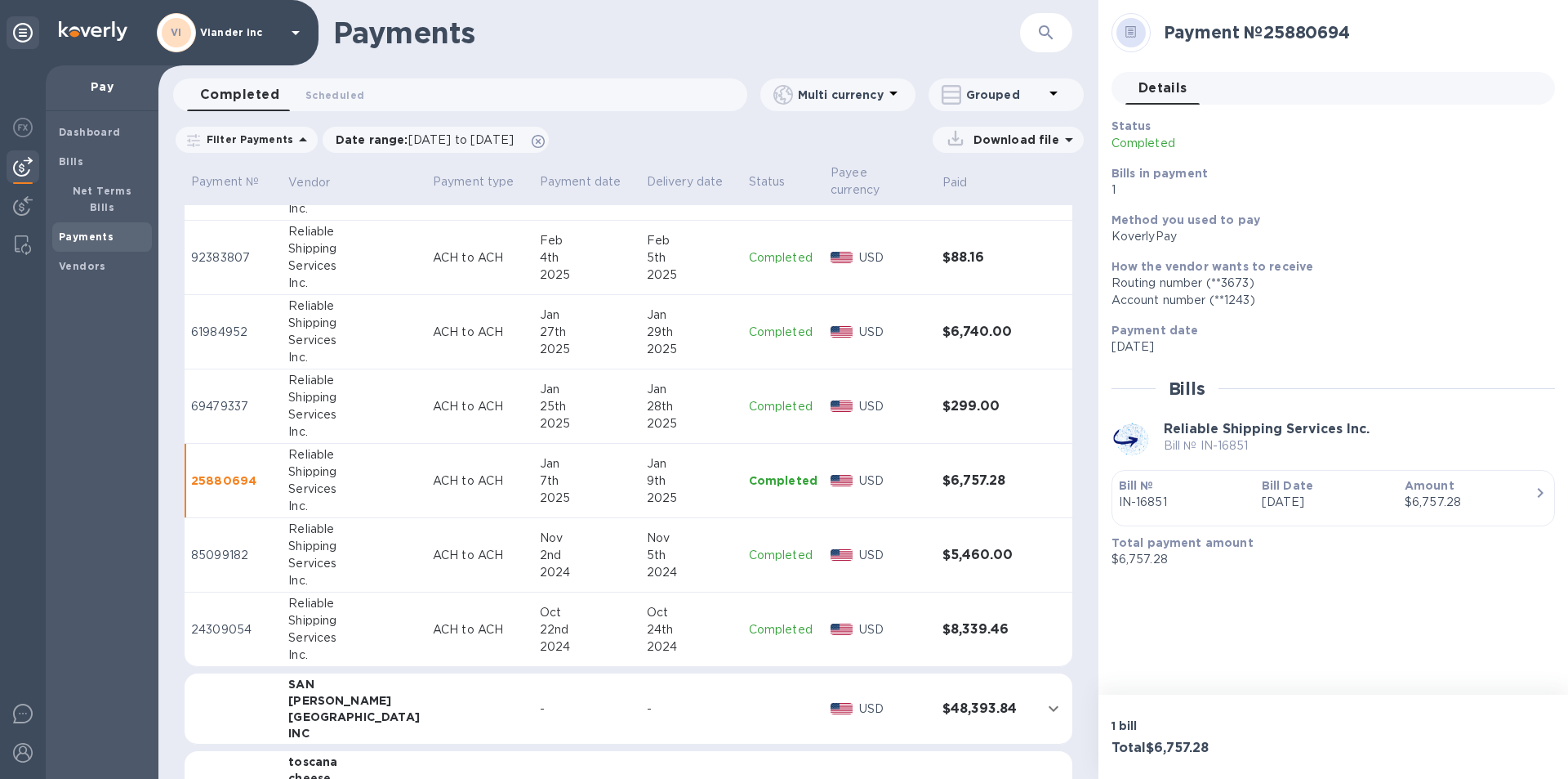
scroll to position [2615, 0]
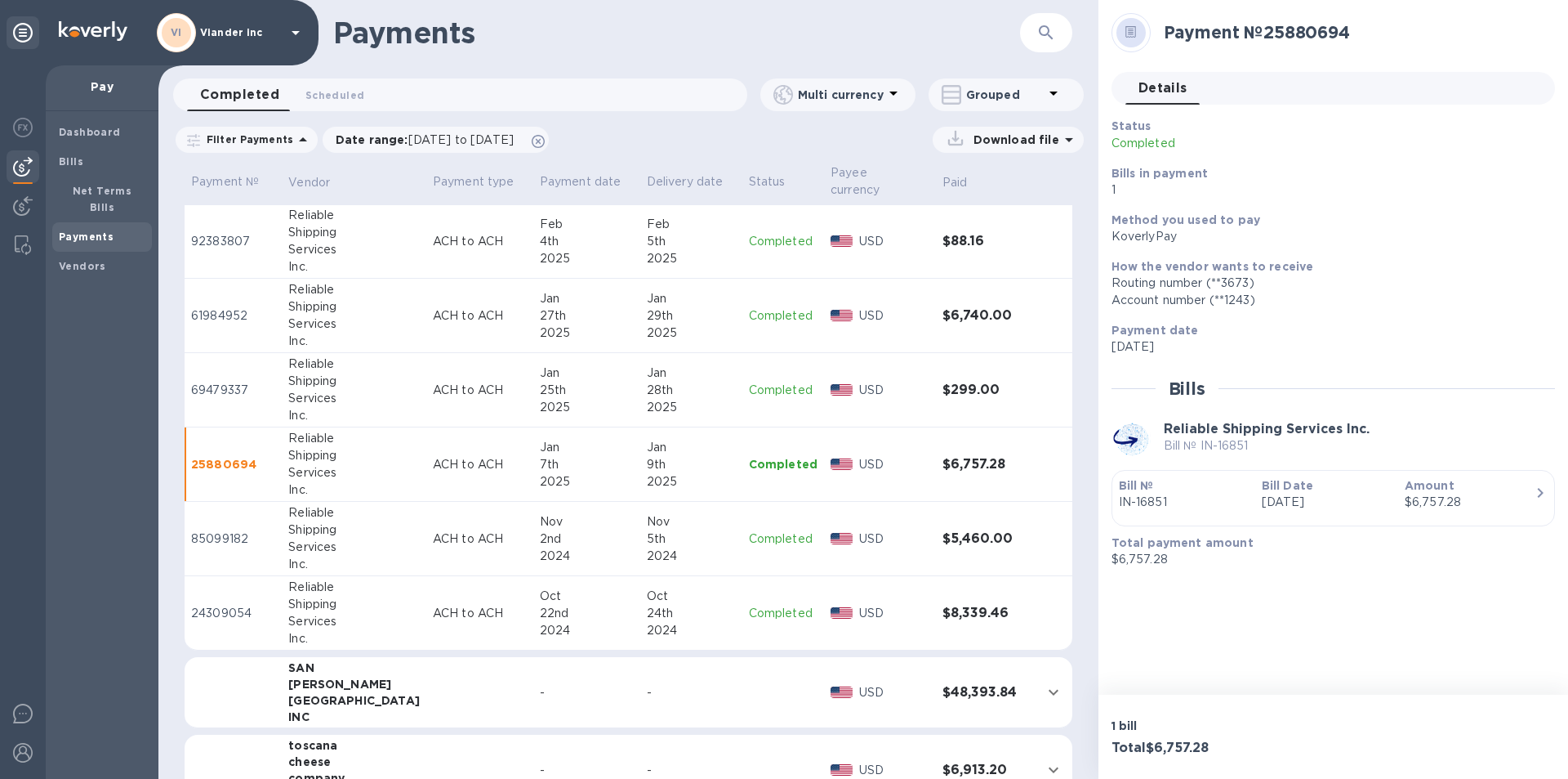
click at [773, 538] on p "Completed" at bounding box center [783, 539] width 68 height 17
click at [760, 616] on p "Completed" at bounding box center [783, 613] width 68 height 17
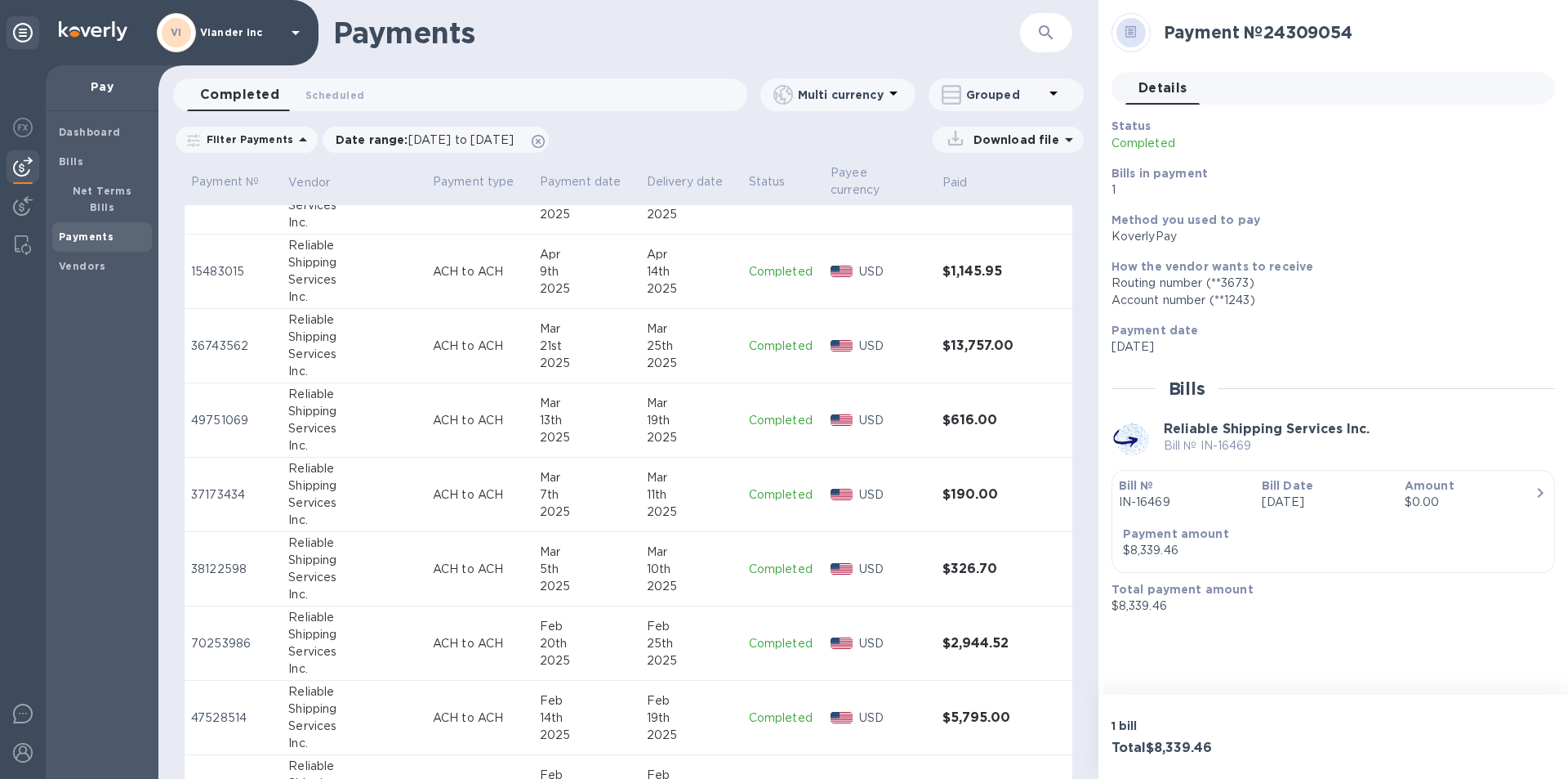
scroll to position [1389, 0]
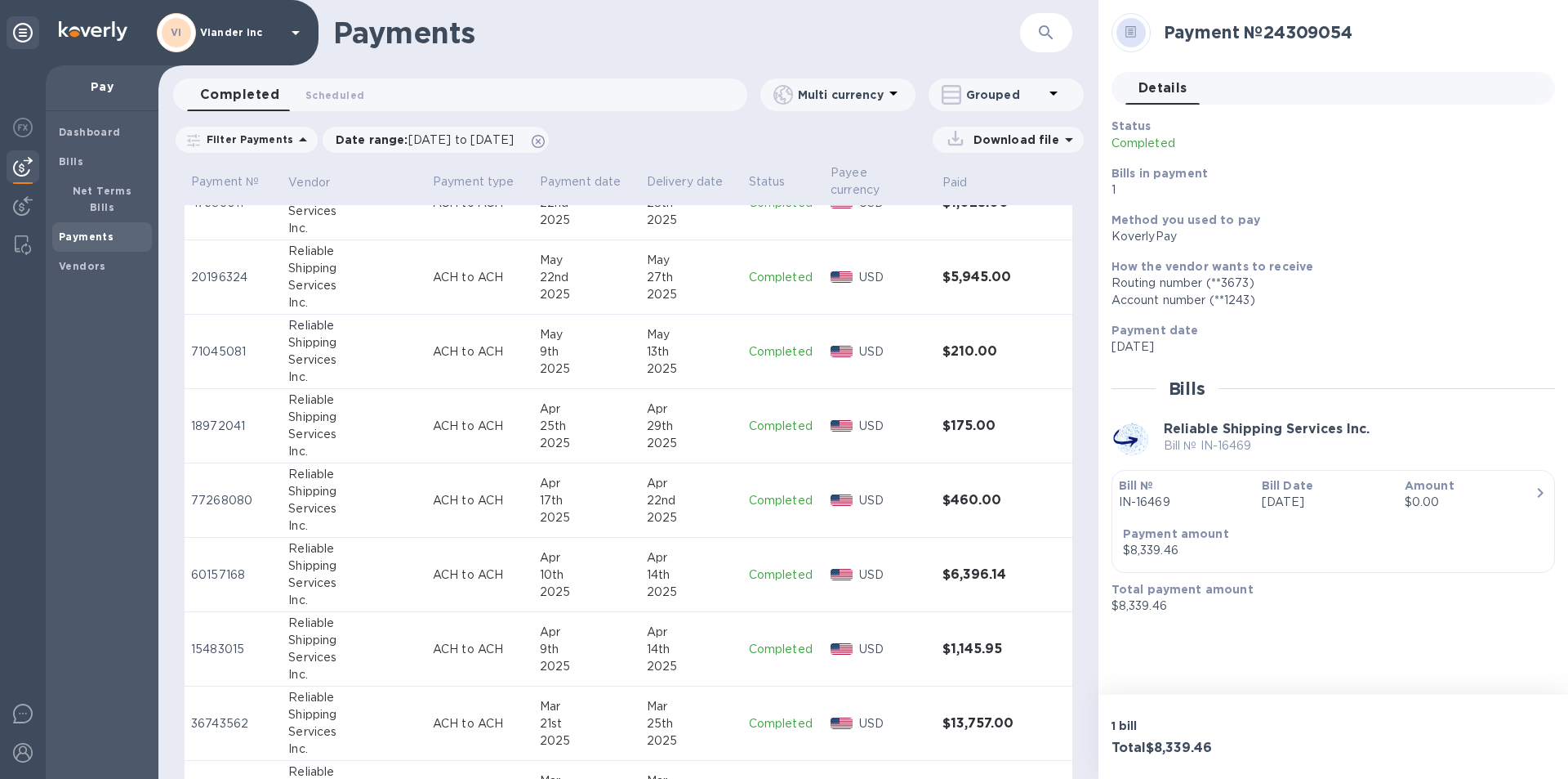
click at [285, 29] on div "VI Viander inc" at bounding box center [231, 33] width 148 height 40
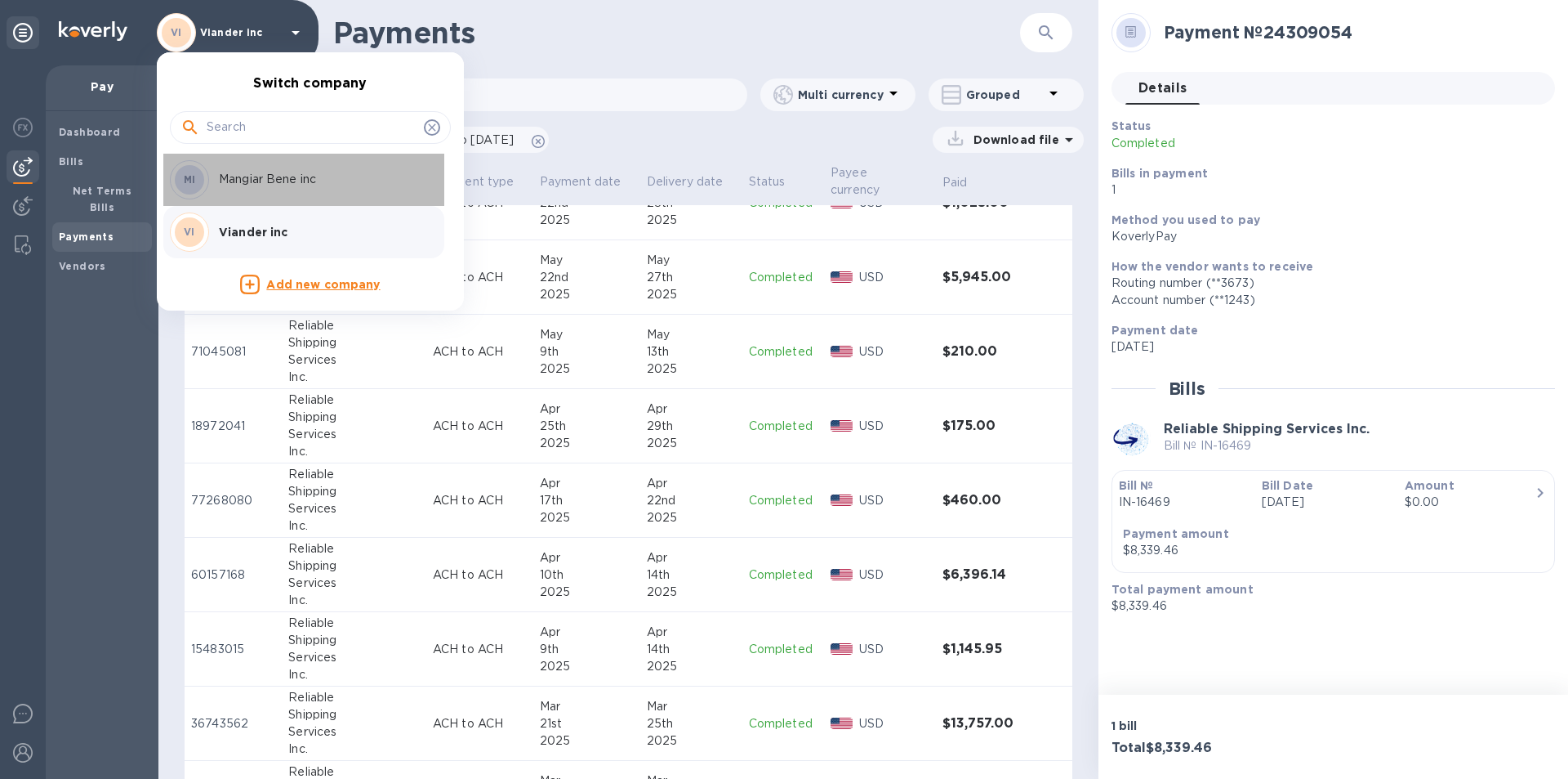
click at [288, 177] on p "Mangiar Bene inc" at bounding box center [322, 179] width 206 height 17
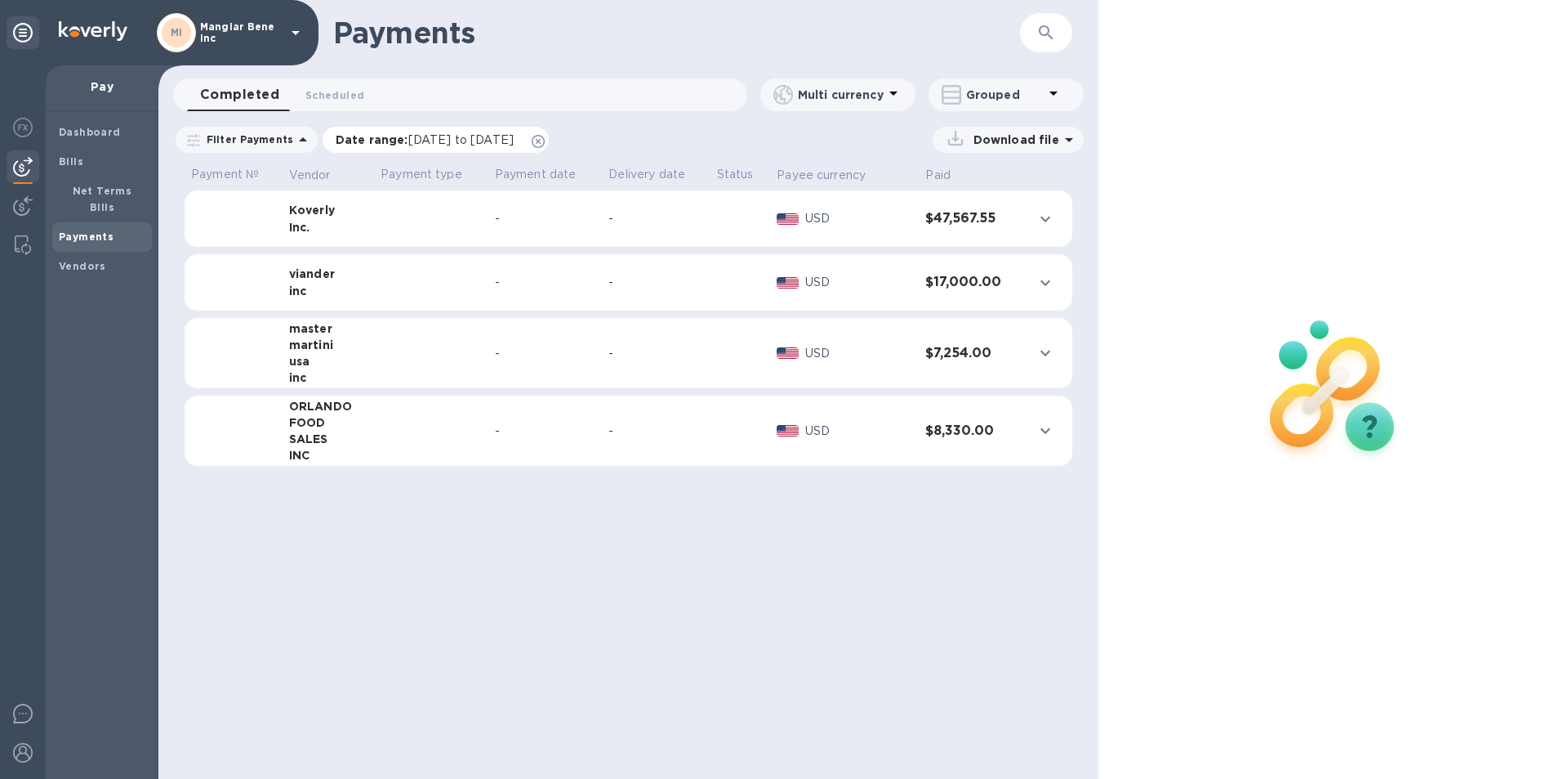
click at [409, 137] on span "[DATE] to [DATE]" at bounding box center [461, 140] width 105 height 13
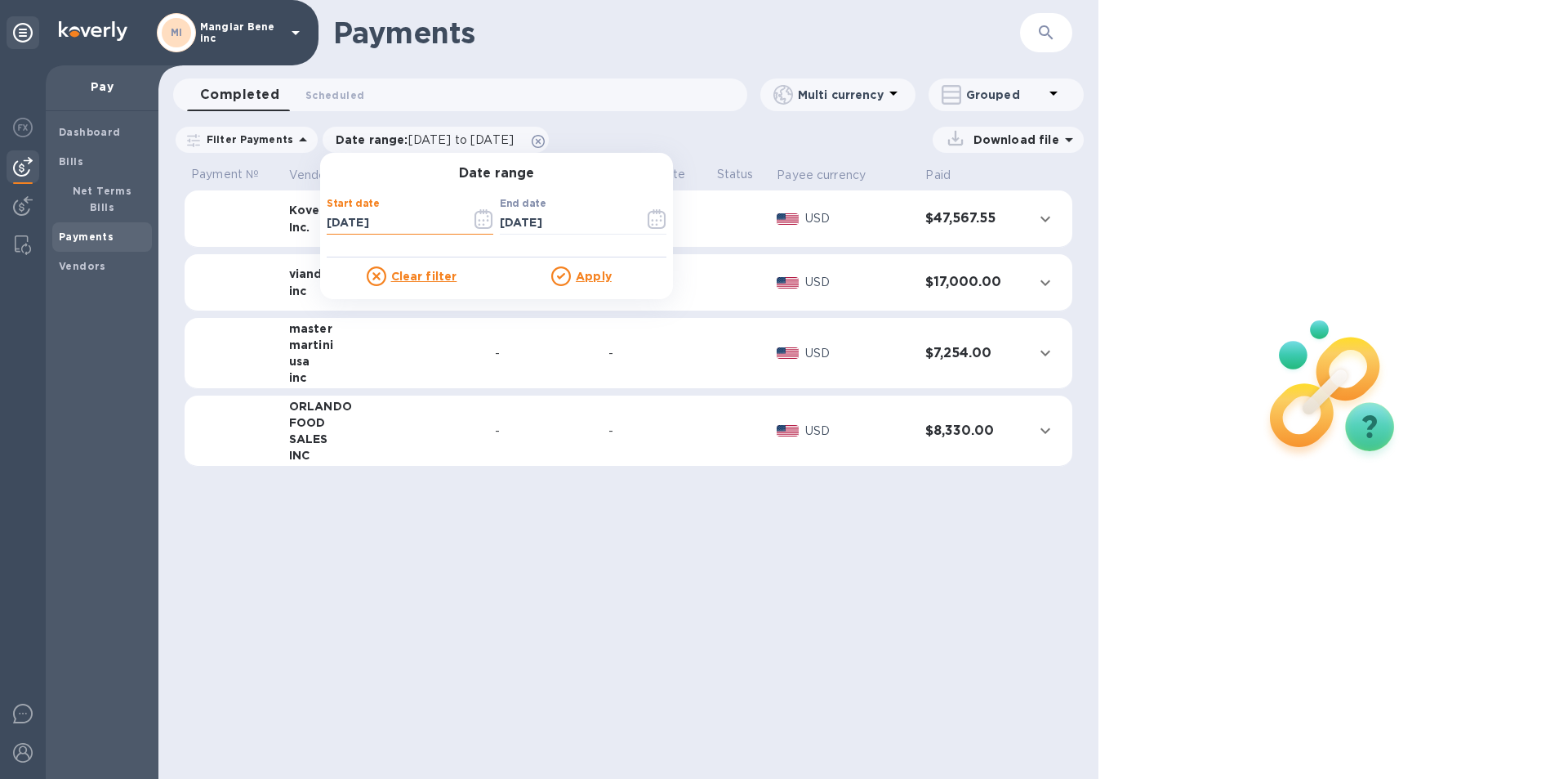
click at [384, 225] on input "[DATE]" at bounding box center [392, 223] width 131 height 24
click at [327, 221] on input "[DATE]" at bounding box center [392, 223] width 131 height 24
click at [347, 222] on input "[DATE]" at bounding box center [392, 223] width 131 height 24
click at [379, 220] on input "[DATE]" at bounding box center [392, 223] width 131 height 24
type input "[DATE]"
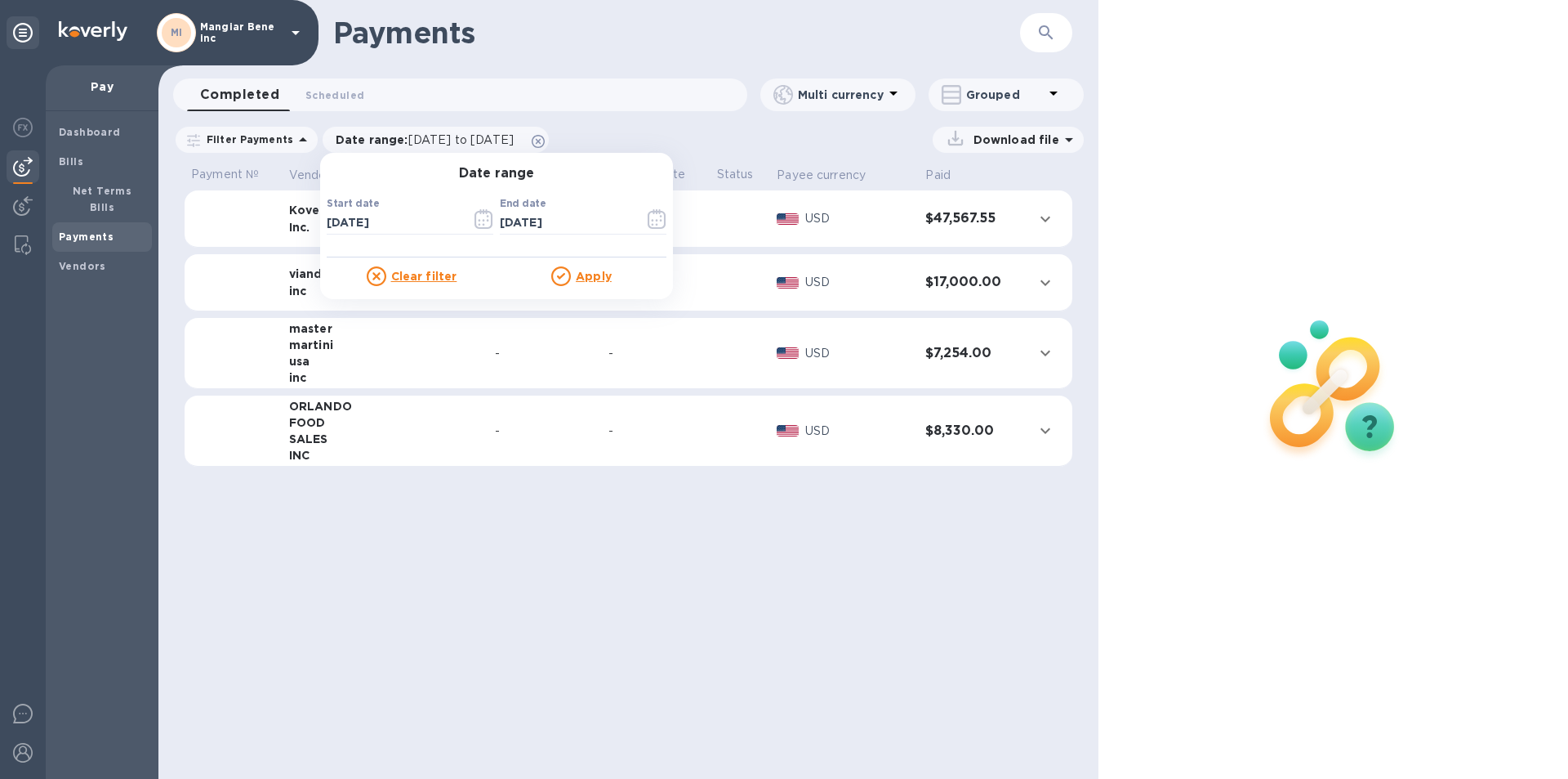
click at [575, 277] on u "Apply" at bounding box center [593, 277] width 36 height 13
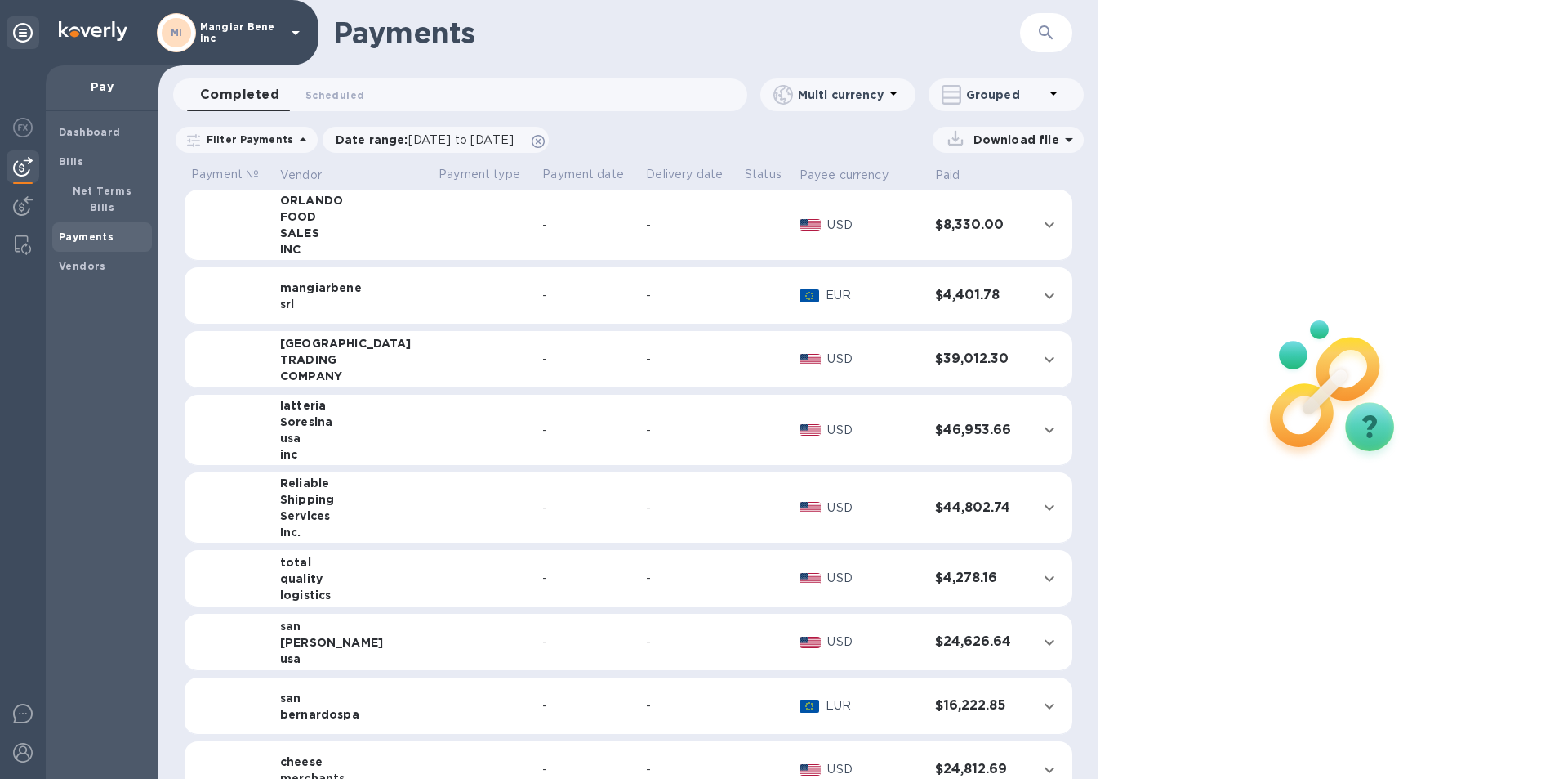
scroll to position [327, 0]
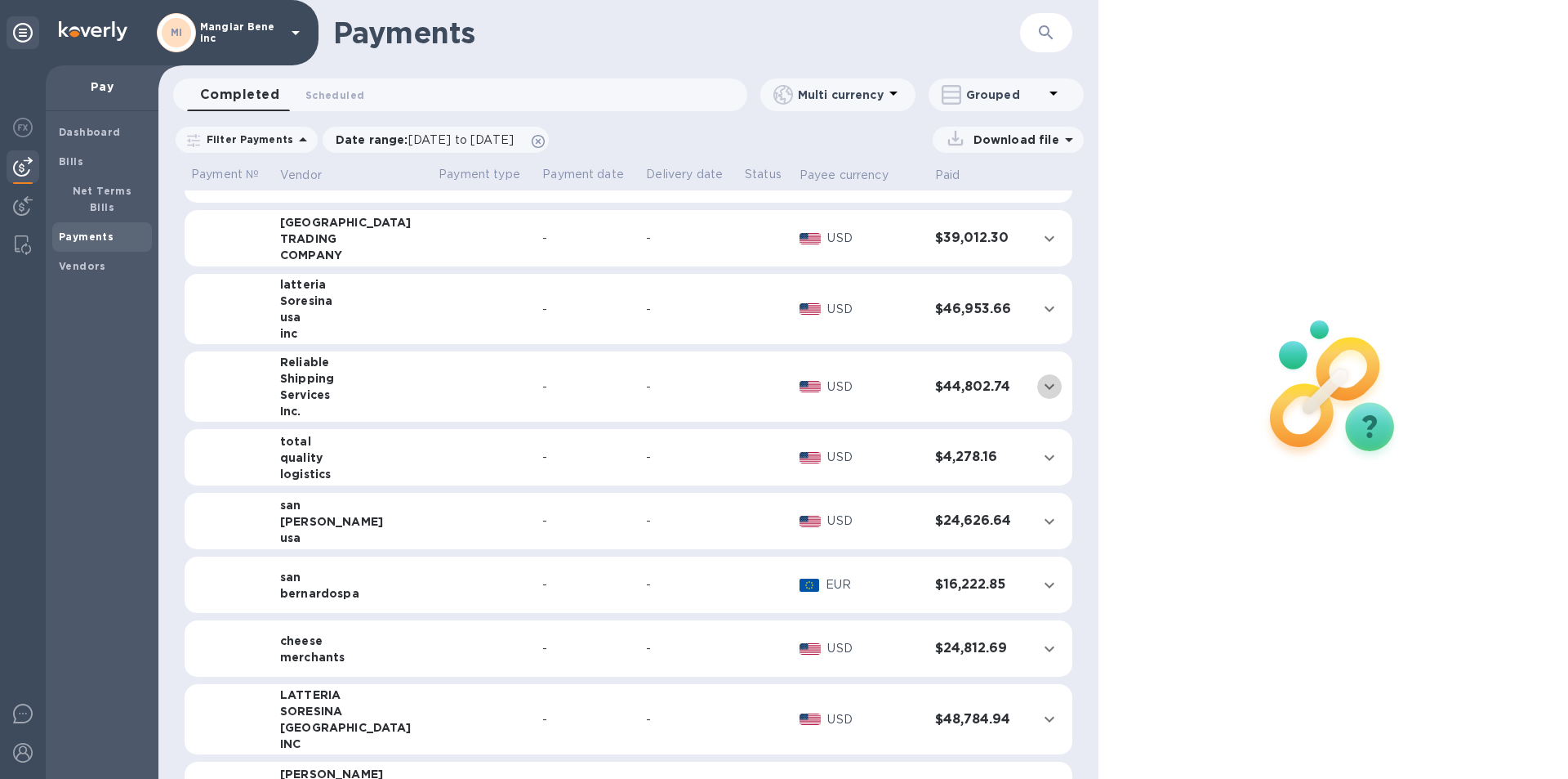
click at [1040, 389] on icon "expand row" at bounding box center [1050, 387] width 19 height 19
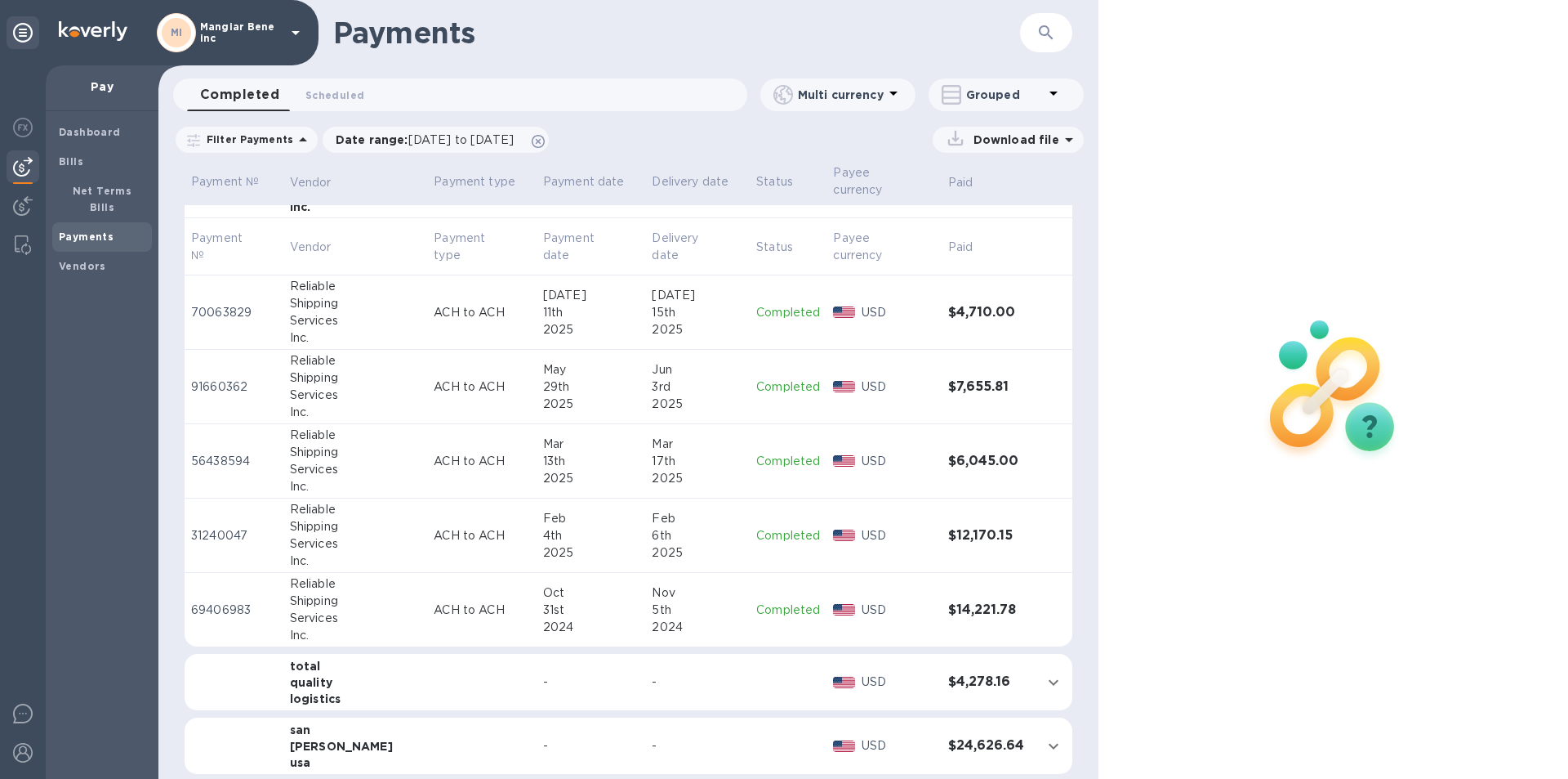
scroll to position [572, 0]
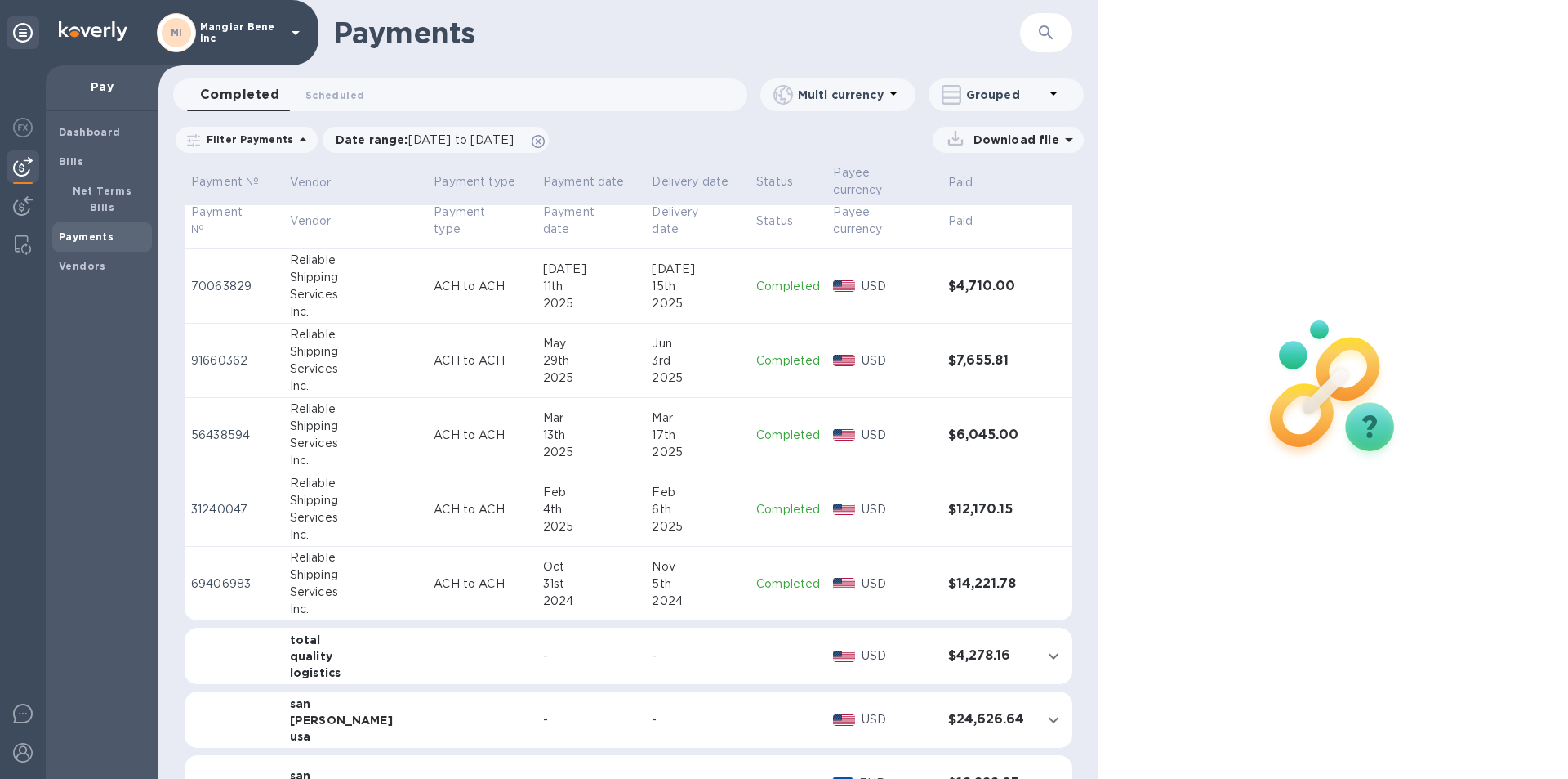
click at [765, 278] on p "Completed" at bounding box center [788, 286] width 64 height 17
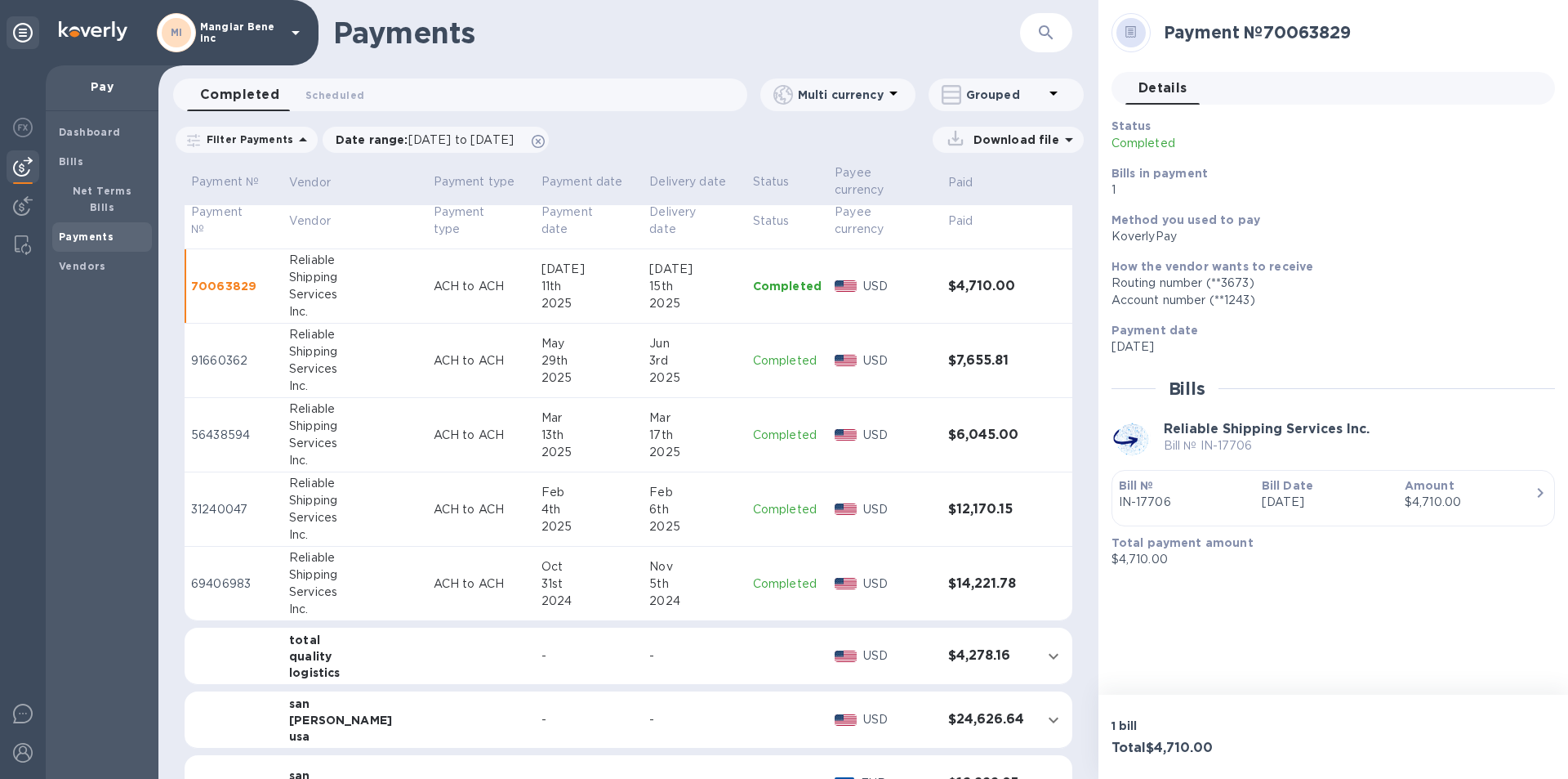
click at [766, 352] on p "Completed" at bounding box center [786, 361] width 68 height 17
click at [766, 426] on p "Completed" at bounding box center [786, 435] width 68 height 17
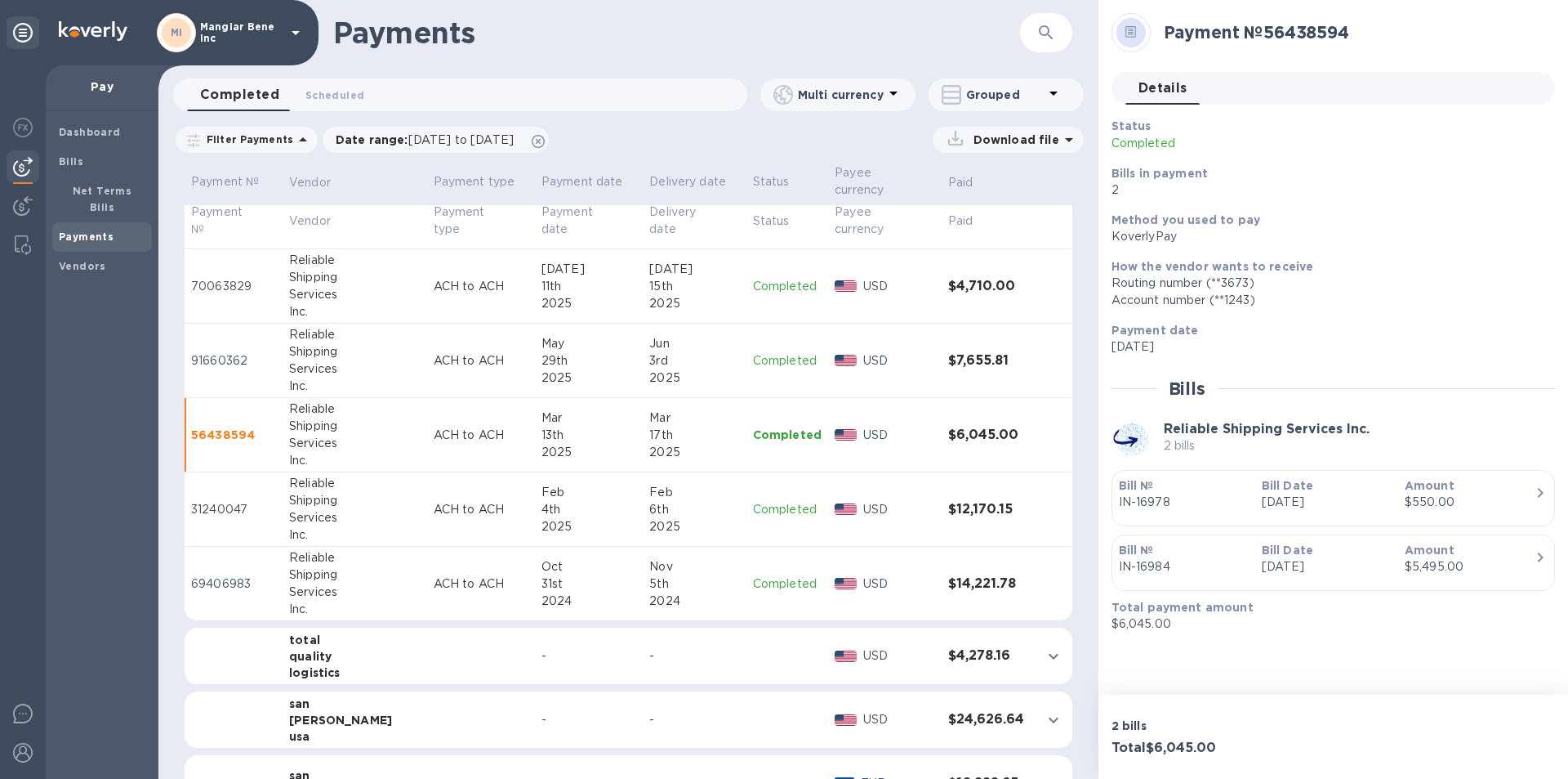
click at [762, 278] on p "Completed" at bounding box center [786, 286] width 68 height 17
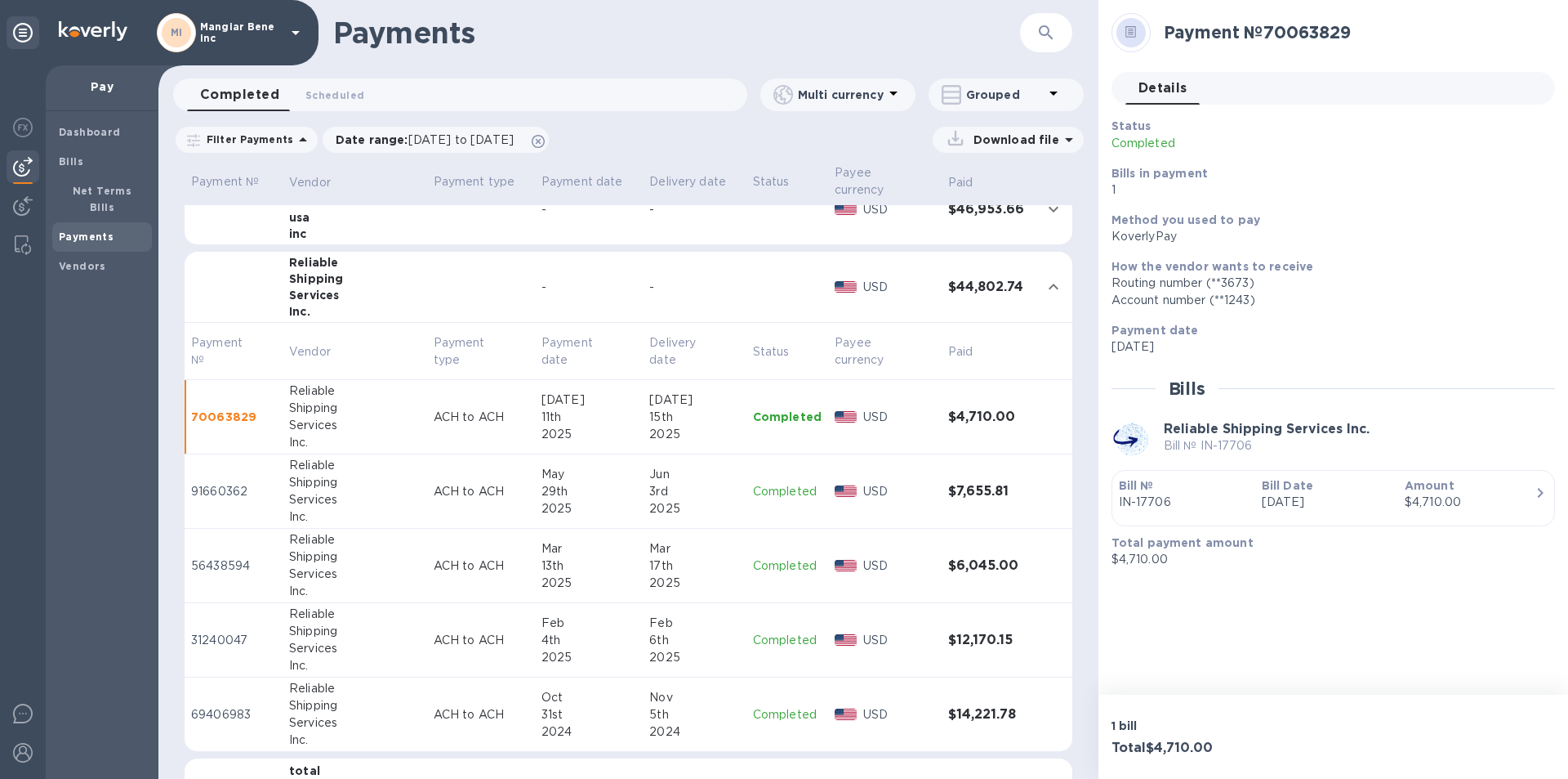
scroll to position [409, 0]
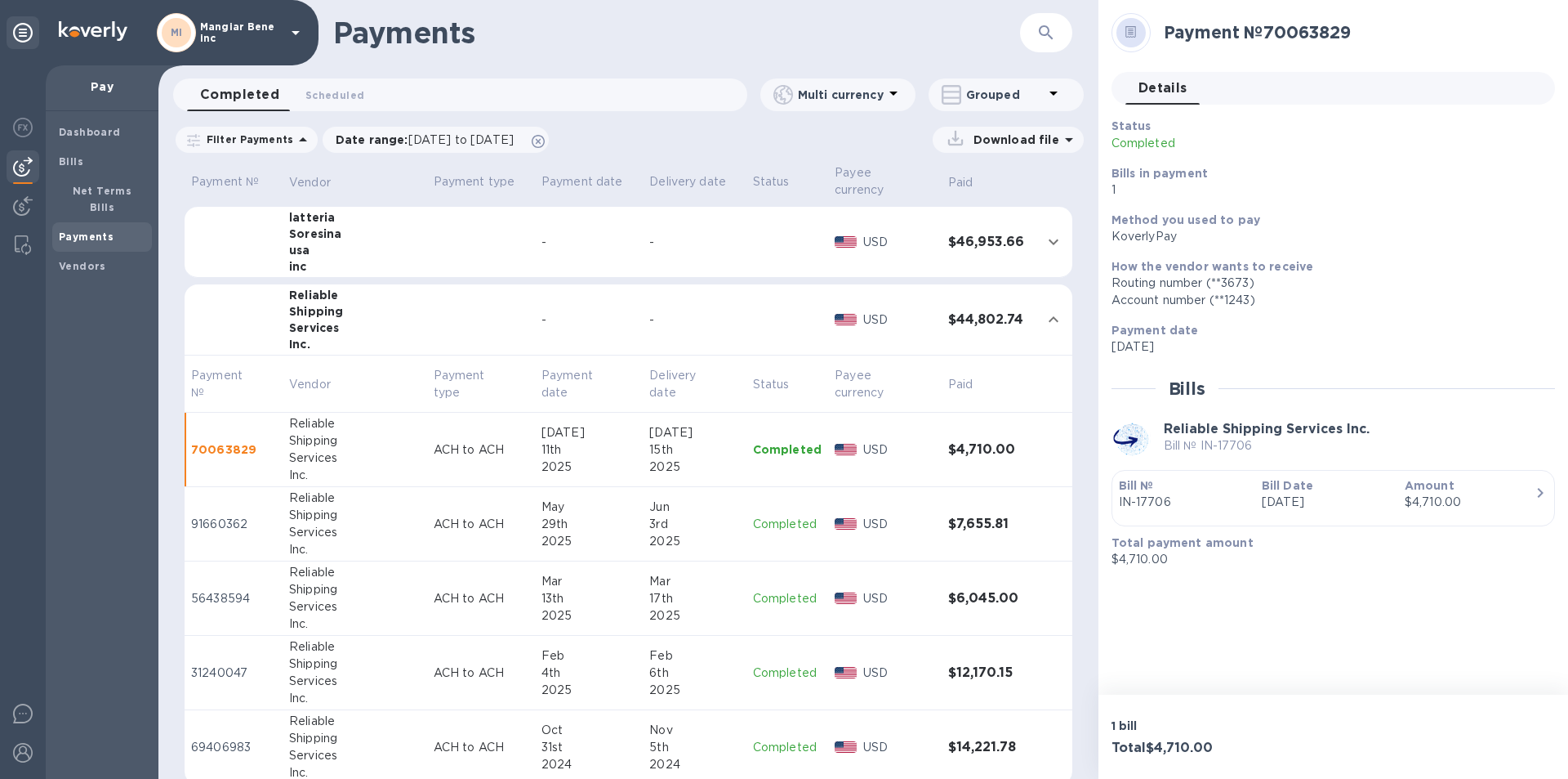
click at [760, 516] on p "Completed" at bounding box center [786, 524] width 68 height 17
click at [774, 590] on p "Completed" at bounding box center [786, 599] width 68 height 17
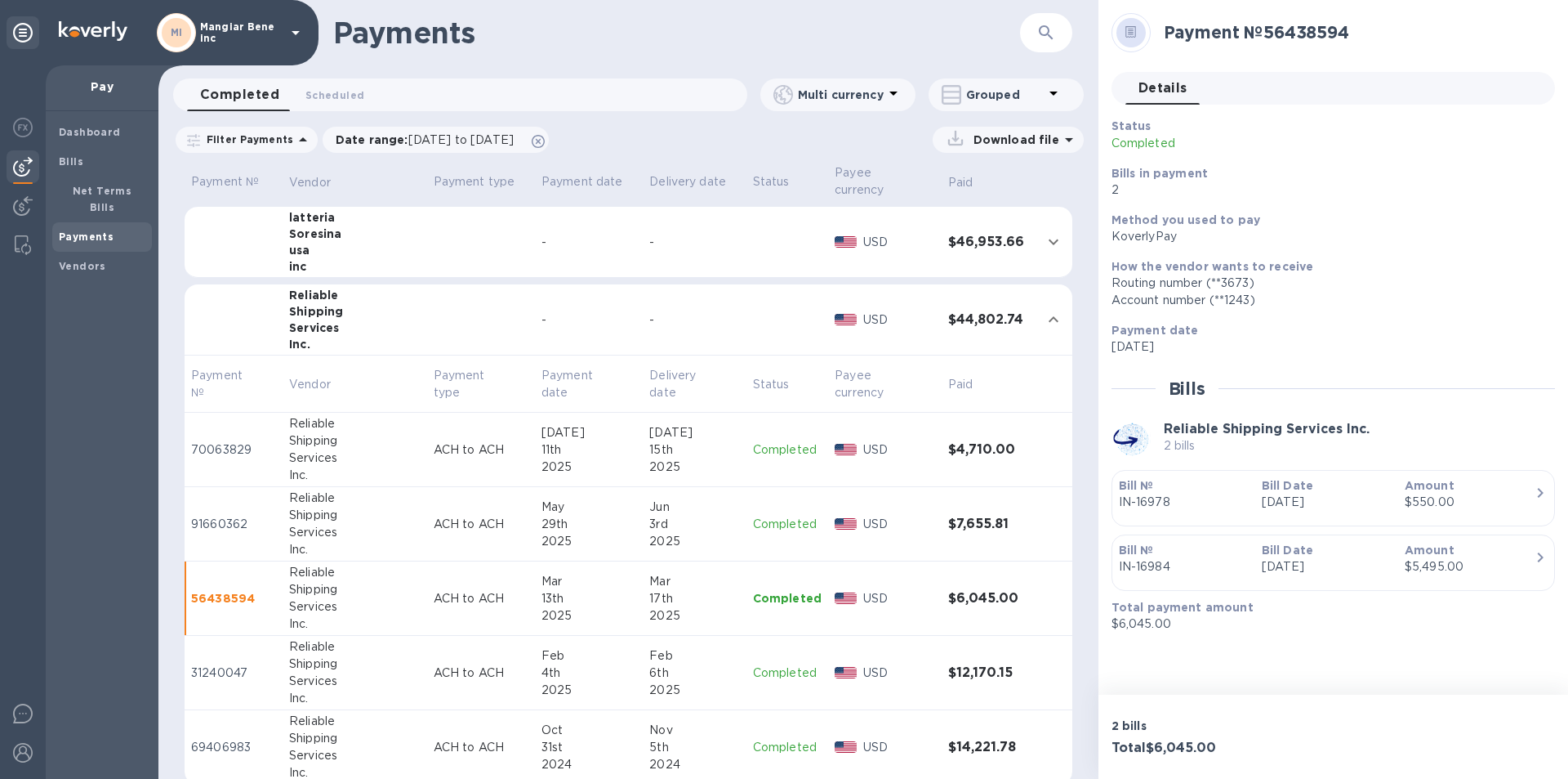
click at [773, 664] on p "Completed" at bounding box center [786, 673] width 68 height 17
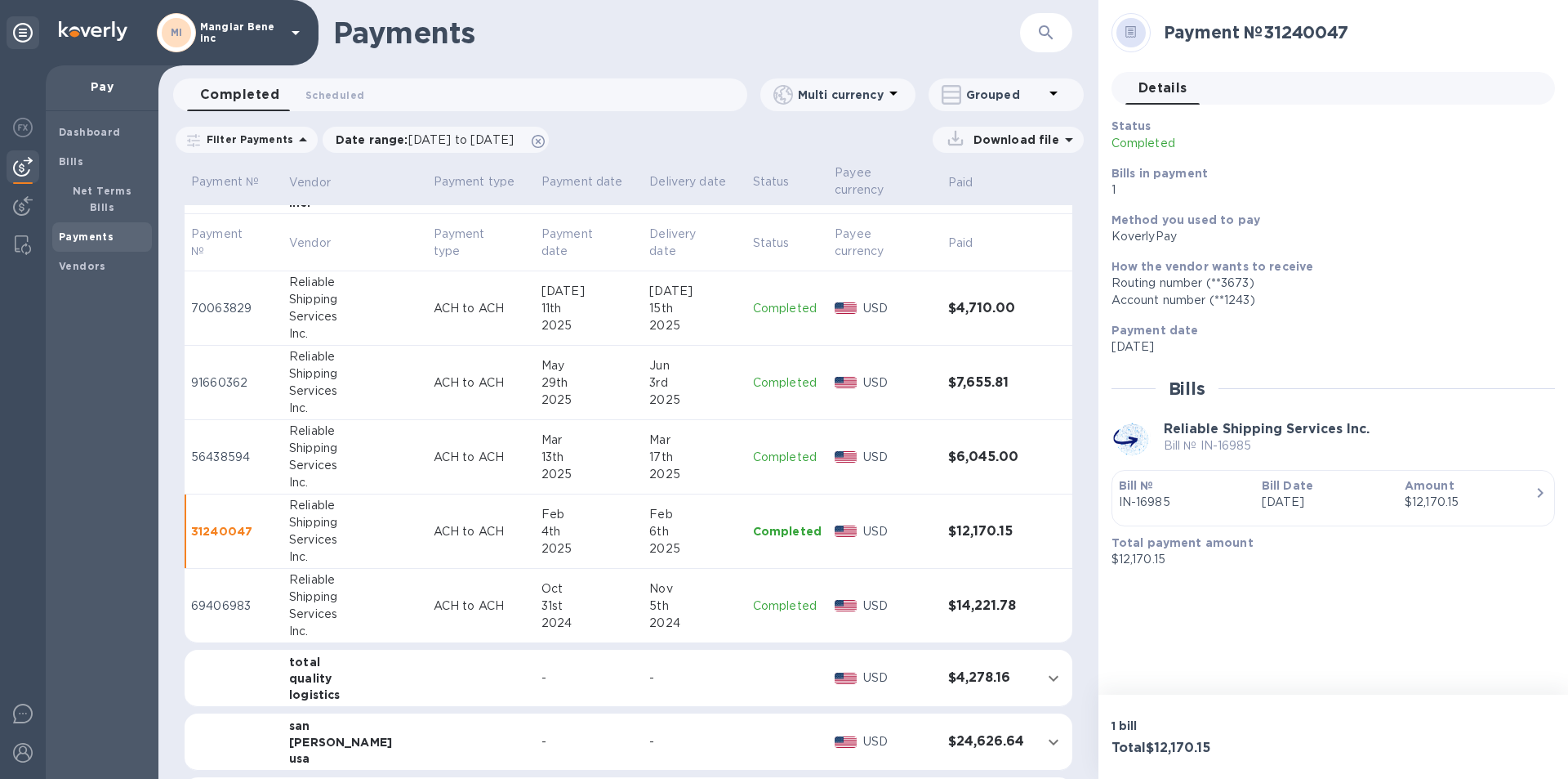
scroll to position [572, 0]
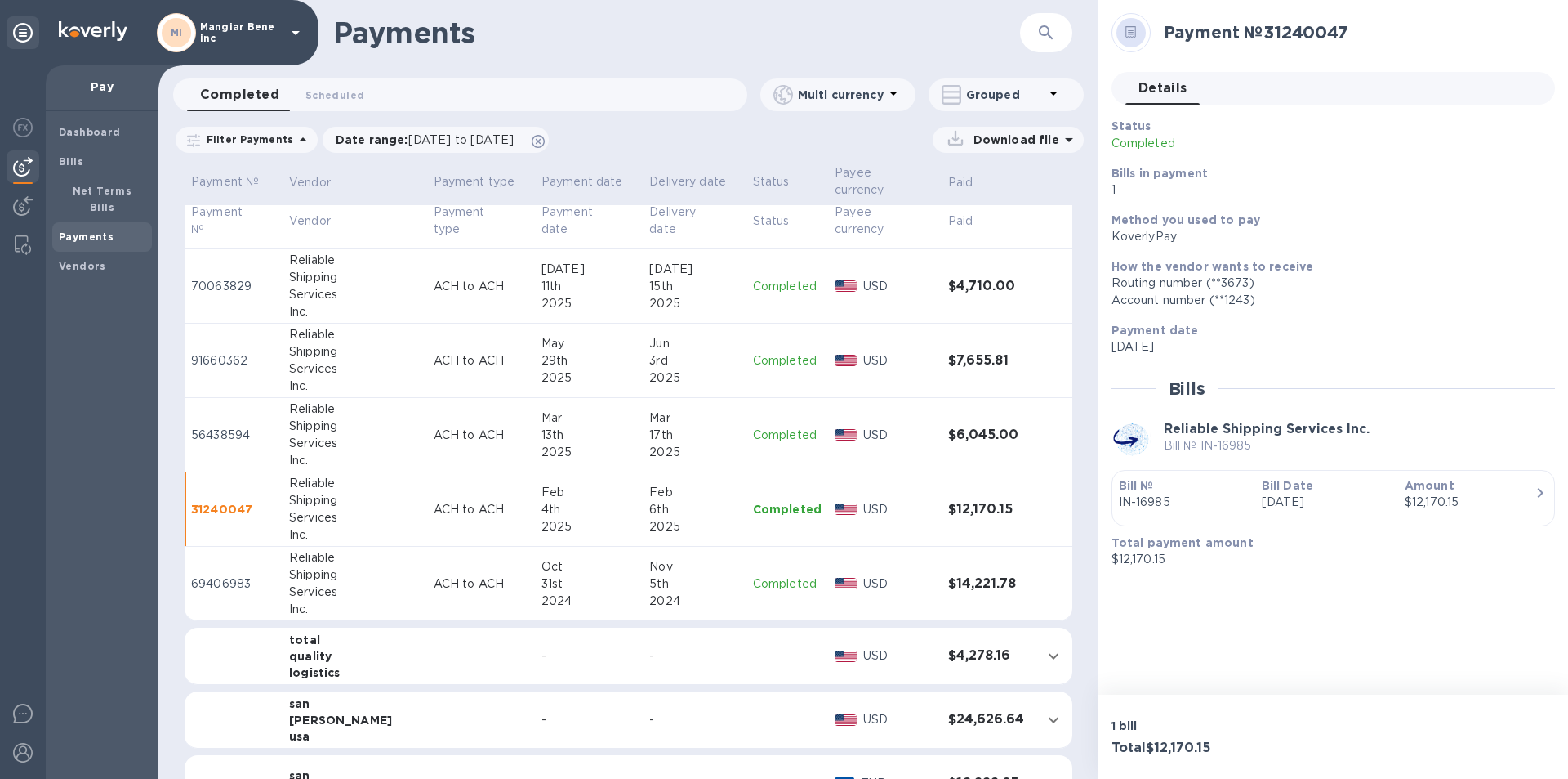
click at [773, 576] on p "Completed" at bounding box center [786, 584] width 68 height 17
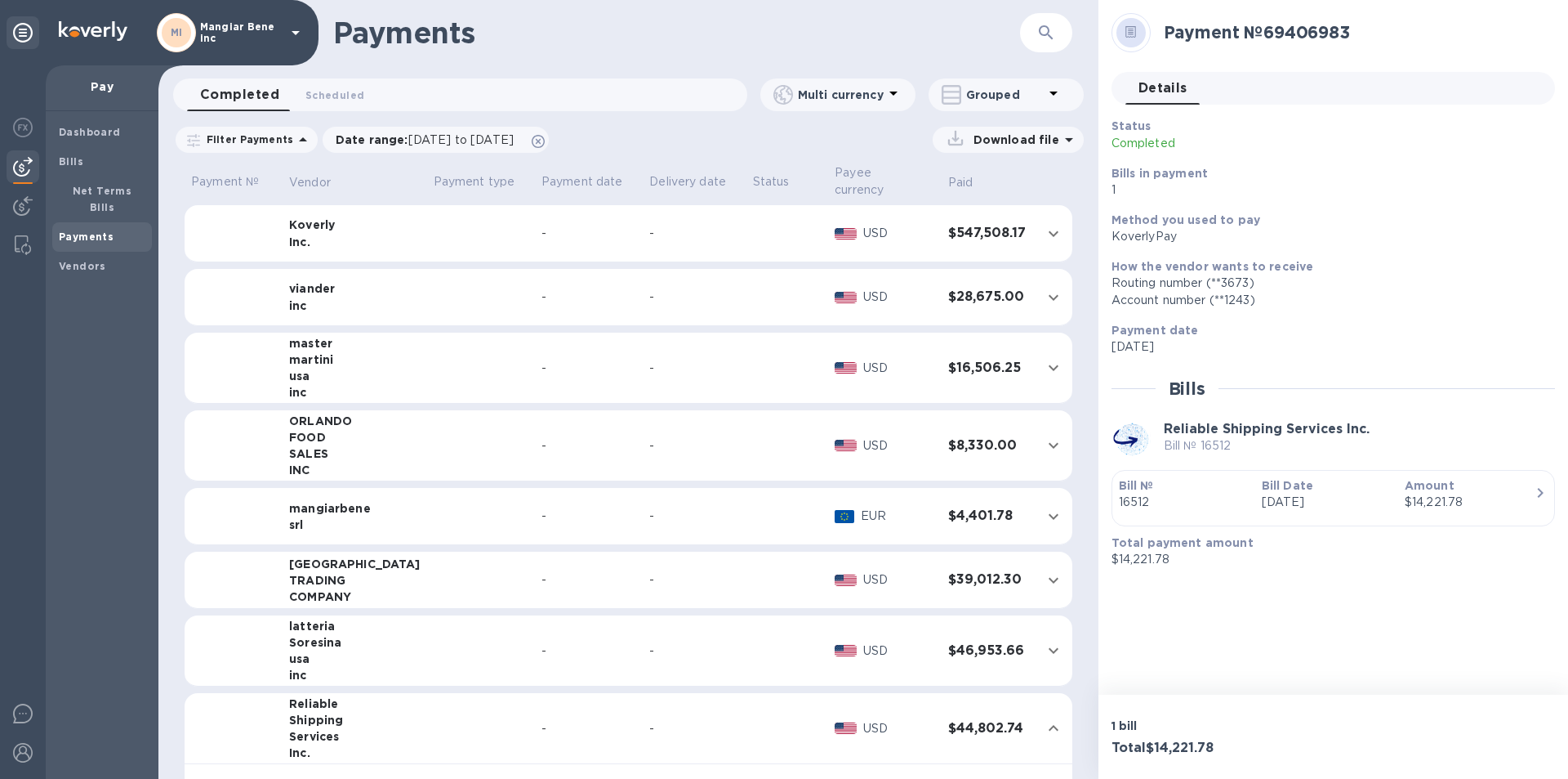
click at [292, 28] on icon at bounding box center [296, 33] width 19 height 19
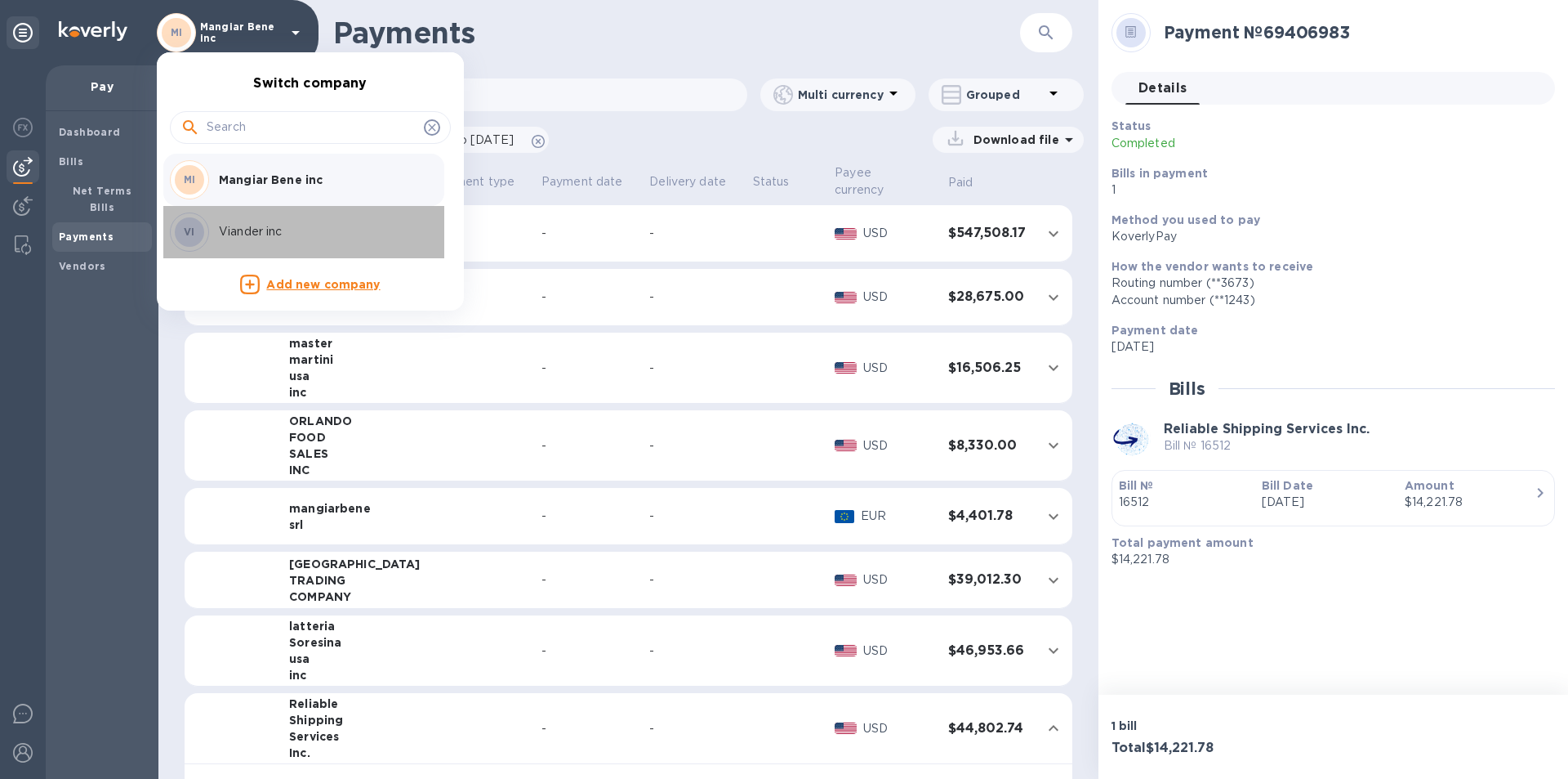
click at [242, 222] on div "VI Viander inc" at bounding box center [297, 231] width 254 height 40
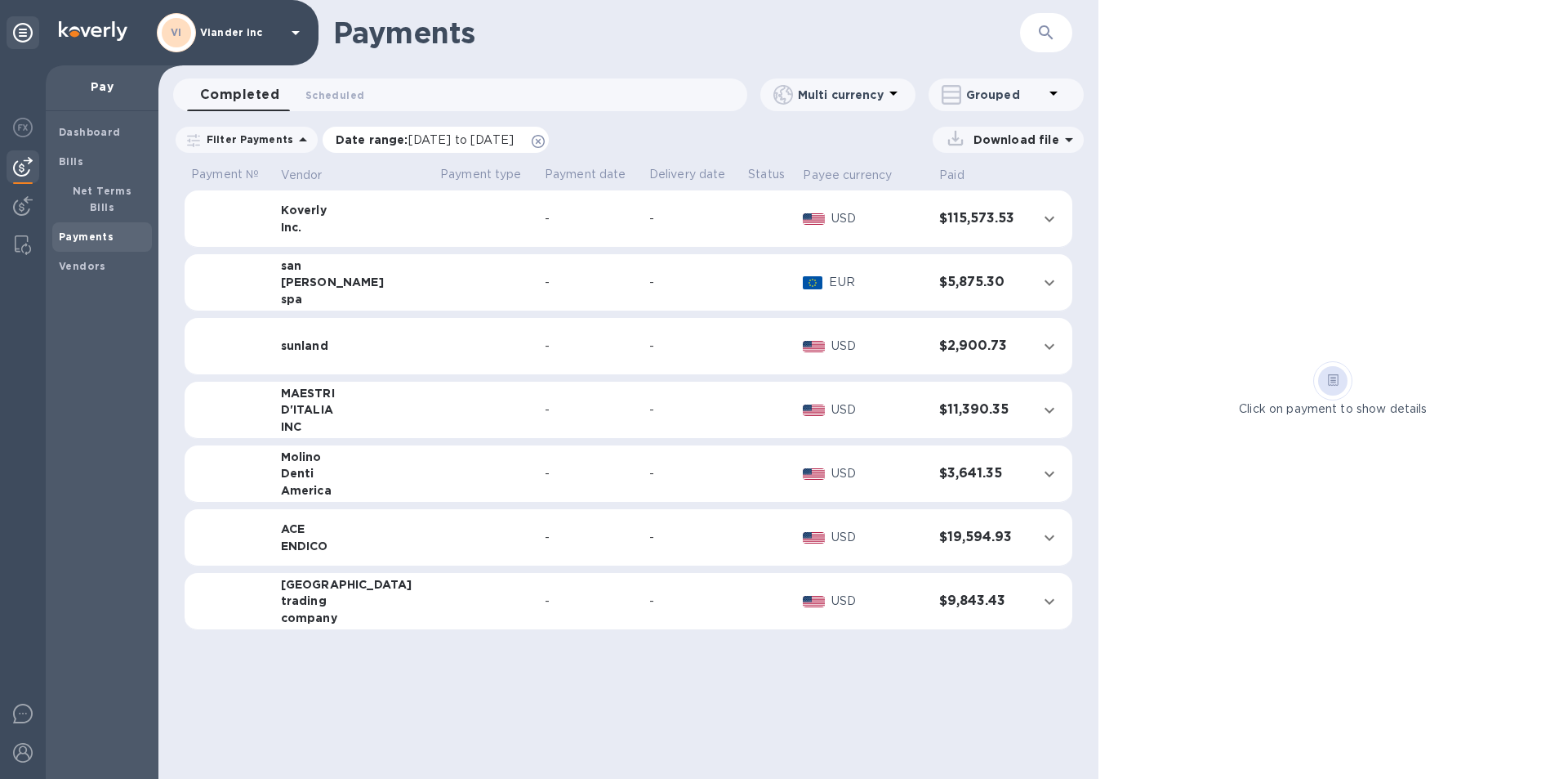
click at [449, 133] on span "[DATE] to [DATE]" at bounding box center [461, 140] width 105 height 13
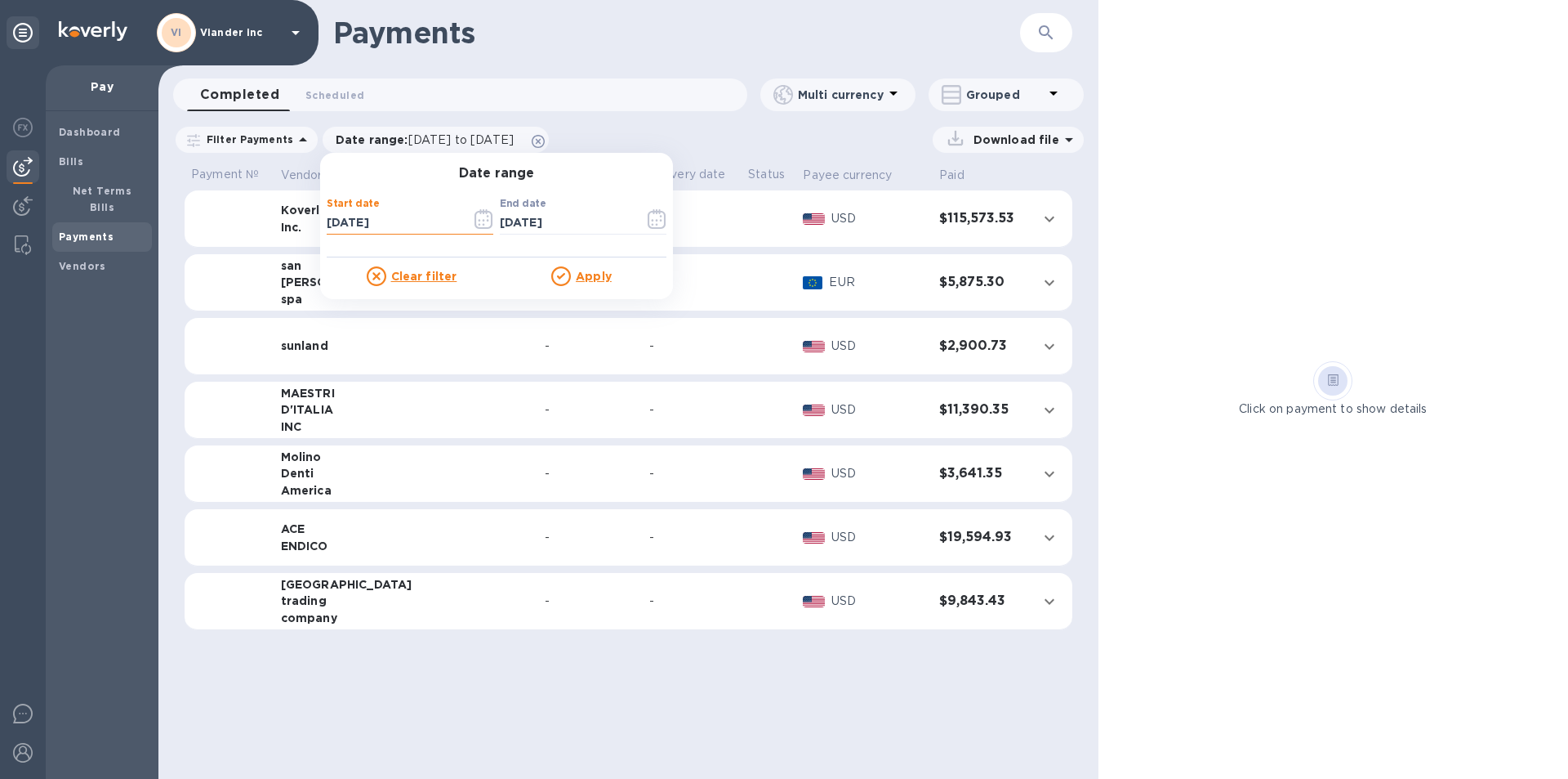
click at [385, 219] on input "[DATE]" at bounding box center [392, 223] width 131 height 24
click at [329, 217] on input "[DATE]" at bounding box center [392, 223] width 131 height 24
type input "[DATE]"
click at [592, 277] on u "Apply" at bounding box center [593, 277] width 36 height 13
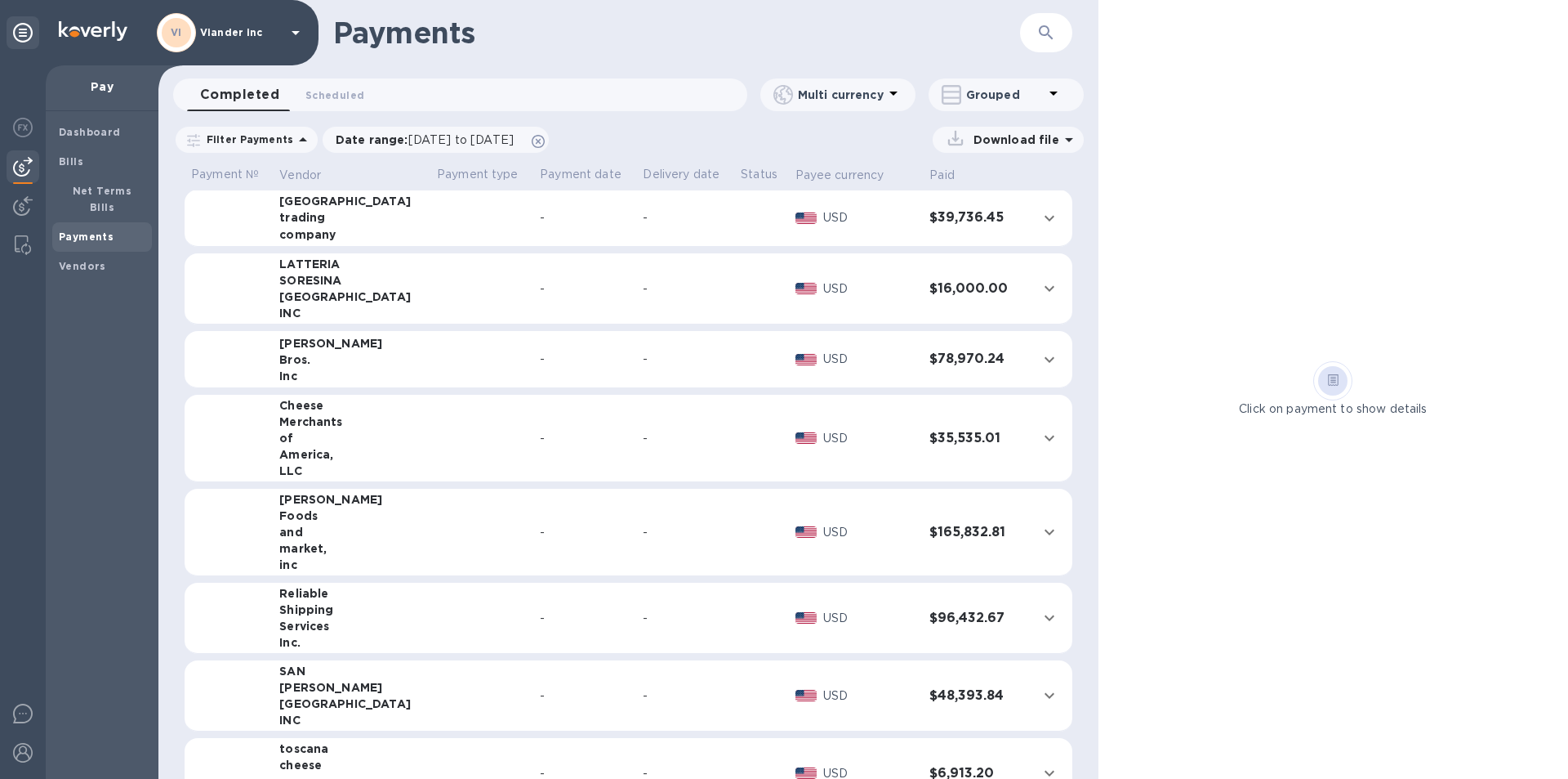
scroll to position [490, 0]
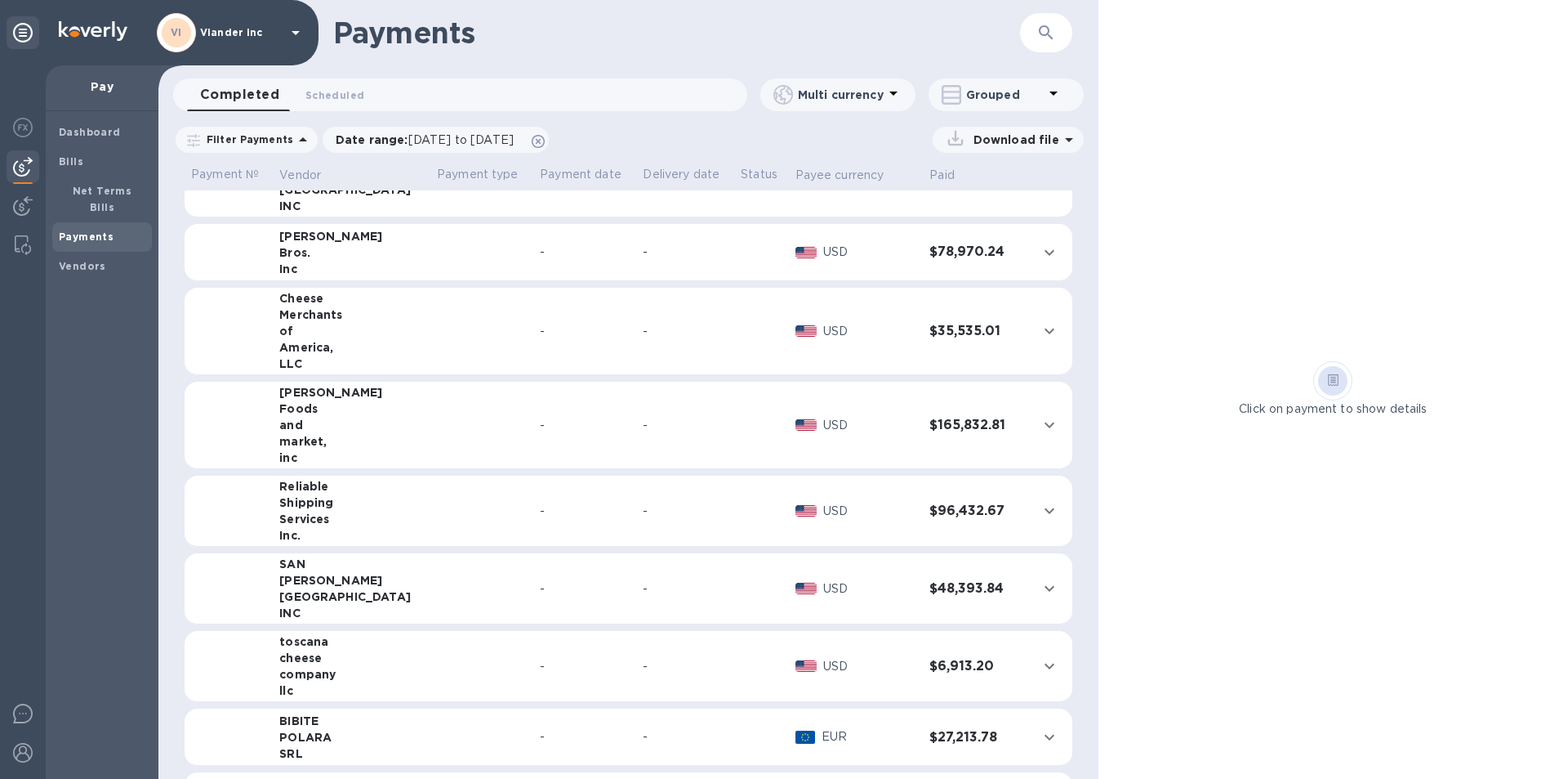
click at [1046, 512] on icon "expand row" at bounding box center [1050, 510] width 19 height 19
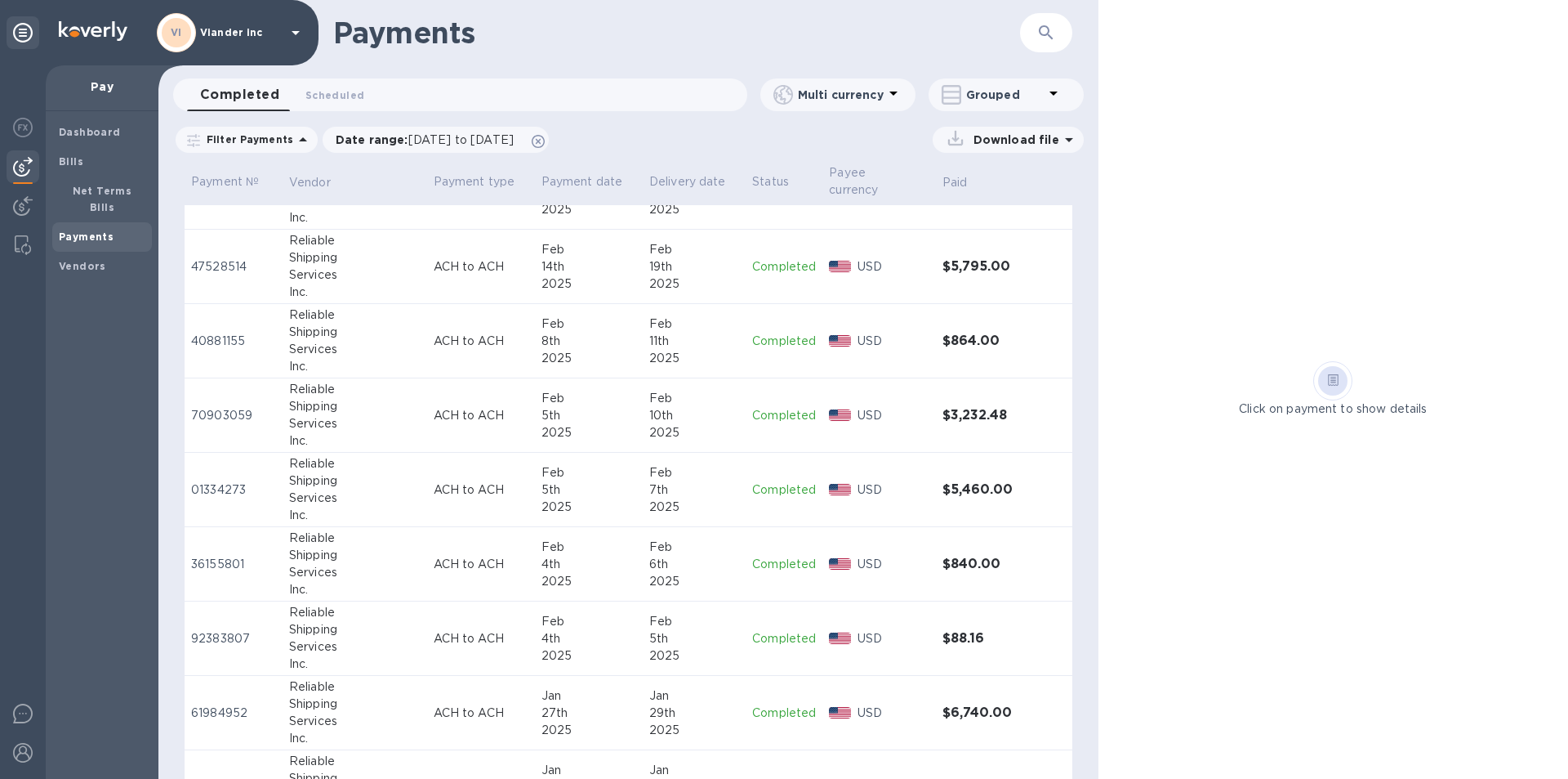
scroll to position [2220, 0]
click at [773, 562] on p "Completed" at bounding box center [784, 561] width 64 height 17
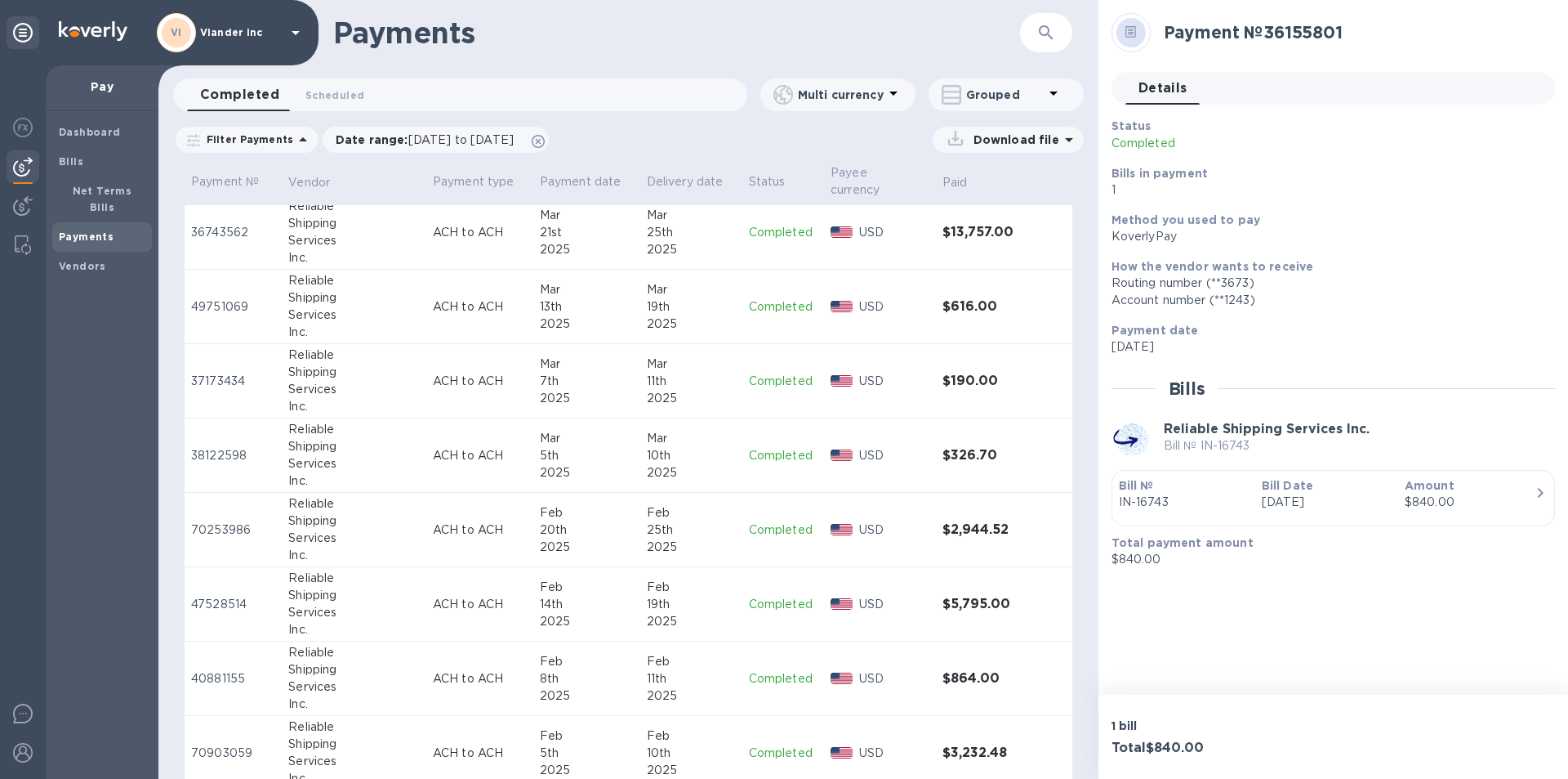
scroll to position [1894, 0]
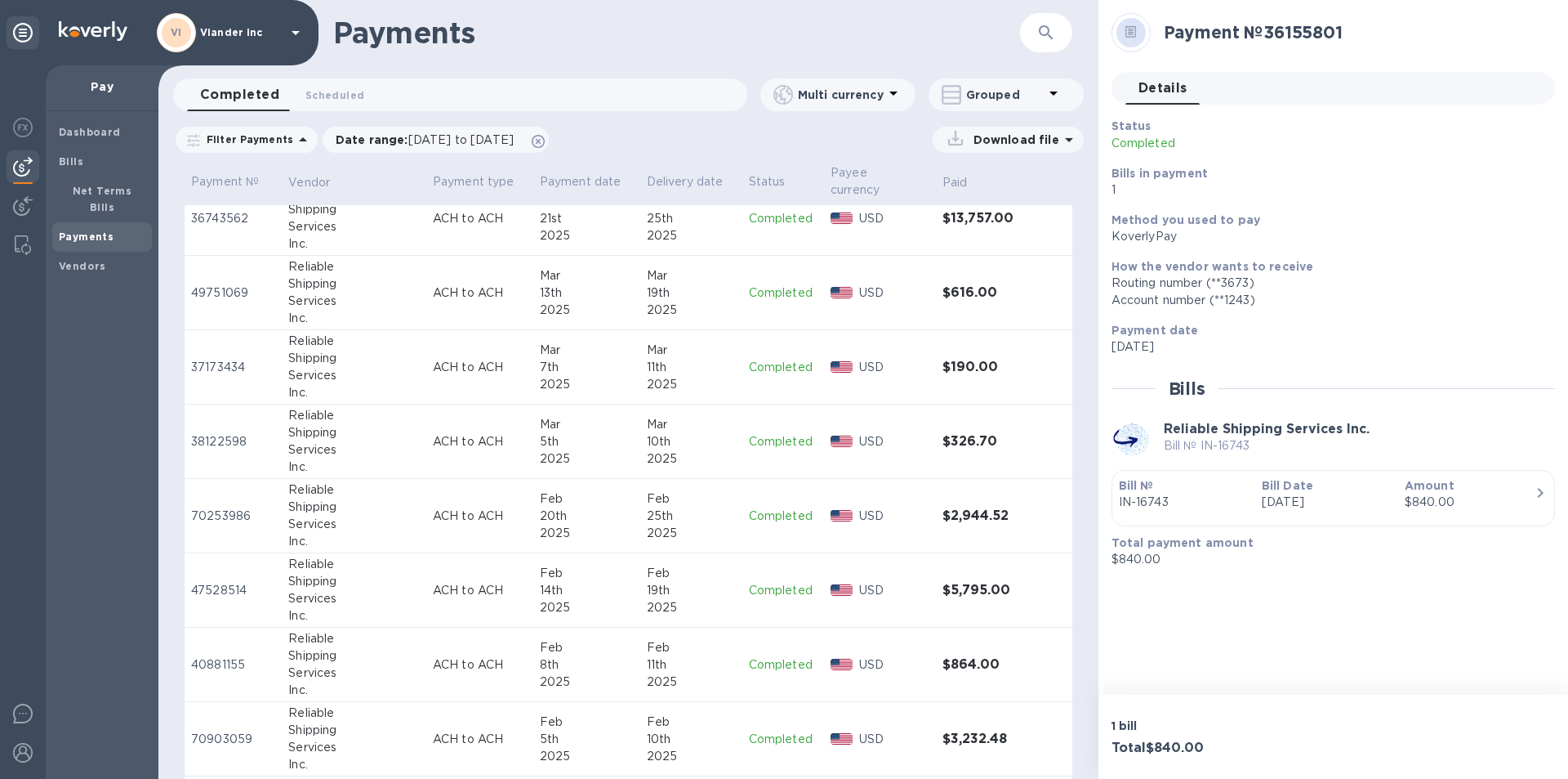
click at [761, 659] on p "Completed" at bounding box center [783, 664] width 68 height 17
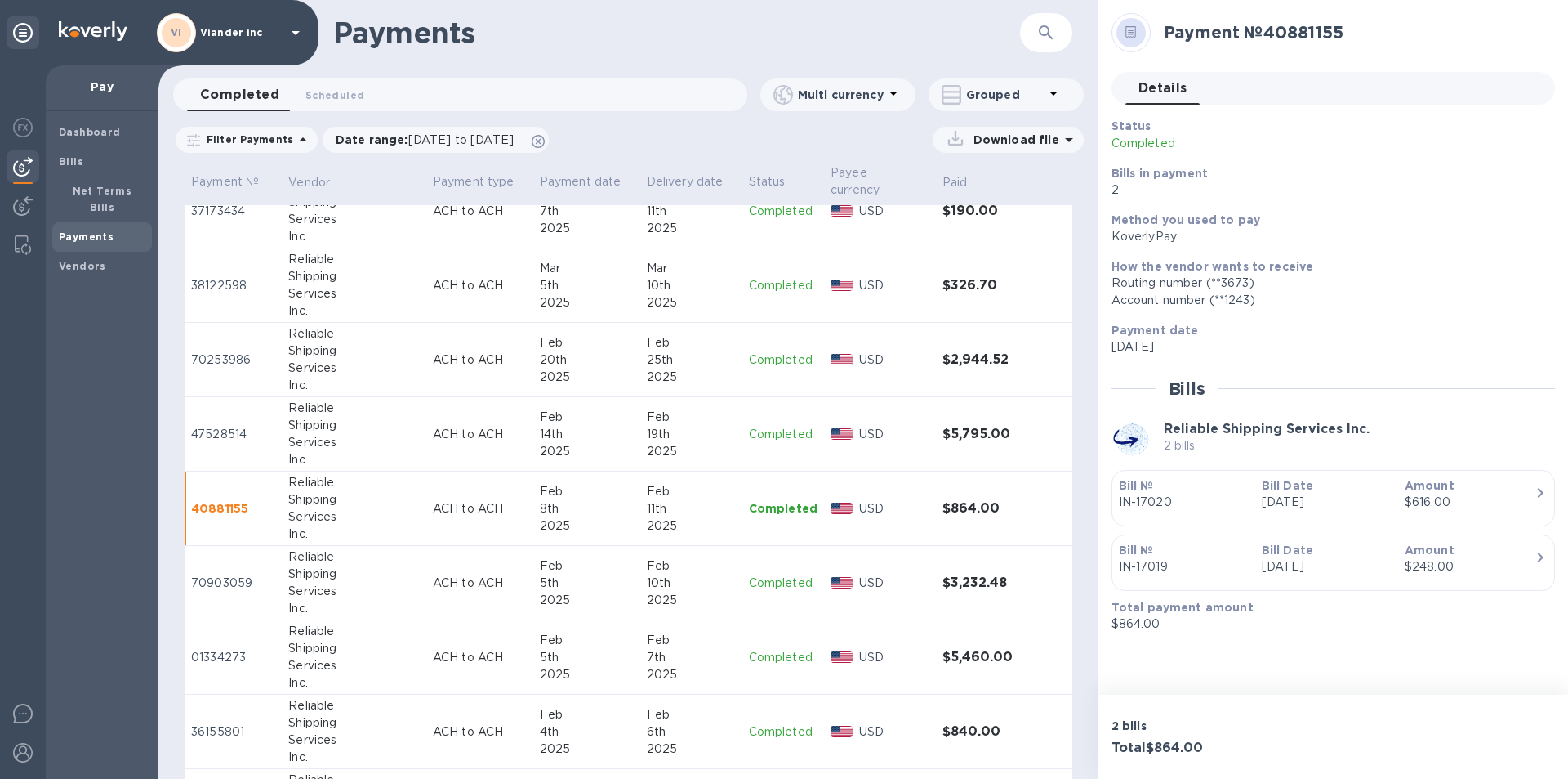
scroll to position [2057, 0]
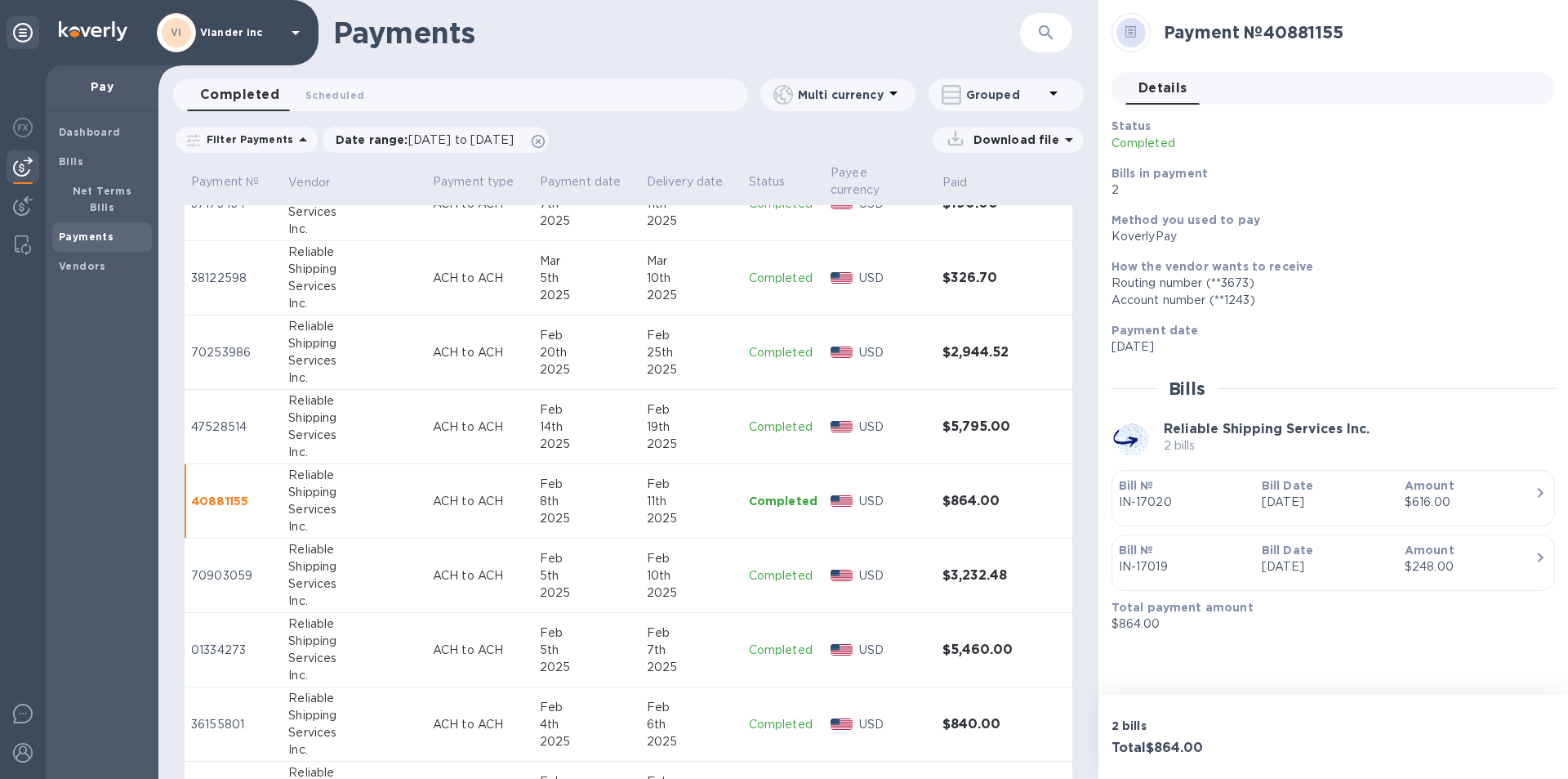
click at [768, 725] on p "Completed" at bounding box center [783, 724] width 68 height 17
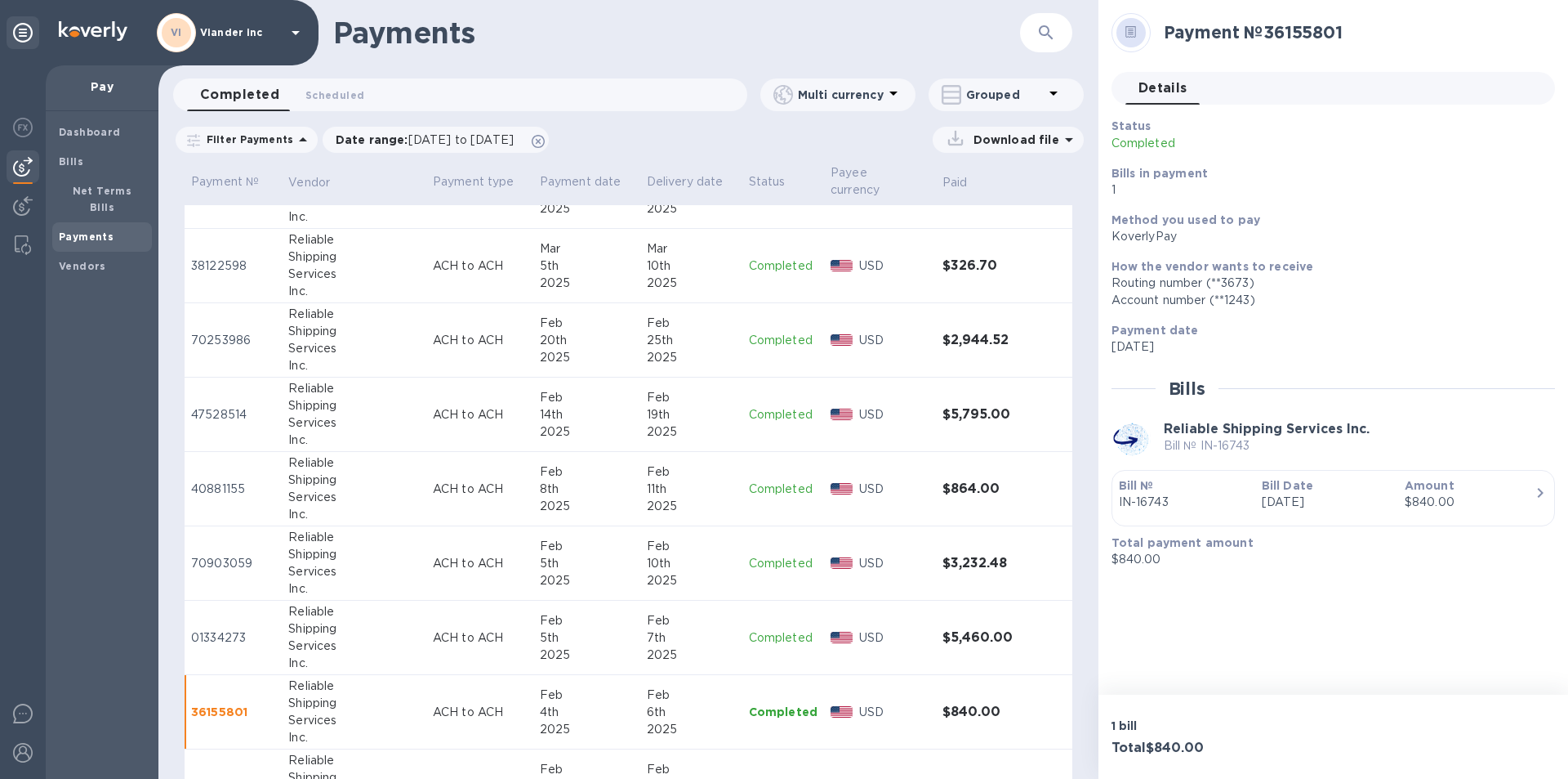
scroll to position [2057, 0]
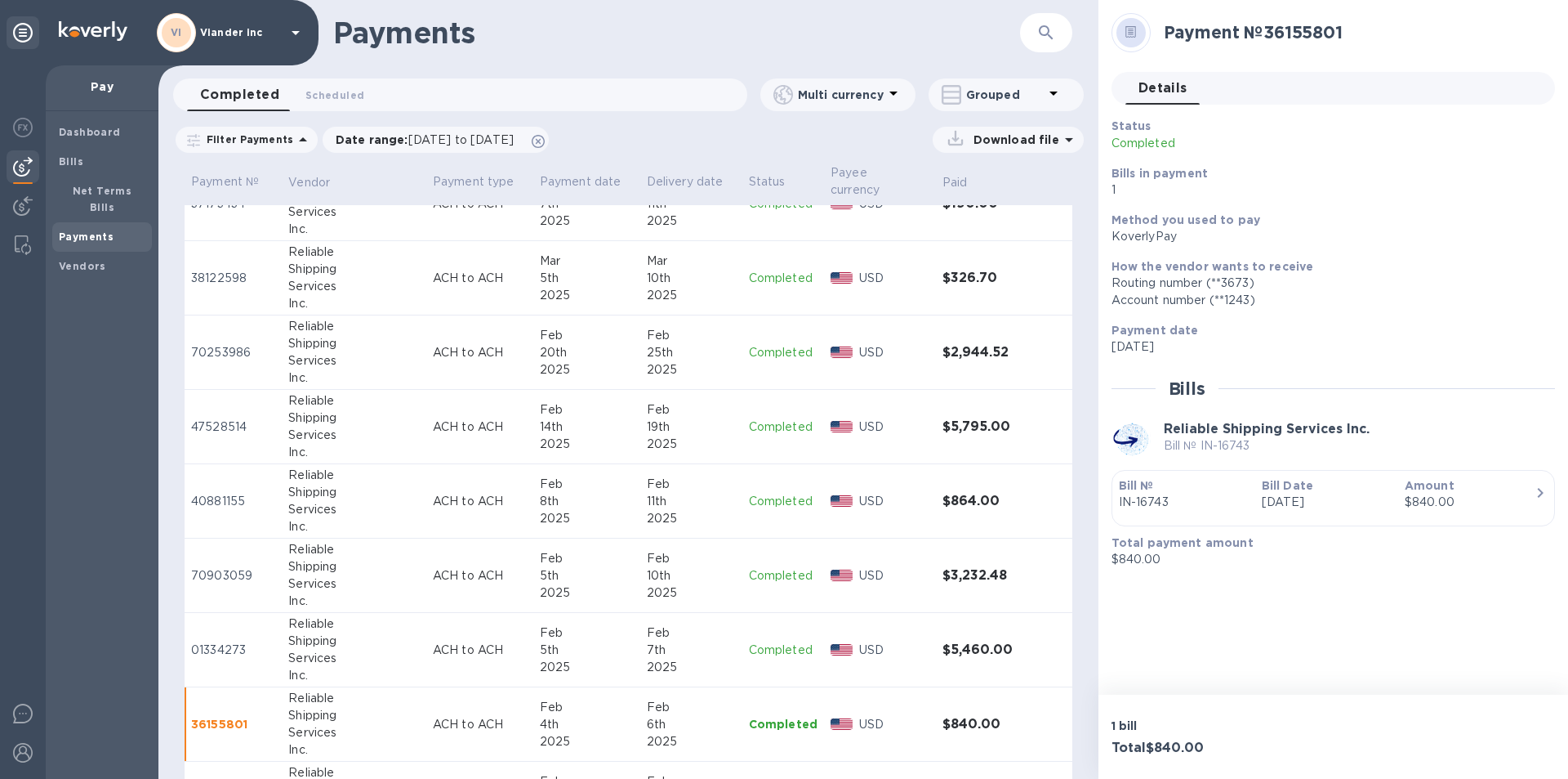
click at [765, 496] on p "Completed" at bounding box center [783, 501] width 68 height 17
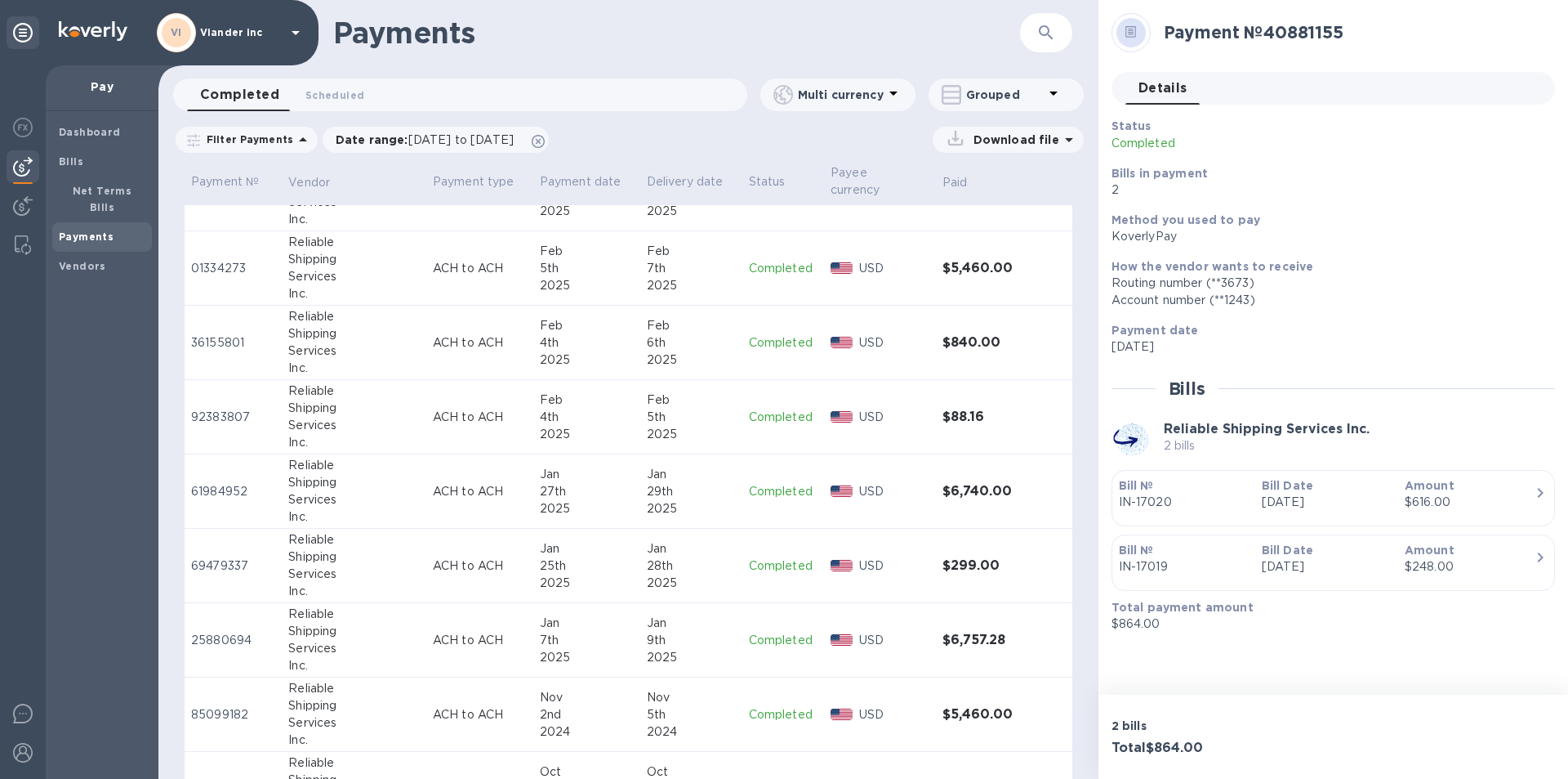
scroll to position [2465, 0]
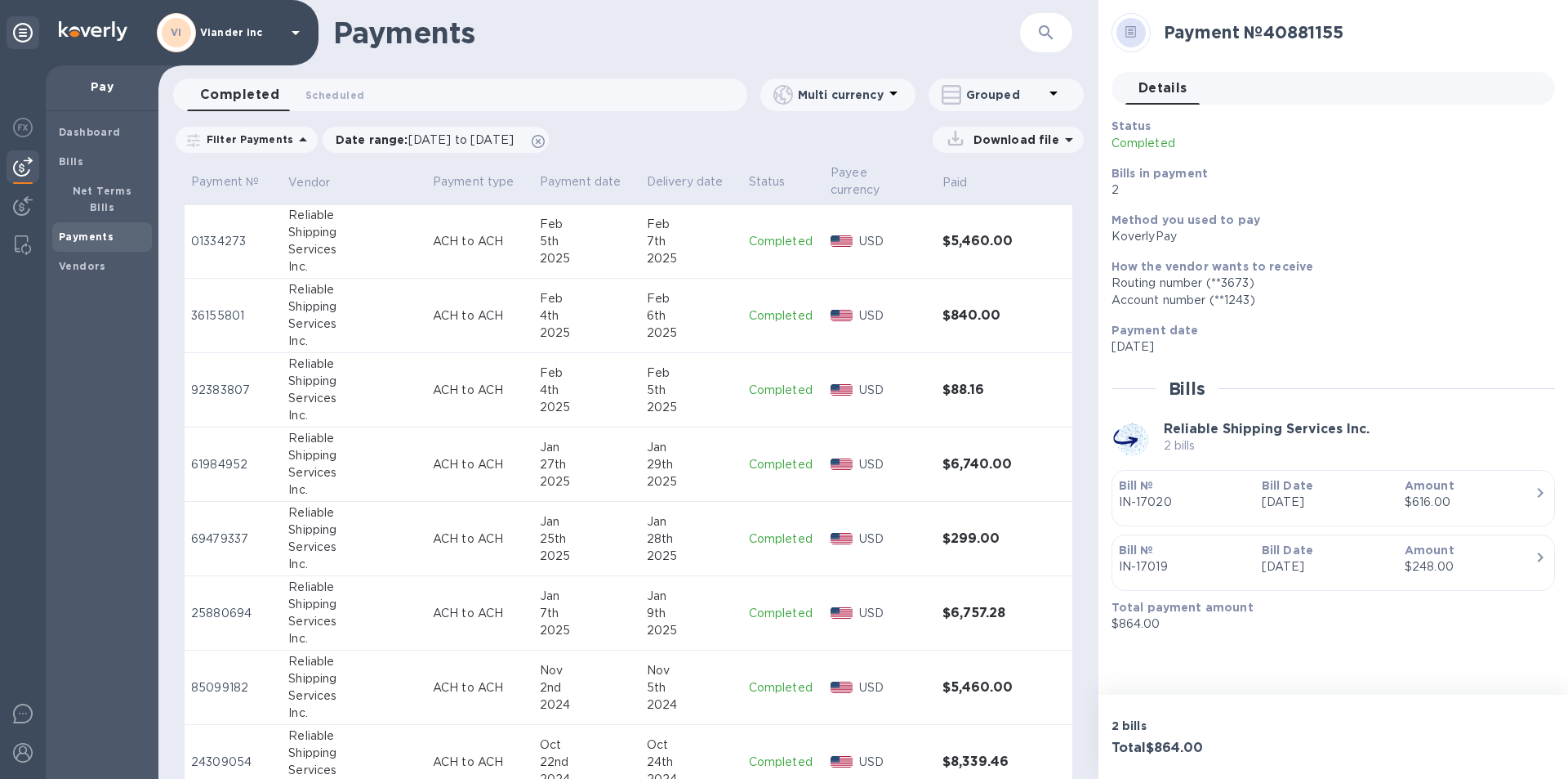
click at [773, 613] on p "Completed" at bounding box center [783, 613] width 68 height 17
click at [750, 310] on p "Completed" at bounding box center [783, 316] width 68 height 17
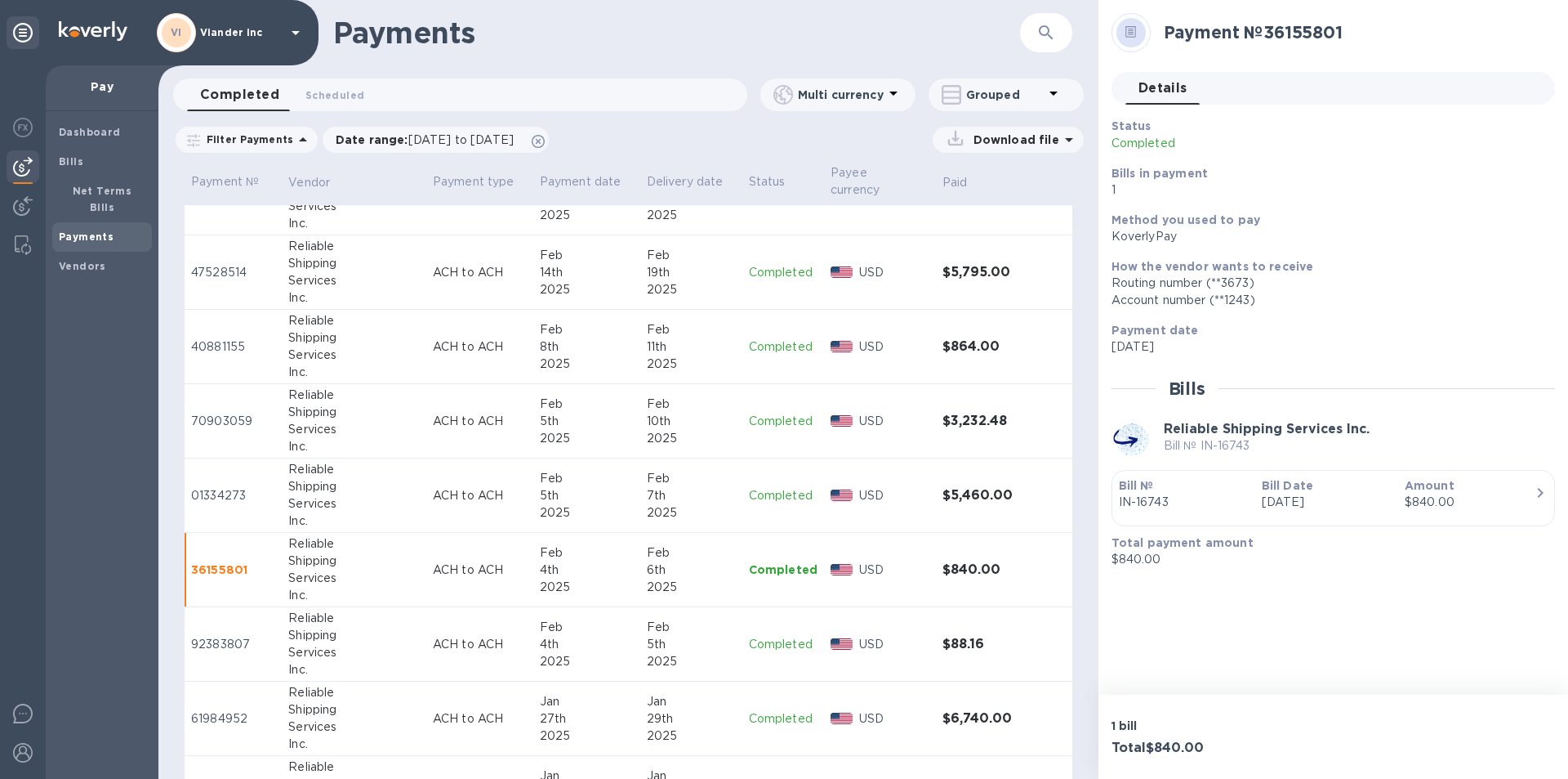
scroll to position [2220, 0]
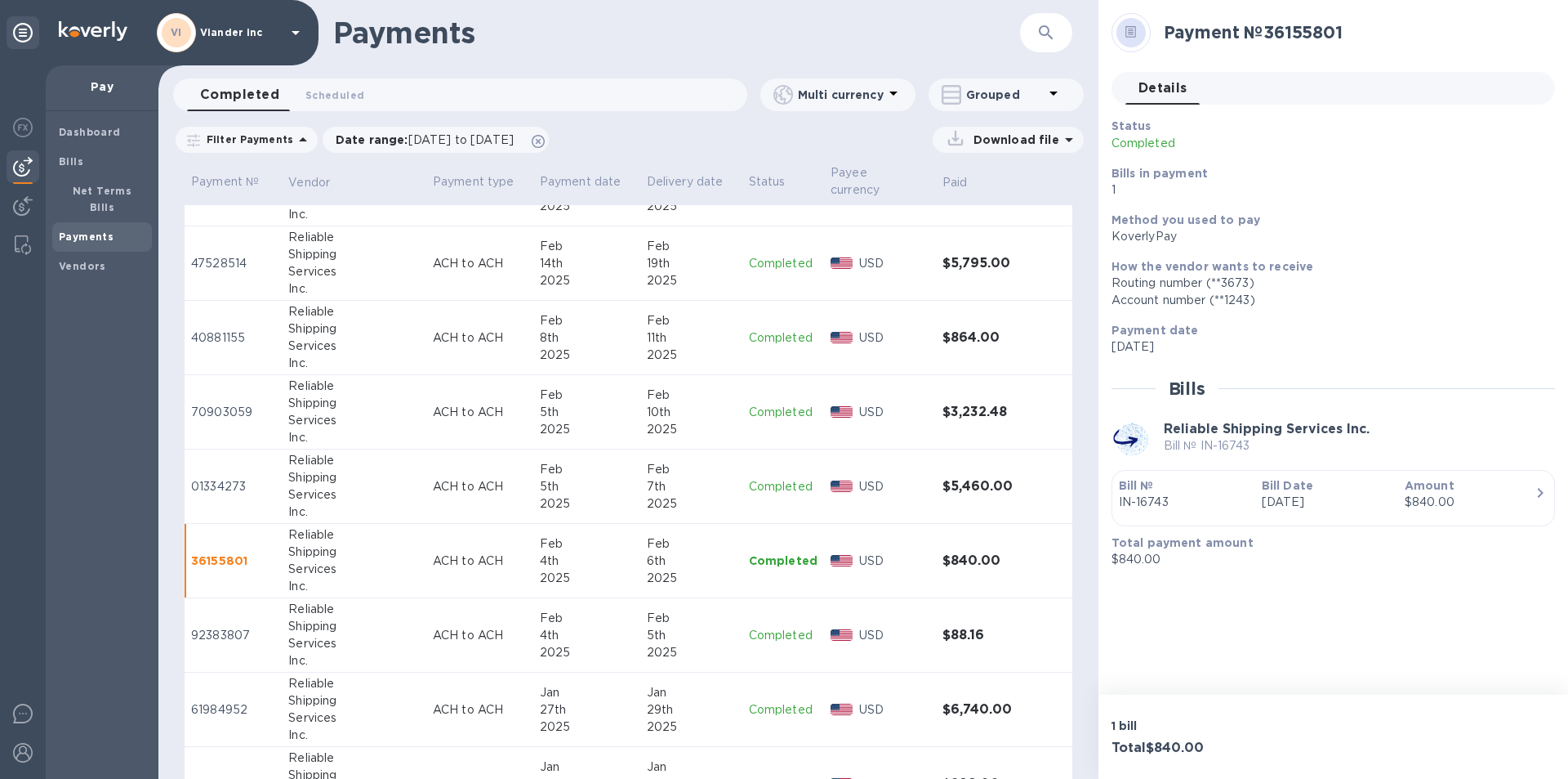
click at [754, 482] on p "Completed" at bounding box center [783, 487] width 68 height 17
click at [771, 411] on p "Completed" at bounding box center [783, 413] width 68 height 17
click at [774, 485] on p "Completed" at bounding box center [783, 487] width 68 height 17
click at [775, 411] on p "Completed" at bounding box center [783, 413] width 68 height 17
click at [777, 335] on p "Completed" at bounding box center [783, 338] width 68 height 17
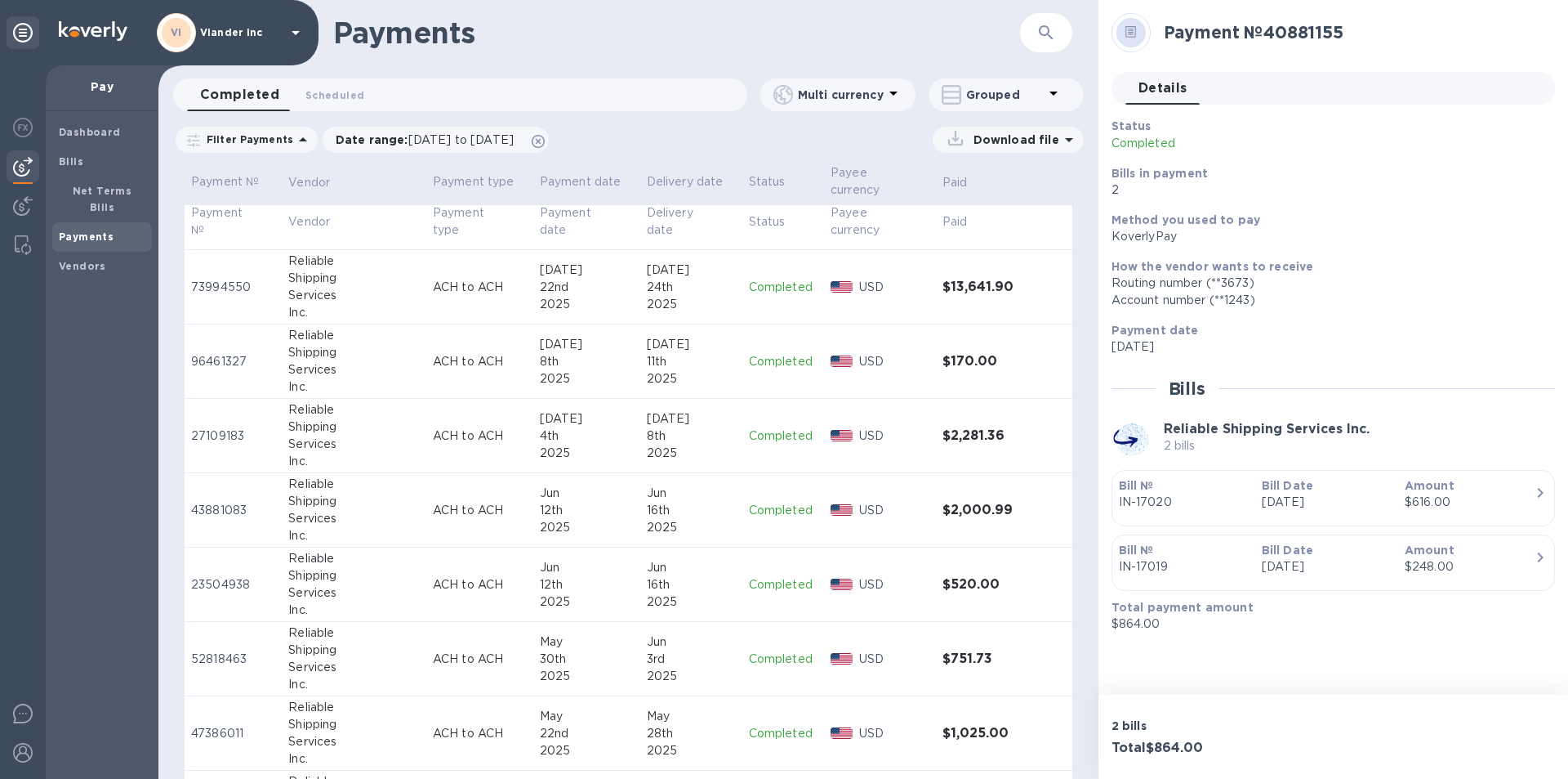
scroll to position [832, 0]
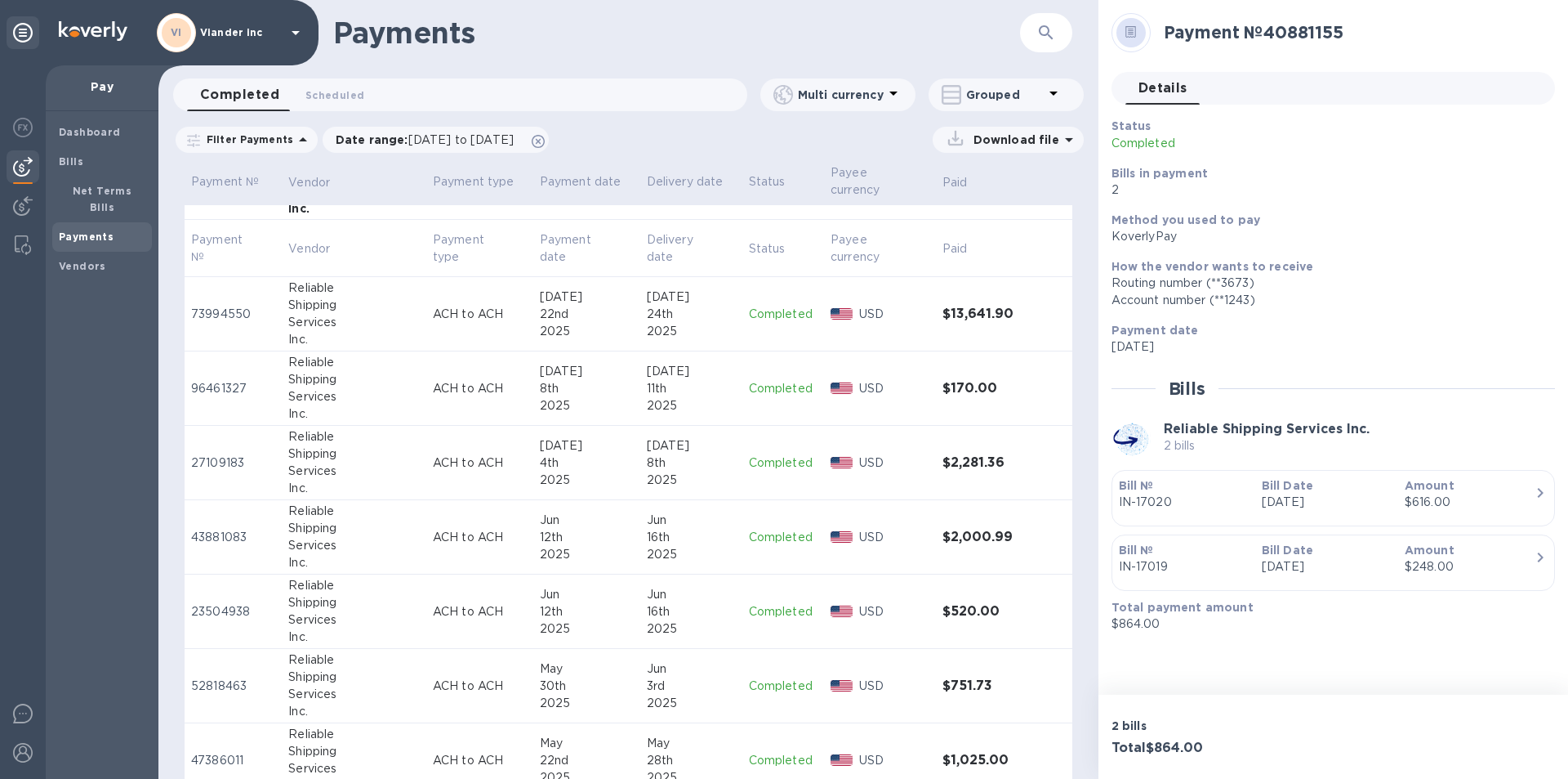
click at [771, 309] on p "Completed" at bounding box center [783, 314] width 68 height 17
click at [762, 386] on p "Completed" at bounding box center [783, 389] width 68 height 17
click at [773, 459] on p "Completed" at bounding box center [783, 463] width 68 height 17
click at [779, 532] on p "Completed" at bounding box center [783, 537] width 68 height 17
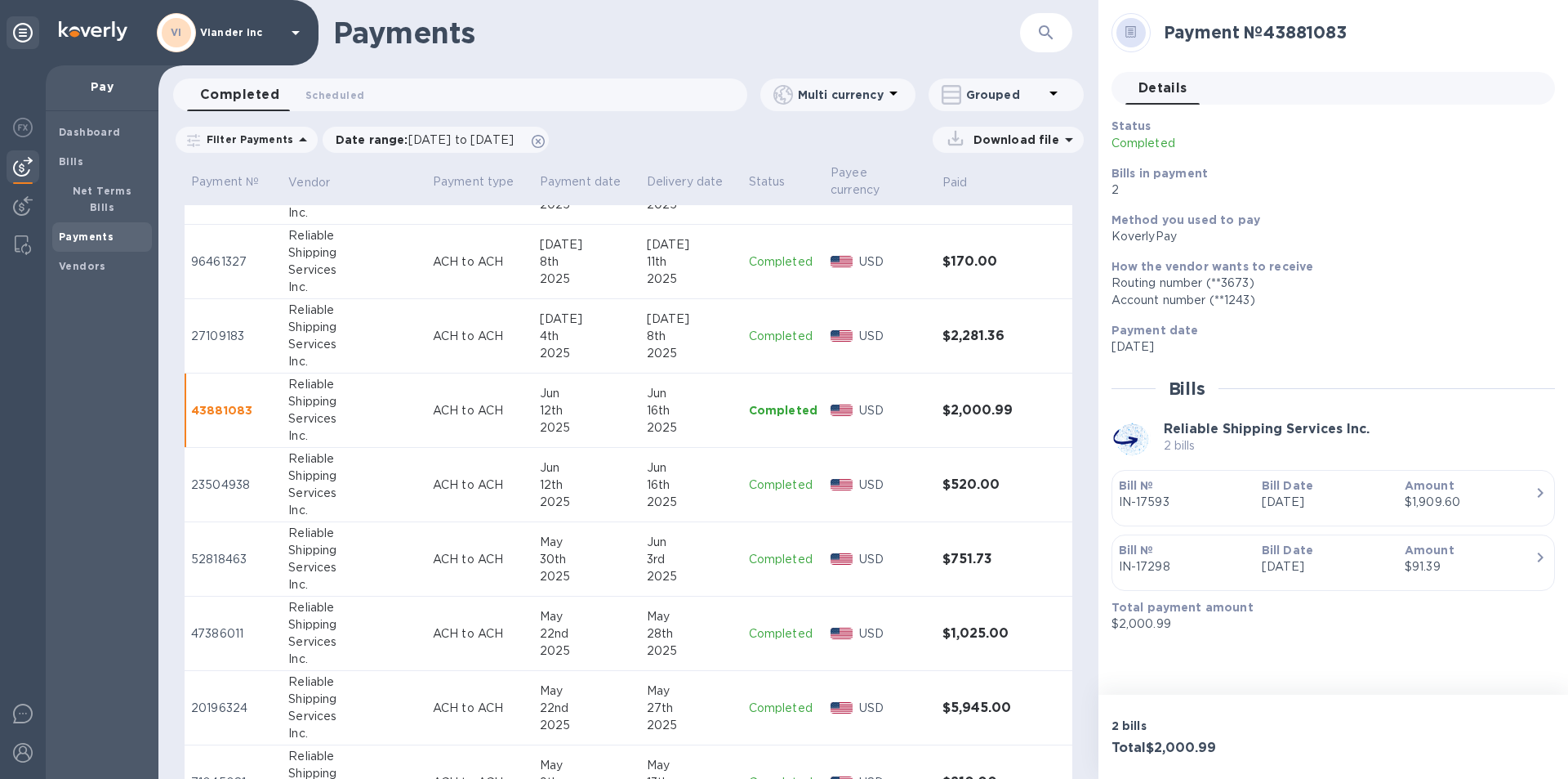
scroll to position [995, 0]
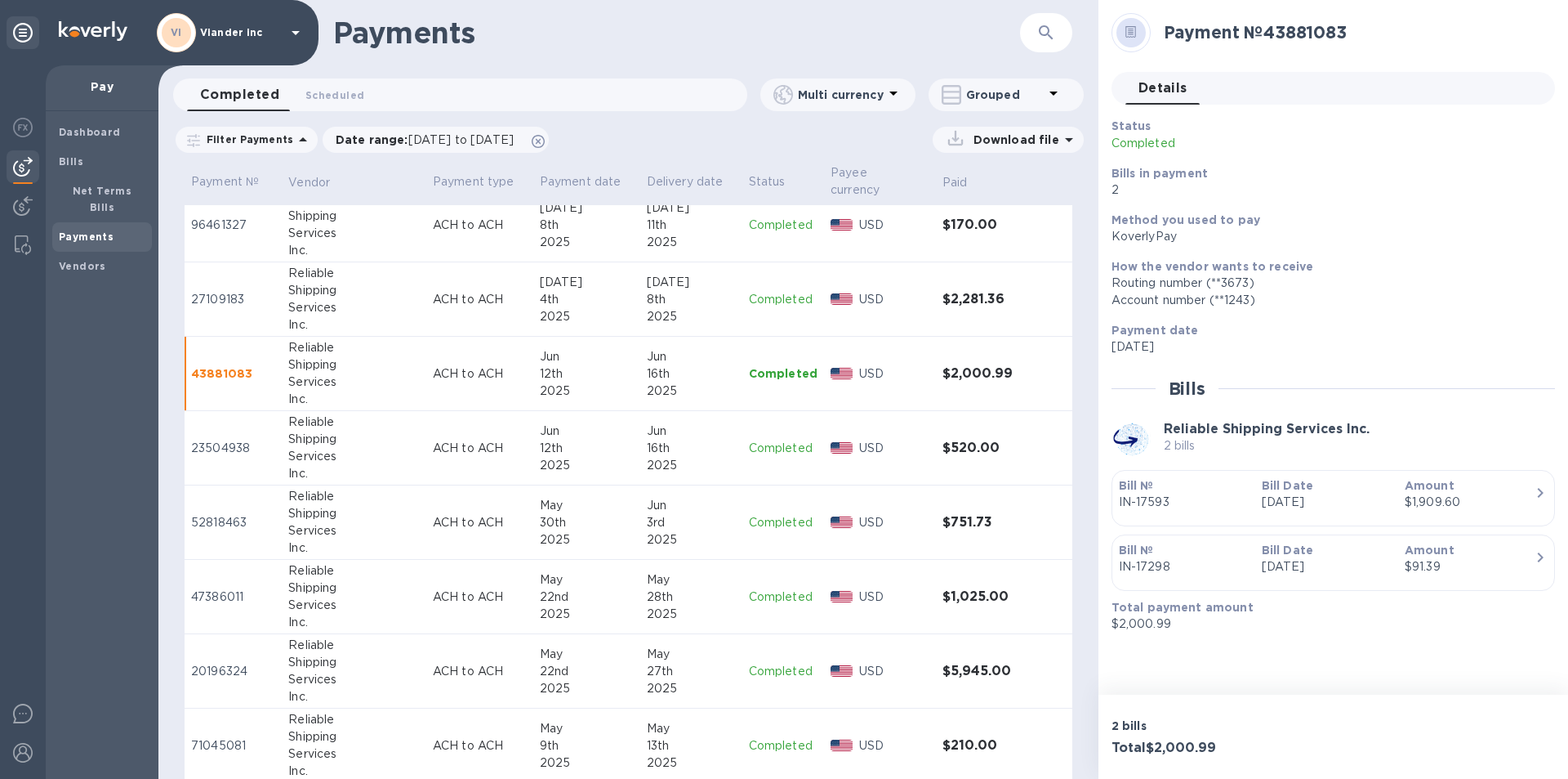
click at [774, 592] on p "Completed" at bounding box center [783, 597] width 68 height 17
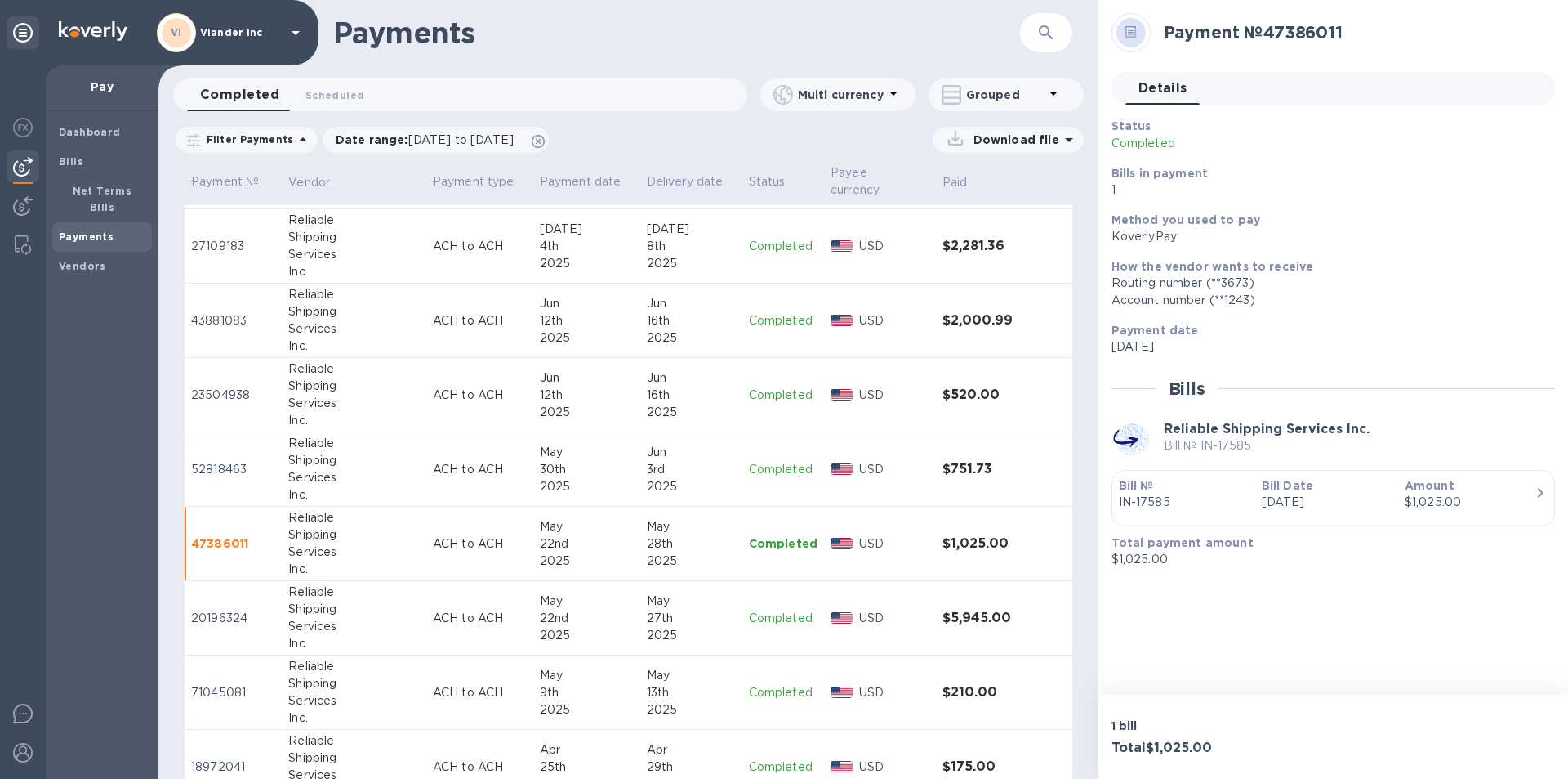
scroll to position [1077, 0]
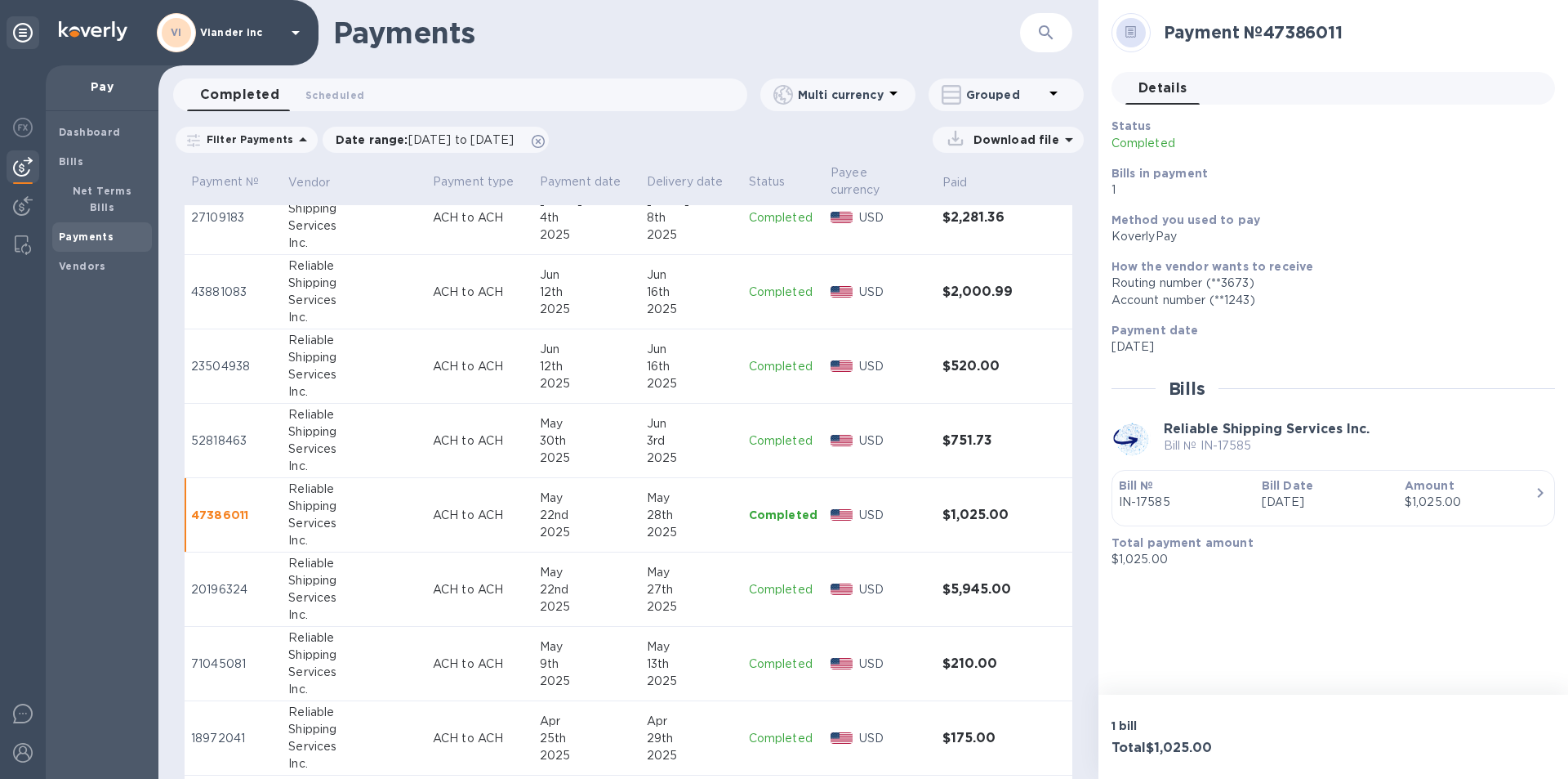
click at [774, 588] on p "Completed" at bounding box center [783, 590] width 68 height 17
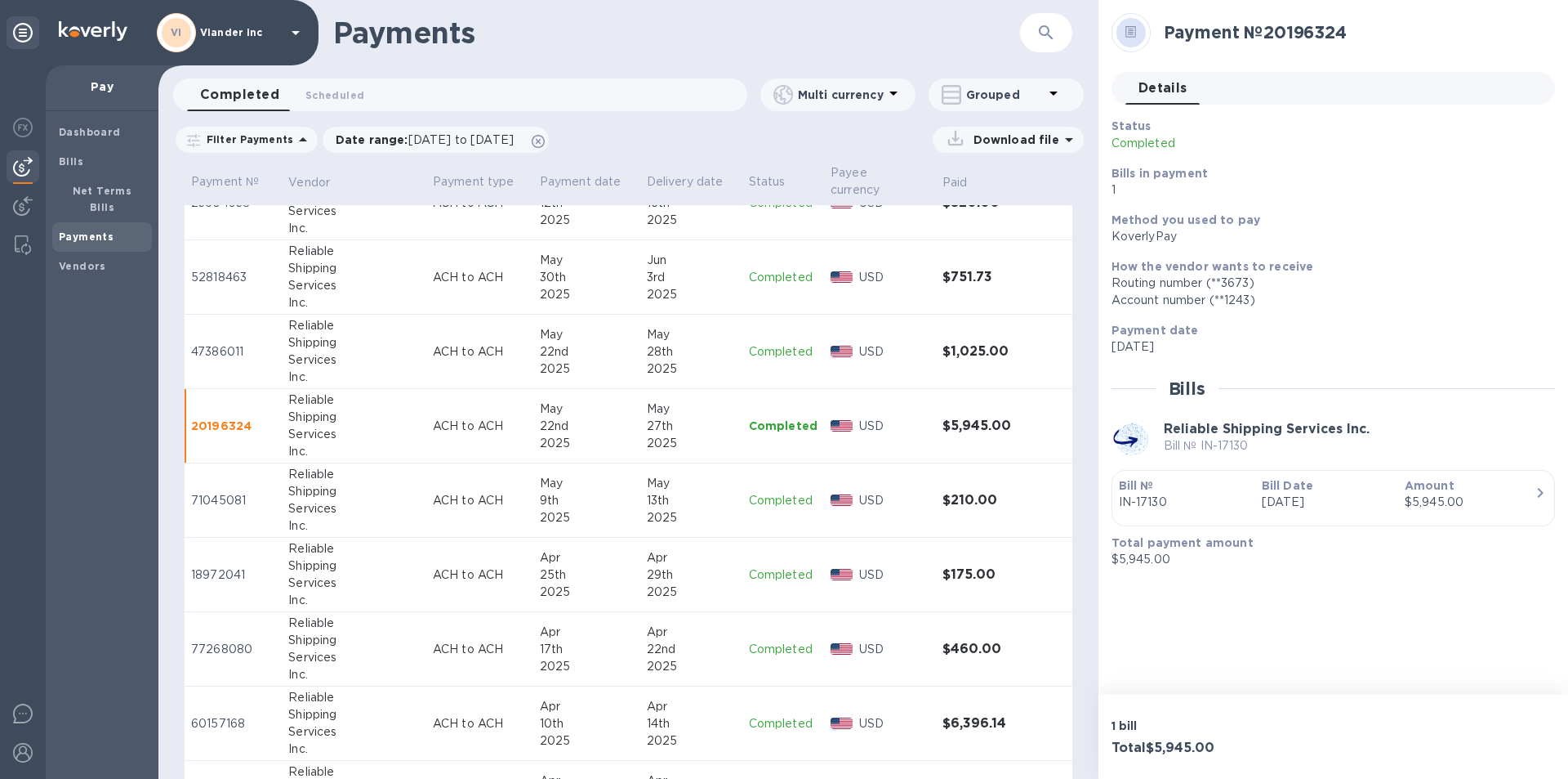
scroll to position [1322, 0]
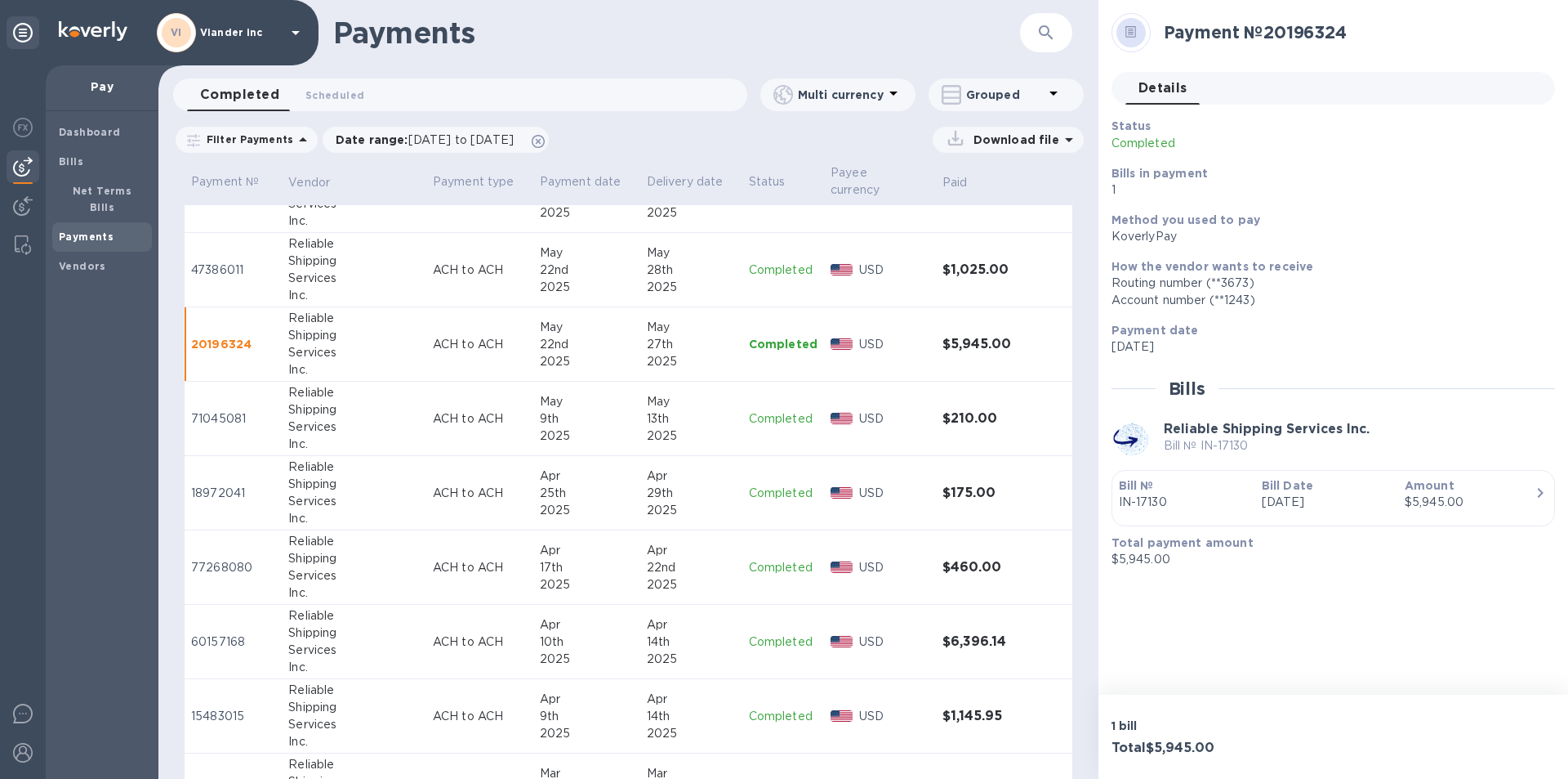
click at [779, 635] on p "Completed" at bounding box center [783, 642] width 68 height 17
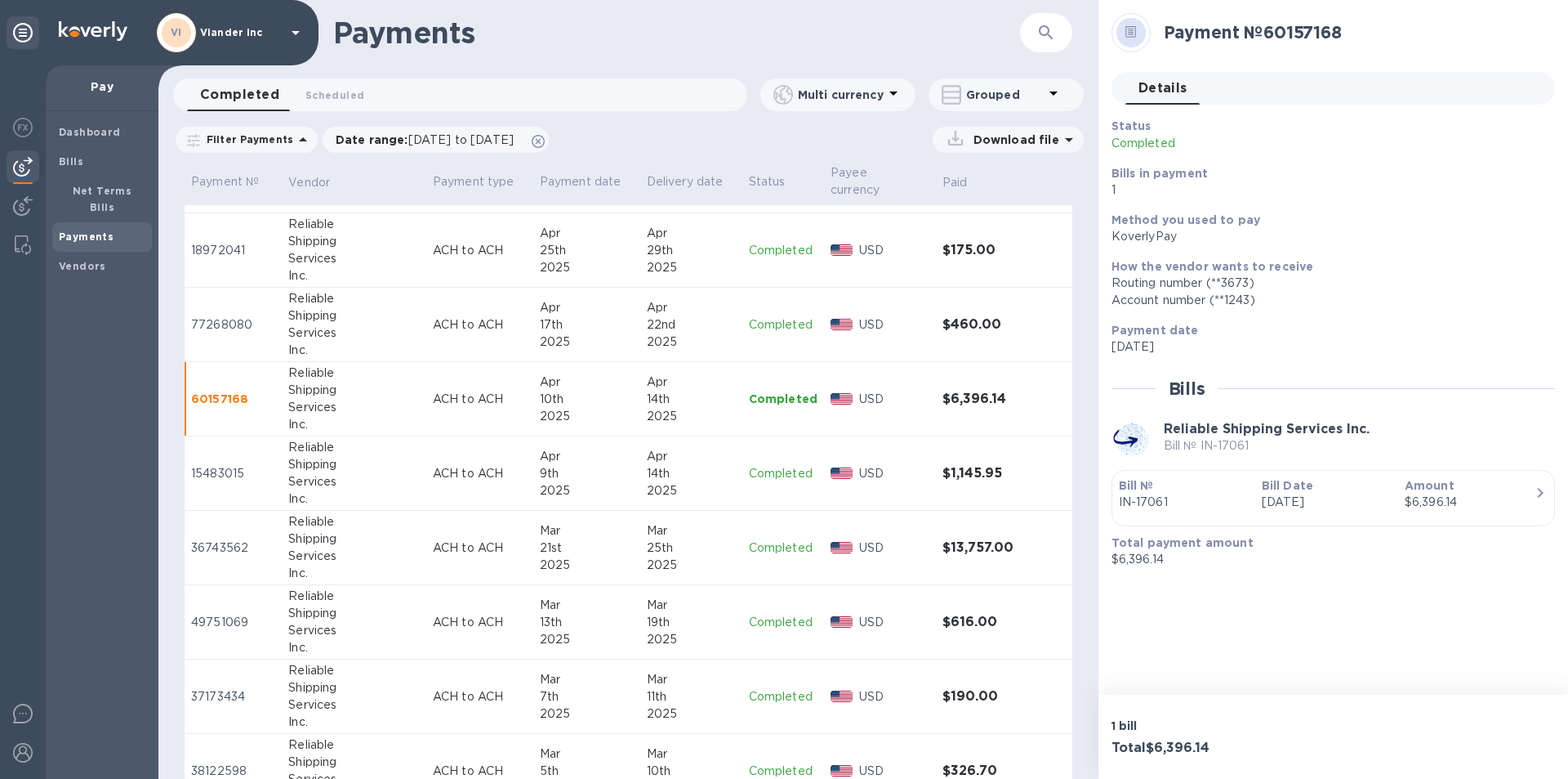
scroll to position [1567, 0]
click at [779, 466] on p "Completed" at bounding box center [783, 471] width 68 height 17
click at [777, 542] on p "Completed" at bounding box center [783, 546] width 68 height 17
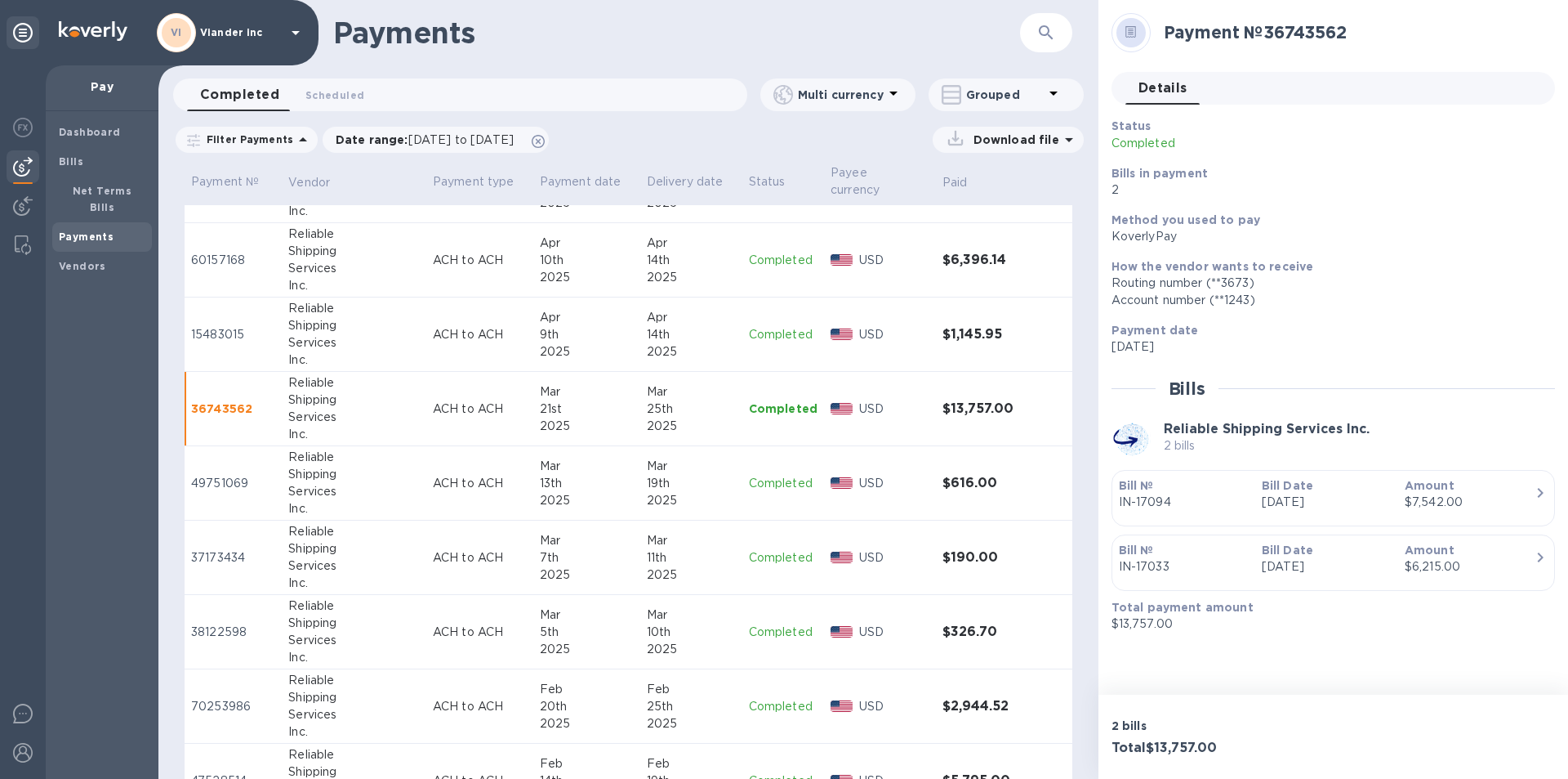
scroll to position [1731, 0]
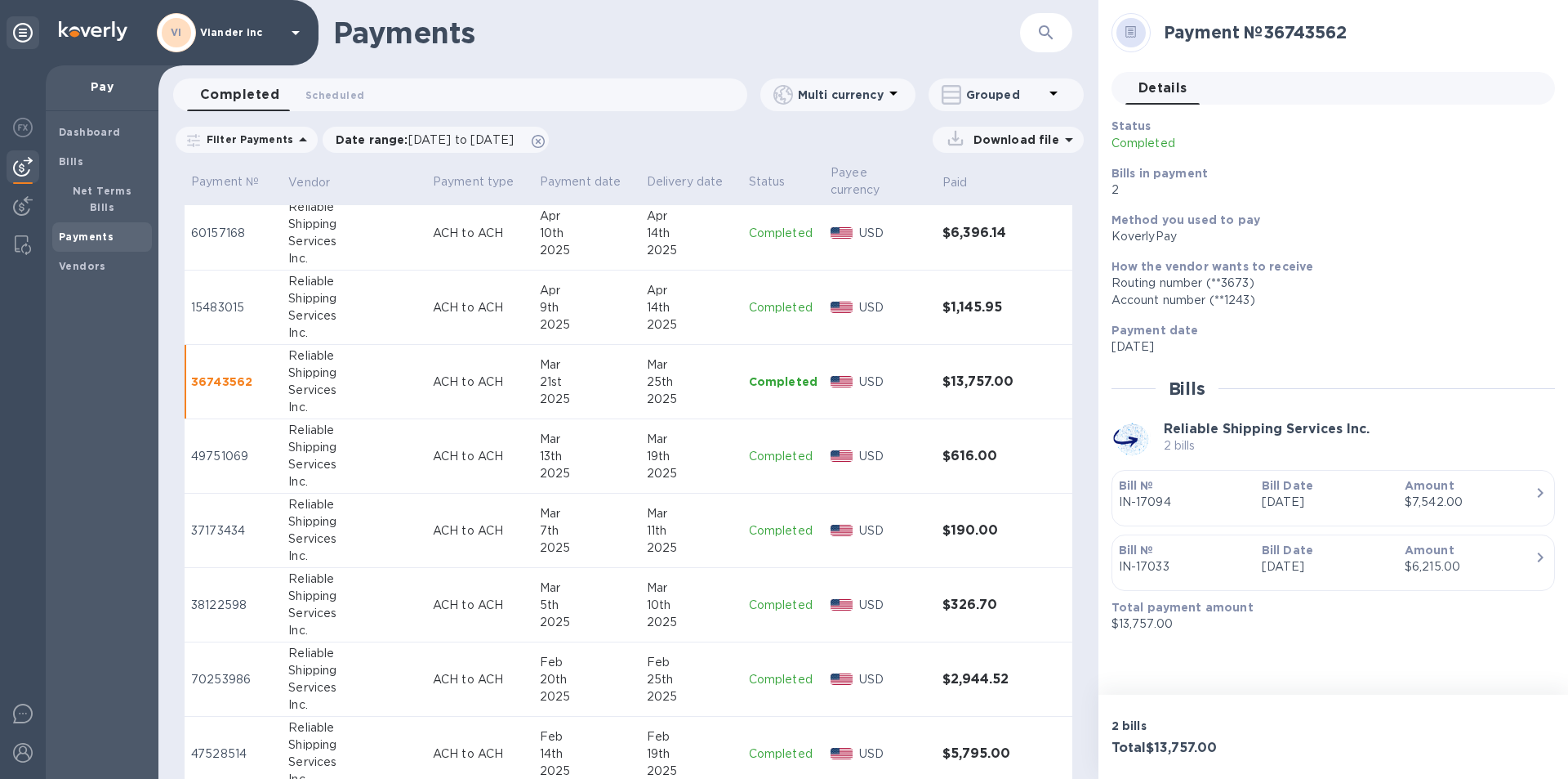
click at [772, 682] on p "Completed" at bounding box center [783, 680] width 68 height 17
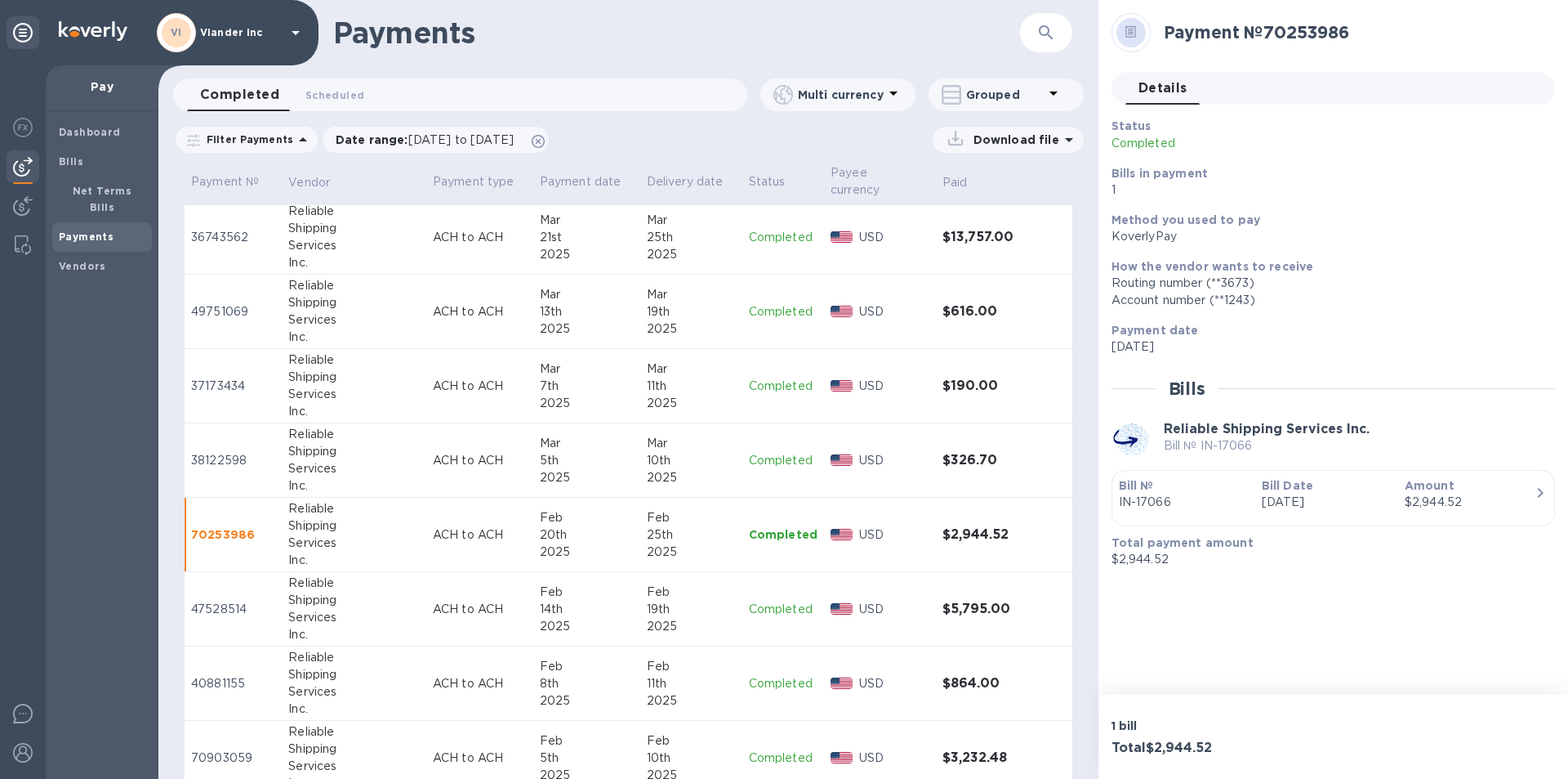
scroll to position [1894, 0]
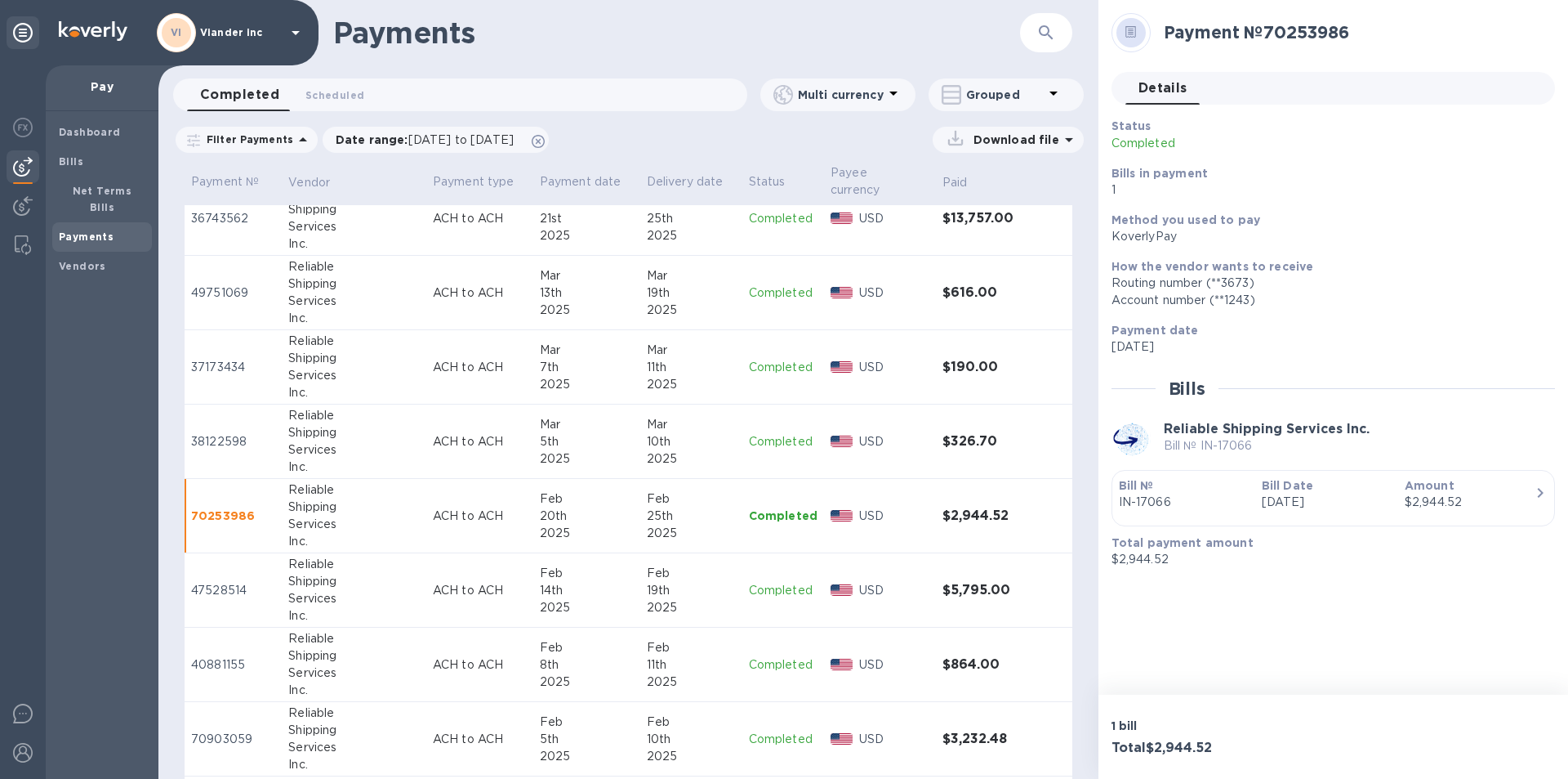
click at [782, 589] on p "Completed" at bounding box center [783, 590] width 68 height 17
click at [771, 660] on p "Completed" at bounding box center [783, 664] width 68 height 17
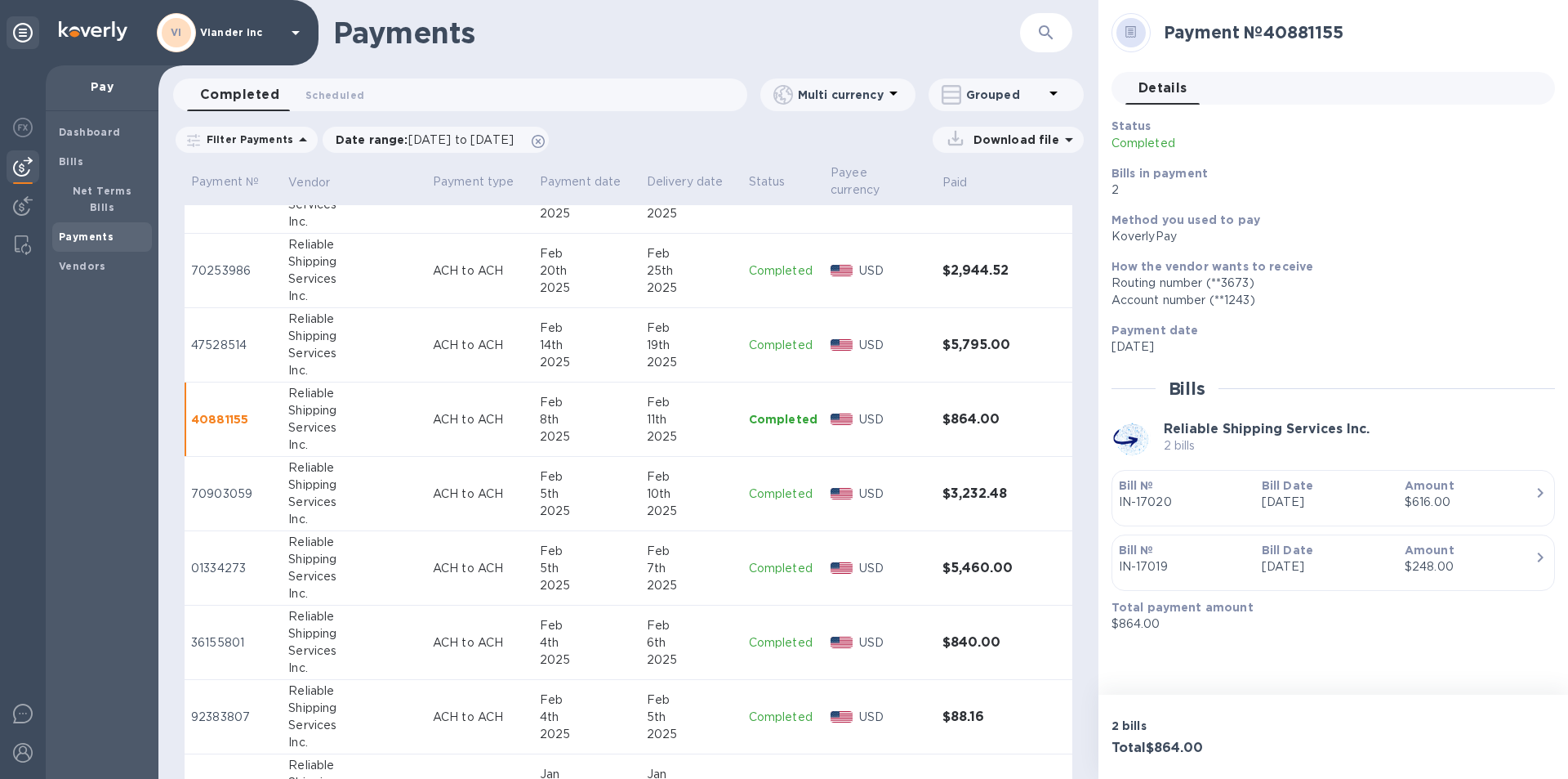
click at [771, 496] on p "Completed" at bounding box center [783, 494] width 68 height 17
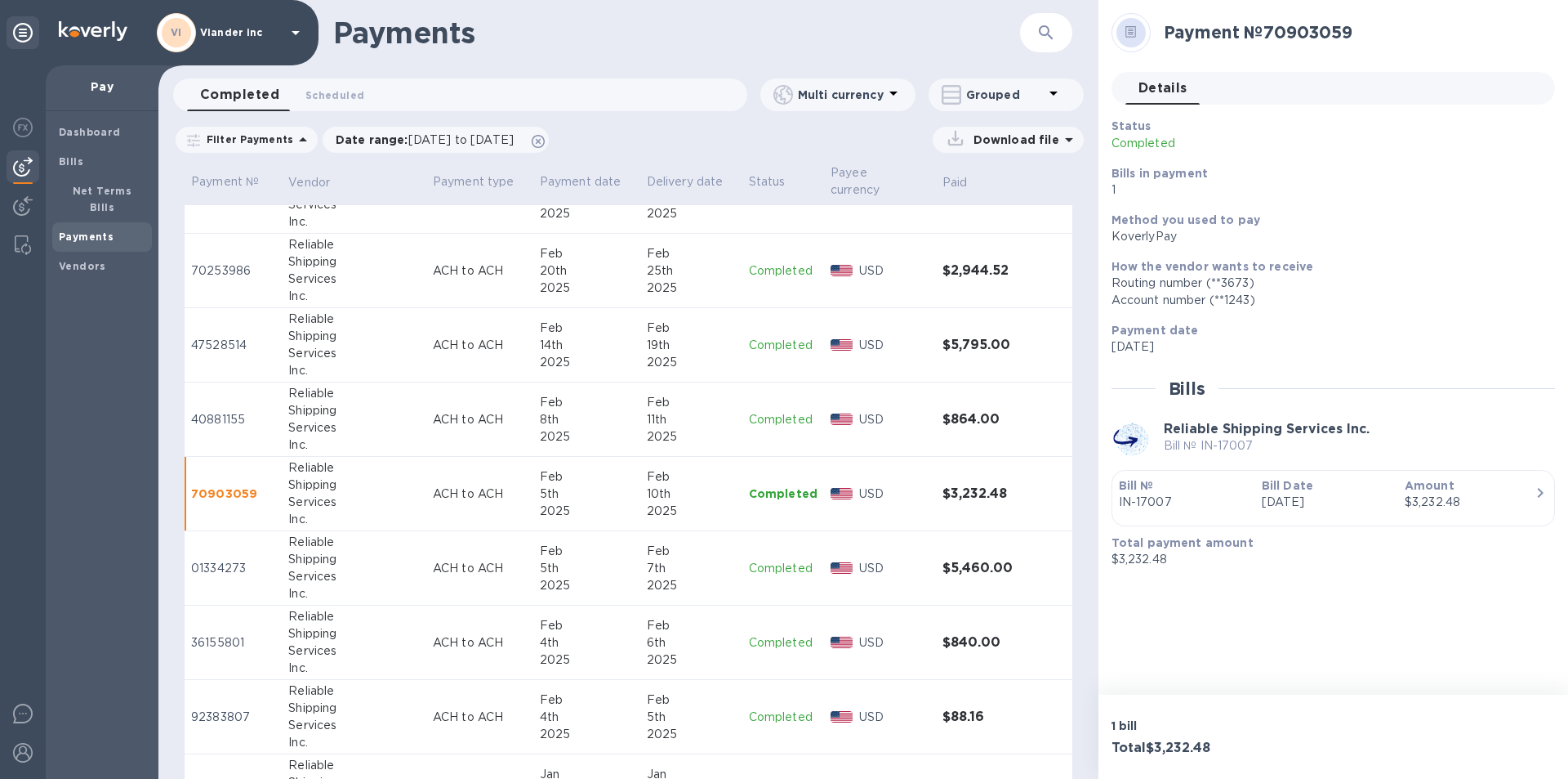
click at [764, 568] on p "Completed" at bounding box center [783, 568] width 68 height 17
click at [771, 415] on p "Completed" at bounding box center [783, 419] width 68 height 17
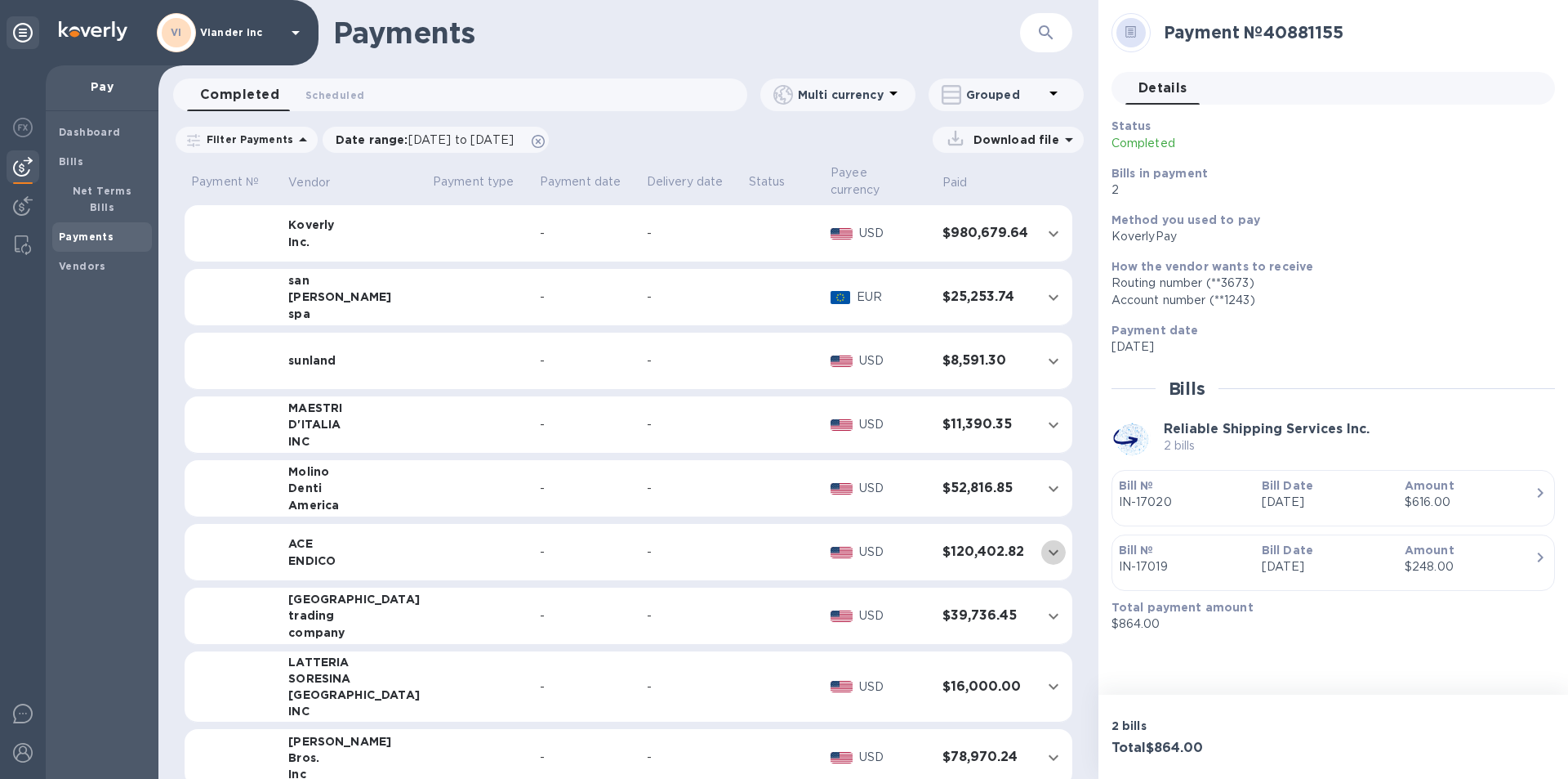
click at [1051, 550] on icon "expand row" at bounding box center [1053, 551] width 10 height 6
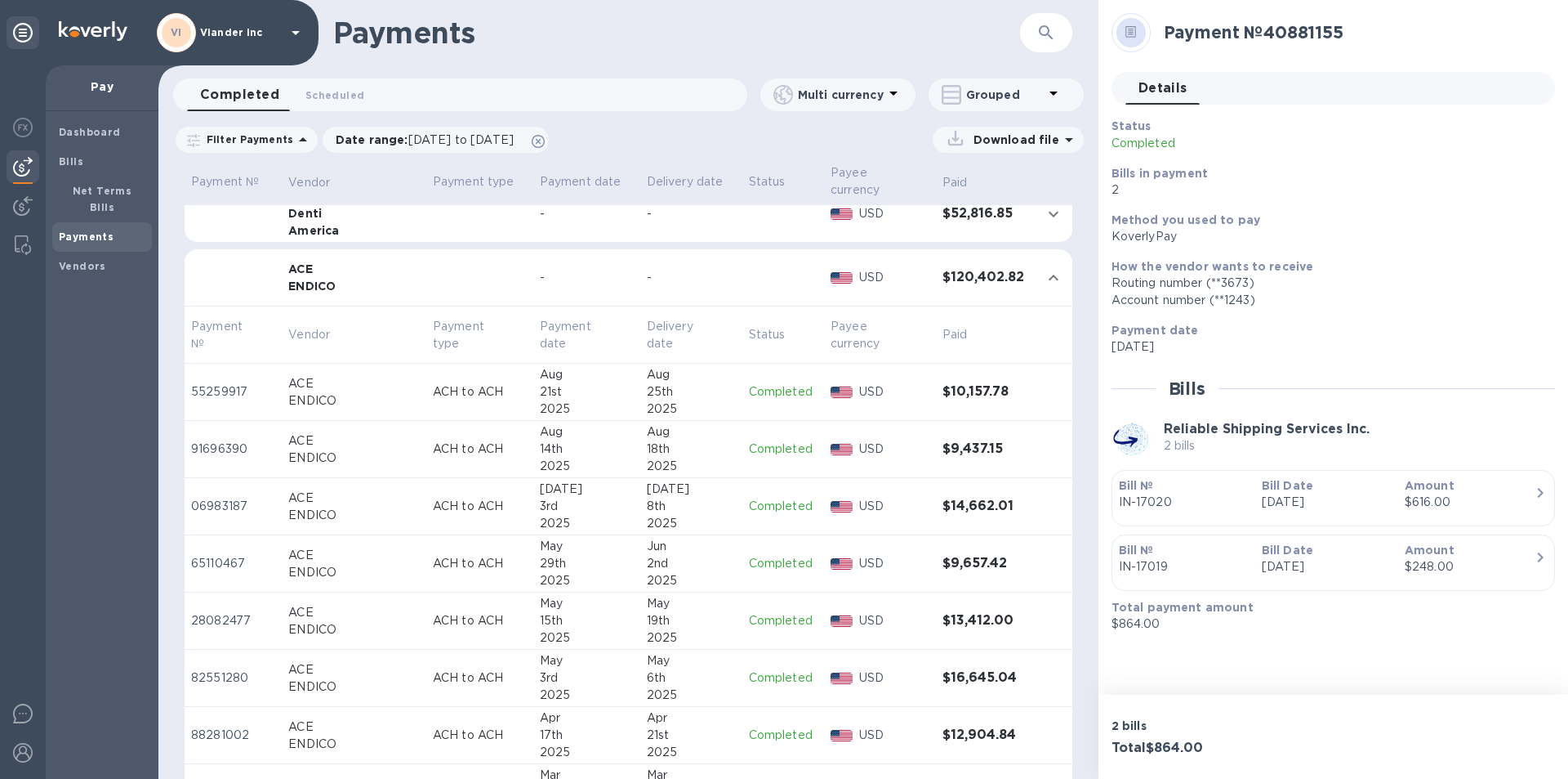
scroll to position [327, 0]
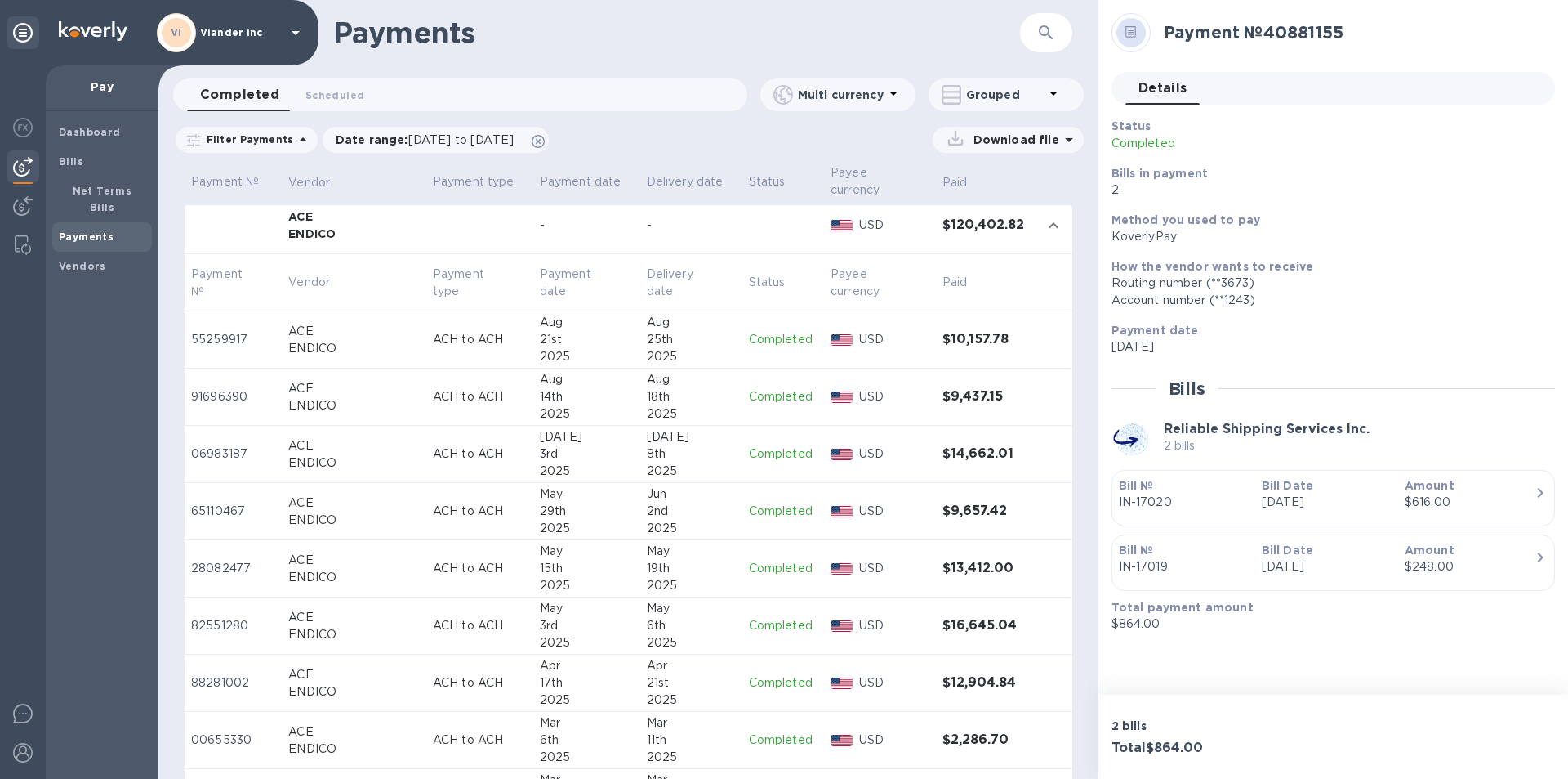
click at [762, 452] on p "Completed" at bounding box center [783, 454] width 68 height 17
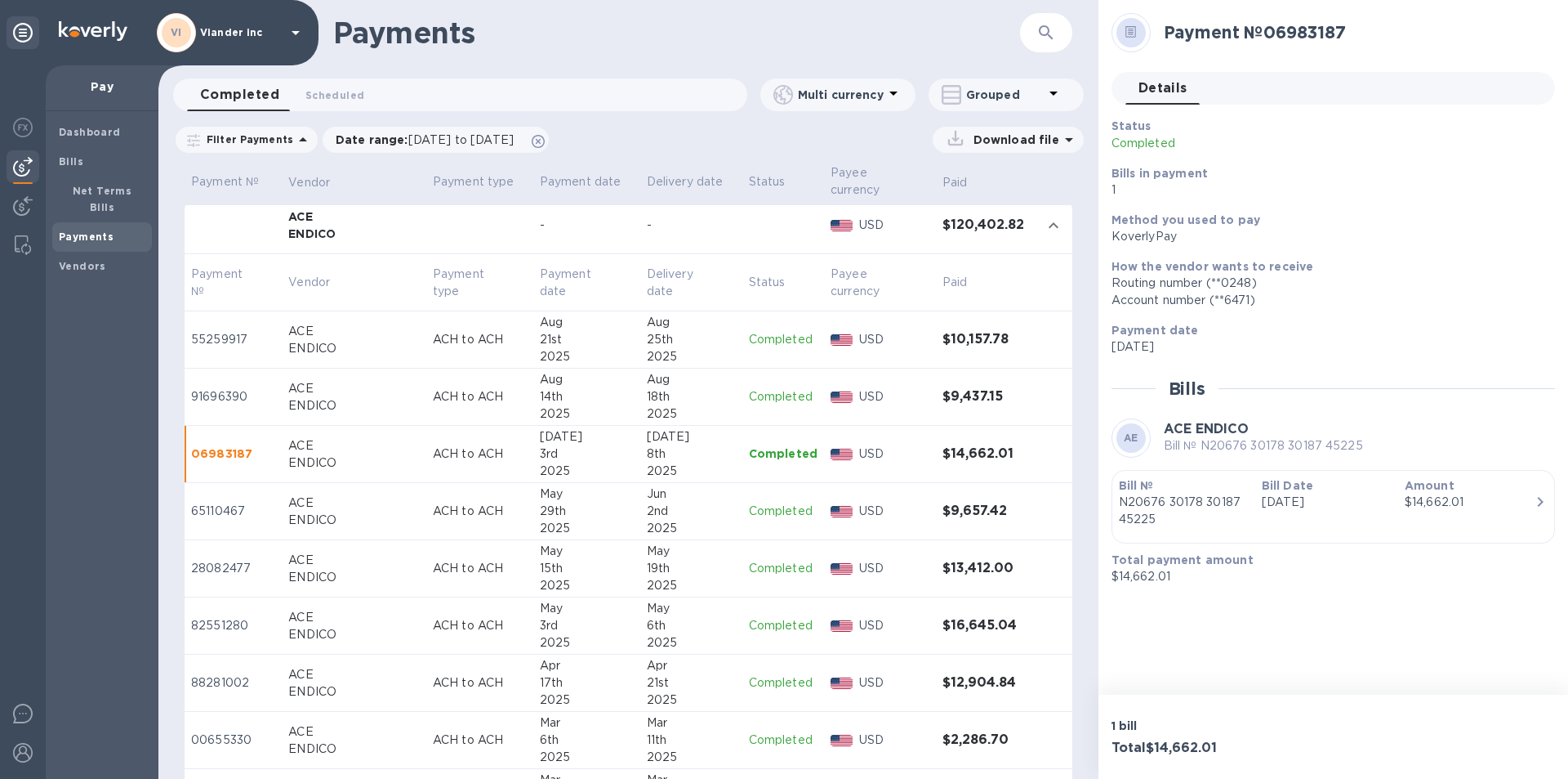
click at [765, 506] on p "Completed" at bounding box center [783, 511] width 68 height 17
click at [765, 566] on p "Completed" at bounding box center [783, 568] width 68 height 17
click at [767, 631] on p "Completed" at bounding box center [783, 626] width 68 height 17
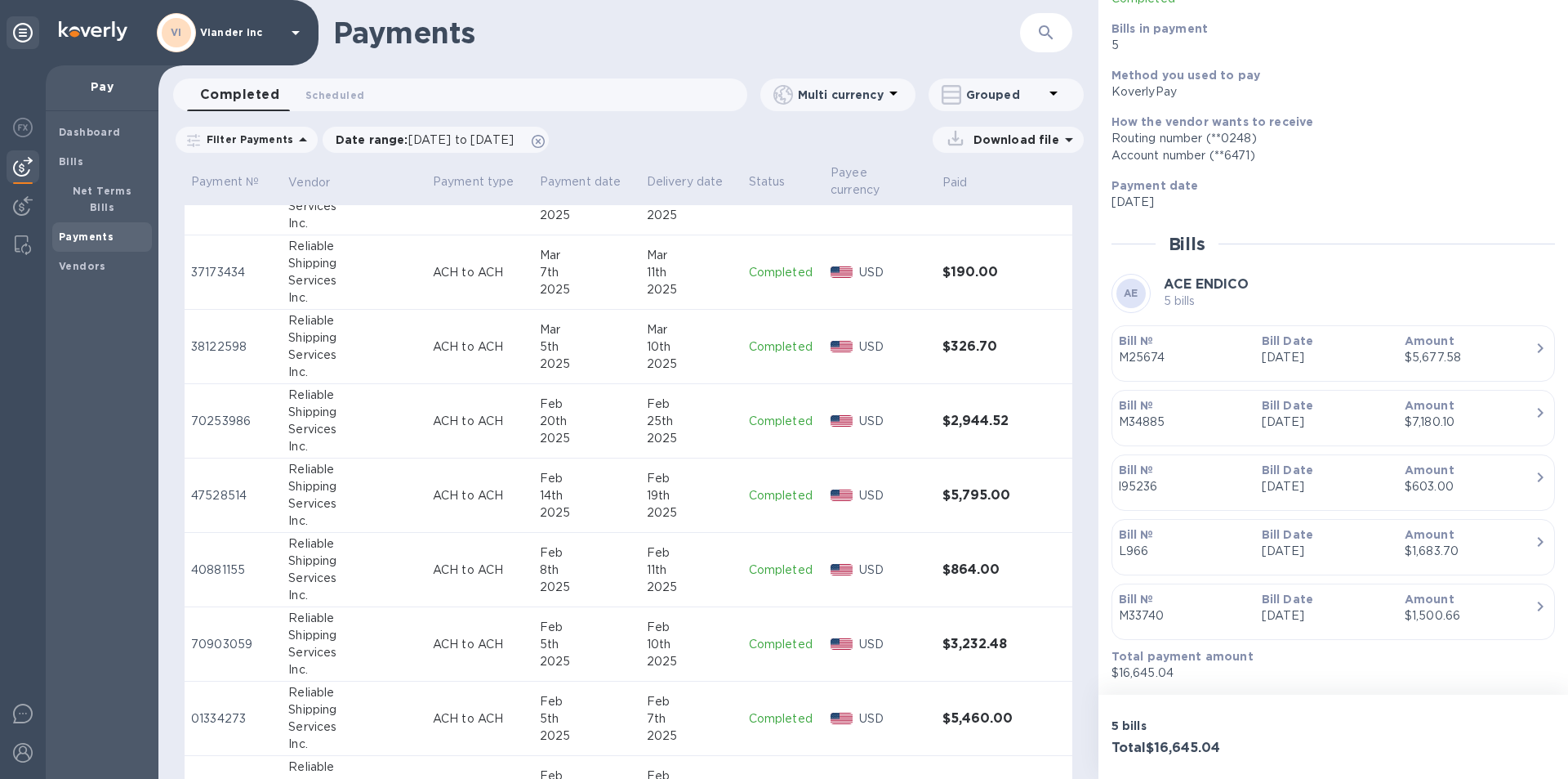
scroll to position [2696, 0]
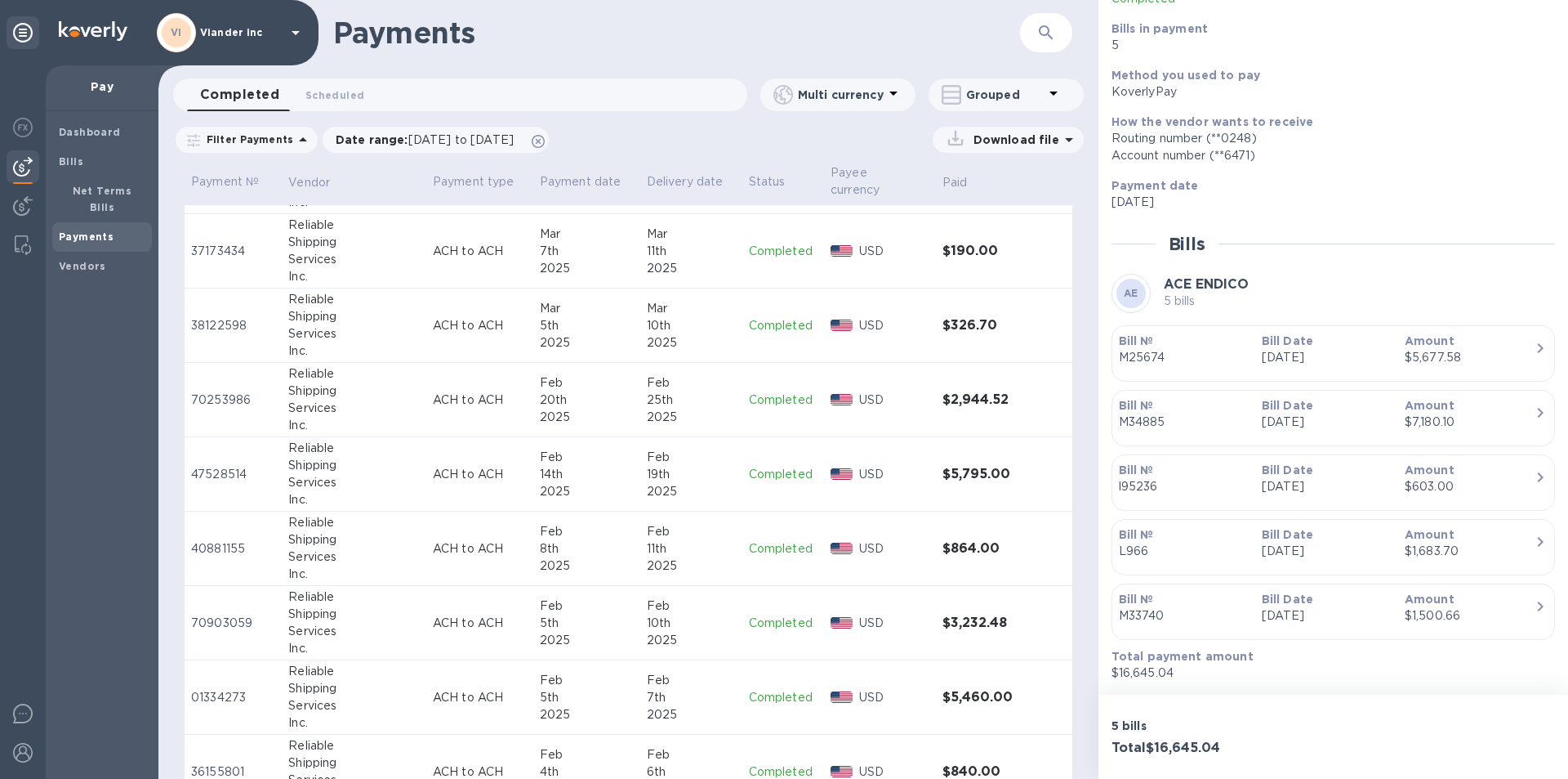
click at [962, 549] on h3 "$864.00" at bounding box center [985, 549] width 86 height 15
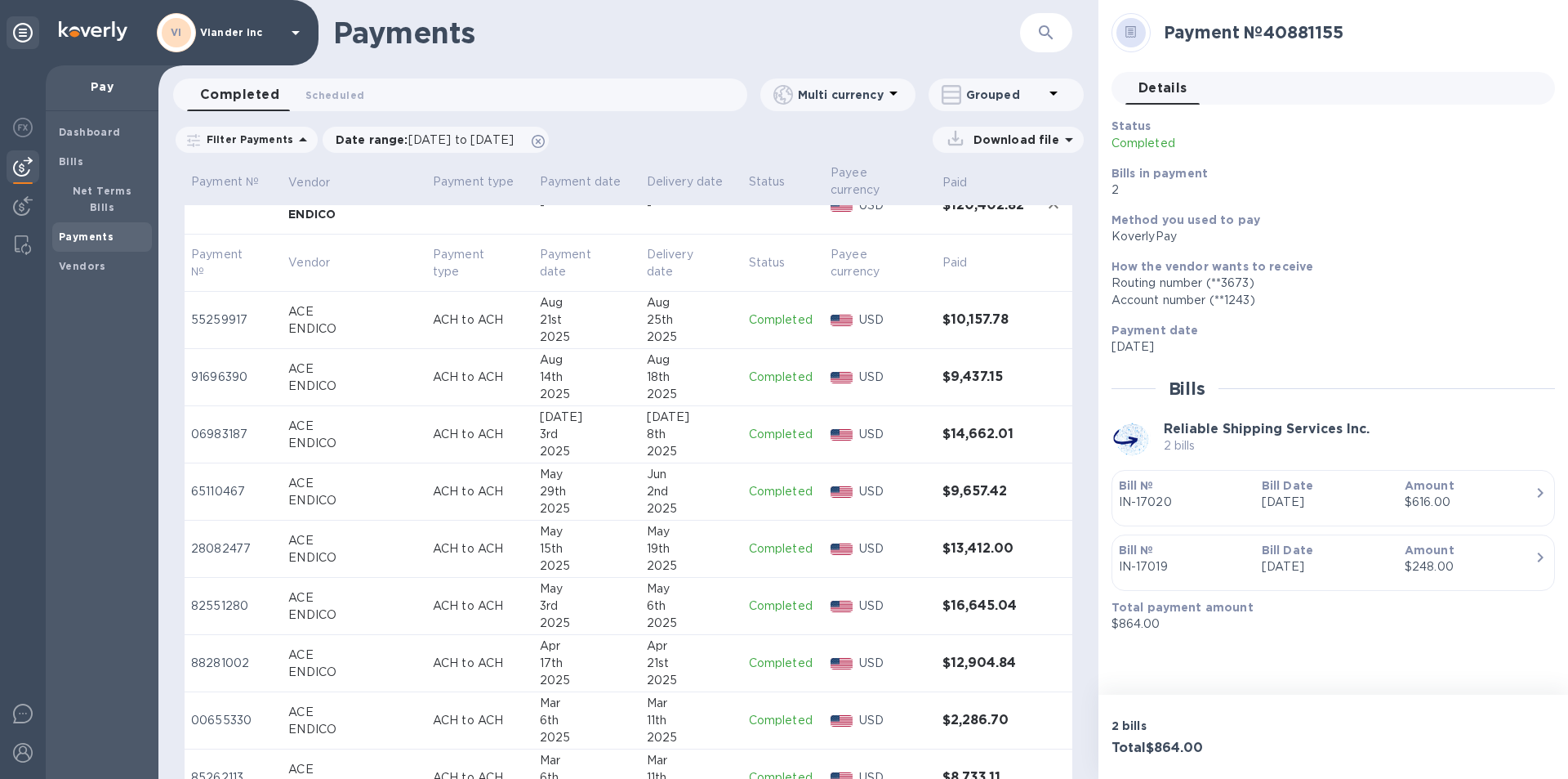
scroll to position [490, 0]
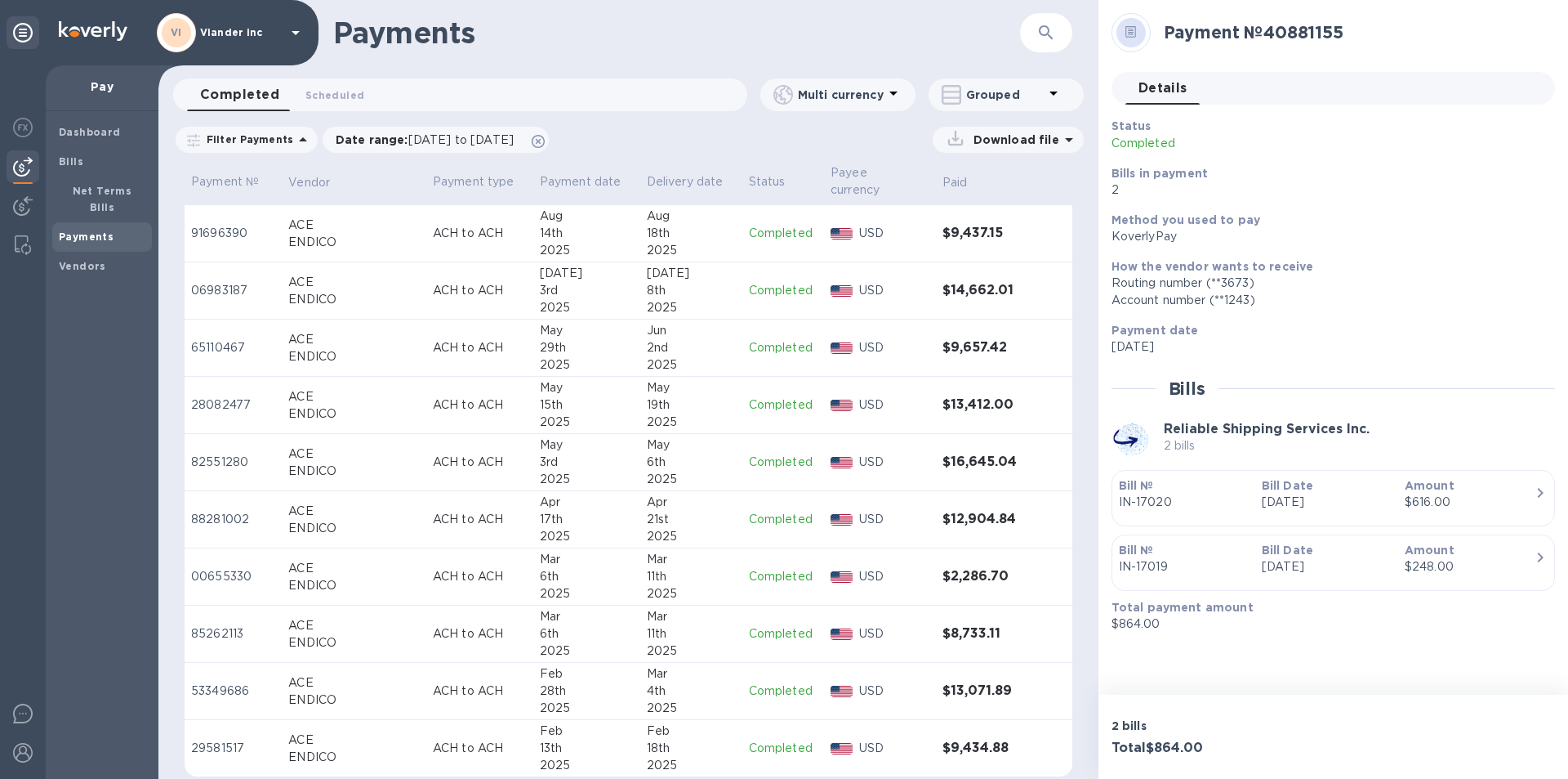
click at [768, 520] on p "Completed" at bounding box center [783, 520] width 68 height 17
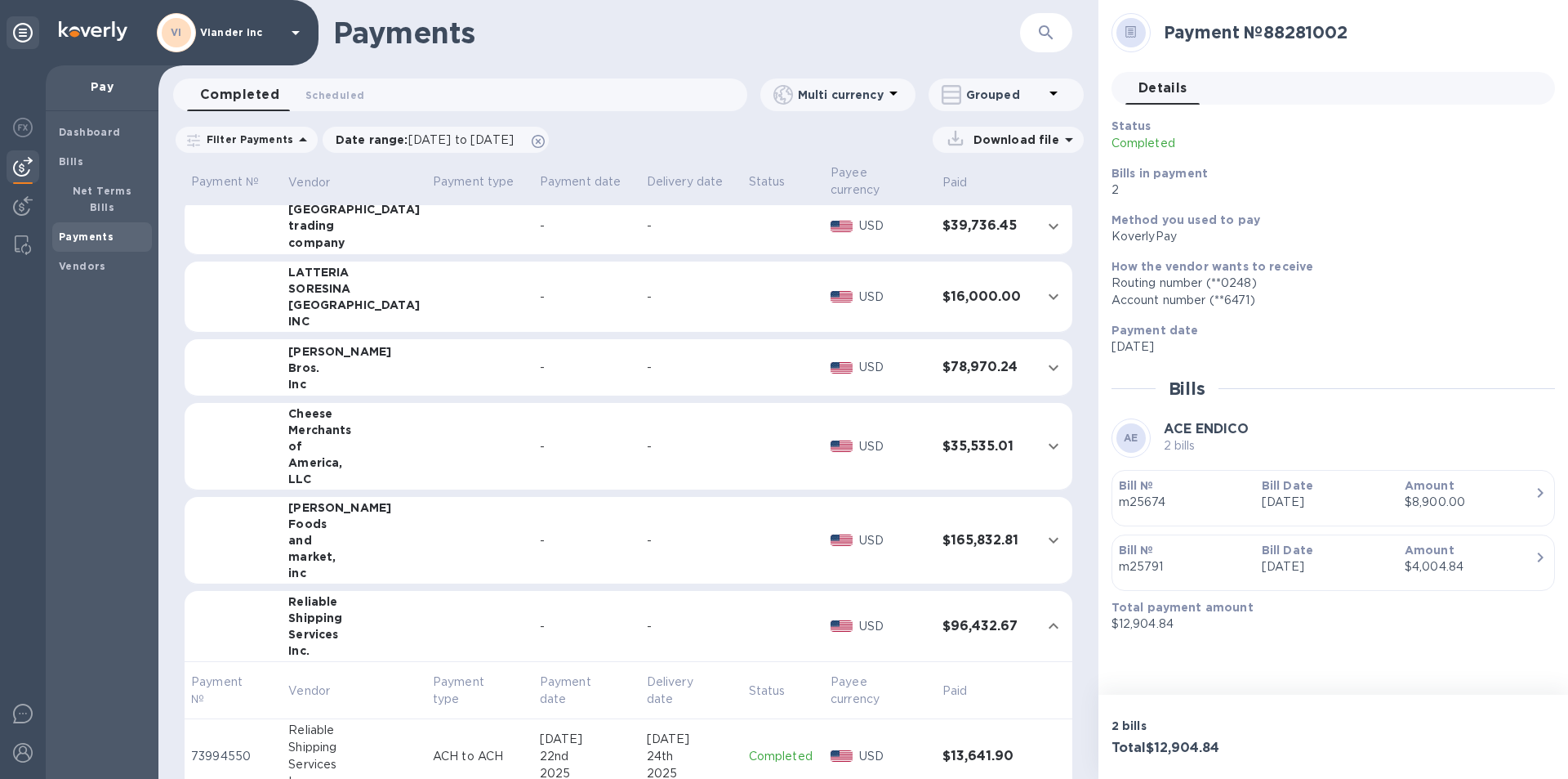
scroll to position [1225, 0]
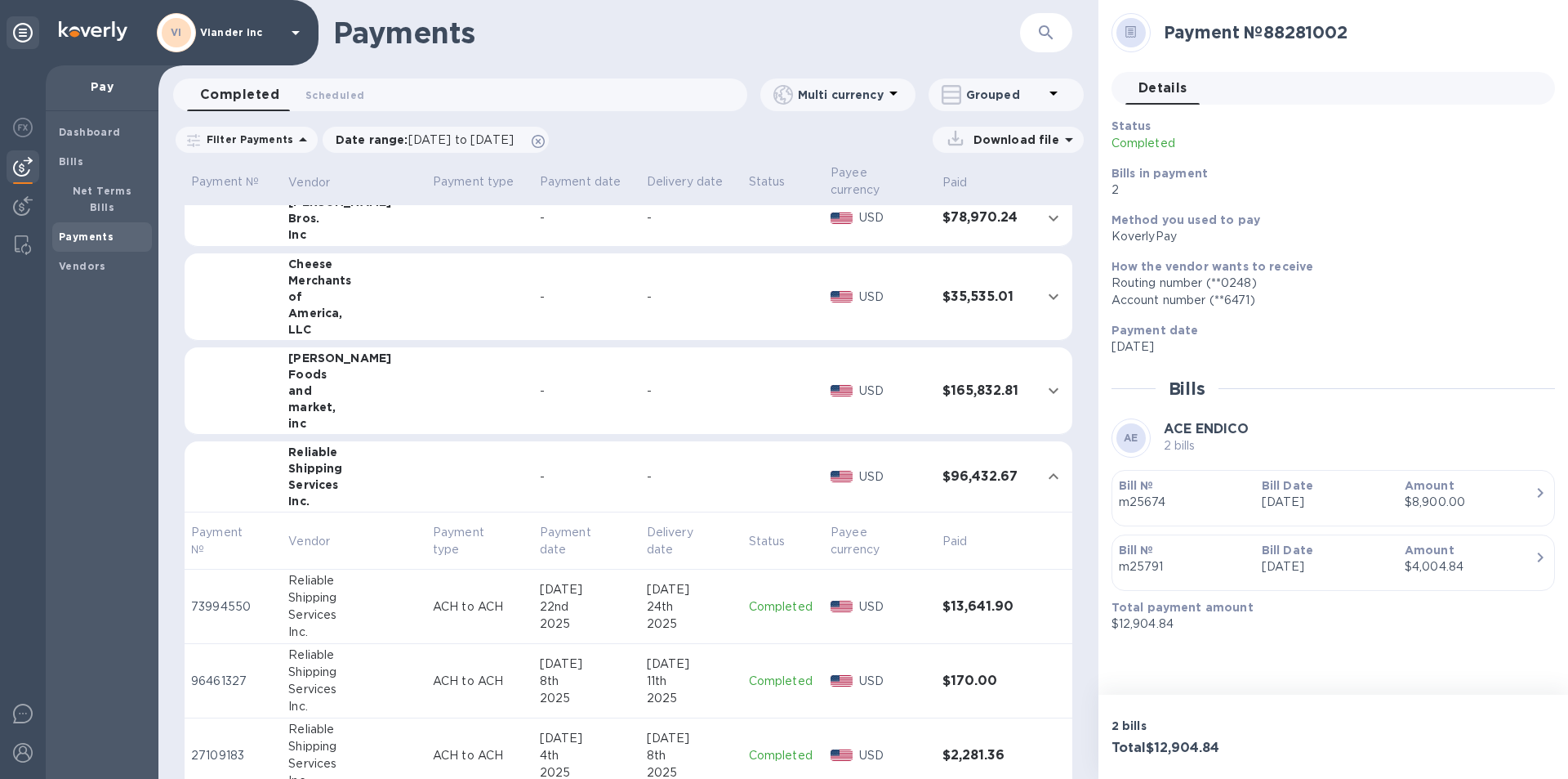
click at [1049, 477] on icon "expand row" at bounding box center [1053, 476] width 10 height 6
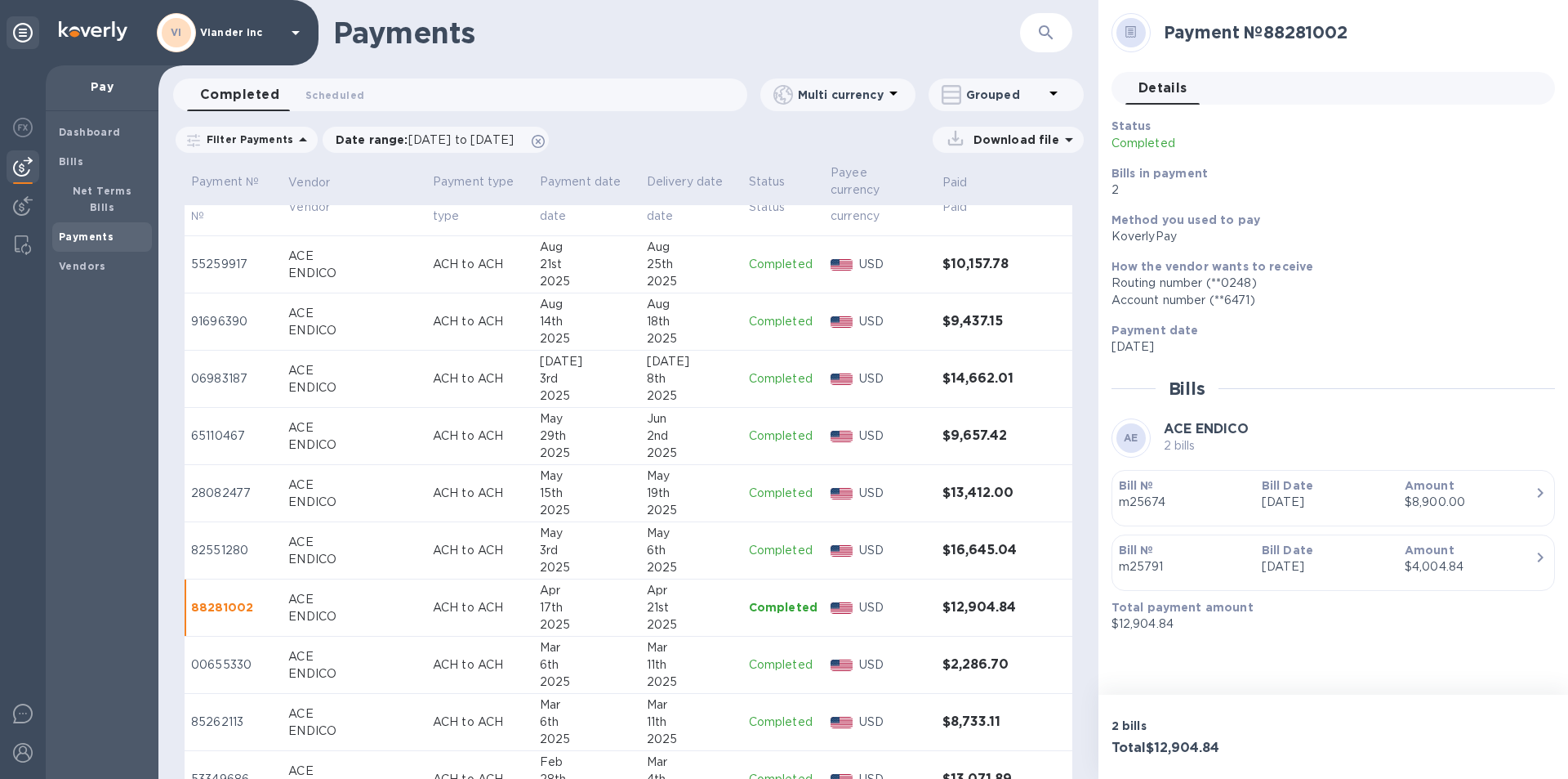
scroll to position [409, 0]
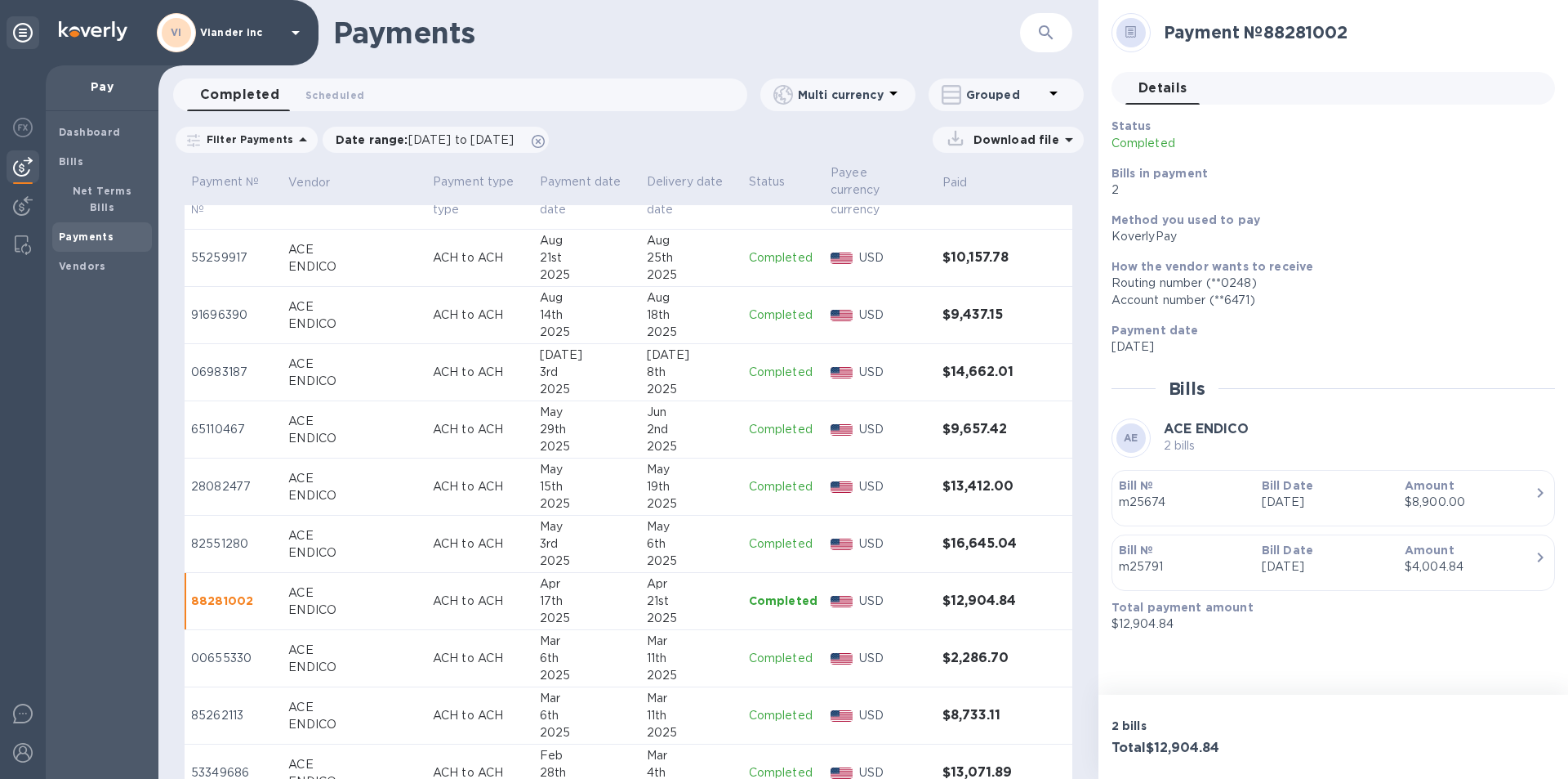
click at [784, 544] on p "Completed" at bounding box center [783, 544] width 68 height 17
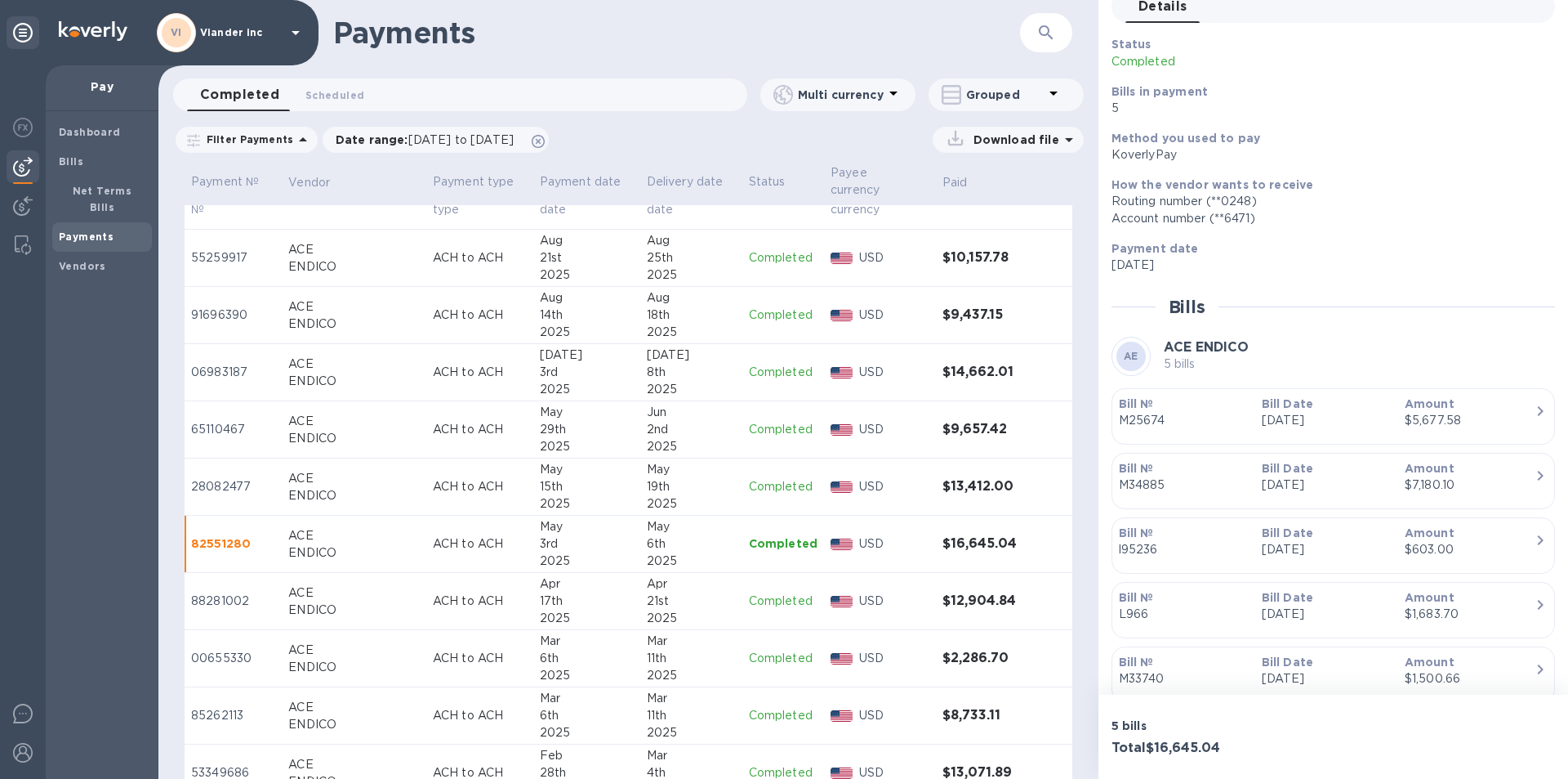
scroll to position [145, 0]
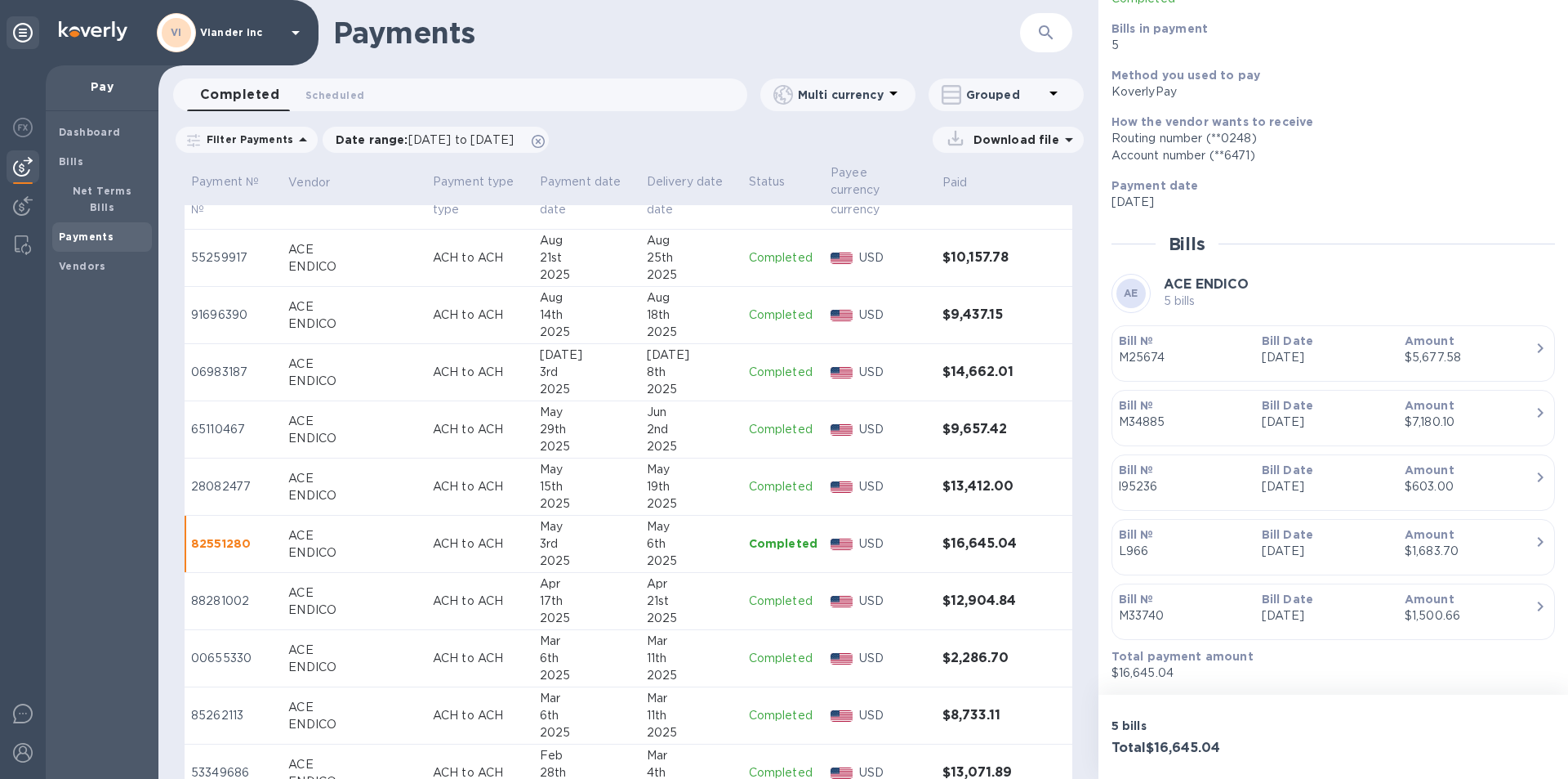
click at [753, 605] on p "Completed" at bounding box center [783, 601] width 68 height 17
